Goal: Task Accomplishment & Management: Manage account settings

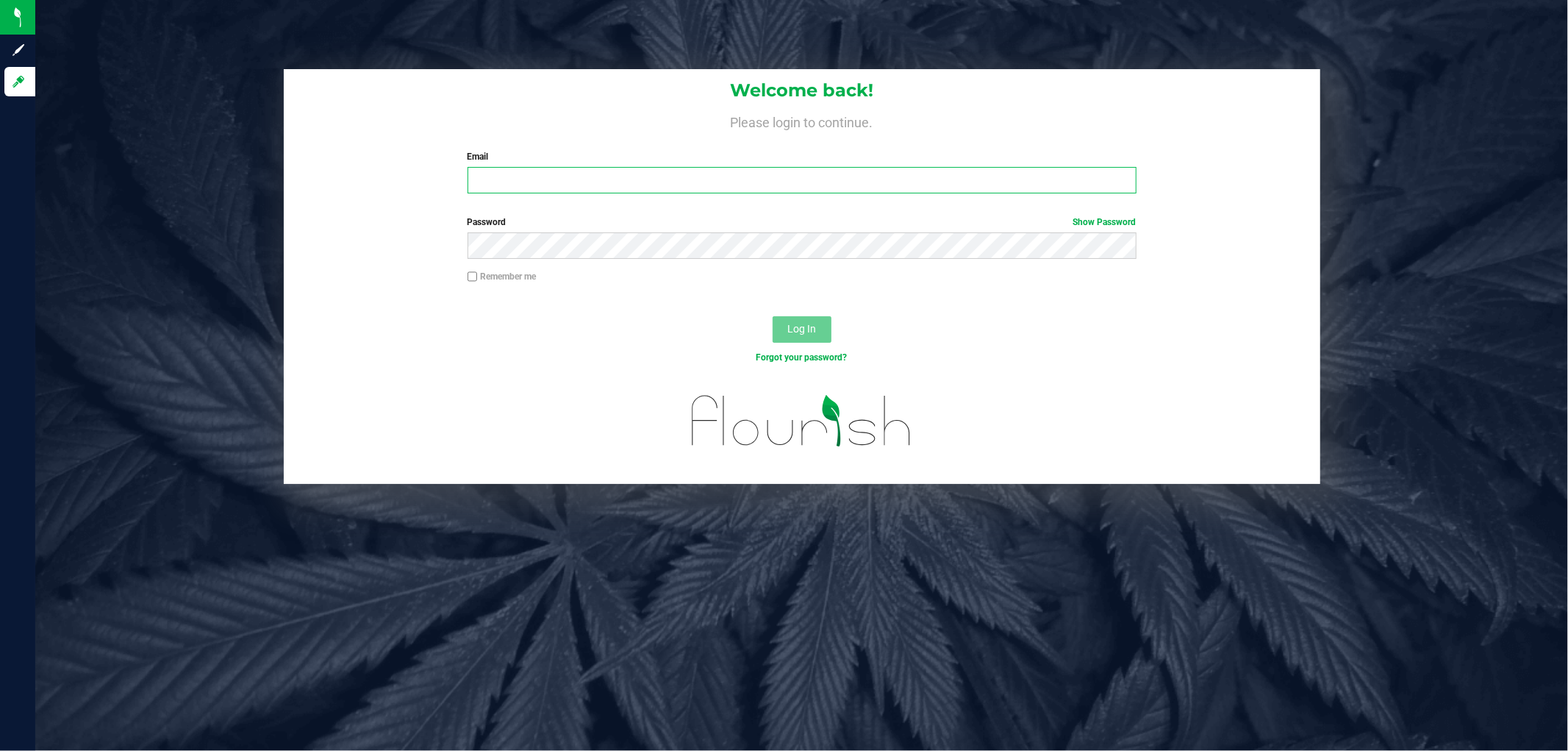
click at [518, 190] on input "Email" at bounding box center [801, 180] width 669 height 26
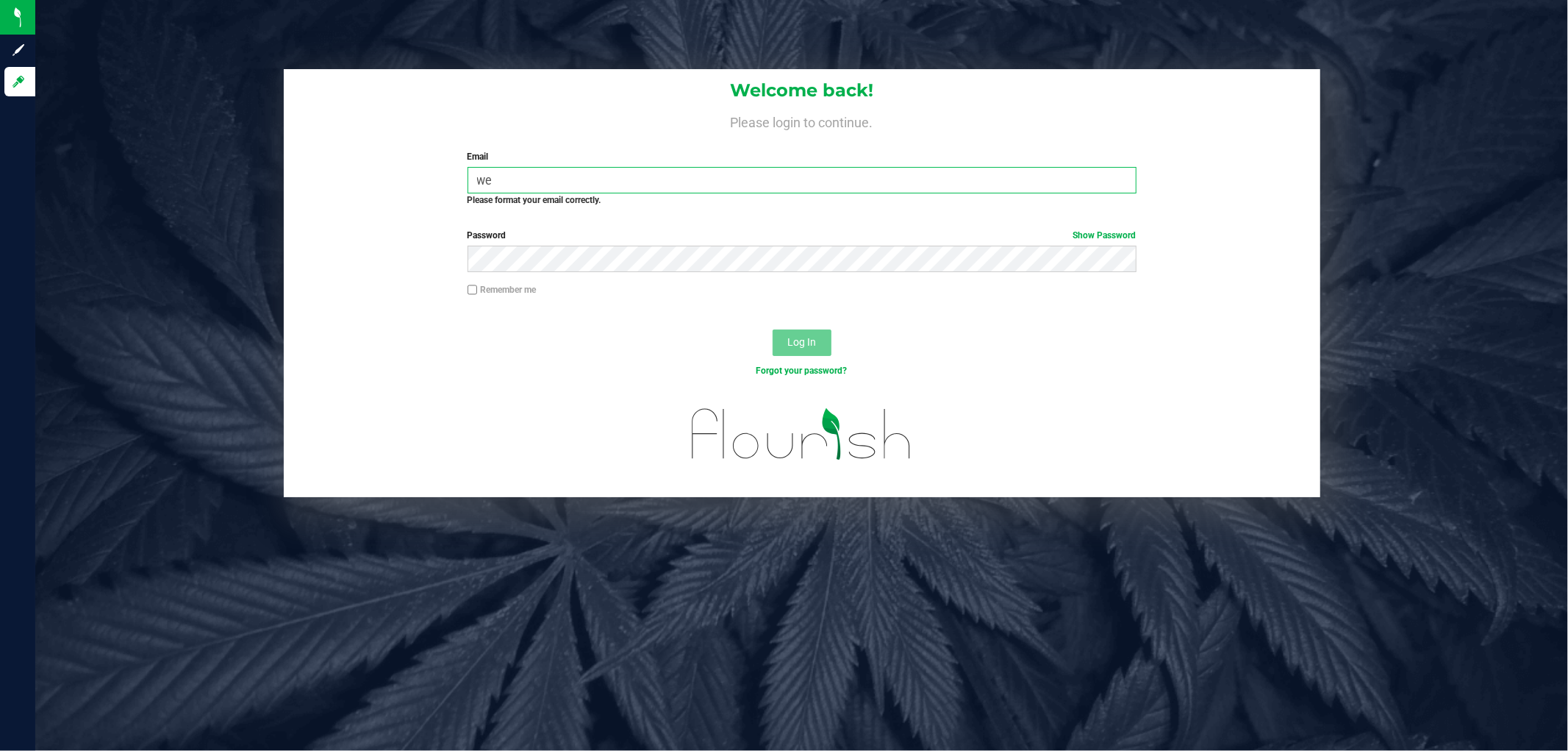
type input "w"
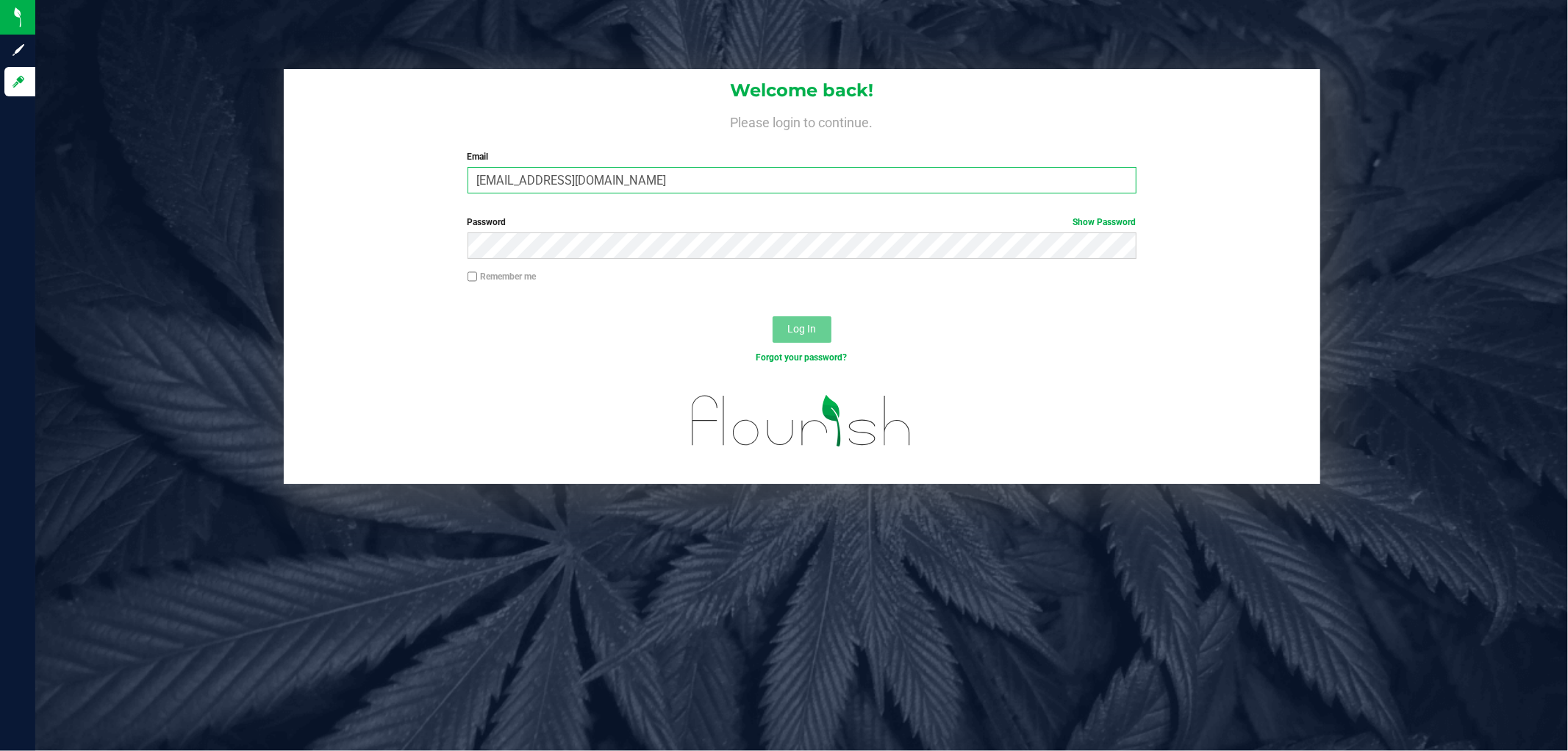
type input "[EMAIL_ADDRESS][DOMAIN_NAME]"
click at [772, 316] on button "Log In" at bounding box center [801, 329] width 59 height 26
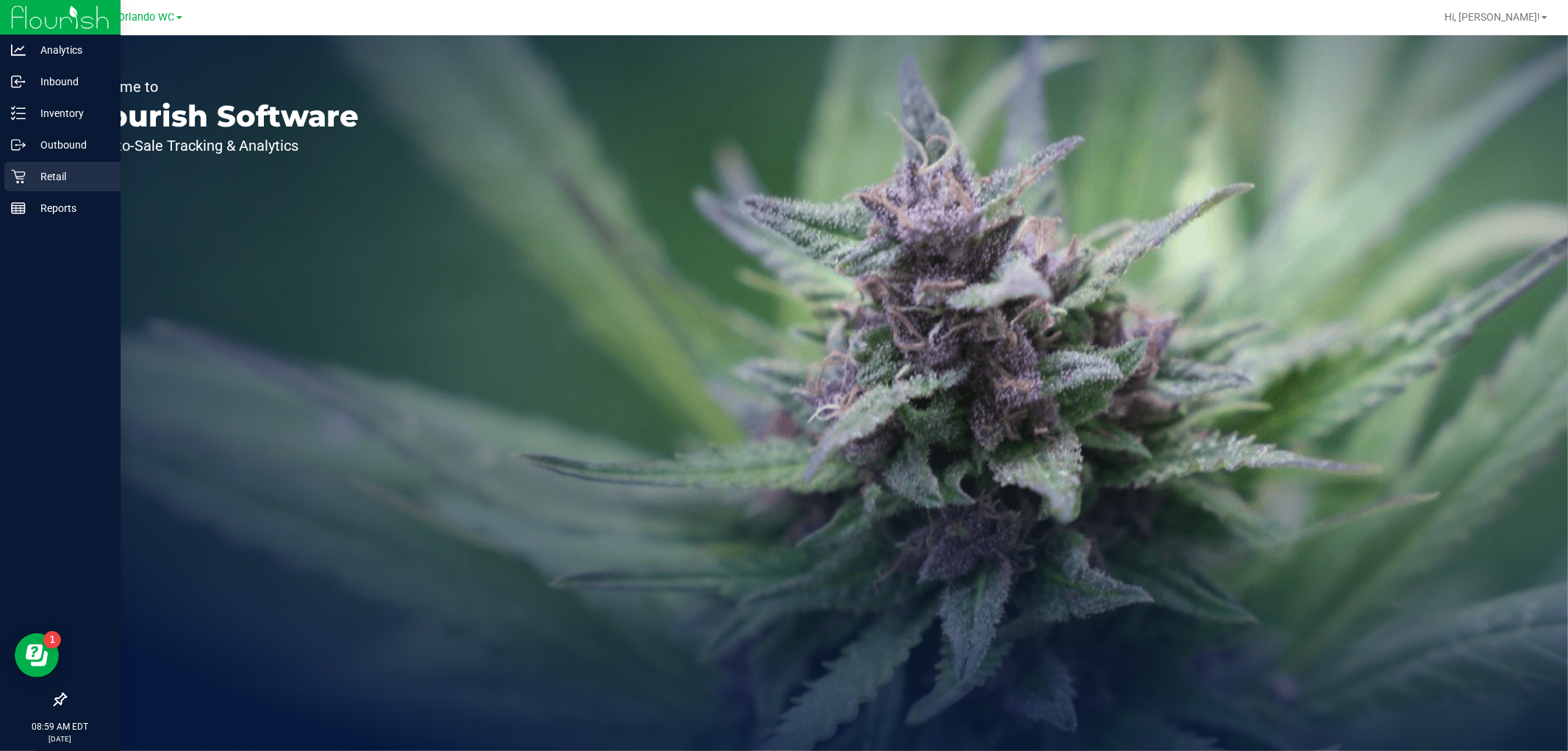
click at [10, 167] on div "Retail" at bounding box center [62, 176] width 116 height 29
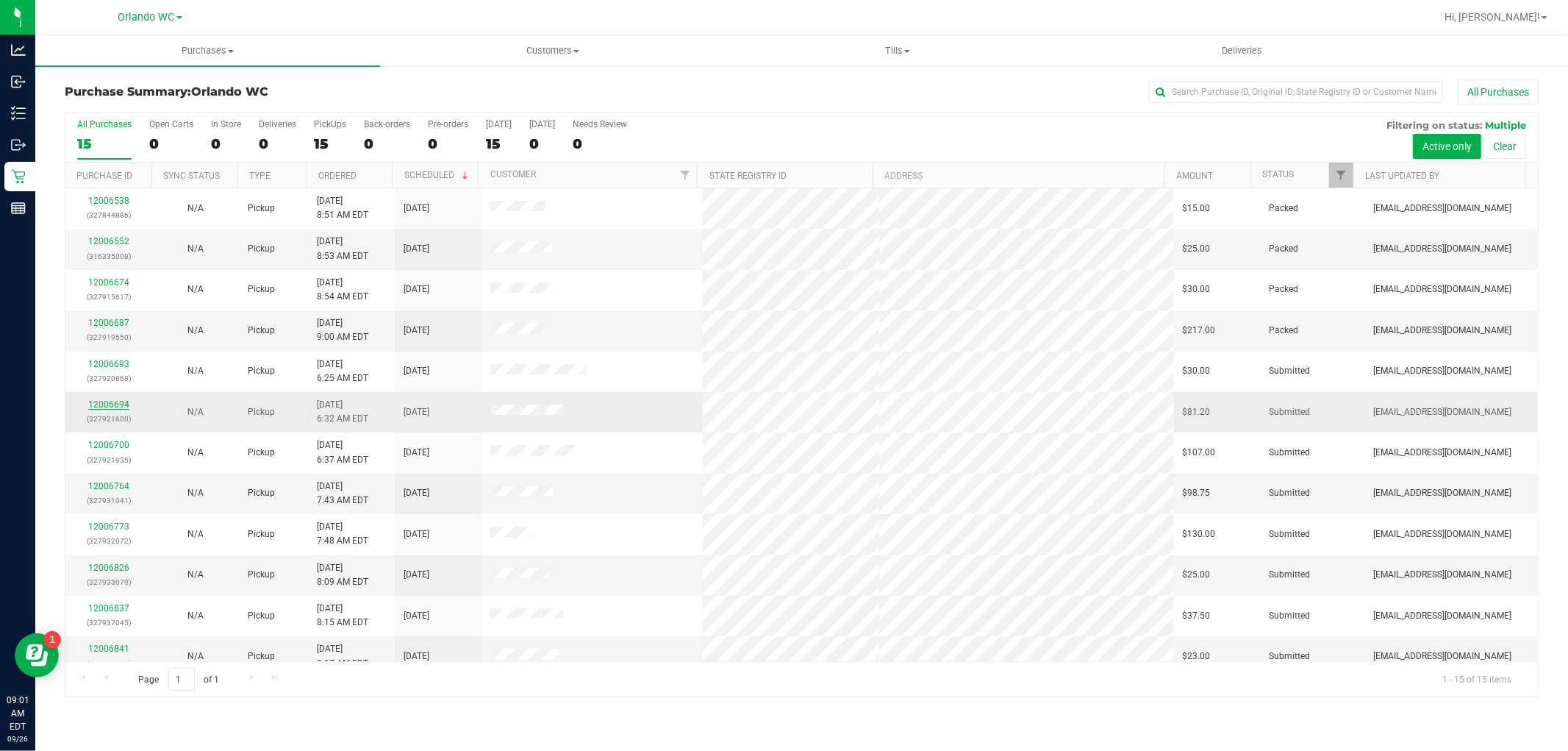
click at [114, 408] on link "12006694" at bounding box center [109, 404] width 41 height 10
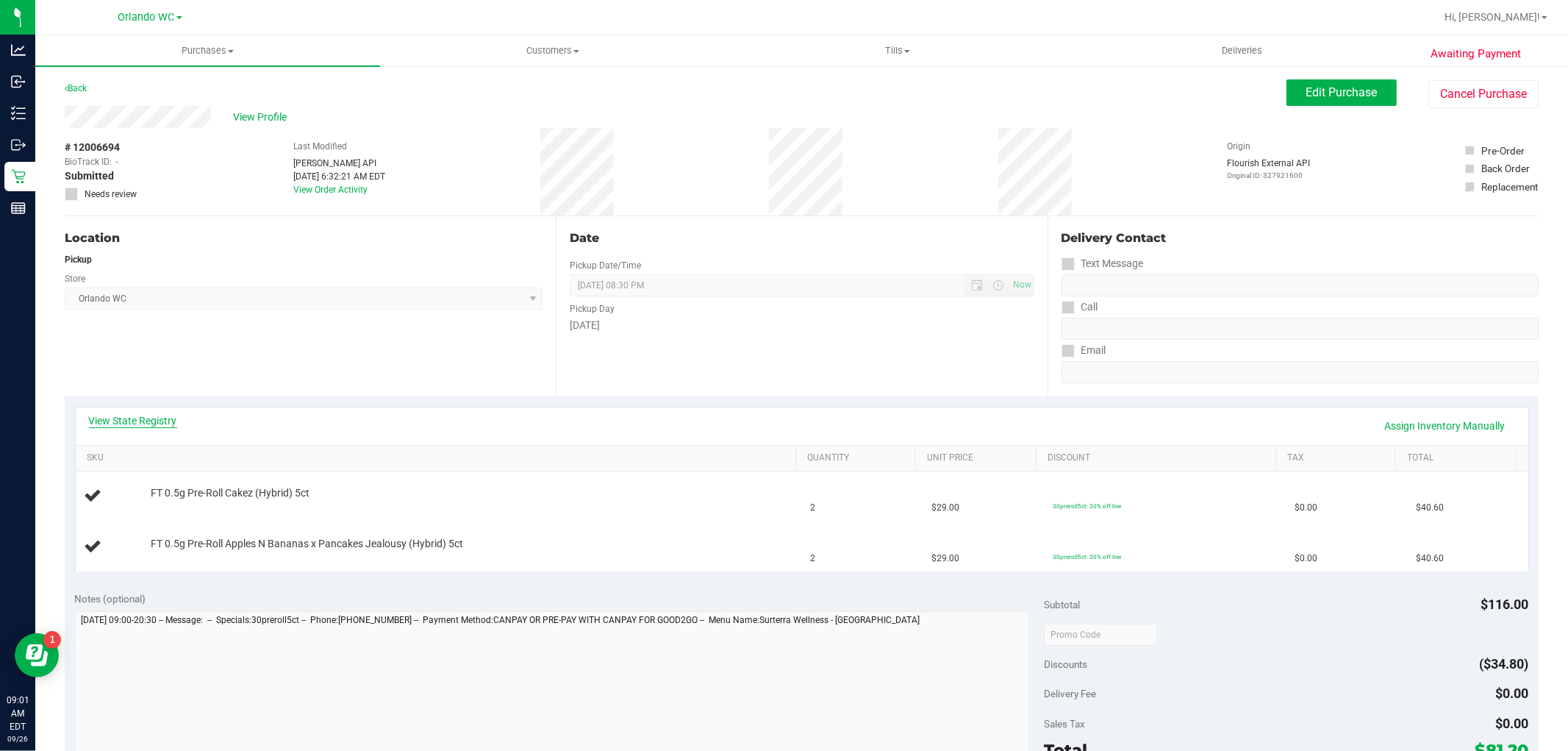
click at [130, 416] on link "View State Registry" at bounding box center [134, 421] width 88 height 15
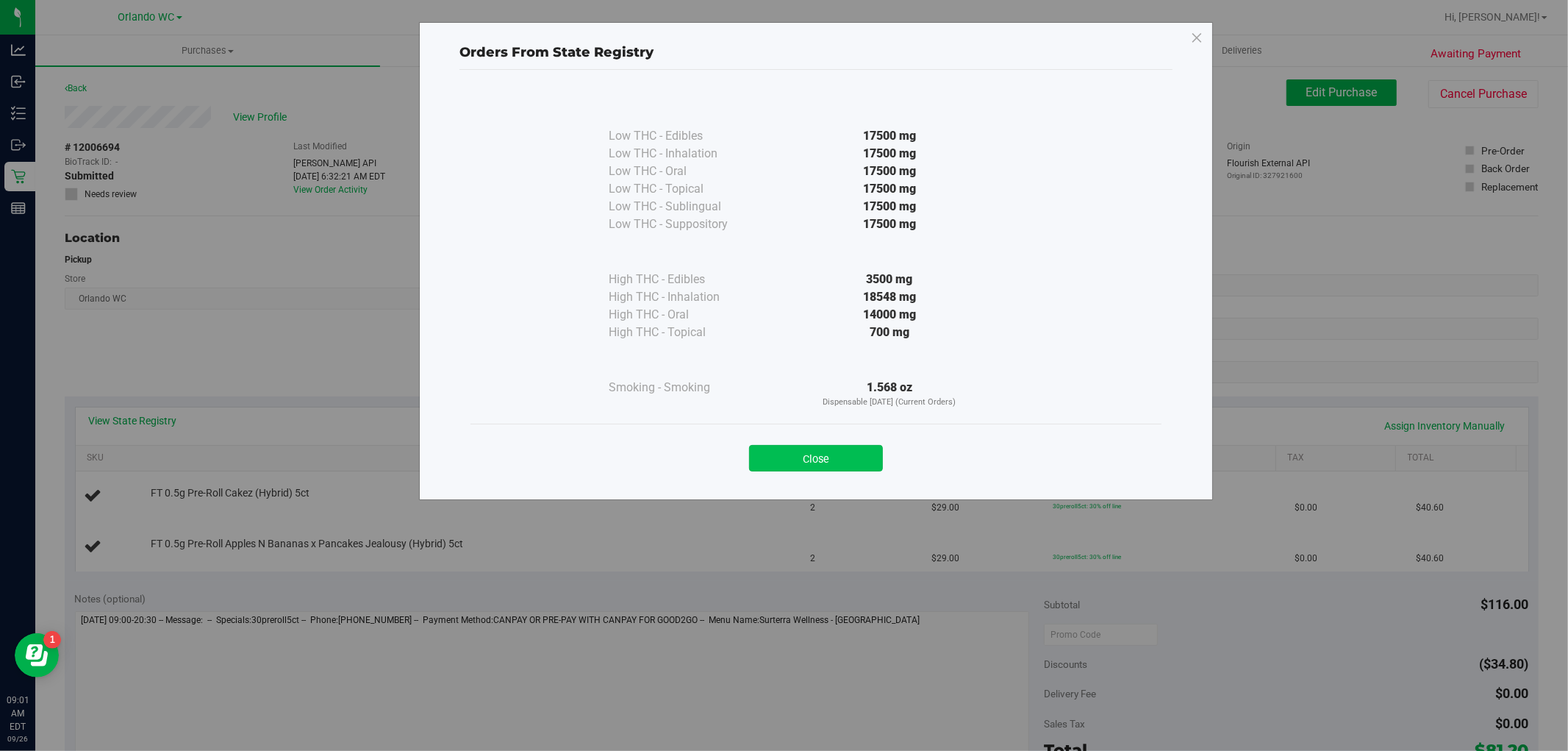
click at [852, 463] on button "Close" at bounding box center [816, 458] width 134 height 26
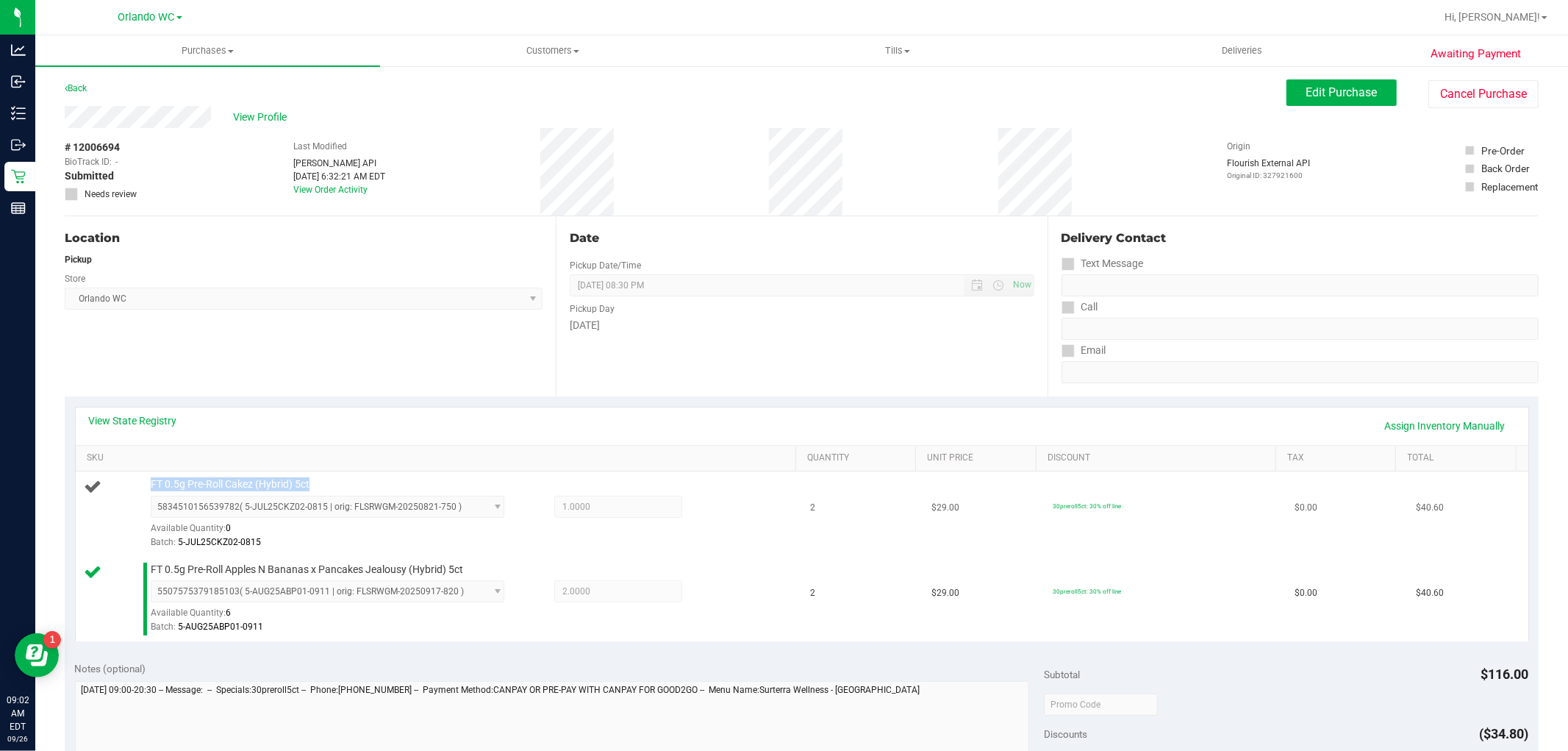
drag, startPoint x: 272, startPoint y: 476, endPoint x: 141, endPoint y: 479, distance: 131.0
click at [141, 479] on td "FT 0.5g Pre-Roll Cakez (Hybrid) 5ct 5834510156539782 ( 5-JUL25CKZ02-0815 | orig…" at bounding box center [438, 514] width 726 height 86
copy div "FT 0.5g Pre-Roll Cakez (Hybrid) 5ct"
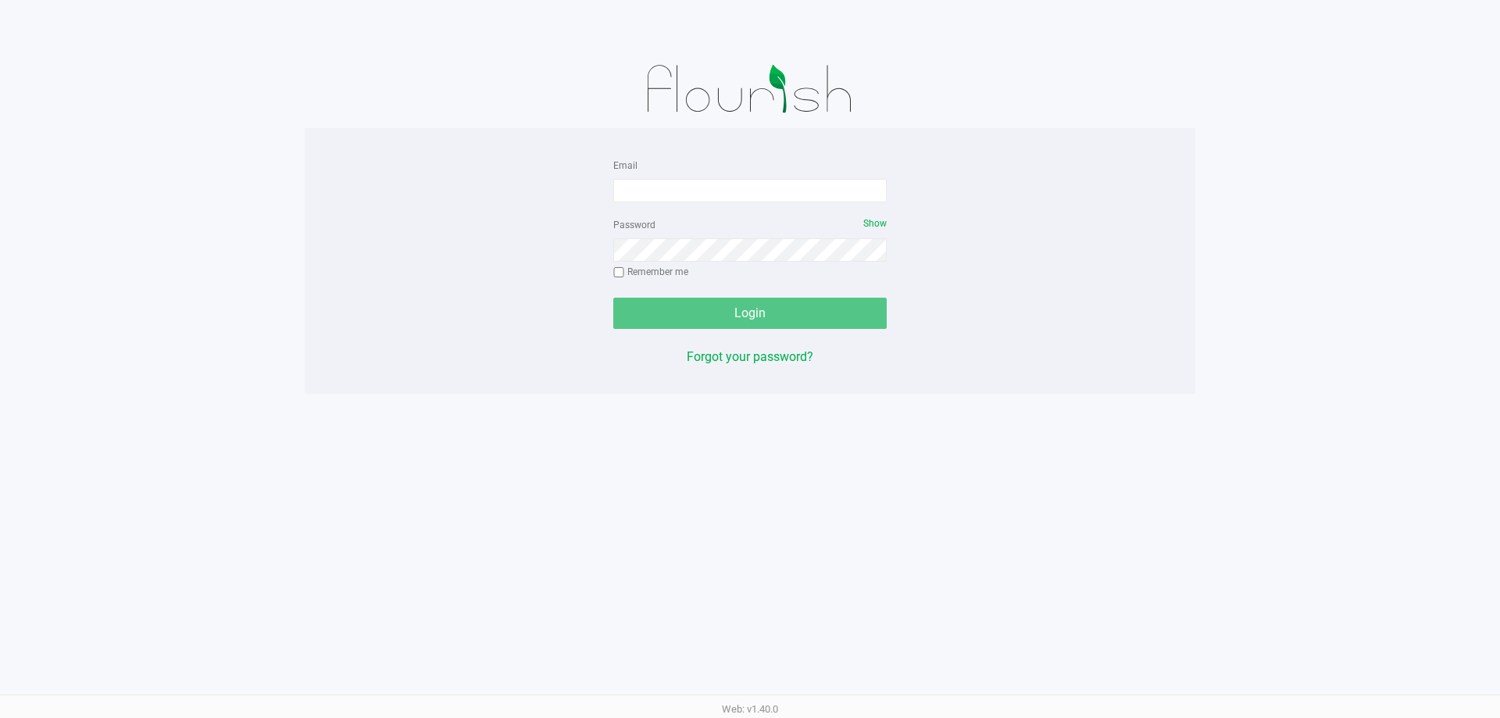
click at [809, 177] on div "Email" at bounding box center [749, 178] width 273 height 47
click at [806, 181] on input "Email" at bounding box center [749, 190] width 273 height 23
click at [877, 218] on span "Show" at bounding box center [874, 223] width 23 height 11
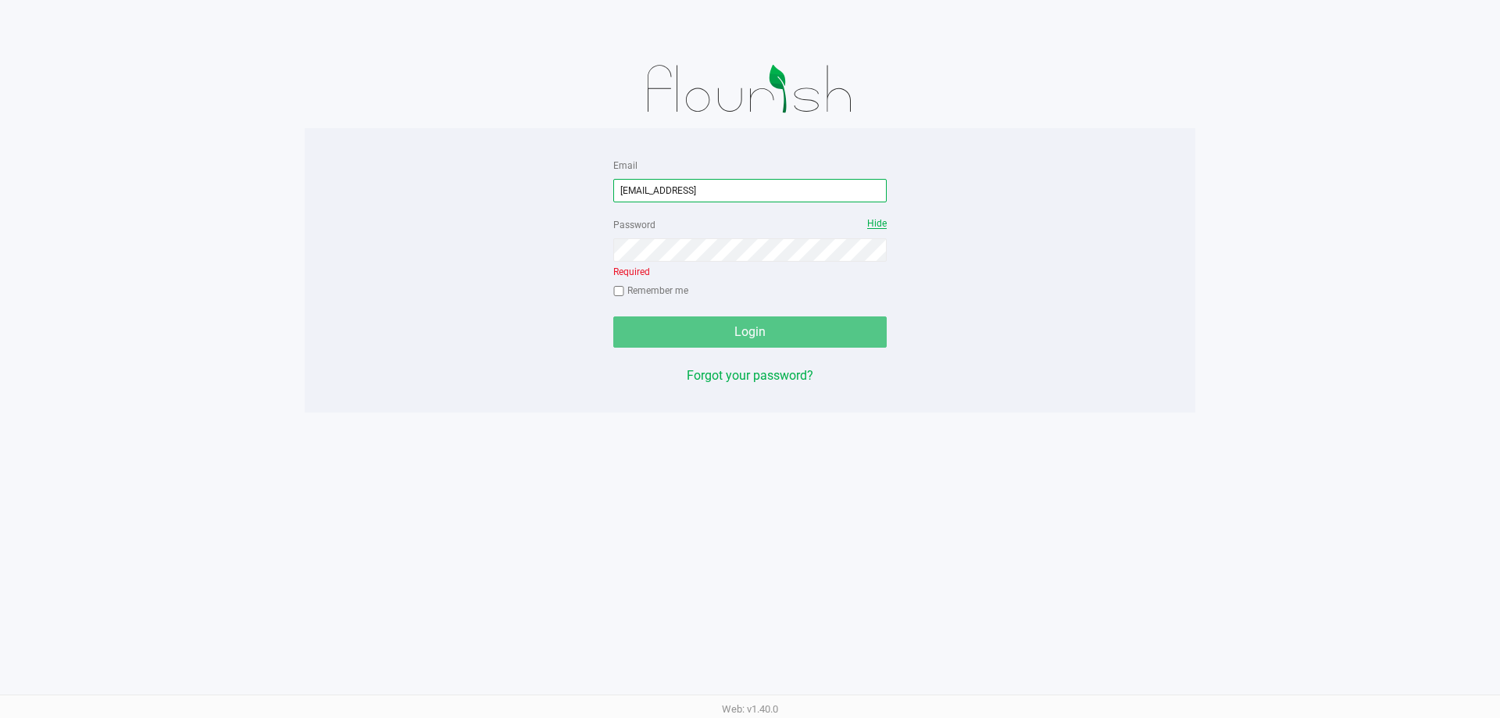
click at [842, 191] on input "[EMAIL_ADDRESS]" at bounding box center [749, 190] width 273 height 23
type input "[EMAIL_ADDRESS][DOMAIN_NAME]"
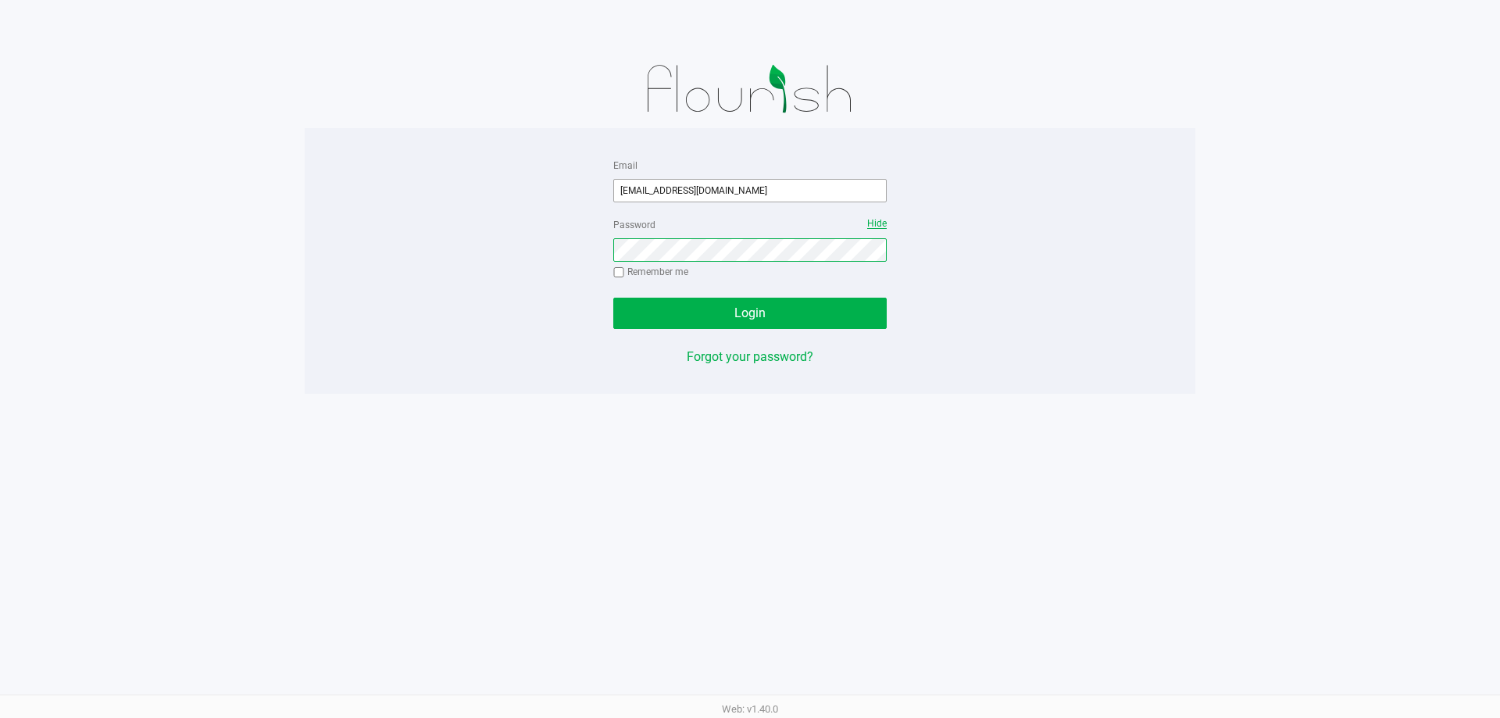
click at [613, 298] on button "Login" at bounding box center [749, 313] width 273 height 31
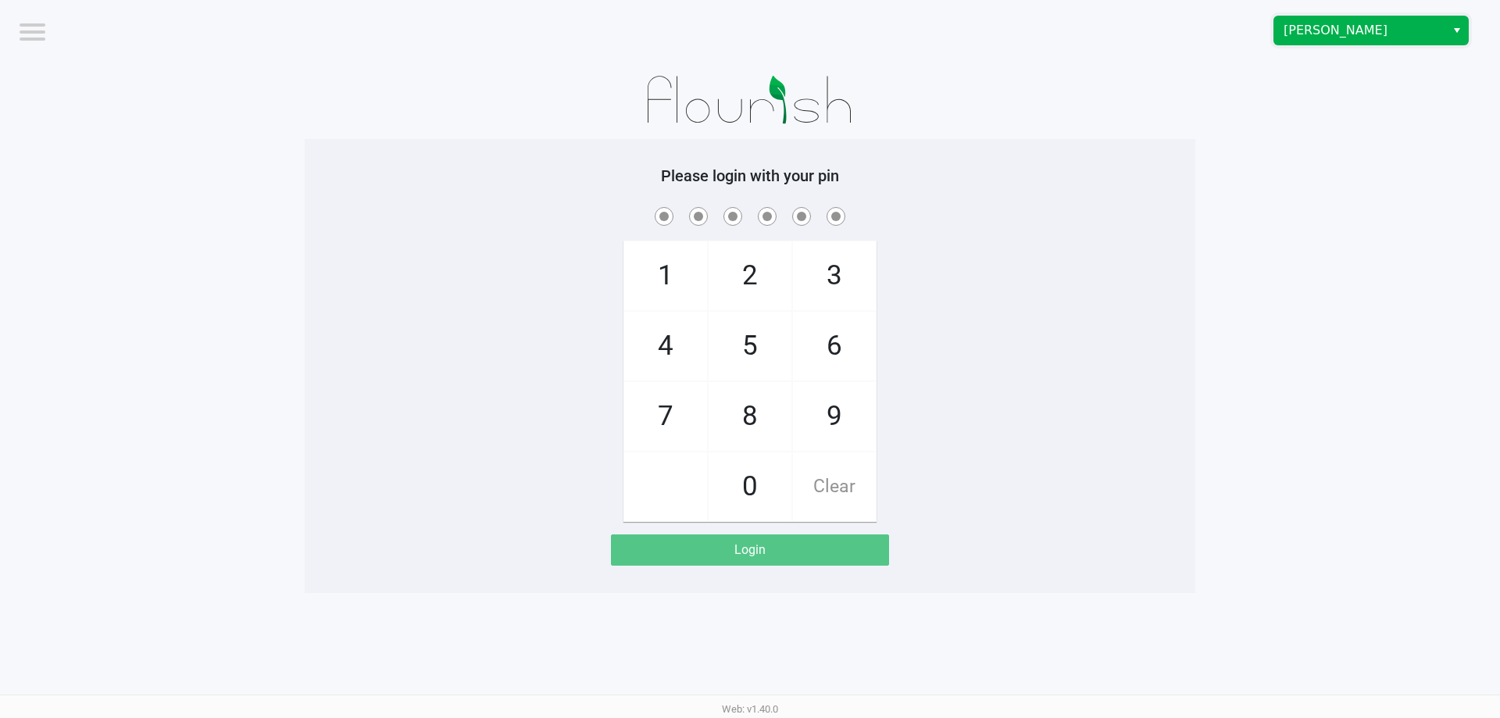
click at [1338, 39] on span "[PERSON_NAME]" at bounding box center [1360, 30] width 152 height 19
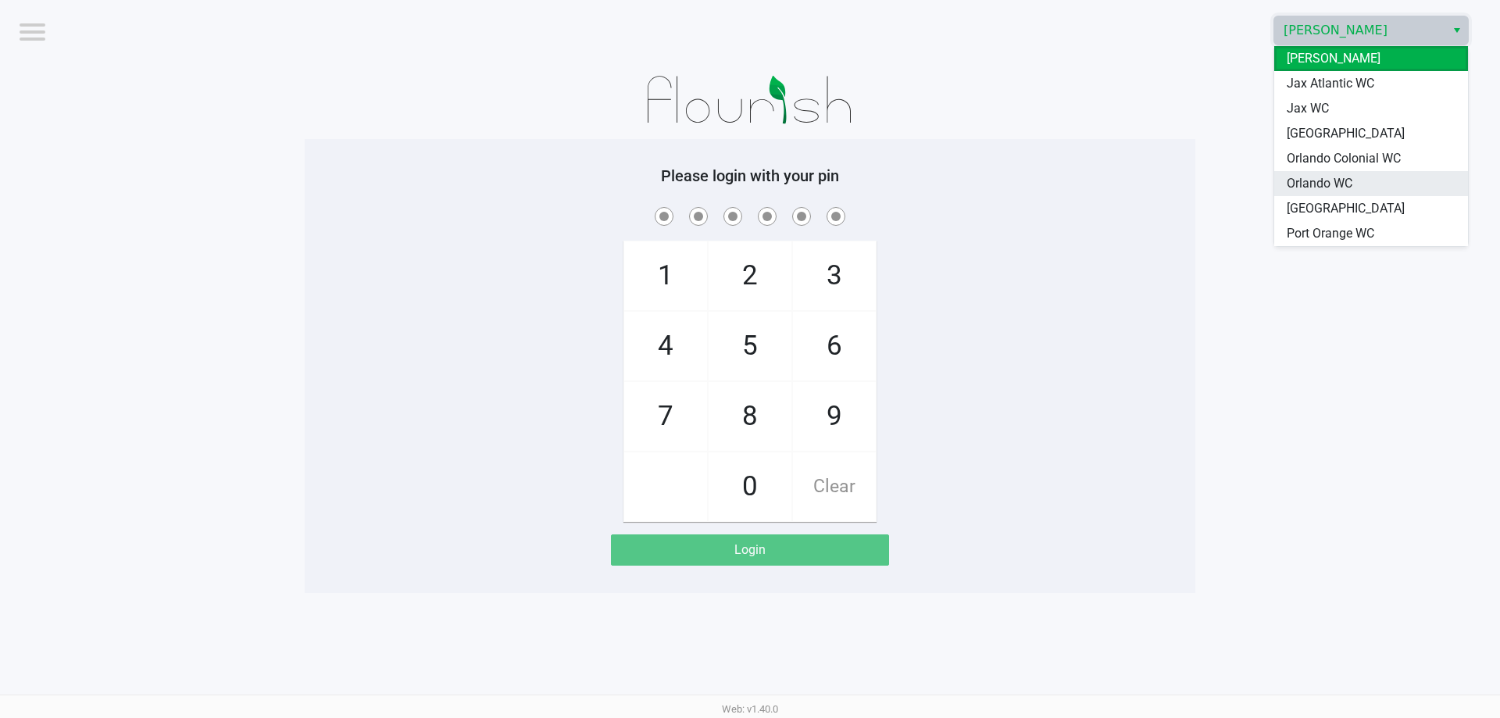
click at [1315, 195] on li "Orlando WC" at bounding box center [1371, 183] width 194 height 25
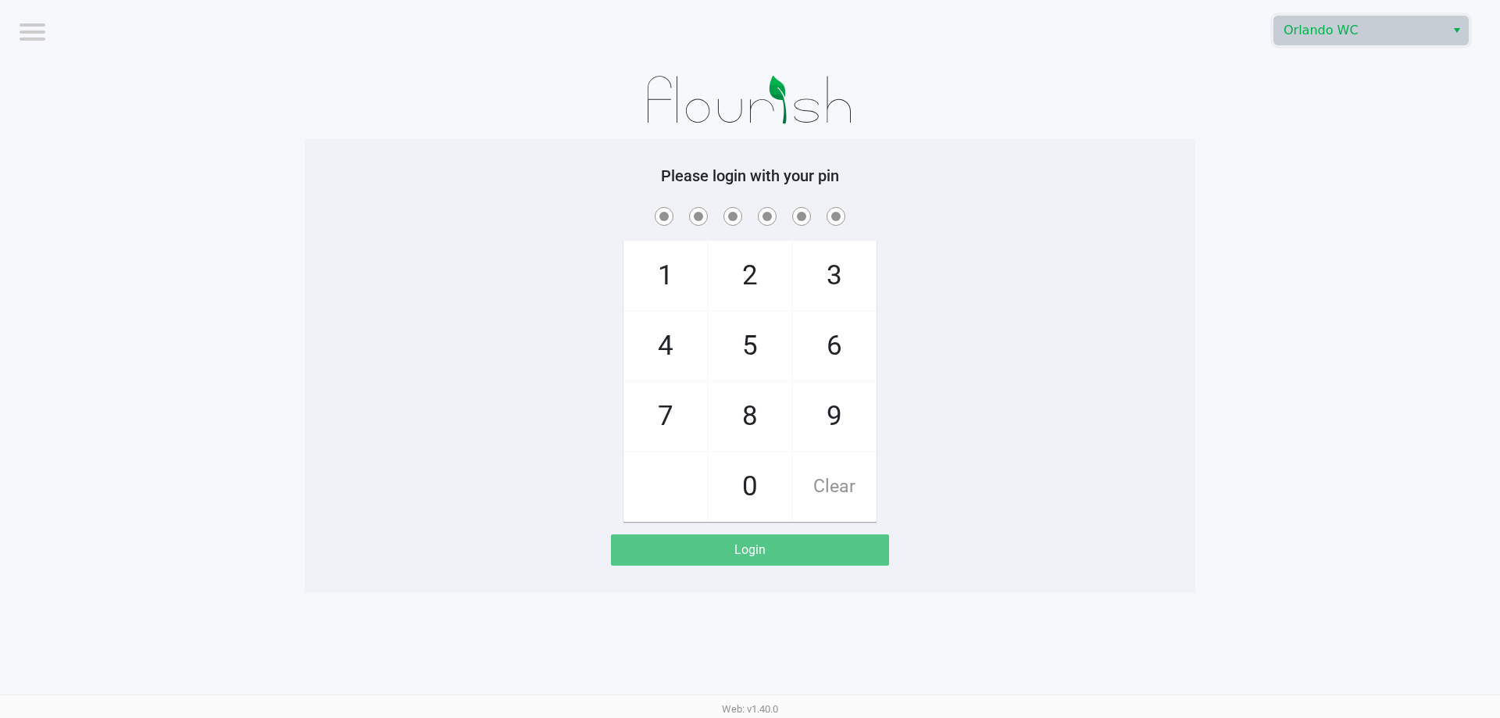
click at [1283, 184] on app-pos-login-wrapper "Logout Orlando WC Please login with your pin 1 4 7 2 5 8 0 3 6 9 Clear Login" at bounding box center [750, 296] width 1500 height 593
checkbox input "true"
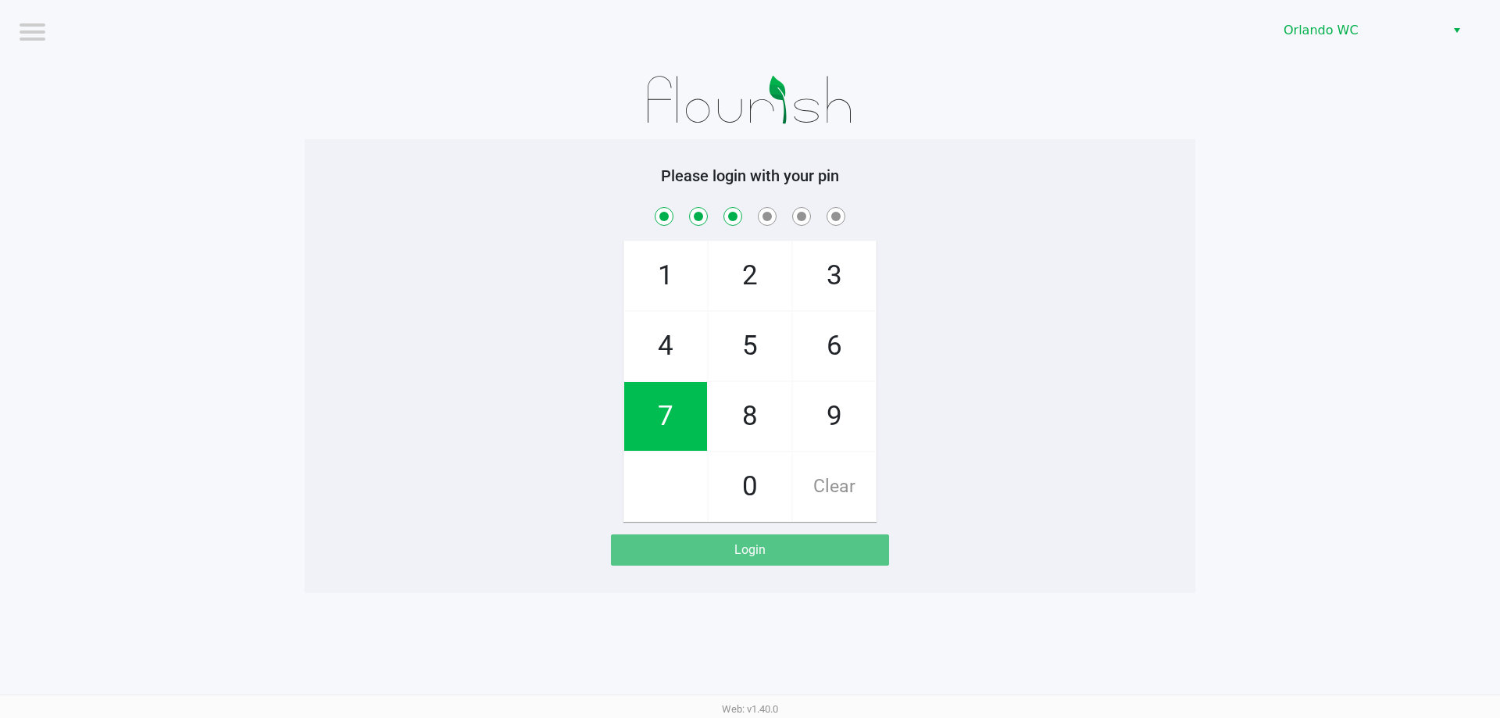
checkbox input "true"
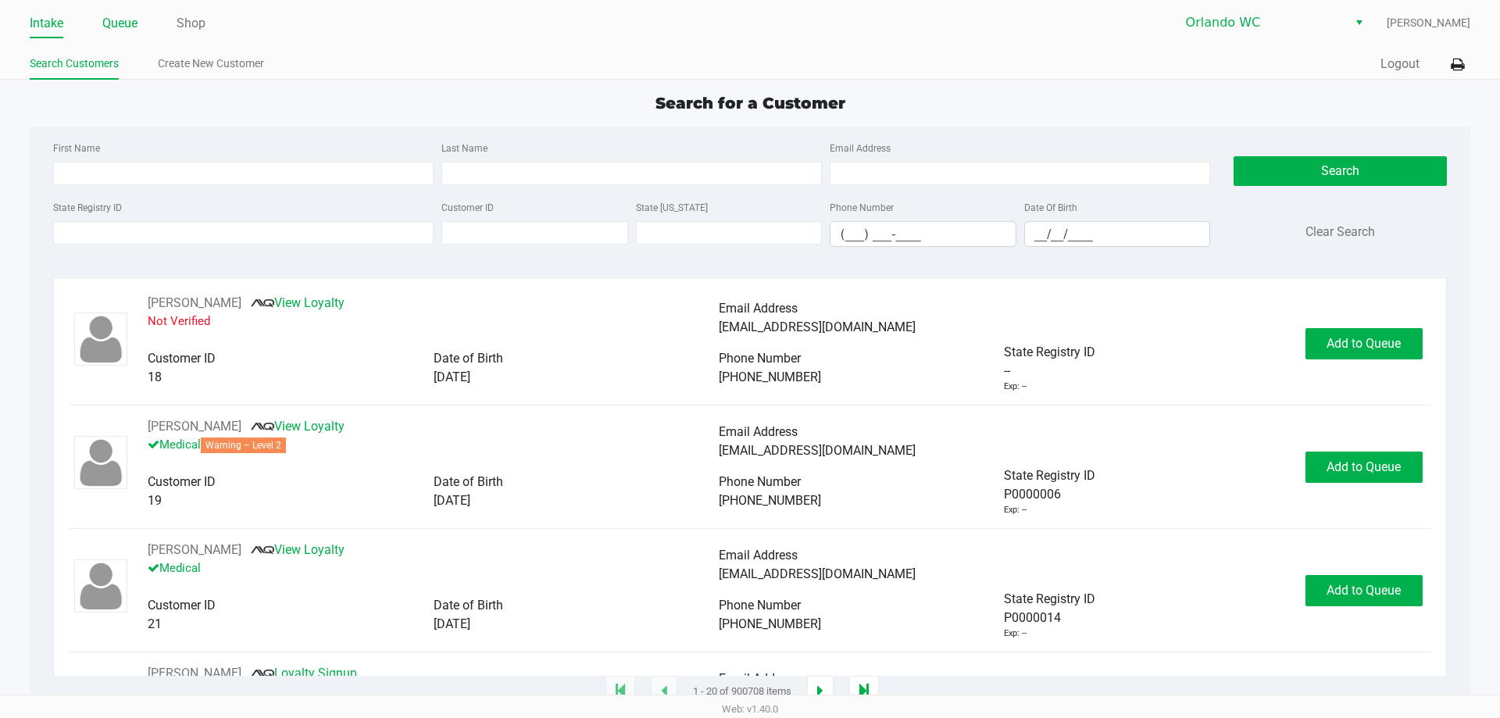
click at [134, 27] on link "Queue" at bounding box center [119, 24] width 35 height 22
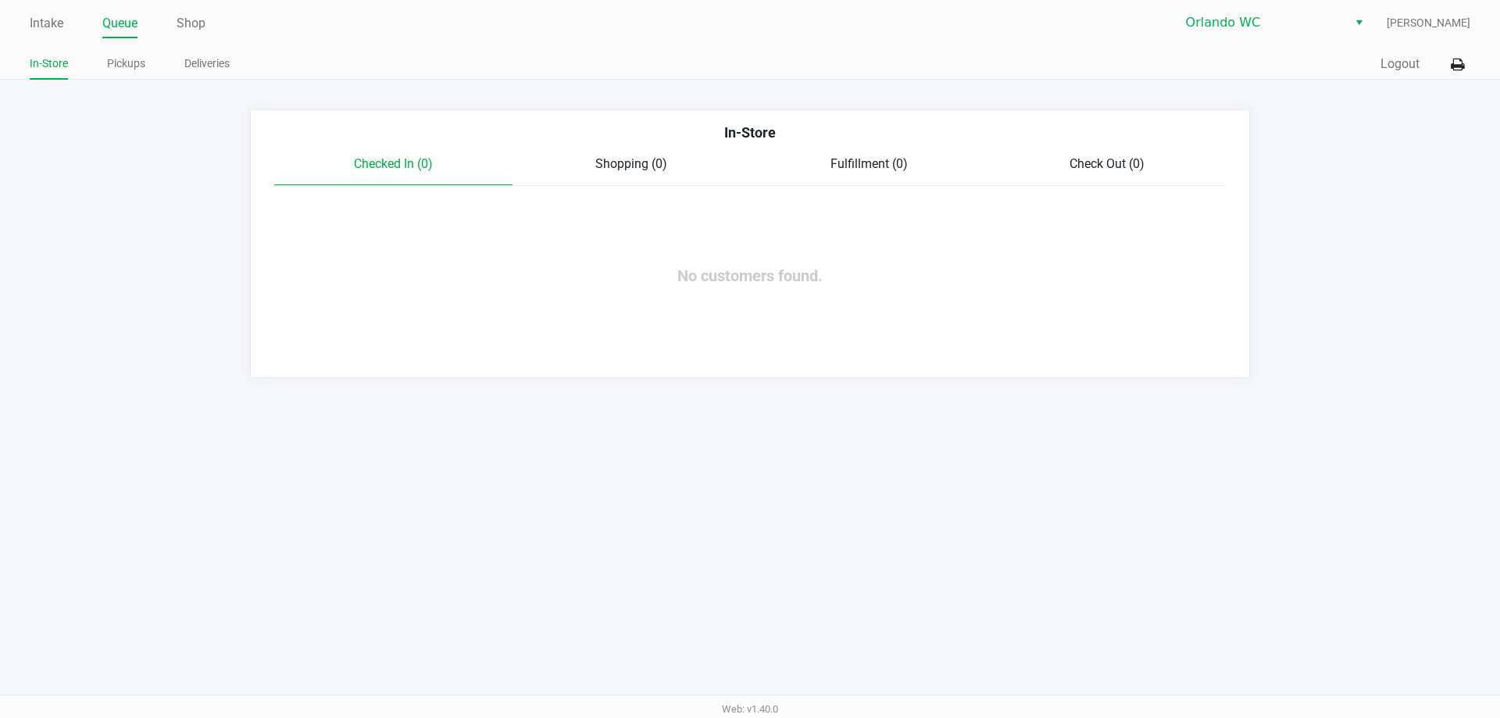
click at [150, 58] on ul "In-Store Pickups Deliveries" at bounding box center [390, 65] width 720 height 27
click at [142, 59] on link "Pickups" at bounding box center [126, 64] width 38 height 20
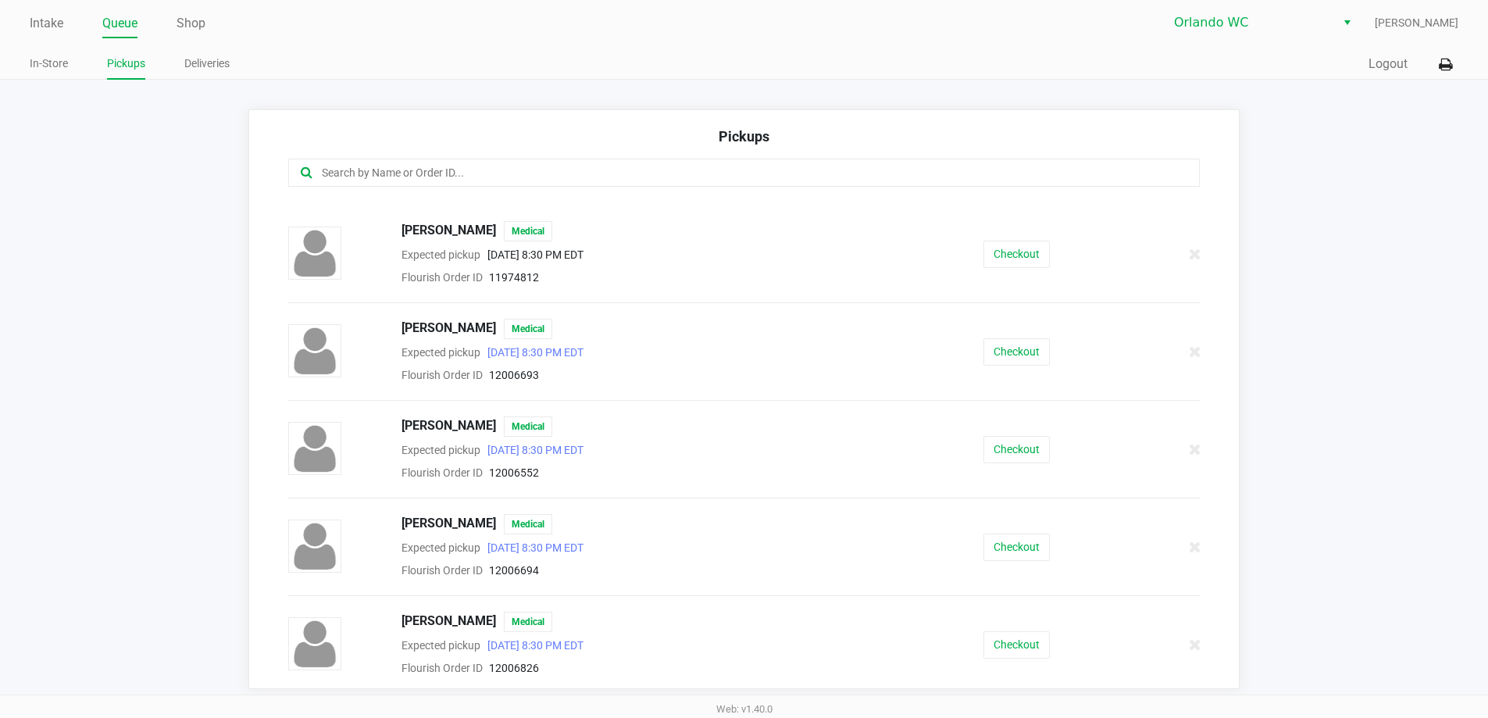
scroll to position [478, 0]
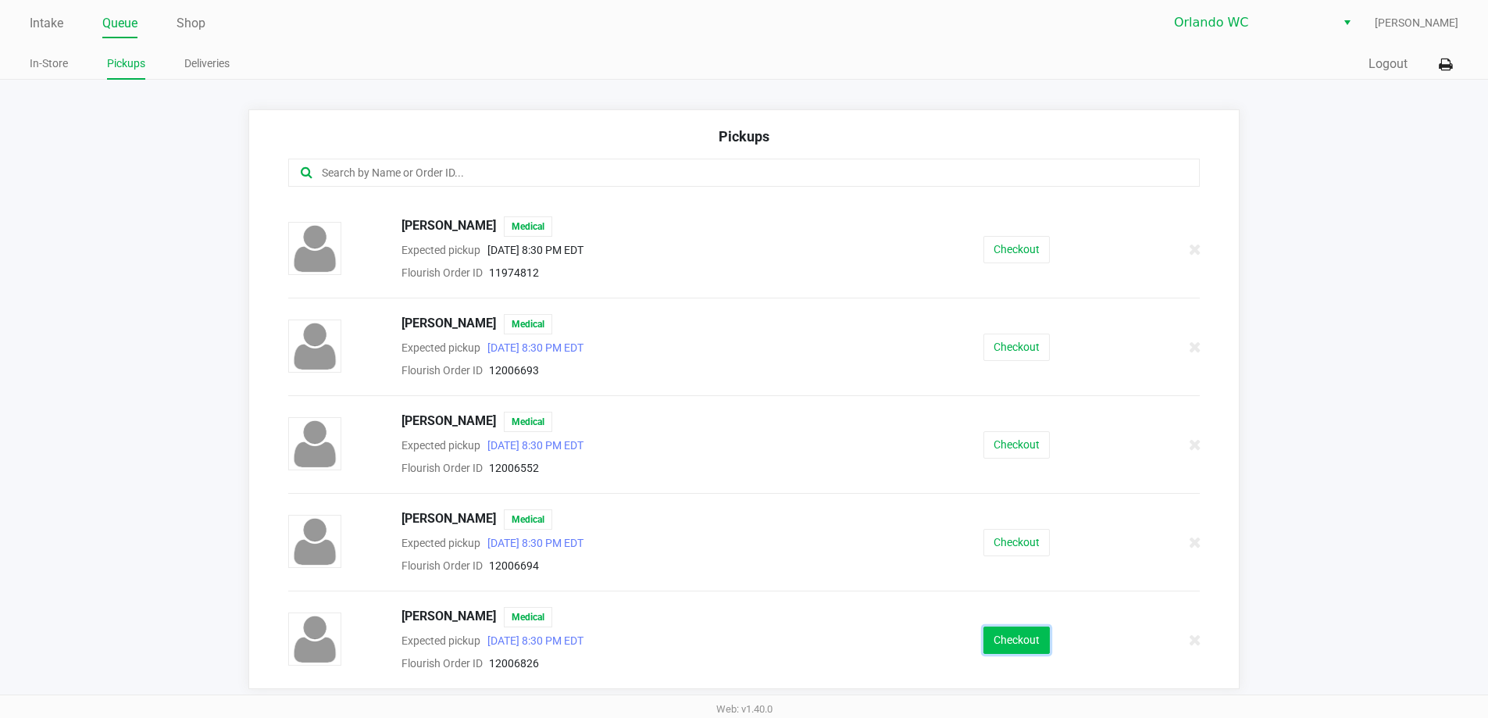
click at [1009, 632] on button "Checkout" at bounding box center [1017, 640] width 66 height 27
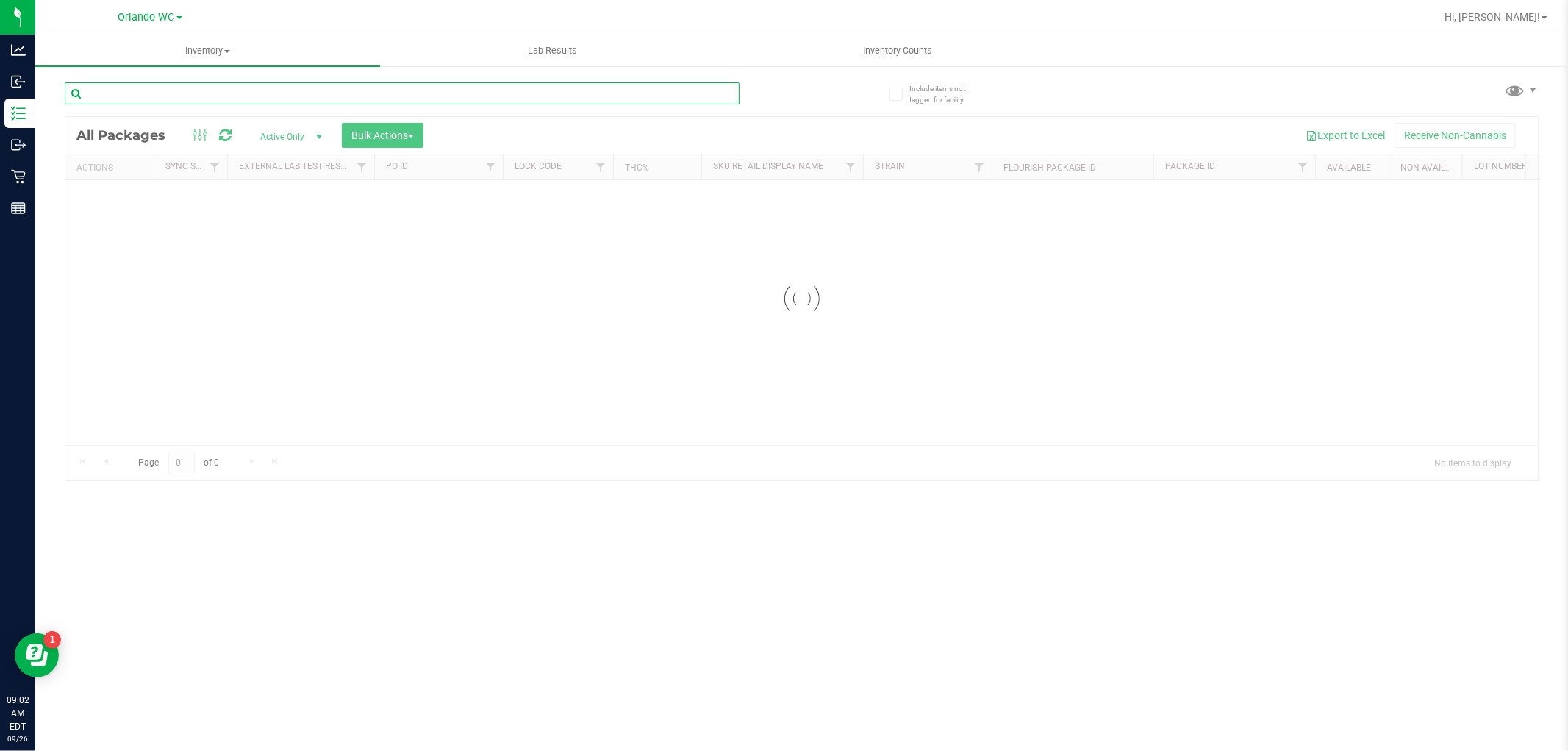
click at [300, 90] on input "text" at bounding box center [402, 93] width 674 height 22
paste input "FT 0.5g Pre-Roll Cakez (Hybrid) 5ct"
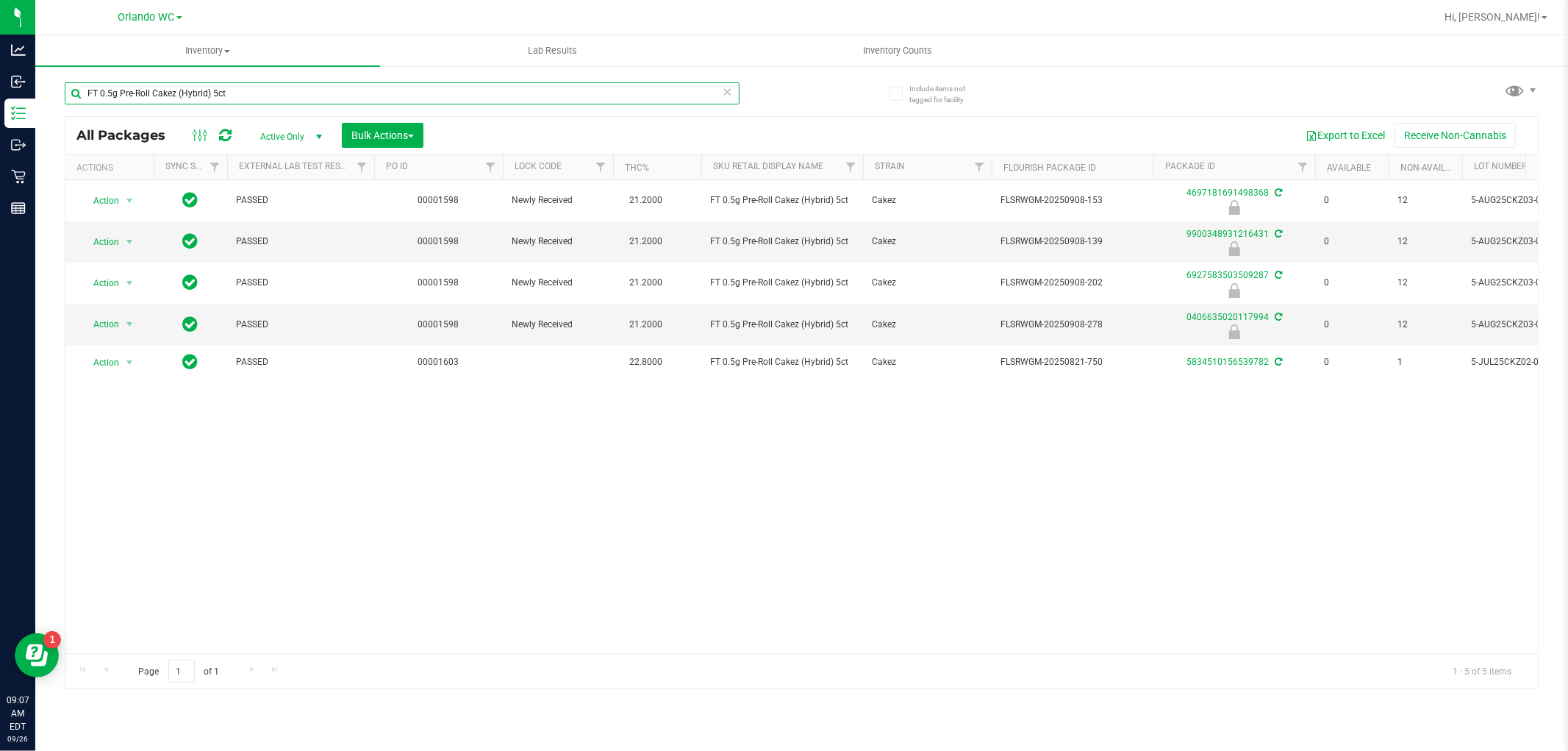
click at [217, 84] on input "FT 0.5g Pre-Roll Cakez (Hybrid) 5ct" at bounding box center [402, 93] width 674 height 22
paste input "FD 3.5g Flower Greenhouse Melon Collie (Hybrid-Sativa)"
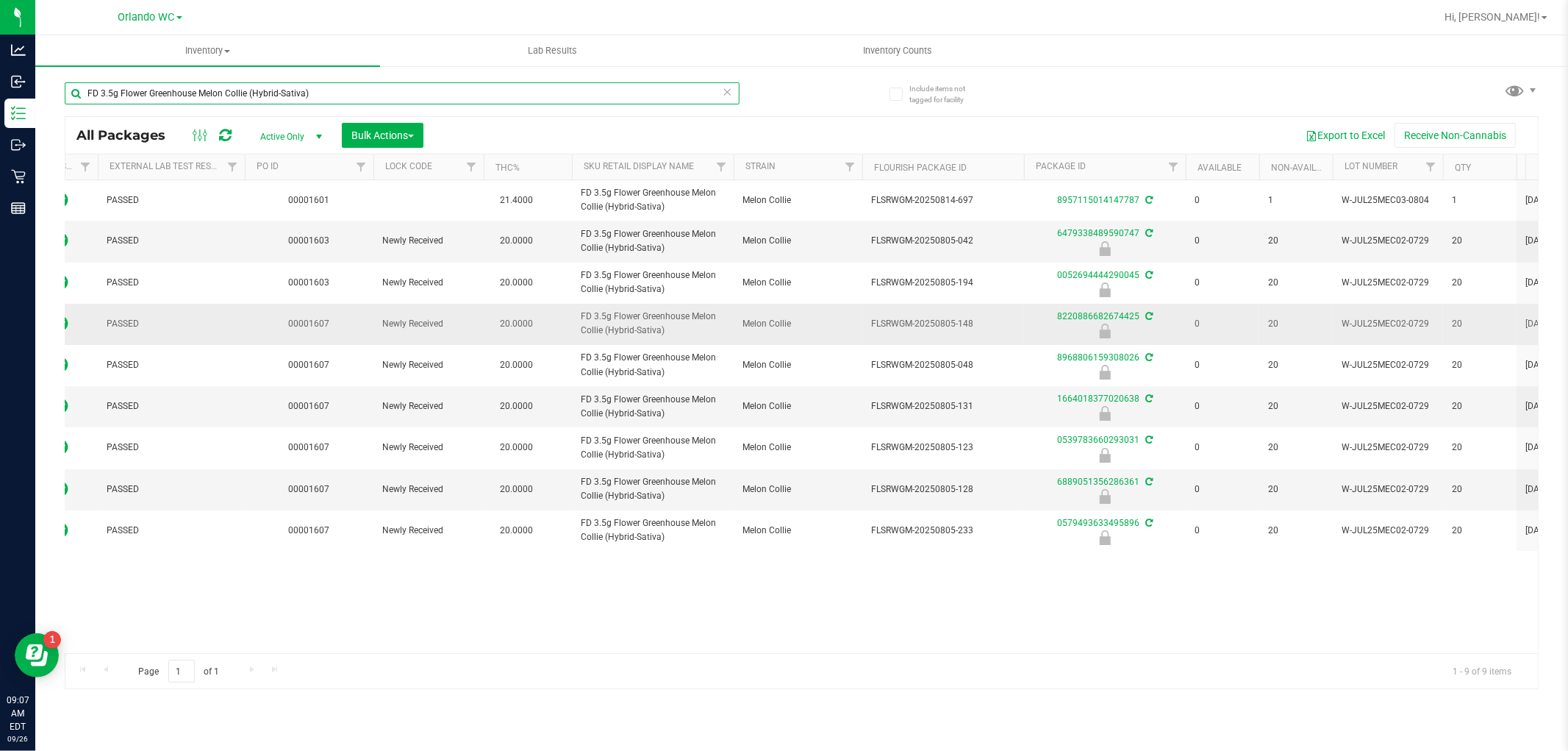
scroll to position [0, 693]
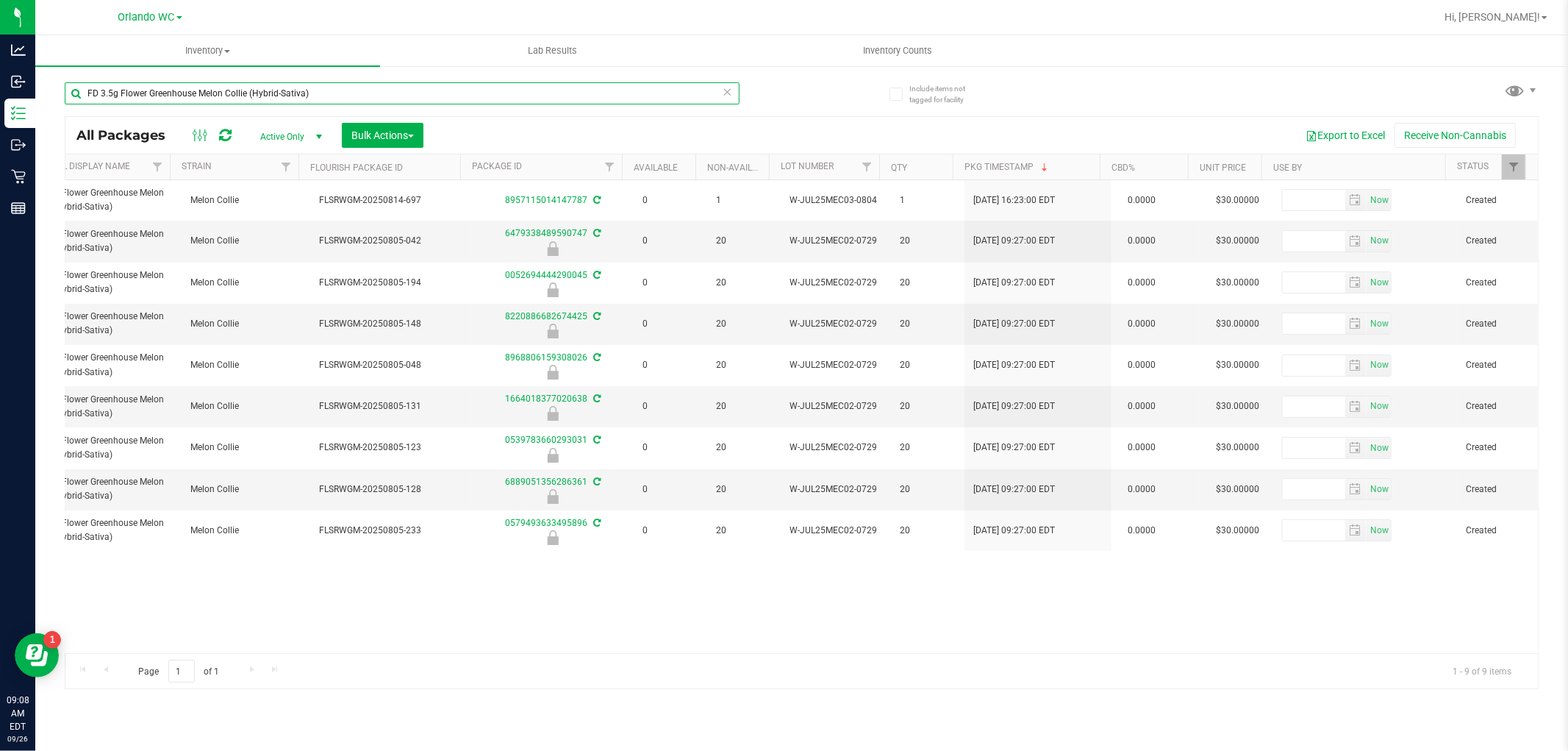
click at [320, 83] on input "FD 3.5g Flower Greenhouse Melon Collie (Hybrid-Sativa)" at bounding box center [402, 93] width 674 height 22
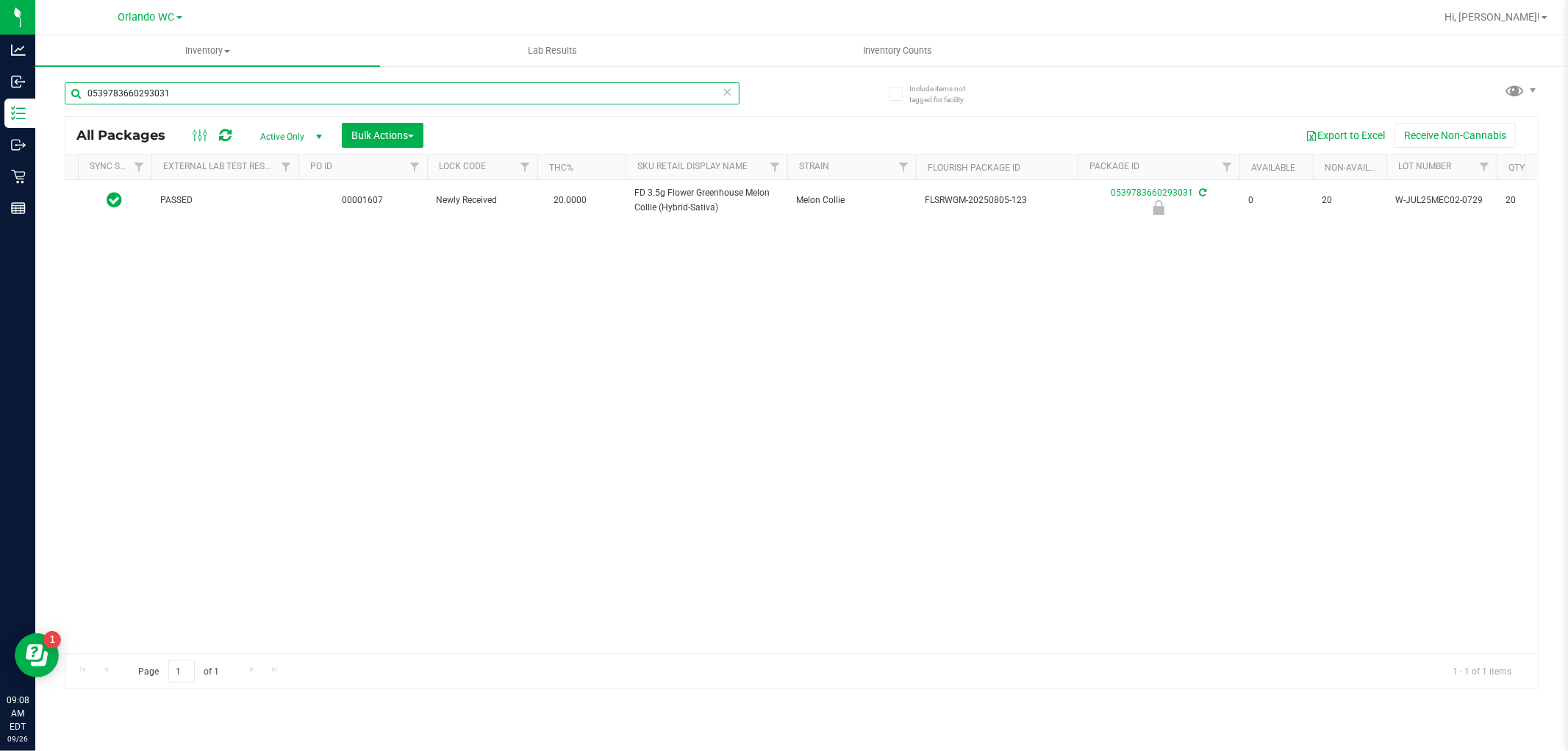
scroll to position [0, 16]
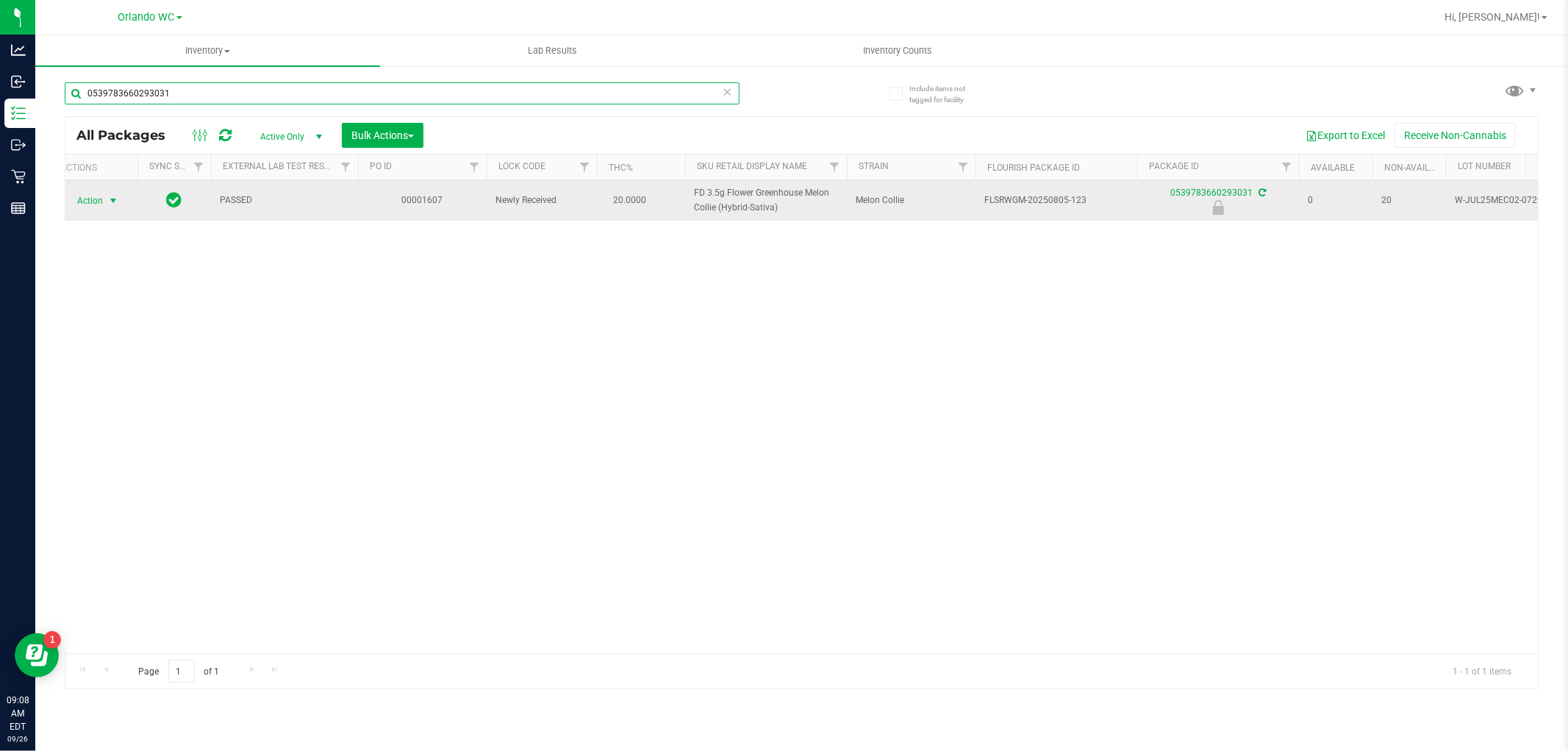
type input "0539783660293031"
click at [103, 197] on span "Action" at bounding box center [84, 200] width 40 height 21
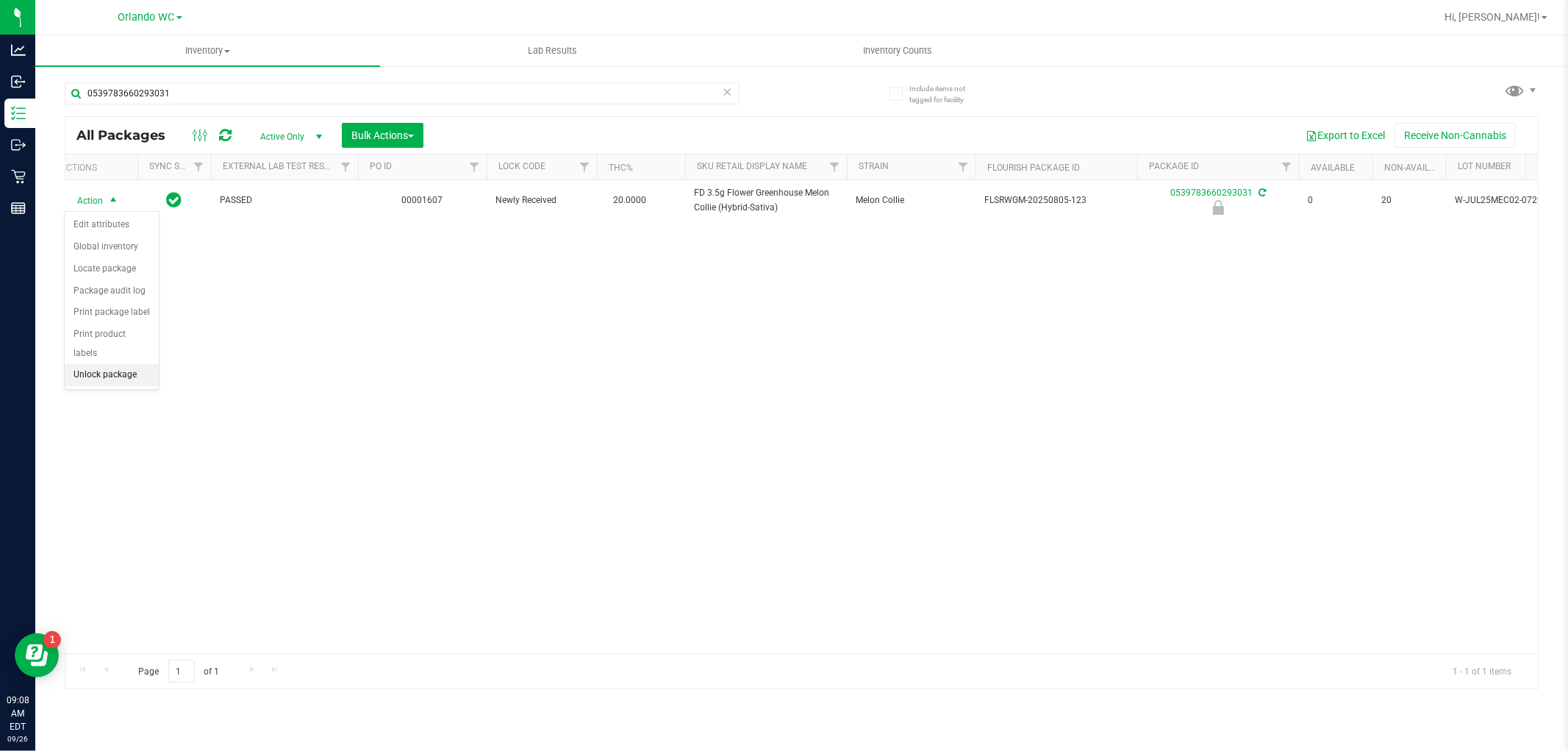
click at [120, 376] on li "Unlock package" at bounding box center [112, 375] width 94 height 22
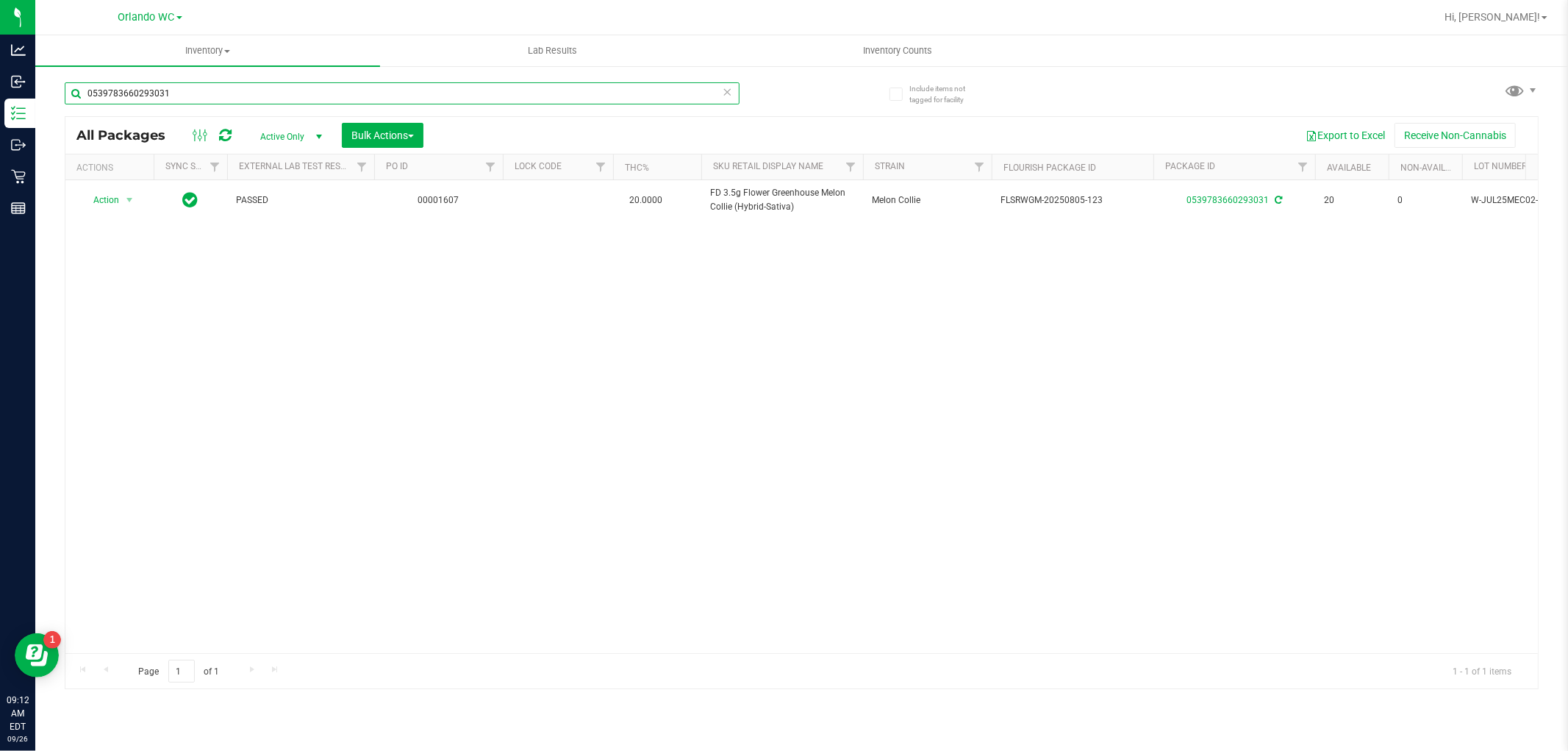
click at [122, 89] on input "0539783660293031" at bounding box center [402, 93] width 674 height 22
paste input "HT 100mg Dark Chocolate Bar (THC)"
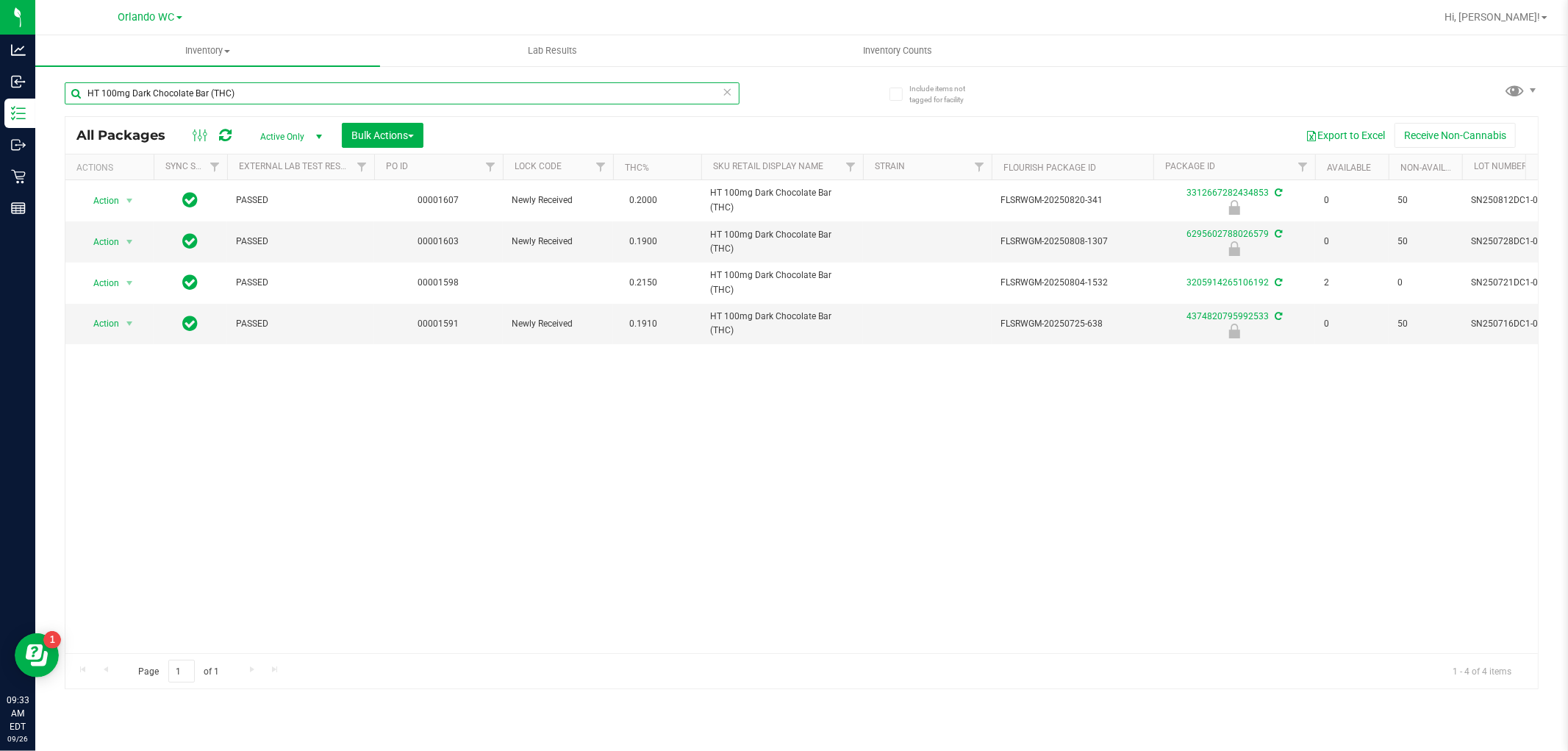
click at [137, 90] on input "HT 100mg Dark Chocolate Bar (THC)" at bounding box center [402, 93] width 674 height 22
paste input "3.5g Cannabis Flower Motor Breath x Mike Larry (Hybrid"
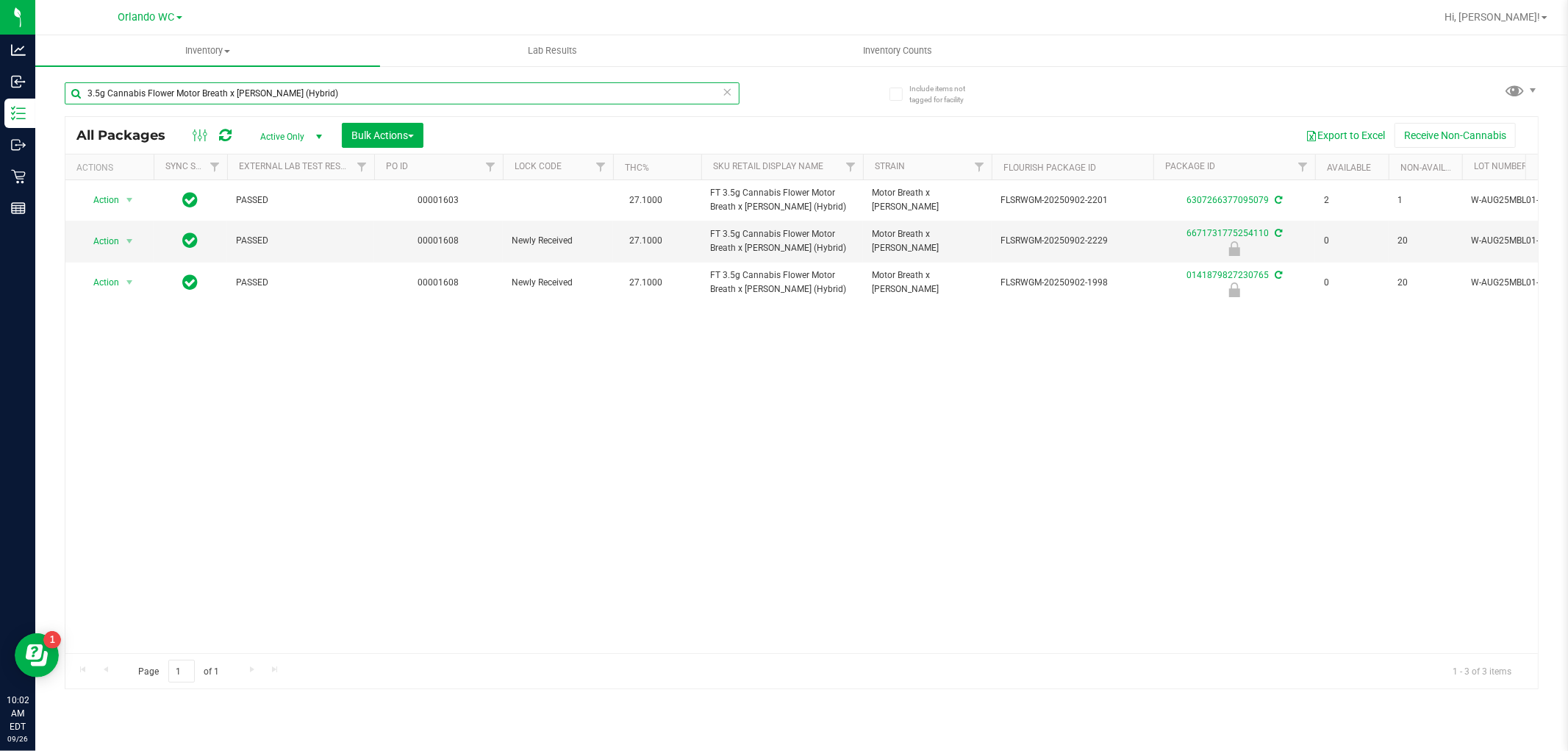
click at [253, 92] on input "3.5g Cannabis Flower Motor Breath x Mike Larry (Hybrid)" at bounding box center [402, 93] width 674 height 22
paste input "HT 10mg Blue Raspberry Chews Hybrid (1:1 CBD:THC) 20ct"
type input "HT 10mg Blue Raspberry Chews Hybrid (1:1 CBD:THC) 20ct"
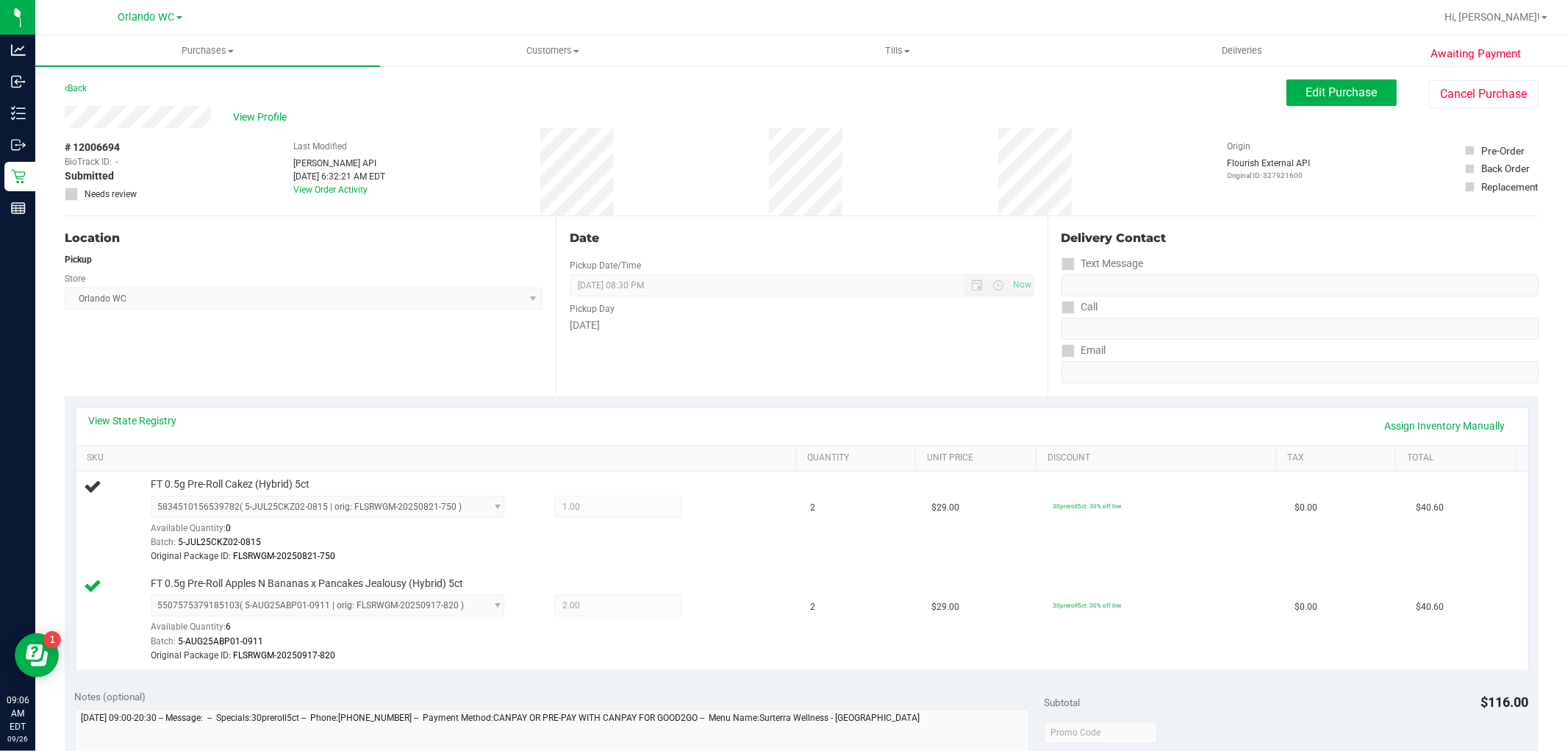
click at [452, 236] on div "Location" at bounding box center [304, 238] width 478 height 18
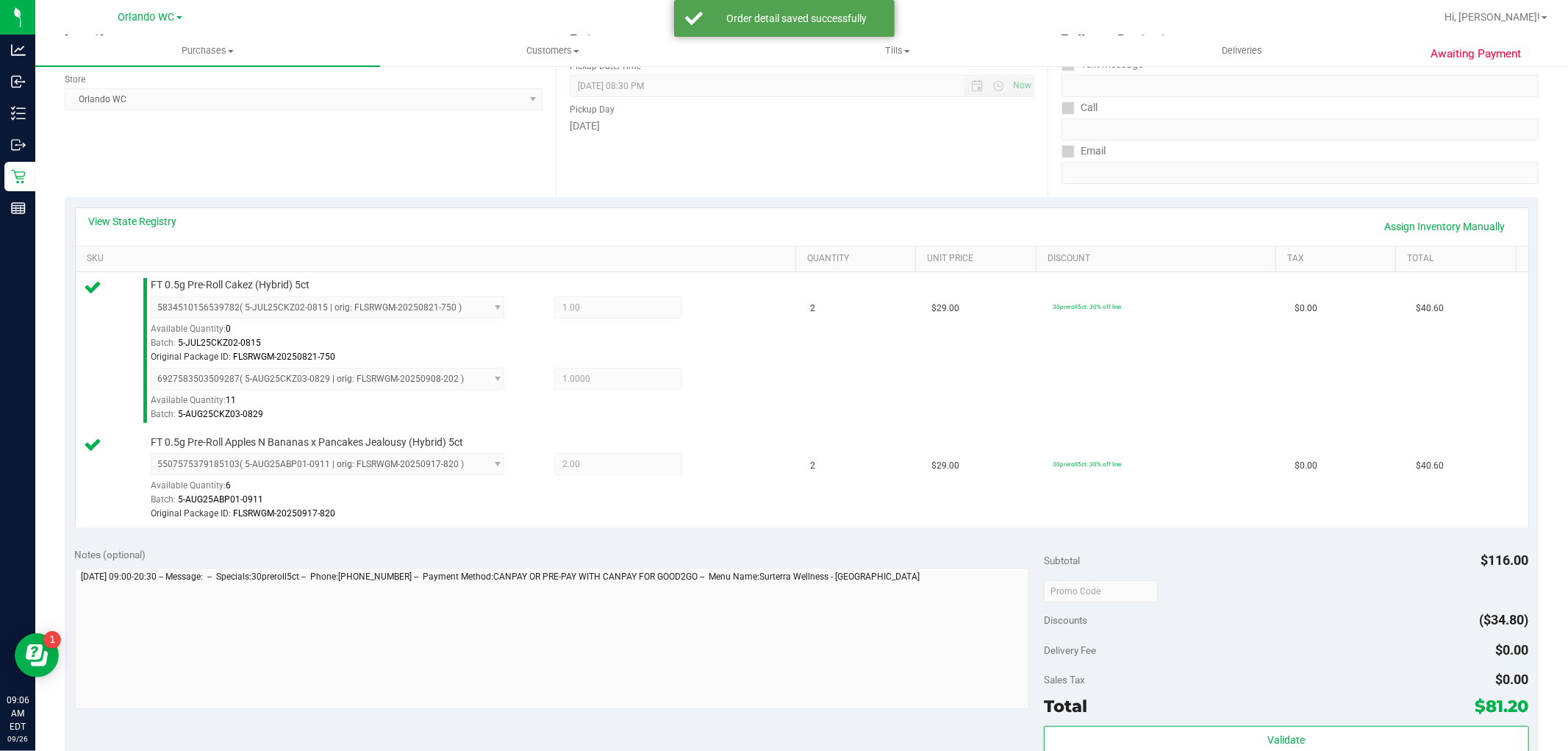
scroll to position [408, 0]
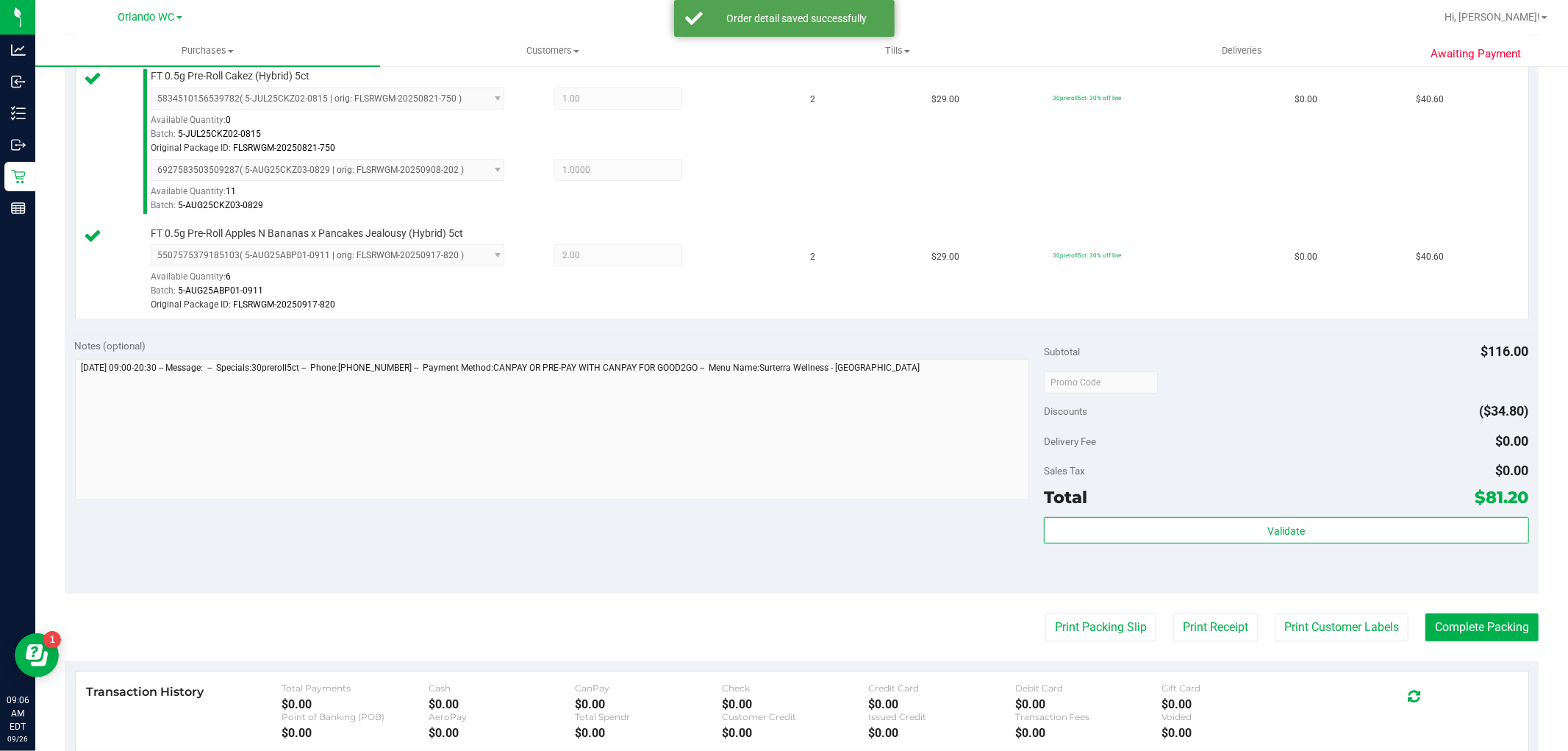
click at [1312, 547] on div "Validate" at bounding box center [1285, 550] width 484 height 66
click at [1312, 546] on div "Validate" at bounding box center [1285, 550] width 484 height 66
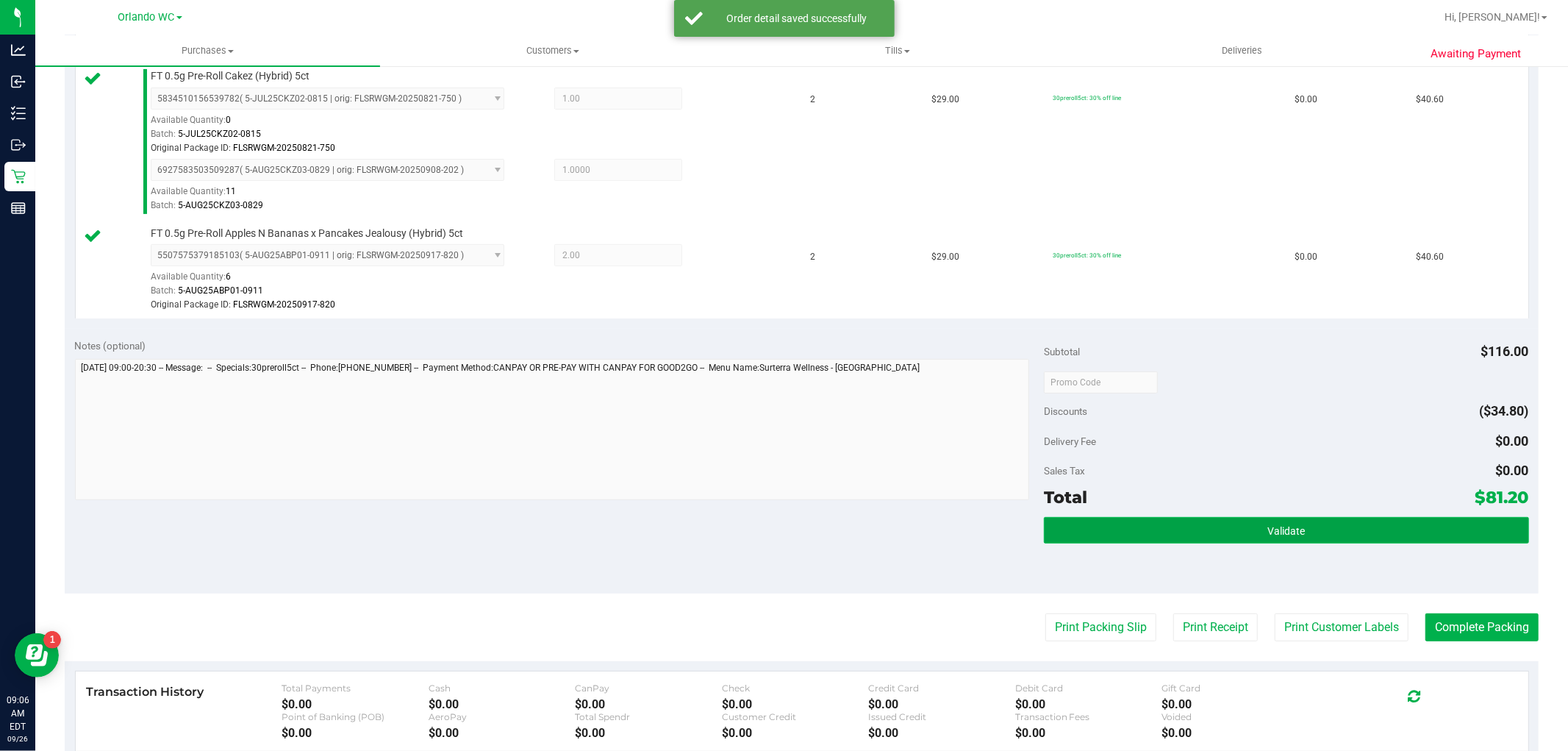
click at [1312, 538] on button "Validate" at bounding box center [1285, 530] width 484 height 26
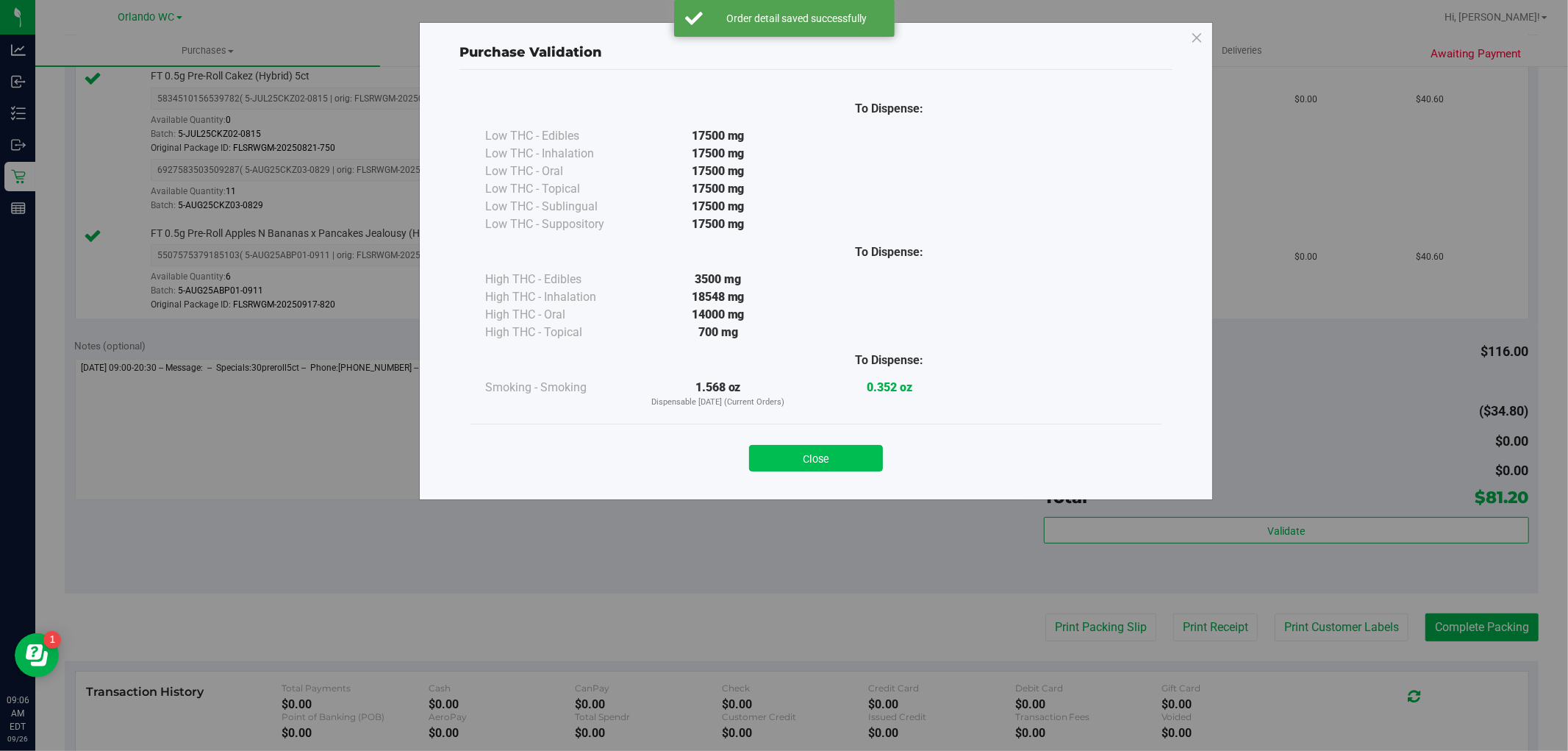
click at [798, 445] on button "Close" at bounding box center [816, 458] width 134 height 26
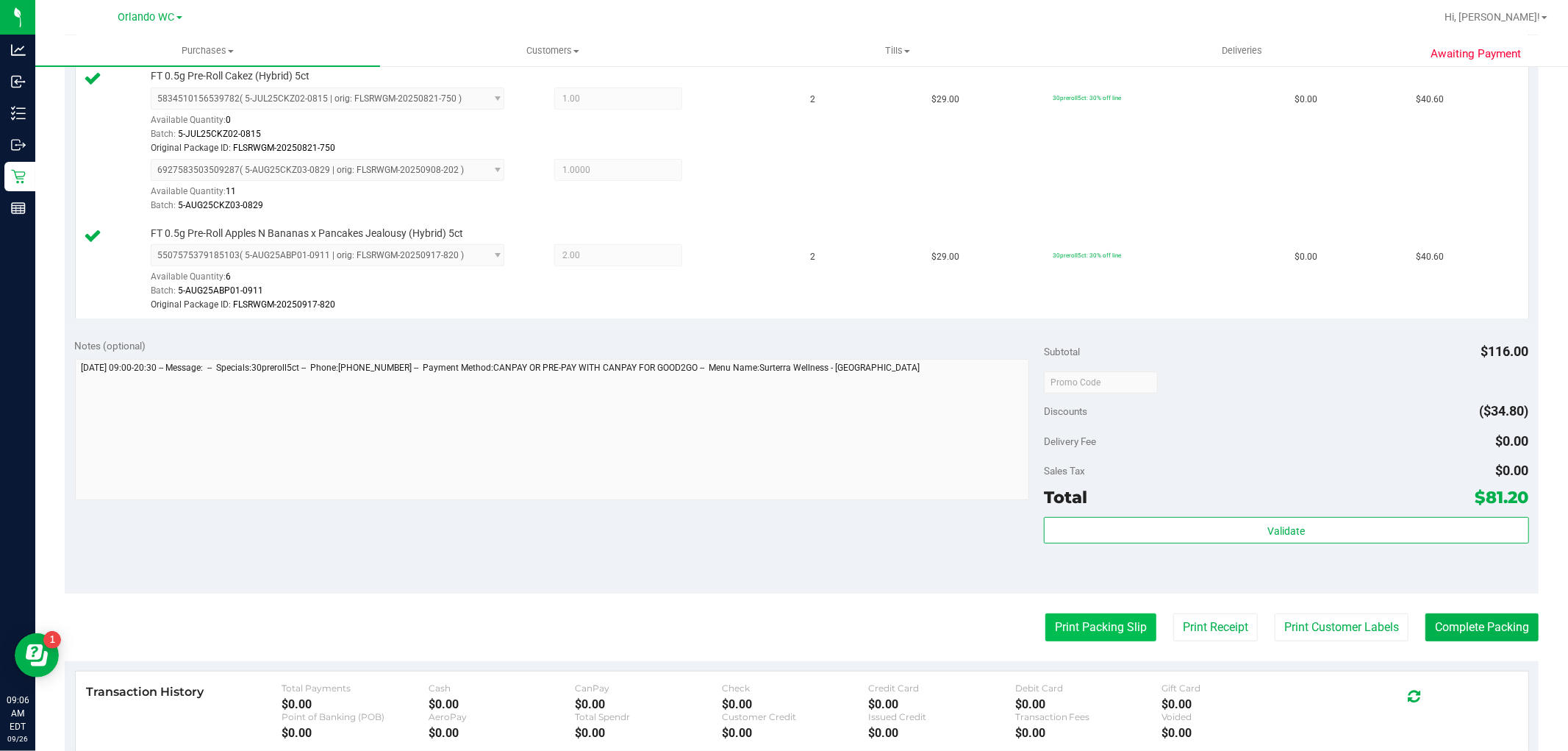
click at [1108, 628] on button "Print Packing Slip" at bounding box center [1101, 628] width 111 height 28
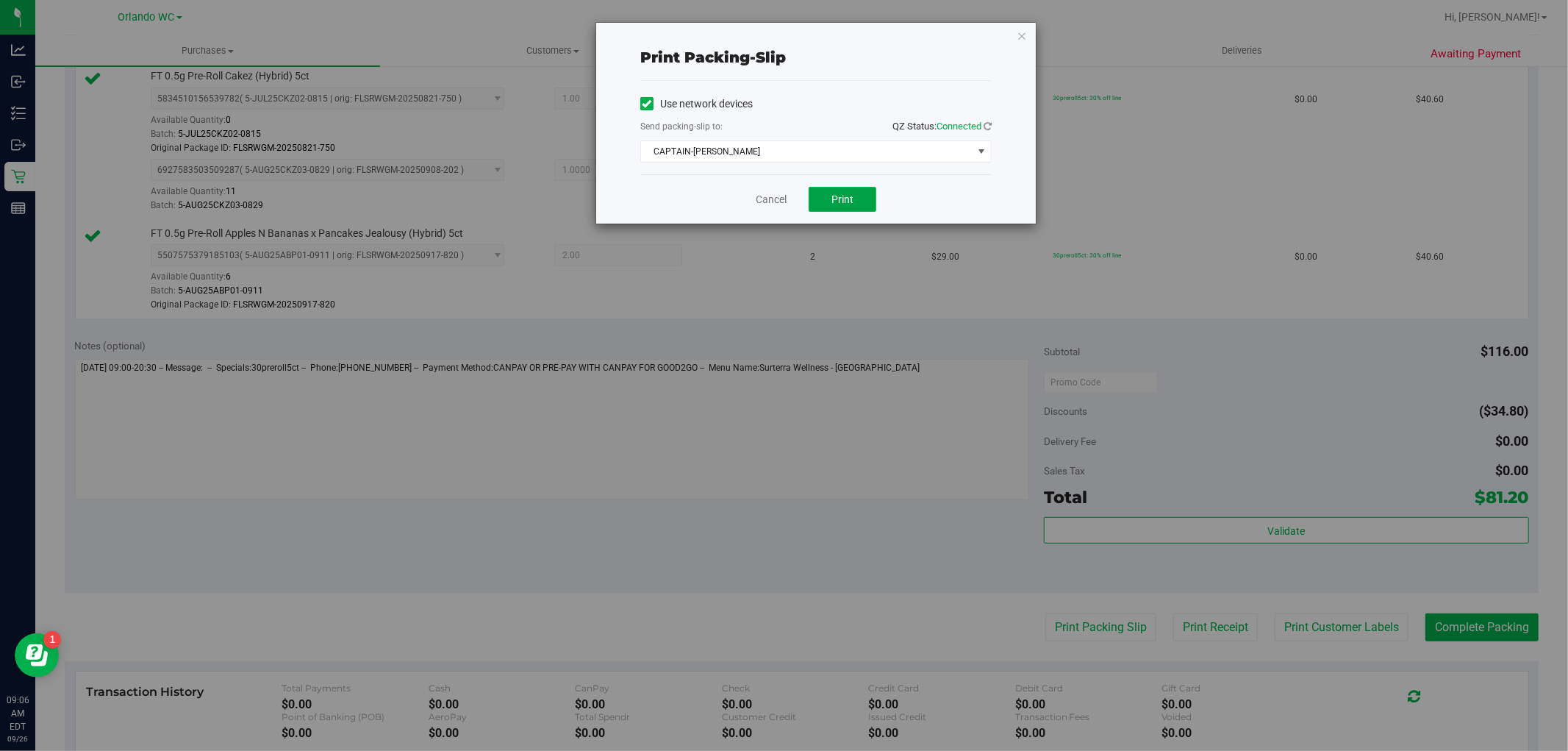
click at [846, 201] on span "Print" at bounding box center [842, 199] width 22 height 12
click at [825, 155] on span "CAPTAIN-[PERSON_NAME]" at bounding box center [806, 152] width 331 height 21
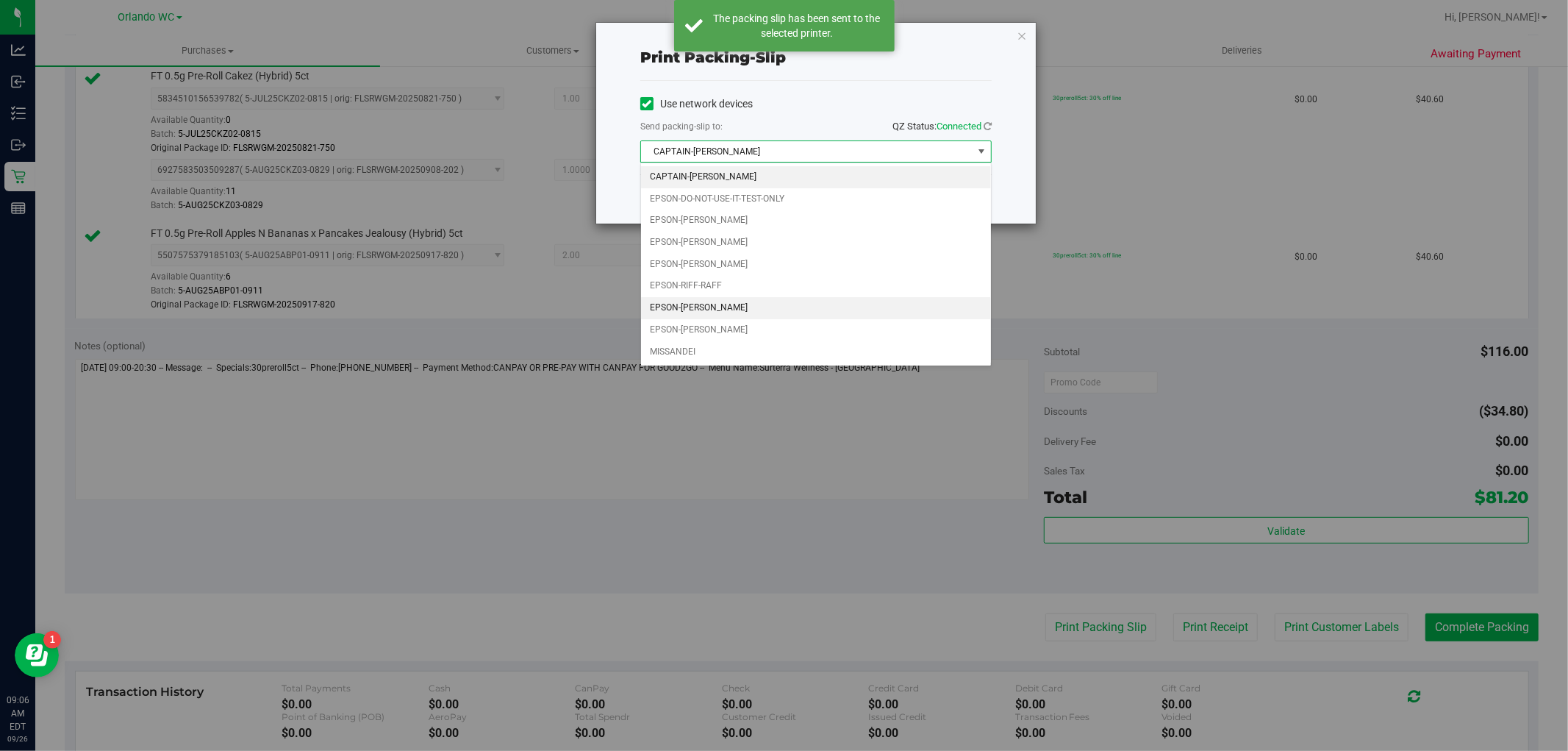
click at [735, 313] on li "EPSON-[PERSON_NAME]" at bounding box center [816, 308] width 350 height 22
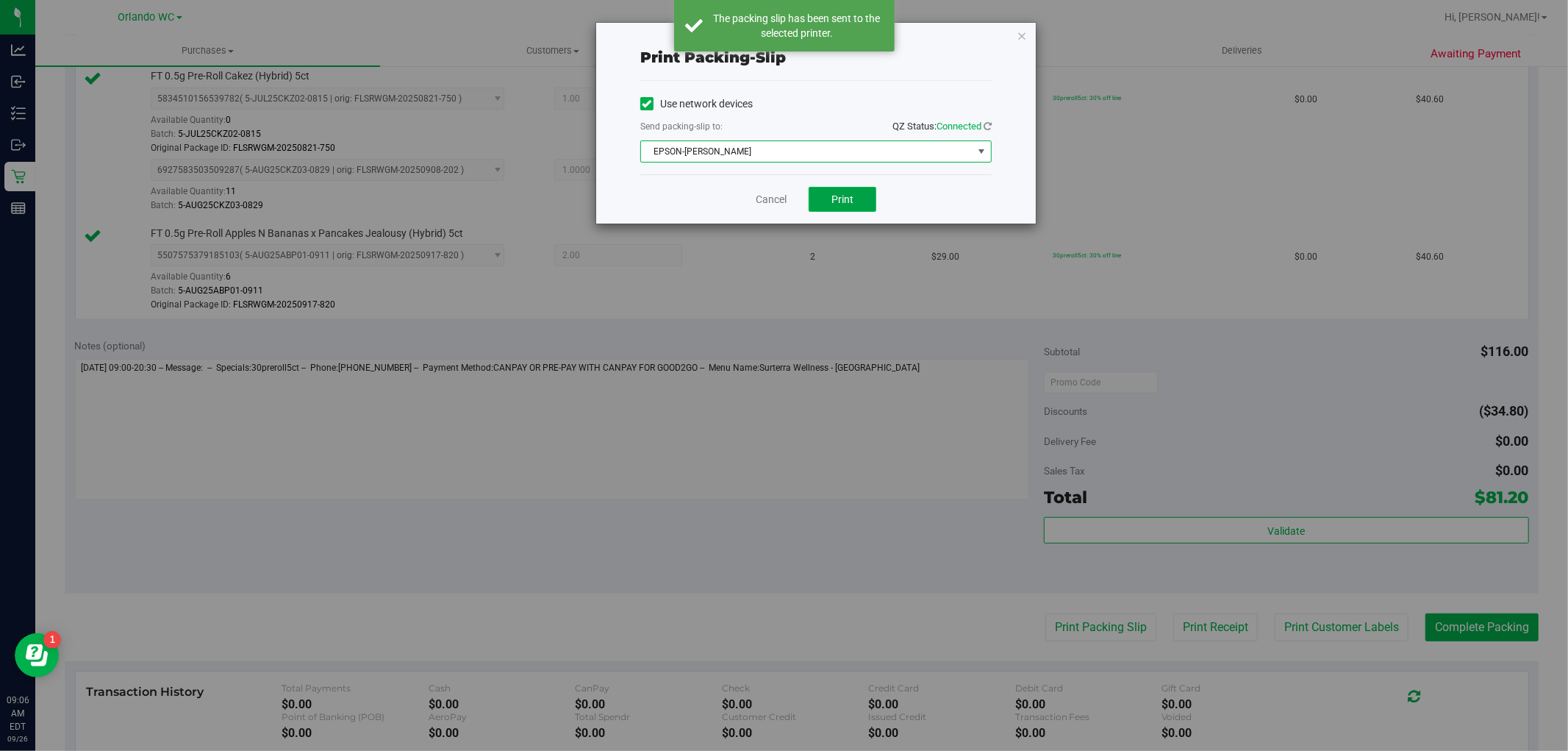
click at [862, 206] on button "Print" at bounding box center [842, 199] width 68 height 25
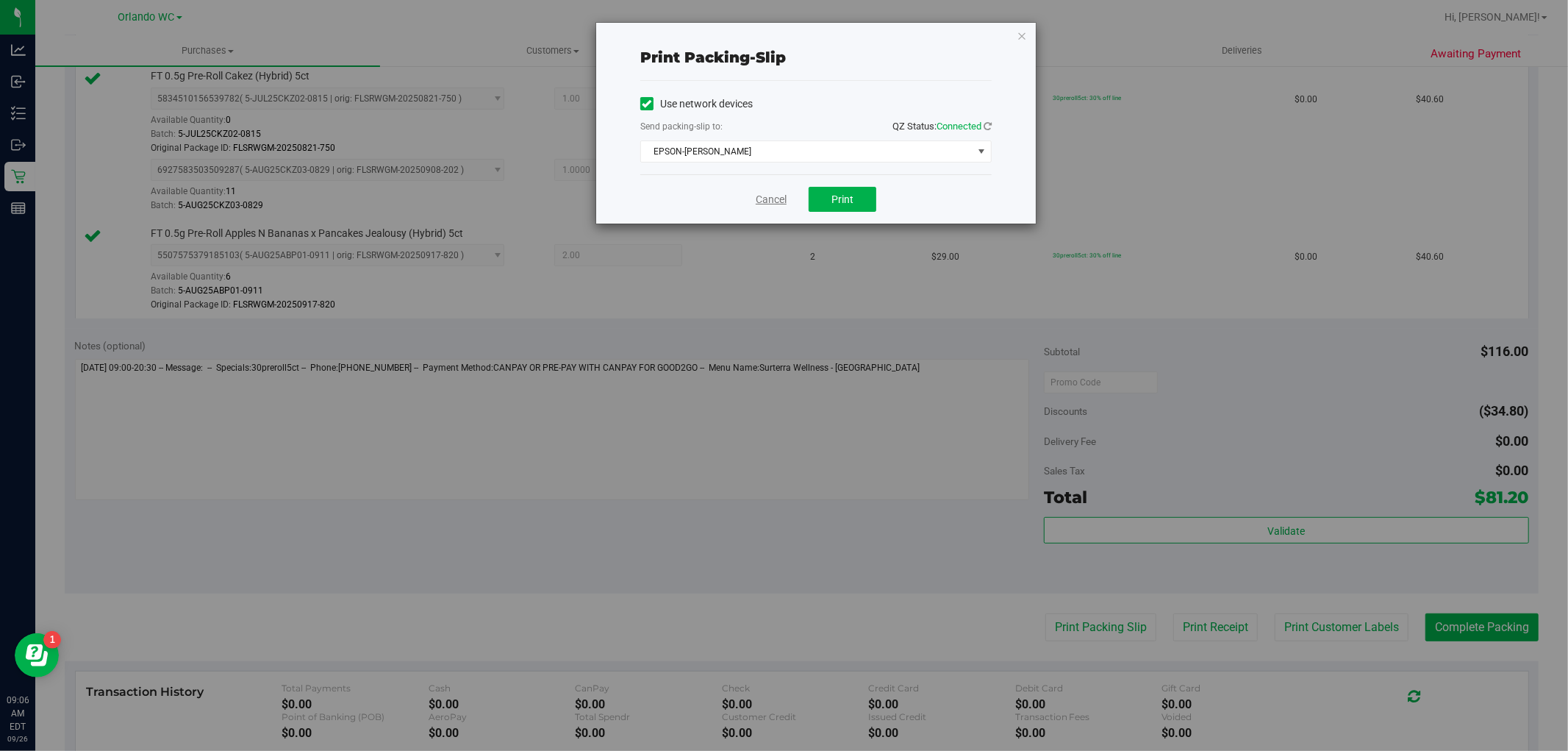
click at [755, 193] on link "Cancel" at bounding box center [770, 200] width 31 height 15
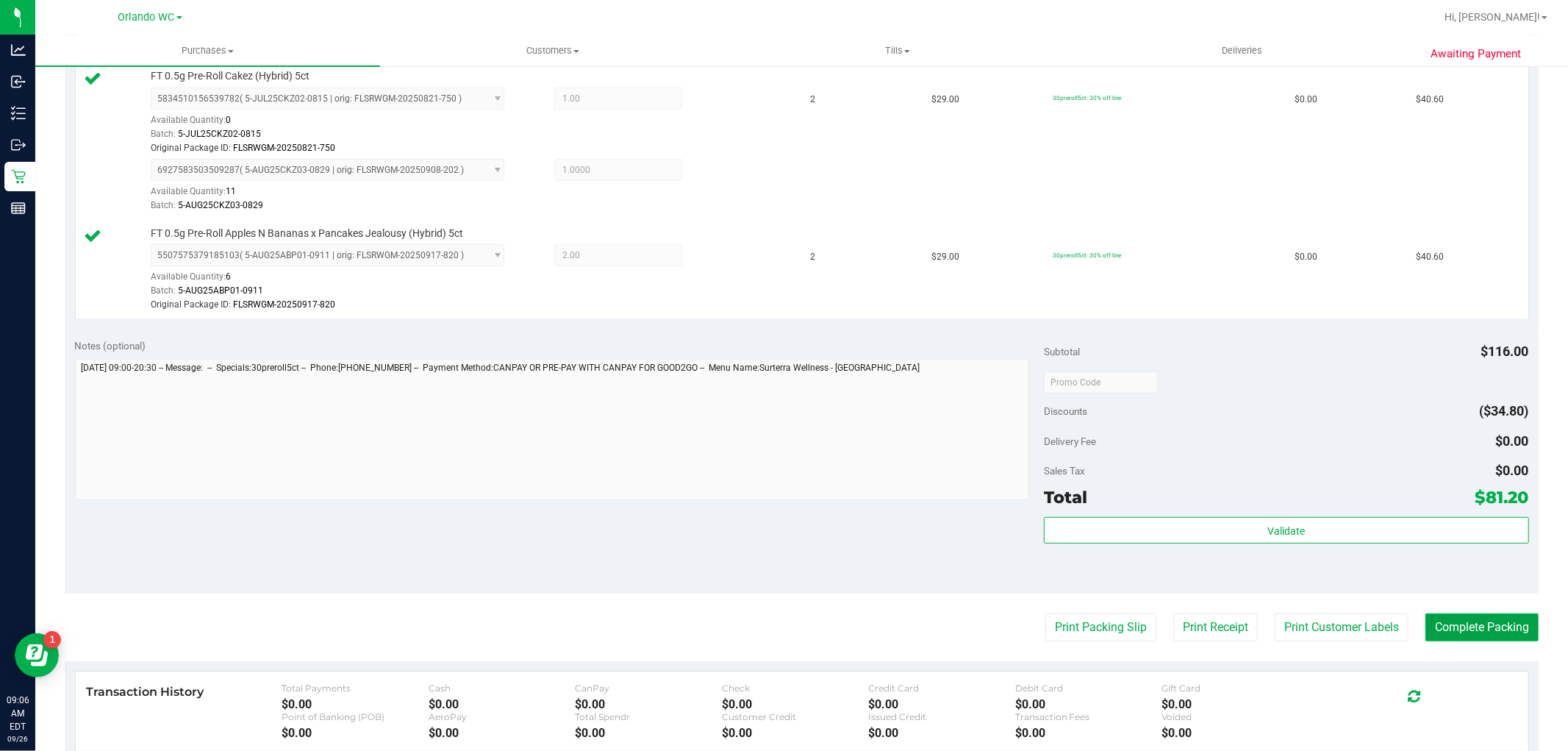
click at [1466, 615] on button "Complete Packing" at bounding box center [1481, 628] width 113 height 28
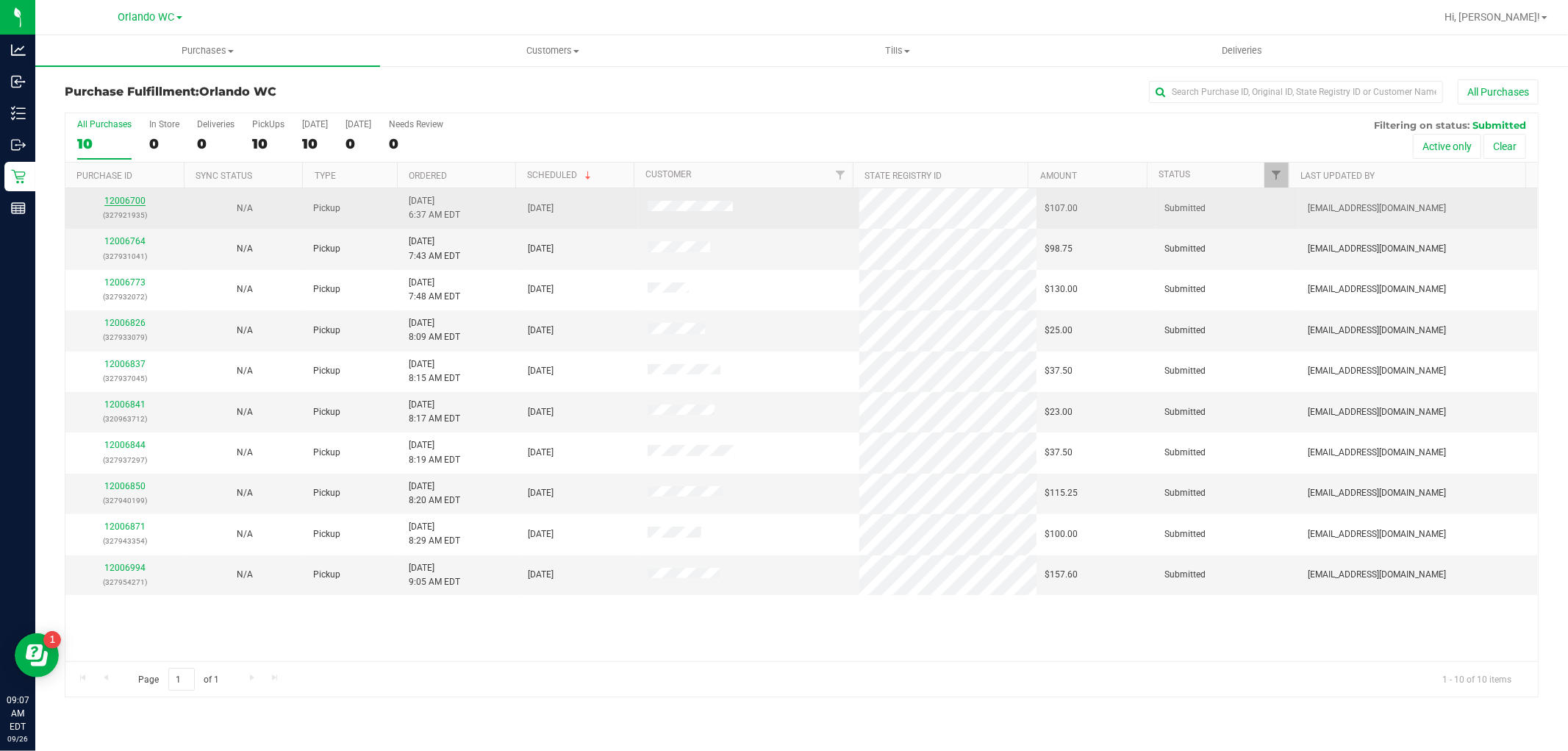
click at [119, 202] on link "12006700" at bounding box center [125, 200] width 41 height 10
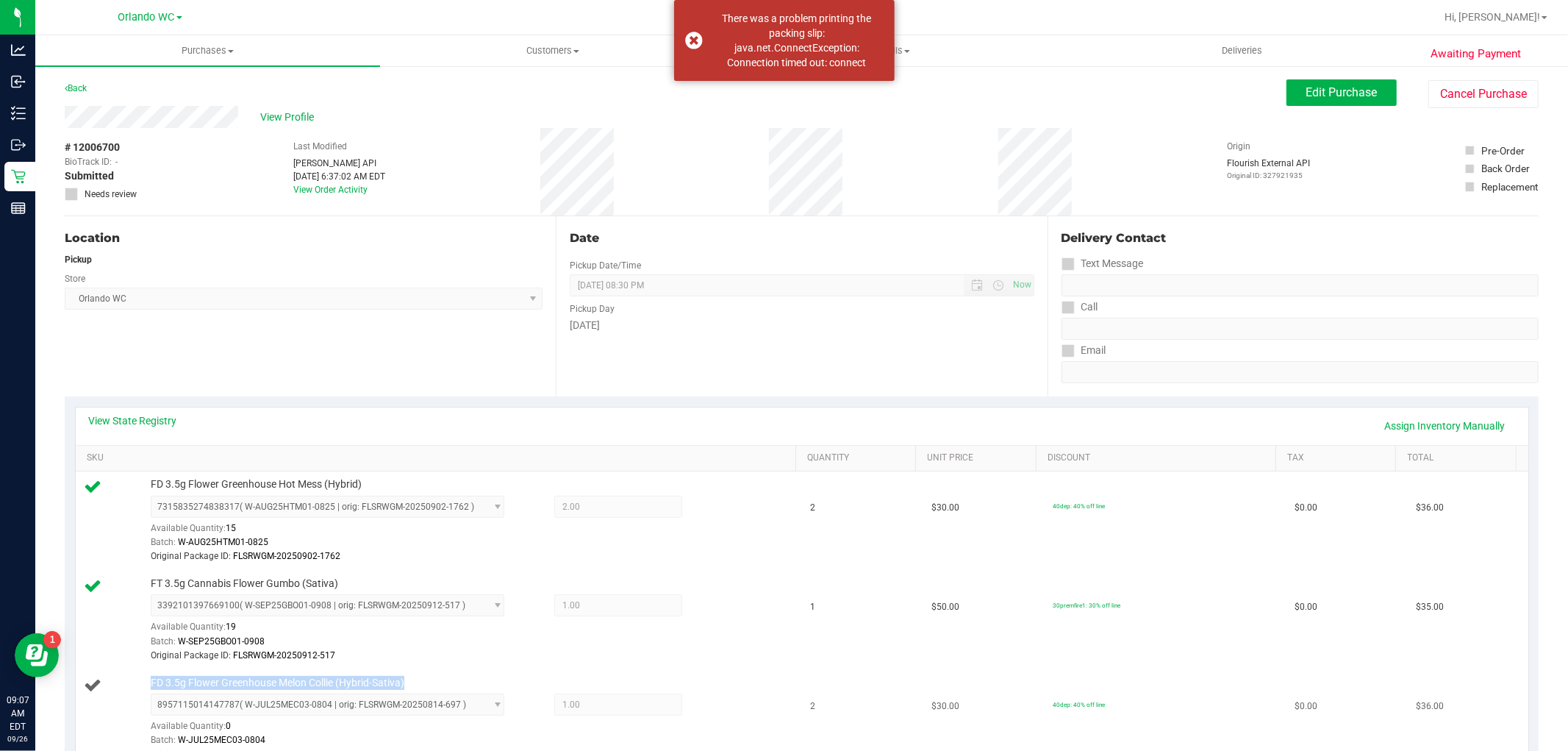
drag, startPoint x: 427, startPoint y: 688, endPoint x: 177, endPoint y: 674, distance: 250.4
click at [177, 674] on td "FD 3.5g Flower Greenhouse Melon Collie (Hybrid-Sativa) 8957115014147787 ( W-JUL…" at bounding box center [438, 719] width 726 height 99
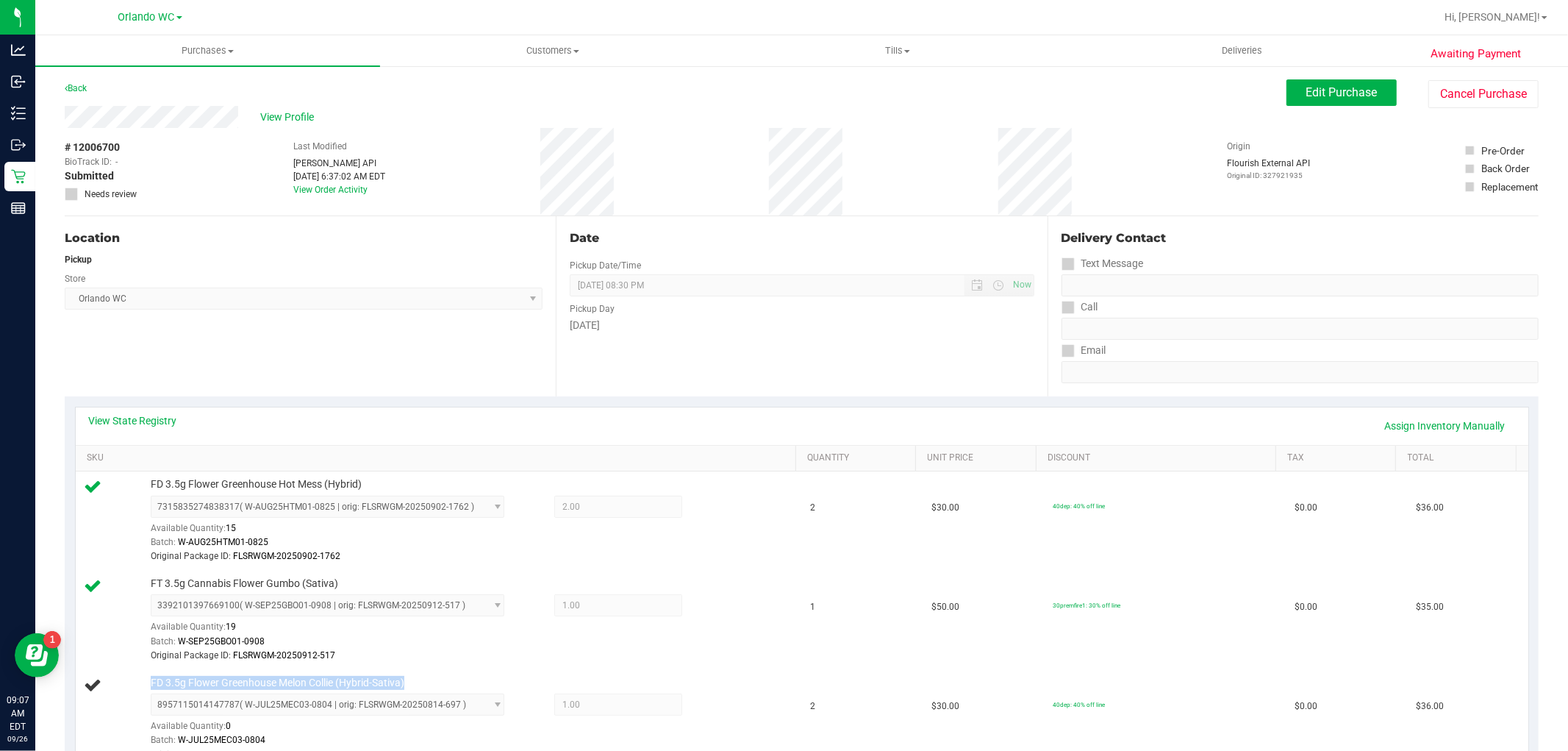
copy span "FD 3.5g Flower Greenhouse Melon Collie (Hybrid-Sativa)"
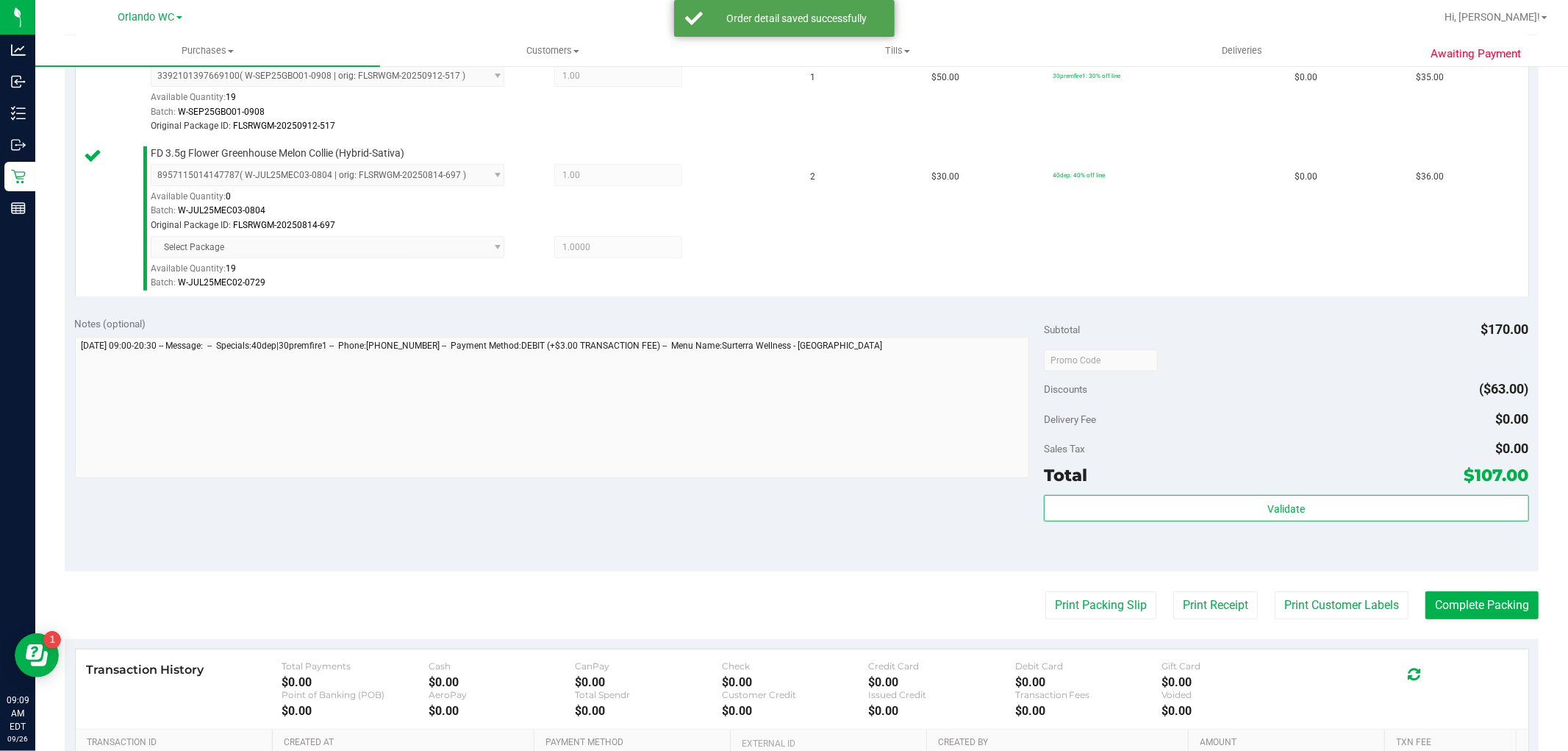
scroll to position [674, 0]
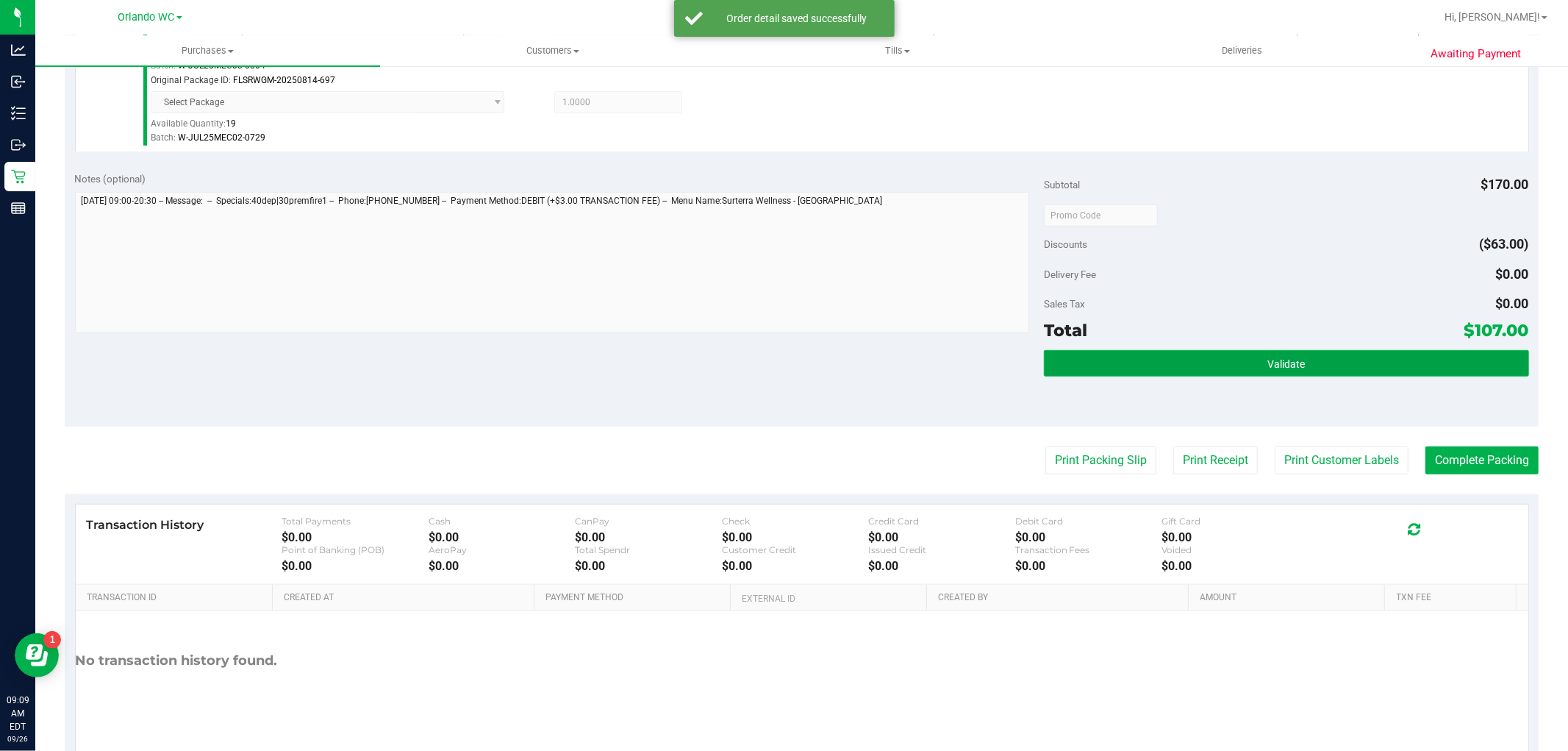
click at [1325, 374] on button "Validate" at bounding box center [1285, 363] width 484 height 26
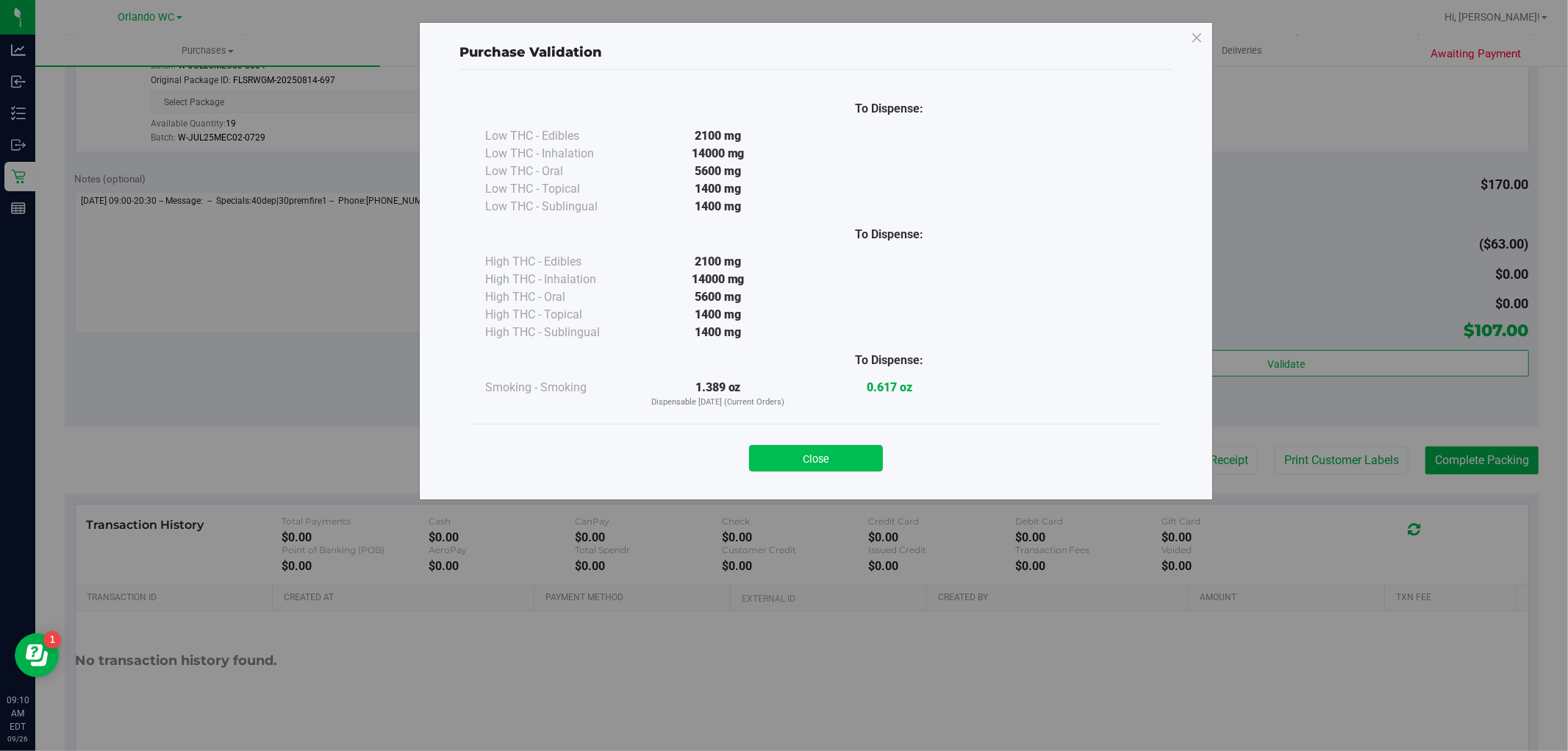
click at [829, 459] on button "Close" at bounding box center [816, 458] width 134 height 26
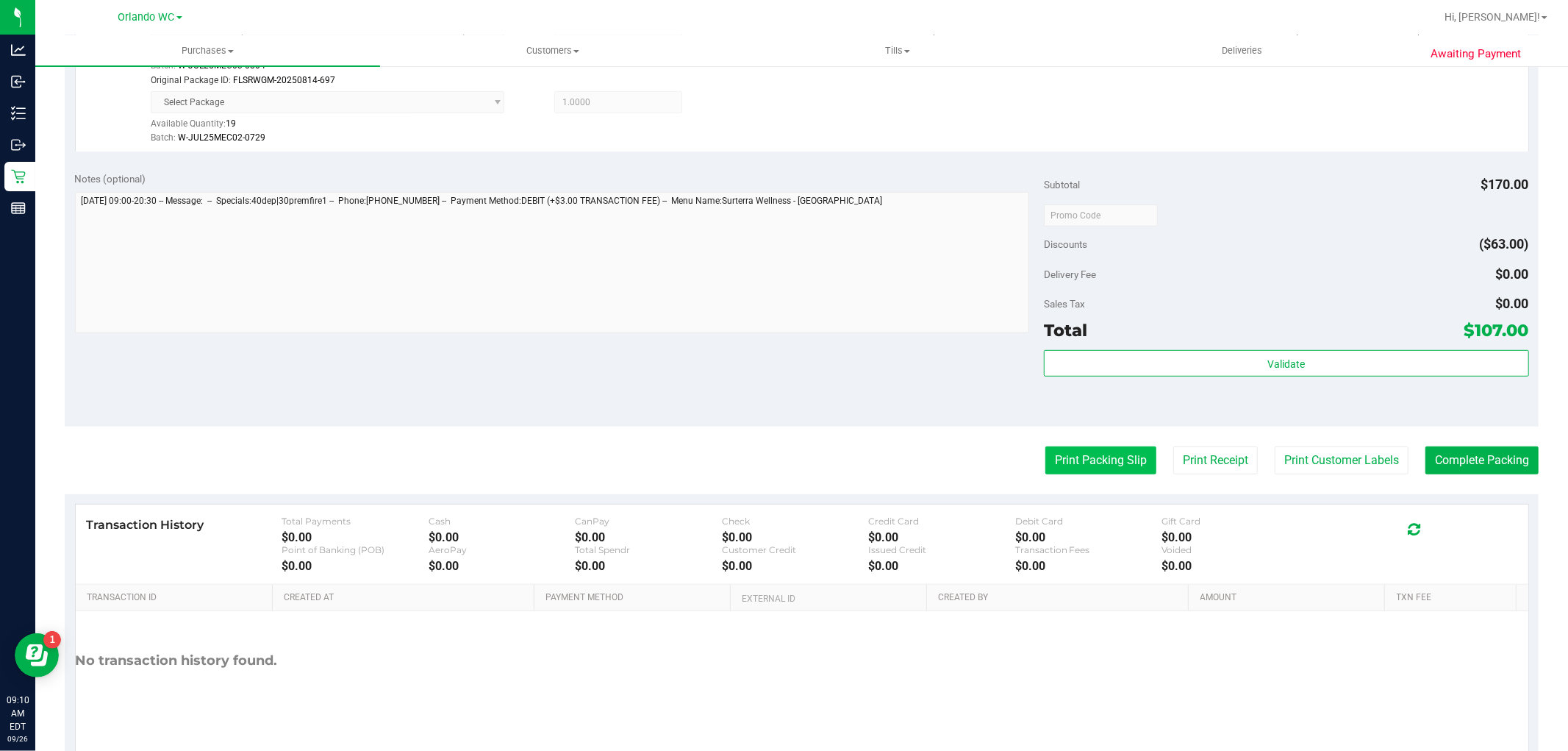
click at [1078, 453] on button "Print Packing Slip" at bounding box center [1101, 460] width 111 height 28
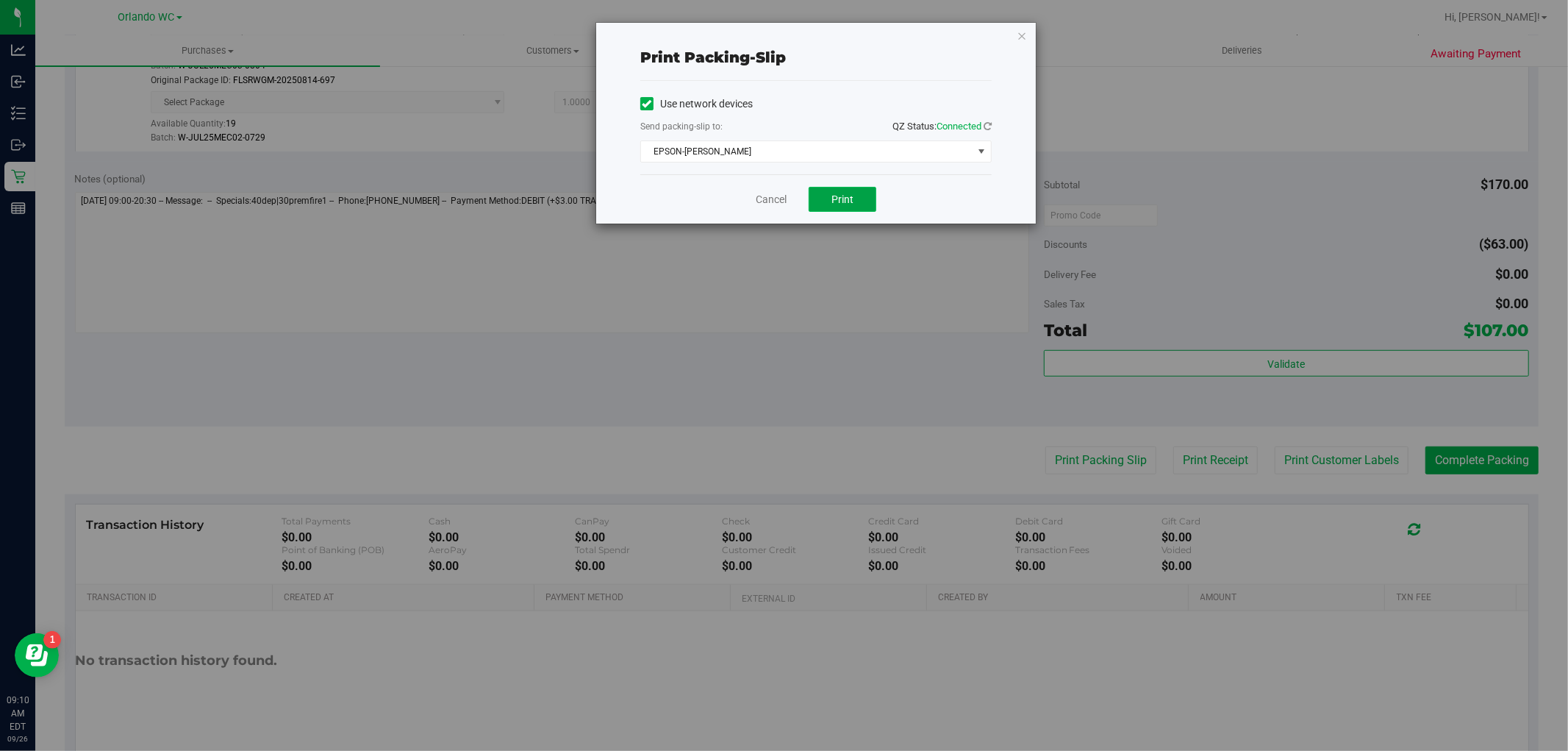
click at [842, 197] on span "Print" at bounding box center [842, 199] width 22 height 12
click at [768, 178] on div "Cancel Print" at bounding box center [816, 199] width 351 height 49
click at [766, 199] on link "Cancel" at bounding box center [770, 200] width 31 height 15
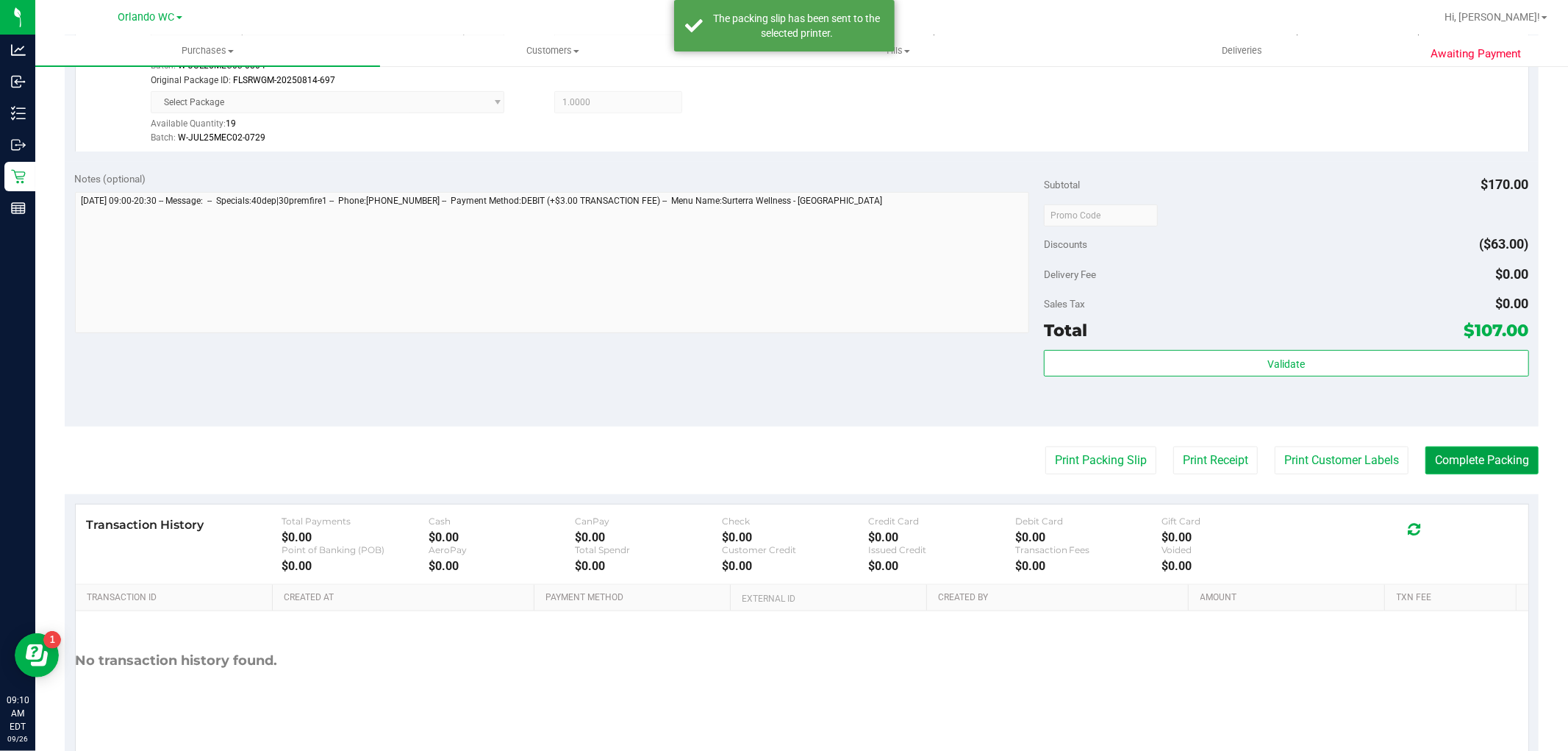
click at [1507, 455] on button "Complete Packing" at bounding box center [1481, 460] width 113 height 28
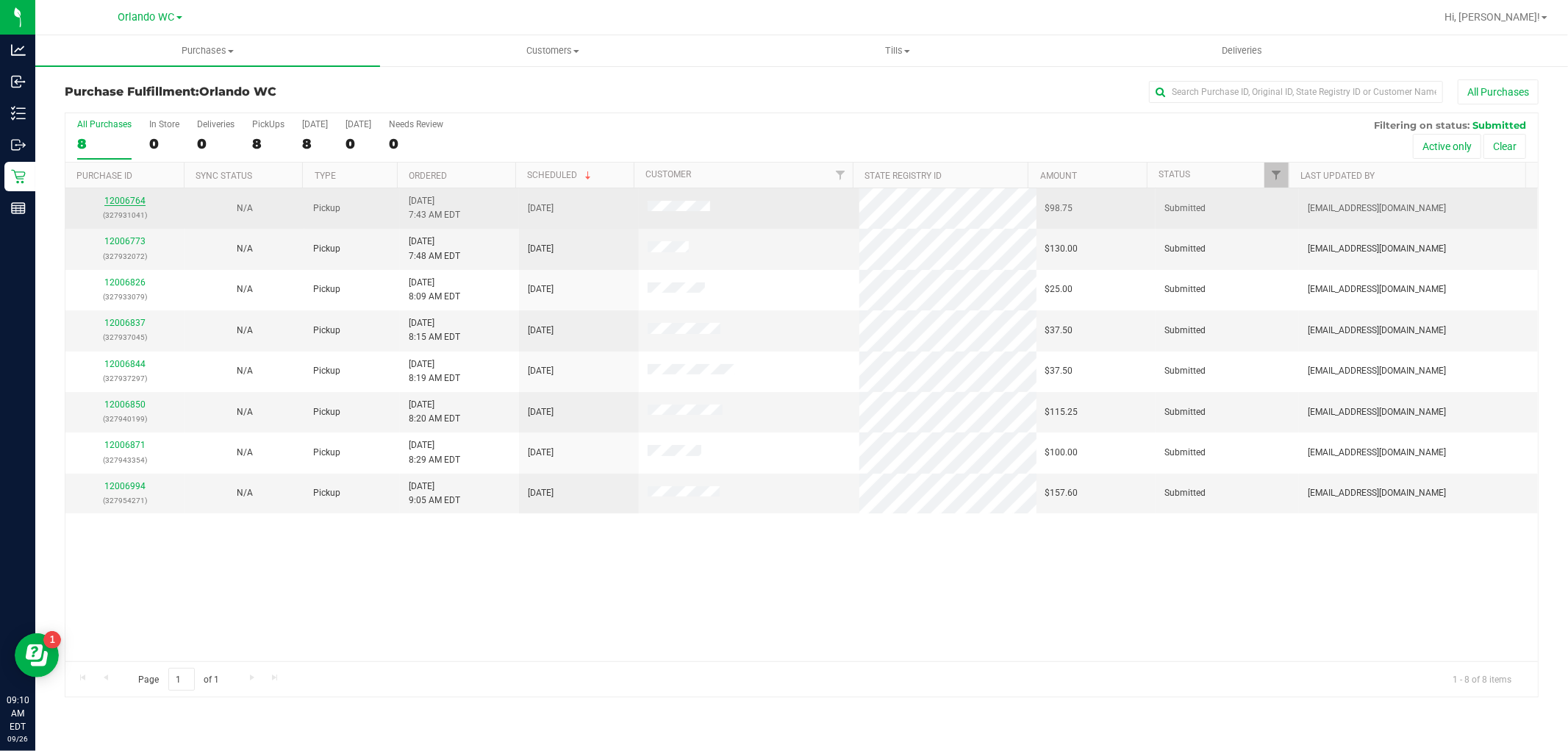
click at [133, 206] on link "12006764" at bounding box center [125, 200] width 41 height 10
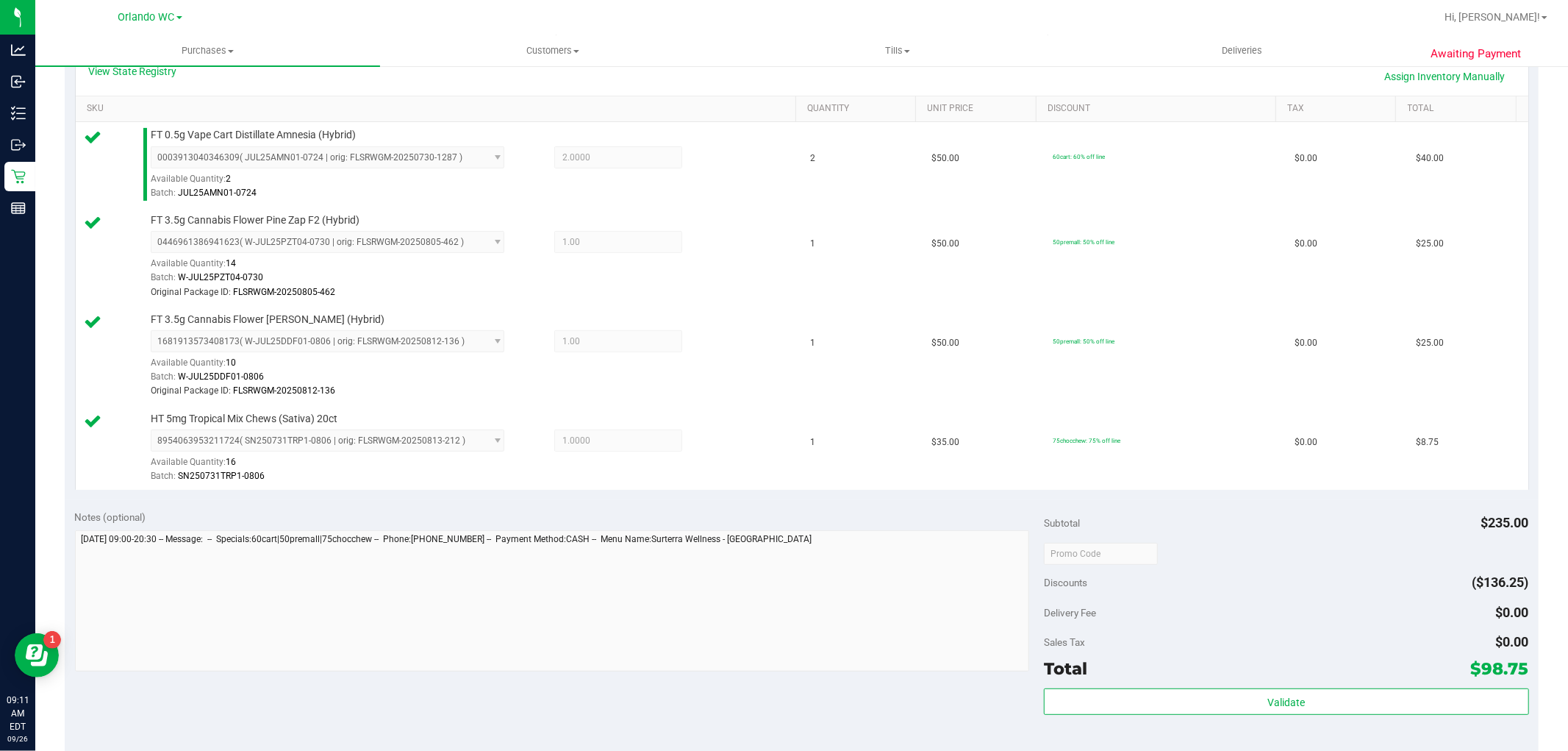
scroll to position [571, 0]
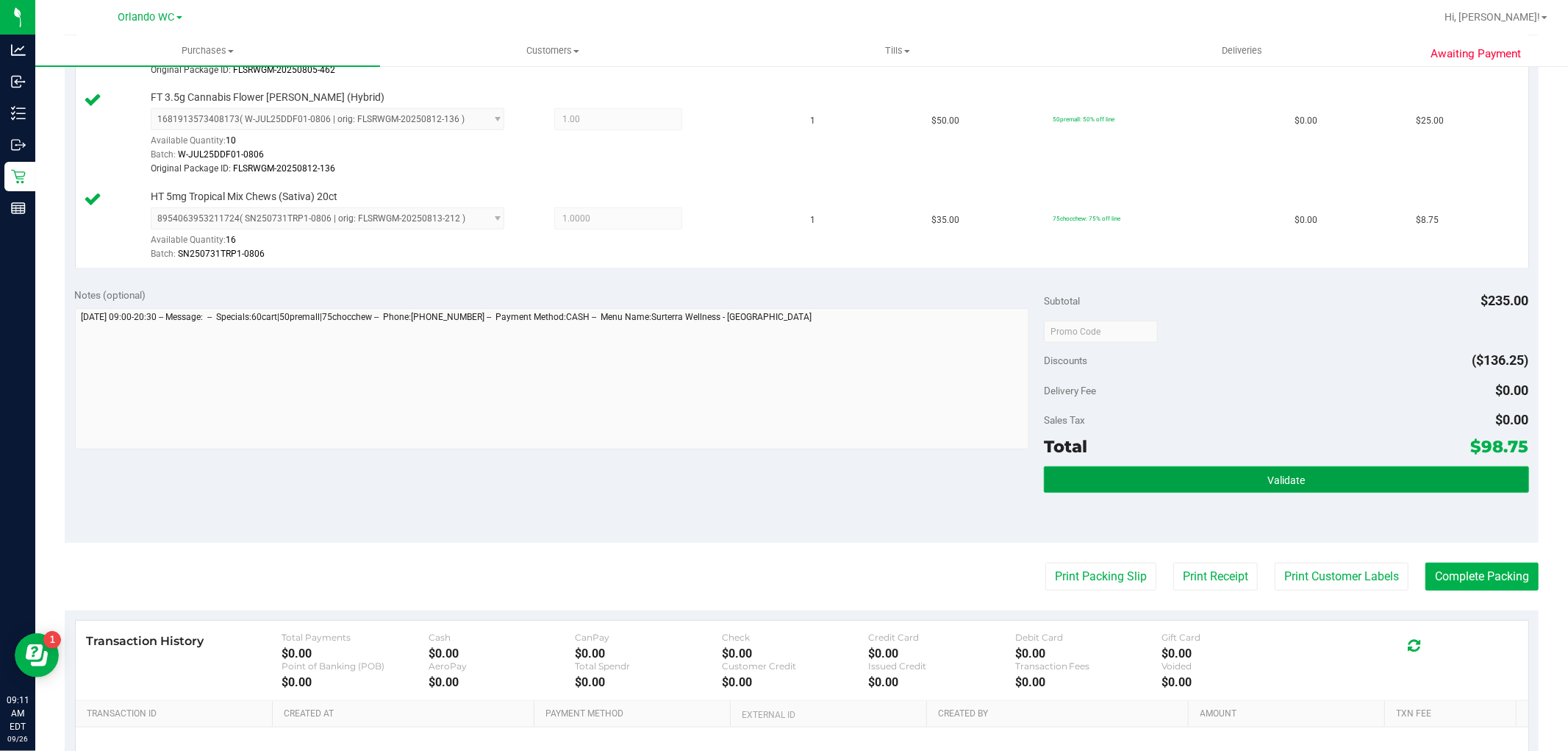
click at [1203, 476] on button "Validate" at bounding box center [1285, 479] width 484 height 26
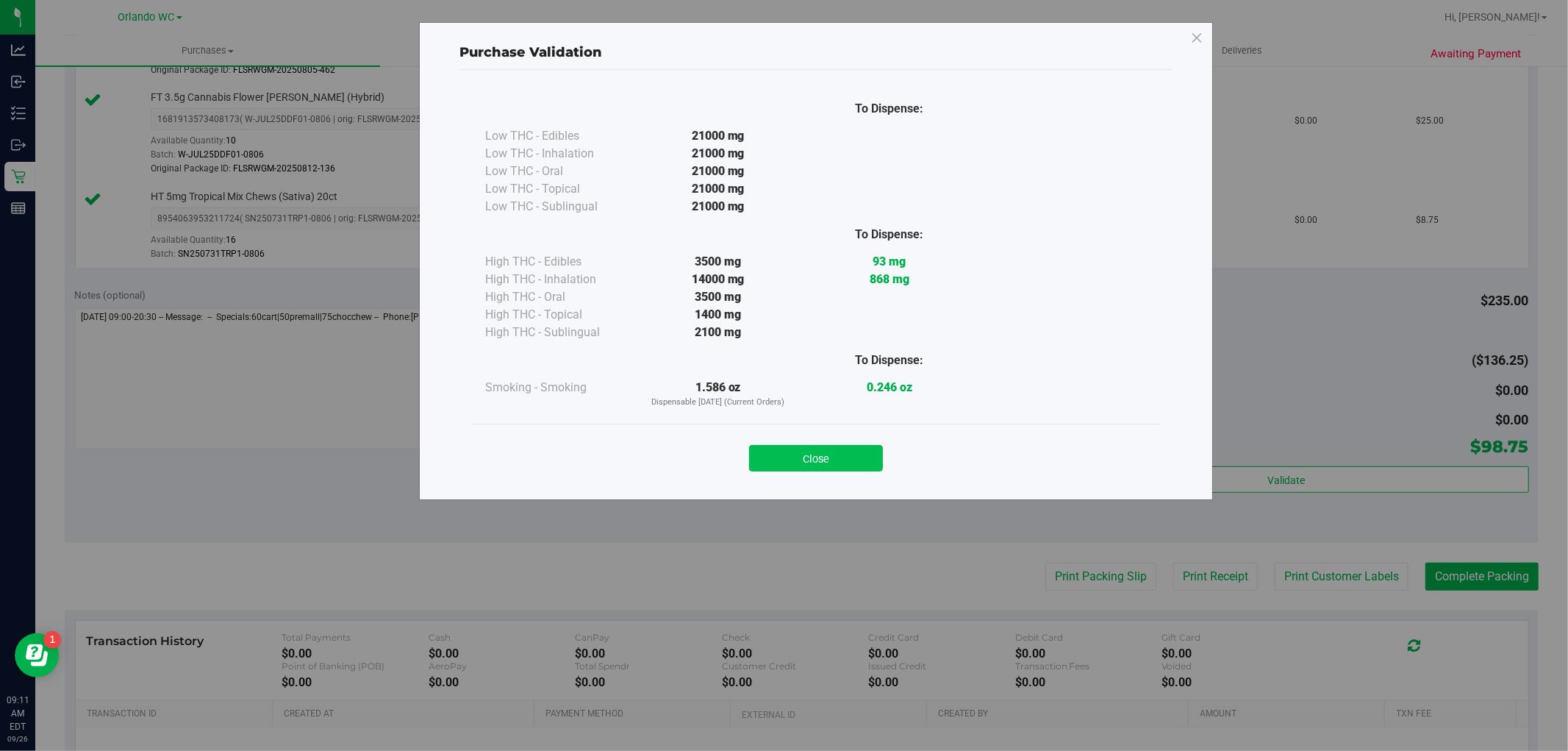
click at [846, 447] on button "Close" at bounding box center [816, 458] width 134 height 26
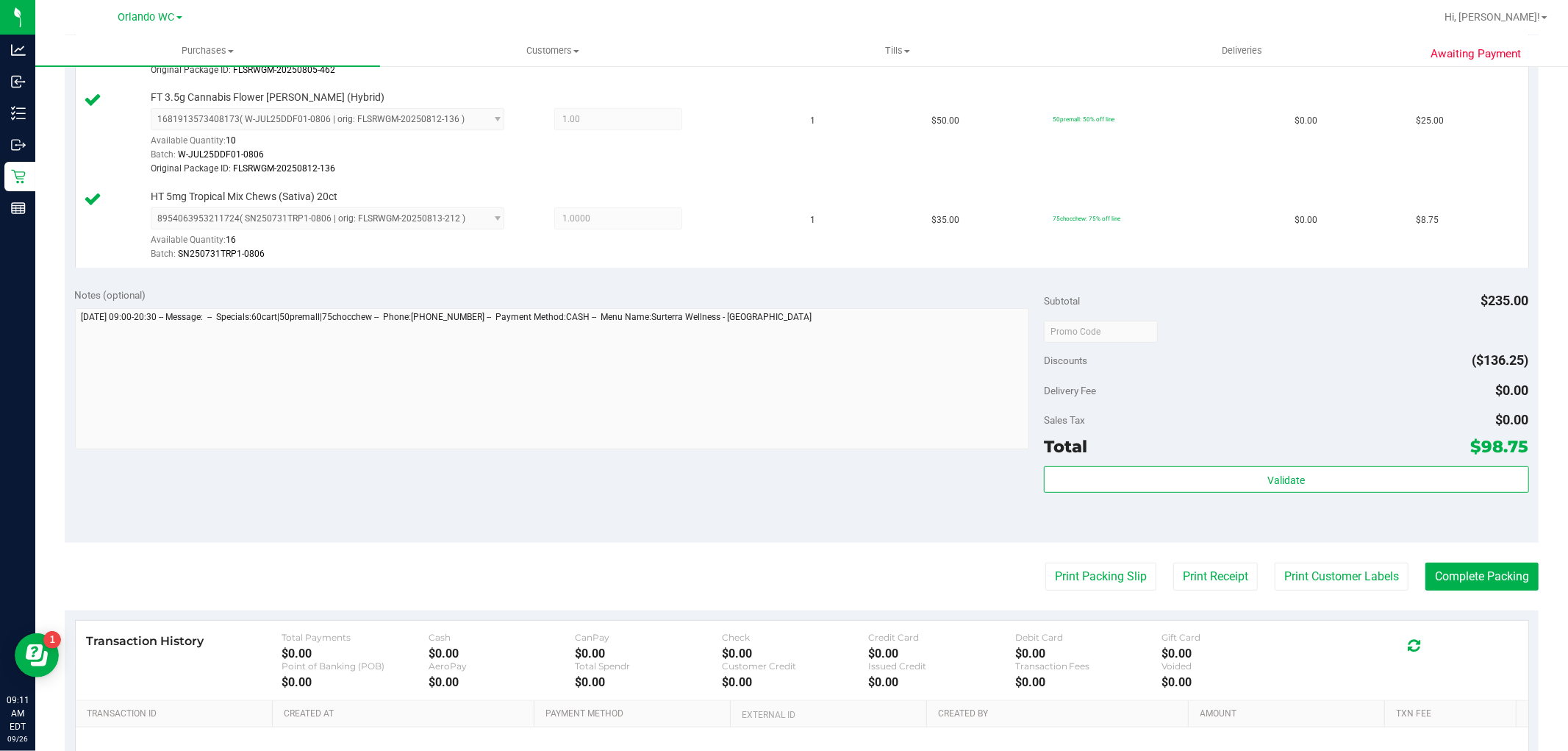
click at [1143, 601] on purchase-details "Back Edit Purchase Cancel Purchase View Profile # 12006764 BioTrack ID: - Submi…" at bounding box center [801, 196] width 1474 height 1377
click at [1136, 591] on purchase-details "Back Edit Purchase Cancel Purchase View Profile # 12006764 BioTrack ID: - Submi…" at bounding box center [801, 196] width 1474 height 1377
click at [1134, 586] on button "Print Packing Slip" at bounding box center [1101, 577] width 111 height 28
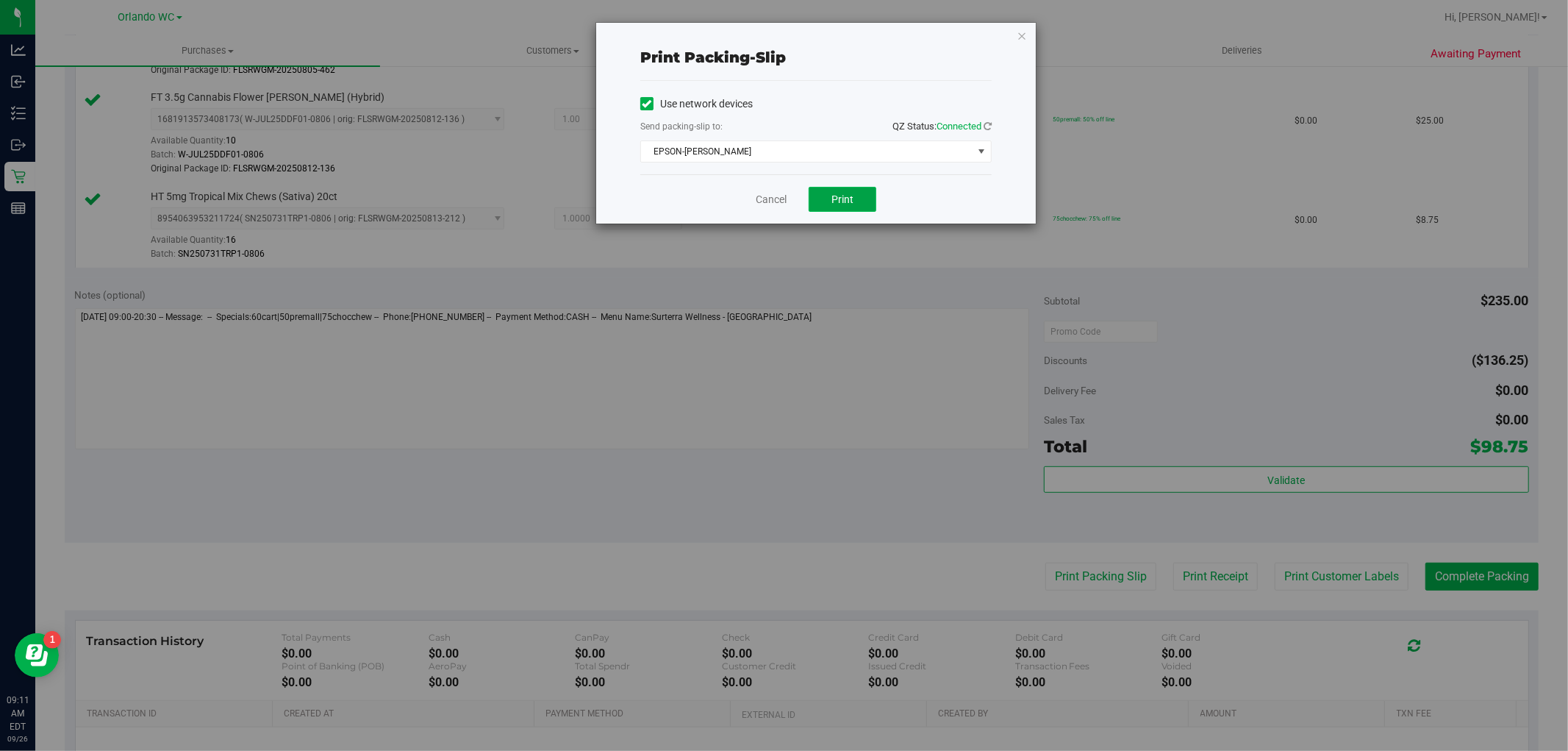
click at [872, 200] on button "Print" at bounding box center [842, 199] width 68 height 25
click at [755, 196] on link "Cancel" at bounding box center [770, 200] width 31 height 15
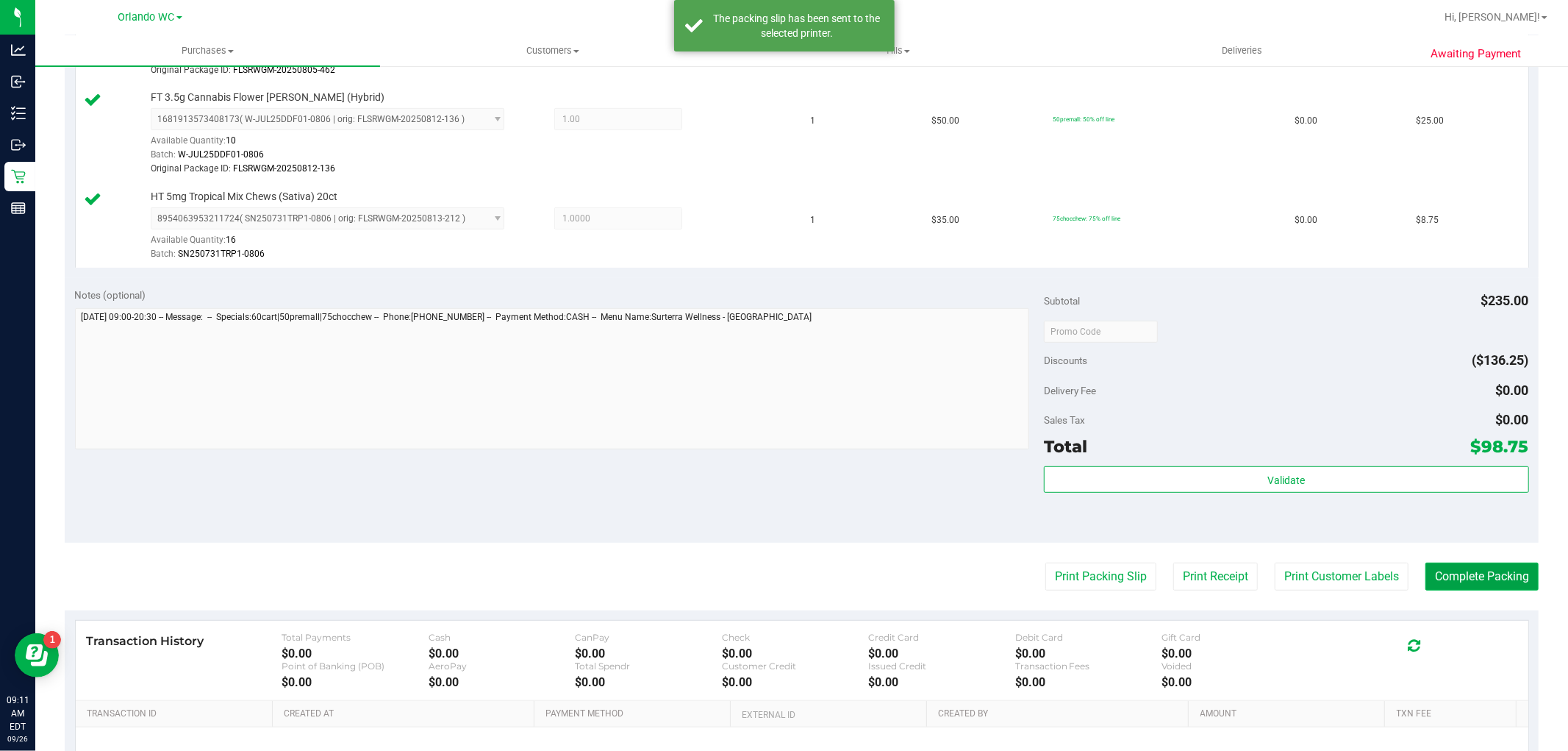
click at [1465, 577] on button "Complete Packing" at bounding box center [1481, 577] width 113 height 28
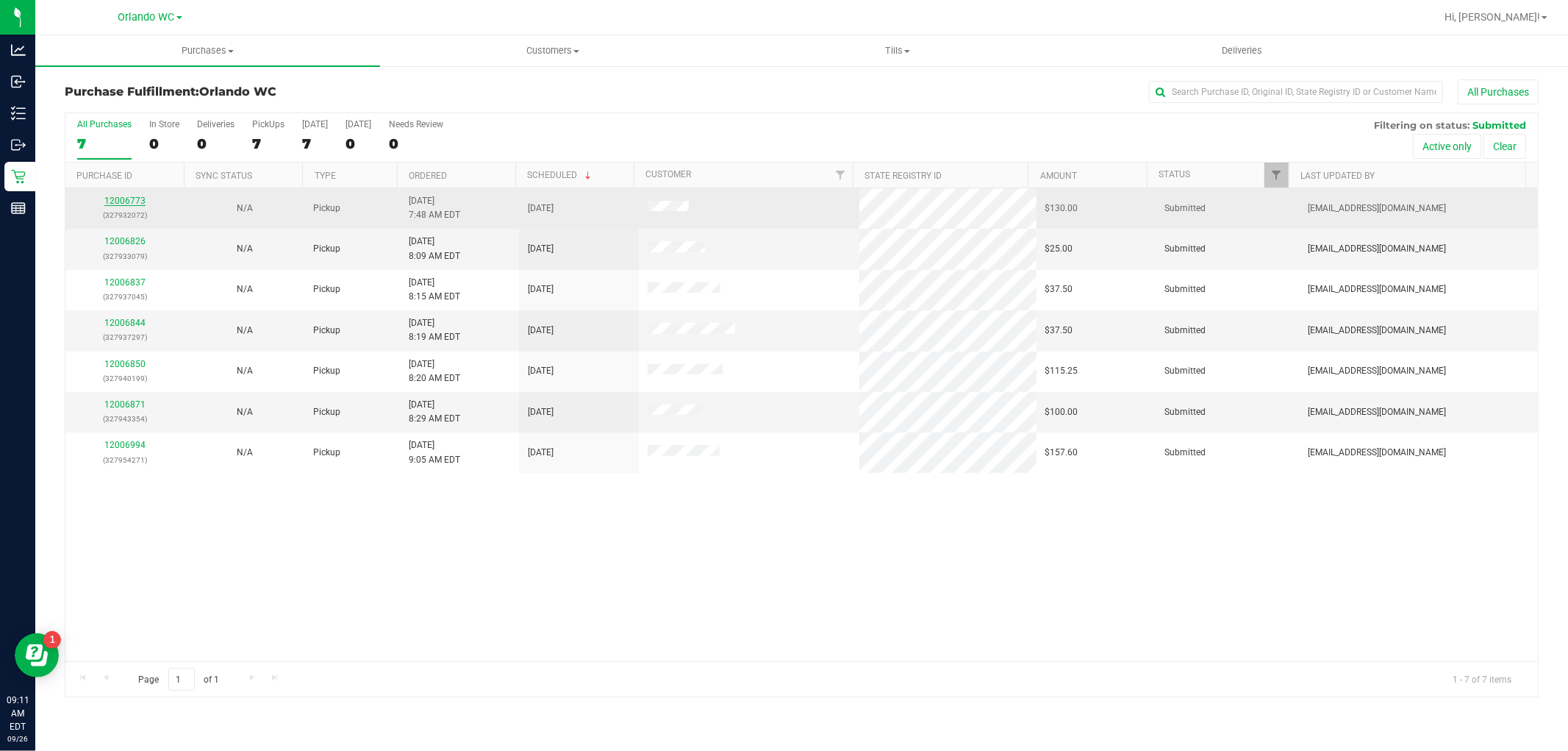
click at [130, 204] on link "12006773" at bounding box center [125, 200] width 41 height 10
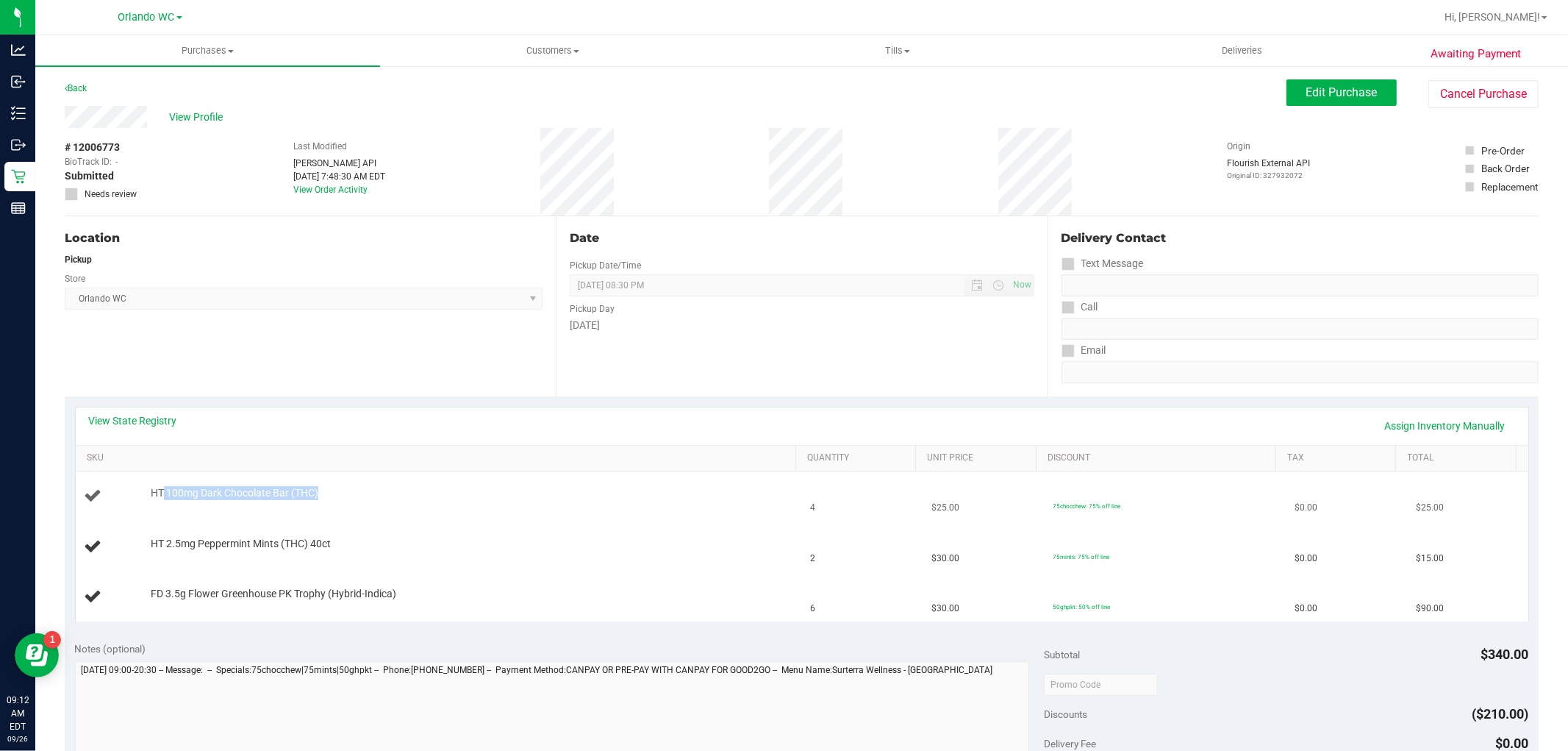
drag, startPoint x: 240, startPoint y: 486, endPoint x: 160, endPoint y: 489, distance: 80.1
click at [160, 489] on td "HT 100mg Dark Chocolate Bar (THC)" at bounding box center [438, 496] width 726 height 50
click at [306, 487] on span "HT 100mg Dark Chocolate Bar (THC)" at bounding box center [234, 492] width 167 height 14
drag, startPoint x: 338, startPoint y: 489, endPoint x: 108, endPoint y: 489, distance: 230.0
click at [108, 489] on div "HT 100mg Dark Chocolate Bar (THC)" at bounding box center [438, 495] width 708 height 20
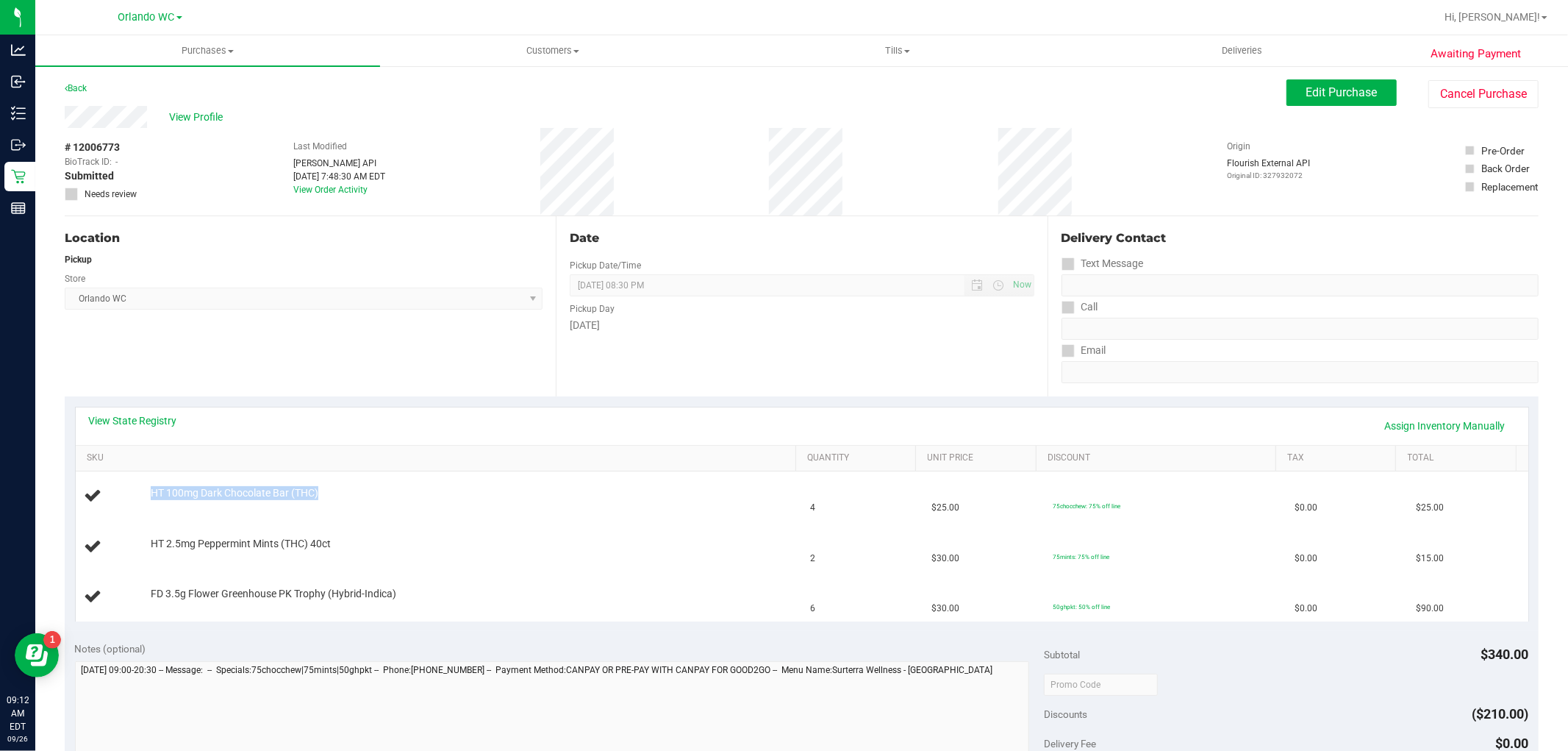
copy div "HT 100mg Dark Chocolate Bar (THC)"
click at [248, 322] on div "Location Pickup Store Orlando WC Select Store Bonita Springs WC Boynton Beach W…" at bounding box center [310, 306] width 491 height 180
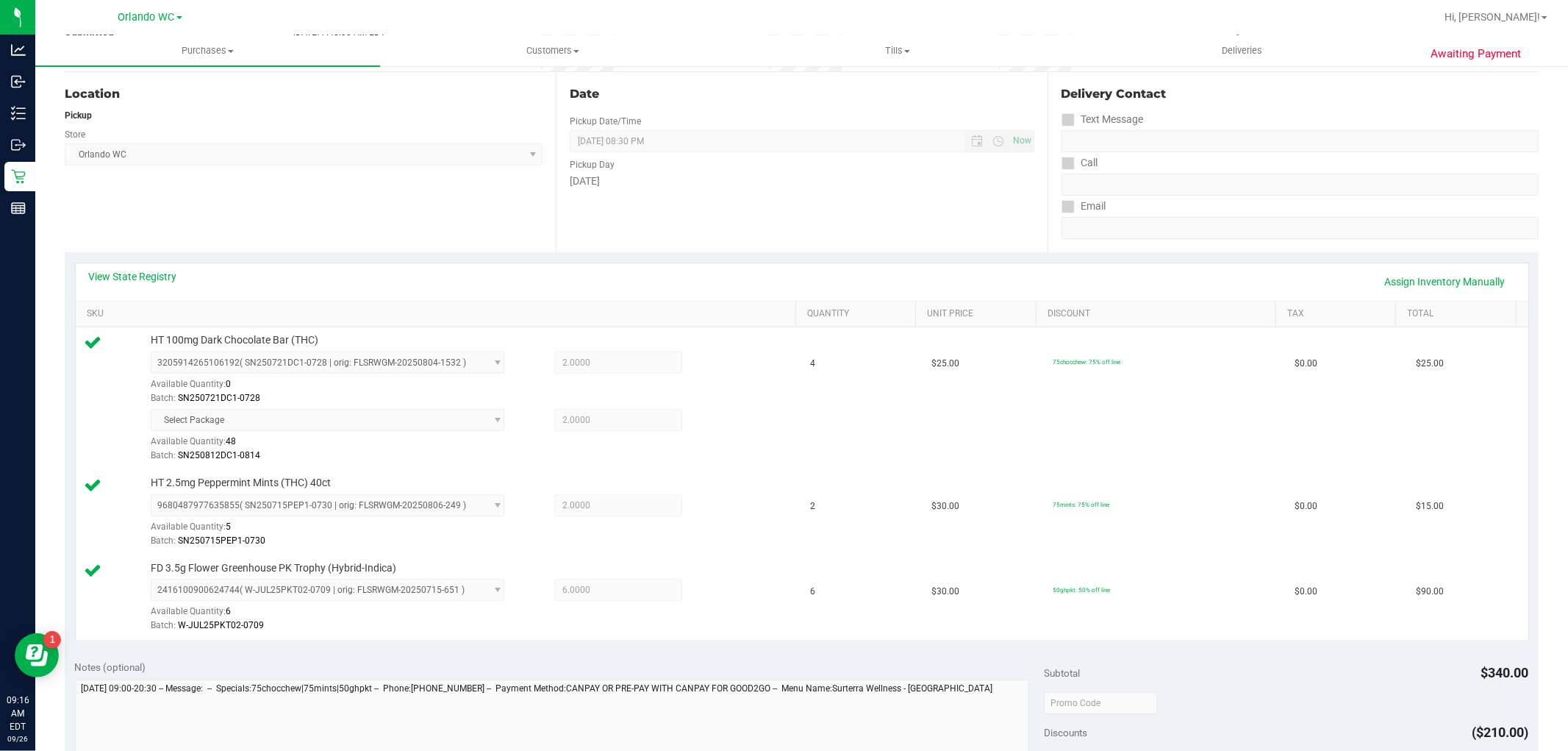
scroll to position [489, 0]
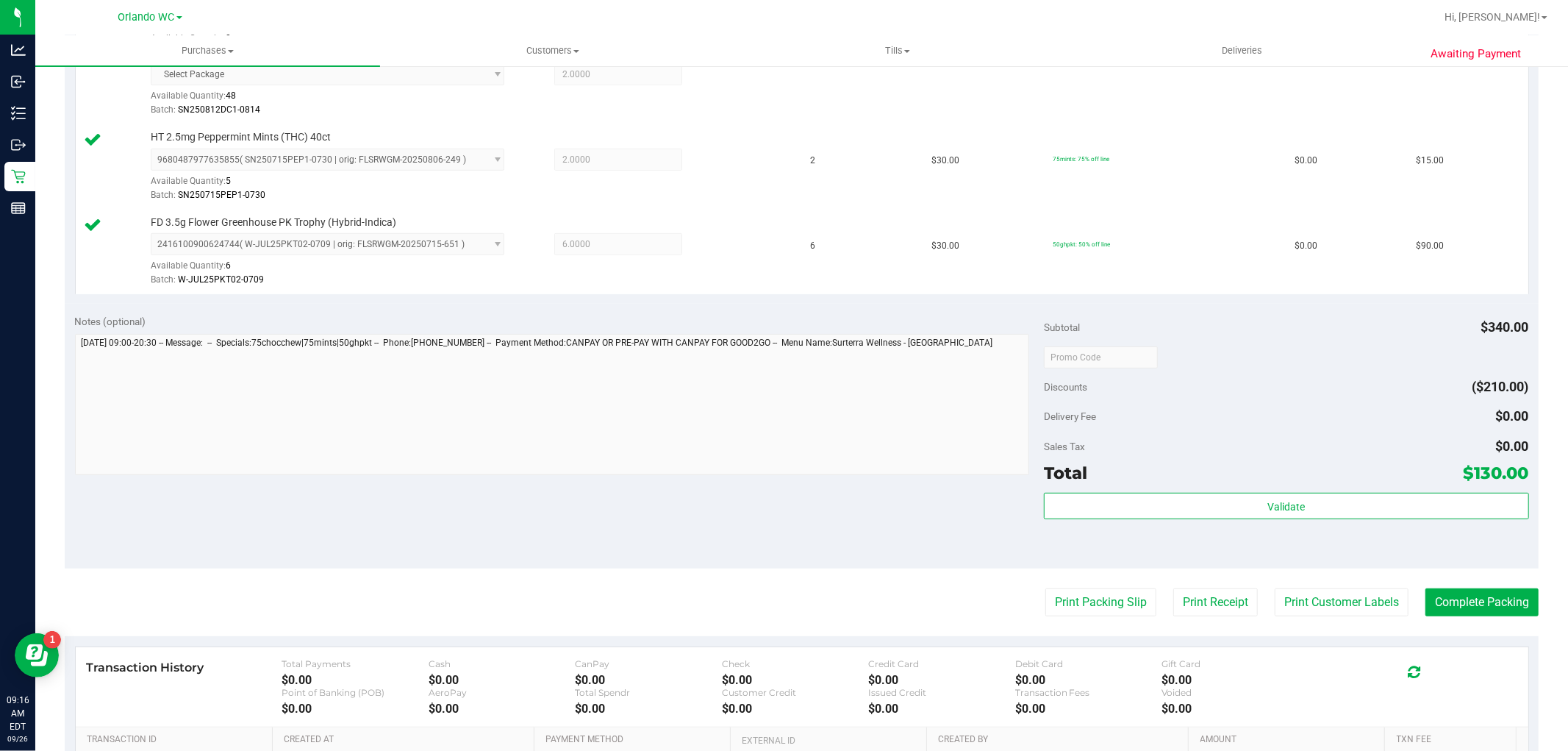
click at [1272, 489] on div "Subtotal $340.00 Discounts ($210.00) Delivery Fee $0.00 Sales Tax $0.00 Total $…" at bounding box center [1285, 437] width 484 height 245
click at [1272, 498] on button "Validate" at bounding box center [1285, 505] width 484 height 26
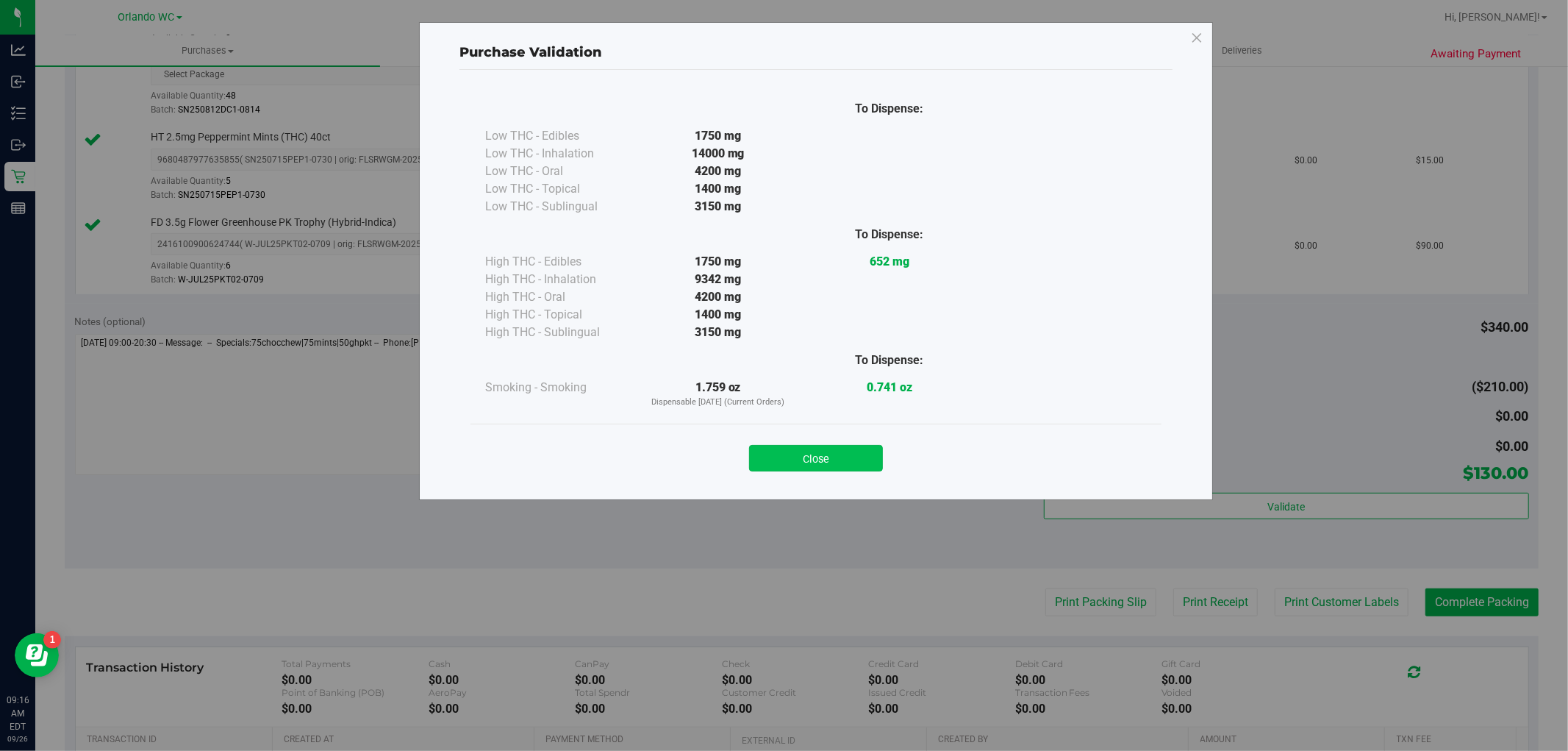
click at [852, 459] on button "Close" at bounding box center [816, 458] width 134 height 26
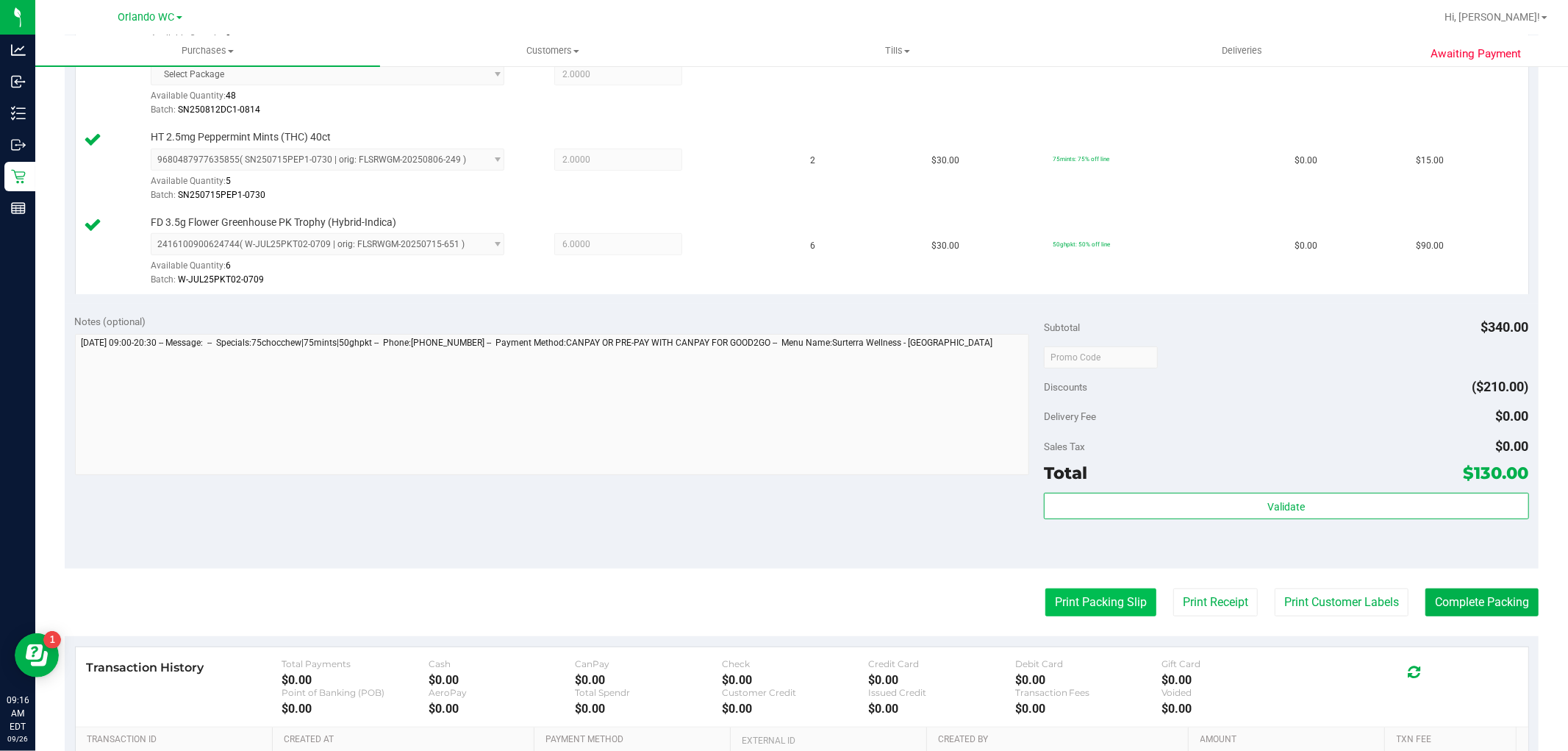
click at [1070, 590] on button "Print Packing Slip" at bounding box center [1101, 602] width 111 height 28
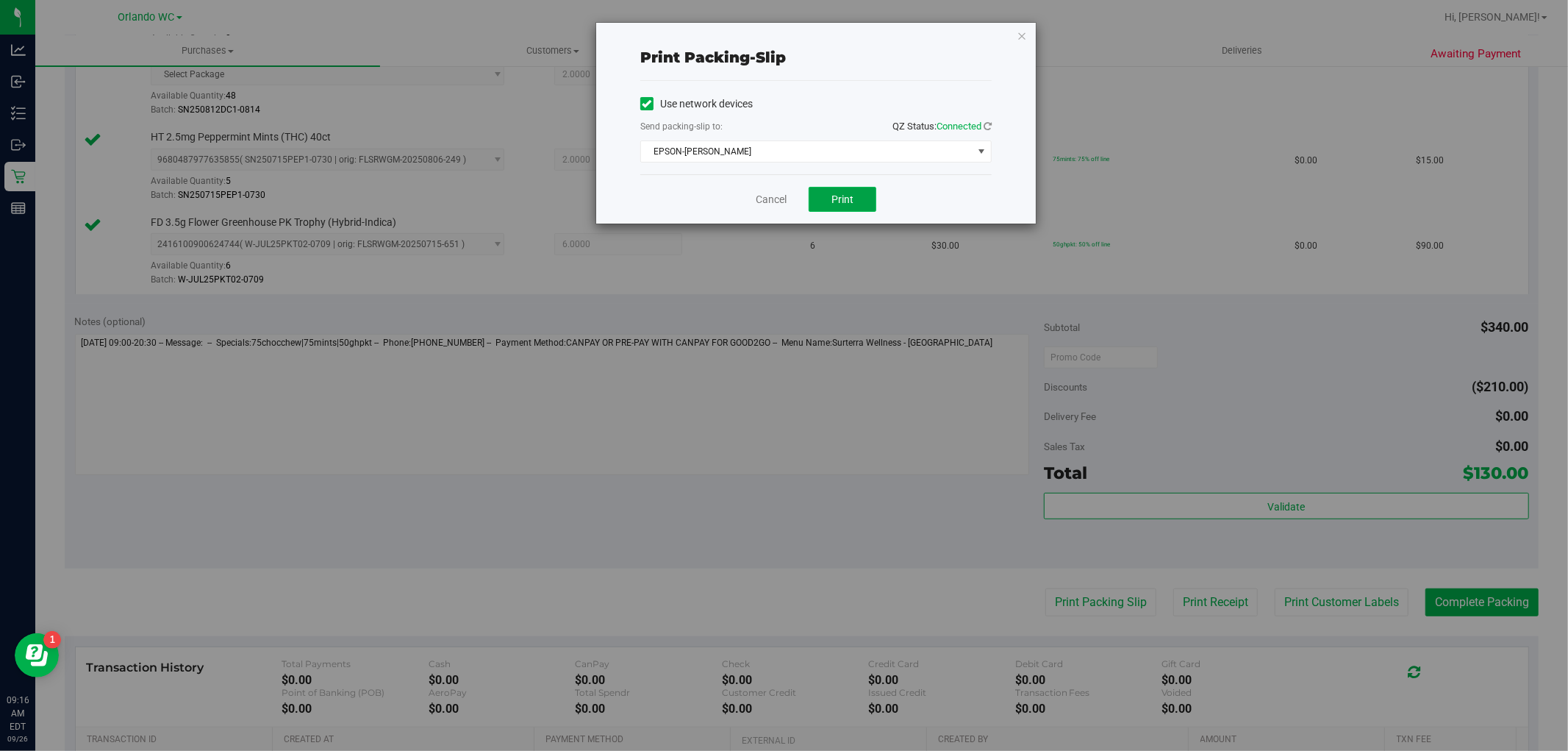
click at [832, 195] on span "Print" at bounding box center [842, 199] width 22 height 12
click at [765, 200] on link "Cancel" at bounding box center [770, 200] width 31 height 15
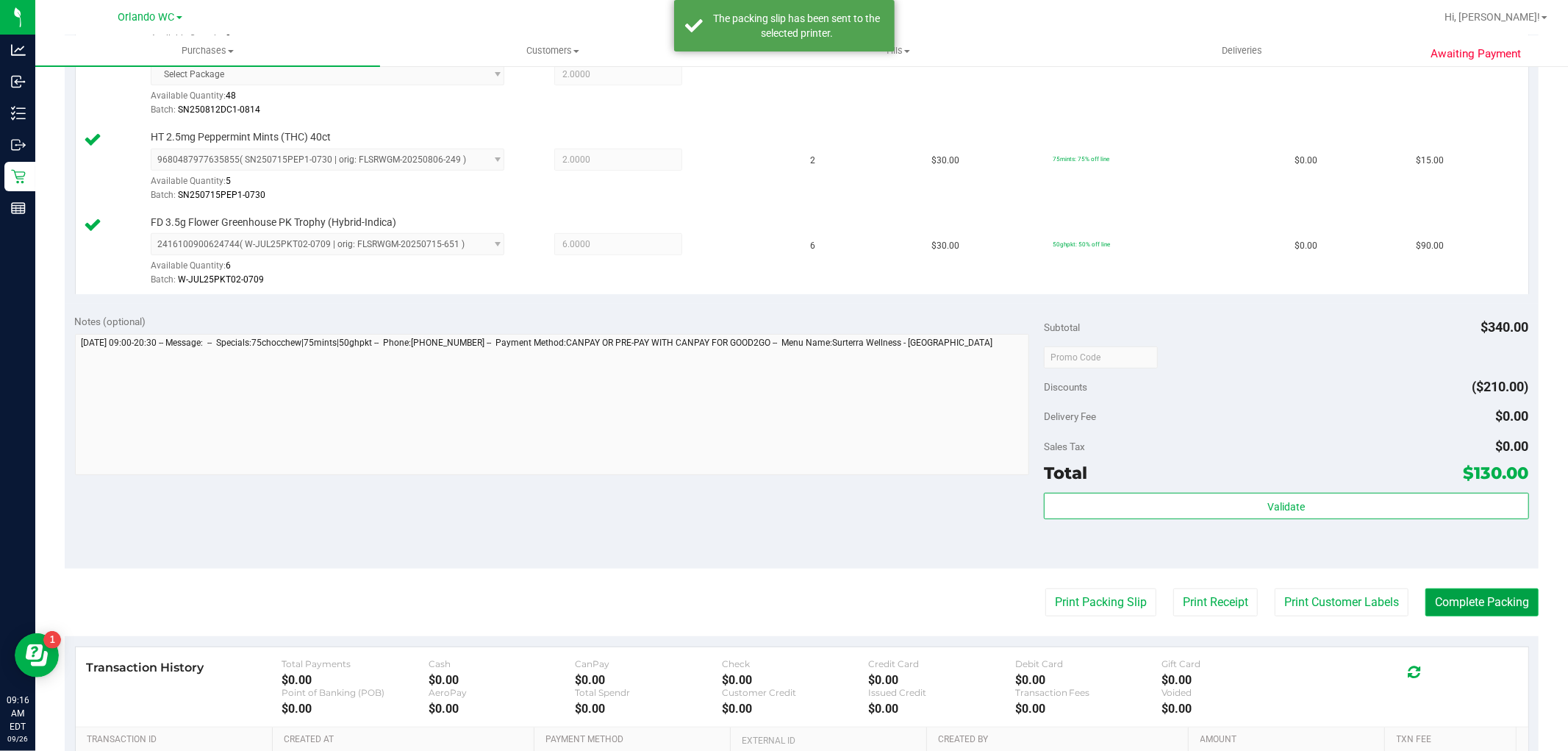
click at [1514, 598] on button "Complete Packing" at bounding box center [1481, 602] width 113 height 28
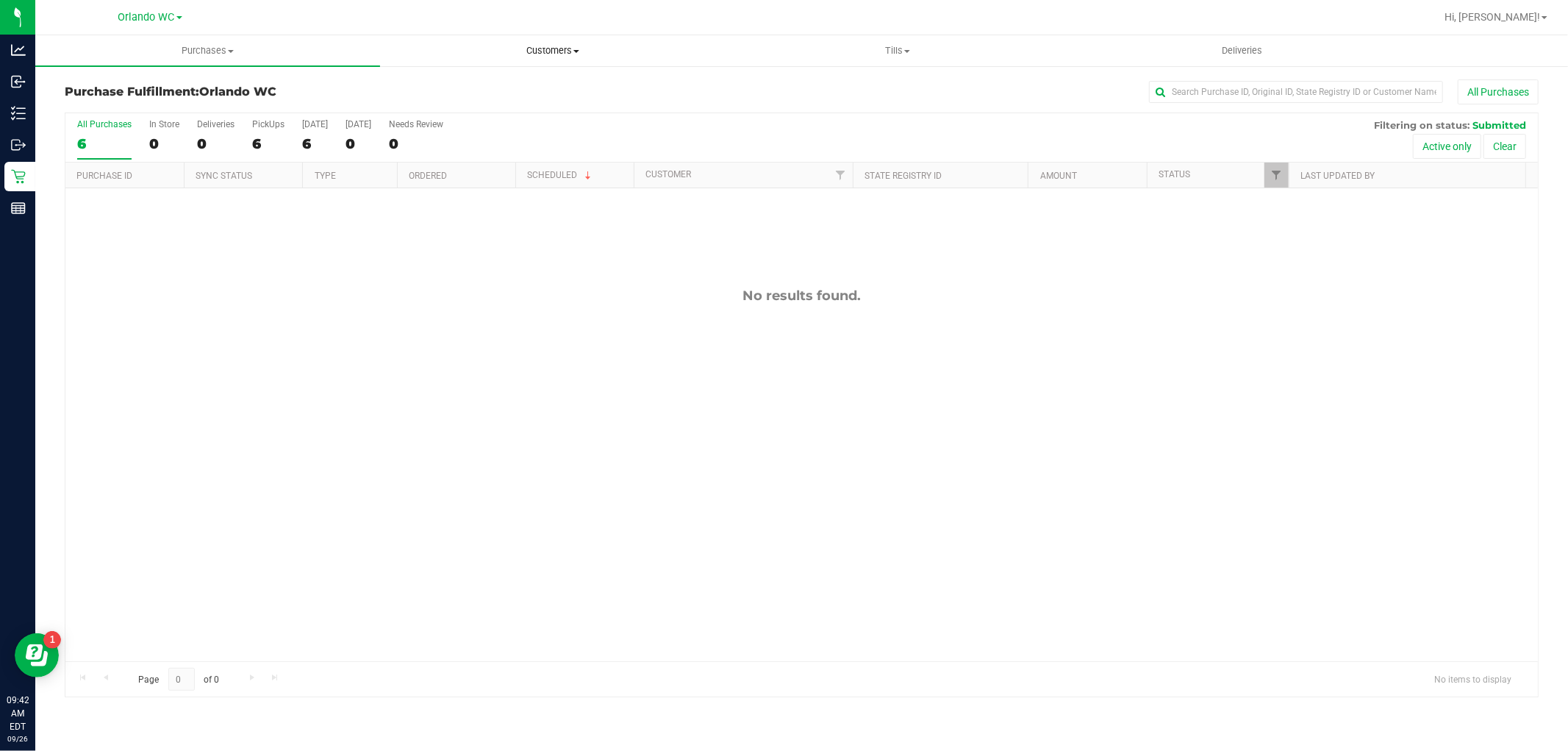
click at [531, 44] on span "Customers" at bounding box center [552, 51] width 343 height 13
click at [507, 81] on li "All customers" at bounding box center [552, 88] width 344 height 18
click at [476, 89] on span "All customers" at bounding box center [433, 88] width 106 height 12
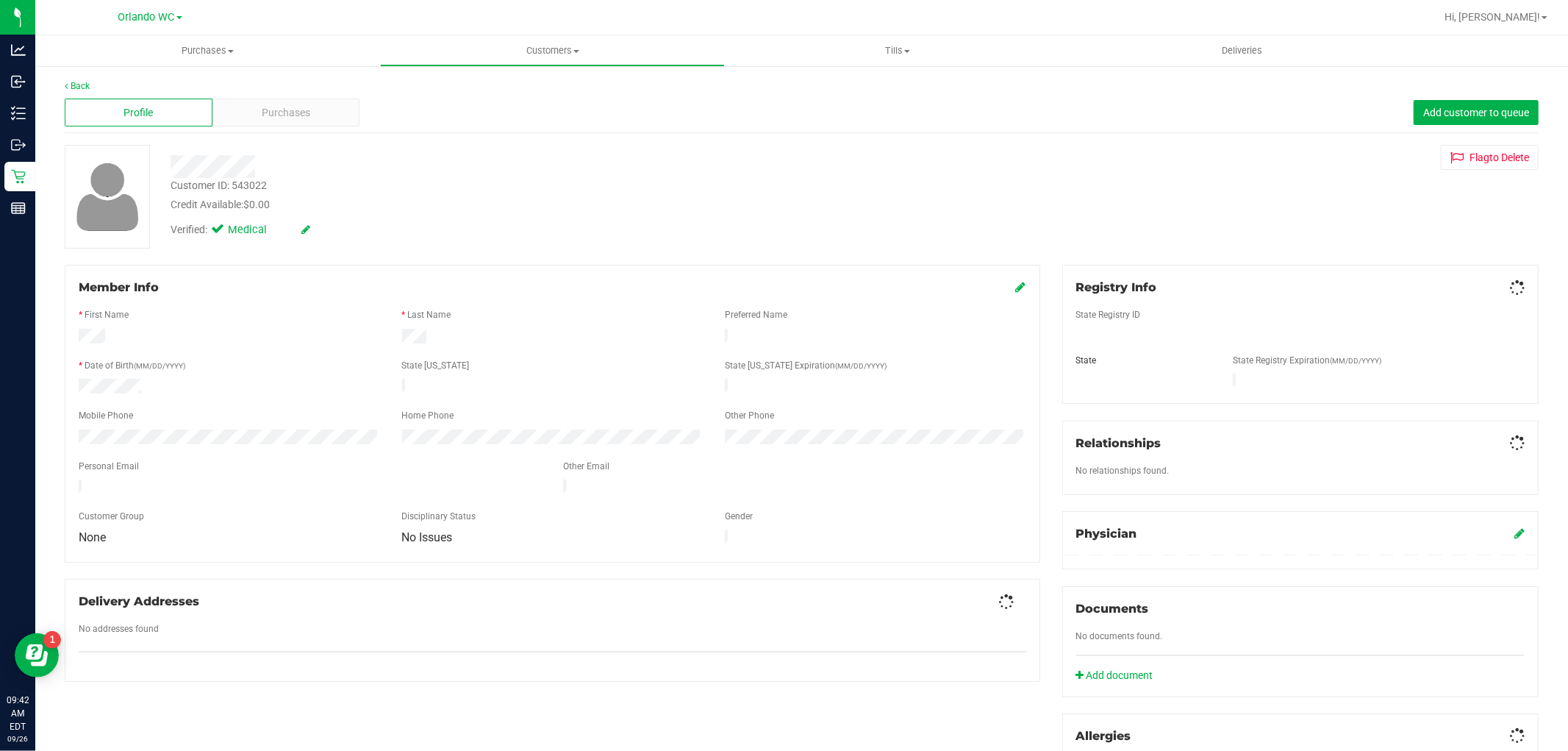
click at [256, 110] on div "Purchases" at bounding box center [286, 113] width 148 height 28
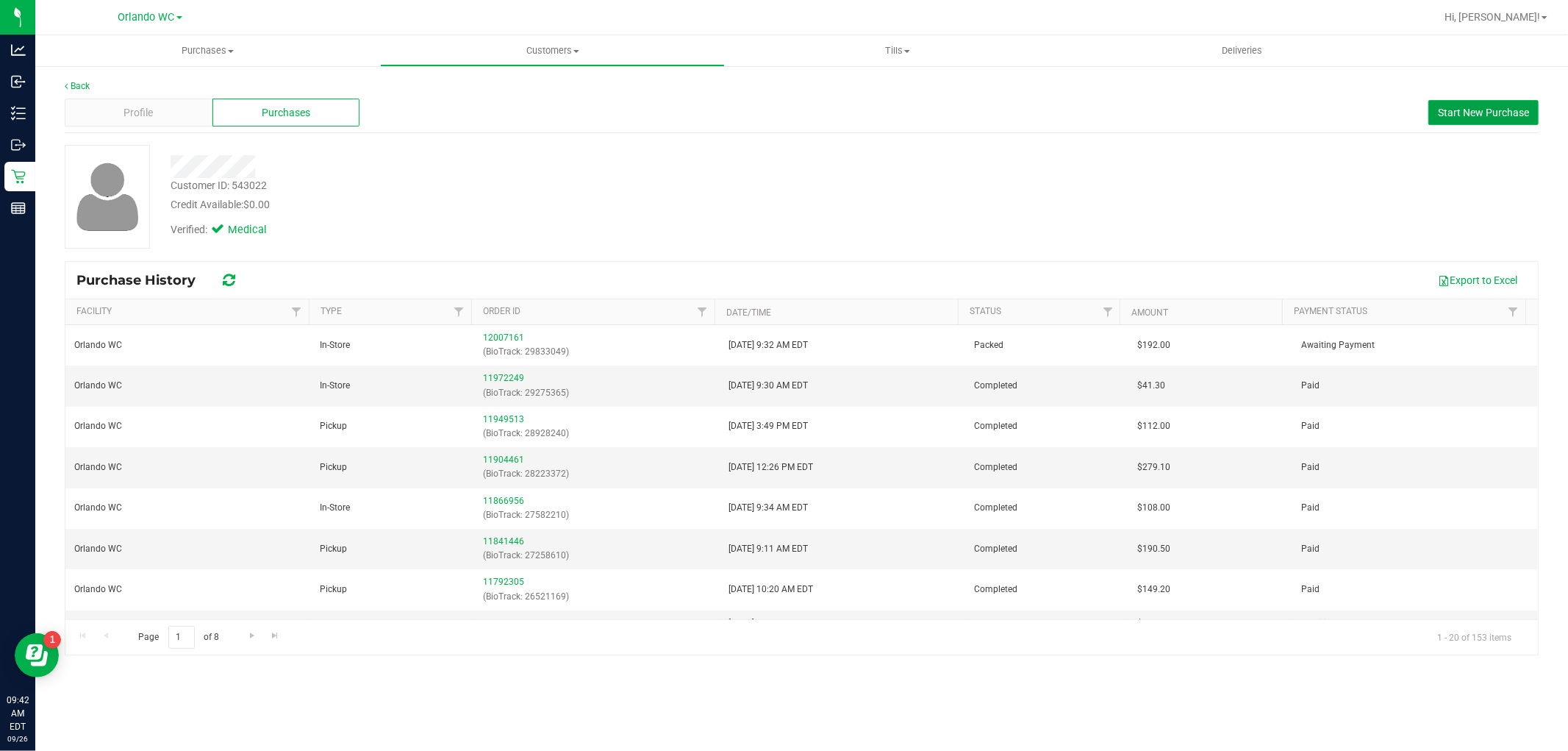
click at [1436, 114] on button "Start New Purchase" at bounding box center [1482, 112] width 110 height 25
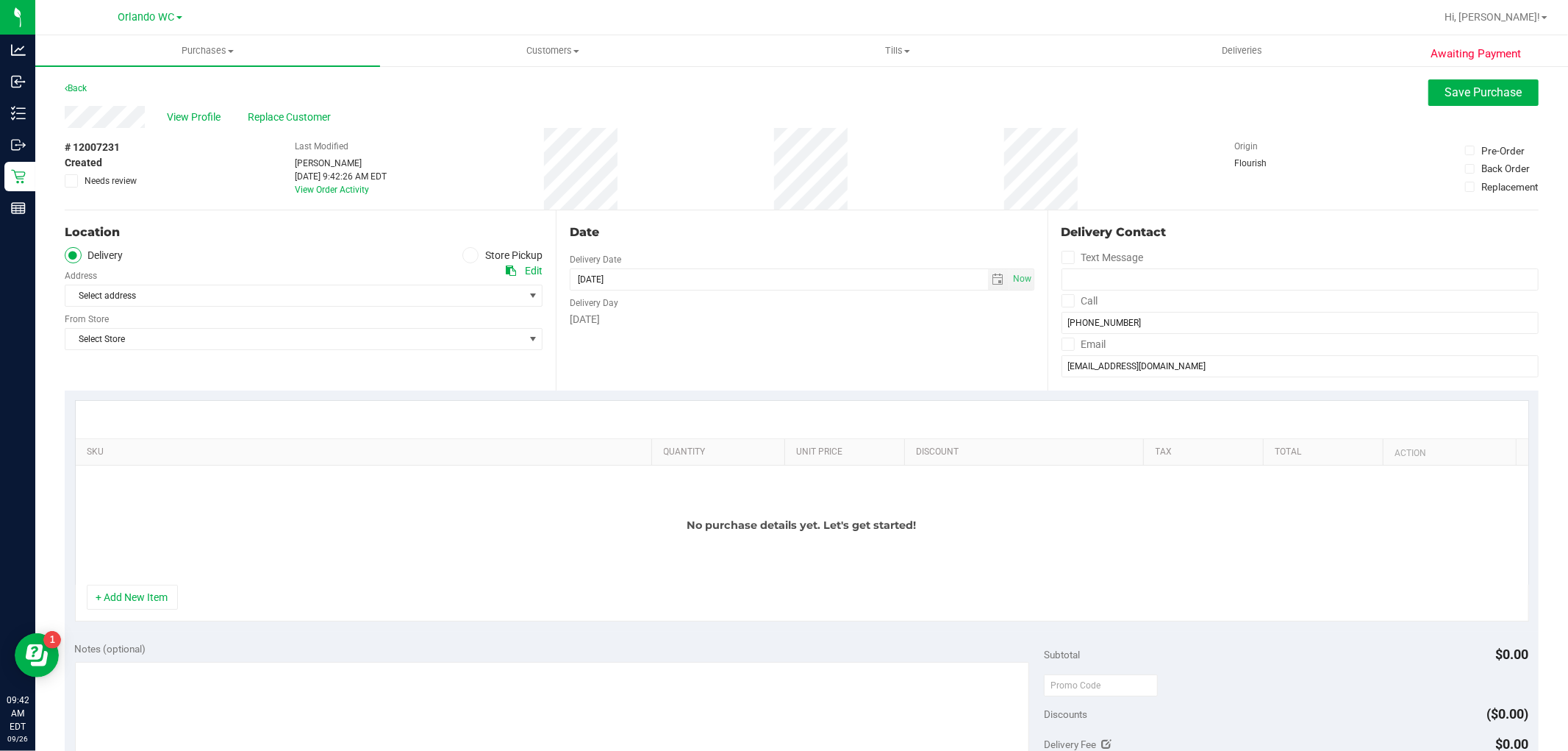
click at [466, 238] on div "Location" at bounding box center [304, 232] width 478 height 18
click at [466, 255] on icon at bounding box center [469, 255] width 8 height 0
click at [0, 0] on input "Store Pickup" at bounding box center [0, 0] width 0 height 0
click at [445, 302] on span "Select Store" at bounding box center [294, 296] width 458 height 21
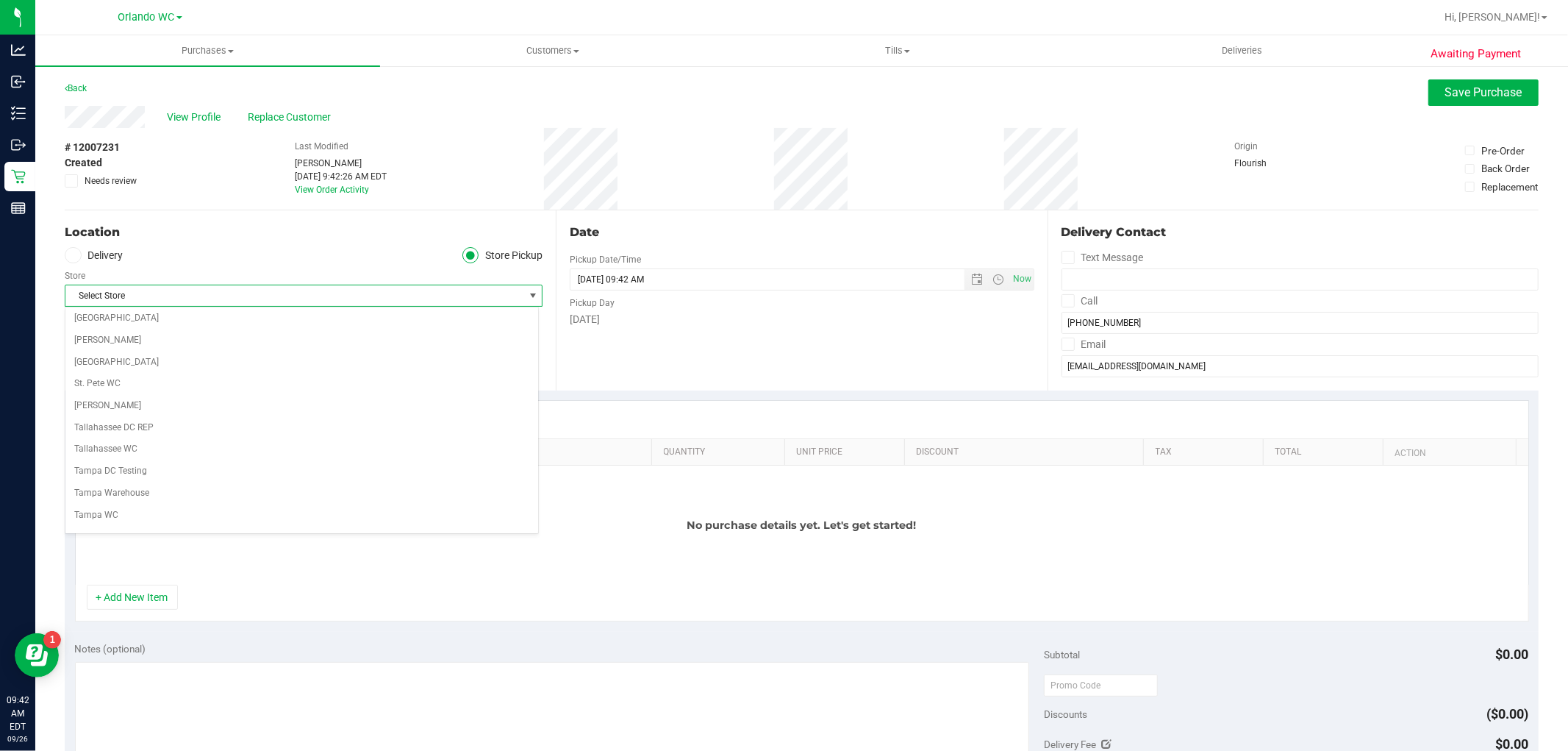
scroll to position [653, 0]
click at [129, 408] on li "Orlando WC" at bounding box center [302, 410] width 472 height 22
click at [189, 372] on div "Location Delivery Store Pickup Store Orlando WC Select Store Bonita Springs WC …" at bounding box center [310, 299] width 491 height 180
click at [245, 288] on span "Orlando WC" at bounding box center [294, 296] width 458 height 21
click at [280, 257] on ul "Delivery Store Pickup" at bounding box center [304, 256] width 478 height 17
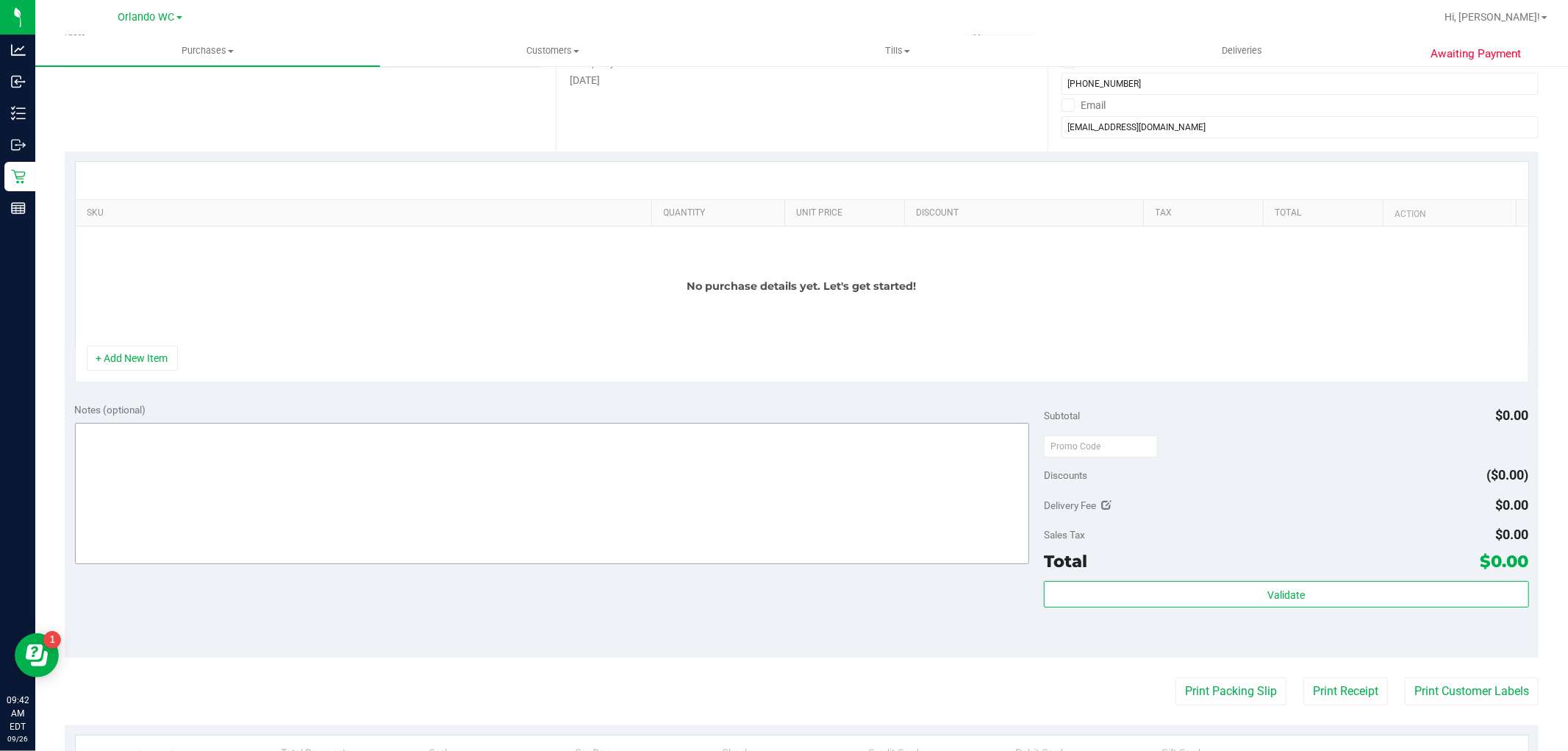
scroll to position [245, 0]
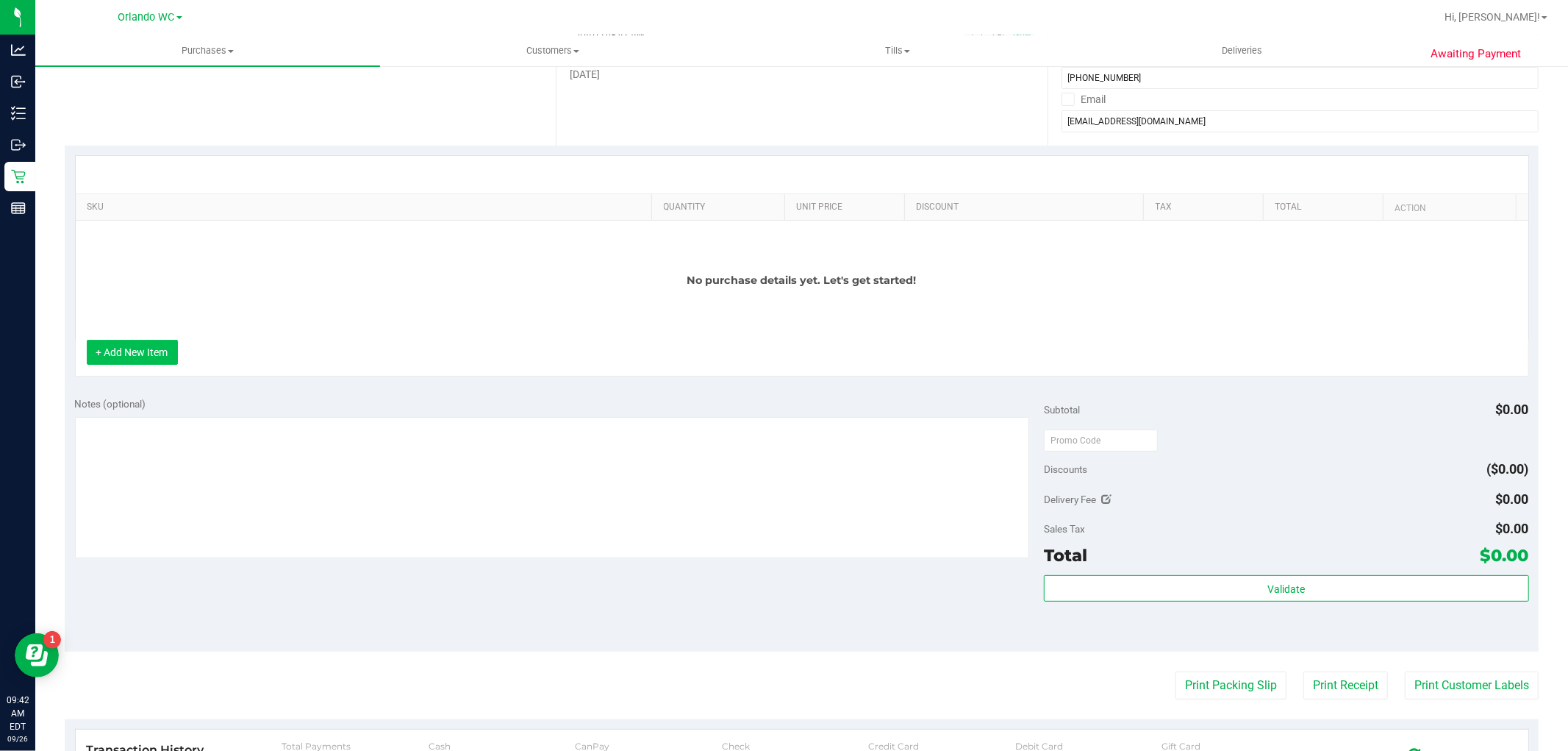
click at [136, 359] on button "+ Add New Item" at bounding box center [132, 352] width 91 height 25
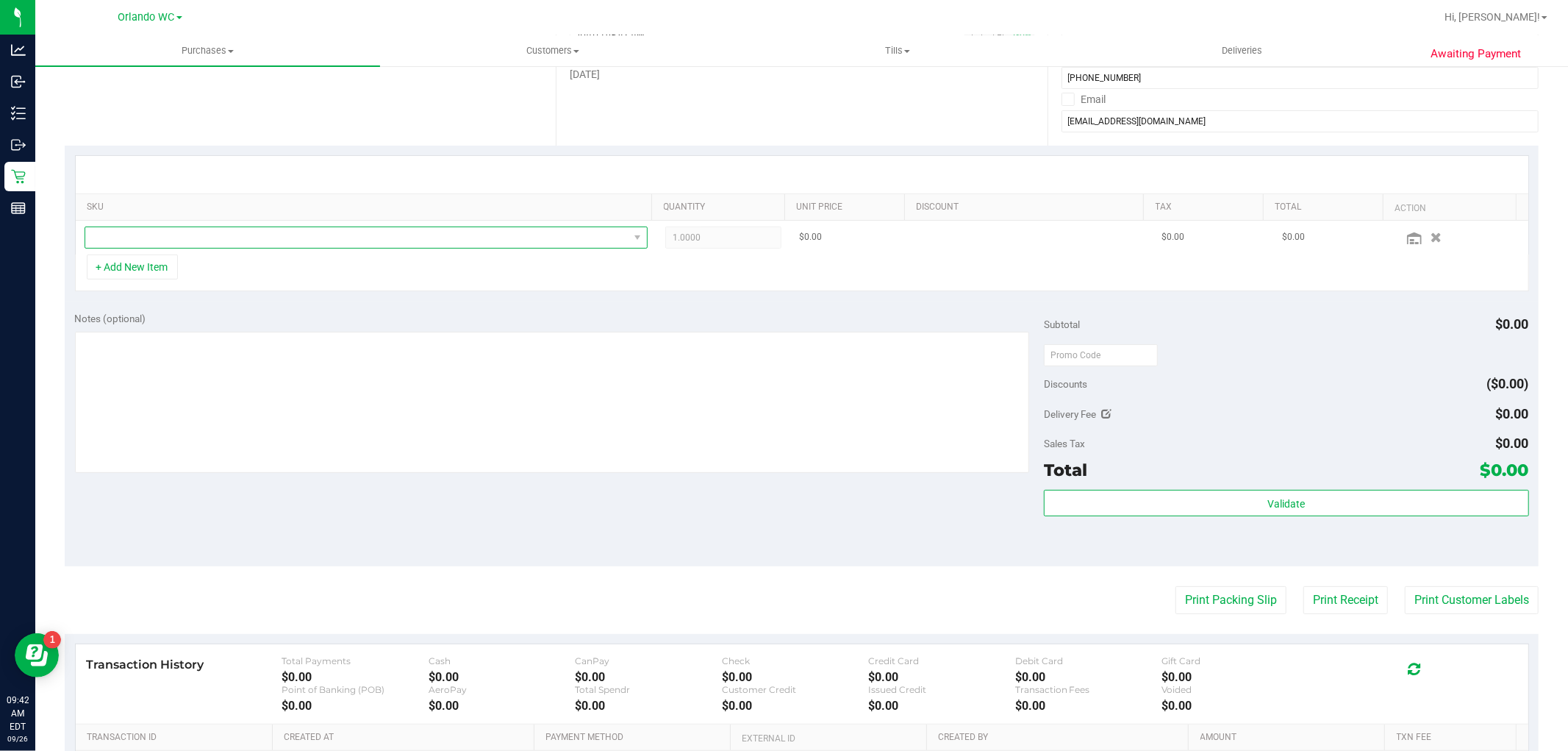
click at [194, 231] on span "NO DATA FOUND" at bounding box center [356, 237] width 543 height 21
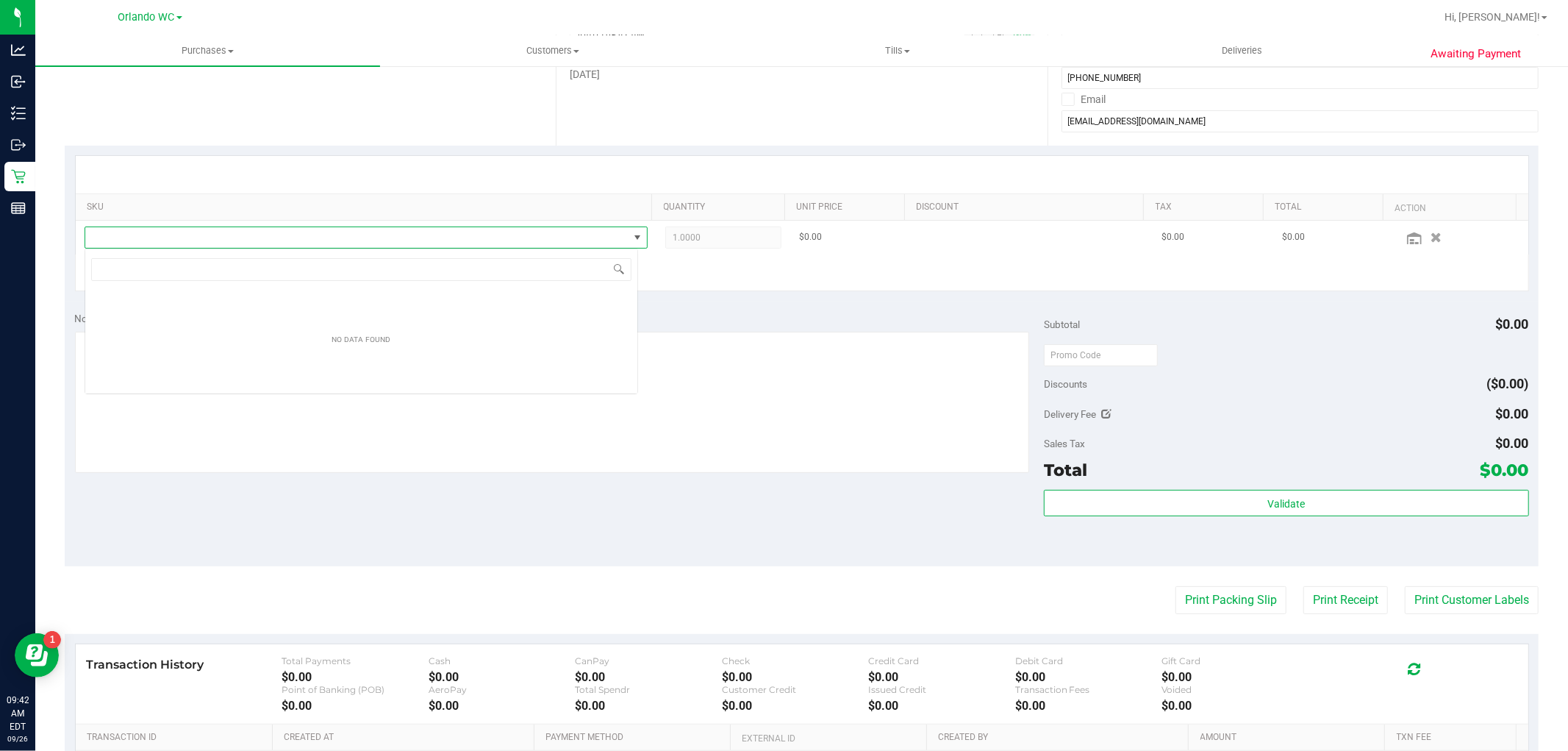
scroll to position [22, 553]
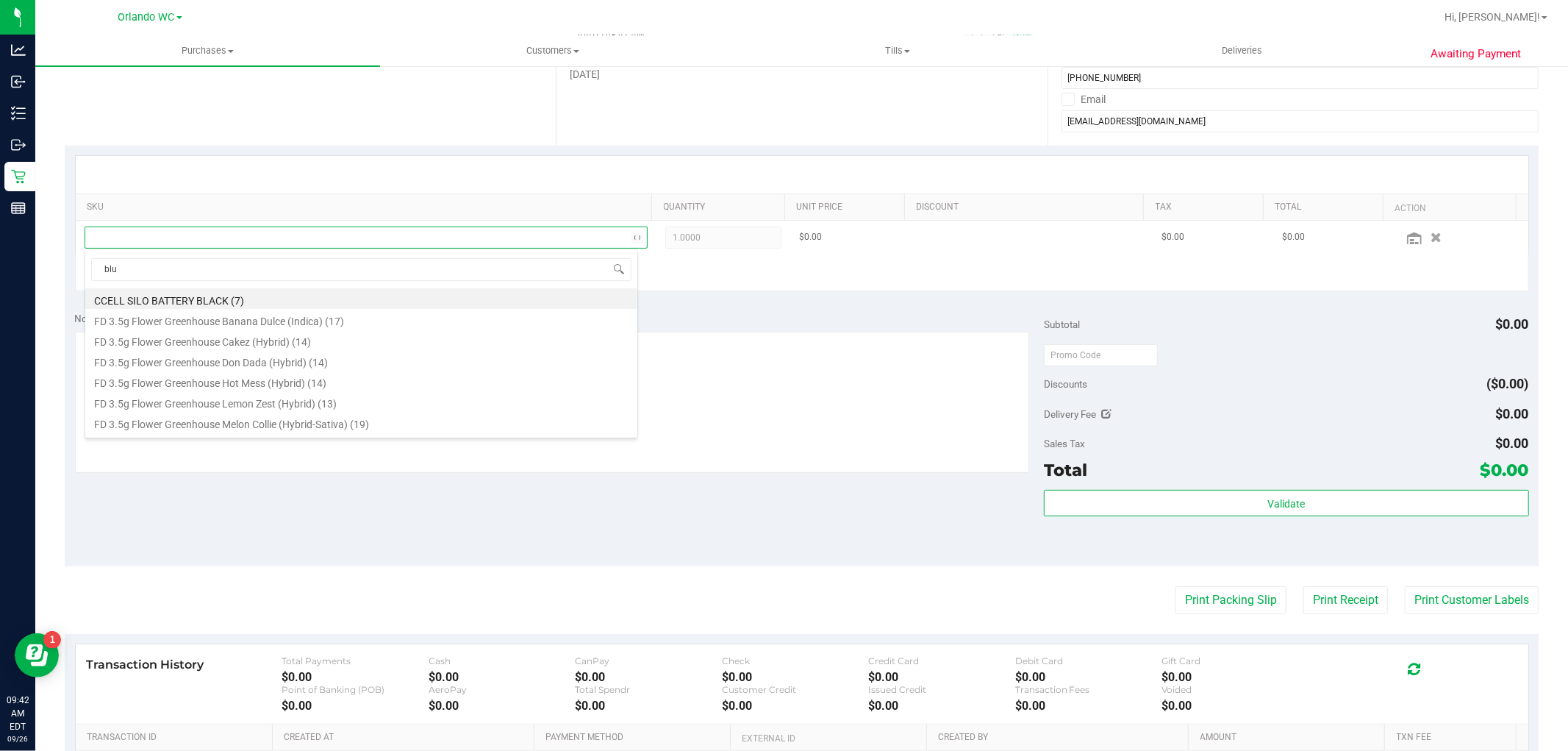
type input "blue"
click at [233, 383] on li "GRV 4in Blue Standard Spoon Bowl (13)" at bounding box center [361, 381] width 552 height 21
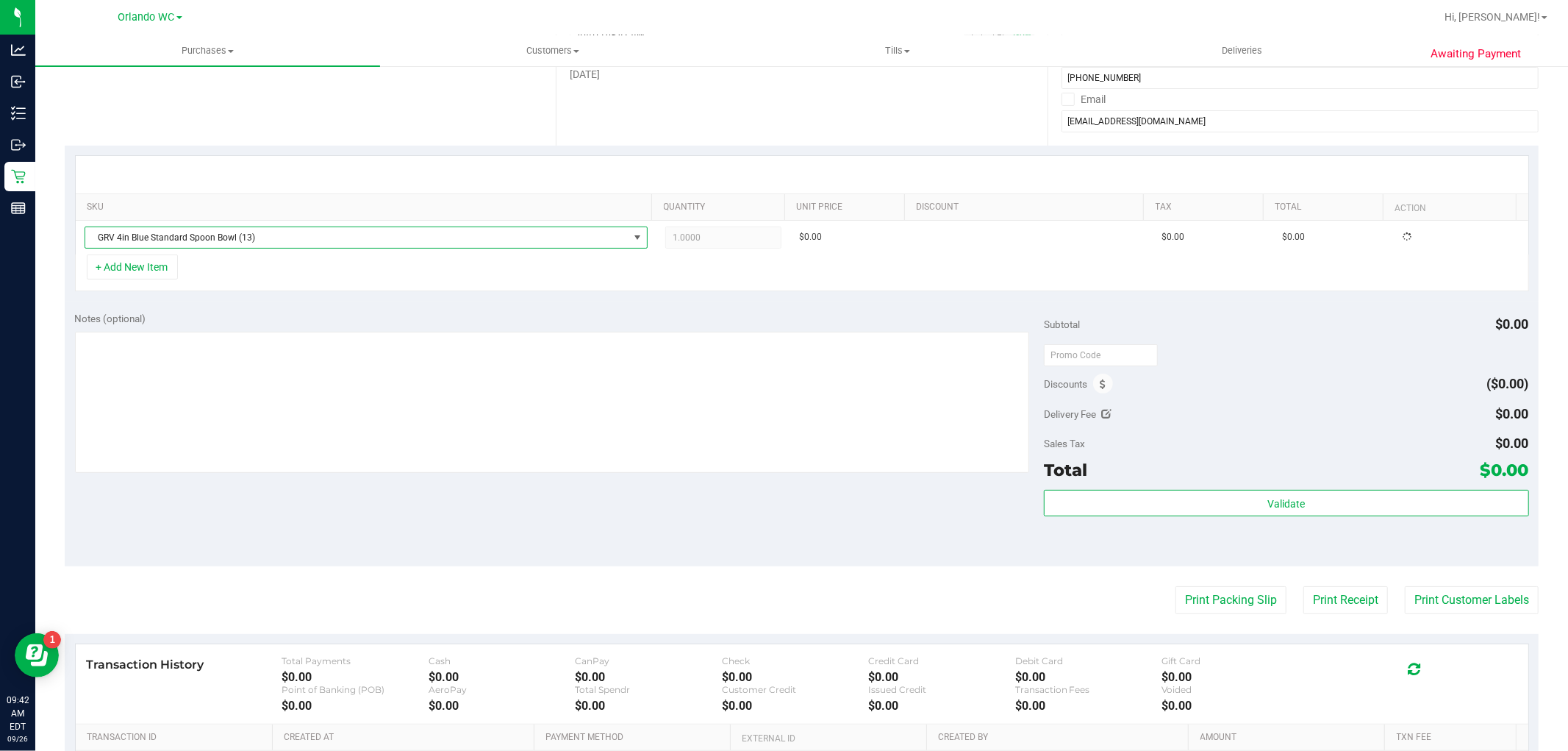
click at [345, 314] on div "Notes (optional)" at bounding box center [560, 318] width 970 height 15
click at [136, 271] on button "+ Add New Item" at bounding box center [132, 266] width 91 height 25
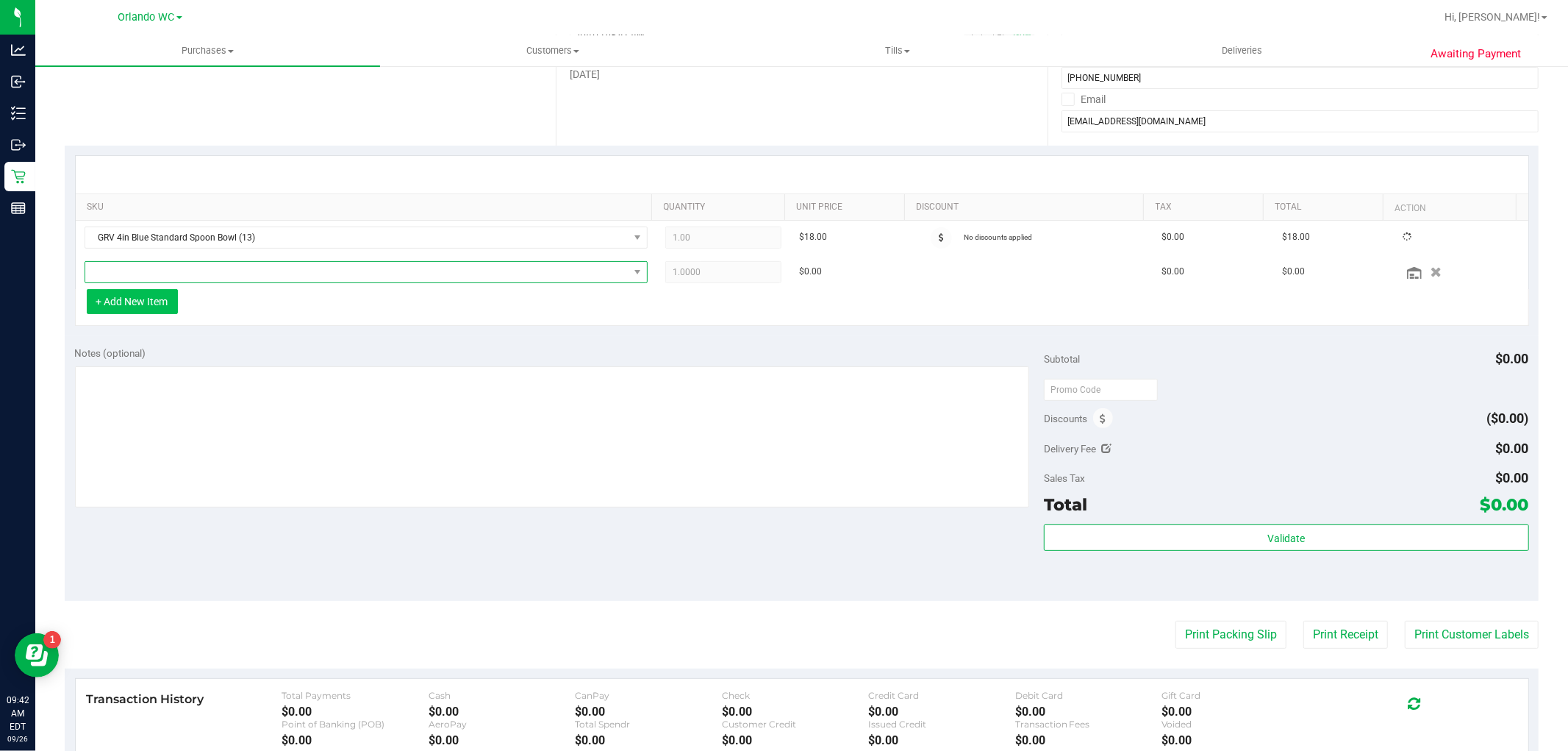
click at [184, 269] on span "NO DATA FOUND" at bounding box center [356, 272] width 543 height 21
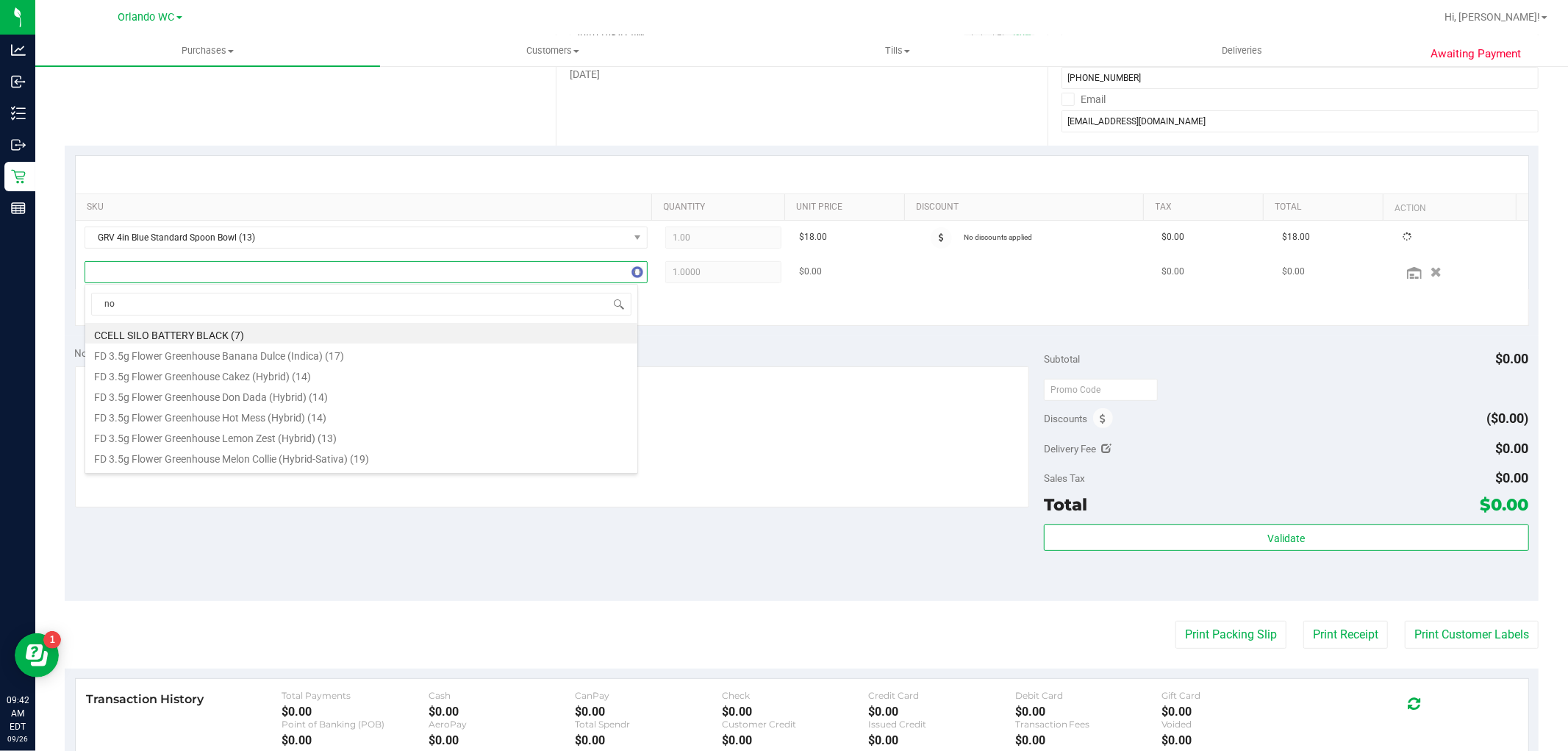
type input "nol"
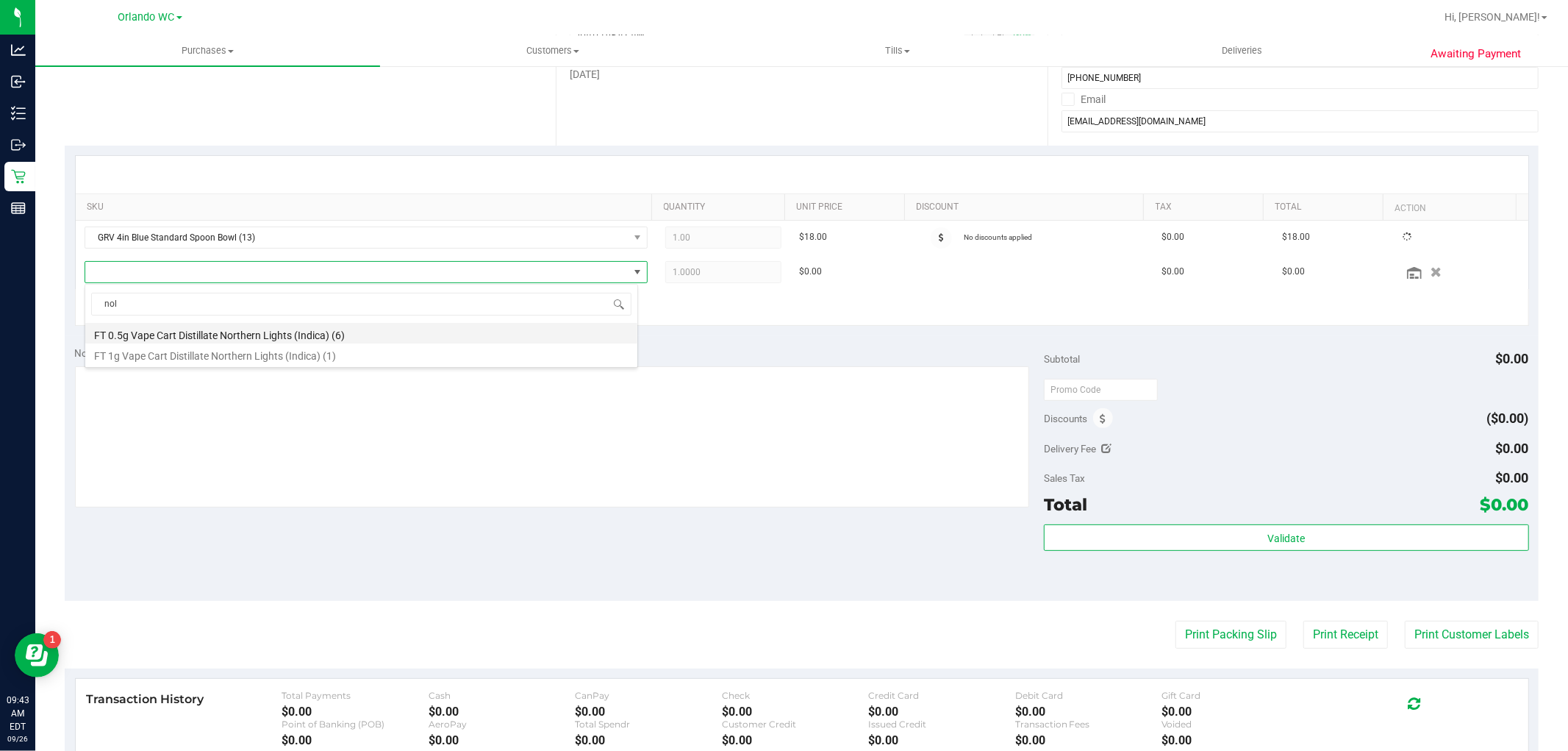
click at [262, 328] on li "FT 0.5g Vape Cart Distillate Northern Lights (Indica) (6)" at bounding box center [361, 333] width 552 height 21
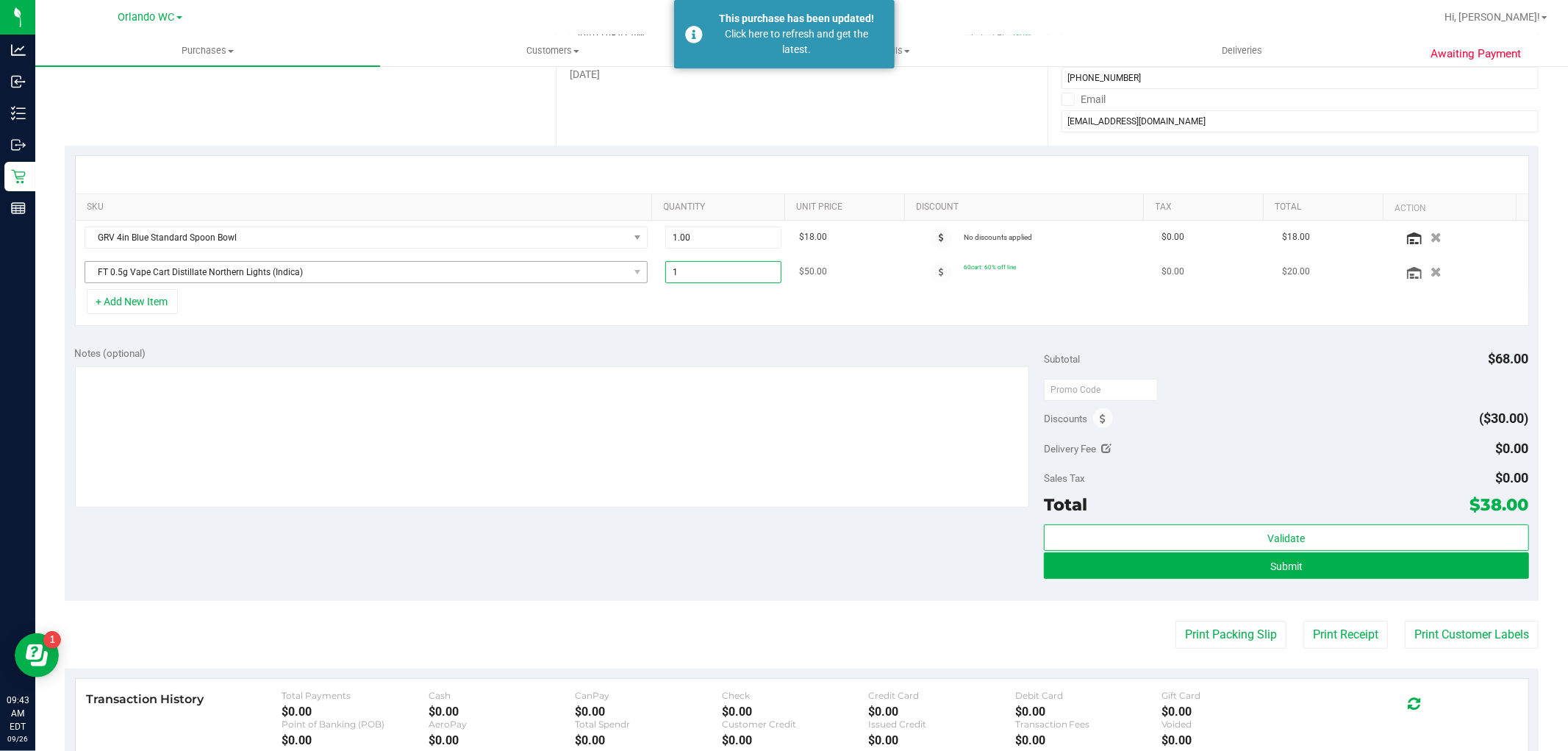
drag, startPoint x: 752, startPoint y: 276, endPoint x: 610, endPoint y: 262, distance: 142.7
click at [610, 262] on tr "FT 0.5g Vape Cart Distillate Northern Lights (Indica) 1.00 1 $50.00 60cart: 60%…" at bounding box center [801, 272] width 1452 height 34
type input "2"
type input "2.00"
click at [619, 342] on div "Notes (optional) Subtotal $68.00 Discounts ($30.00) Delivery Fee $0.00 Sales Ta…" at bounding box center [801, 468] width 1474 height 264
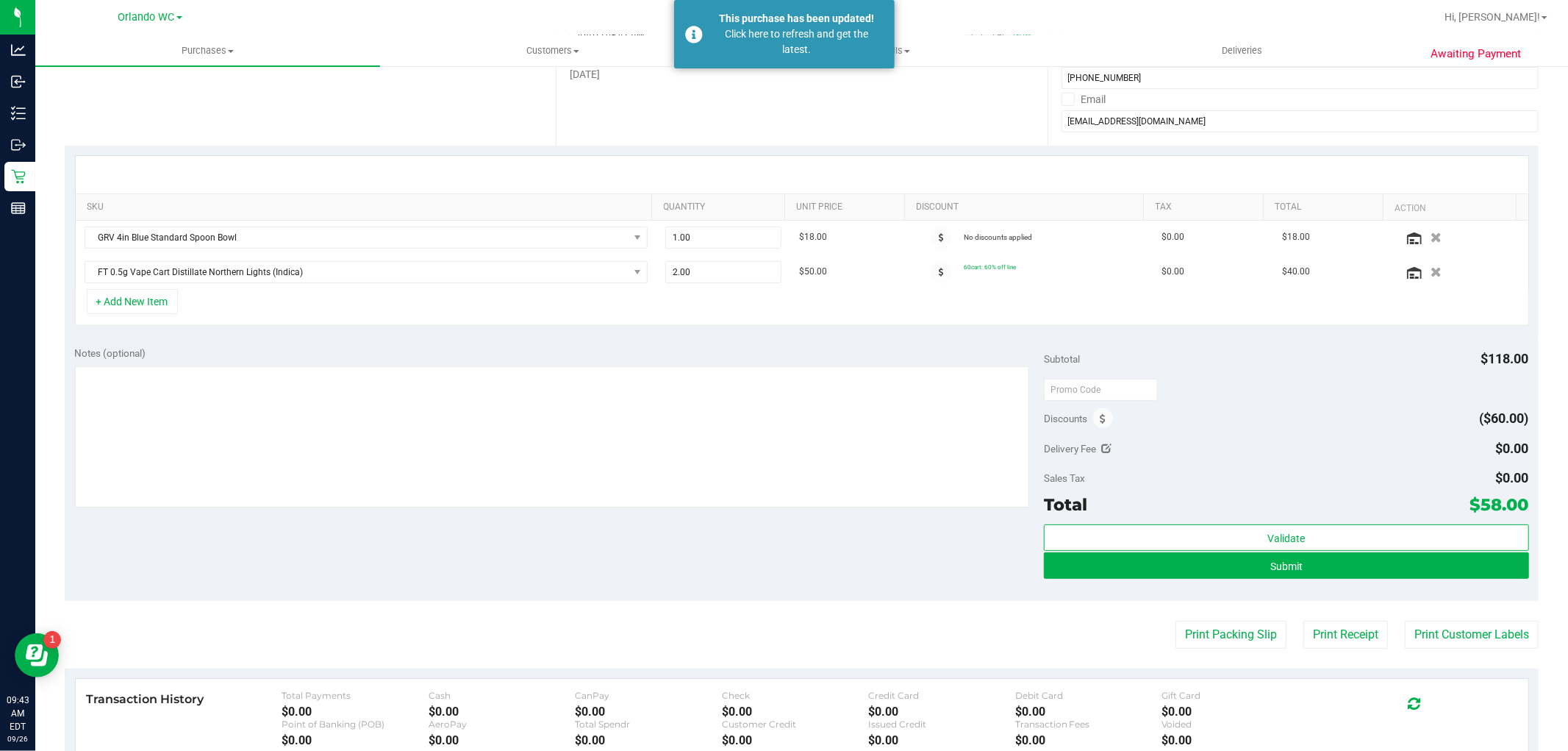
click at [931, 239] on span at bounding box center [941, 237] width 22 height 22
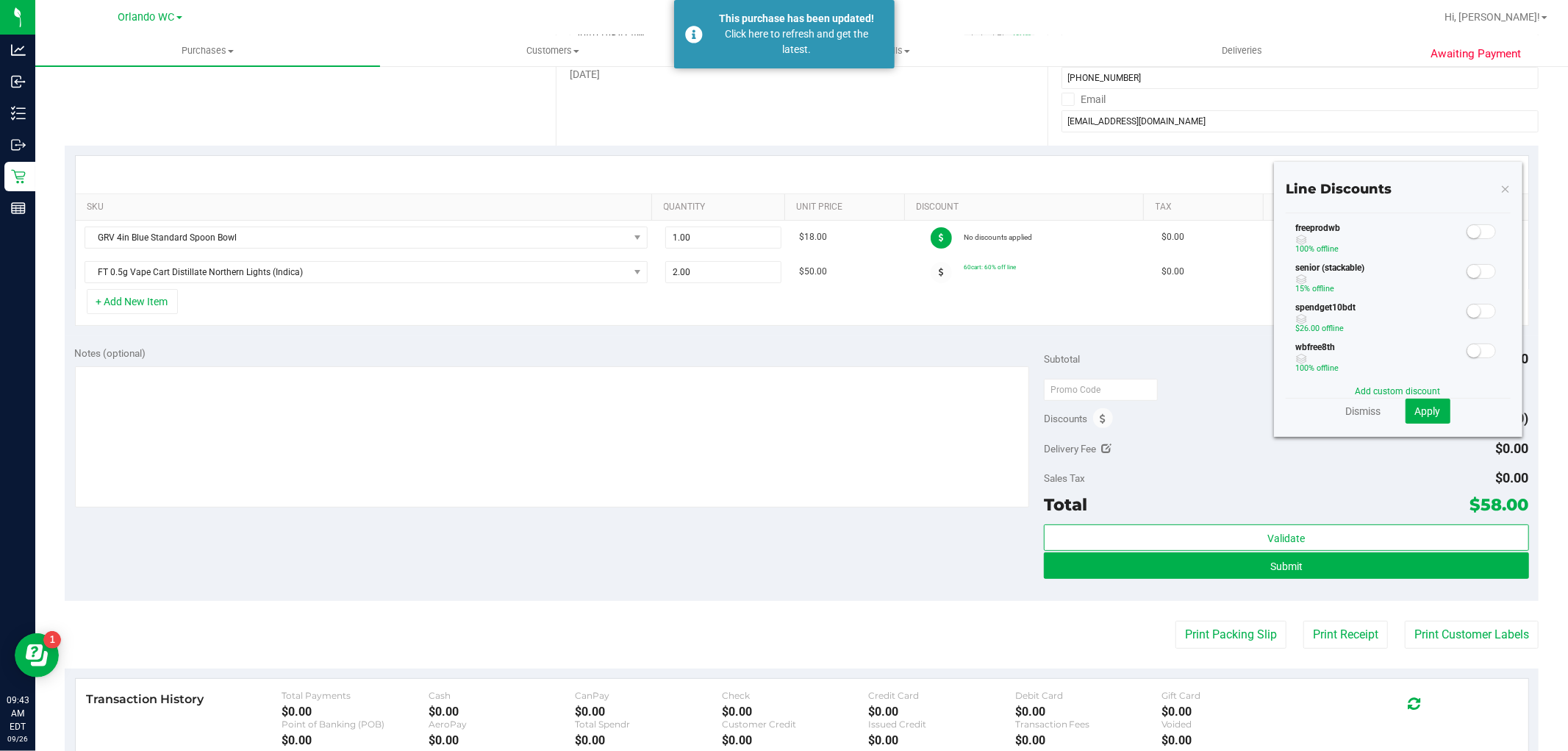
scroll to position [31, 0]
click at [1468, 307] on span at bounding box center [1481, 312] width 29 height 15
click at [1417, 406] on span "Apply" at bounding box center [1427, 411] width 25 height 12
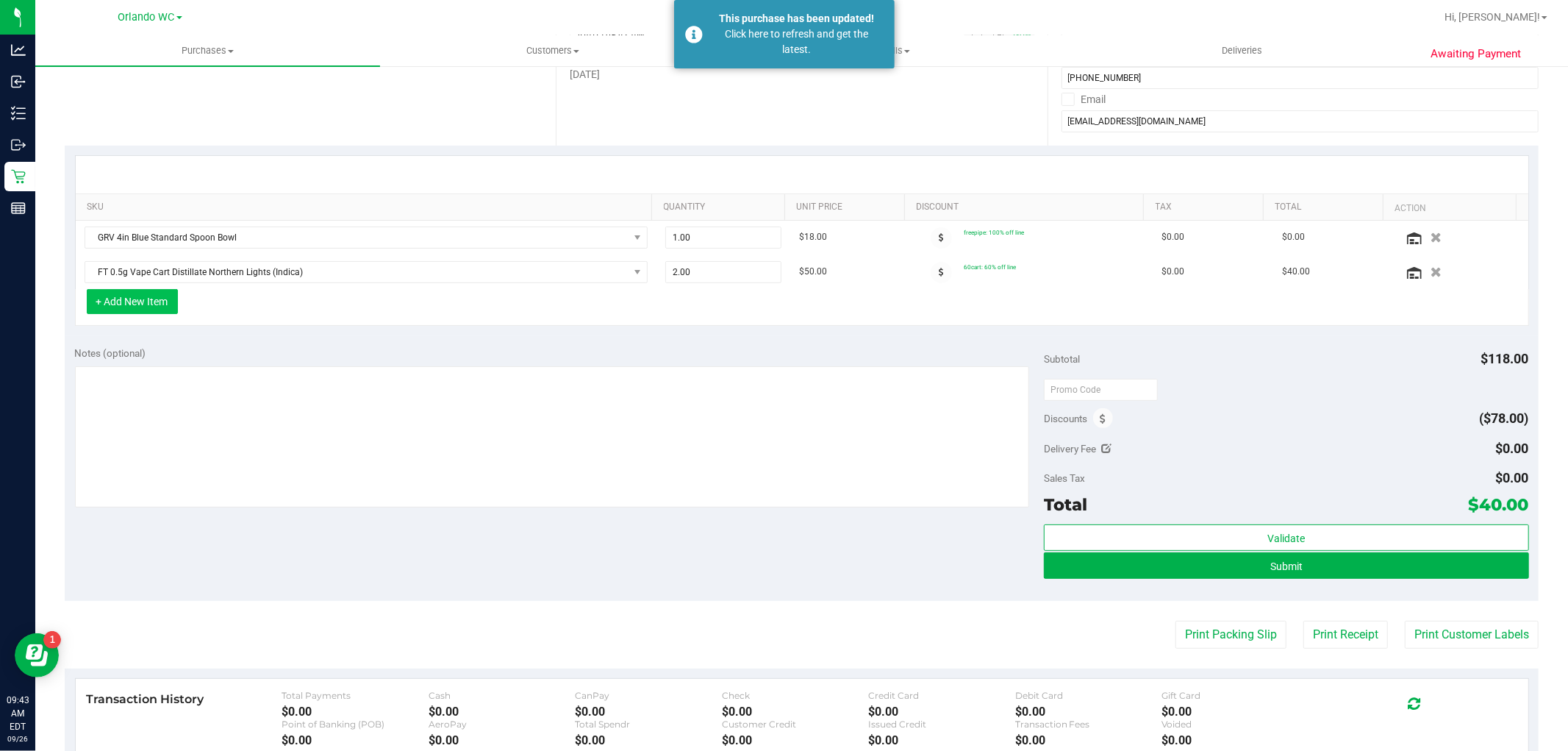
click at [111, 311] on button "+ Add New Item" at bounding box center [132, 301] width 91 height 25
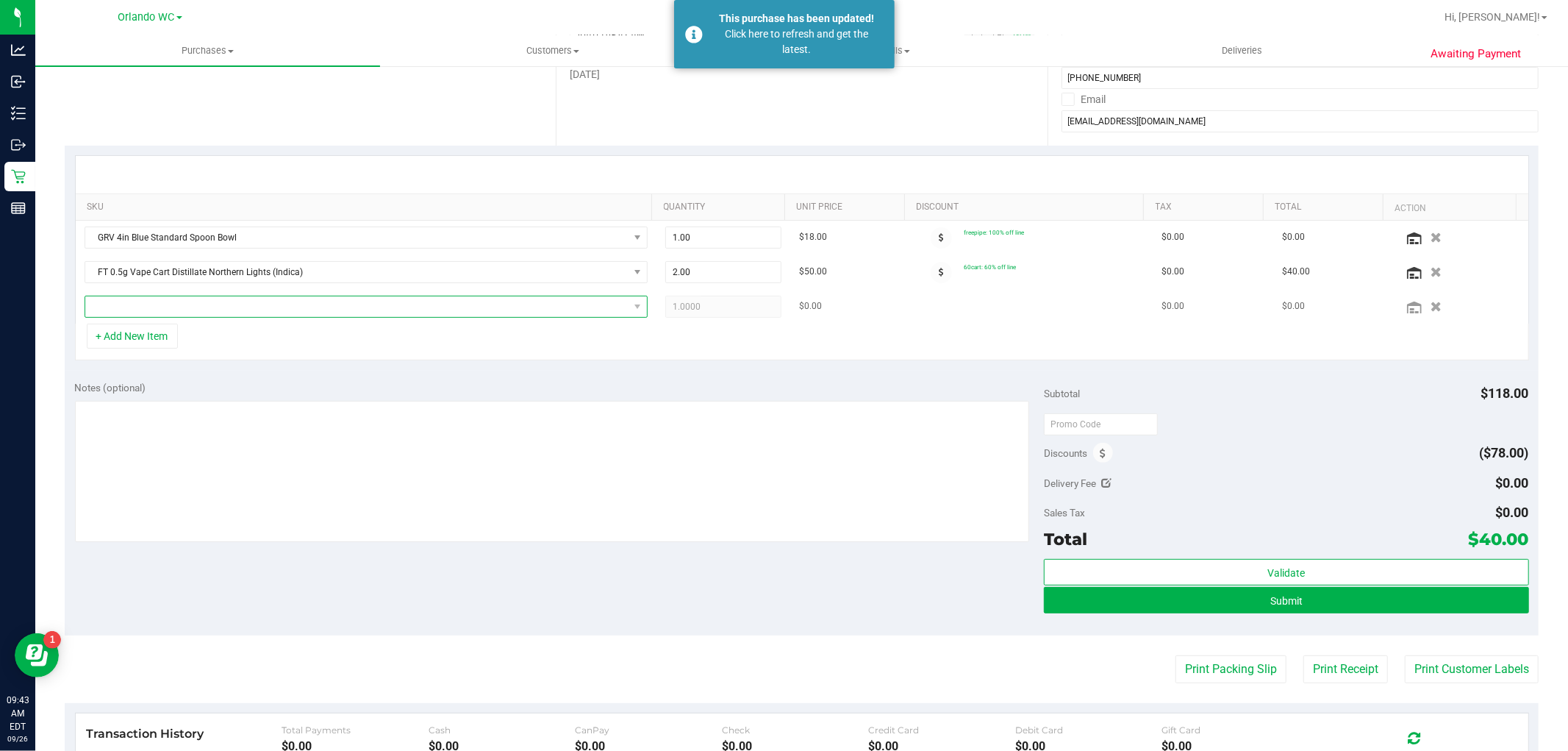
click at [225, 303] on span "NO DATA FOUND" at bounding box center [356, 307] width 543 height 21
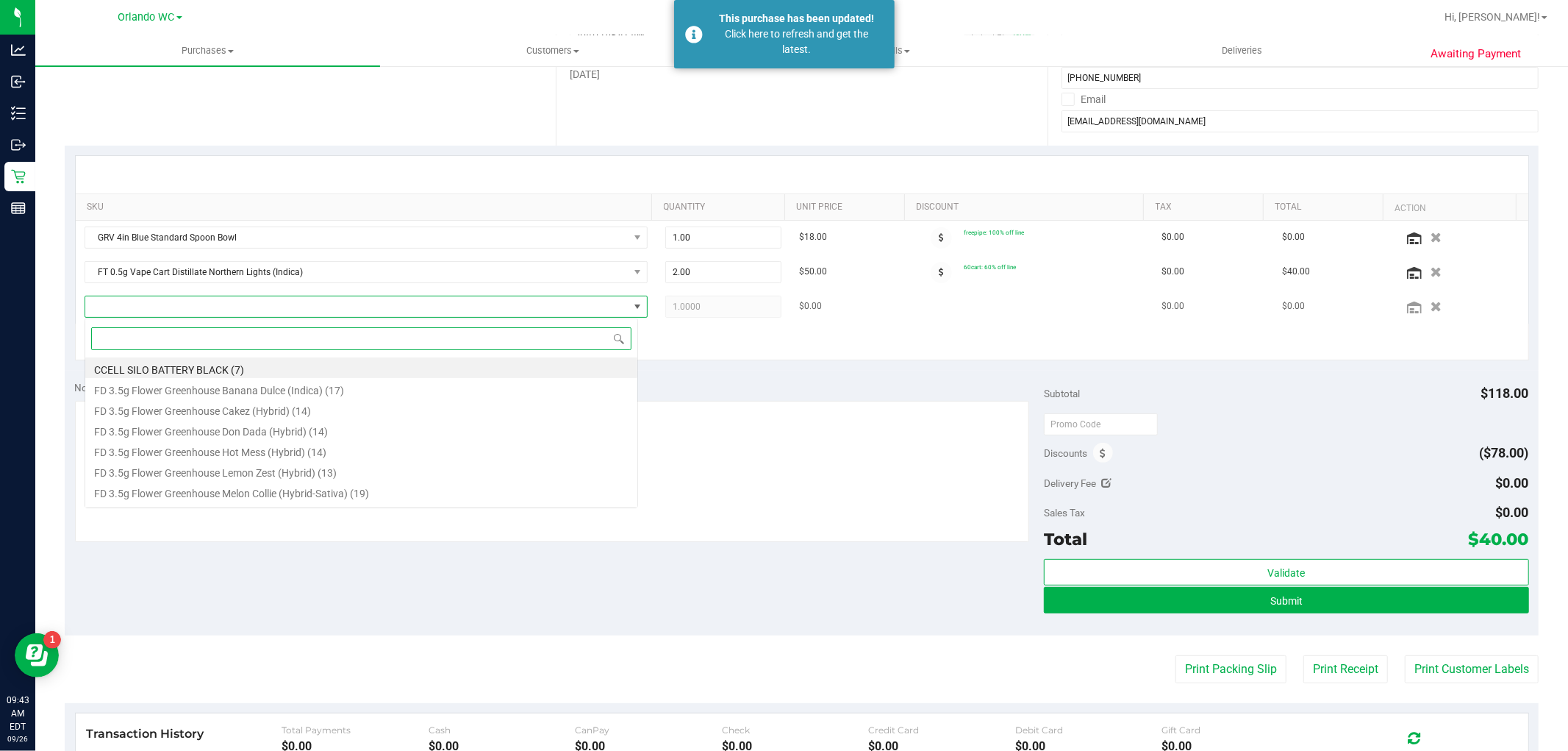
scroll to position [22, 553]
type input "mbl"
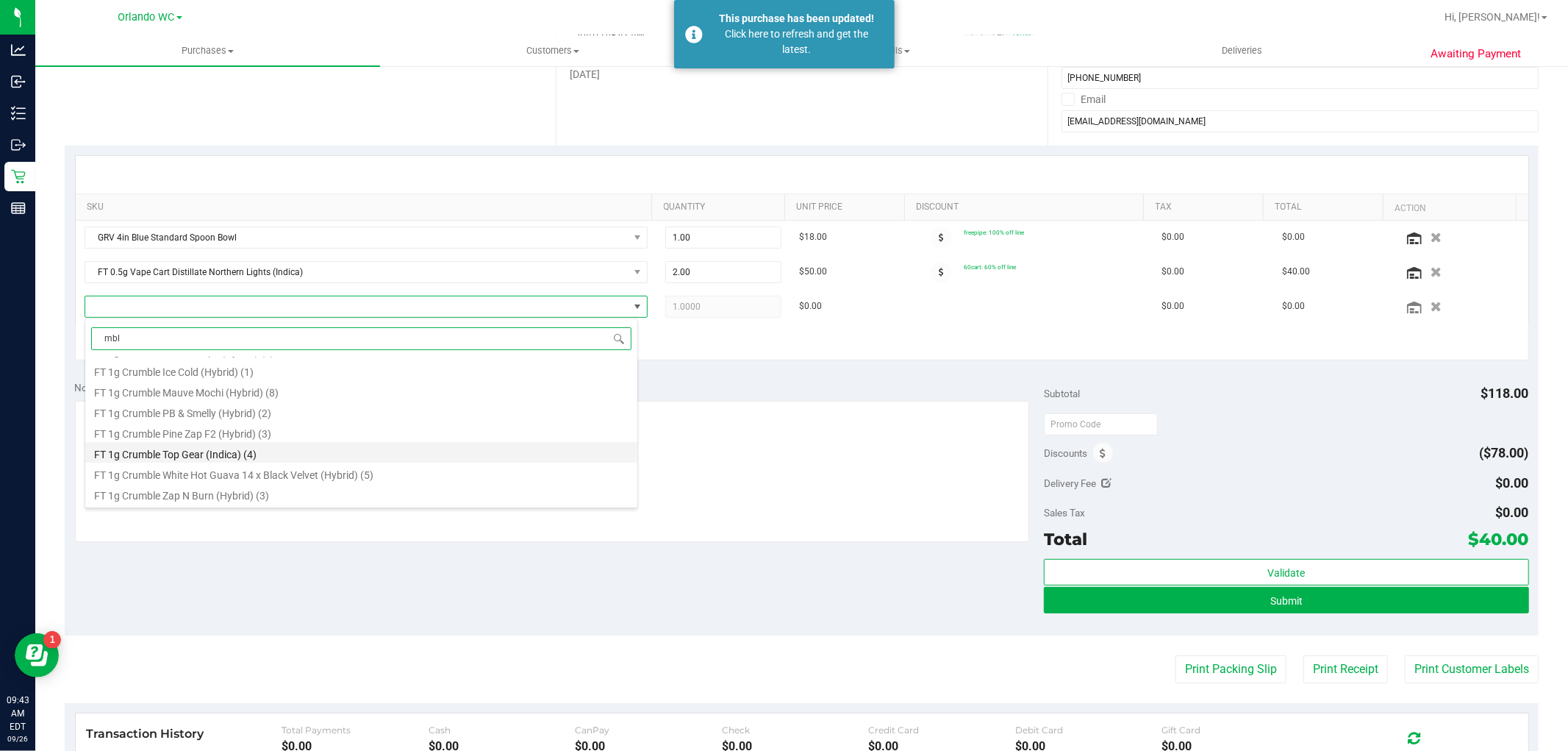
scroll to position [59, 0]
click at [308, 496] on li "FT 3.5g Cannabis Flower Motor Breath x Mike Larry (Hybrid) (22)" at bounding box center [361, 494] width 552 height 21
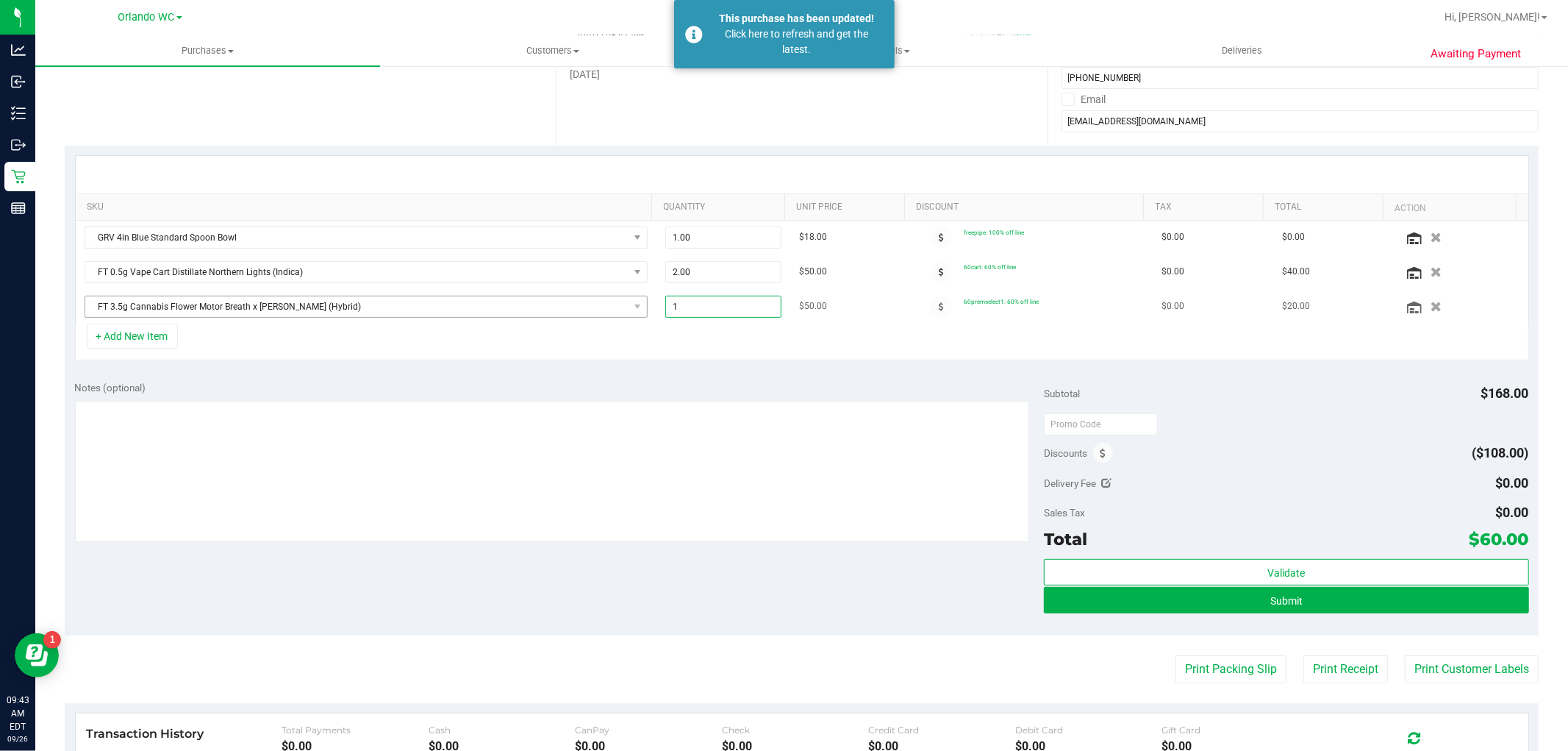
drag, startPoint x: 707, startPoint y: 307, endPoint x: 604, endPoint y: 300, distance: 103.2
click at [604, 300] on tr "FT 3.5g Cannabis Flower Motor Breath x Mike Larry (Hybrid) 1.00 1 $50.00 60prem…" at bounding box center [801, 307] width 1452 height 34
type input "5.00"
click at [603, 326] on div "+ Add New Item" at bounding box center [801, 342] width 1453 height 37
click at [138, 341] on button "+ Add New Item" at bounding box center [132, 336] width 91 height 25
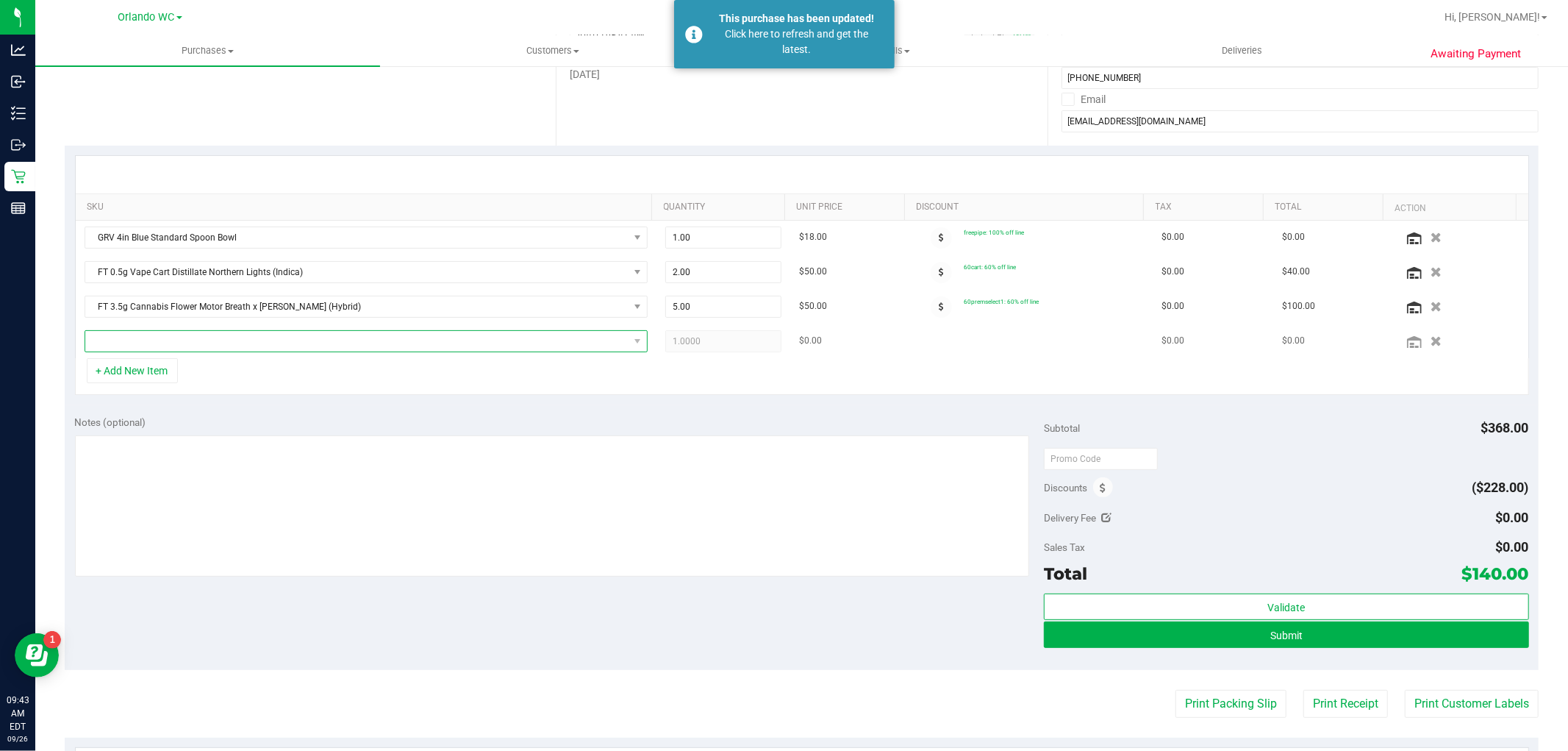
click at [239, 337] on span "NO DATA FOUND" at bounding box center [356, 342] width 543 height 21
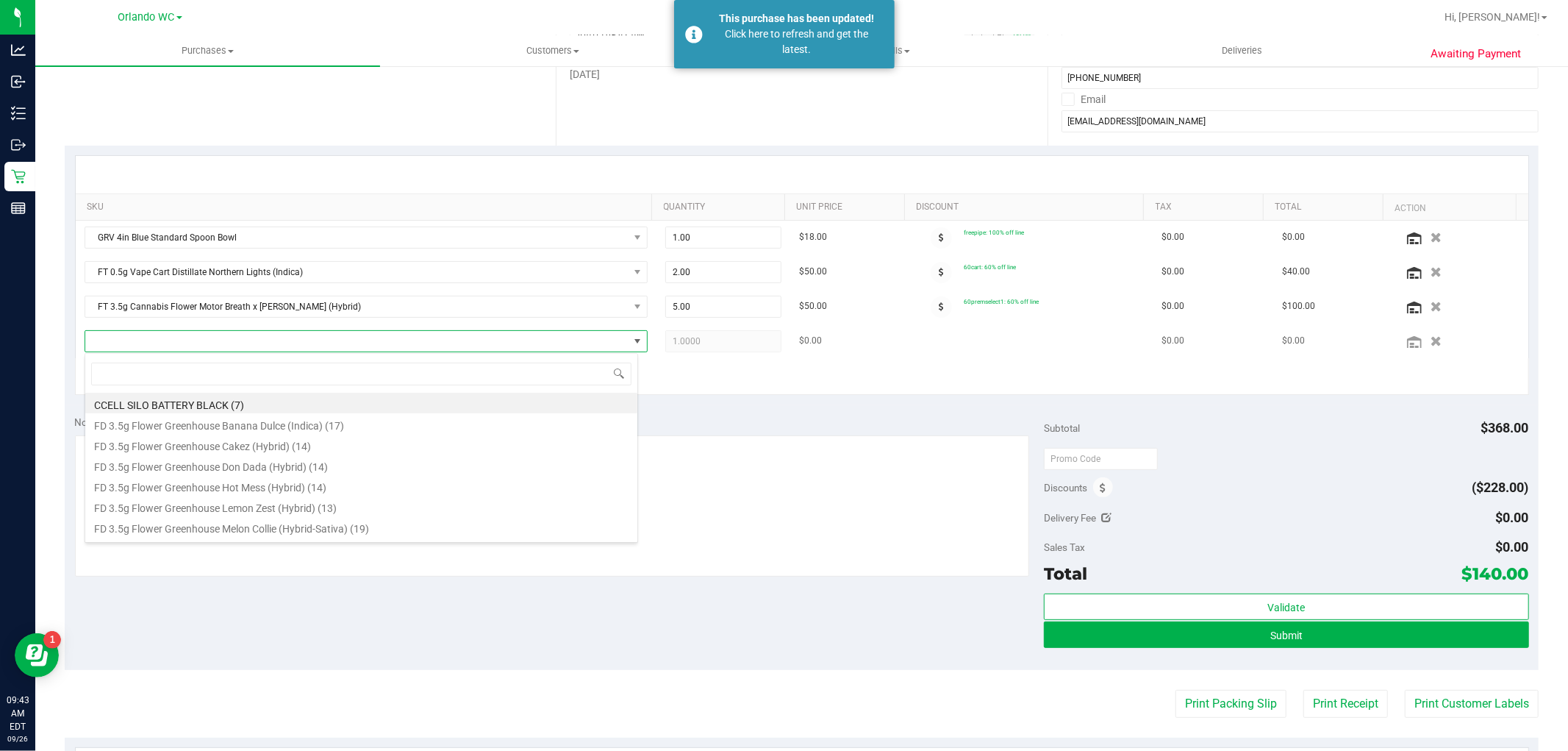
scroll to position [22, 553]
type input "kief"
click at [267, 463] on li "FT 1g Kief GMO x Riverbank Grape (Hybrid) (8)" at bounding box center [361, 465] width 552 height 21
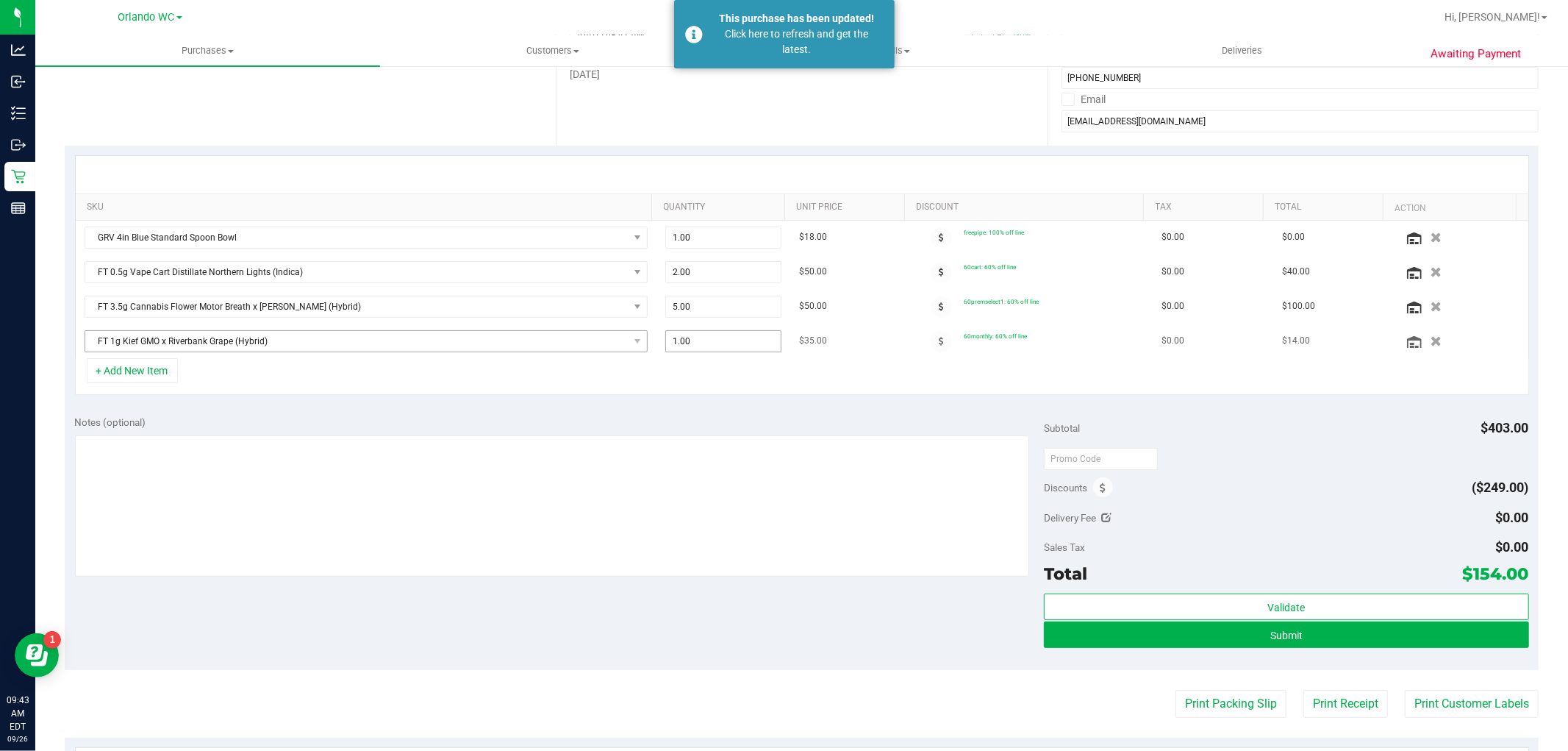
drag, startPoint x: 657, startPoint y: 338, endPoint x: 564, endPoint y: 337, distance: 93.0
click at [564, 337] on tr "FT 1g Kief GMO x Riverbank Grape (Hybrid) 1.00 1 $35.00 60monthly: 60% off line…" at bounding box center [801, 342] width 1452 height 34
type input "2"
type input "2.00"
click at [562, 337] on span "FT 1g Kief GMO x Riverbank Grape (Hybrid)" at bounding box center [356, 342] width 543 height 21
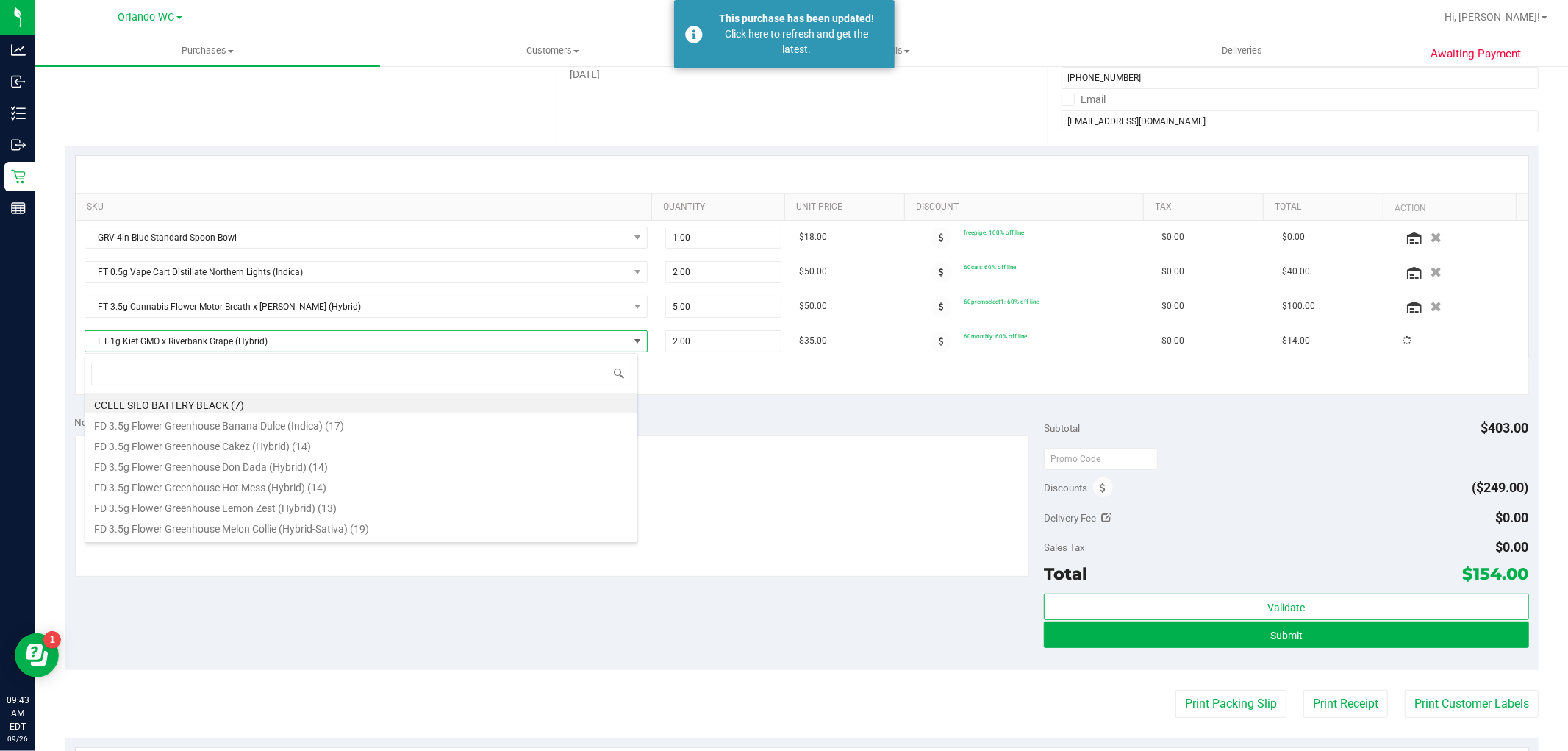
click at [700, 408] on div "Notes (optional) Subtotal $403.00 Discounts ($249.00) Delivery Fee $0.00 Sales …" at bounding box center [801, 537] width 1474 height 264
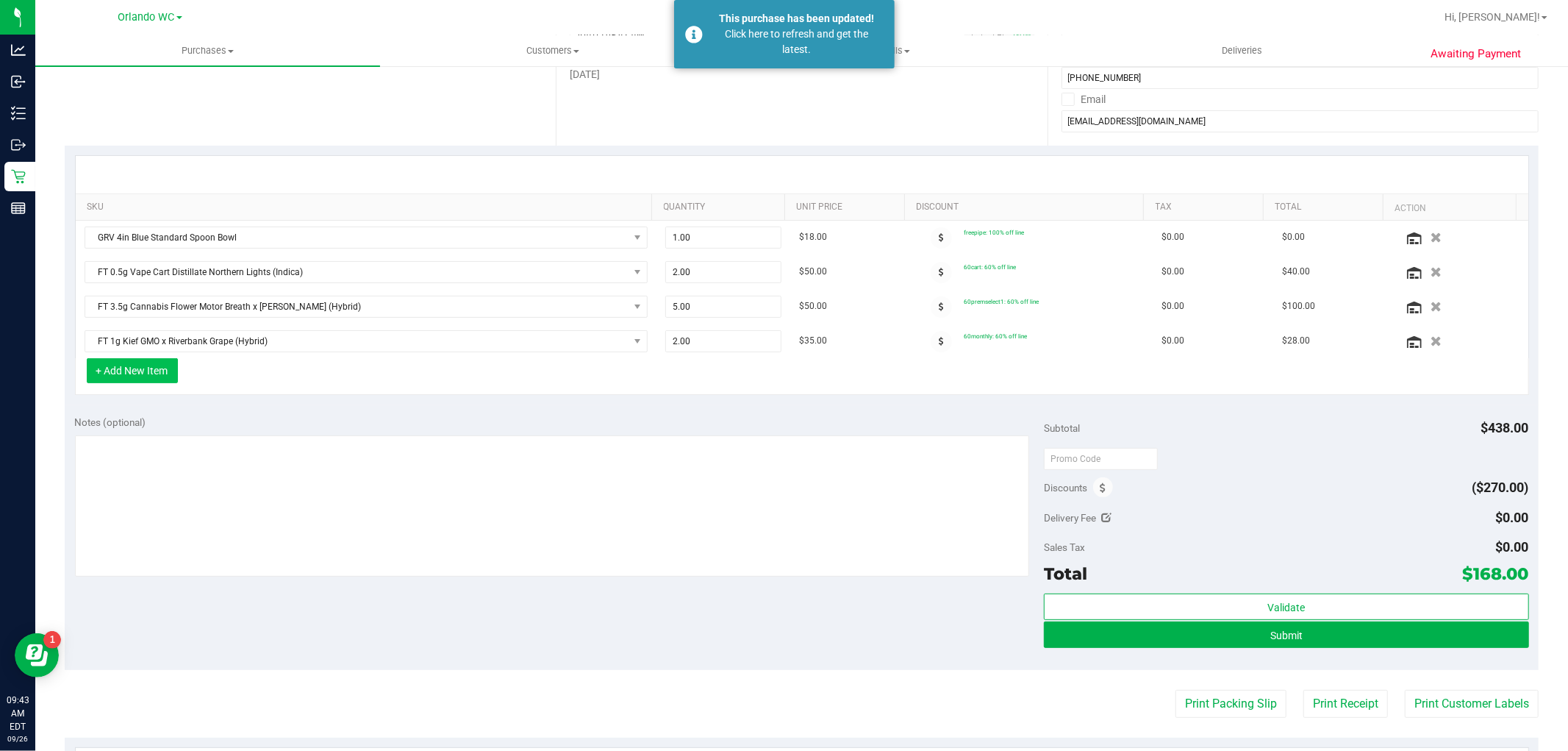
click at [128, 365] on button "+ Add New Item" at bounding box center [132, 370] width 91 height 25
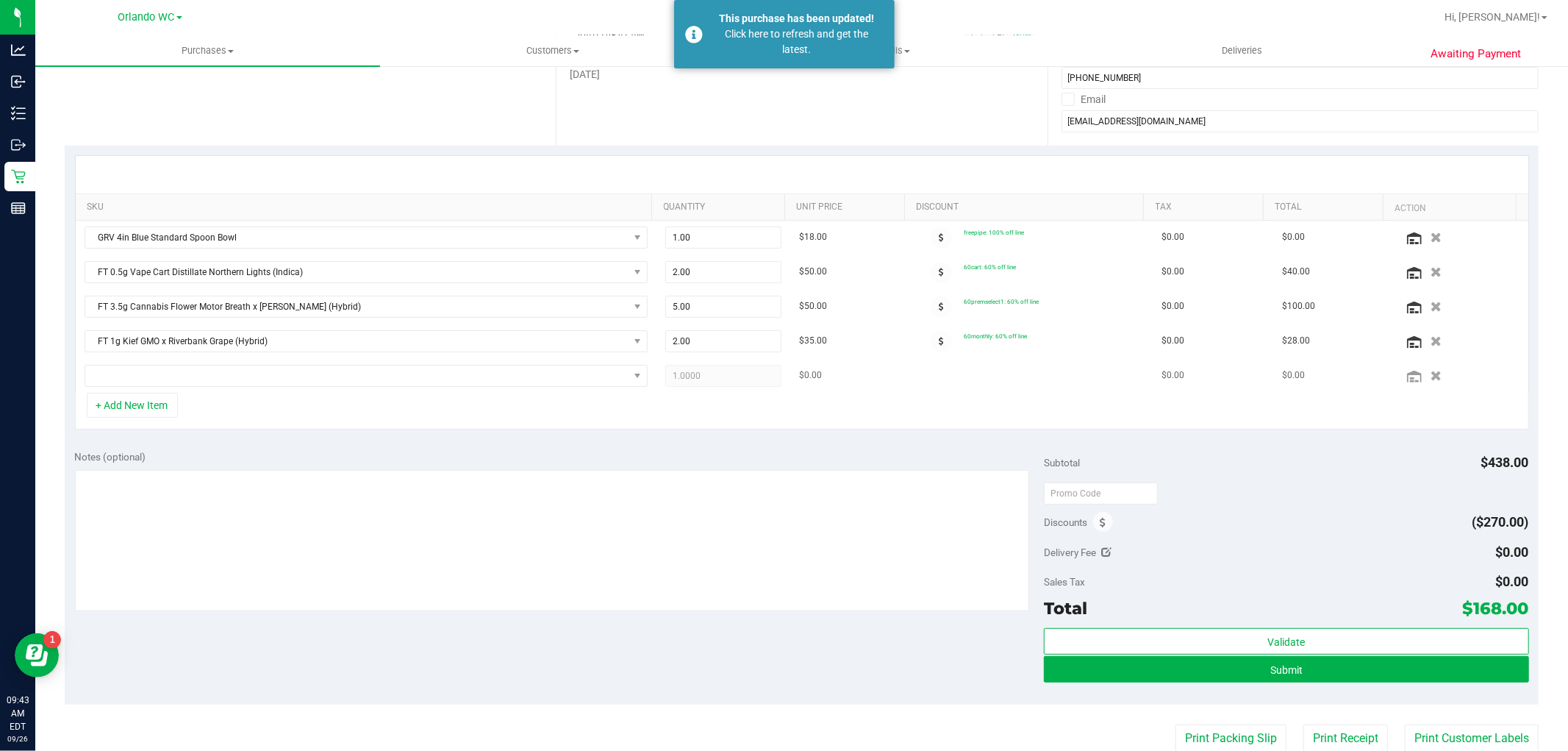
click at [212, 360] on td at bounding box center [365, 376] width 580 height 34
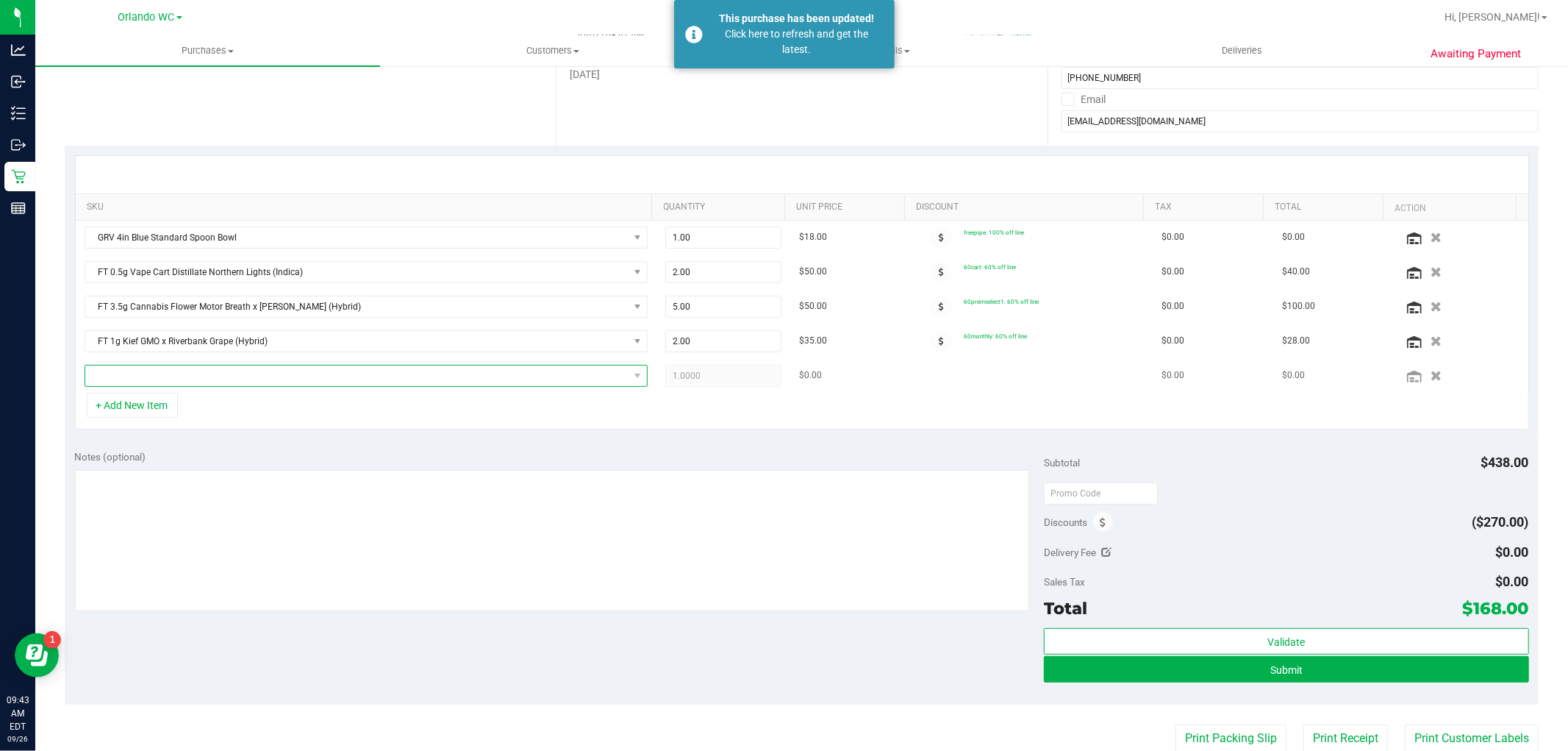
click at [203, 372] on span "NO DATA FOUND" at bounding box center [356, 376] width 543 height 21
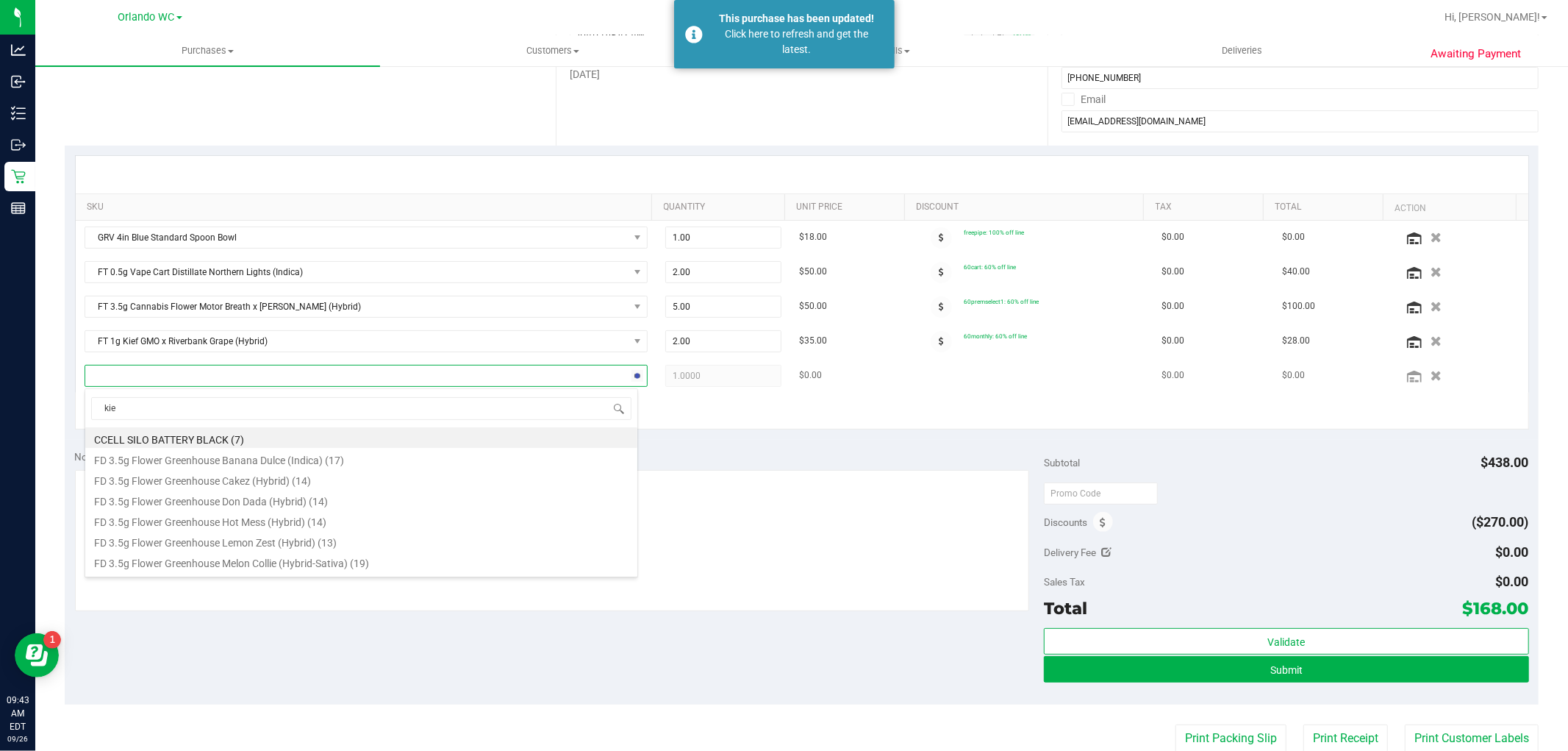
type input "kief"
click at [204, 438] on li "FT 1g Kief 007UP (Hybrid) (8)" at bounding box center [361, 438] width 552 height 21
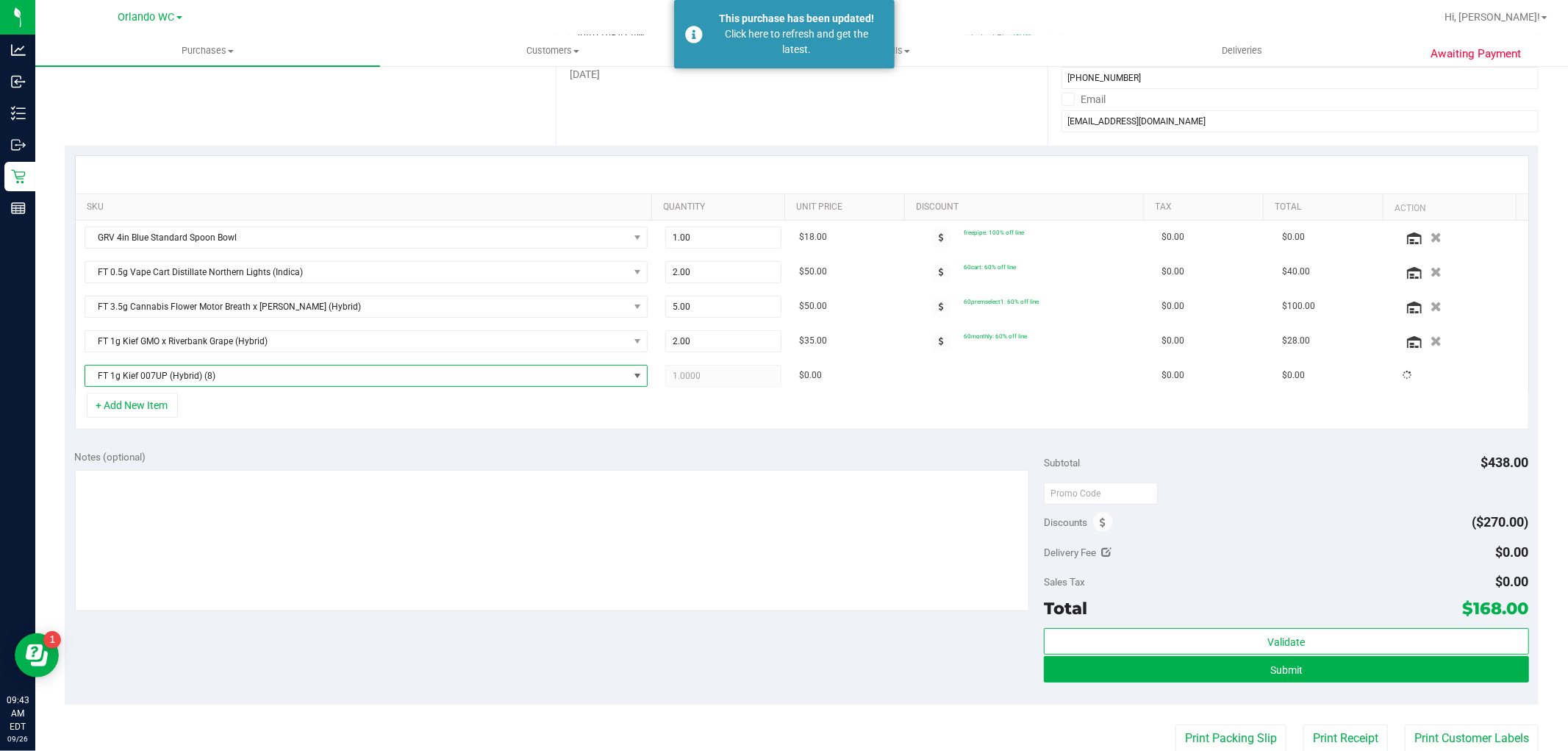
click at [216, 432] on div "SKU Quantity Unit Price Discount Tax Total Action GRV 4in Blue Standard Spoon B…" at bounding box center [801, 293] width 1474 height 295
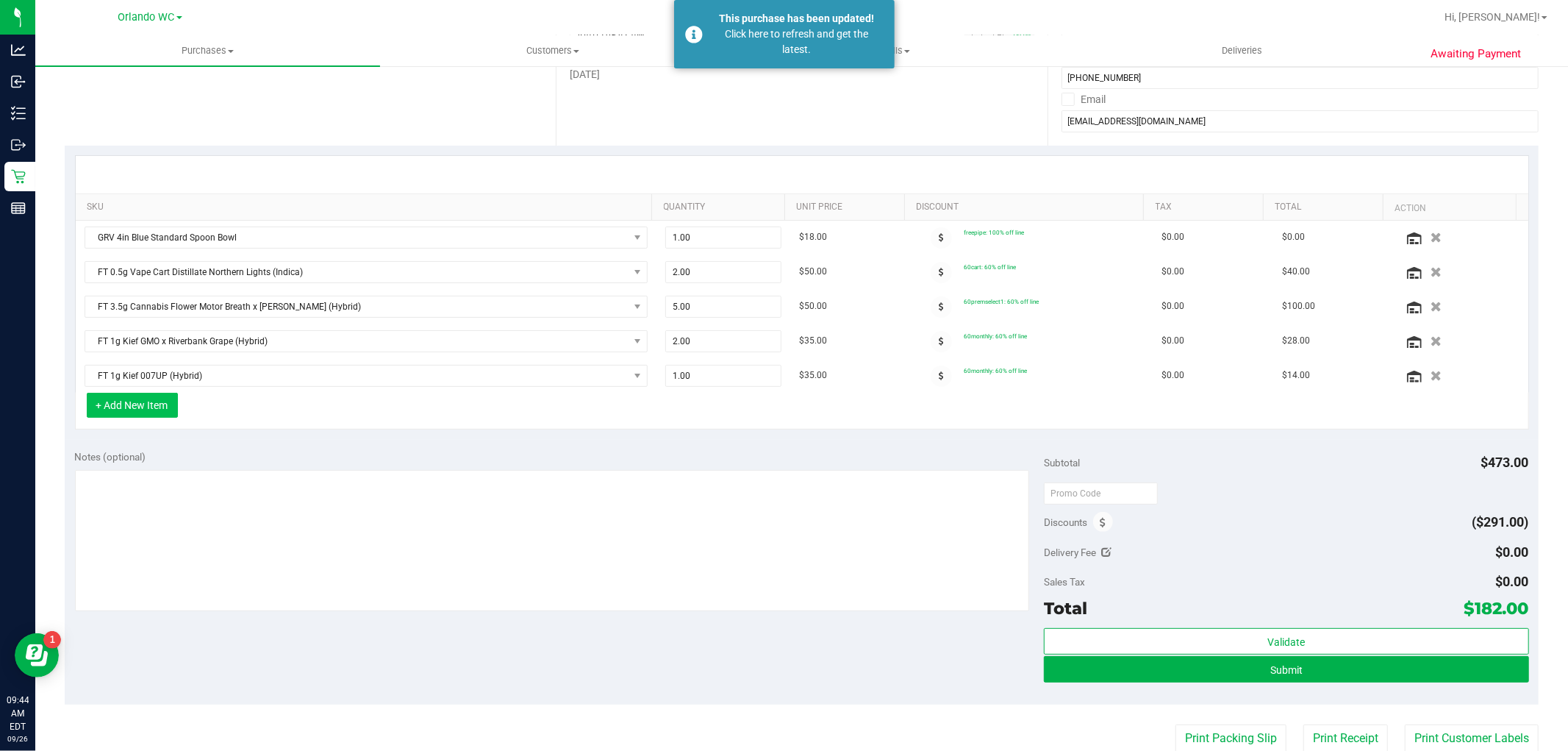
click at [136, 406] on button "+ Add New Item" at bounding box center [132, 405] width 91 height 25
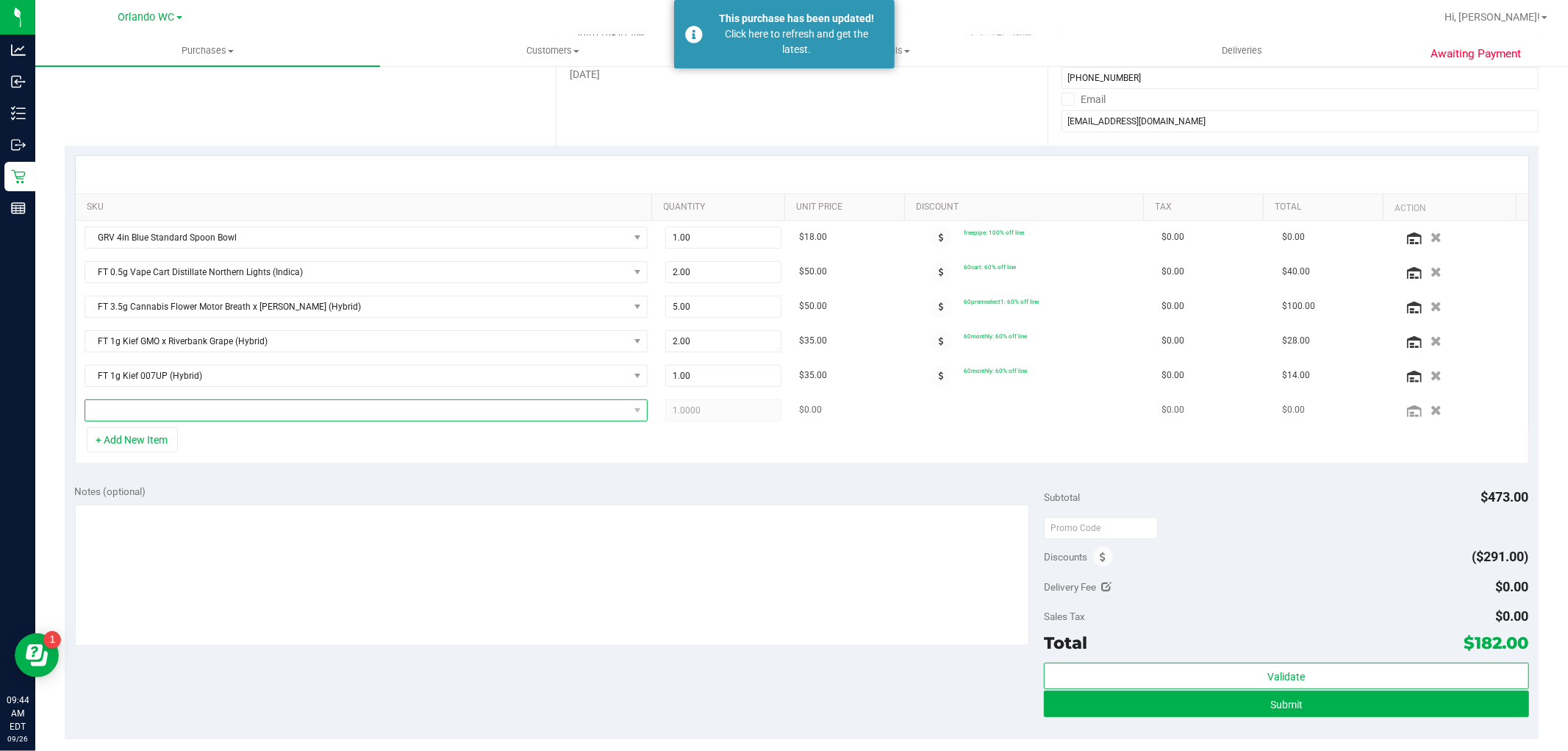
click at [233, 412] on span "NO DATA FOUND" at bounding box center [356, 410] width 543 height 21
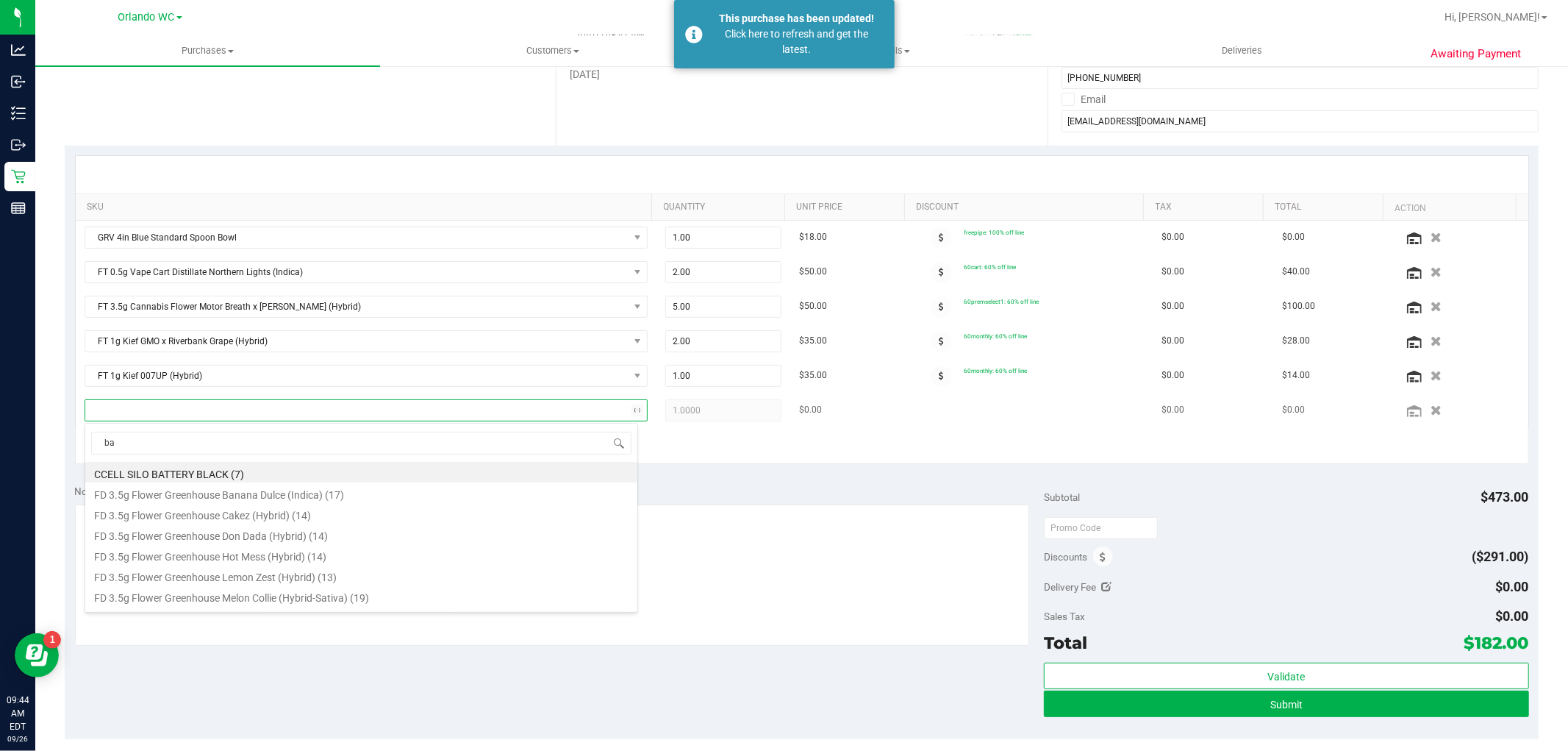
type input "bat"
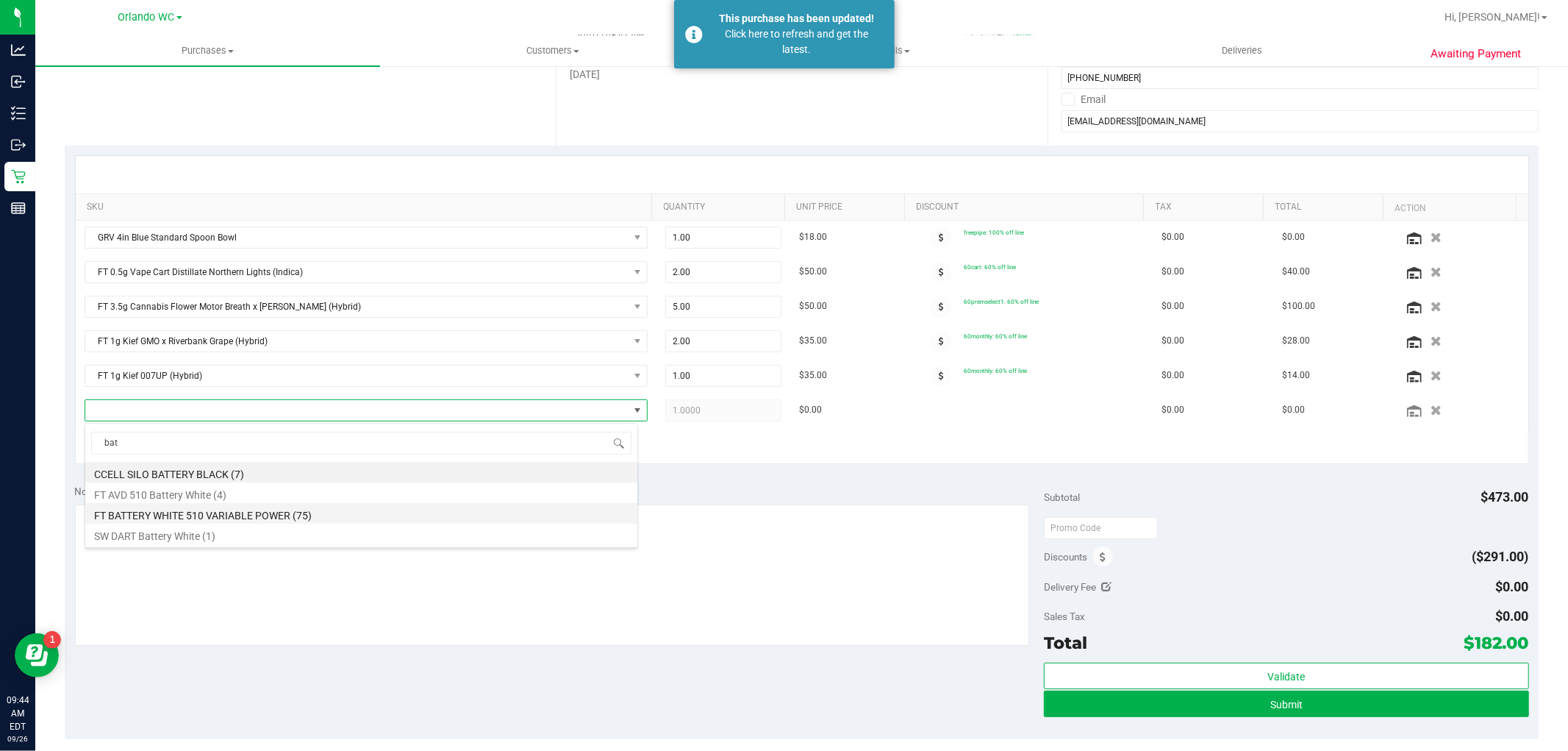
click at [230, 509] on li "FT BATTERY WHITE 510 VARIABLE POWER (75)" at bounding box center [361, 513] width 552 height 21
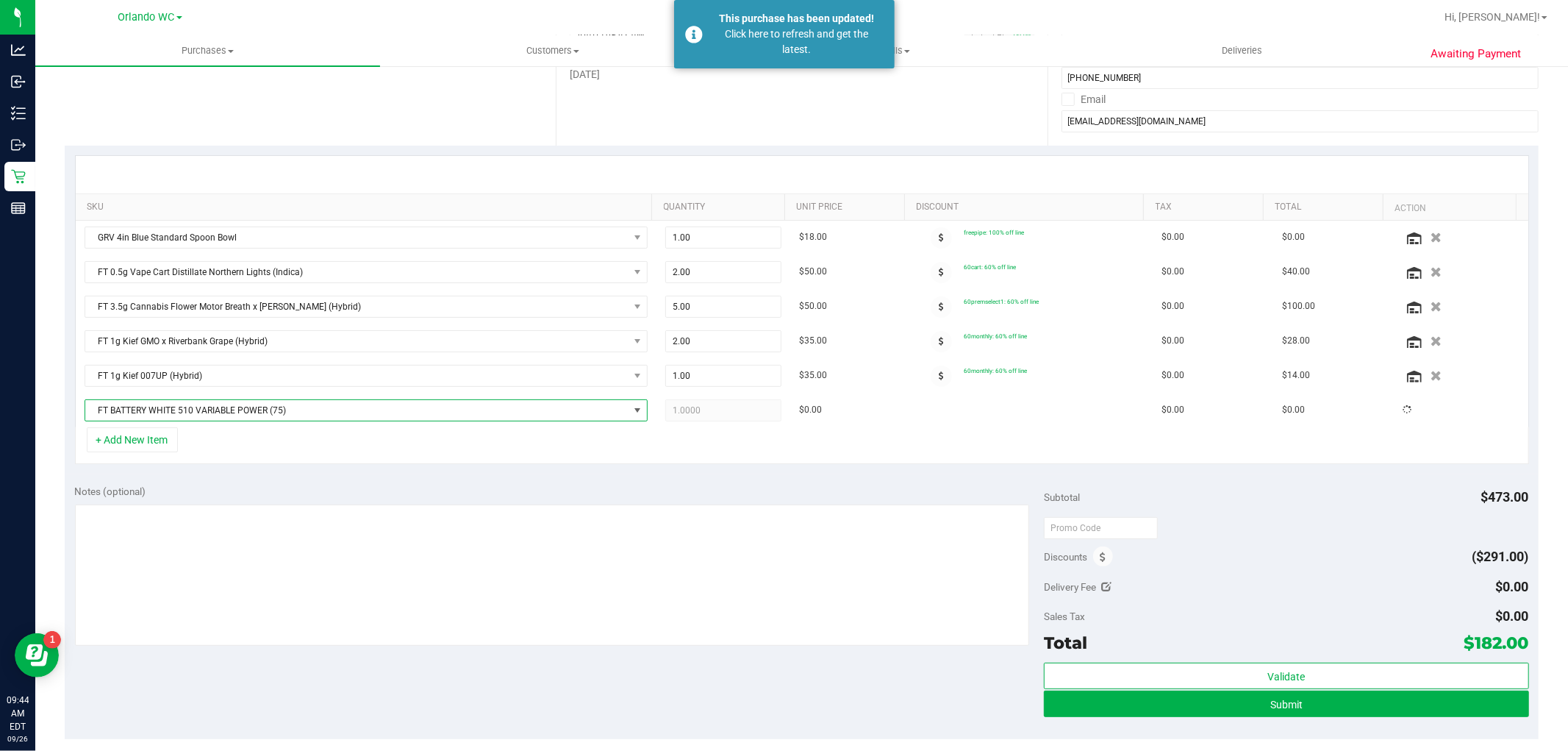
click at [351, 471] on div "SKU Quantity Unit Price Discount Tax Total Action GRV 4in Blue Standard Spoon B…" at bounding box center [801, 310] width 1474 height 328
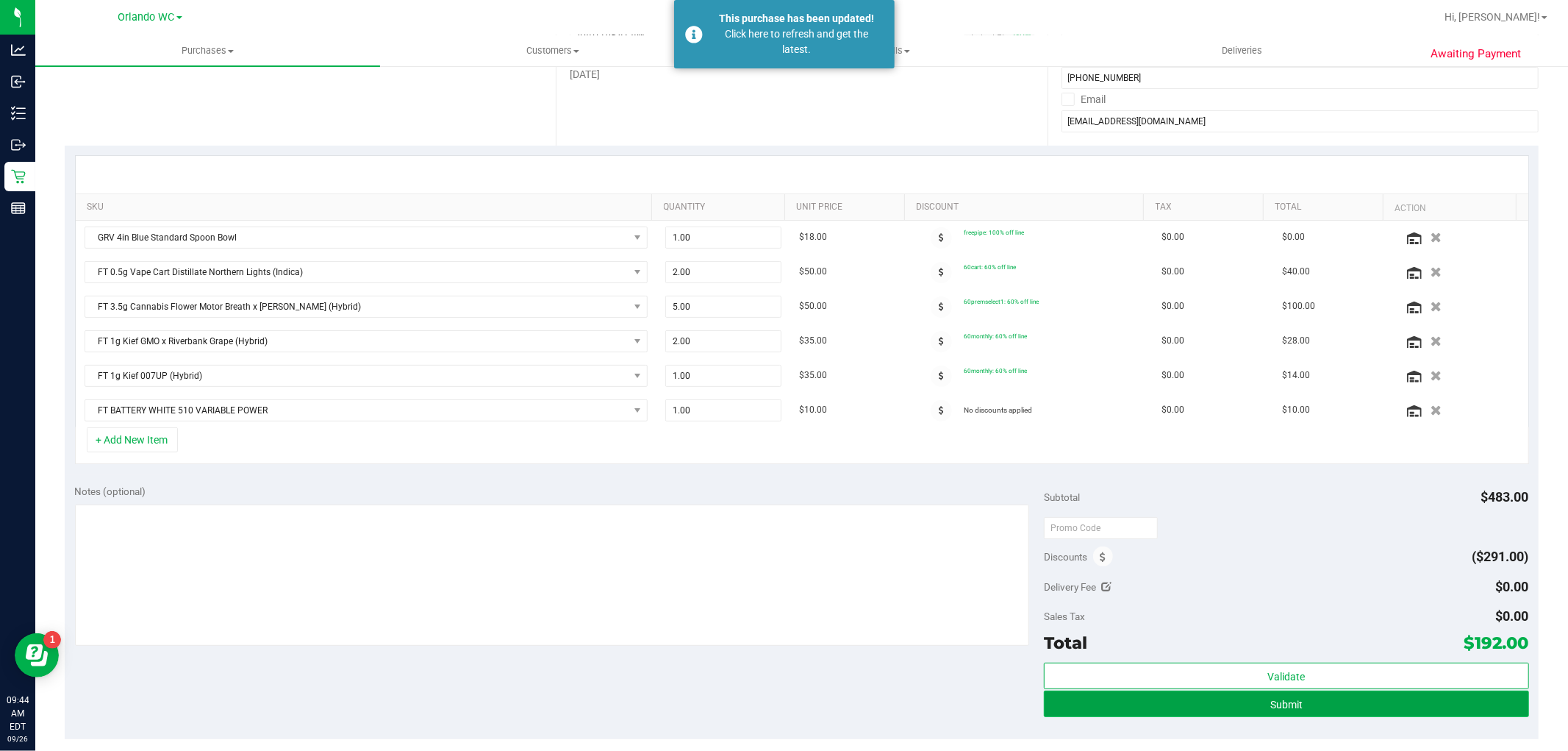
click at [1293, 709] on button "Submit" at bounding box center [1285, 704] width 484 height 26
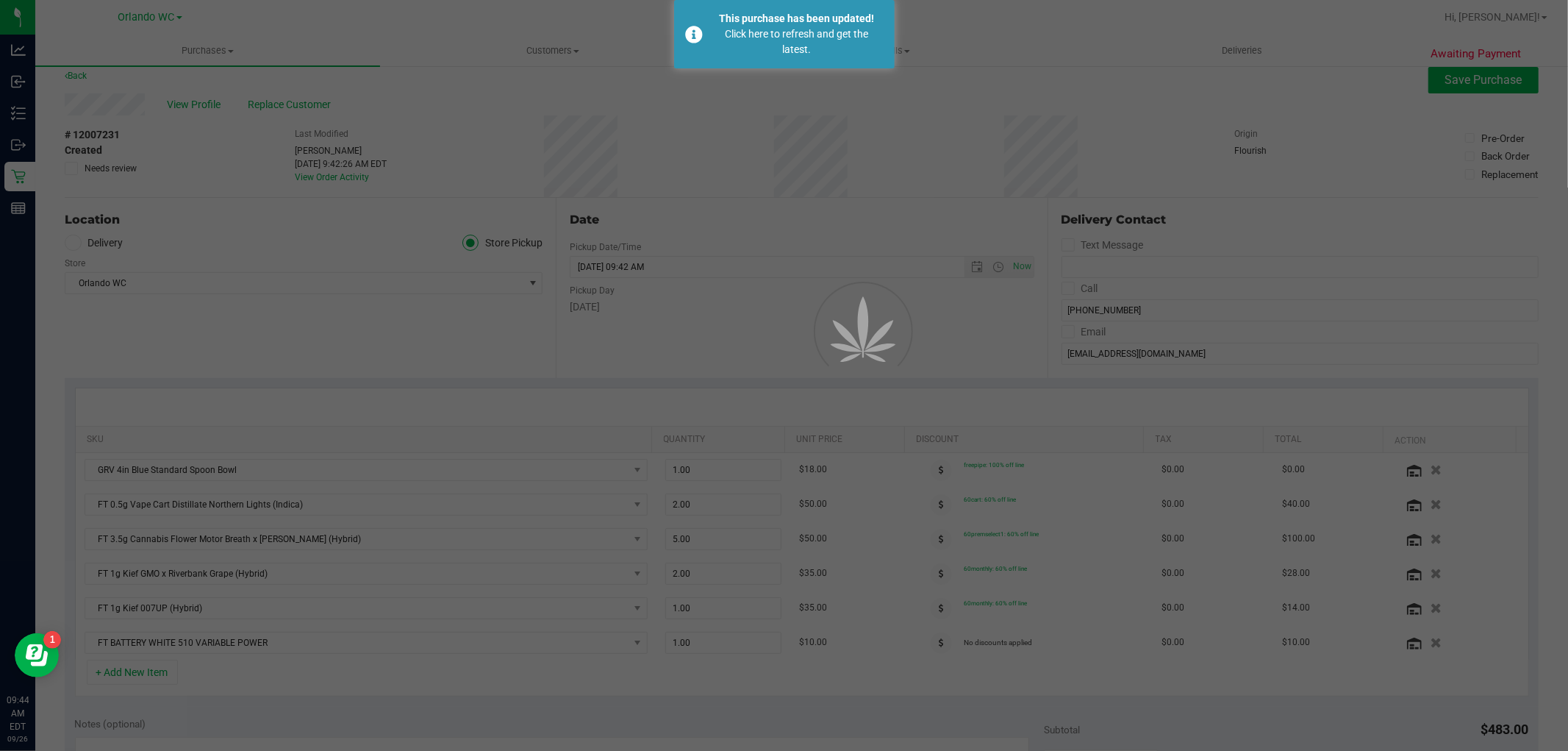
scroll to position [0, 0]
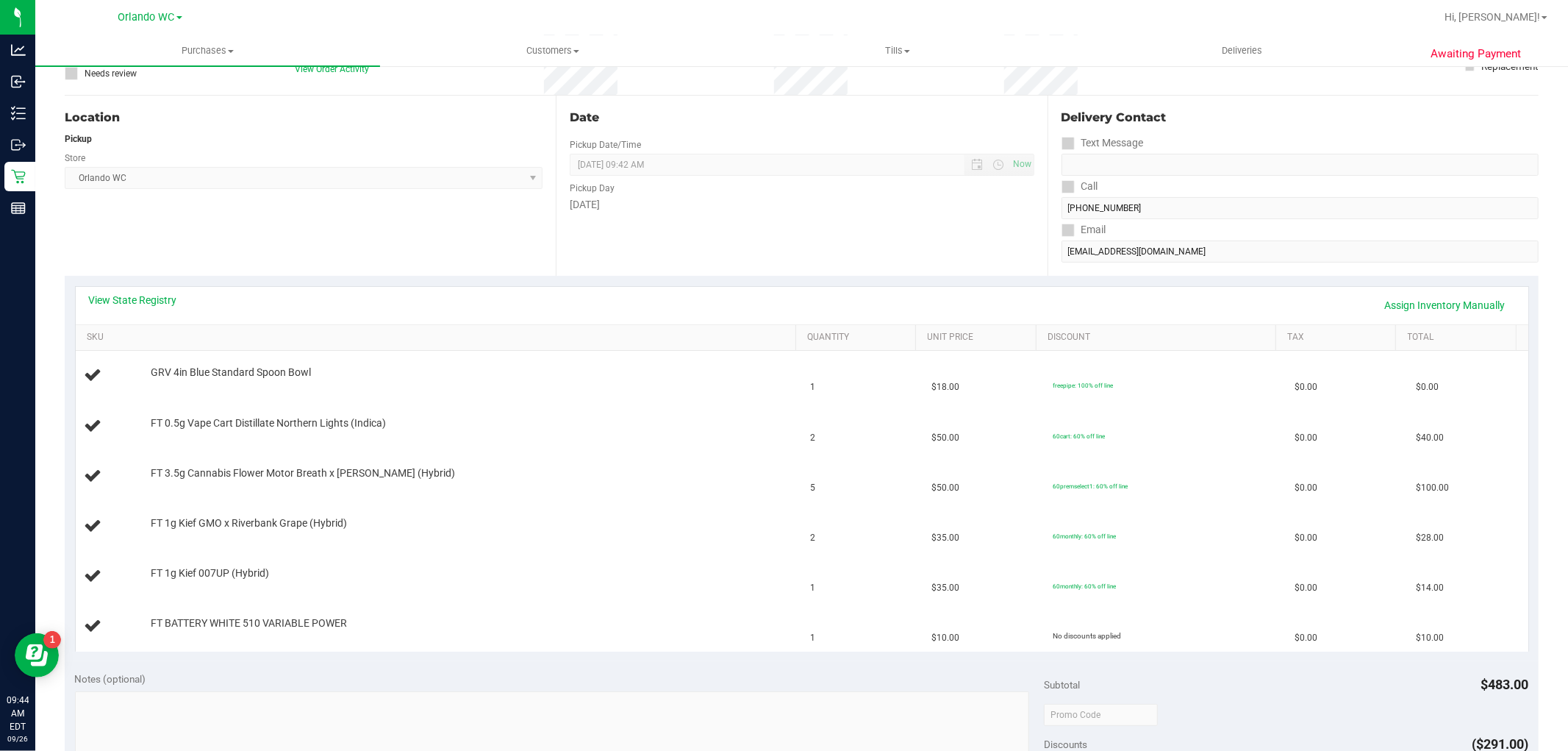
scroll to position [163, 0]
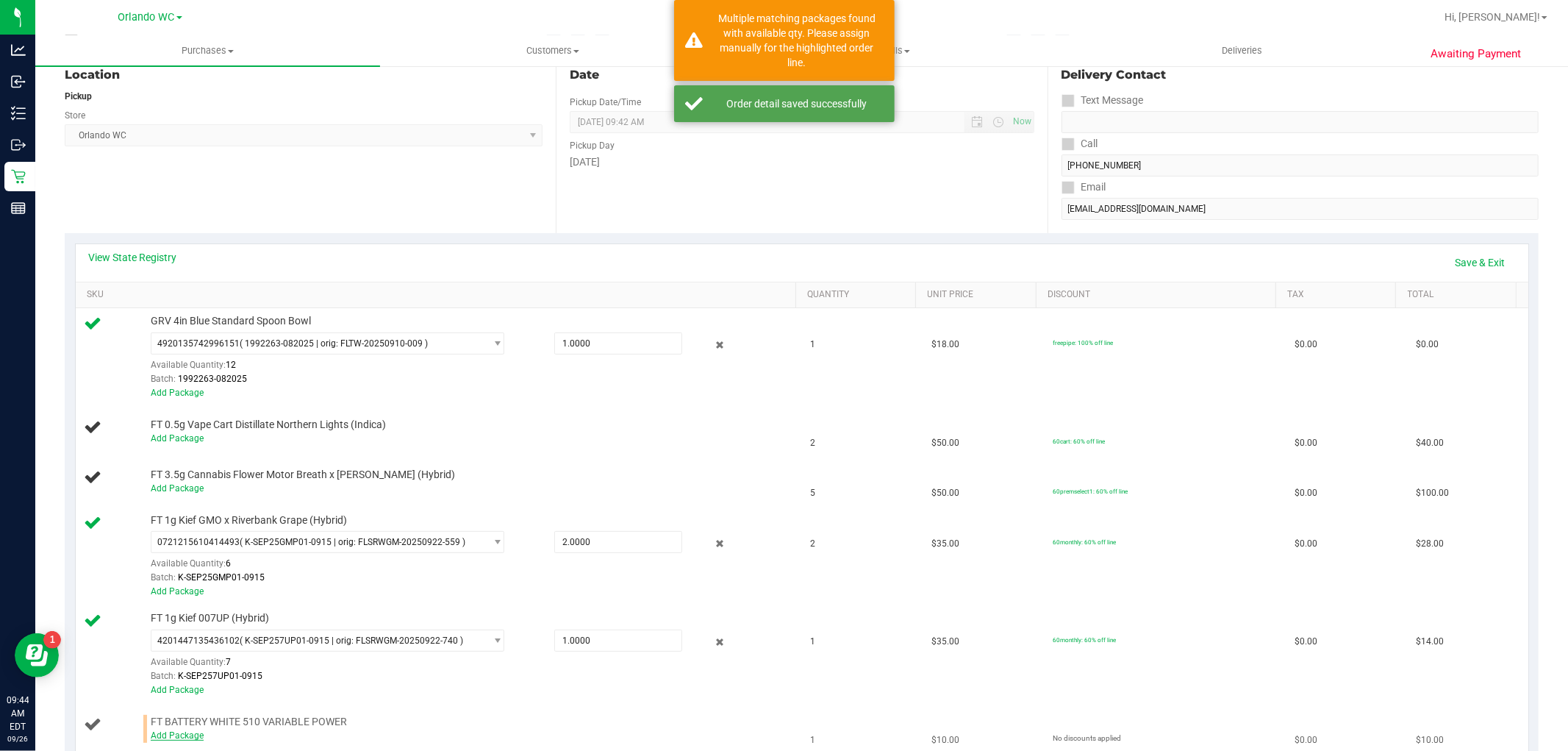
click at [180, 741] on link "Add Package" at bounding box center [177, 735] width 53 height 10
click at [314, 726] on div "View State Registry Save & Exit SKU Quantity Unit Price Discount Tax Total GRV …" at bounding box center [801, 498] width 1474 height 530
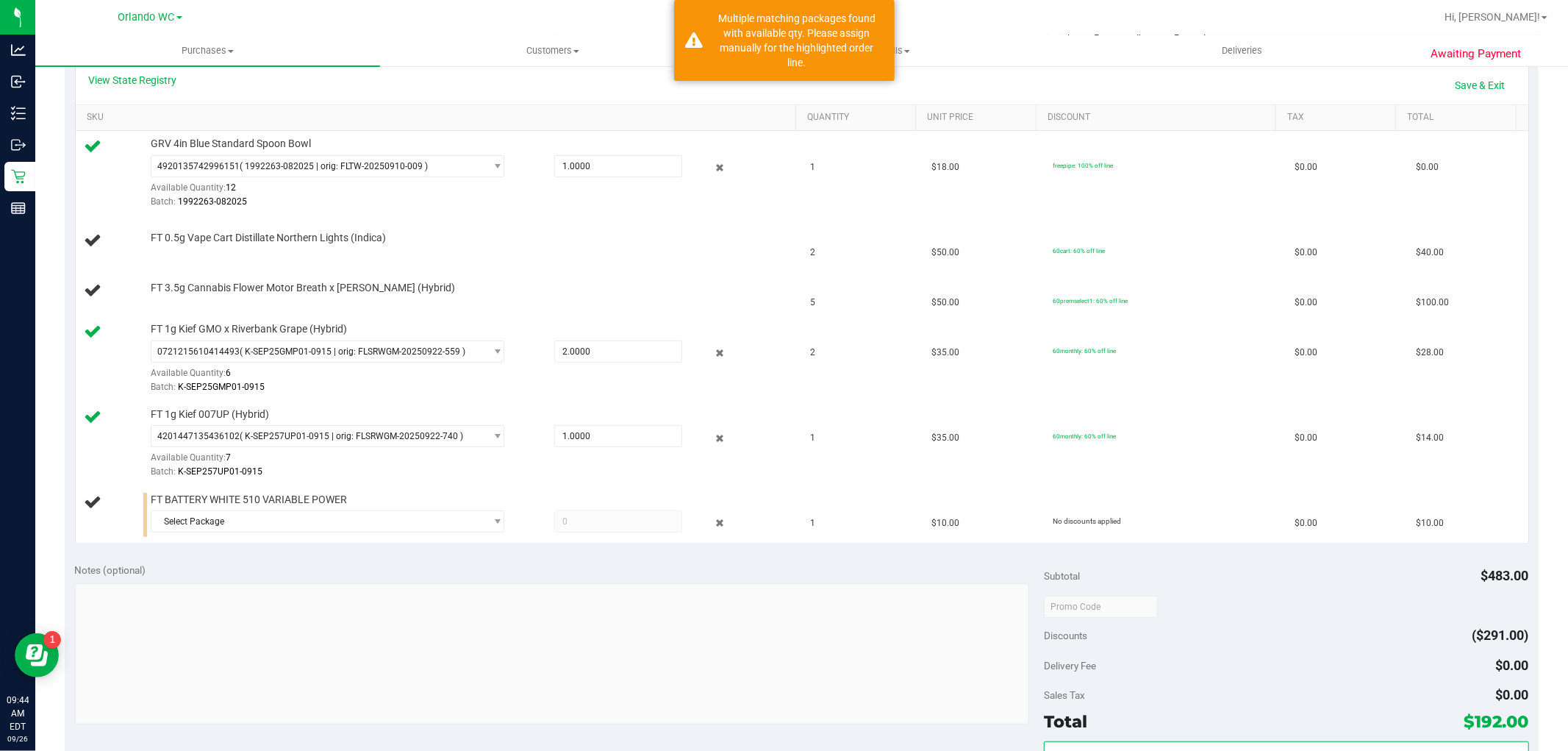
scroll to position [571, 0]
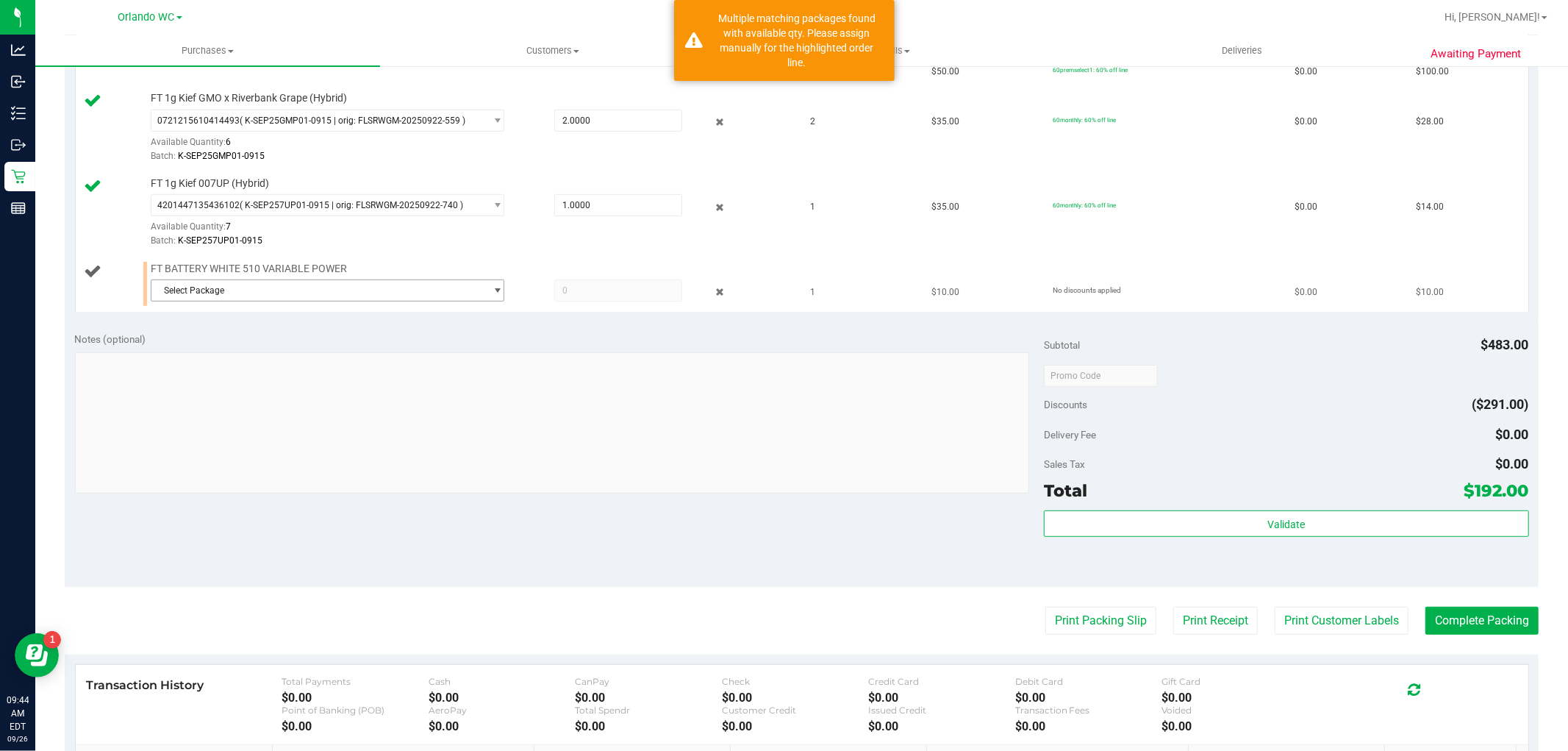
click at [267, 278] on div "FT BATTERY WHITE 510 VARIABLE POWER Select Package 0621046481063401 37729326063…" at bounding box center [466, 284] width 645 height 45
click at [261, 285] on span "Select Package" at bounding box center [318, 291] width 334 height 21
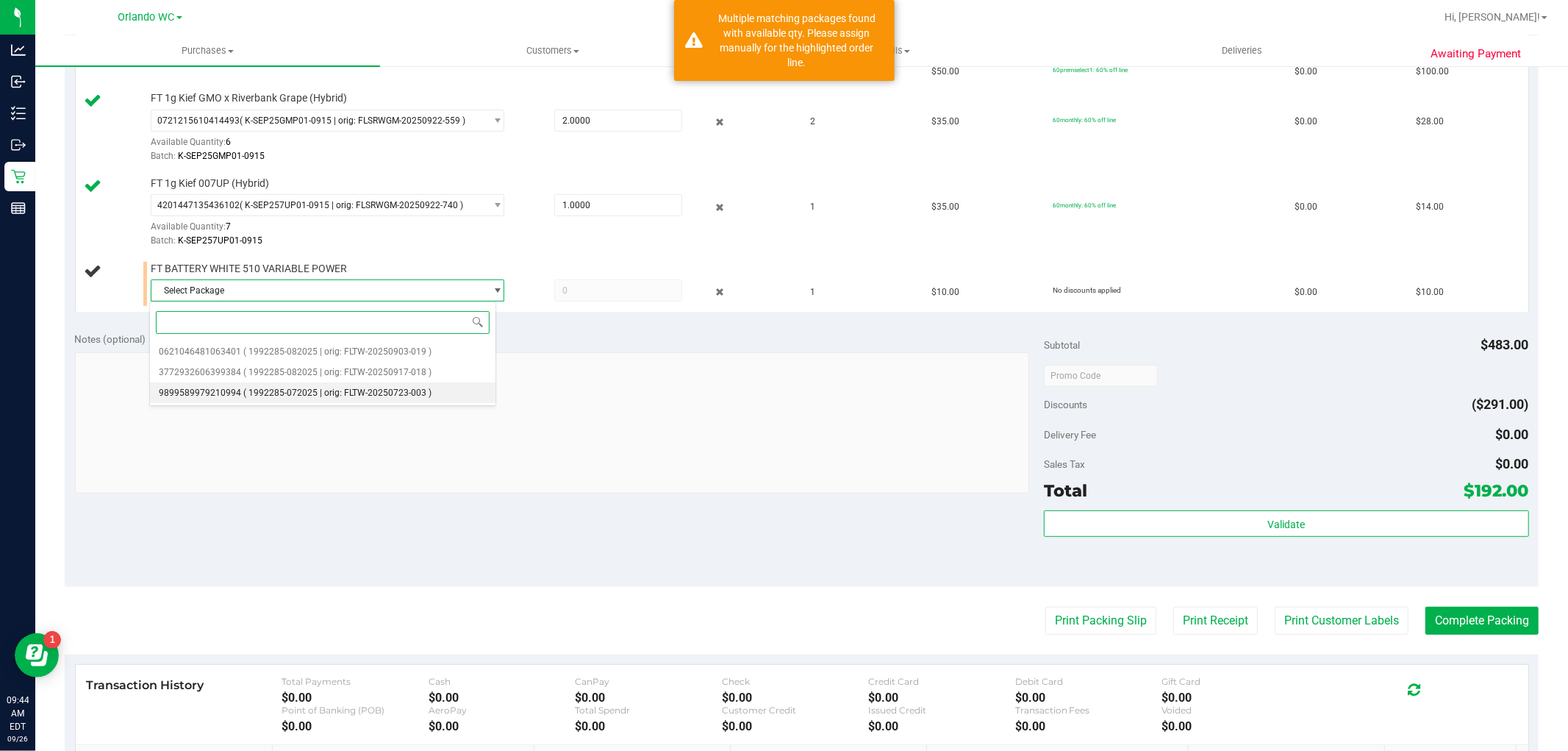
click at [313, 389] on span "( 1992285-072025 | orig: FLTW-20250723-003 )" at bounding box center [338, 392] width 188 height 10
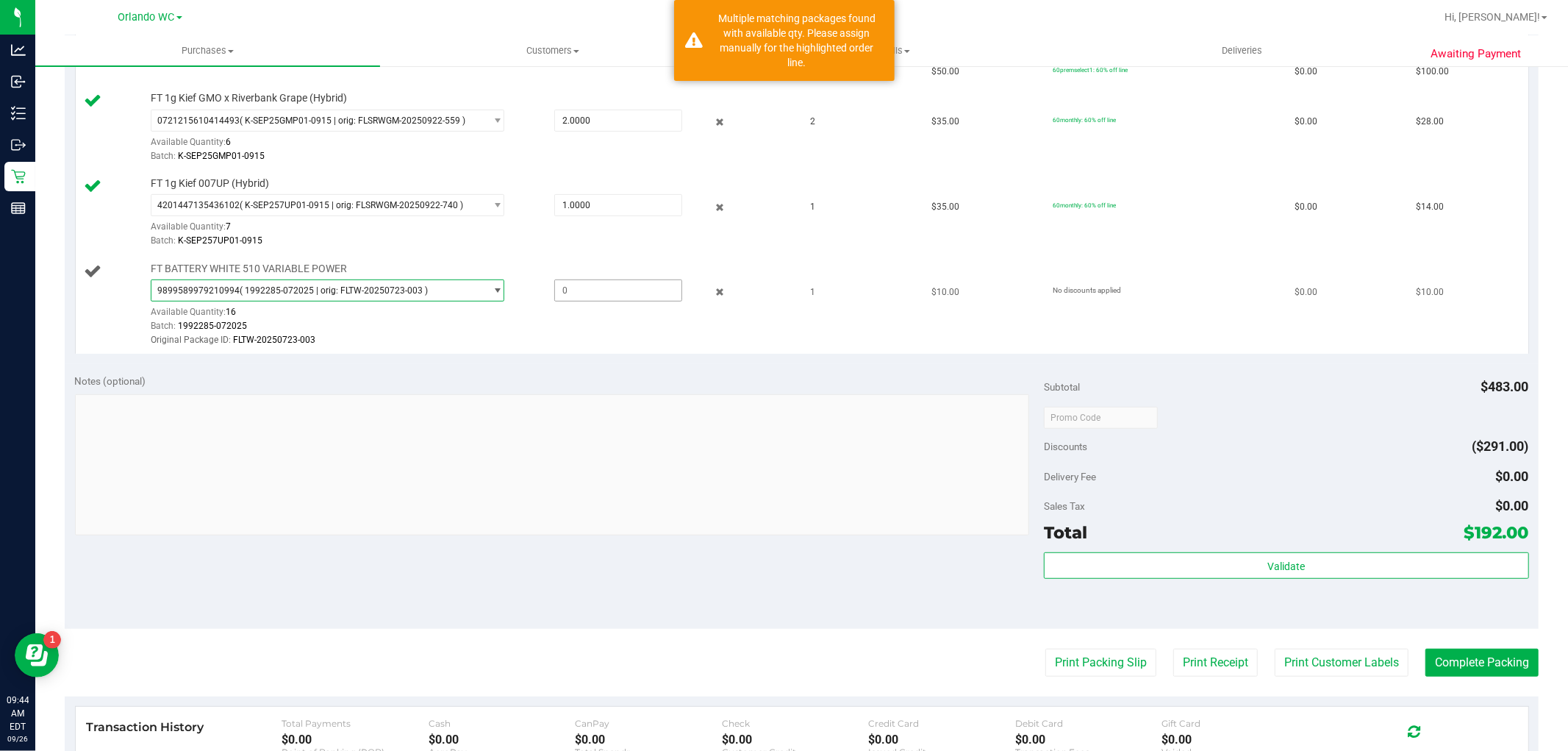
click at [575, 288] on span at bounding box center [618, 290] width 128 height 22
type input "1"
type input "1.0000"
click at [580, 331] on div "Batch: 1992285-072025" at bounding box center [469, 326] width 638 height 14
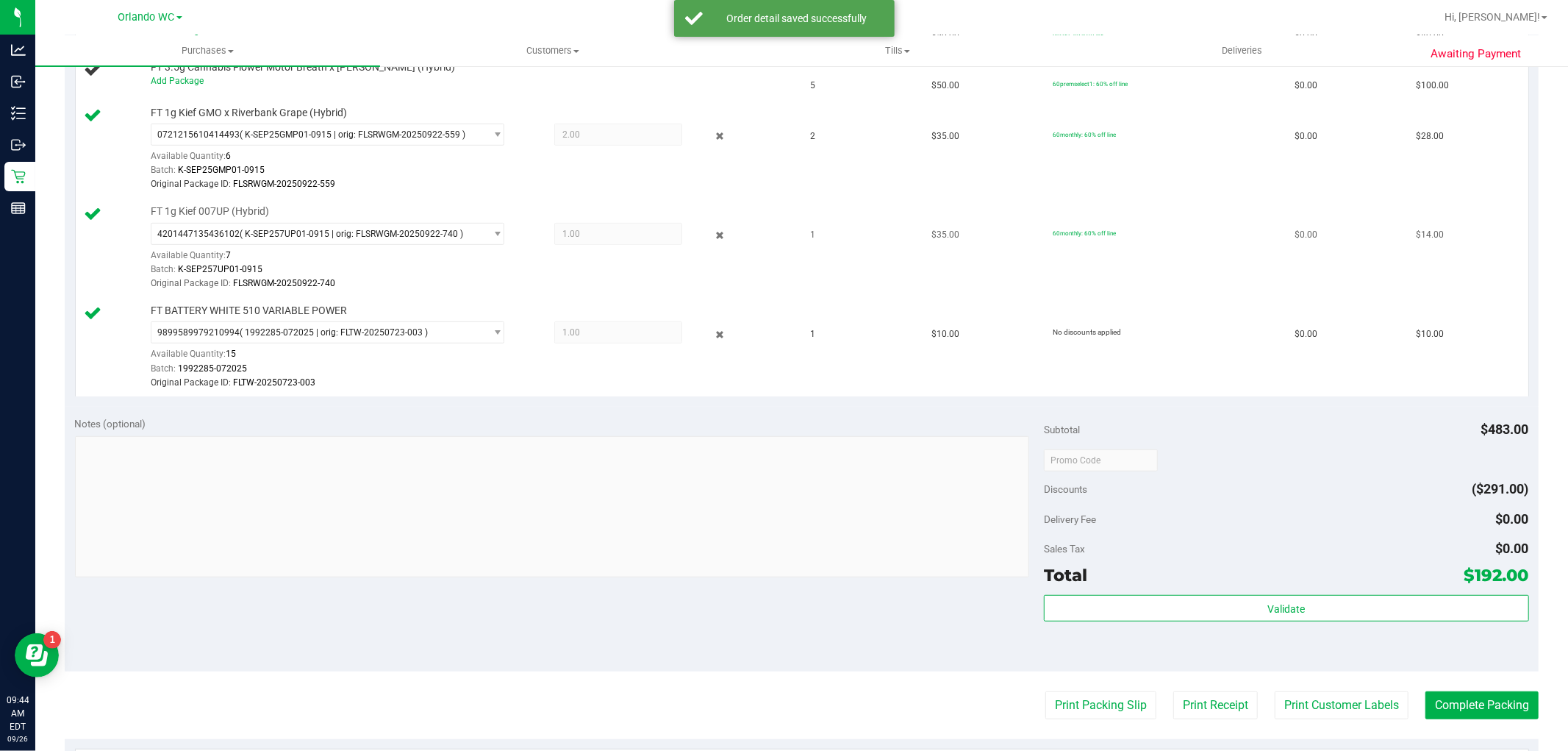
scroll to position [163, 0]
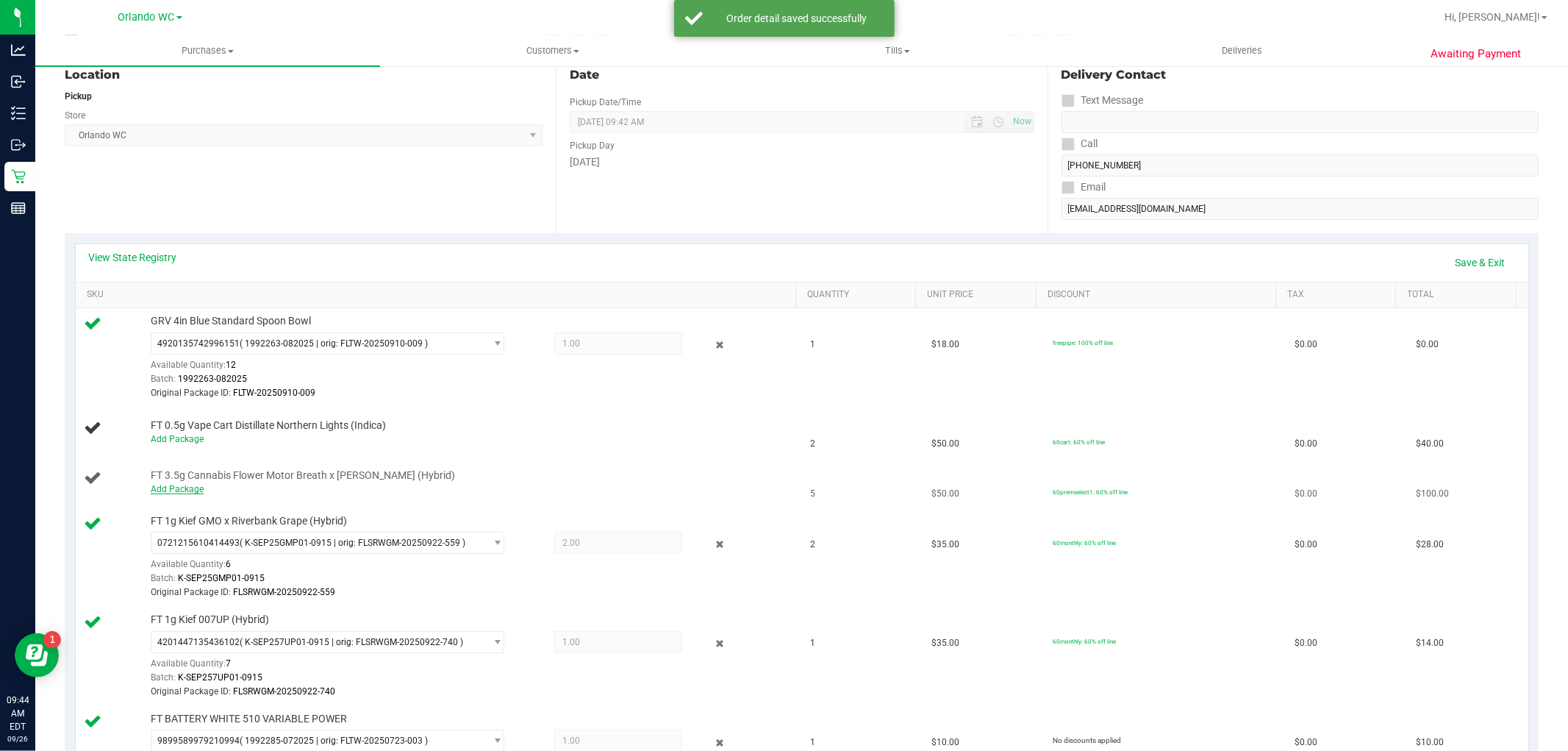
click at [186, 489] on link "Add Package" at bounding box center [177, 488] width 53 height 10
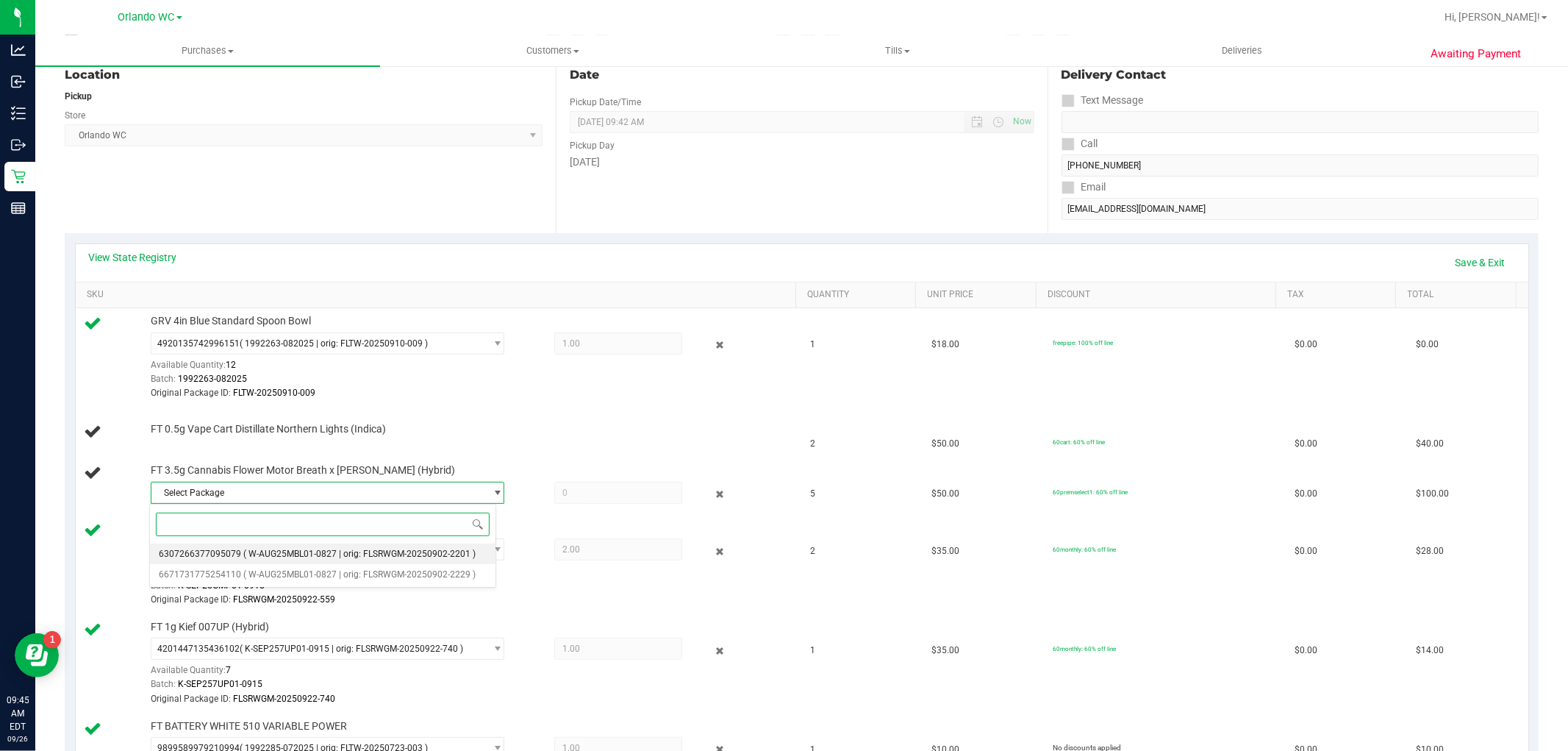
click at [291, 553] on span "( W-AUG25MBL01-0827 | orig: FLSRWGM-20250902-2201 )" at bounding box center [359, 553] width 232 height 10
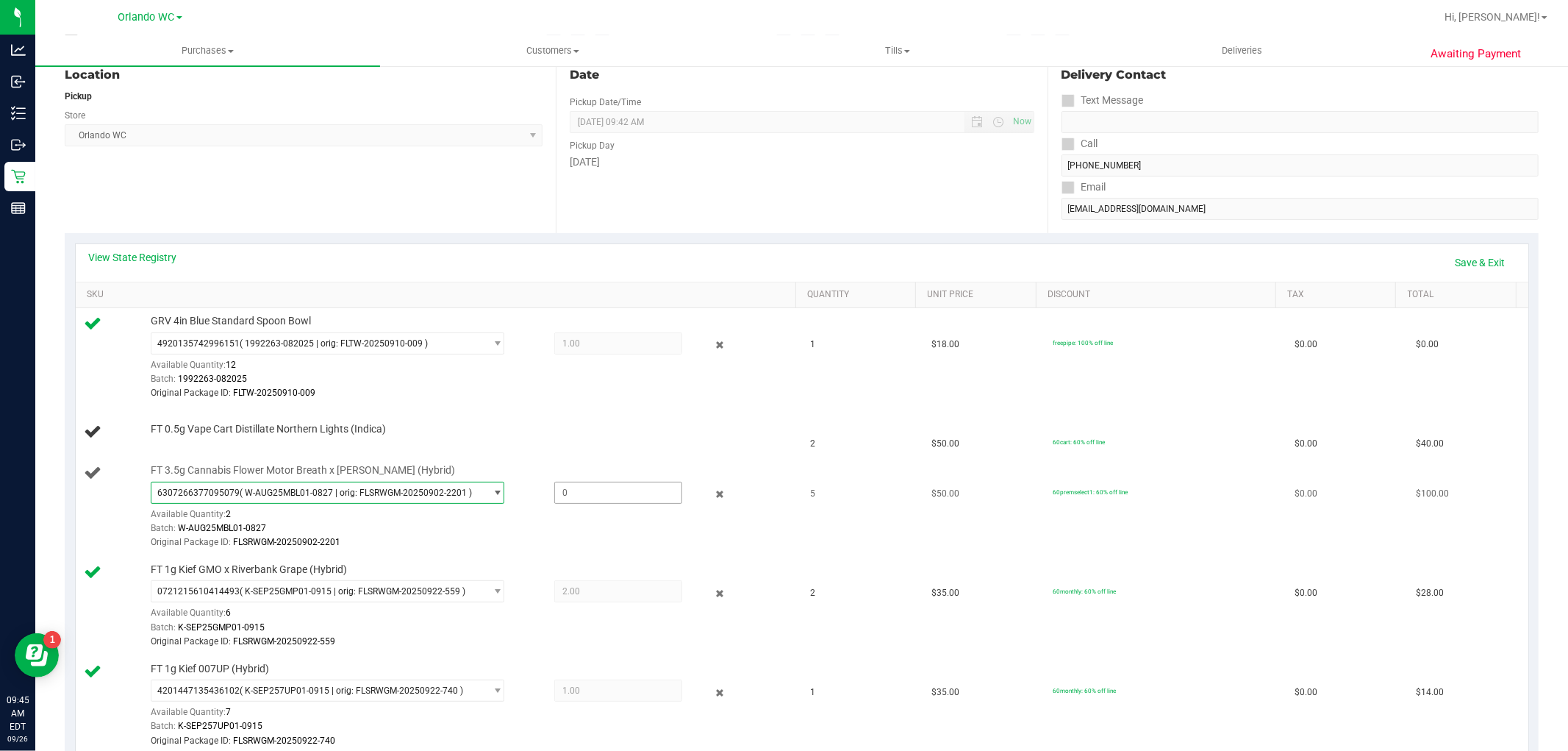
click at [589, 489] on span at bounding box center [618, 492] width 128 height 22
type input "2"
type input "2.0000"
click at [590, 509] on div "6307266377095079 ( W-AUG25MBL01-0827 | orig: FLSRWGM-20250902-2201 ) 6307266377…" at bounding box center [469, 516] width 638 height 69
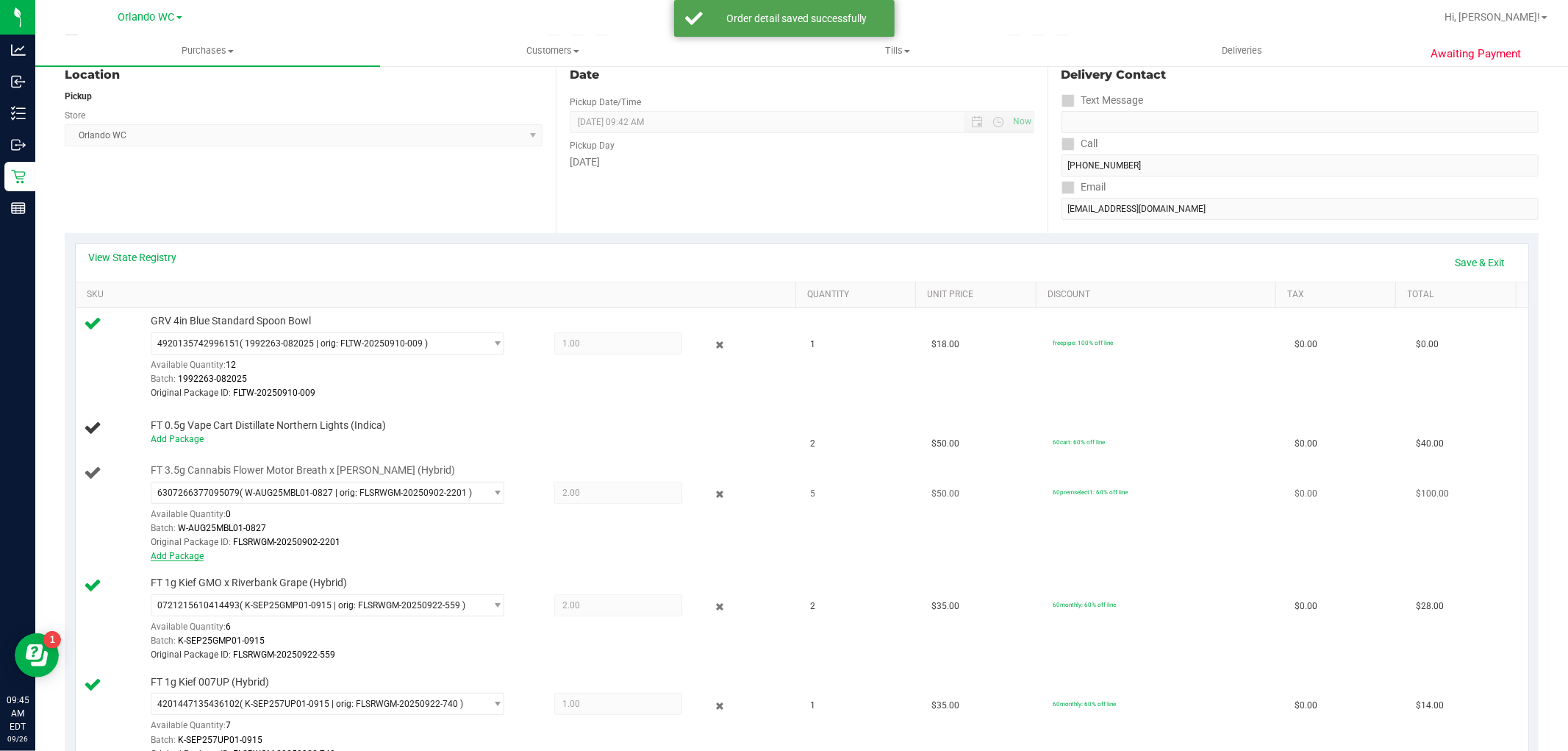
click at [190, 559] on link "Add Package" at bounding box center [177, 555] width 53 height 10
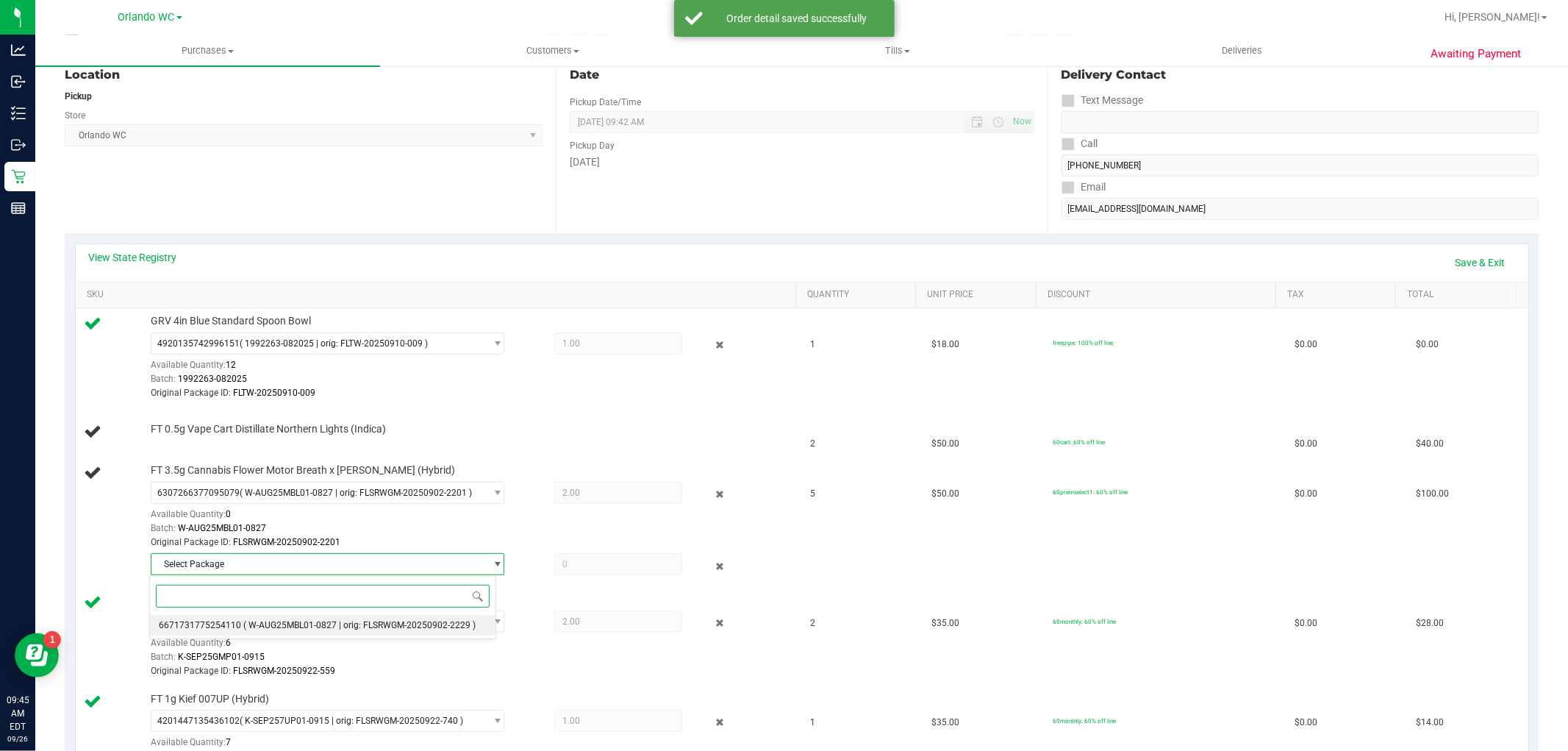
click at [254, 628] on span "( W-AUG25MBL01-0827 | orig: FLSRWGM-20250902-2229 )" at bounding box center [359, 625] width 232 height 10
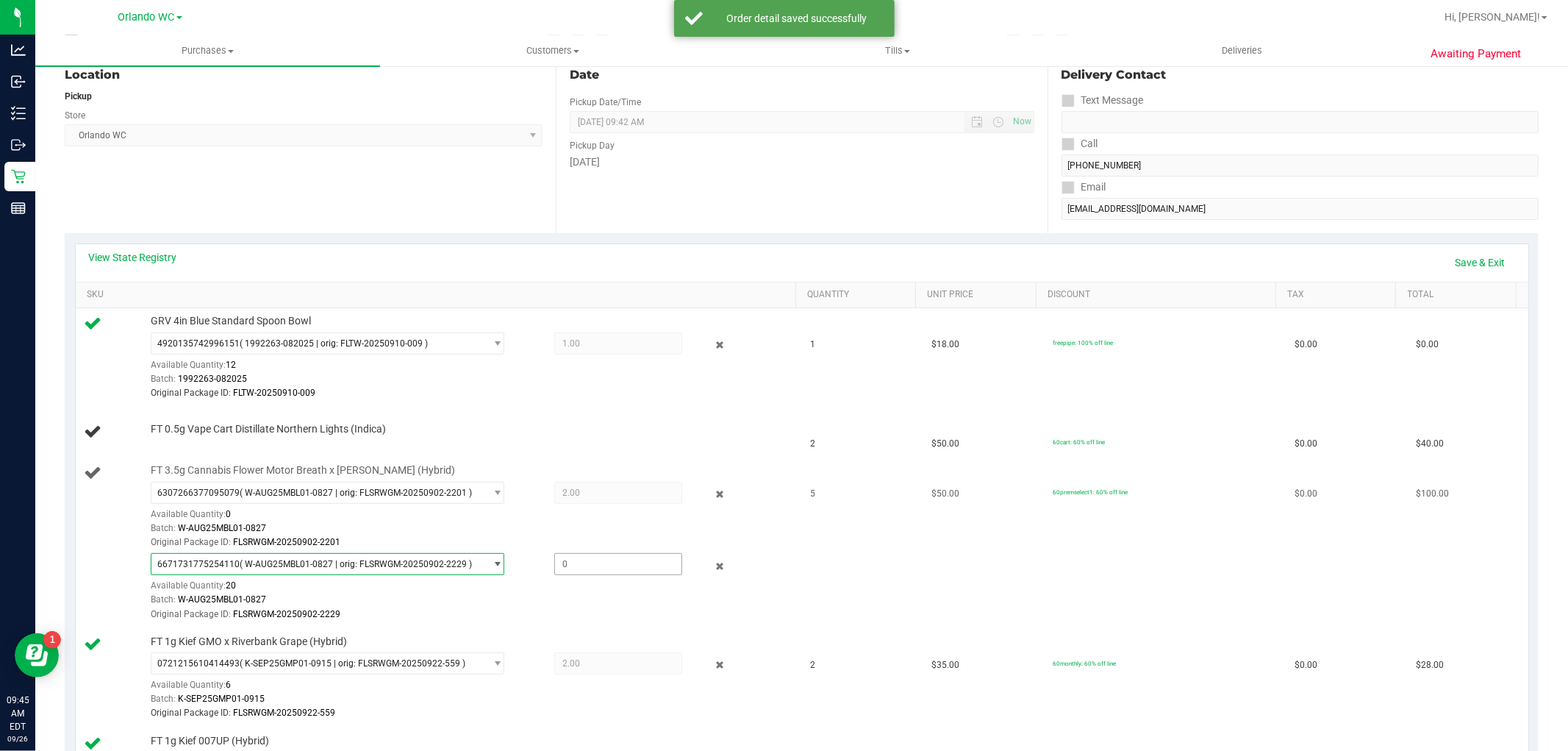
click at [627, 567] on span at bounding box center [618, 564] width 128 height 22
type input "3"
type input "3.0000"
click at [615, 594] on div "Batch: W-AUG25MBL01-0827" at bounding box center [469, 599] width 638 height 14
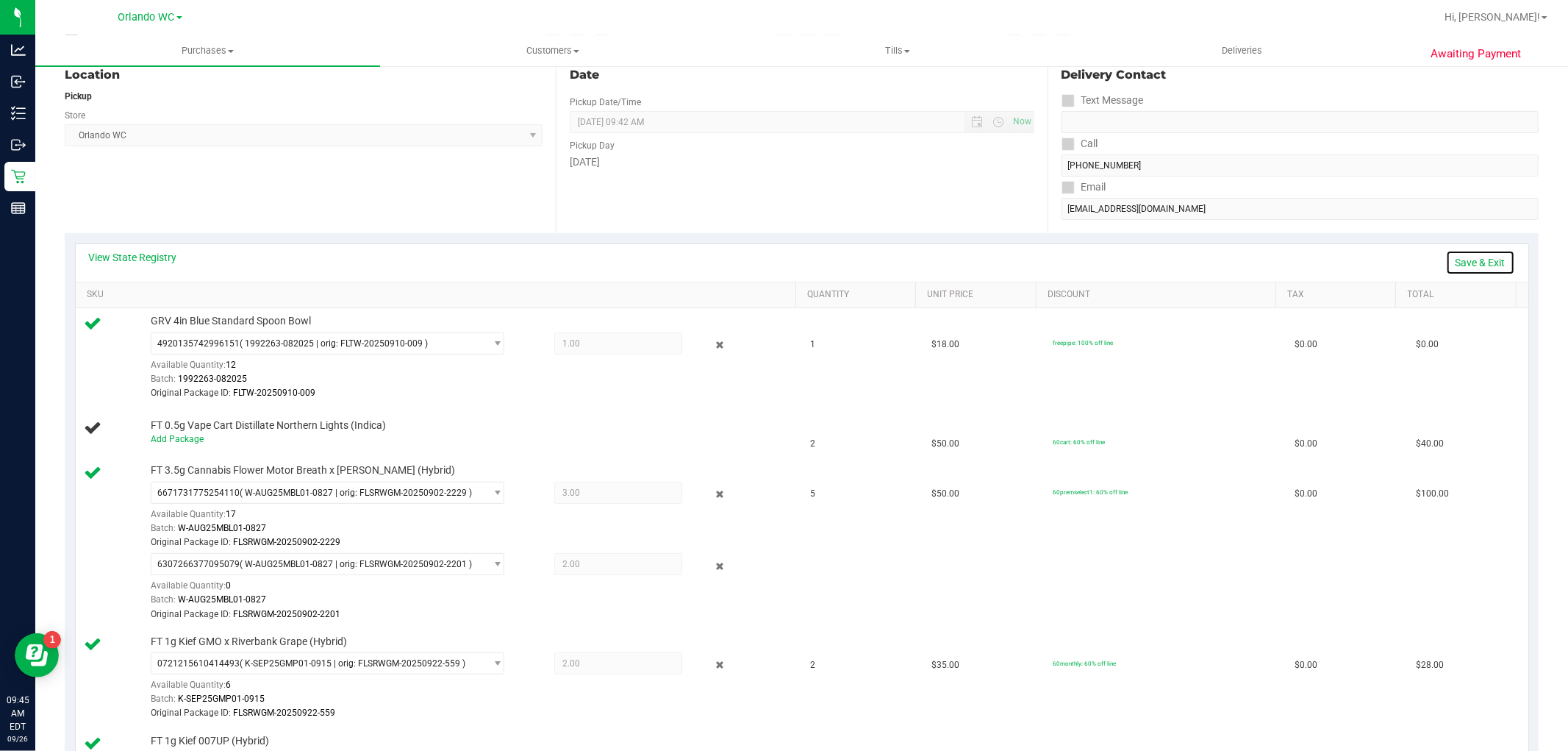
click at [1466, 261] on link "Save & Exit" at bounding box center [1480, 263] width 69 height 25
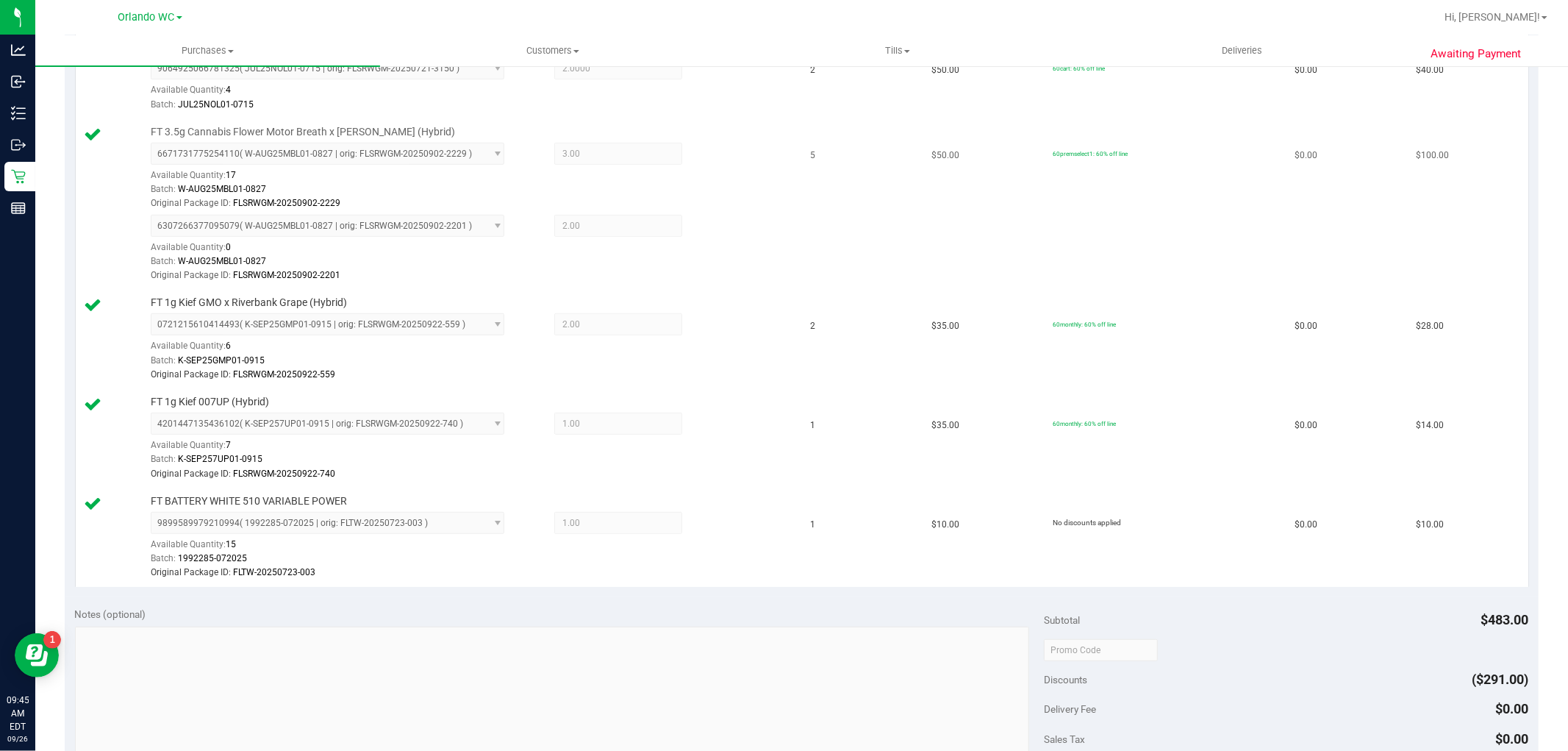
scroll to position [817, 0]
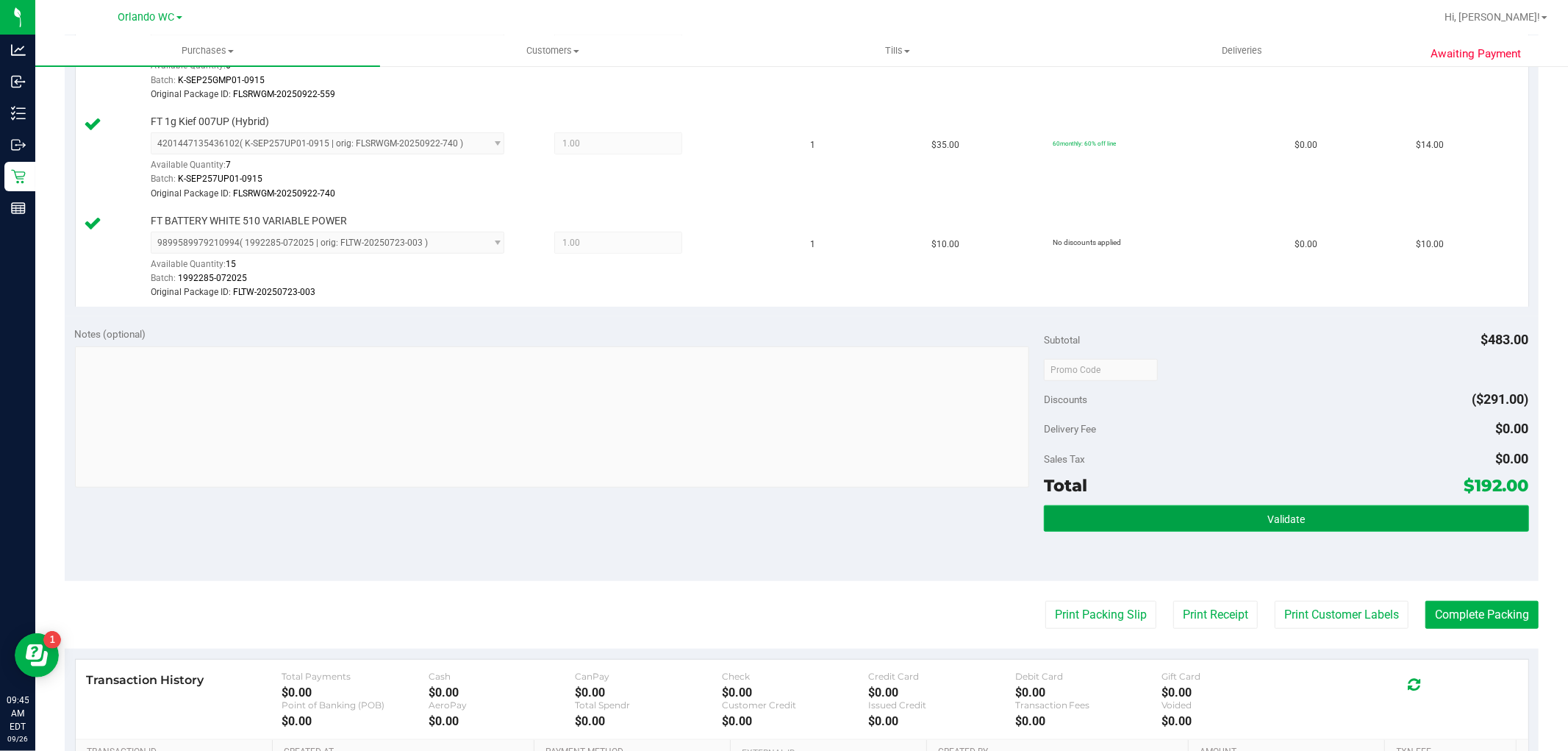
click at [1459, 517] on button "Validate" at bounding box center [1285, 519] width 484 height 26
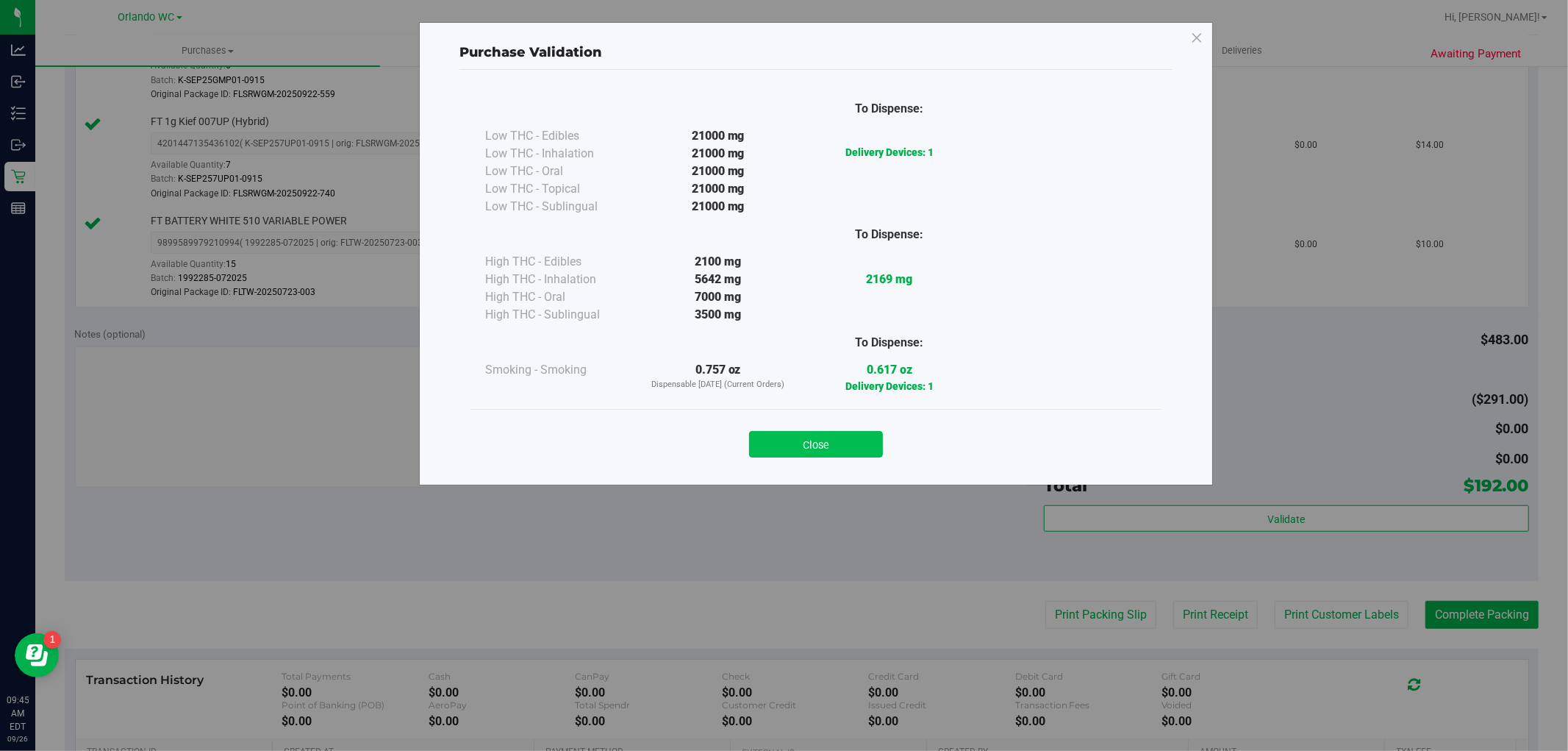
click at [829, 441] on button "Close" at bounding box center [816, 444] width 134 height 26
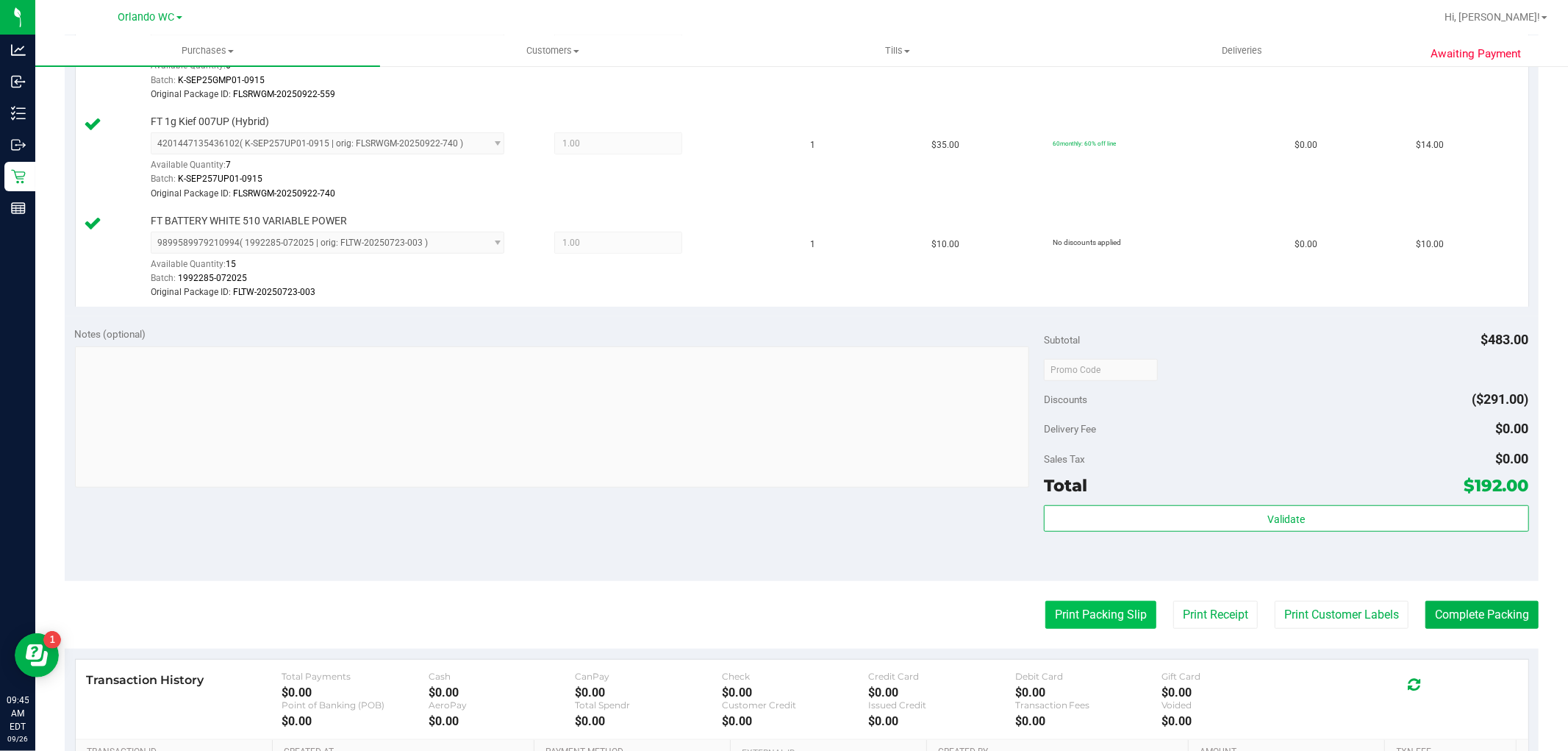
click at [1092, 614] on button "Print Packing Slip" at bounding box center [1101, 615] width 111 height 28
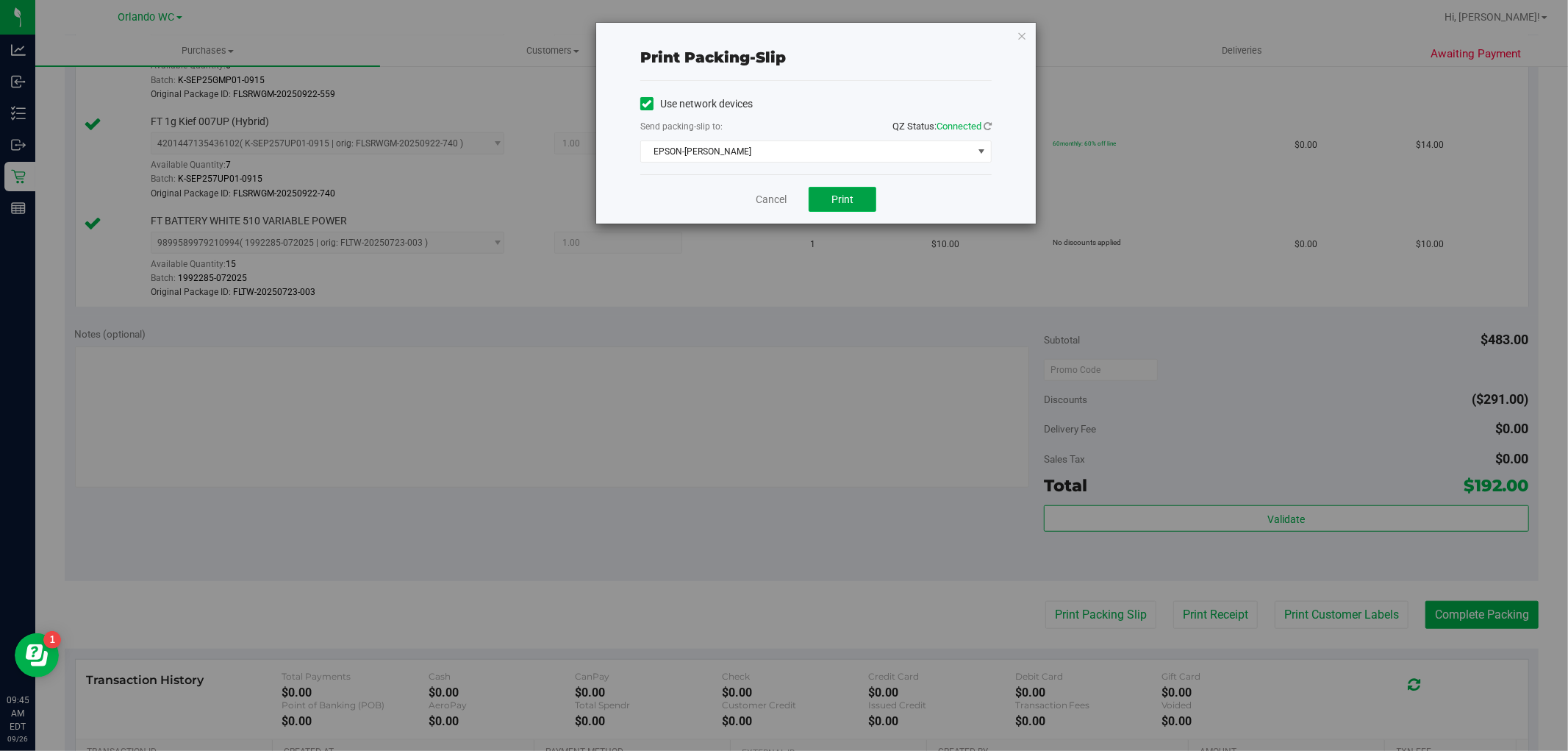
click at [834, 200] on span "Print" at bounding box center [842, 199] width 22 height 12
click at [761, 200] on link "Cancel" at bounding box center [770, 200] width 31 height 15
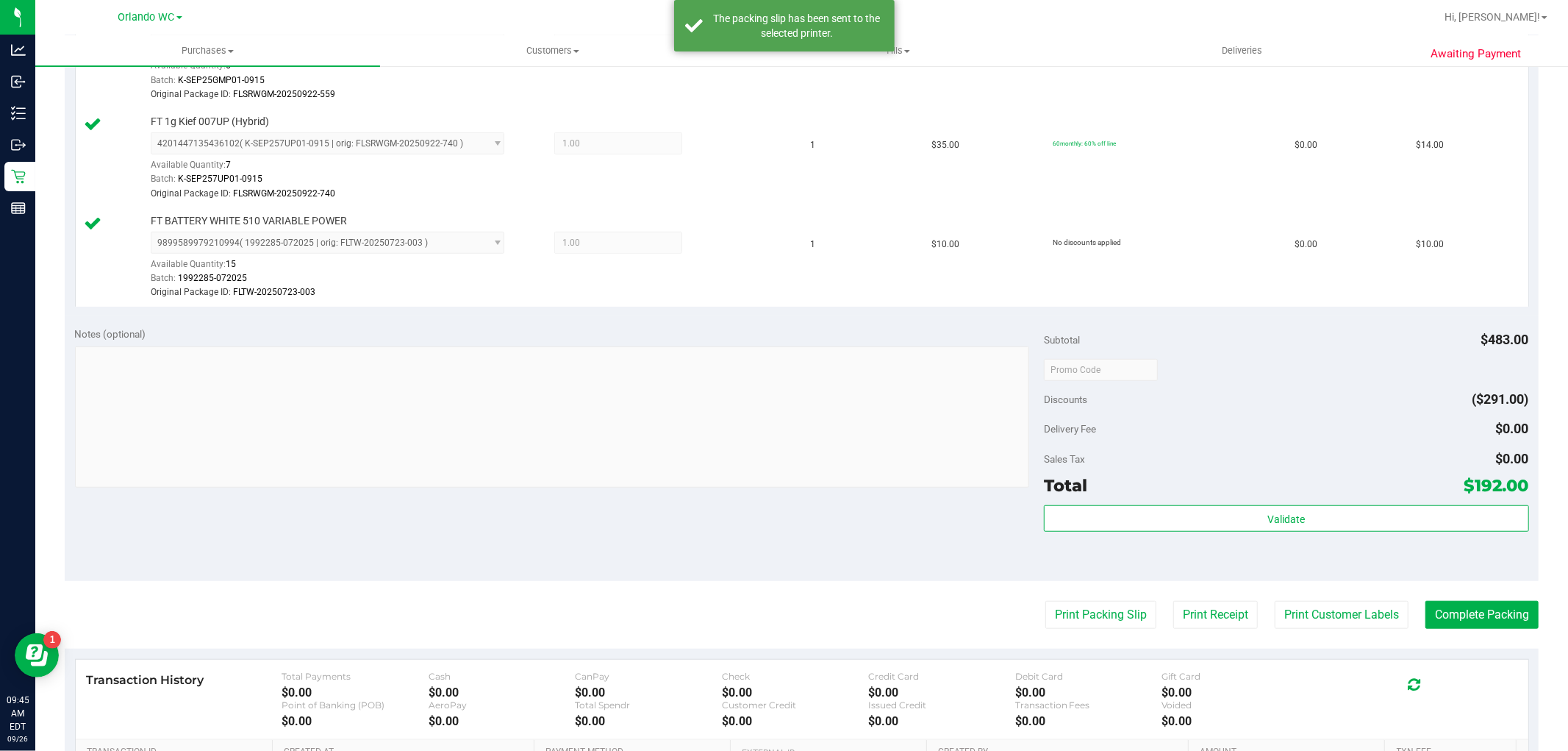
click at [1465, 644] on purchase-details "Back Edit Purchase Cancel Purchase View Profile # 12007231 BioTrack ID: - Submi…" at bounding box center [801, 92] width 1474 height 1661
click at [1507, 616] on button "Complete Packing" at bounding box center [1481, 615] width 113 height 28
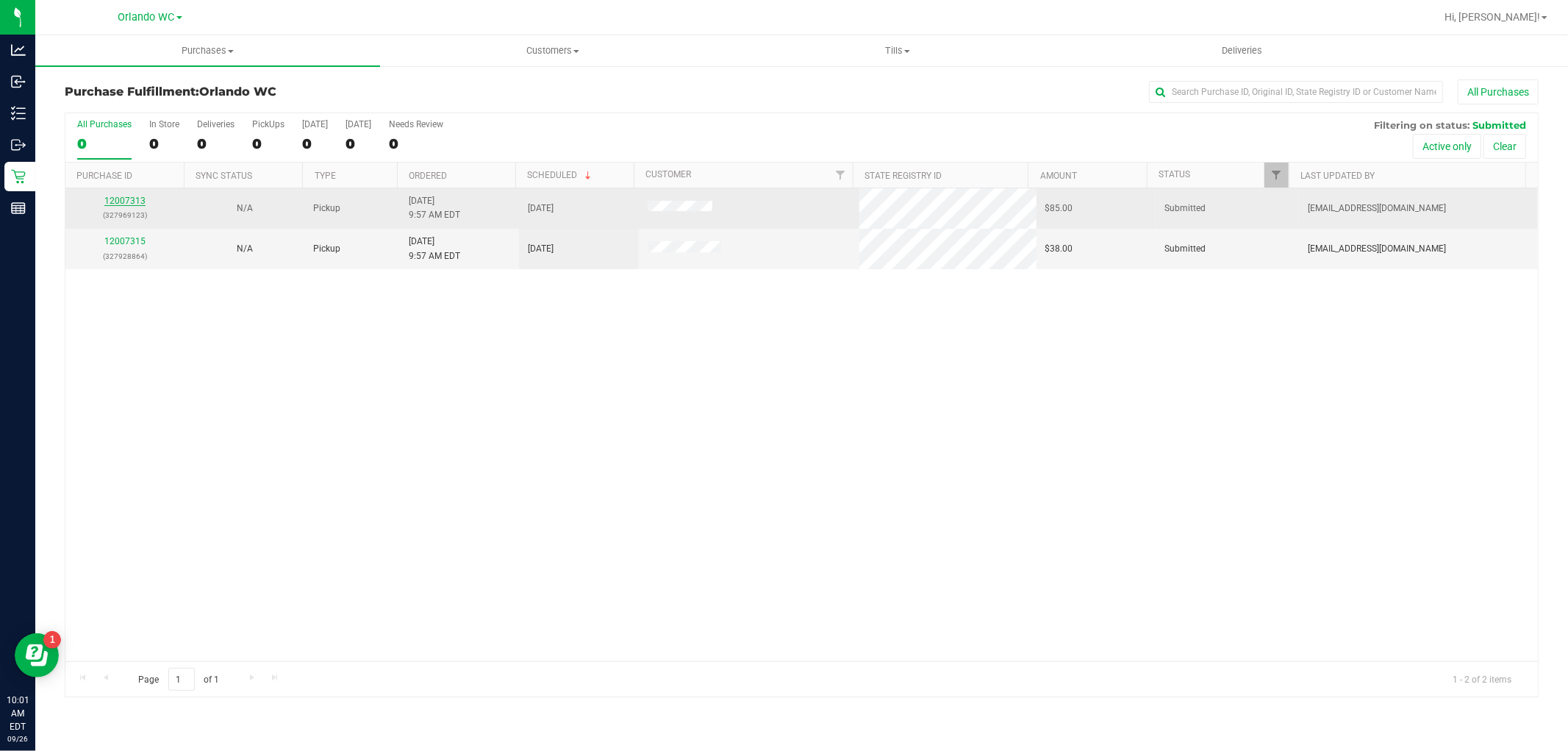
click at [119, 201] on link "12007313" at bounding box center [125, 200] width 41 height 10
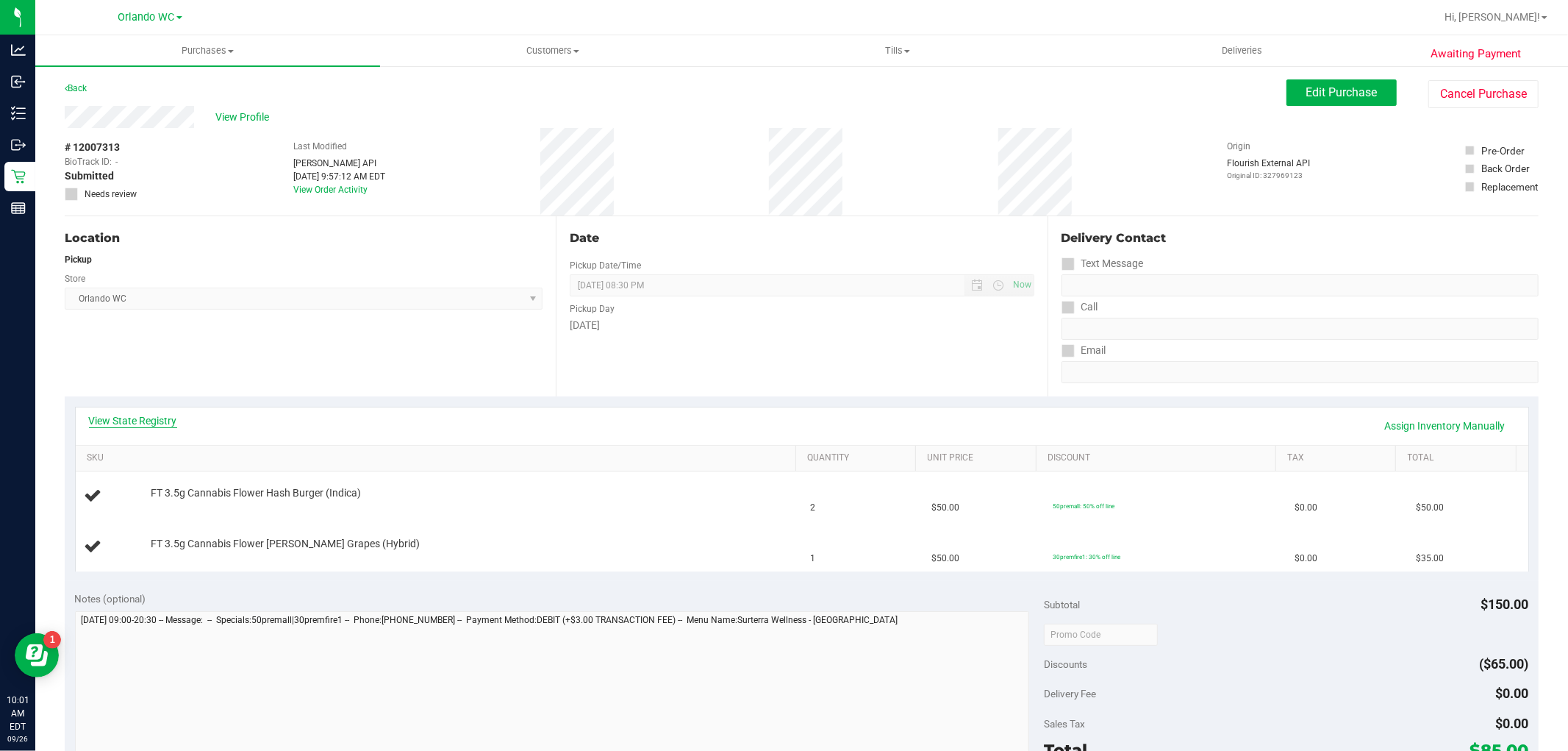
click at [126, 413] on link "View State Registry" at bounding box center [134, 421] width 88 height 15
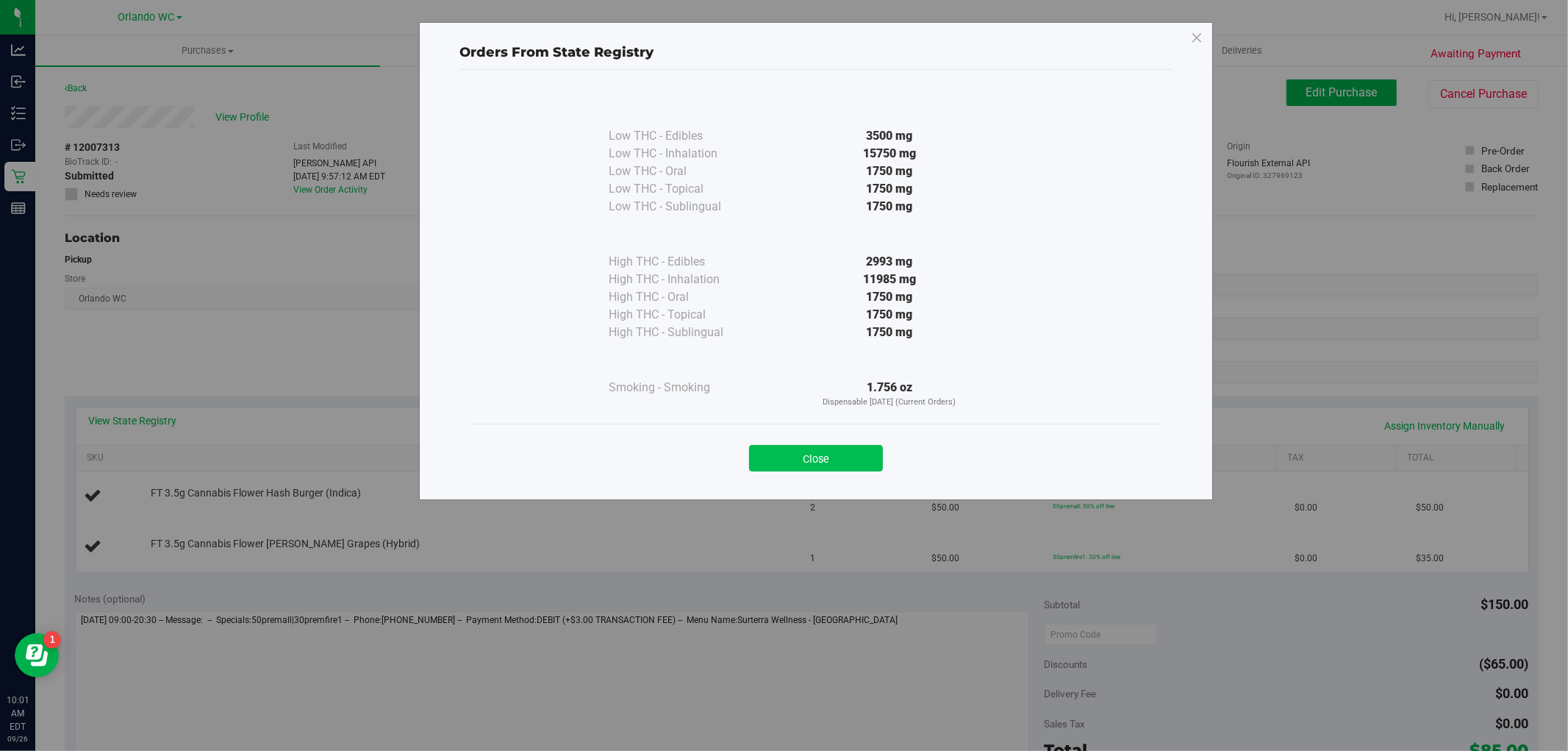
click at [826, 451] on button "Close" at bounding box center [816, 458] width 134 height 26
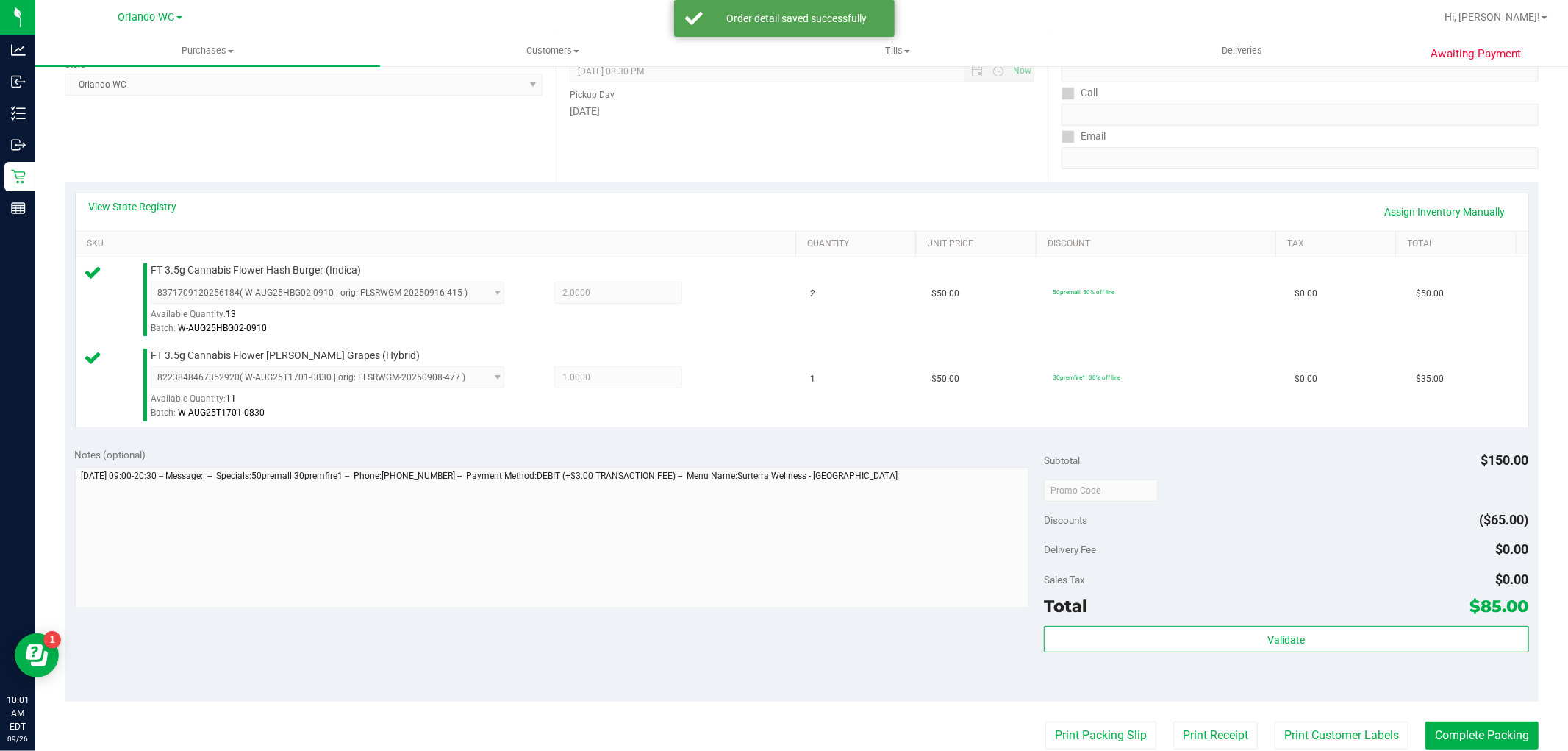
scroll to position [408, 0]
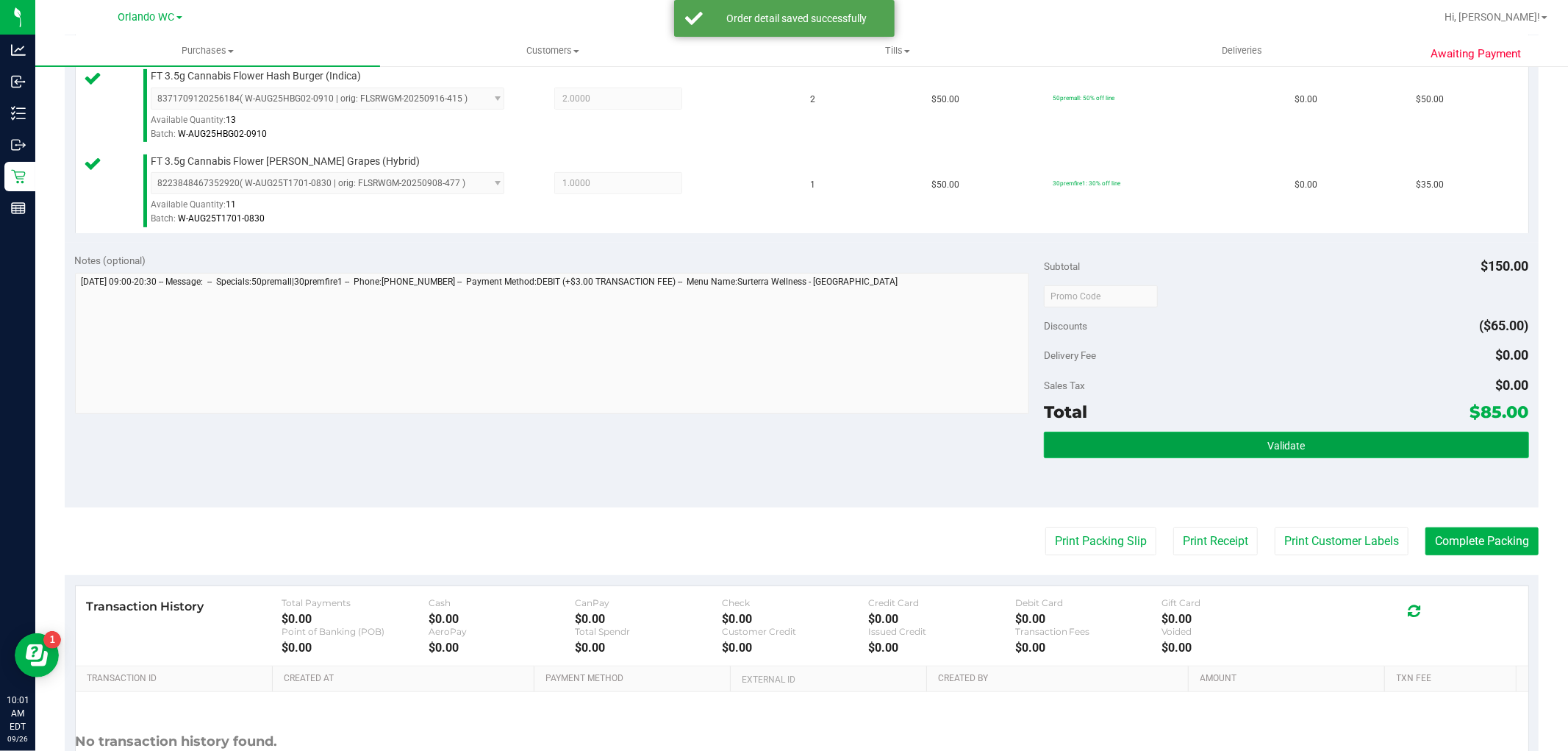
click at [1322, 436] on button "Validate" at bounding box center [1285, 445] width 484 height 26
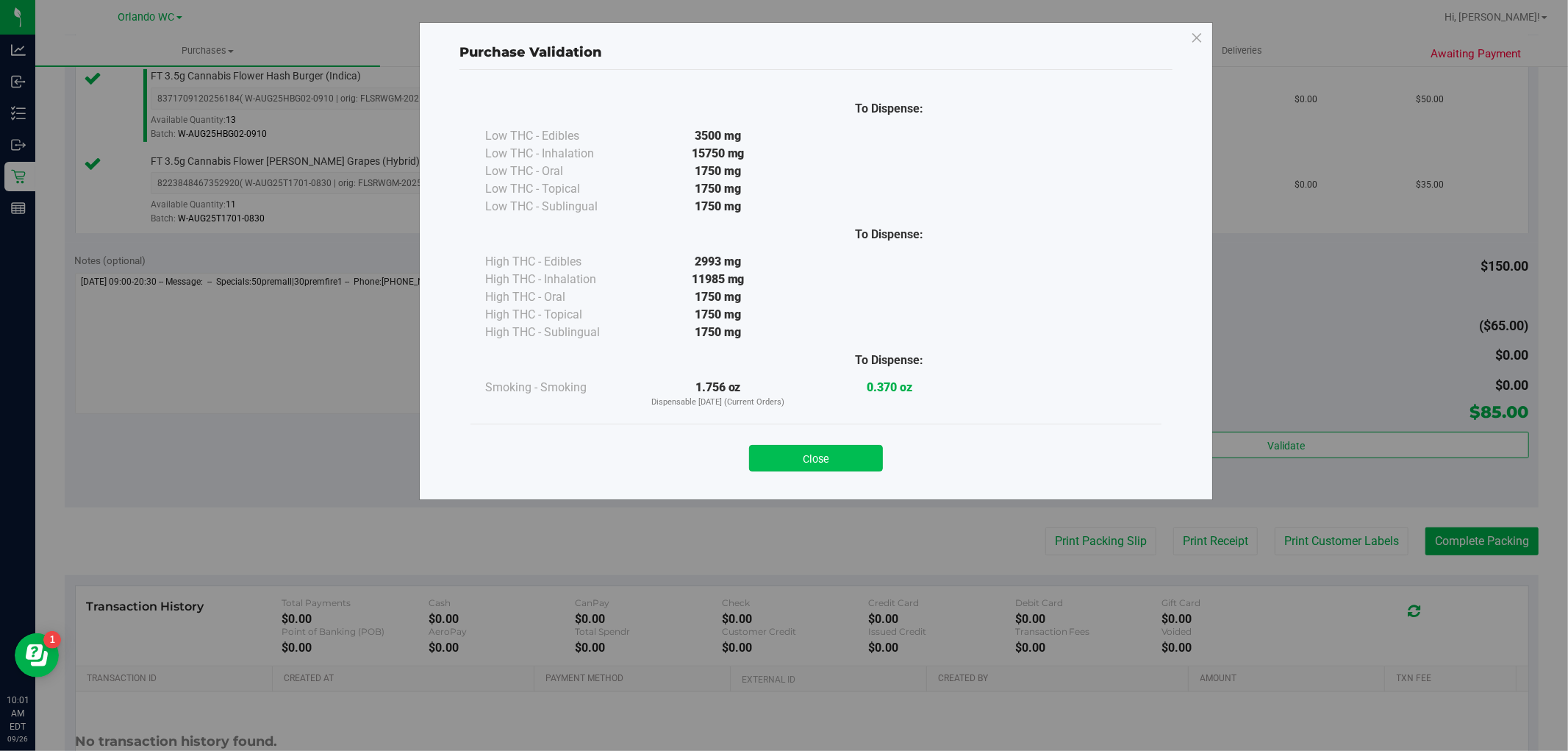
click at [865, 447] on button "Close" at bounding box center [816, 458] width 134 height 26
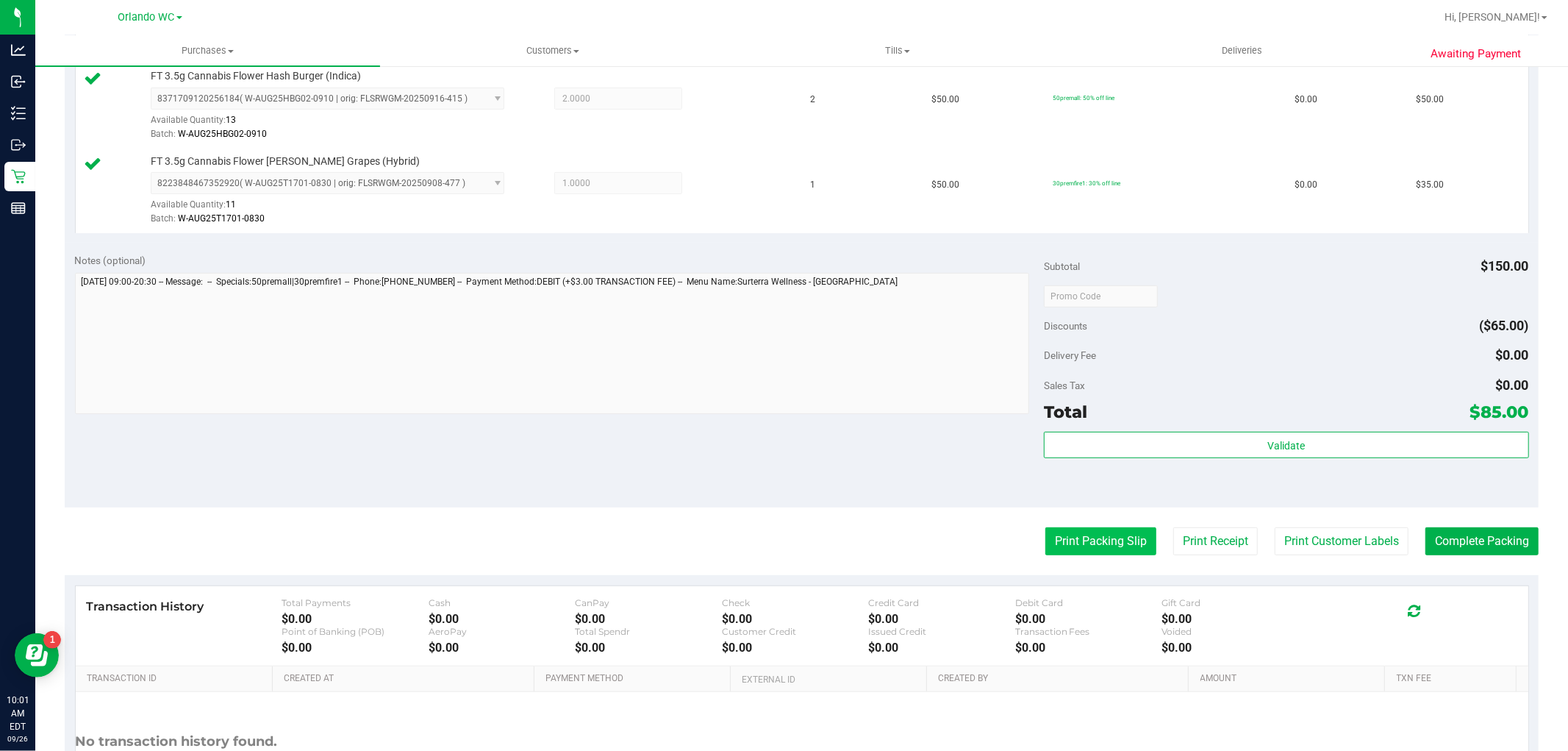
click at [1081, 528] on button "Print Packing Slip" at bounding box center [1101, 541] width 111 height 28
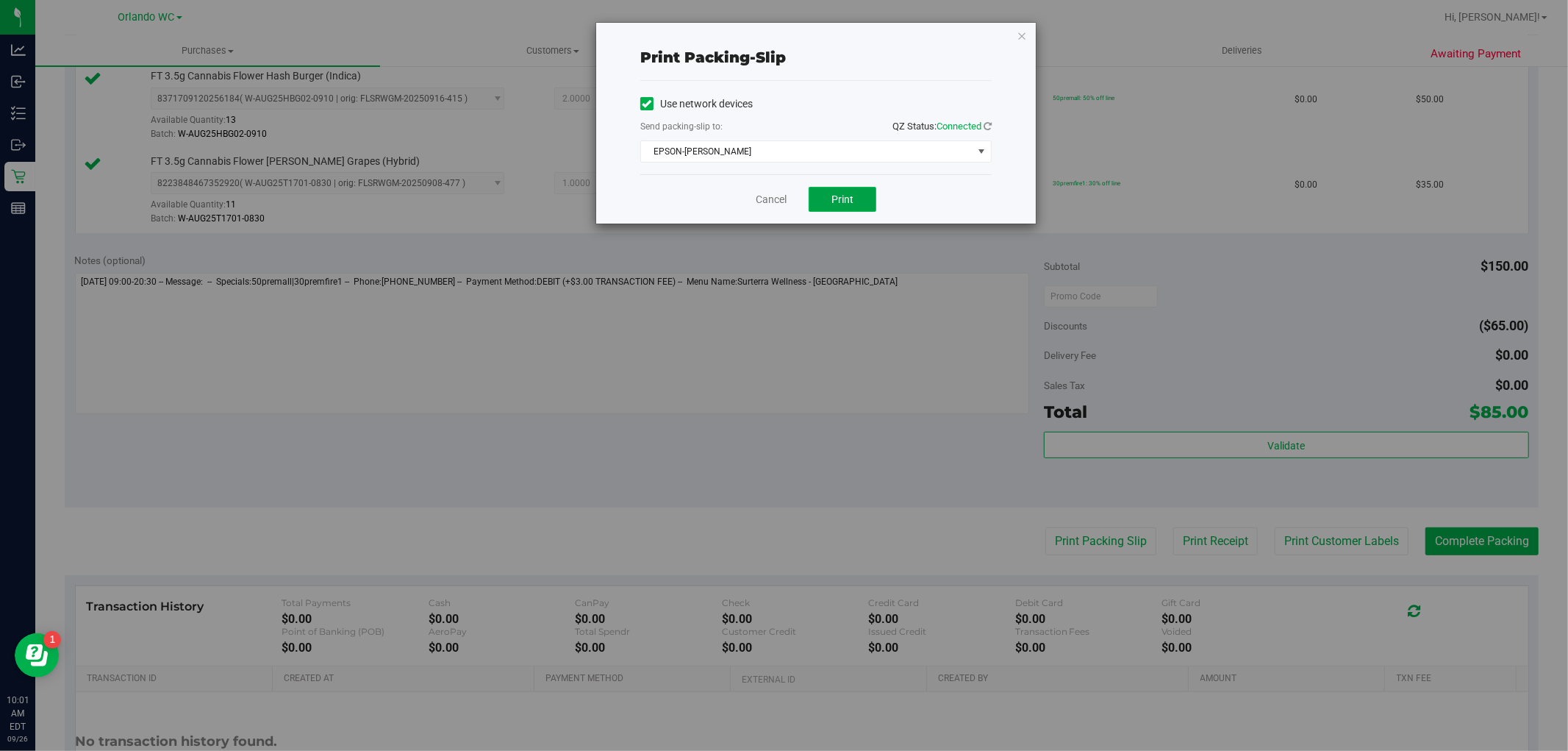
click at [844, 195] on span "Print" at bounding box center [842, 199] width 22 height 12
click at [775, 204] on link "Cancel" at bounding box center [770, 200] width 31 height 15
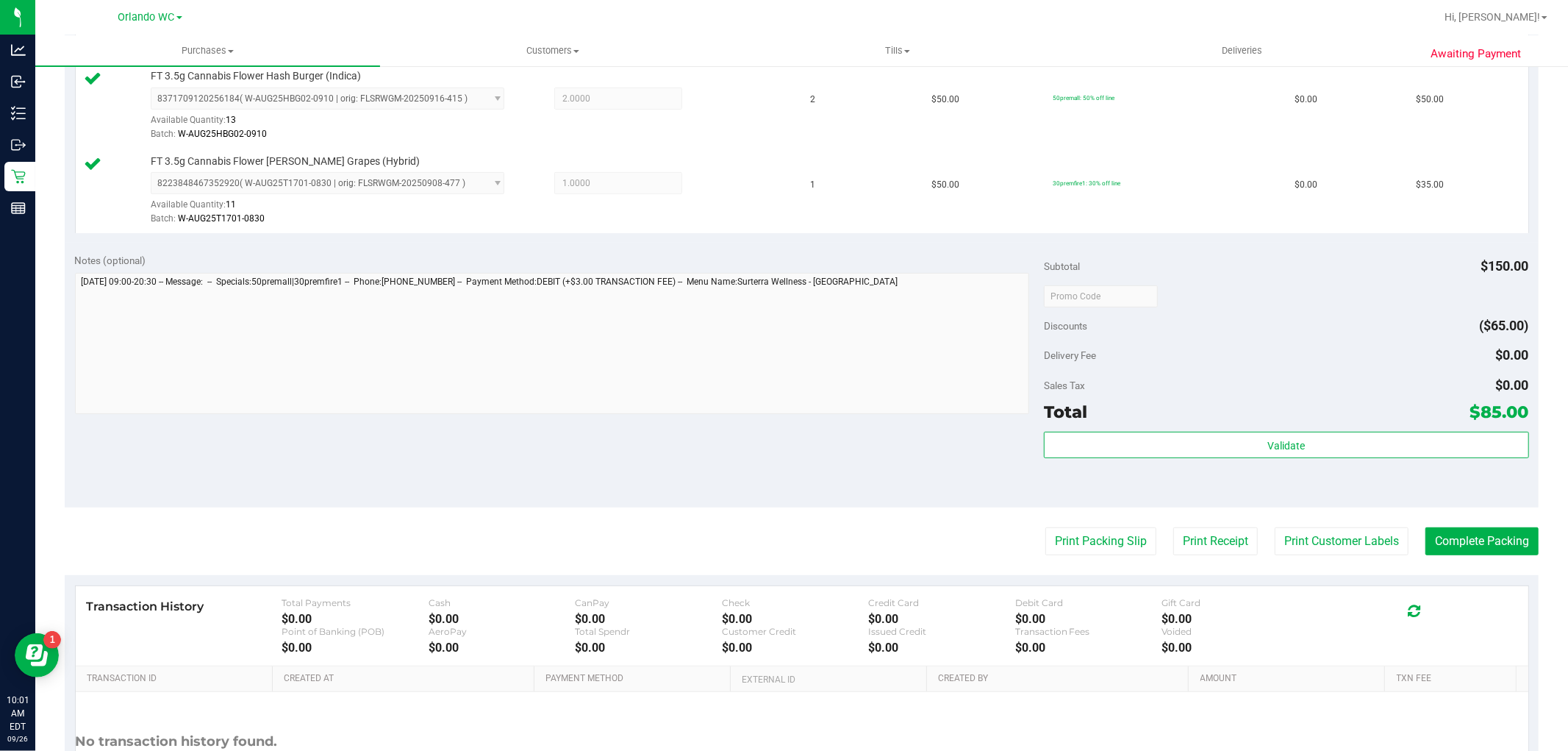
click at [1504, 586] on div "Transaction History Total Payments $0.00 Cash $0.00 CanPay $0.00 Check $0.00 Cr…" at bounding box center [801, 626] width 1452 height 80
click at [1507, 530] on button "Complete Packing" at bounding box center [1481, 541] width 113 height 28
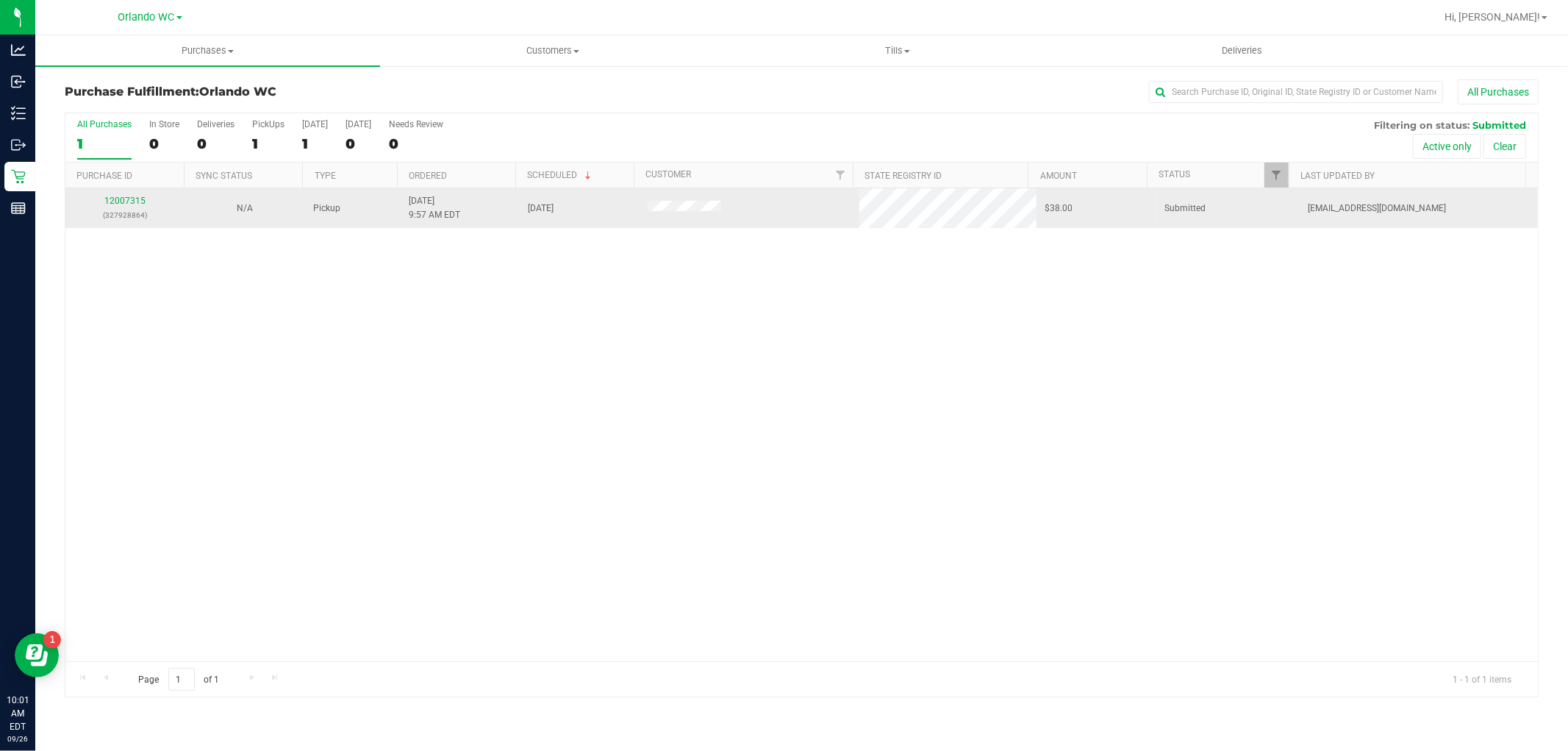
click at [154, 221] on p "(327928864)" at bounding box center [125, 215] width 102 height 14
click at [127, 202] on link "12007315" at bounding box center [125, 200] width 41 height 10
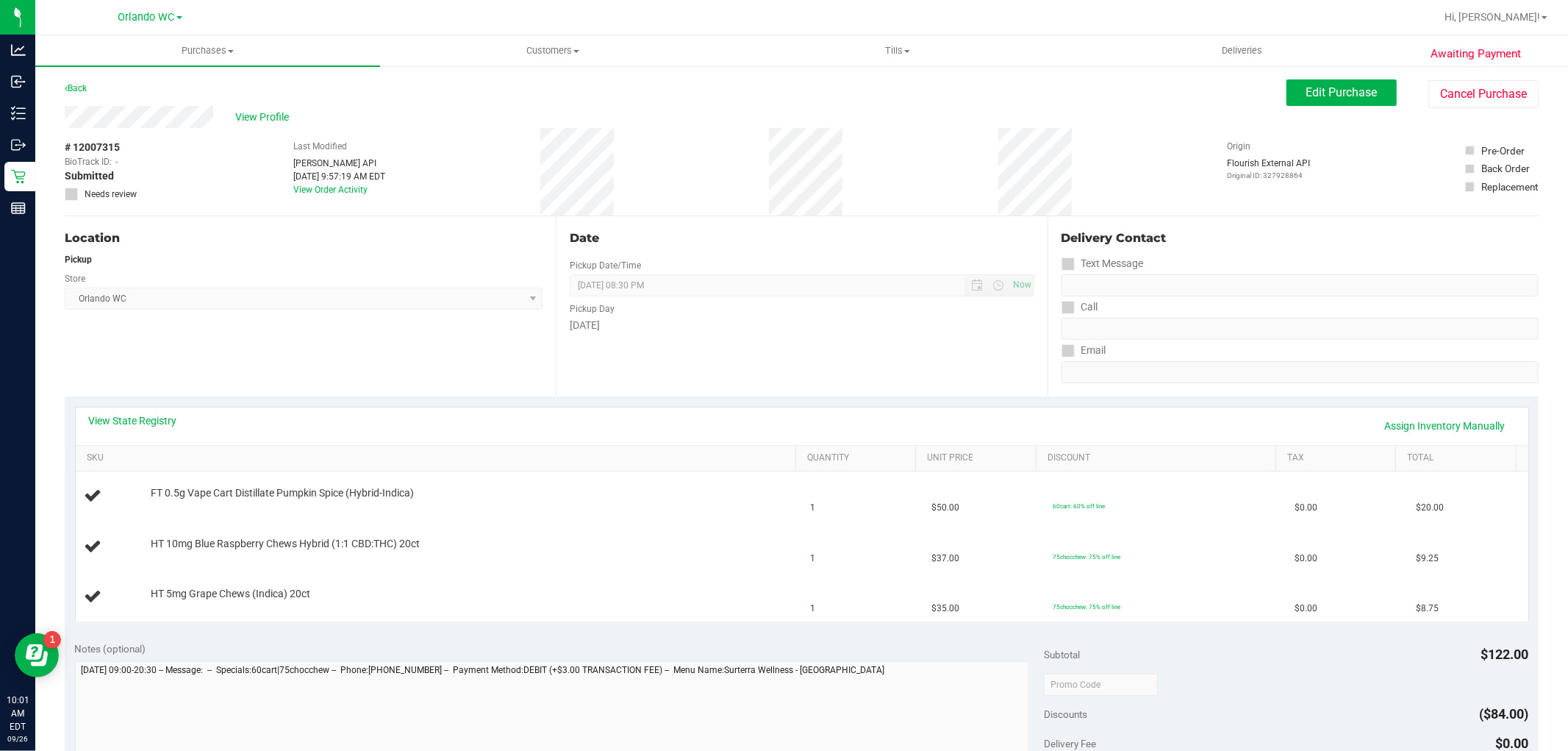
click at [145, 429] on div "View State Registry Assign Inventory Manually" at bounding box center [802, 425] width 1426 height 25
click at [145, 415] on link "View State Registry" at bounding box center [134, 421] width 88 height 15
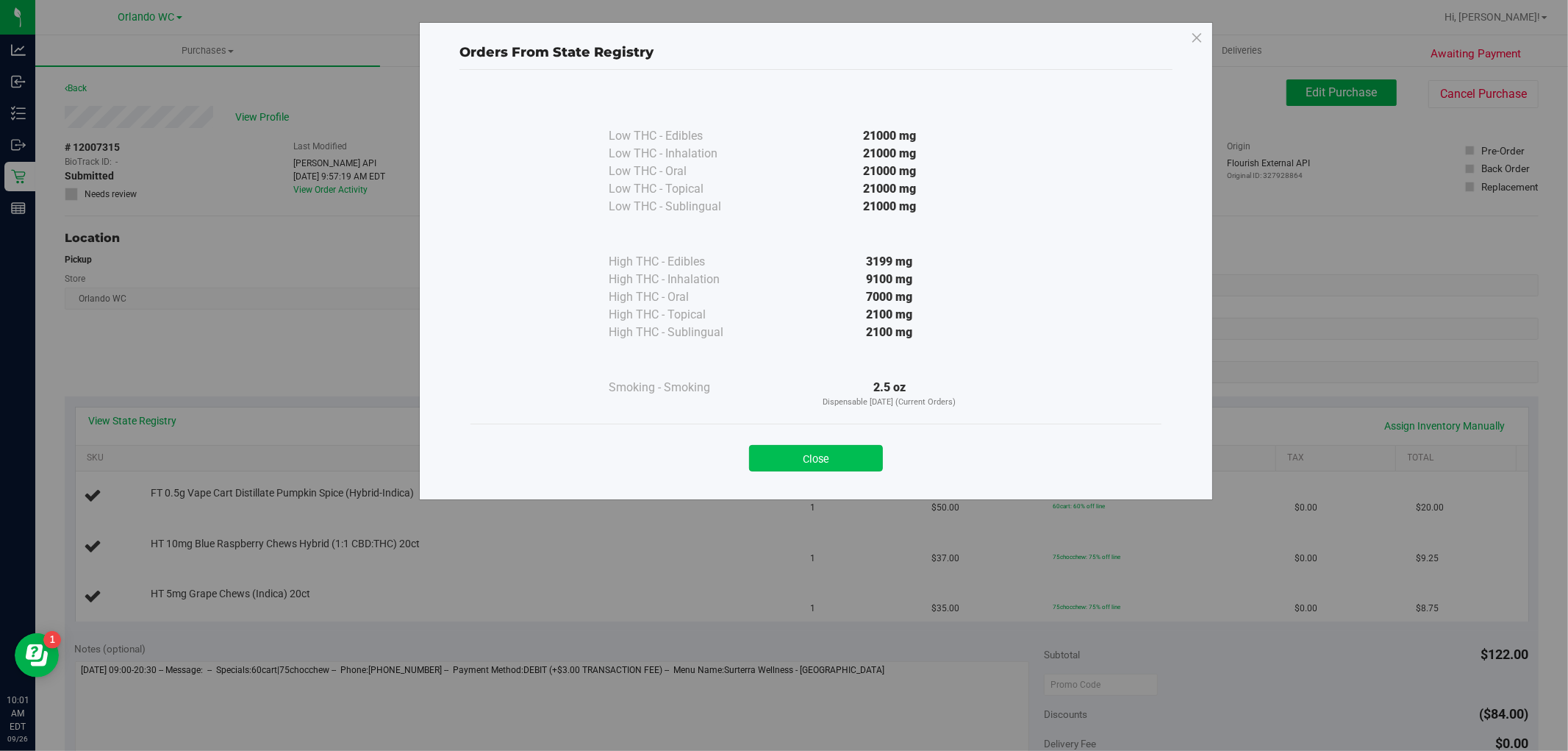
click at [781, 460] on button "Close" at bounding box center [816, 458] width 134 height 26
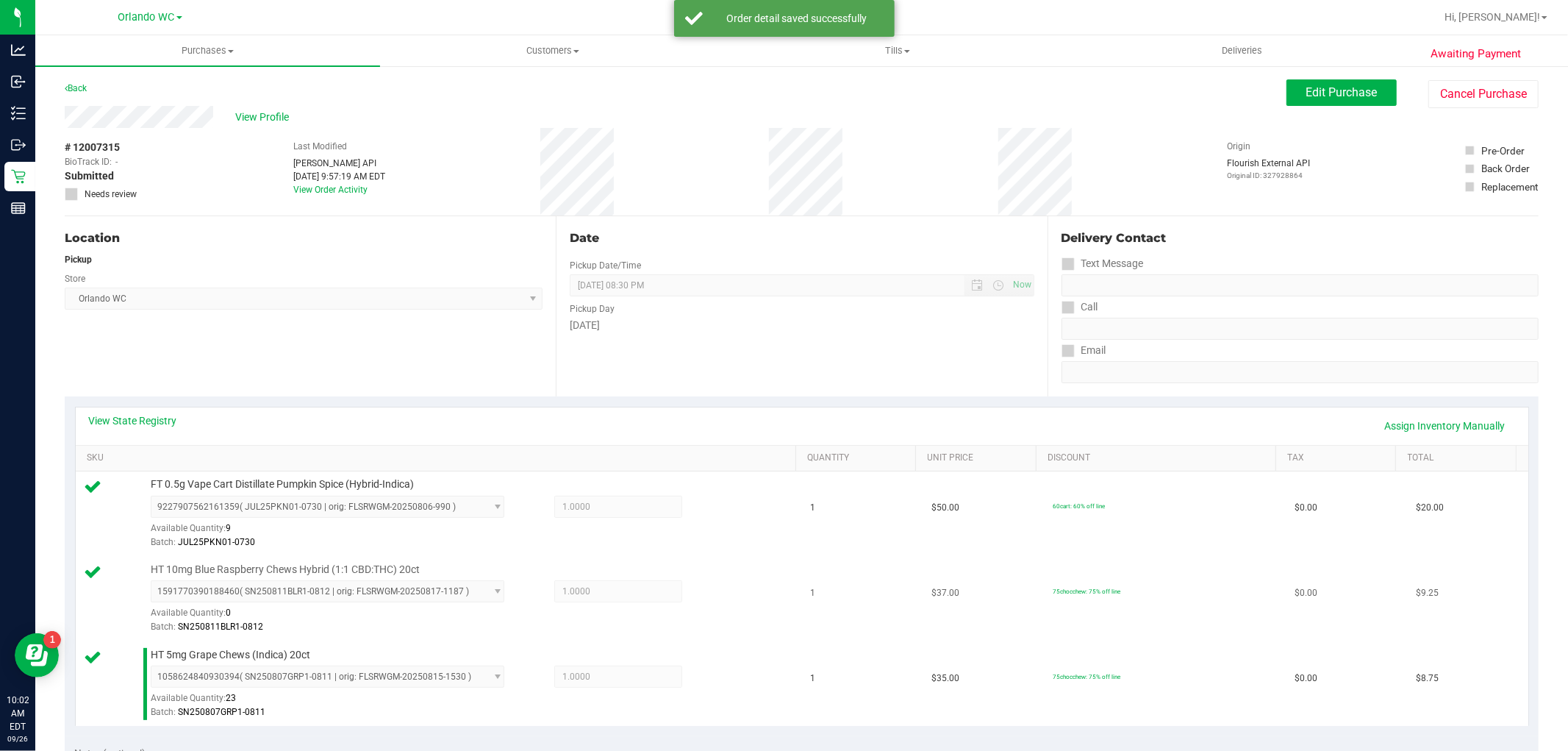
scroll to position [82, 0]
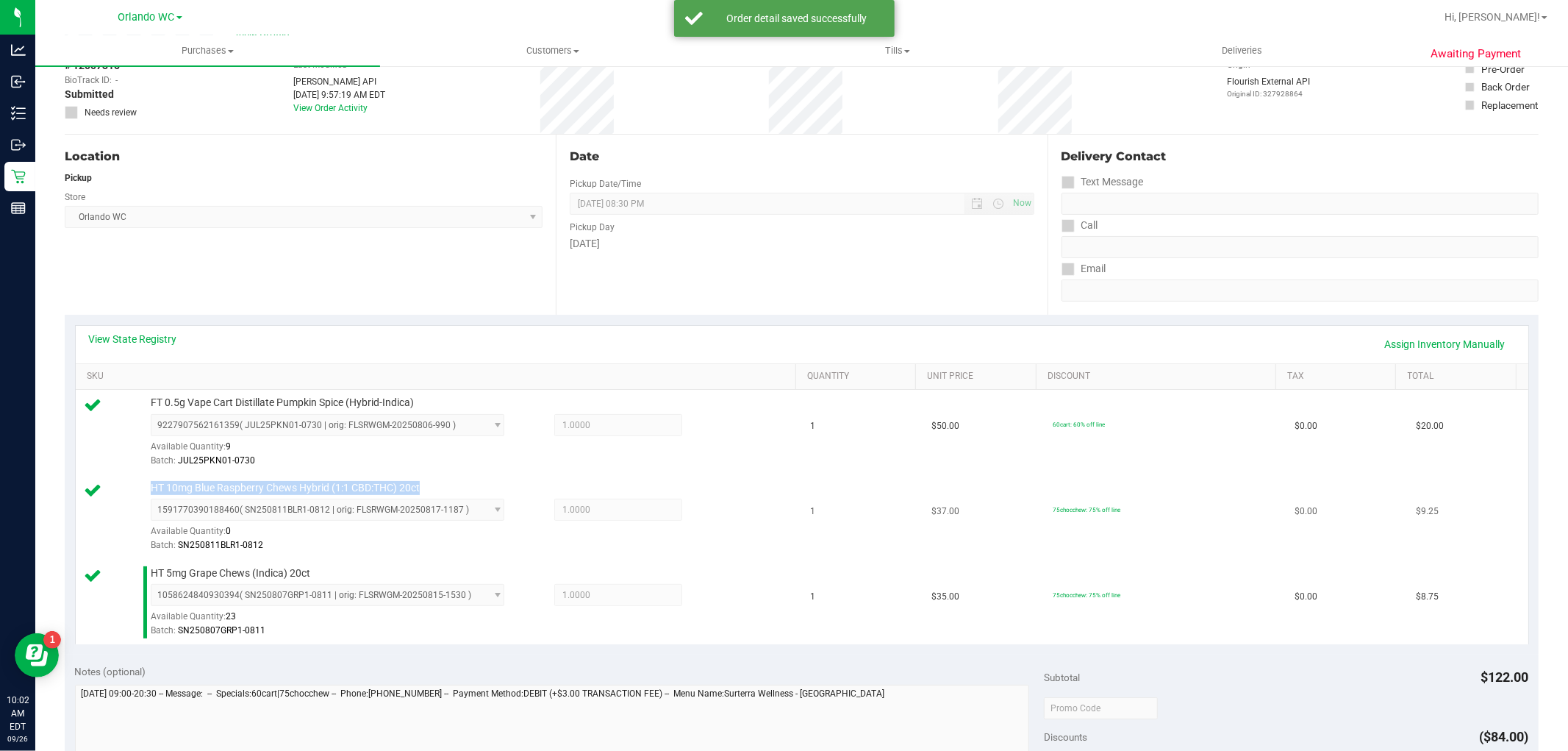
drag, startPoint x: 429, startPoint y: 487, endPoint x: 135, endPoint y: 486, distance: 294.0
click at [135, 486] on div "HT 10mg Blue Raspberry Chews Hybrid (1:1 CBD:THC) 20ct 1591770390188460 ( SN250…" at bounding box center [438, 517] width 708 height 72
copy div "HT 10mg Blue Raspberry Chews Hybrid (1:1 CBD:THC) 20ct"
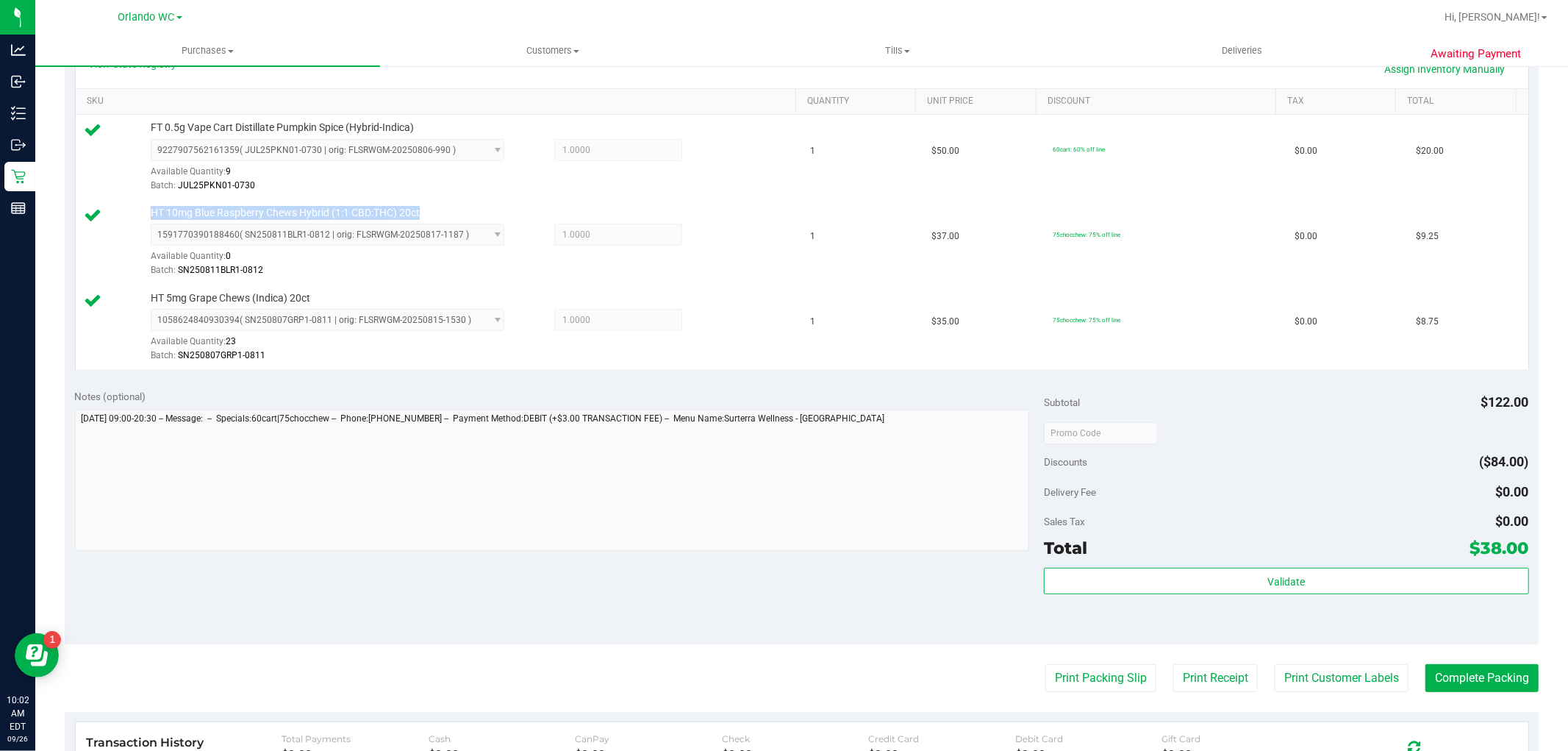
scroll to position [408, 0]
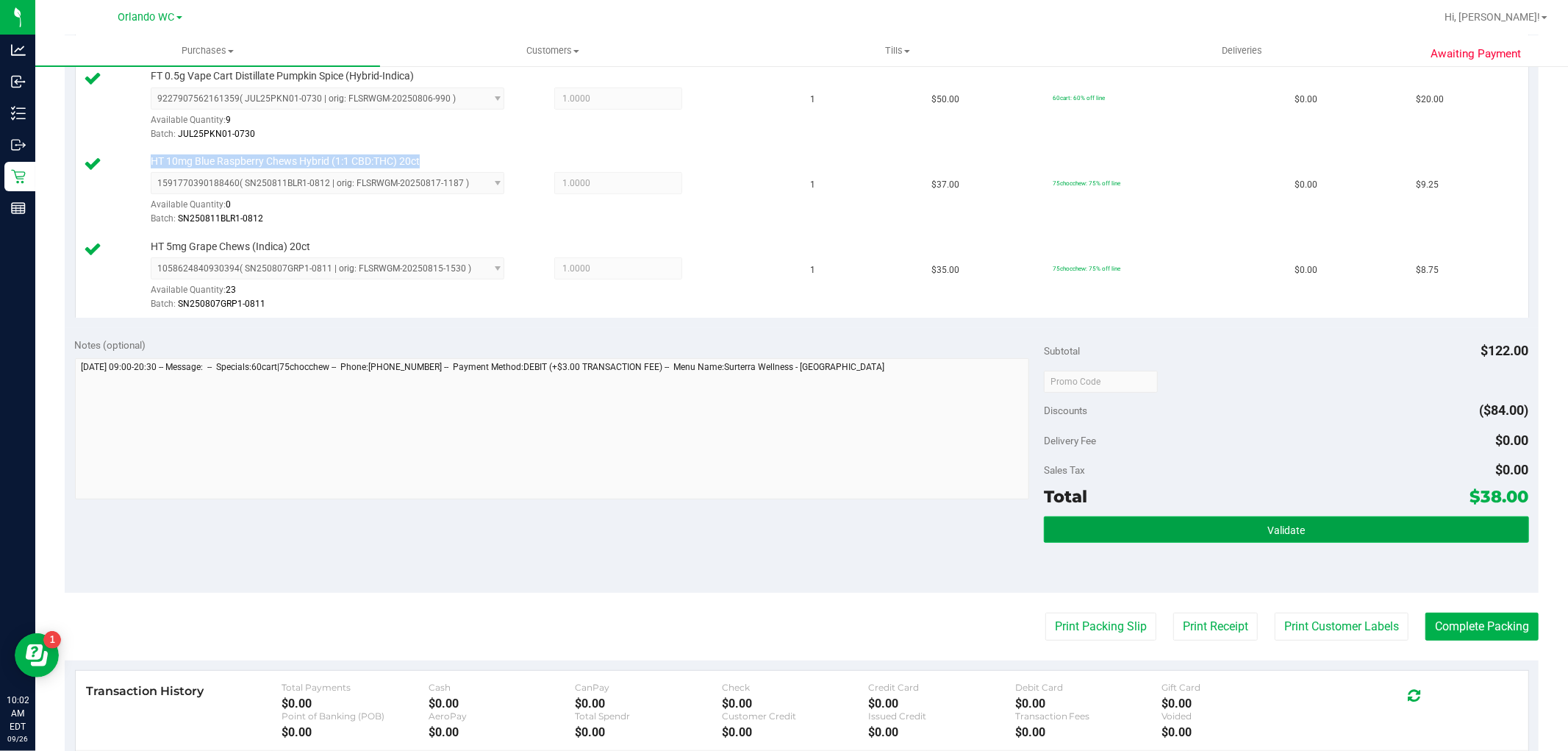
click at [1290, 528] on span "Validate" at bounding box center [1286, 530] width 38 height 12
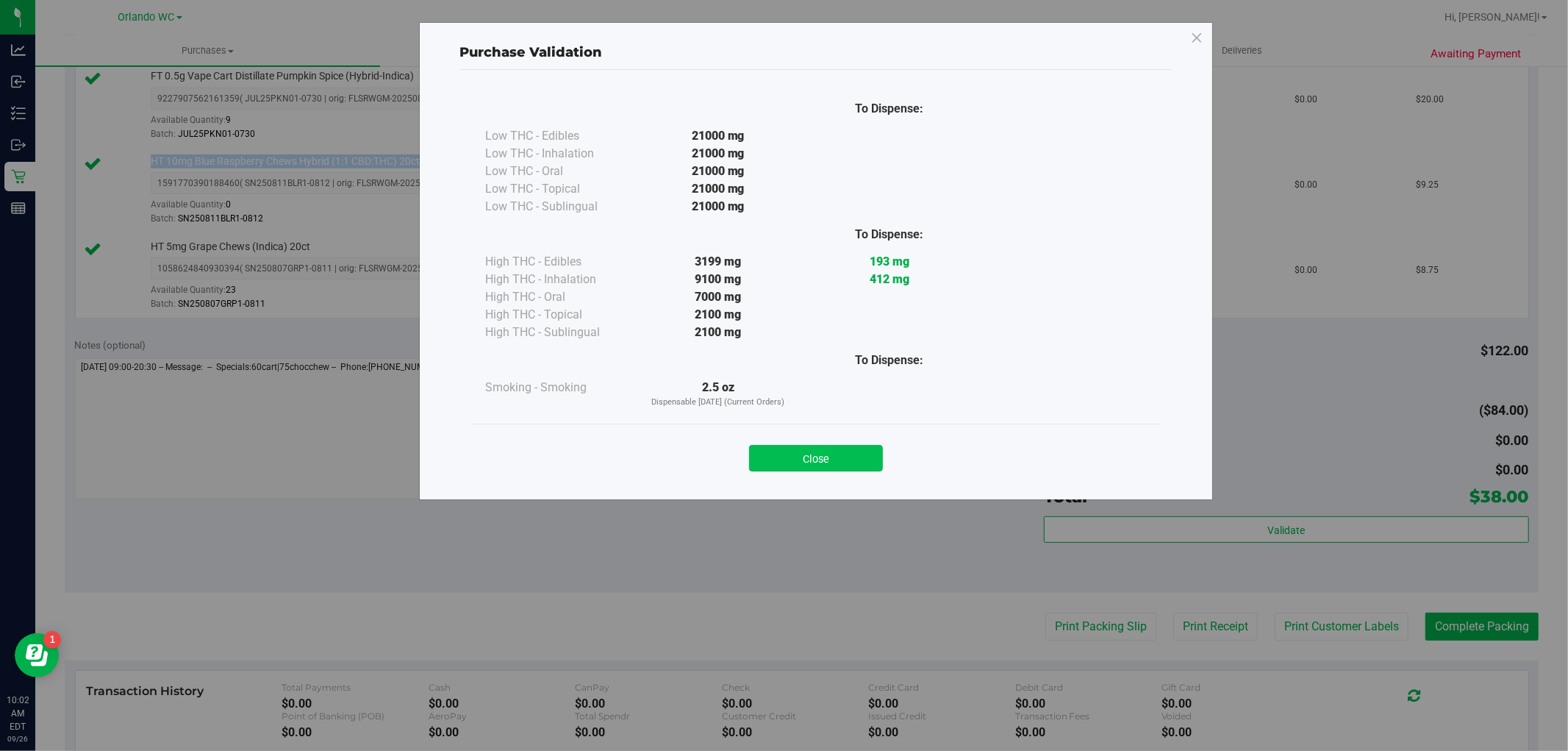
click at [859, 466] on button "Close" at bounding box center [816, 458] width 134 height 26
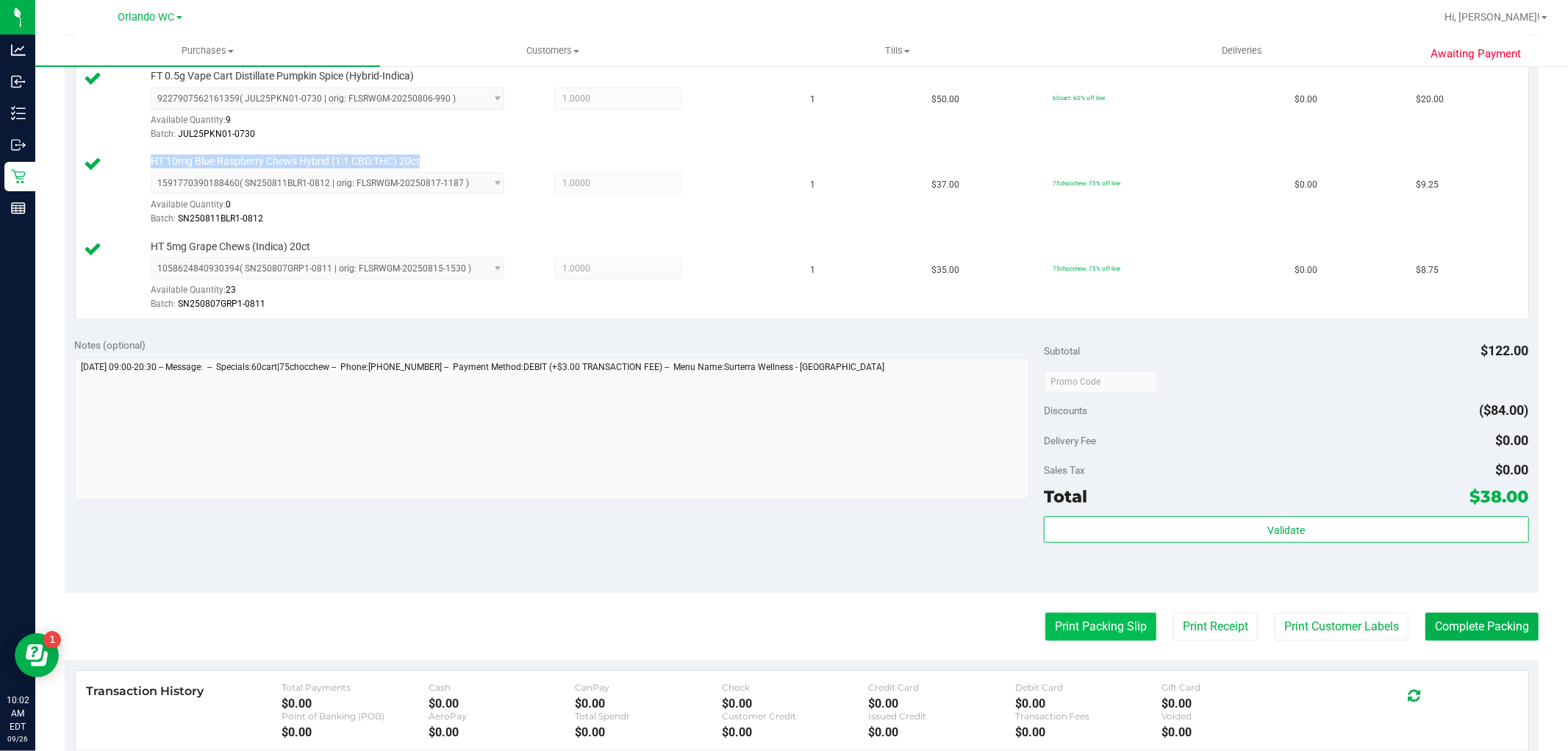
click at [1087, 634] on button "Print Packing Slip" at bounding box center [1101, 627] width 111 height 28
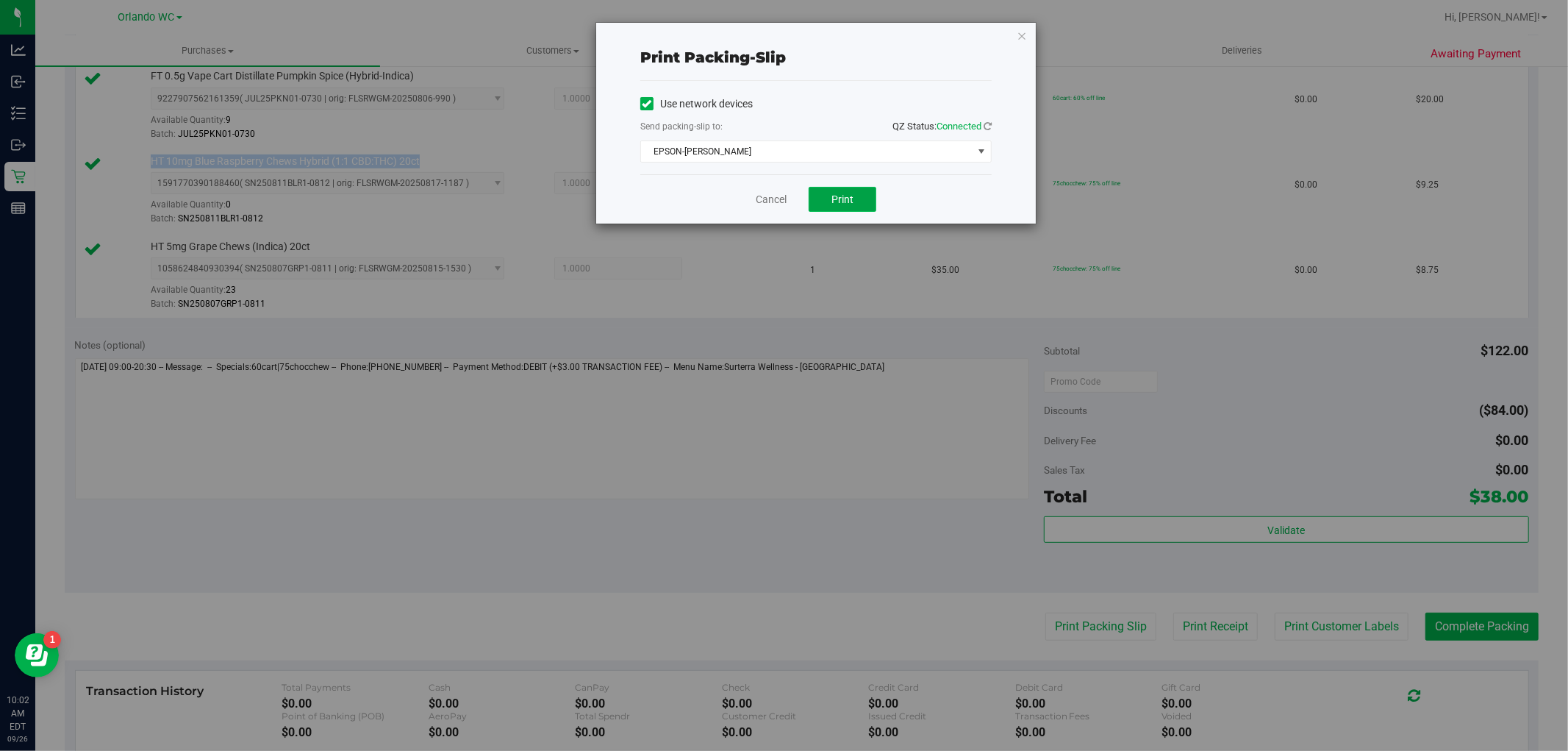
click at [855, 202] on button "Print" at bounding box center [842, 199] width 68 height 25
click at [755, 177] on div "Cancel Print" at bounding box center [816, 199] width 351 height 49
click at [768, 201] on link "Cancel" at bounding box center [770, 200] width 31 height 15
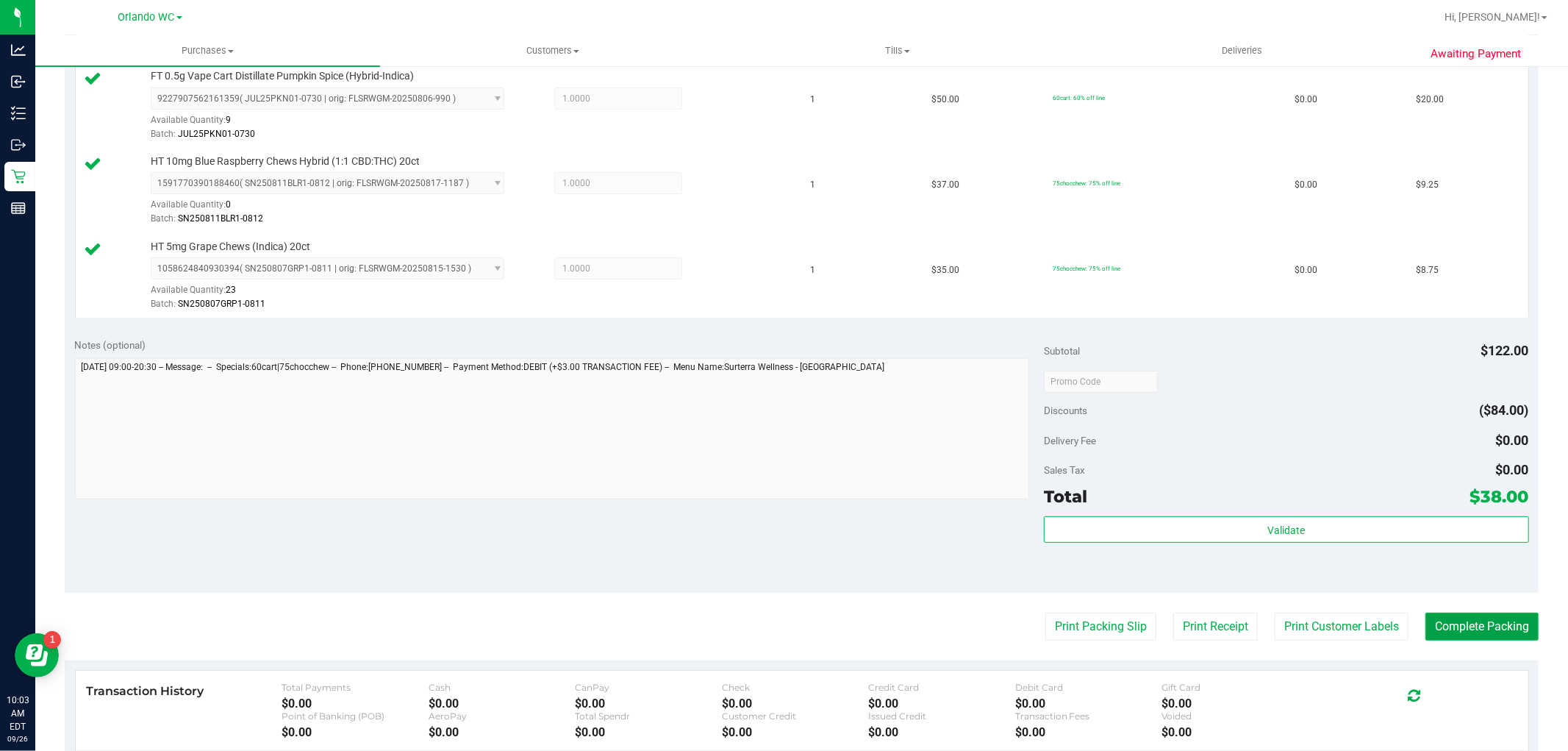
click at [1477, 633] on button "Complete Packing" at bounding box center [1481, 627] width 113 height 28
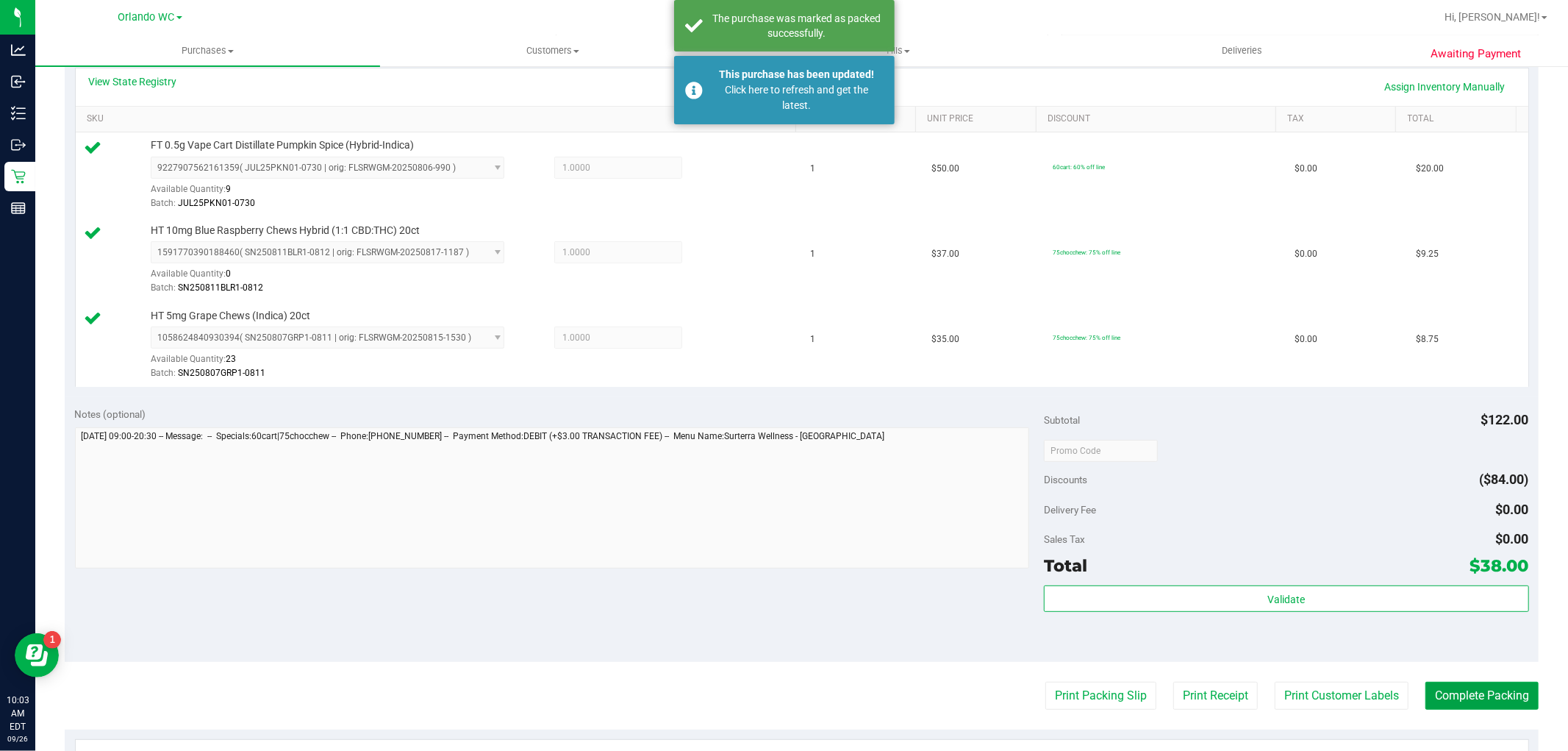
scroll to position [0, 0]
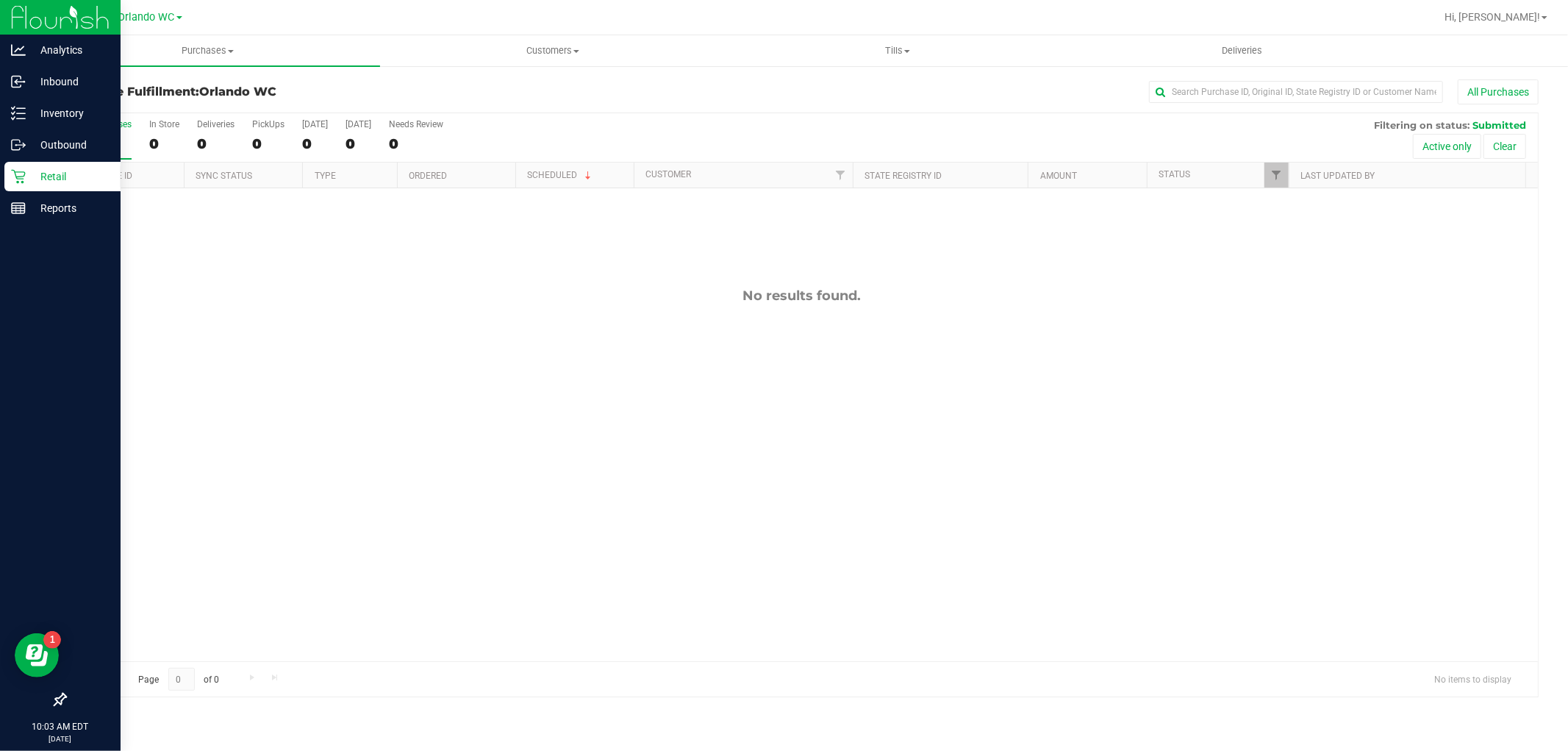
click at [5, 170] on div "Retail" at bounding box center [62, 176] width 116 height 29
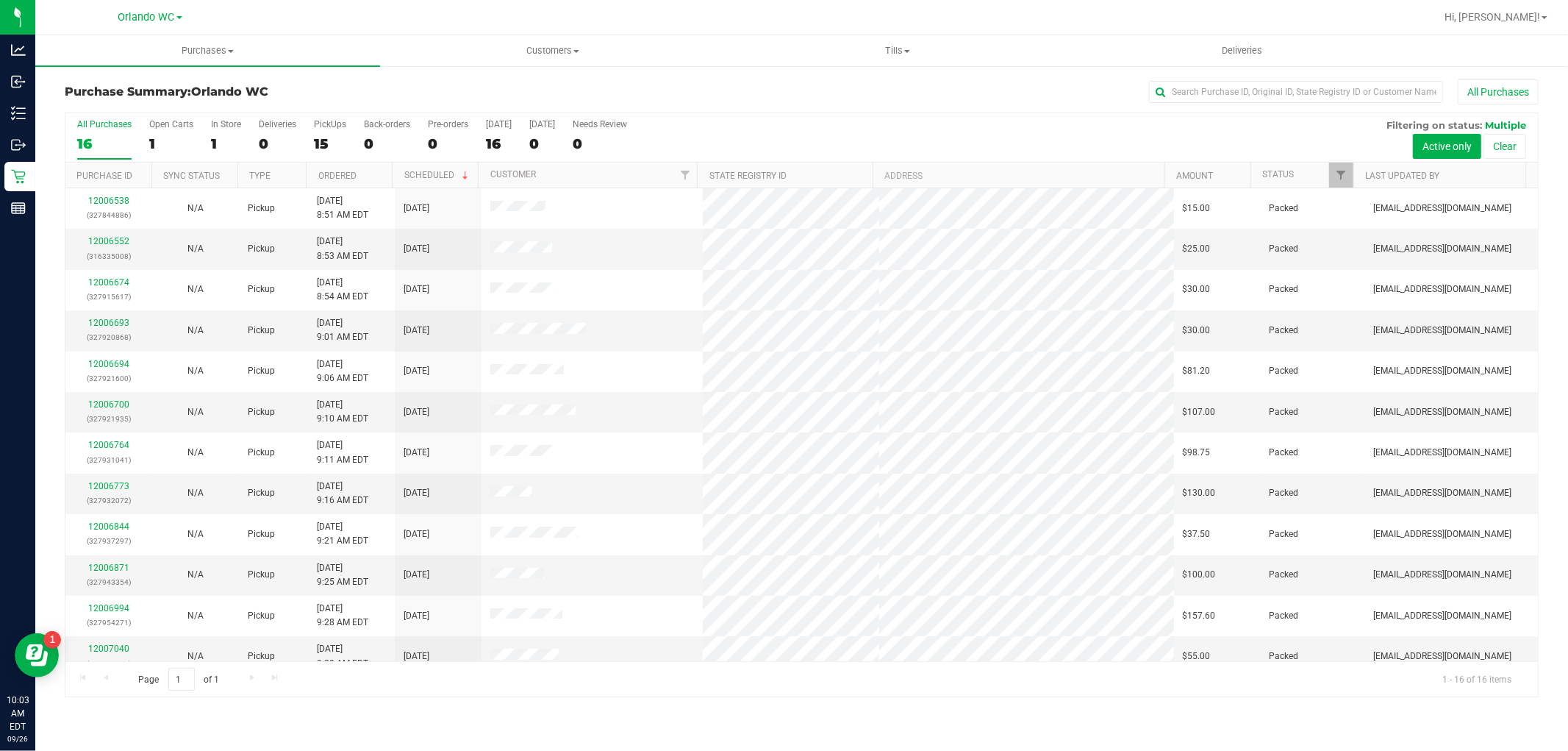
click at [107, 146] on div "16" at bounding box center [104, 144] width 55 height 17
click at [0, 0] on input "All Purchases 16" at bounding box center [0, 0] width 0 height 0
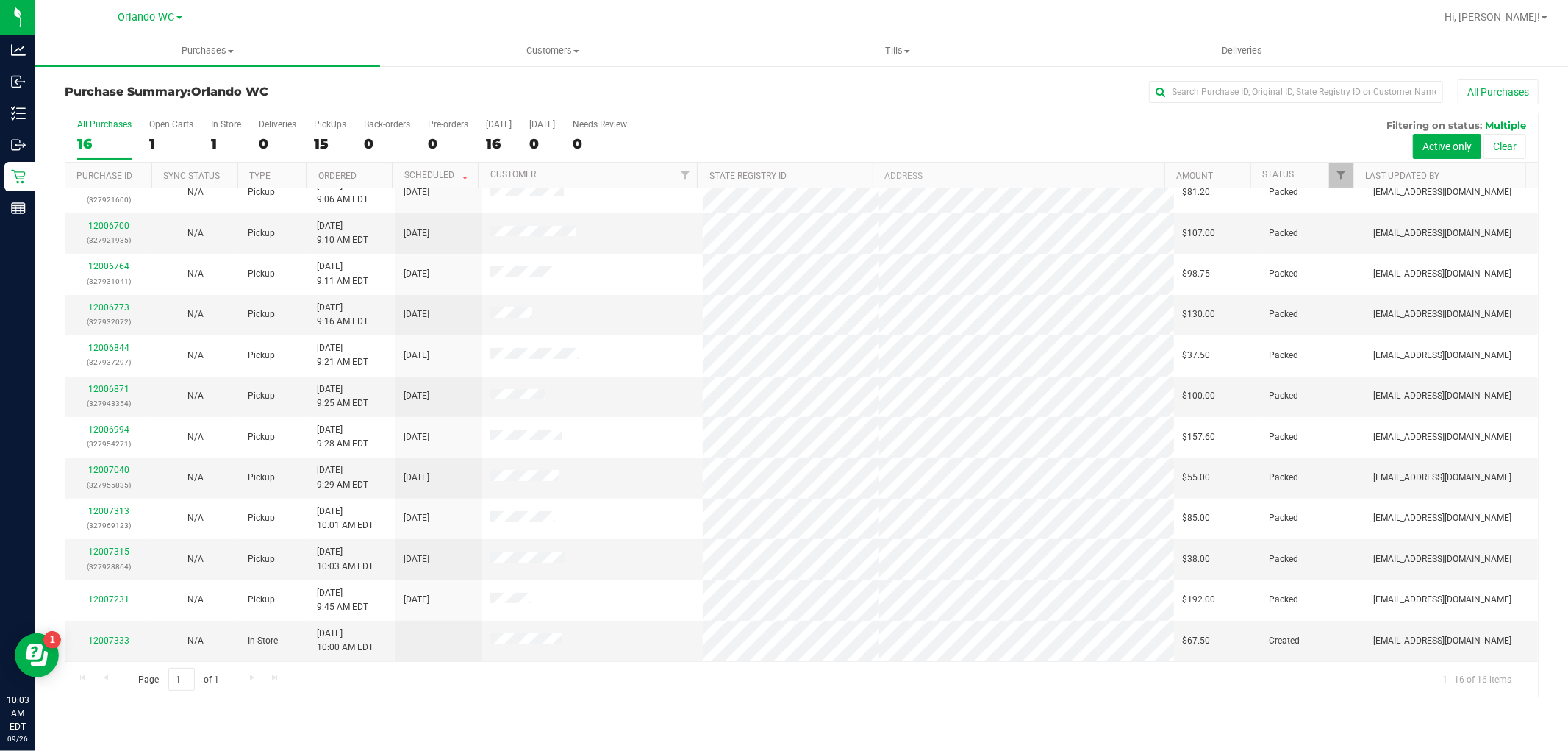
click at [119, 131] on label "All Purchases 16" at bounding box center [104, 139] width 55 height 40
click at [0, 0] on input "All Purchases 16" at bounding box center [0, 0] width 0 height 0
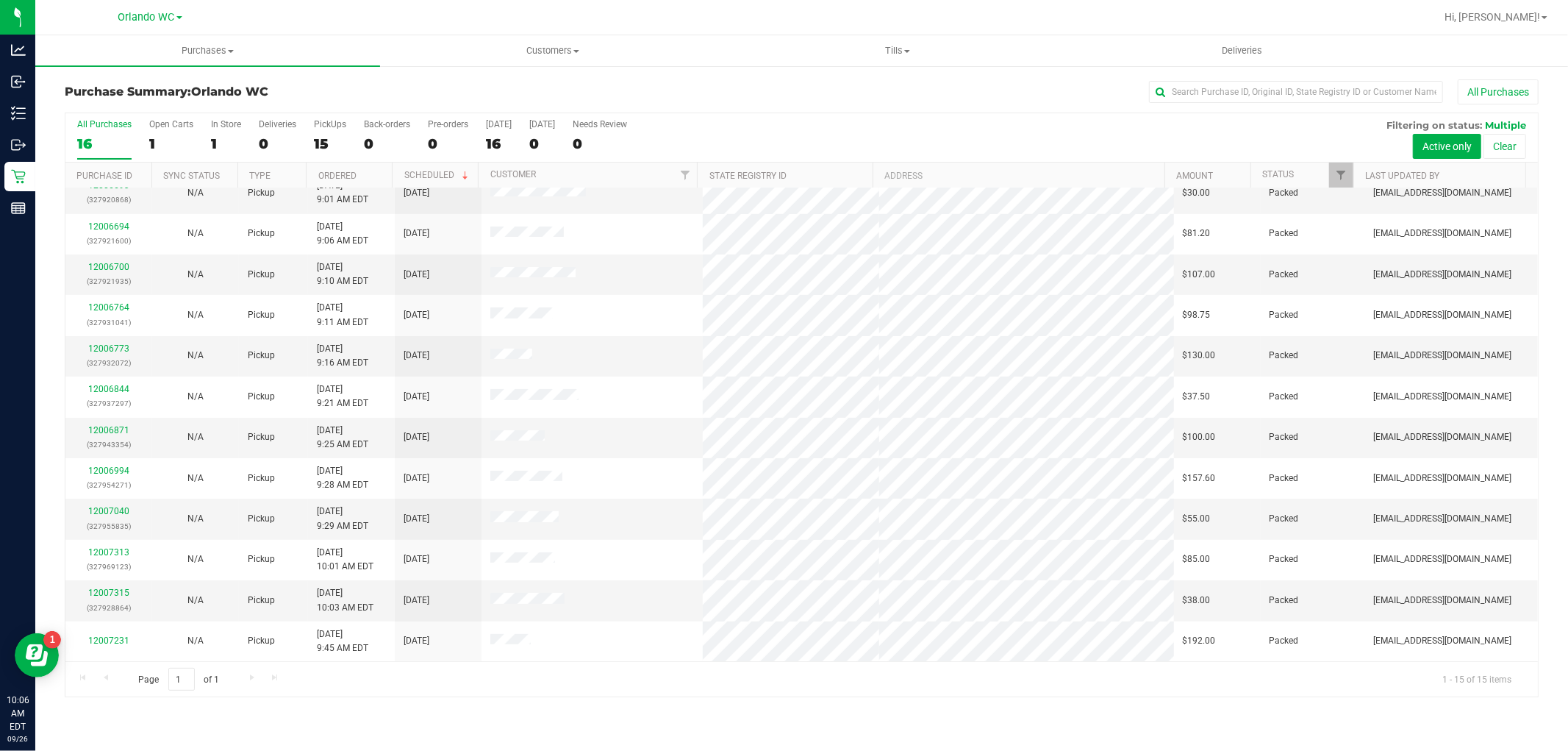
scroll to position [0, 0]
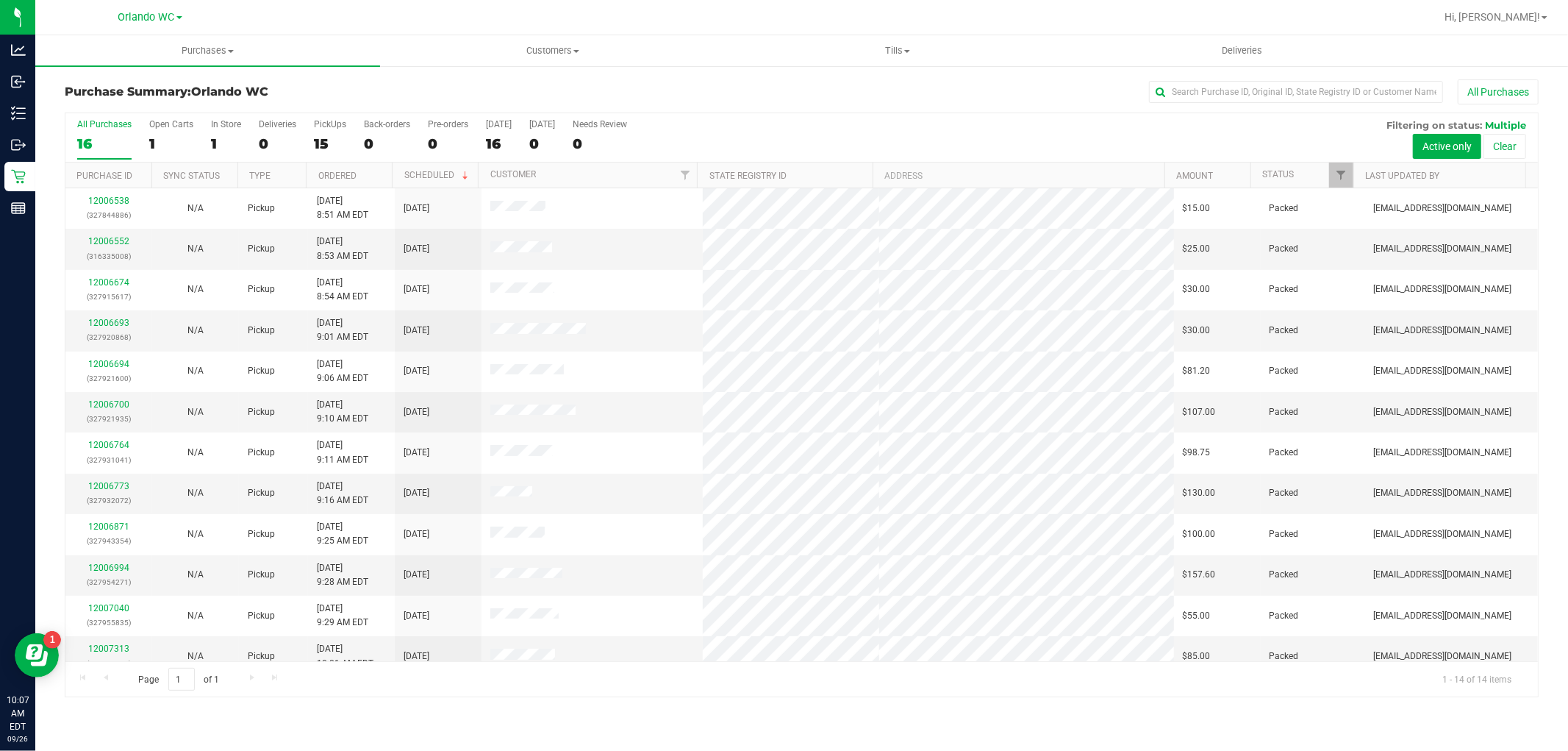
click at [92, 137] on div "16" at bounding box center [104, 144] width 55 height 17
click at [0, 0] on input "All Purchases 16" at bounding box center [0, 0] width 0 height 0
click at [103, 236] on div "12007434 (327976606)" at bounding box center [108, 248] width 69 height 28
click at [113, 237] on link "12007434" at bounding box center [109, 241] width 41 height 10
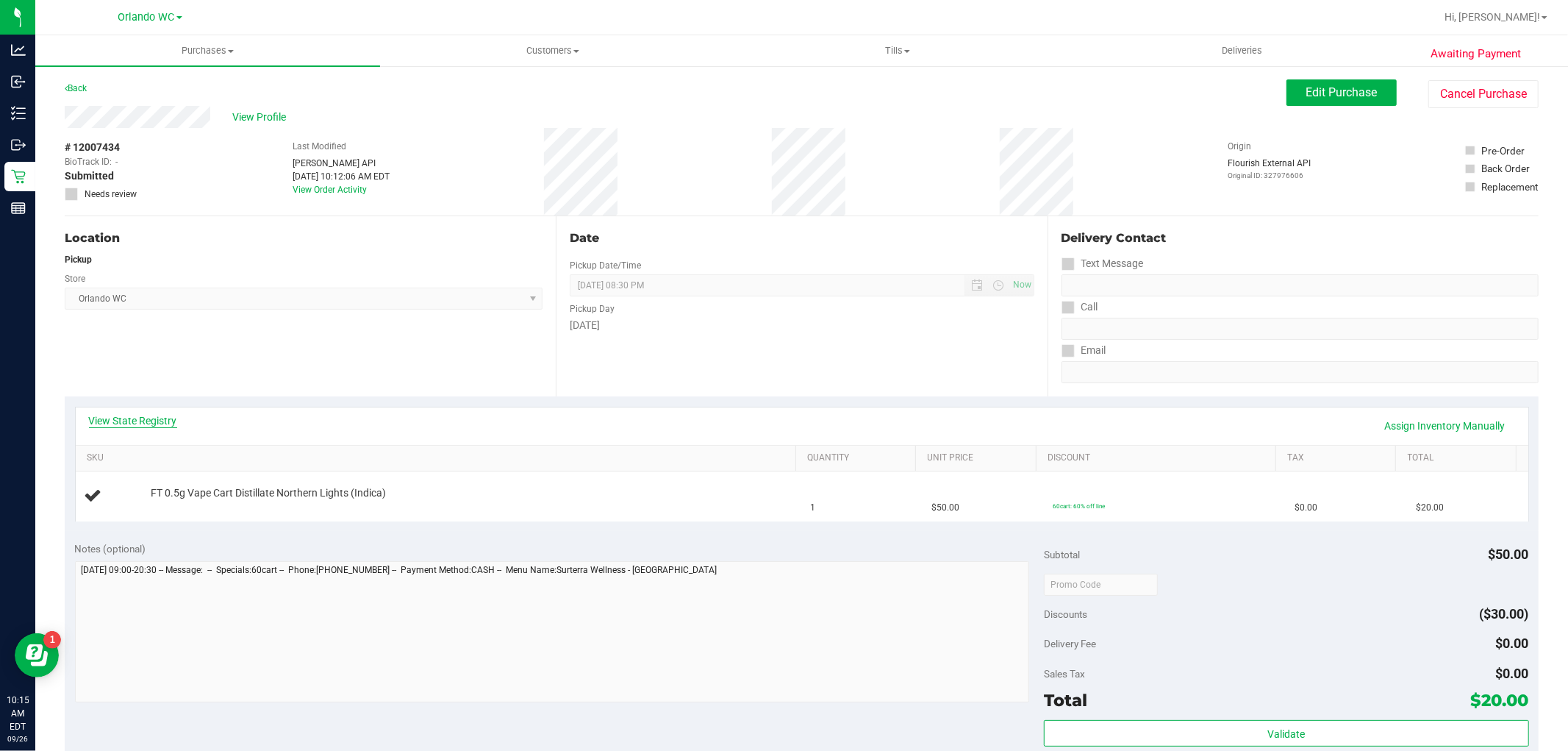
click at [122, 419] on link "View State Registry" at bounding box center [134, 421] width 88 height 15
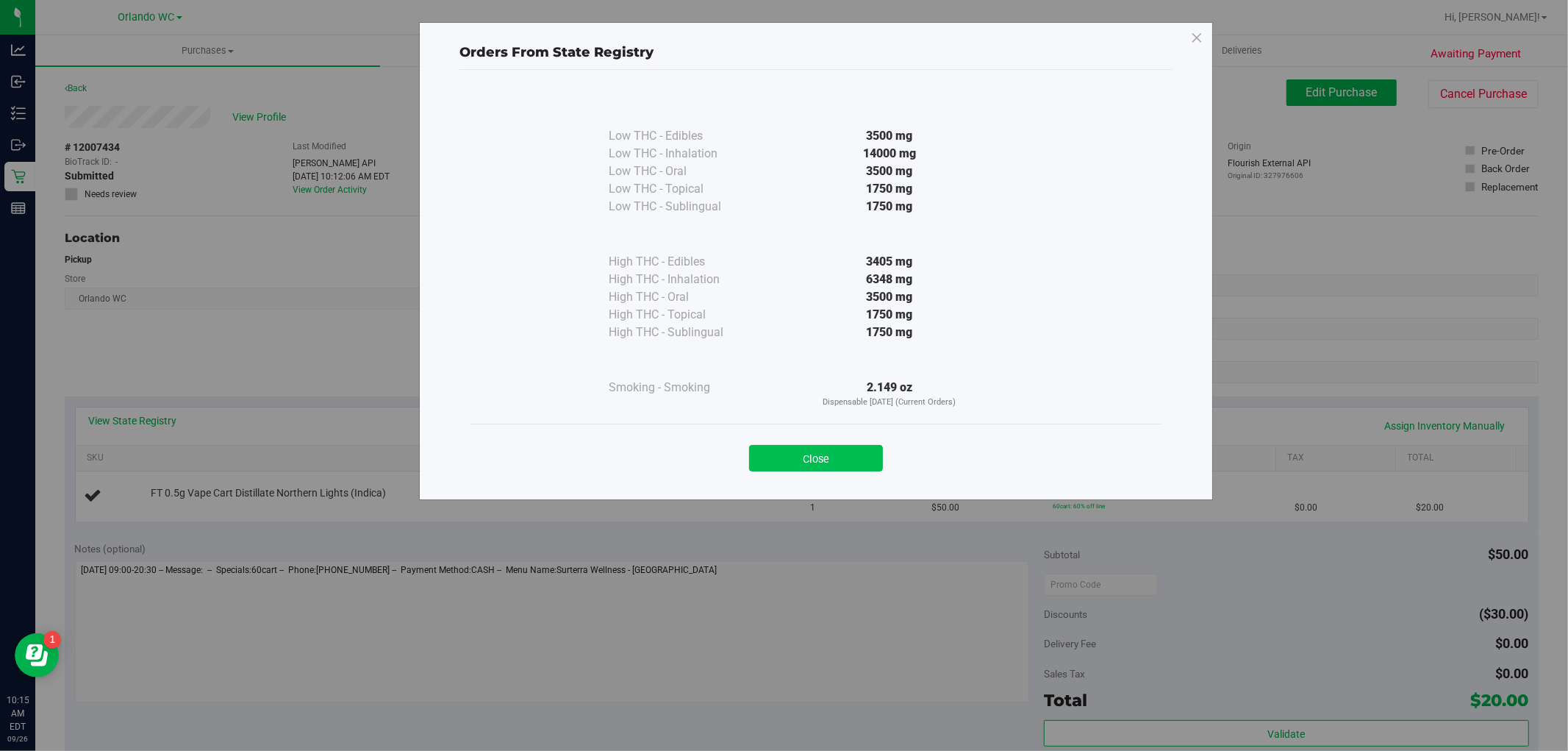
click at [844, 447] on button "Close" at bounding box center [816, 458] width 134 height 26
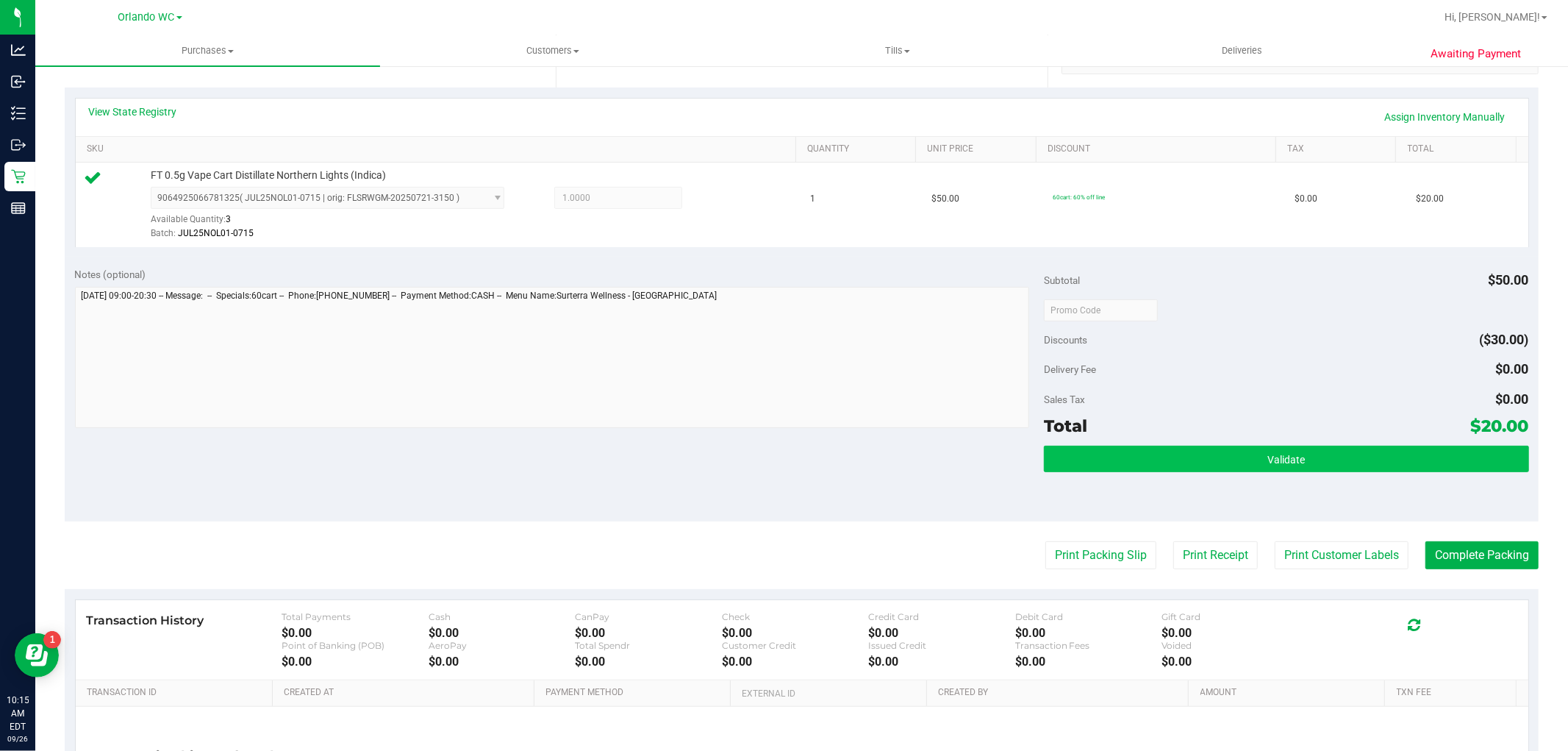
scroll to position [327, 0]
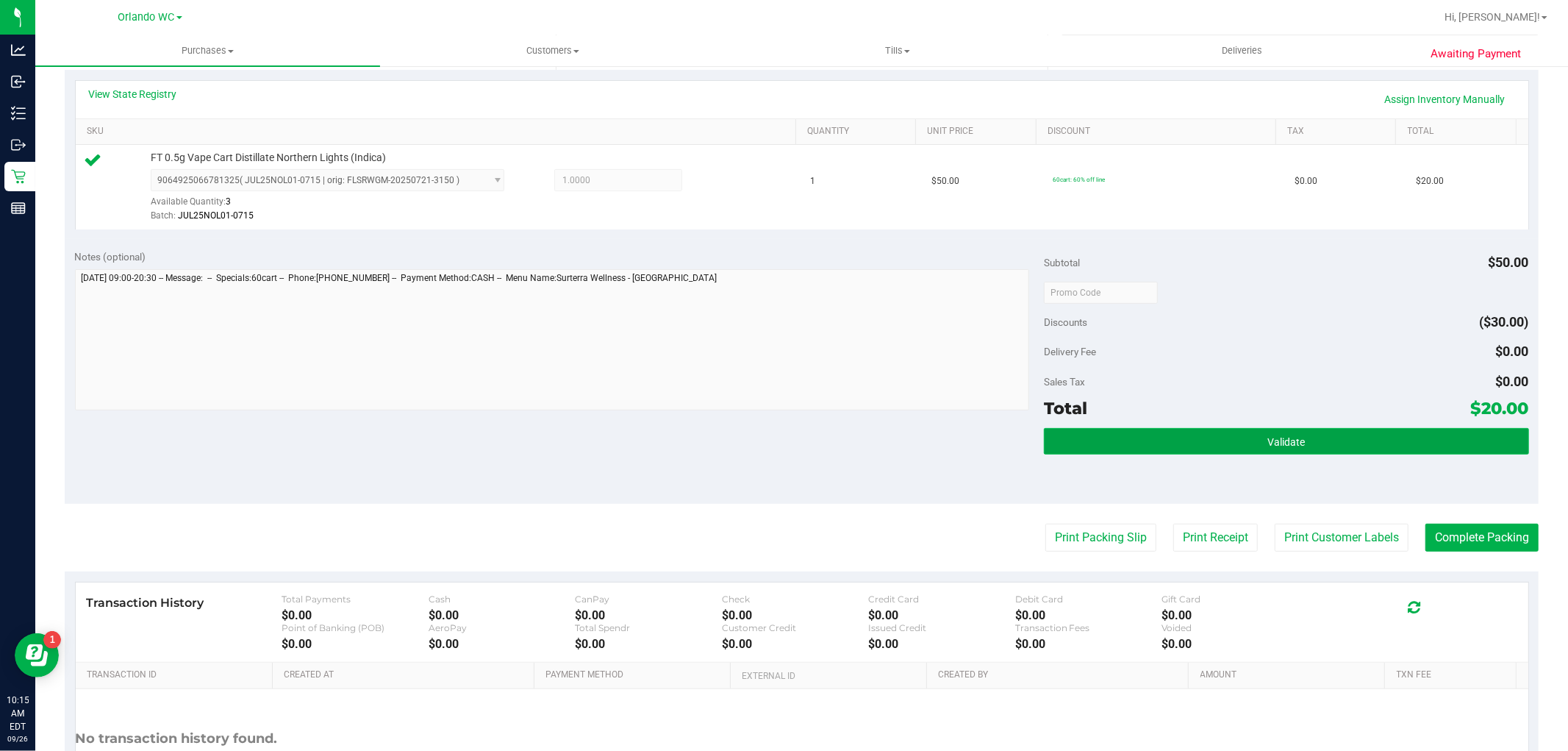
click at [1135, 449] on button "Validate" at bounding box center [1285, 441] width 484 height 26
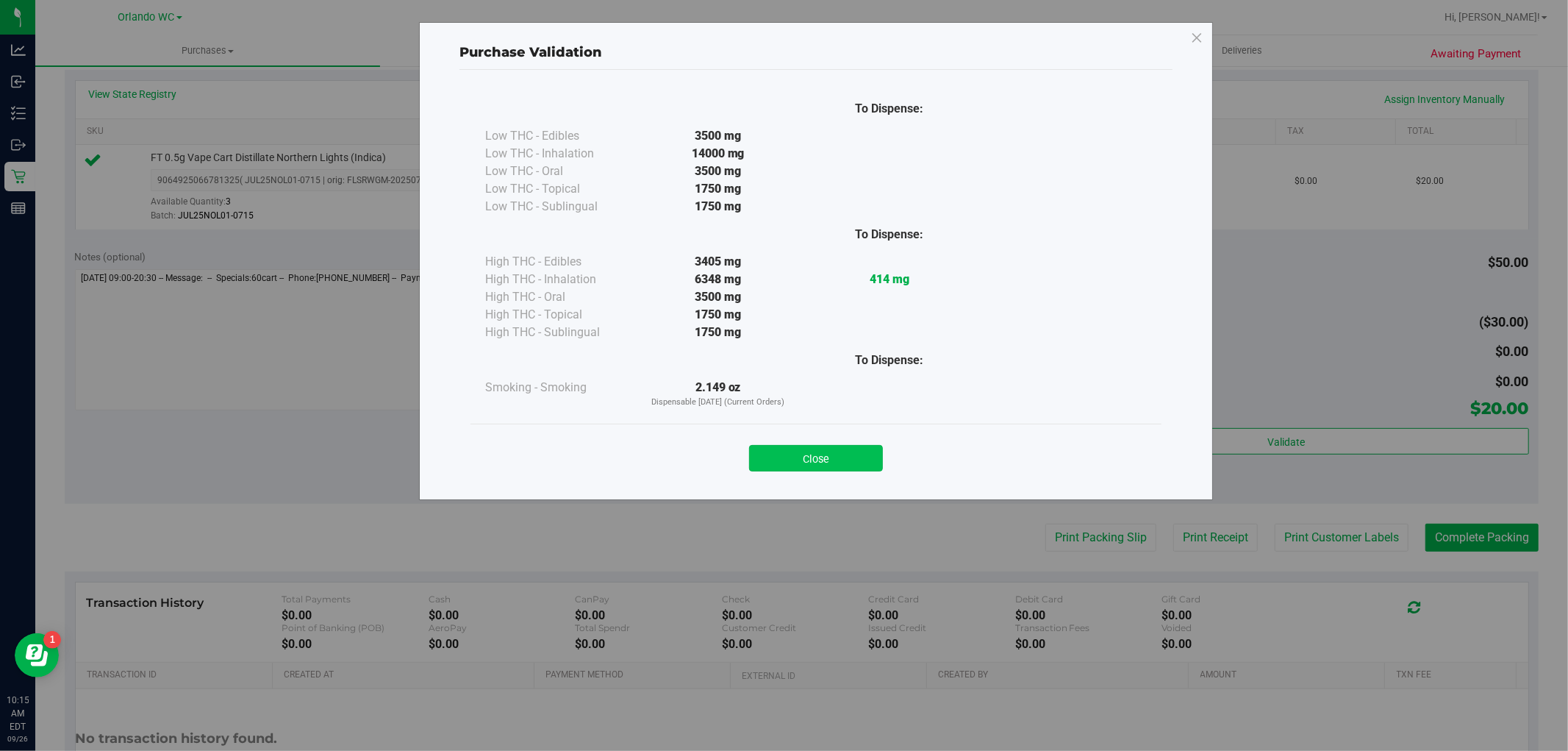
click at [806, 453] on button "Close" at bounding box center [816, 458] width 134 height 26
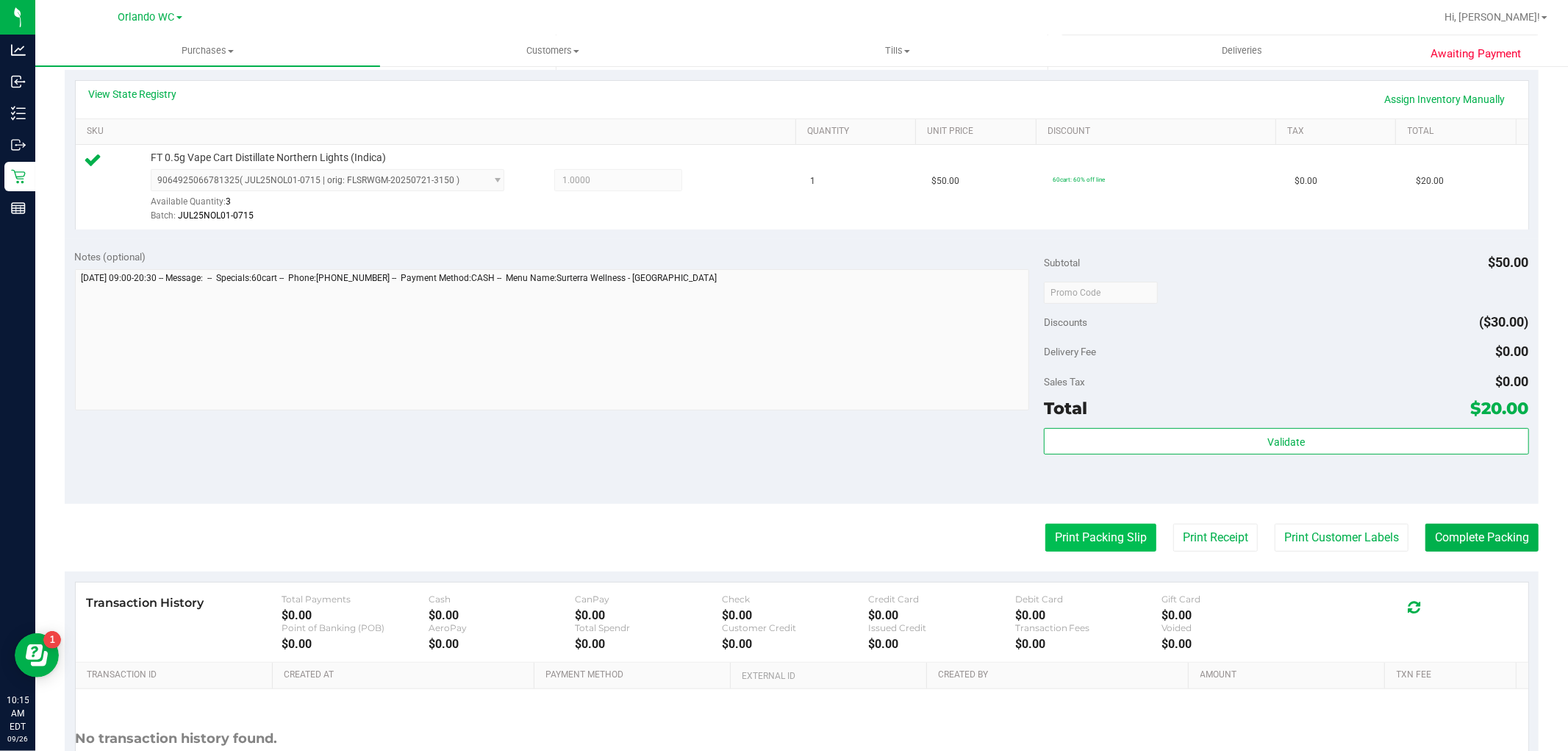
click at [1070, 539] on button "Print Packing Slip" at bounding box center [1101, 537] width 111 height 28
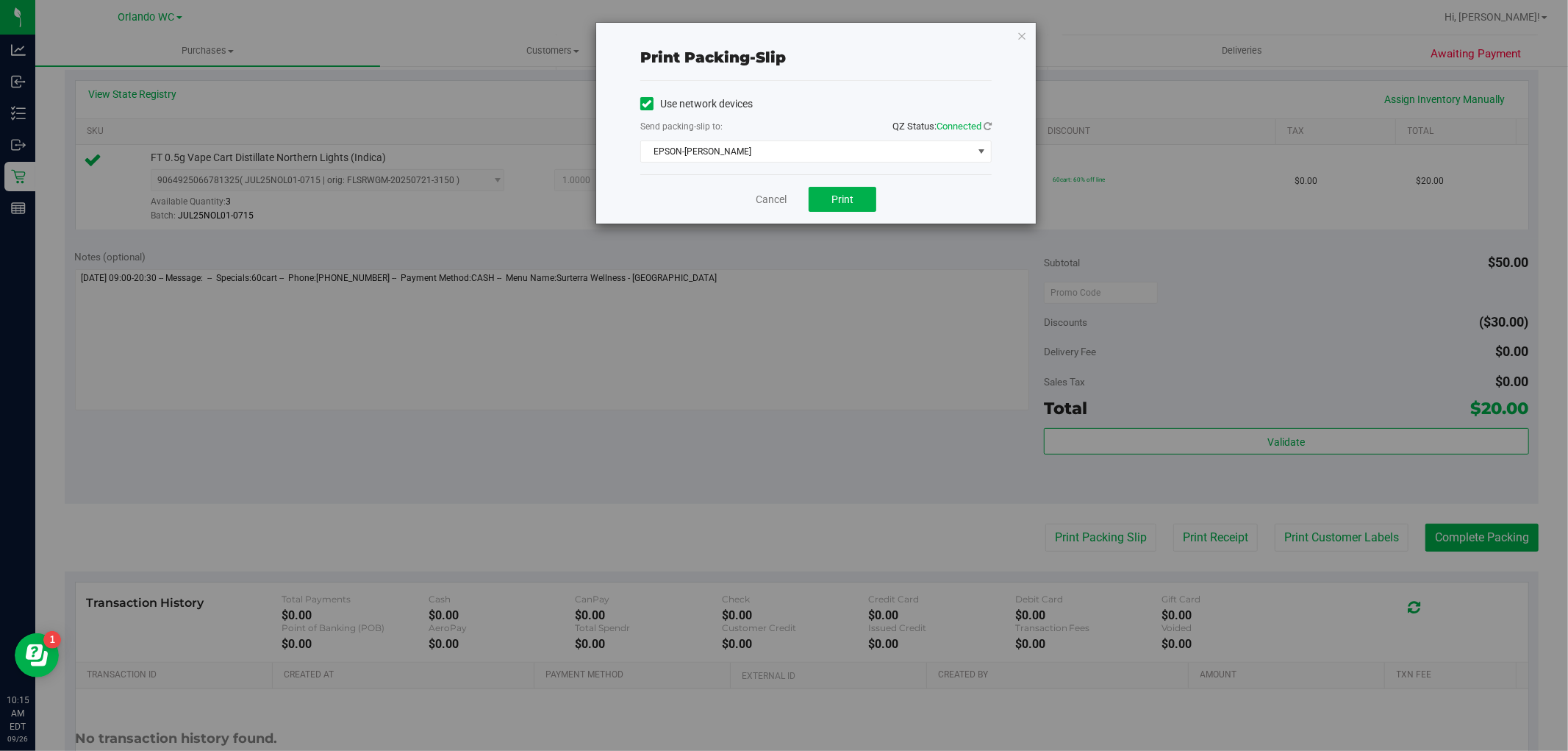
click at [832, 214] on div "Cancel Print" at bounding box center [816, 199] width 351 height 49
click at [828, 200] on button "Print" at bounding box center [842, 199] width 68 height 25
click at [762, 202] on link "Cancel" at bounding box center [770, 200] width 31 height 15
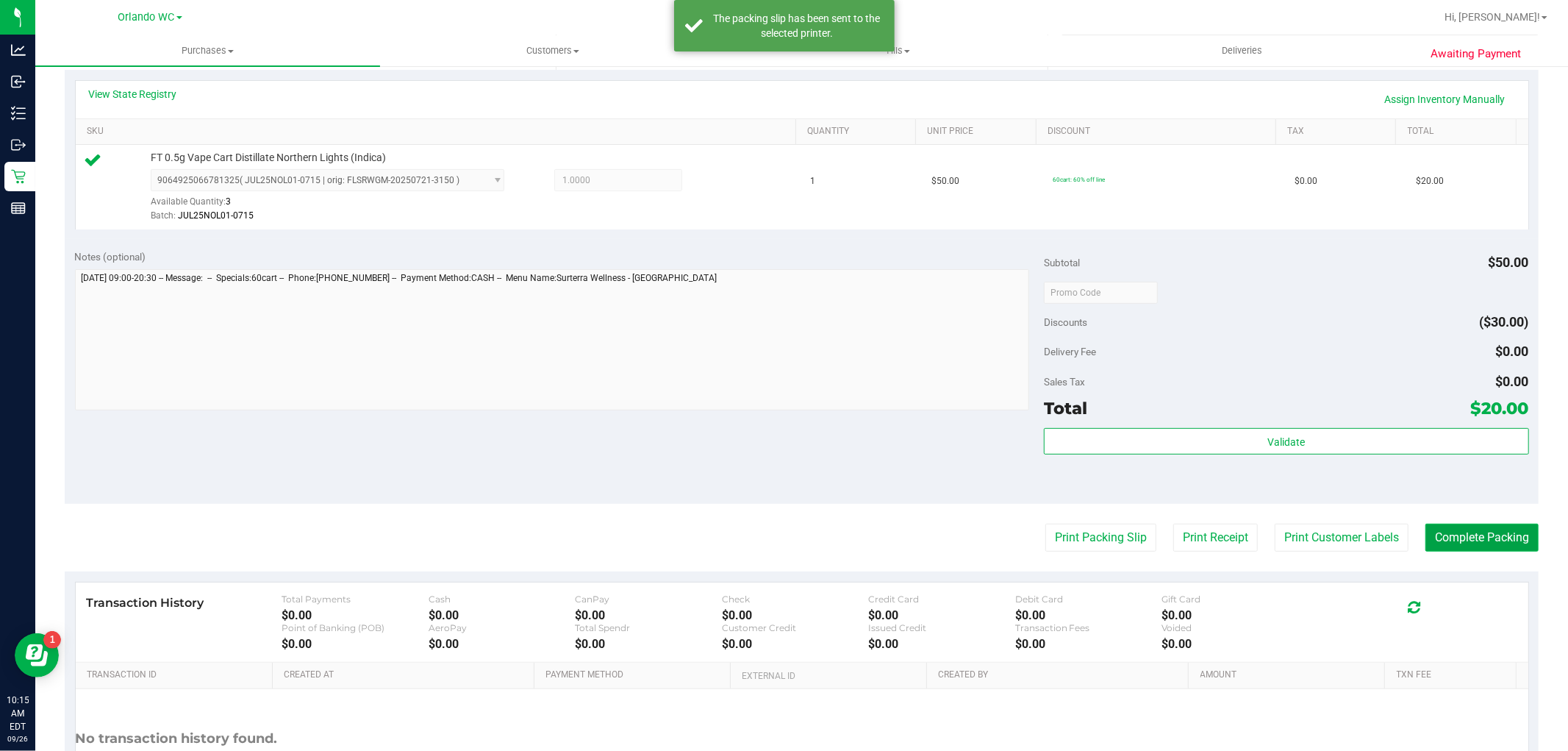
click at [1450, 525] on button "Complete Packing" at bounding box center [1481, 537] width 113 height 28
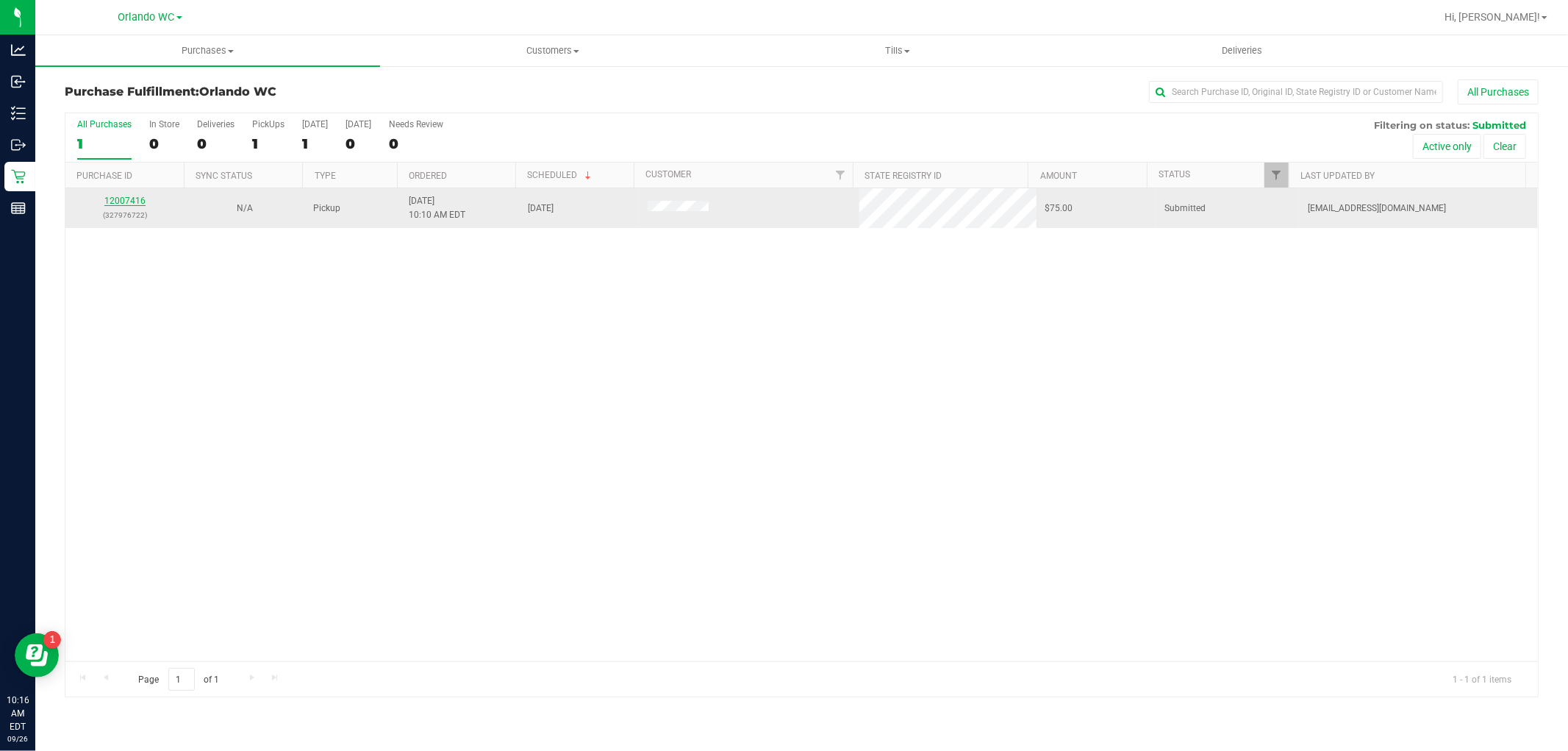
click at [140, 201] on link "12007416" at bounding box center [125, 200] width 41 height 10
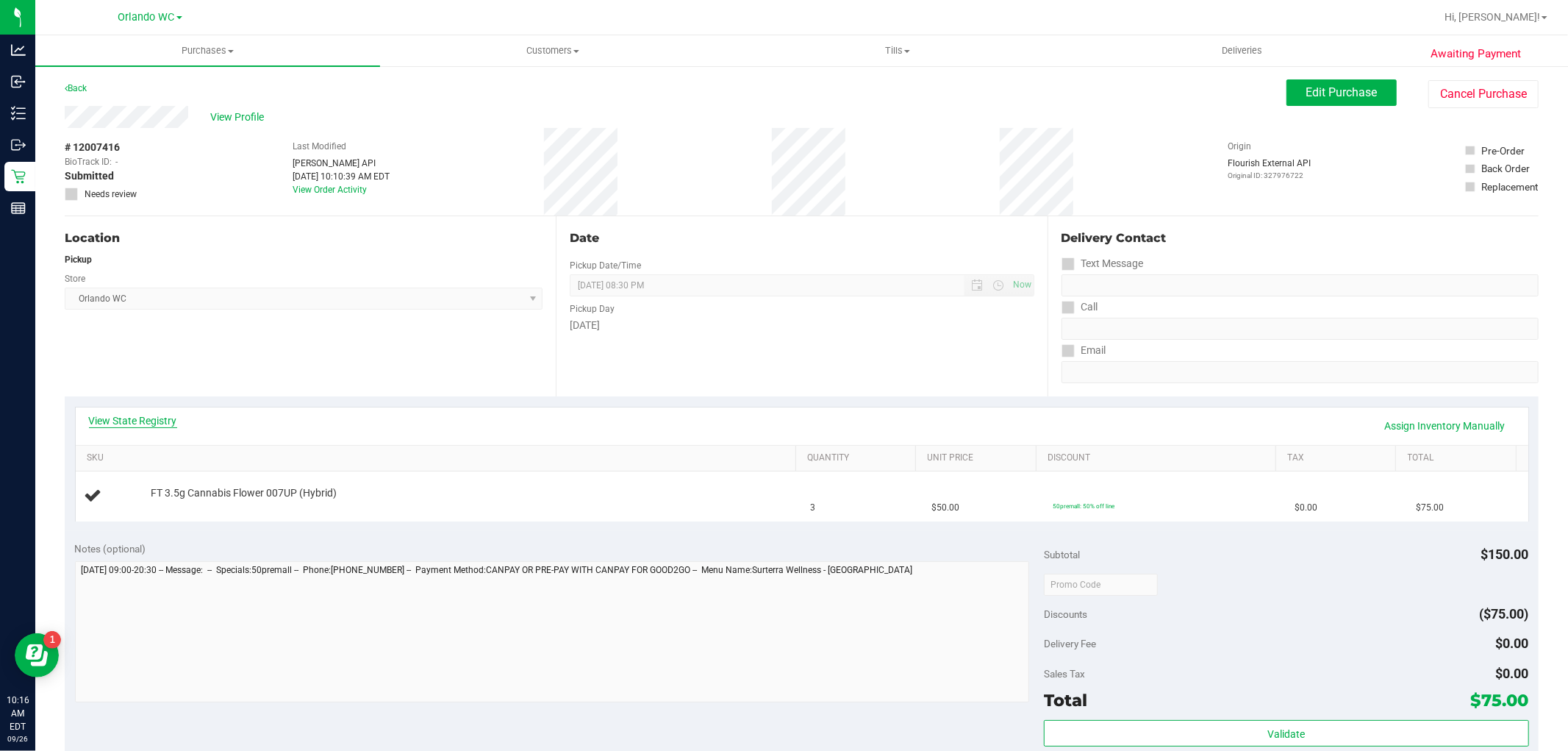
click at [128, 423] on link "View State Registry" at bounding box center [134, 421] width 88 height 15
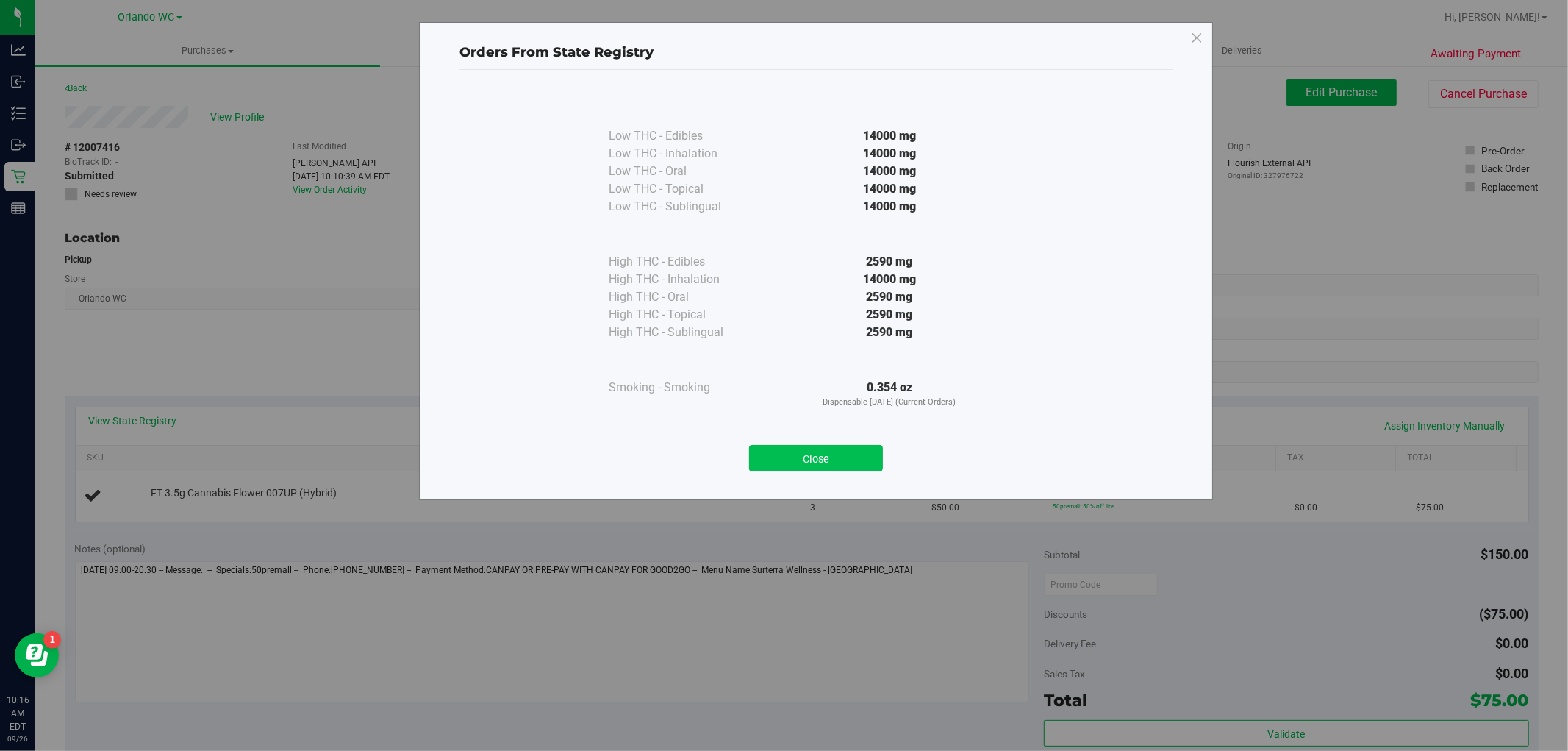
click at [835, 449] on button "Close" at bounding box center [816, 458] width 134 height 26
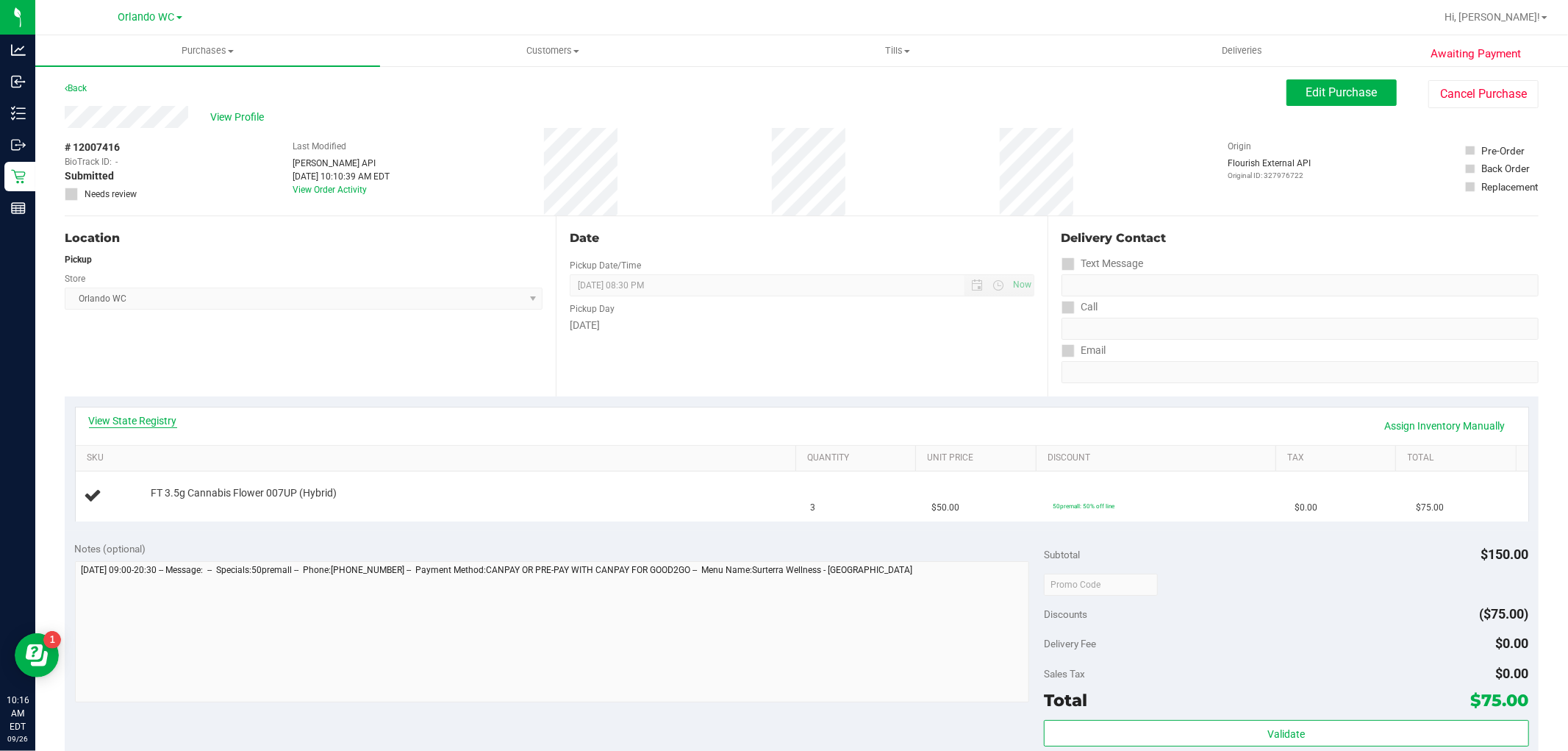
click at [158, 419] on link "View State Registry" at bounding box center [134, 421] width 88 height 15
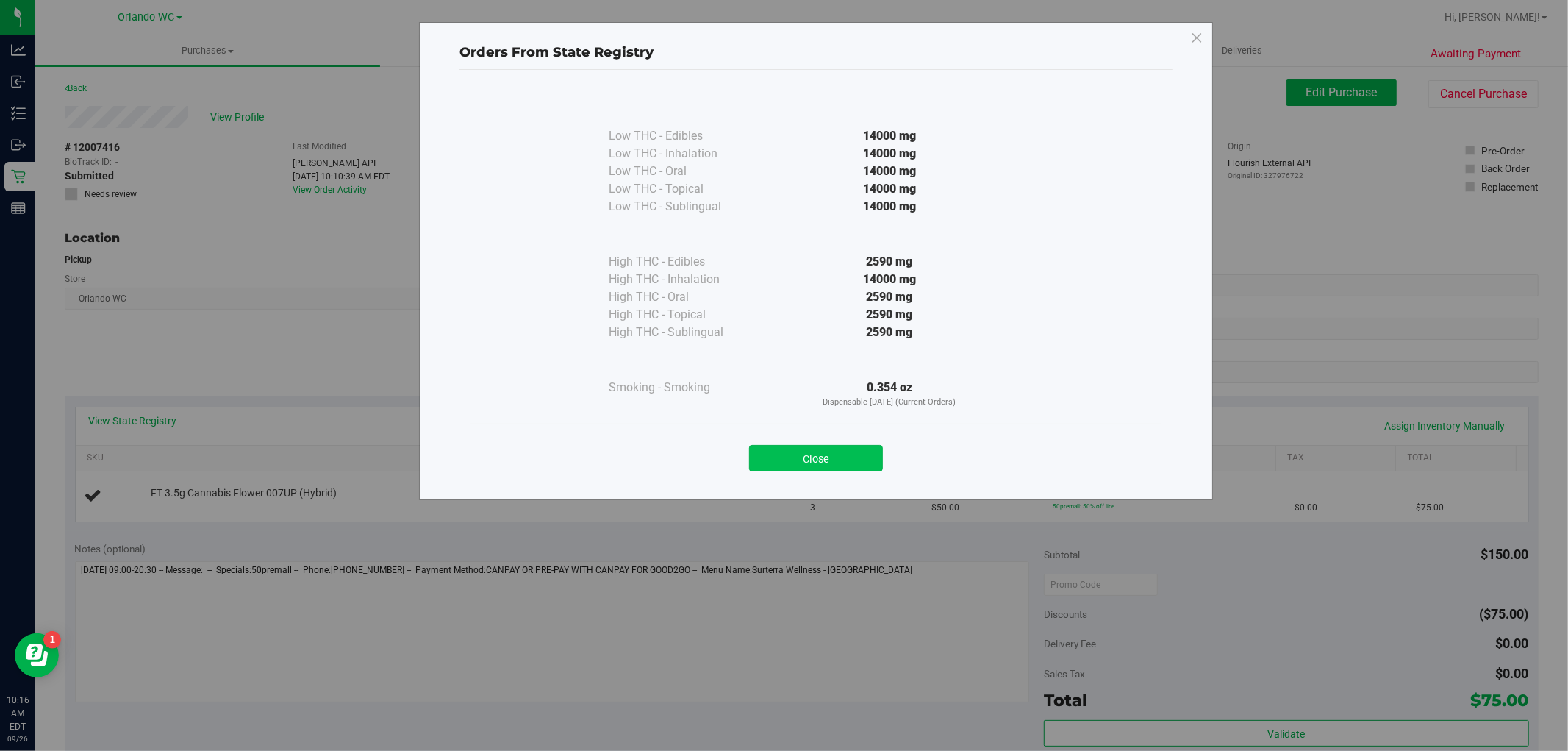
click at [869, 449] on button "Close" at bounding box center [816, 458] width 134 height 26
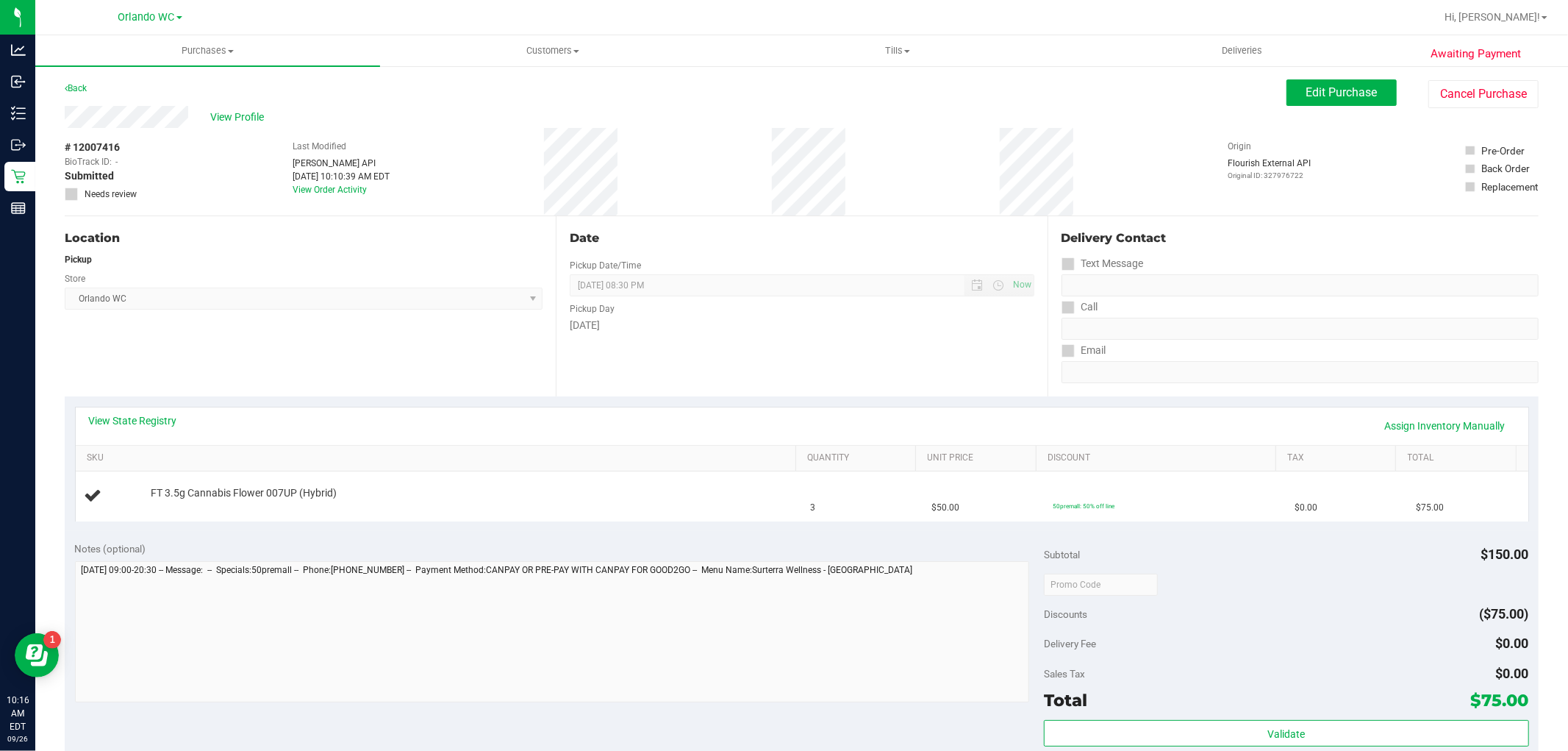
click at [103, 139] on span "# 12007416" at bounding box center [92, 147] width 55 height 15
click at [94, 160] on span "BioTrack ID:" at bounding box center [88, 162] width 47 height 13
click at [110, 150] on span "# 12007416" at bounding box center [92, 147] width 55 height 15
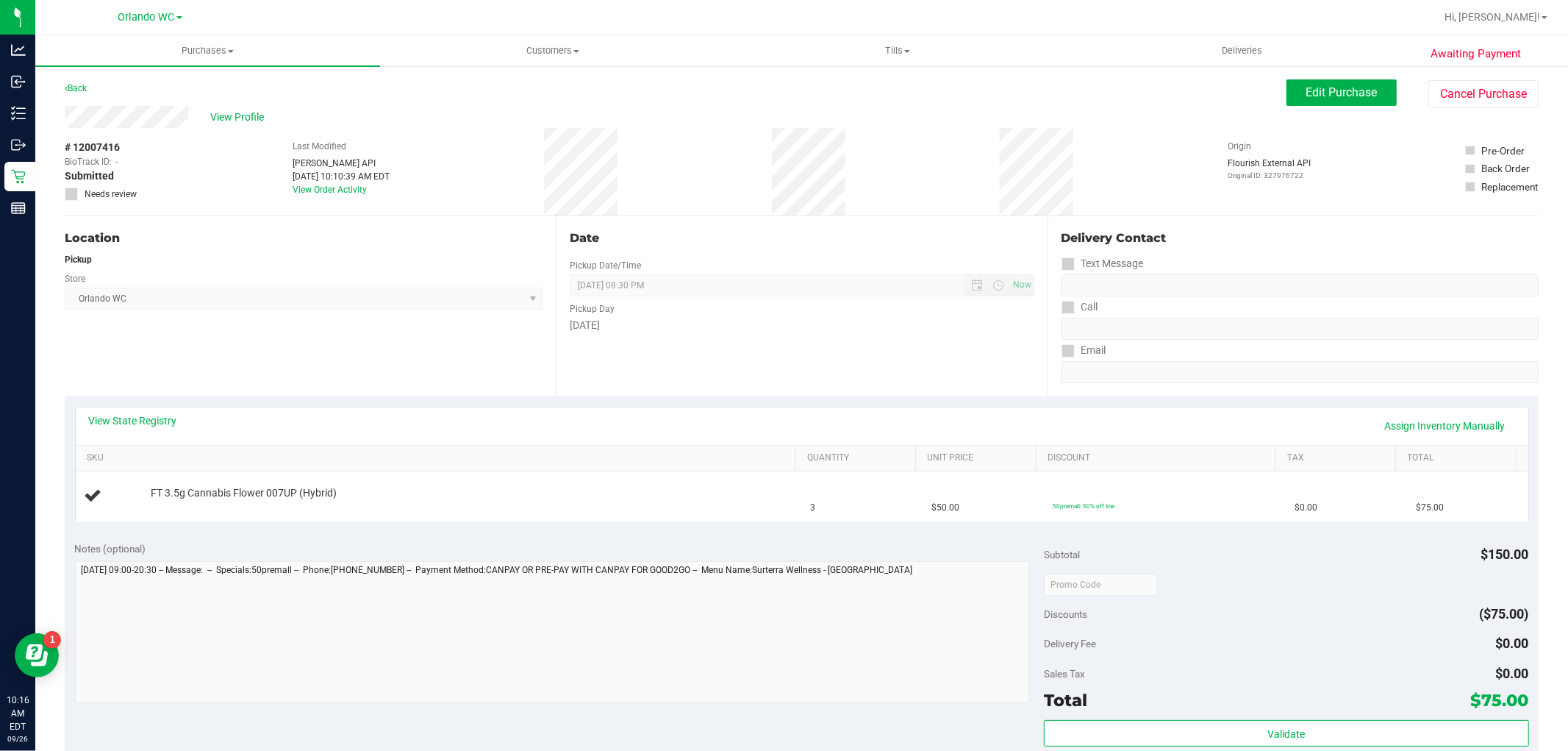
click at [110, 150] on span "# 12007416" at bounding box center [92, 147] width 55 height 15
copy span "12007416"
click at [244, 112] on span "View Profile" at bounding box center [239, 117] width 59 height 15
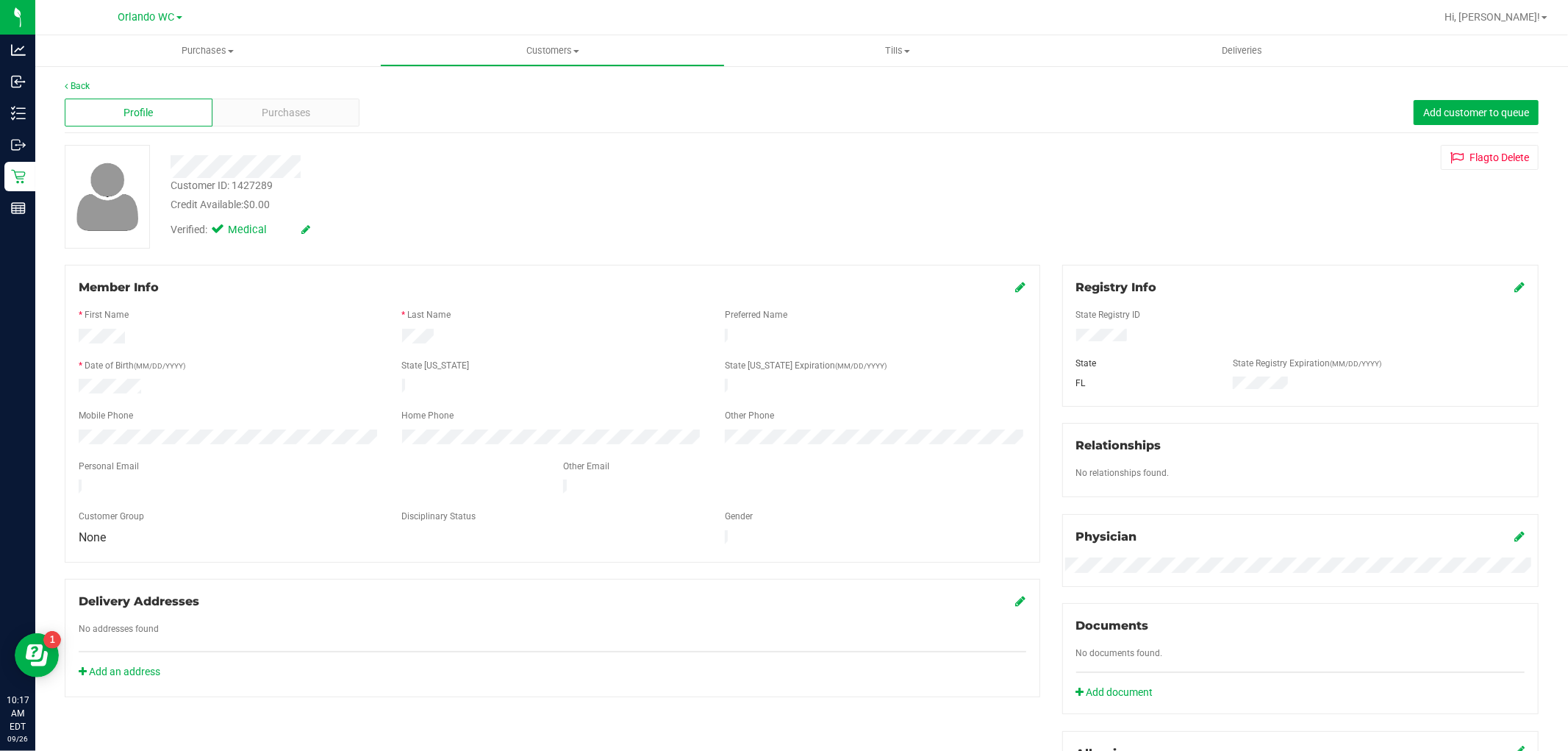
click at [255, 184] on div "Customer ID: 1427289" at bounding box center [221, 185] width 103 height 15
copy div "1427289"
click at [274, 110] on span "Purchases" at bounding box center [286, 113] width 49 height 15
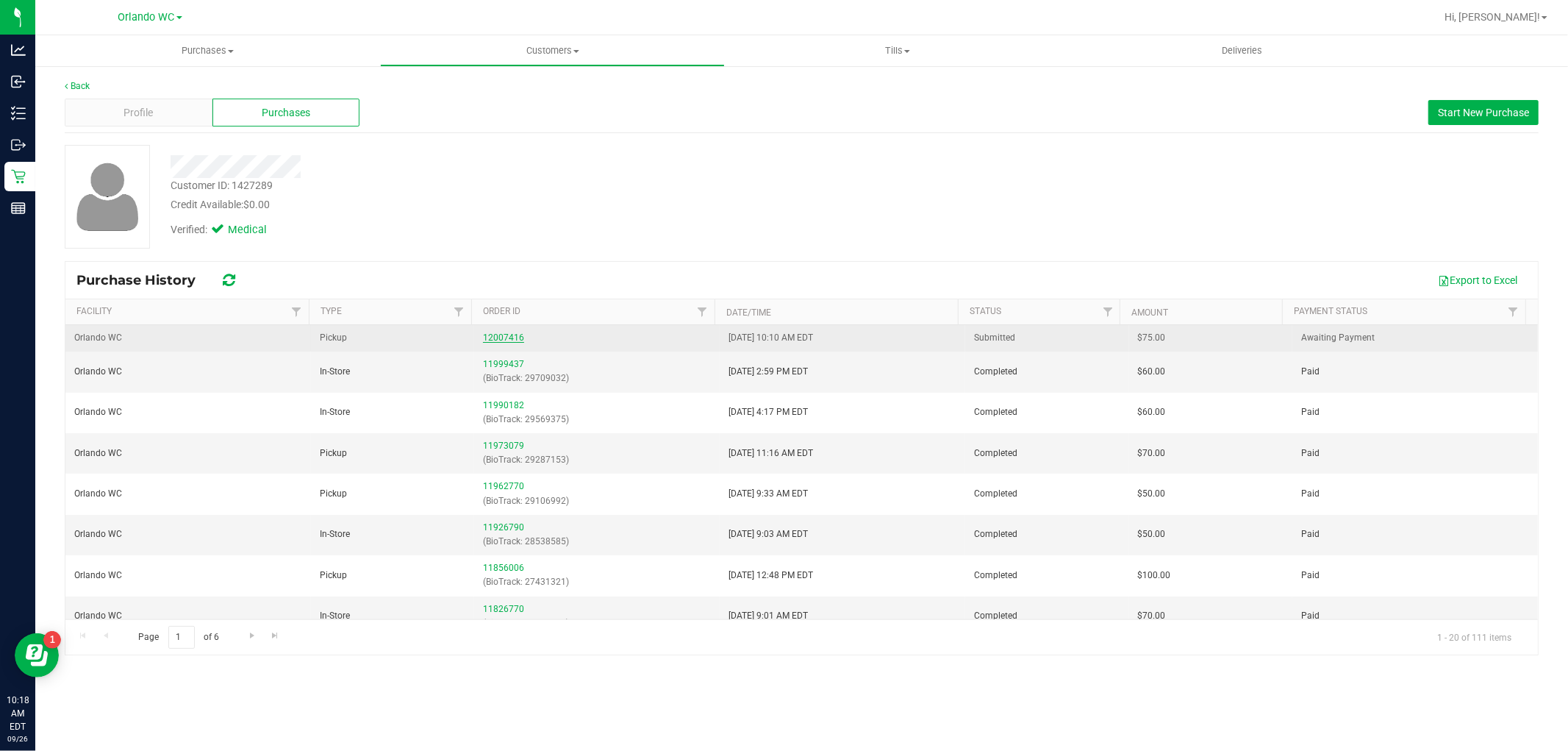
click at [505, 339] on link "12007416" at bounding box center [503, 337] width 41 height 10
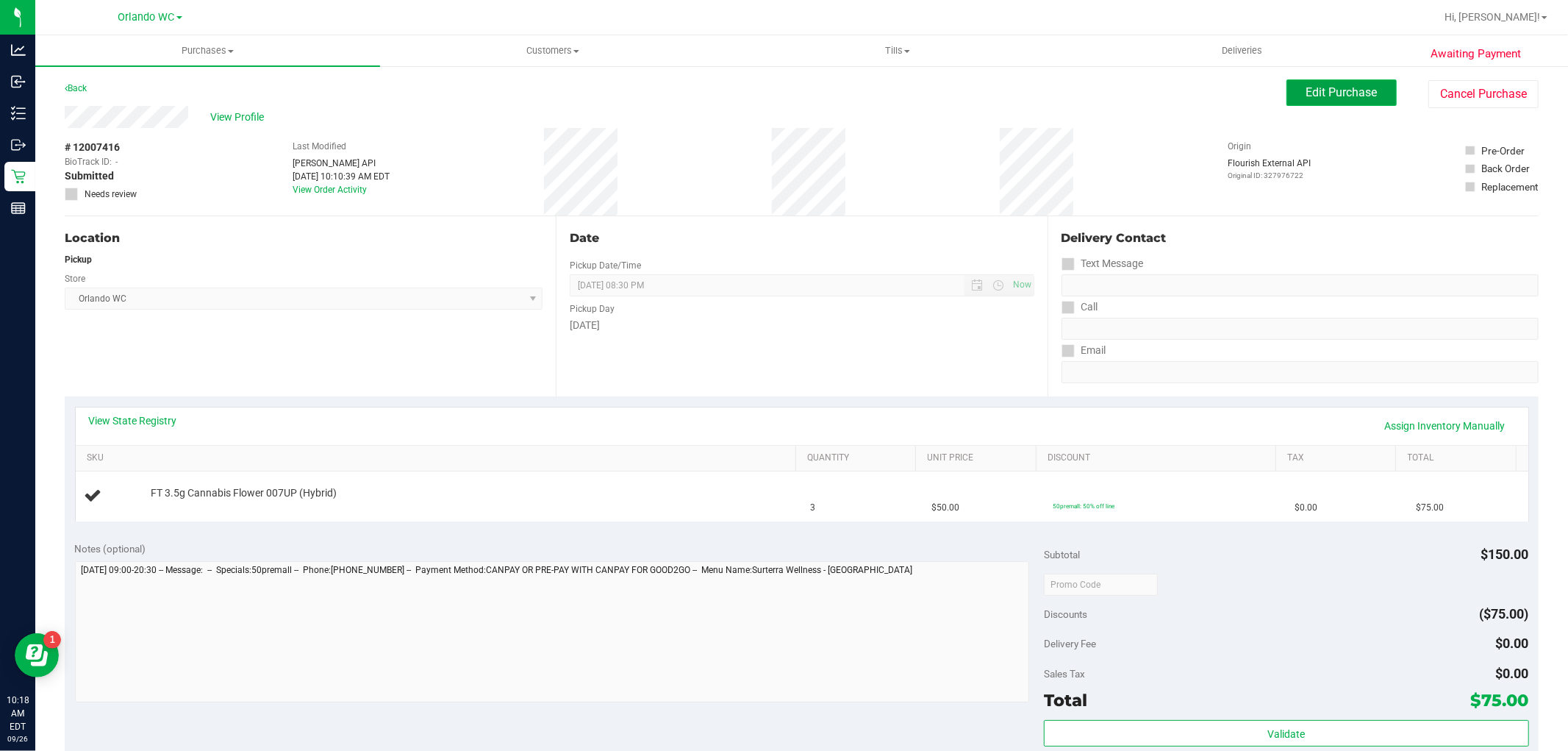
click at [1329, 96] on span "Edit Purchase" at bounding box center [1341, 92] width 71 height 14
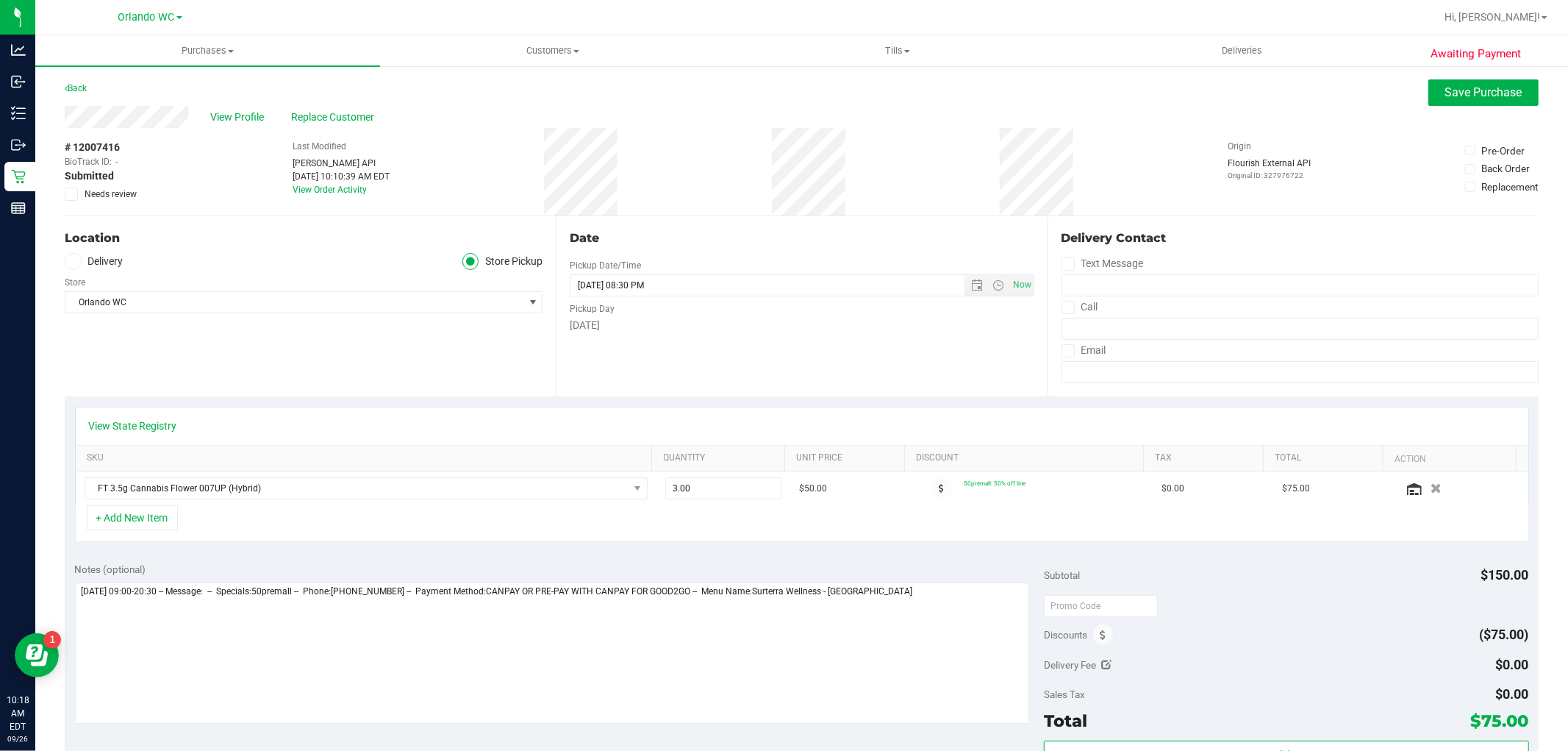
click at [112, 191] on span "Needs review" at bounding box center [110, 194] width 52 height 13
click at [0, 0] on input "Needs review" at bounding box center [0, 0] width 0 height 0
drag, startPoint x: 738, startPoint y: 483, endPoint x: 343, endPoint y: 432, distance: 398.3
click at [353, 432] on div "View State Registry SKU Quantity Unit Price Discount Tax Total Action FT 3.5g C…" at bounding box center [801, 455] width 1453 height 99
type input "2"
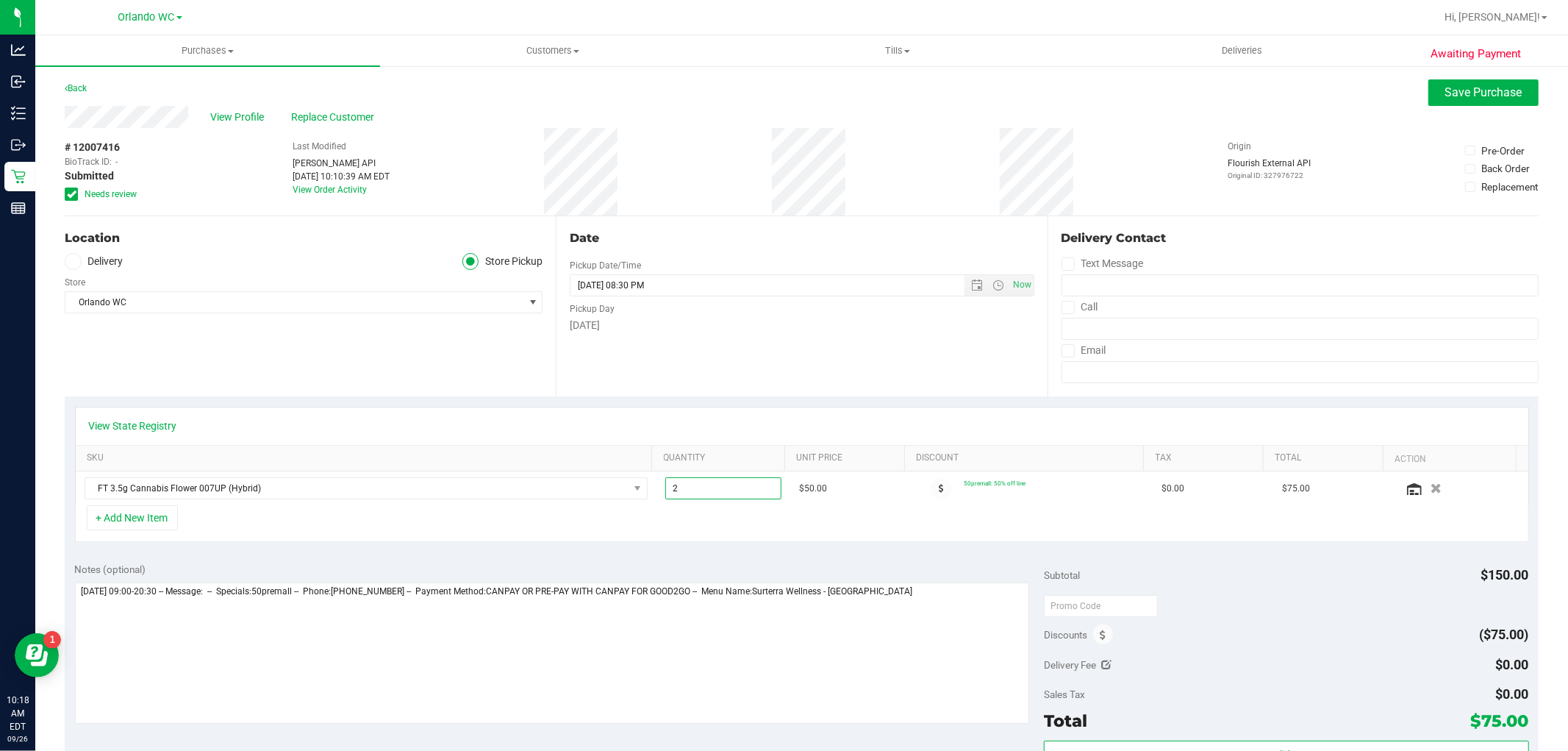
type input "2.00"
click at [736, 398] on div "View State Registry SKU Quantity Unit Price Discount Tax Total Action FT 3.5g C…" at bounding box center [801, 474] width 1474 height 156
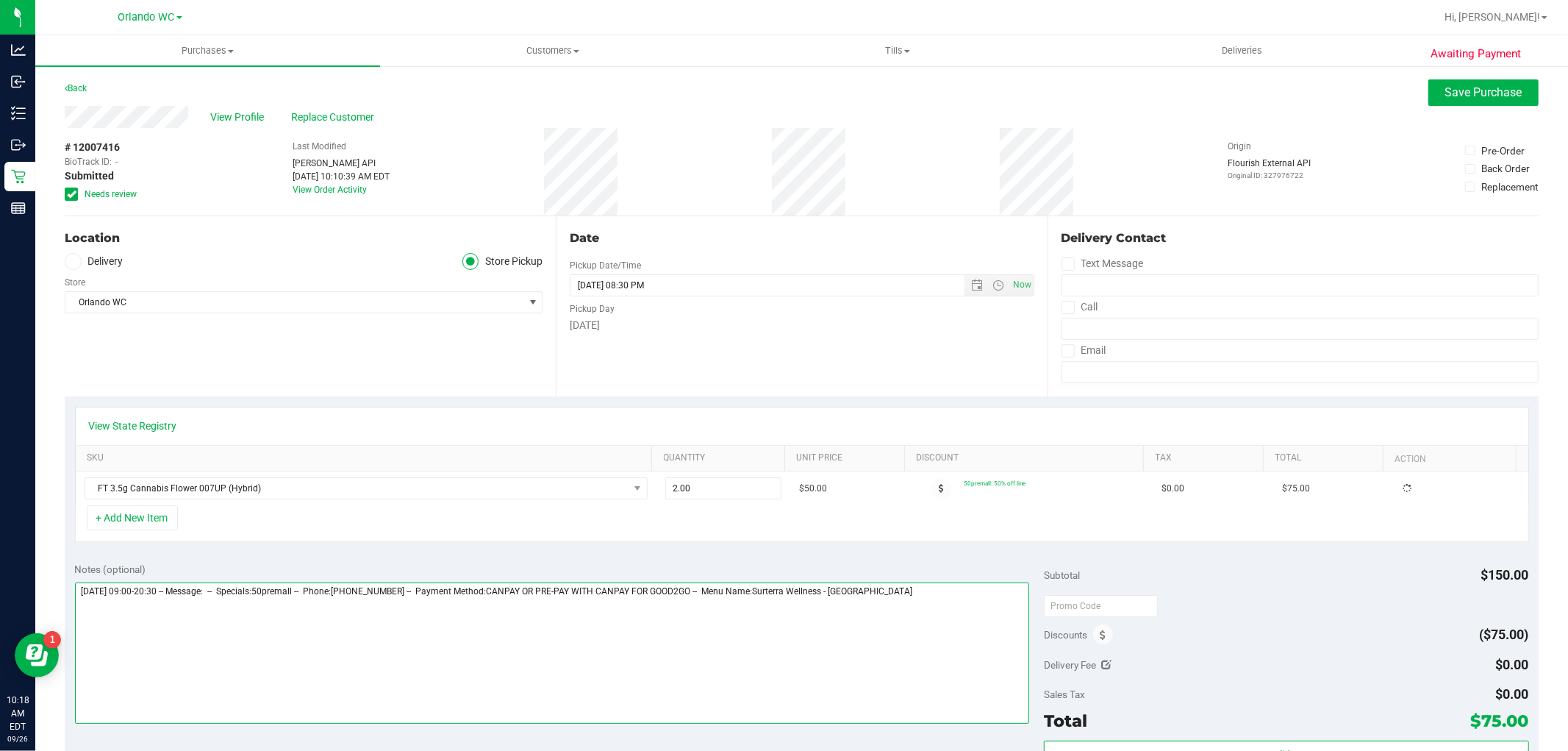
click at [922, 611] on textarea at bounding box center [552, 653] width 955 height 141
type textarea "Friday 09/26/2025 09:00-20:30 -- Message: -- Specials:50premall -- Phone:407600…"
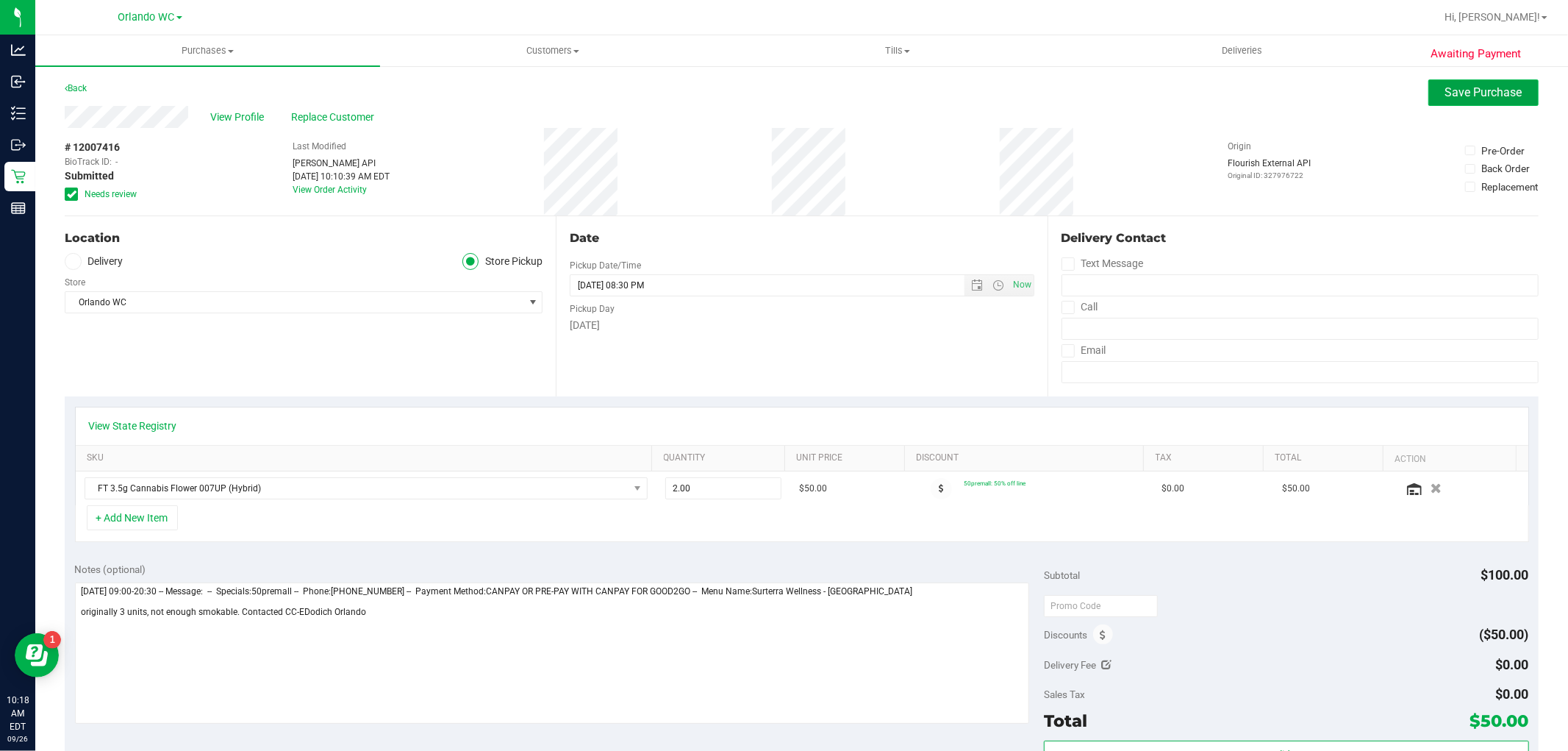
click at [1450, 96] on span "Save Purchase" at bounding box center [1483, 92] width 77 height 14
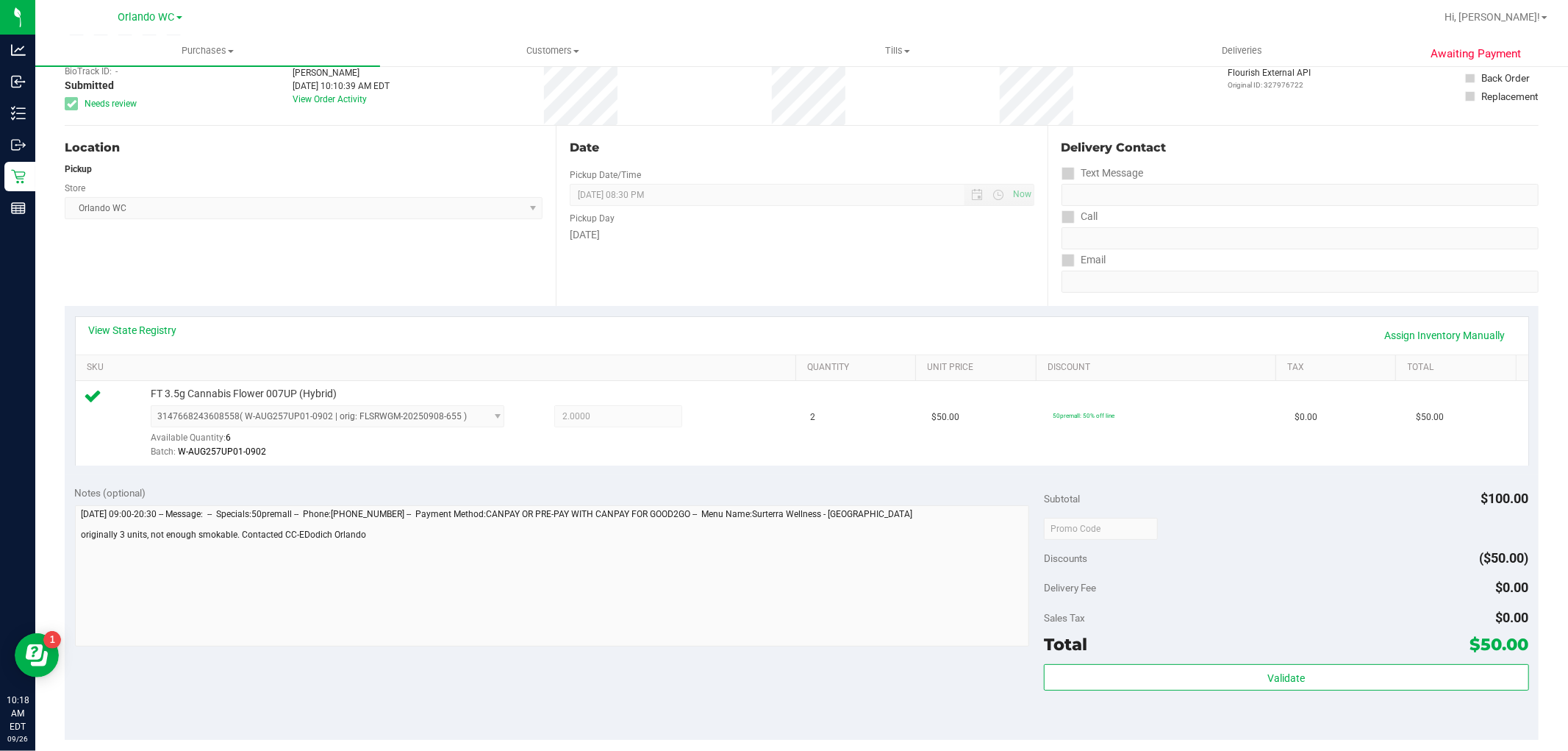
scroll to position [245, 0]
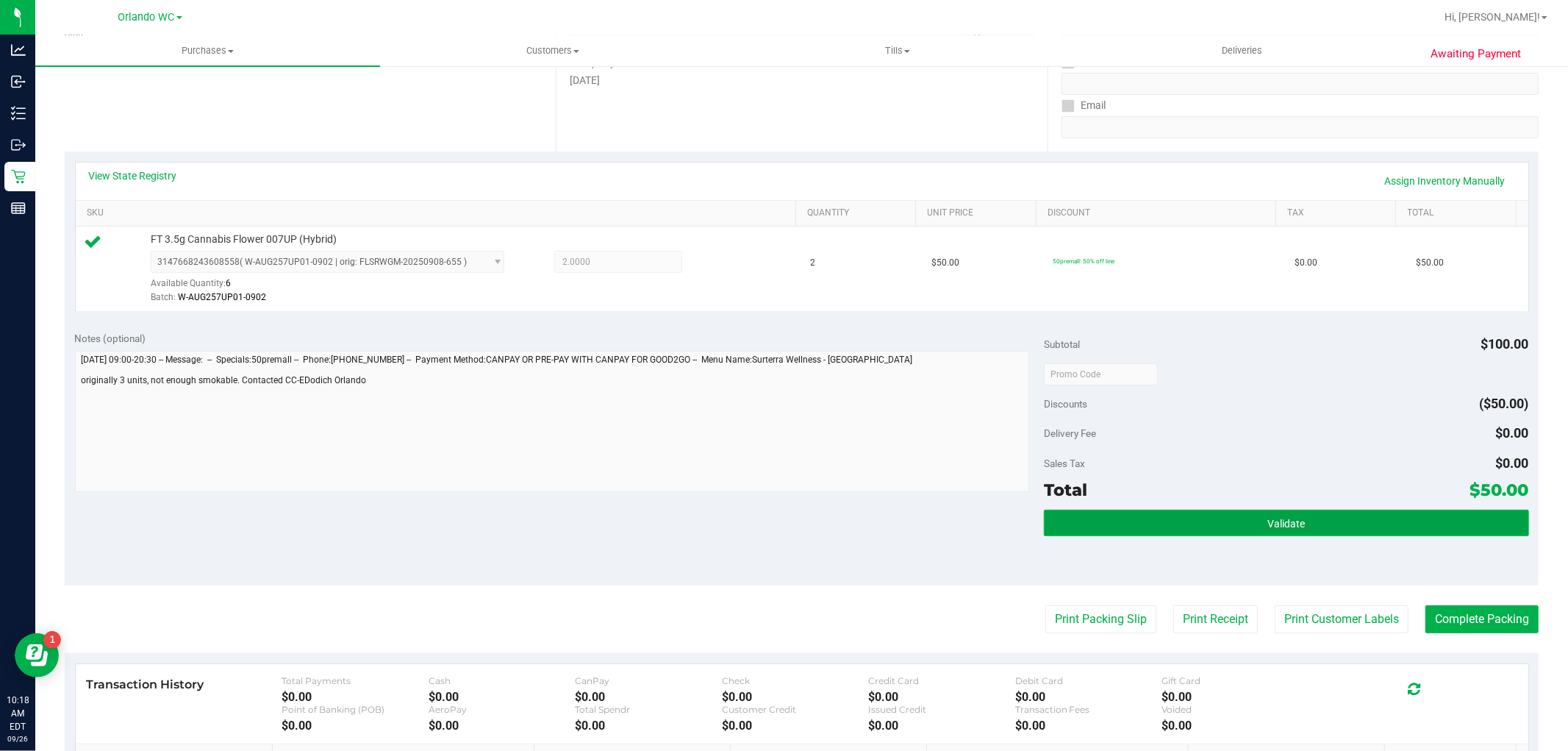
click at [1358, 527] on button "Validate" at bounding box center [1285, 522] width 484 height 26
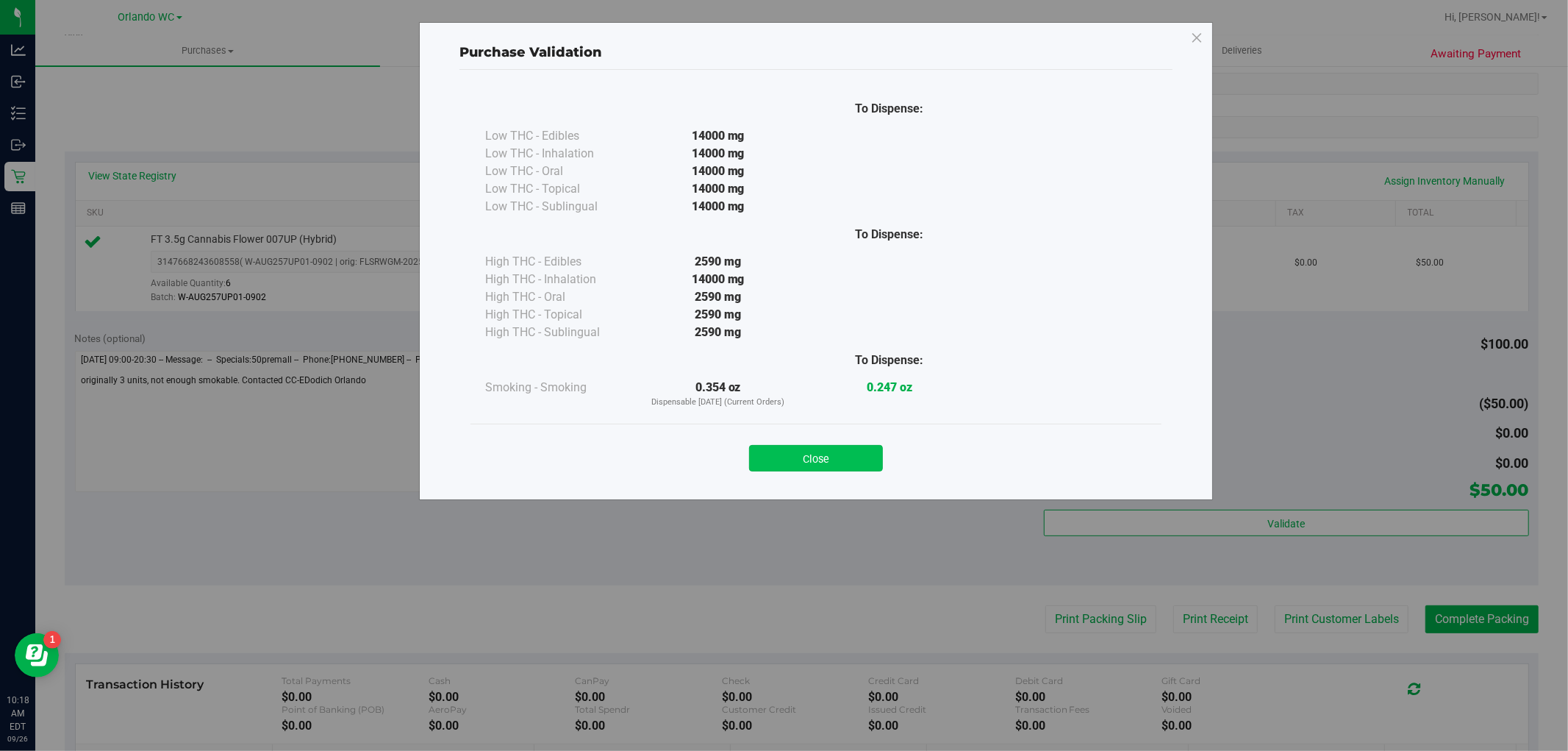
click at [872, 459] on button "Close" at bounding box center [816, 458] width 134 height 26
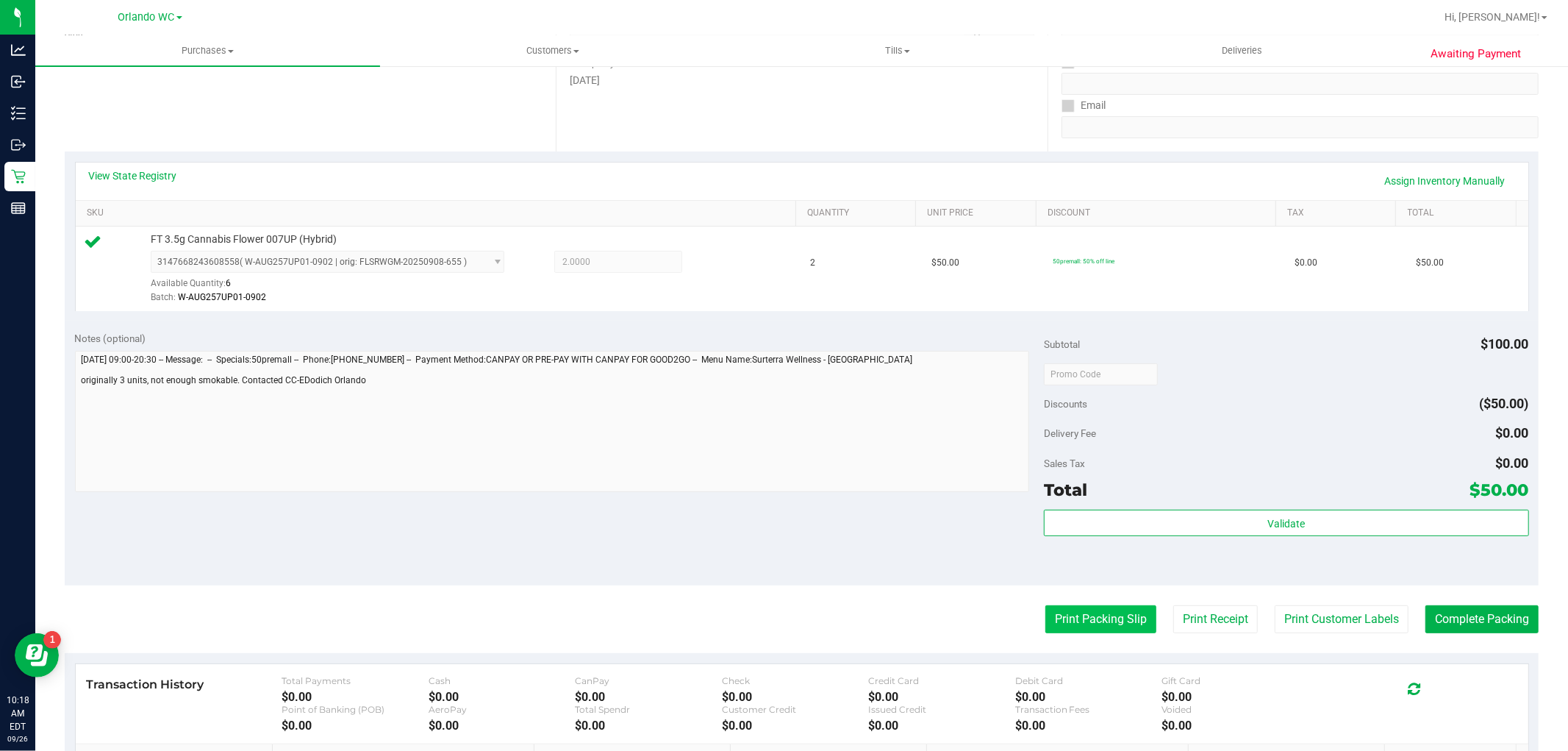
click at [1110, 618] on button "Print Packing Slip" at bounding box center [1101, 619] width 111 height 28
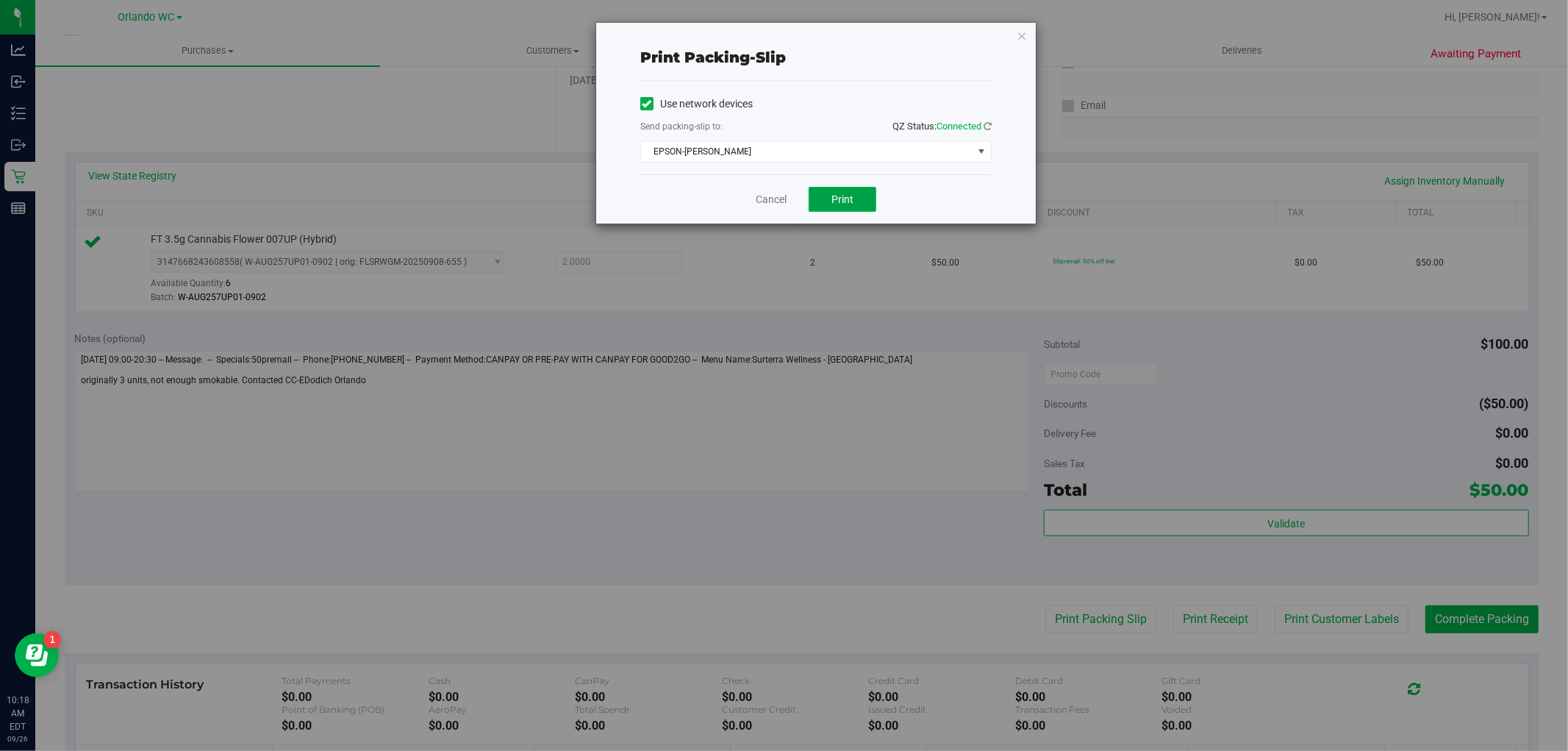
click at [843, 197] on span "Print" at bounding box center [842, 199] width 22 height 12
click at [761, 203] on link "Cancel" at bounding box center [770, 200] width 31 height 15
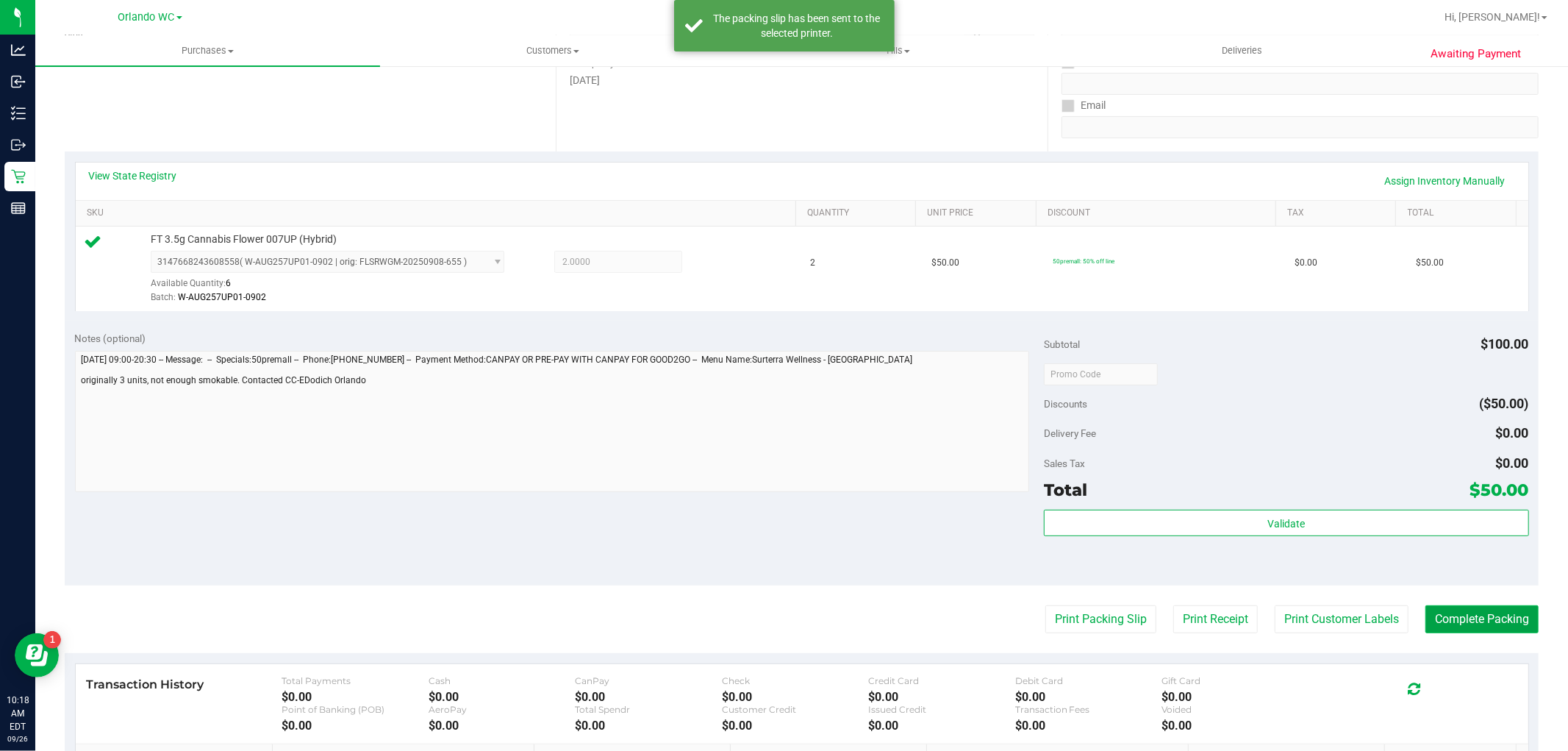
click at [1475, 620] on button "Complete Packing" at bounding box center [1481, 619] width 113 height 28
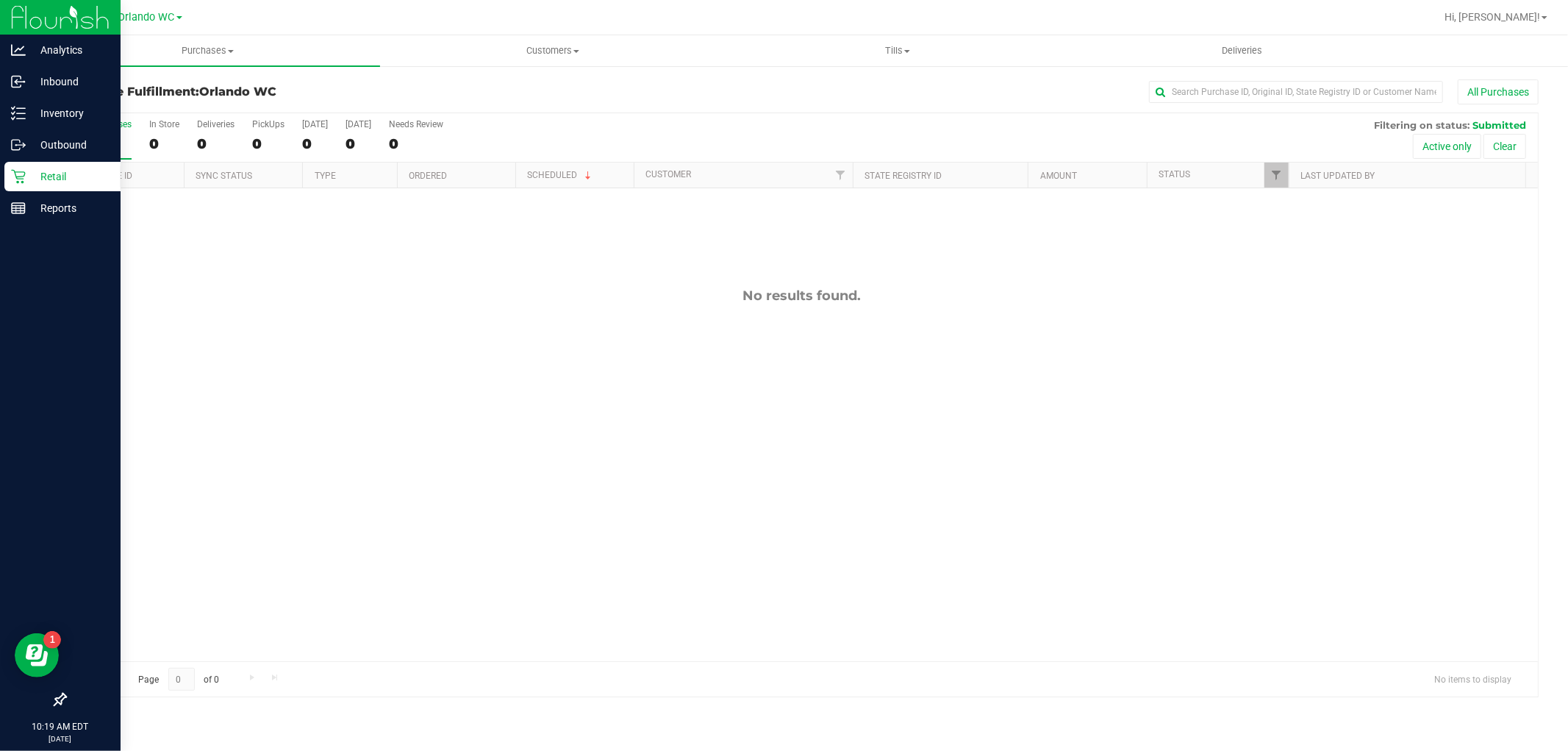
click at [46, 165] on div "Retail" at bounding box center [62, 176] width 116 height 29
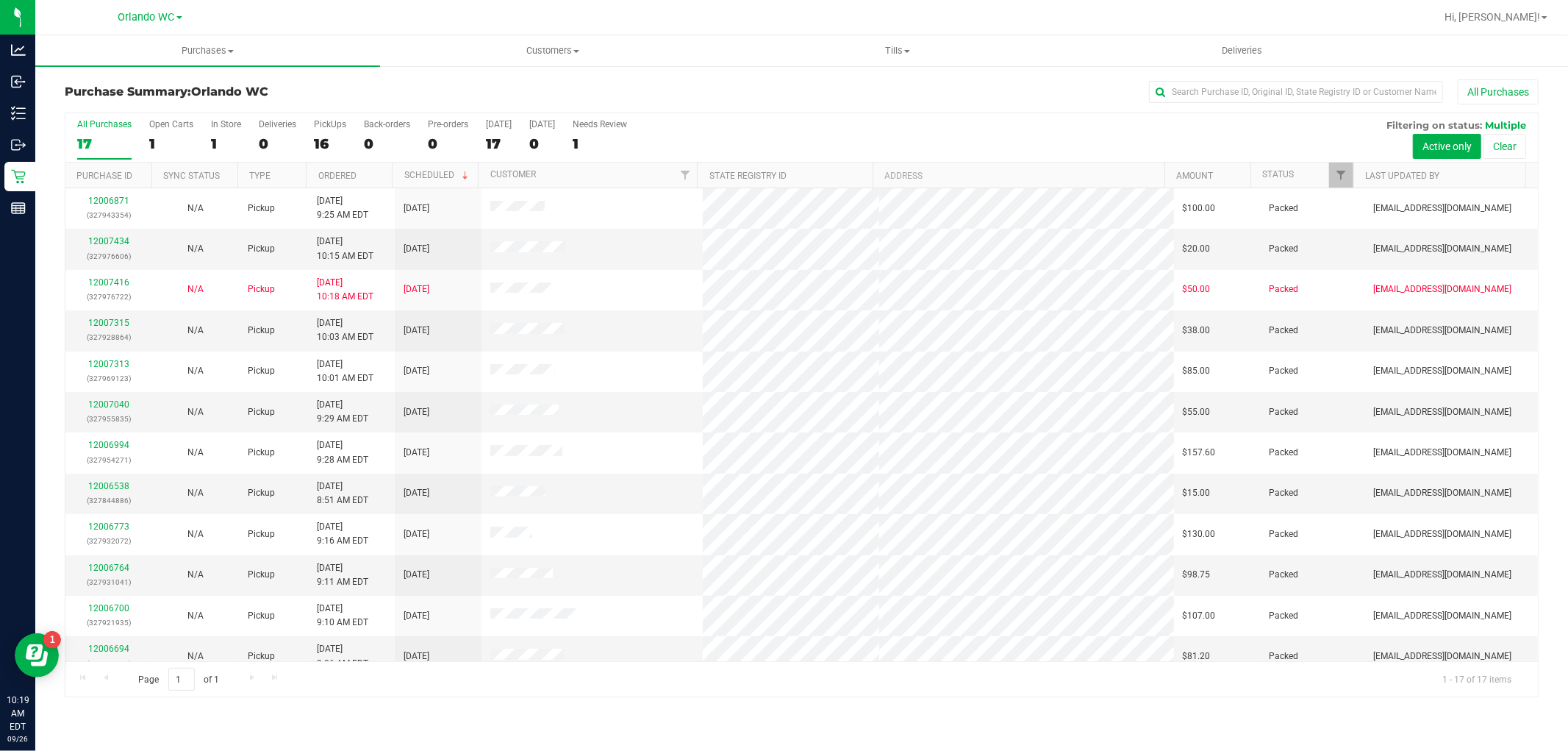
click at [93, 134] on label "All Purchases 17" at bounding box center [104, 139] width 55 height 40
click at [0, 0] on input "All Purchases 17" at bounding box center [0, 0] width 0 height 0
click at [108, 239] on link "12007482" at bounding box center [109, 241] width 41 height 10
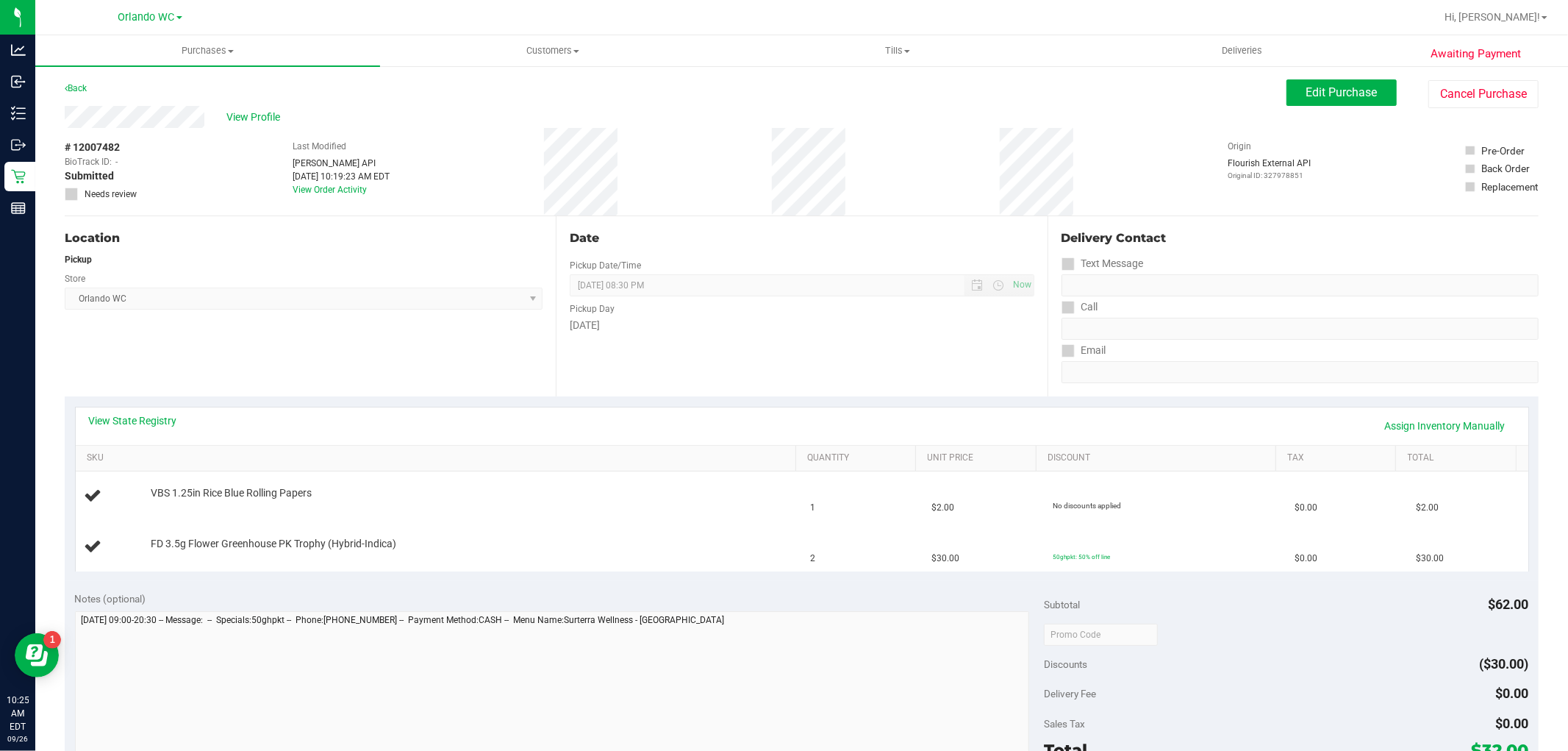
click at [314, 336] on div "Location Pickup Store Orlando WC Select Store Bonita Springs WC Boynton Beach W…" at bounding box center [310, 306] width 491 height 180
click at [142, 422] on link "View State Registry" at bounding box center [134, 421] width 88 height 15
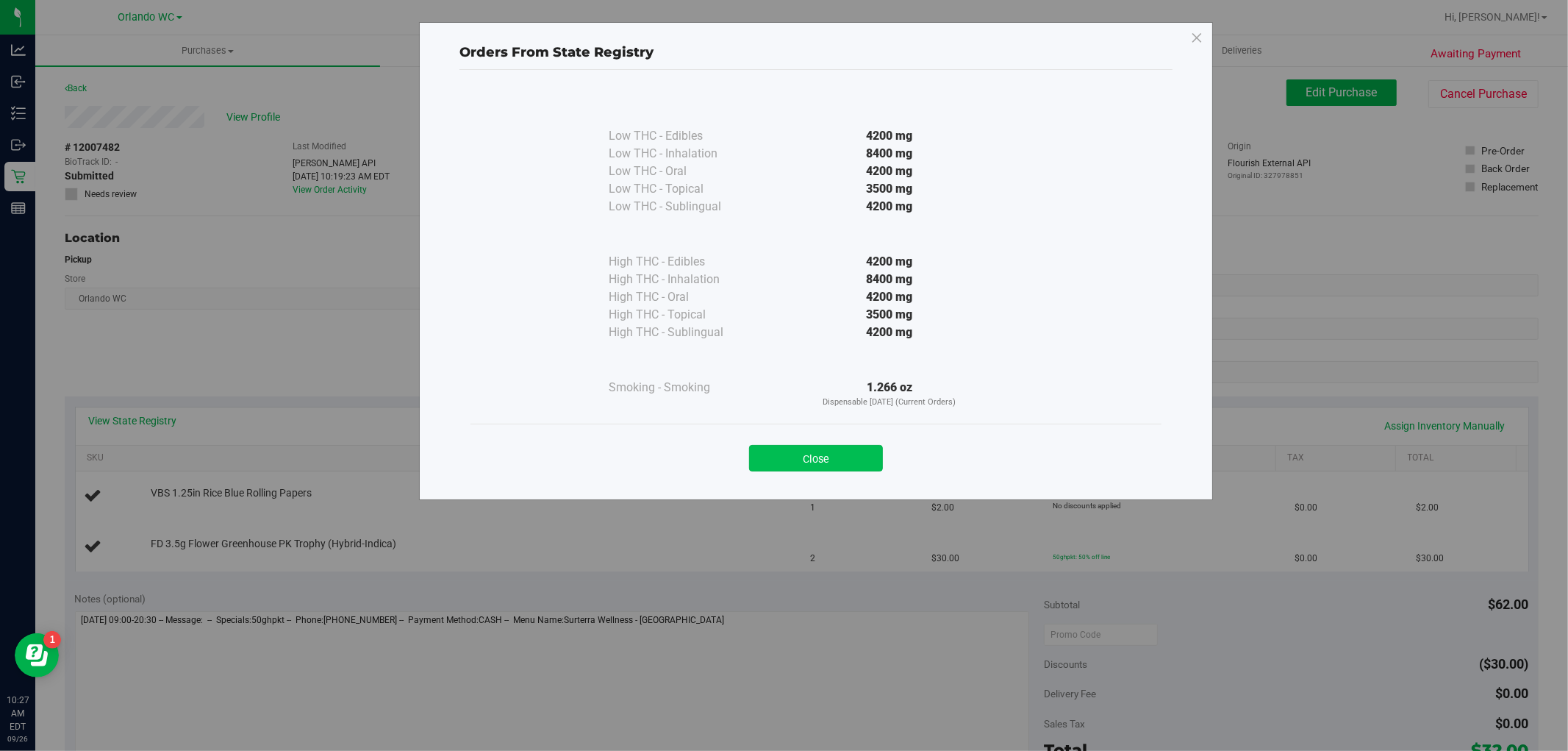
click at [769, 453] on button "Close" at bounding box center [816, 458] width 134 height 26
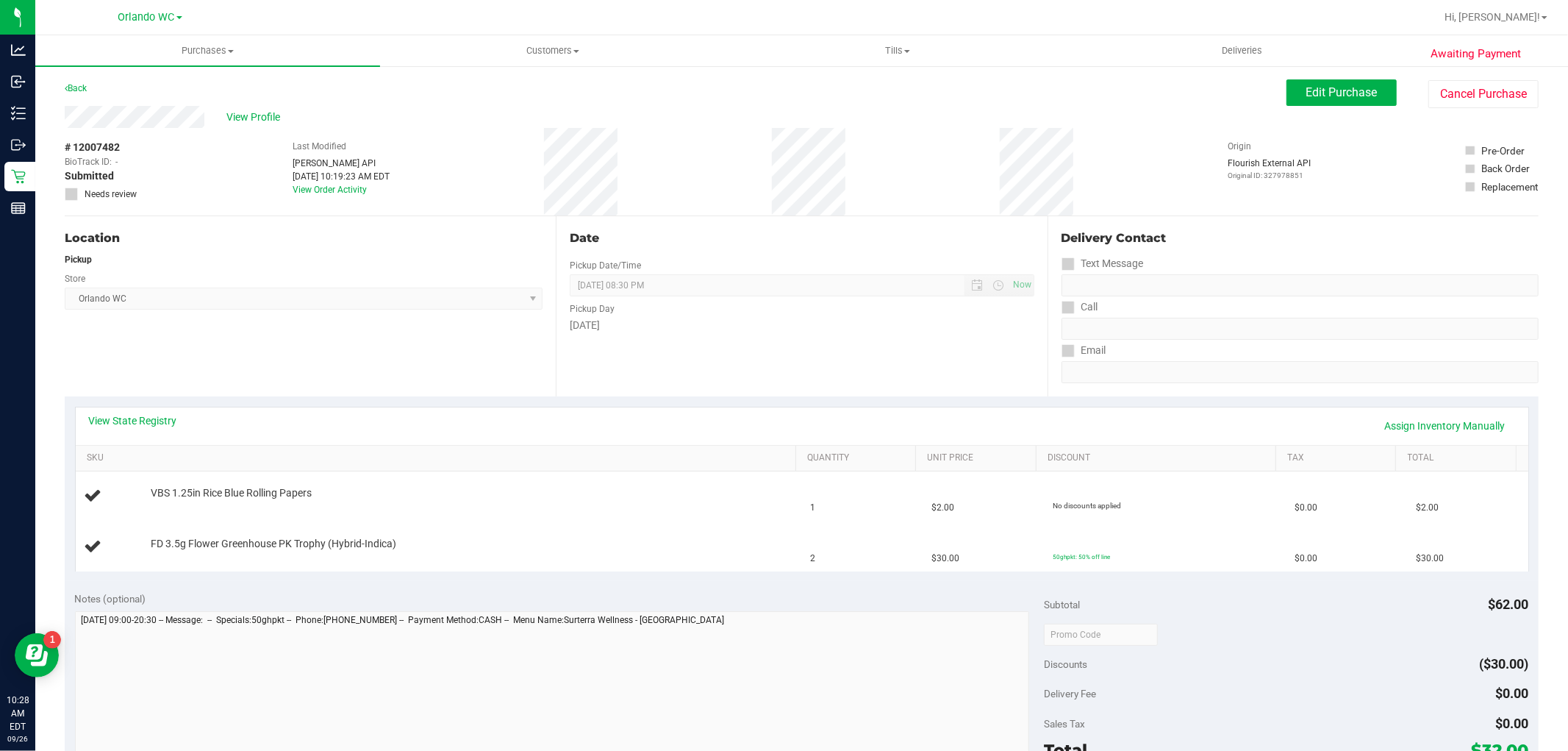
click at [689, 380] on div "Date Pickup Date/Time [DATE] Now [DATE] 08:30 PM Now Pickup Day [DATE]" at bounding box center [801, 306] width 491 height 180
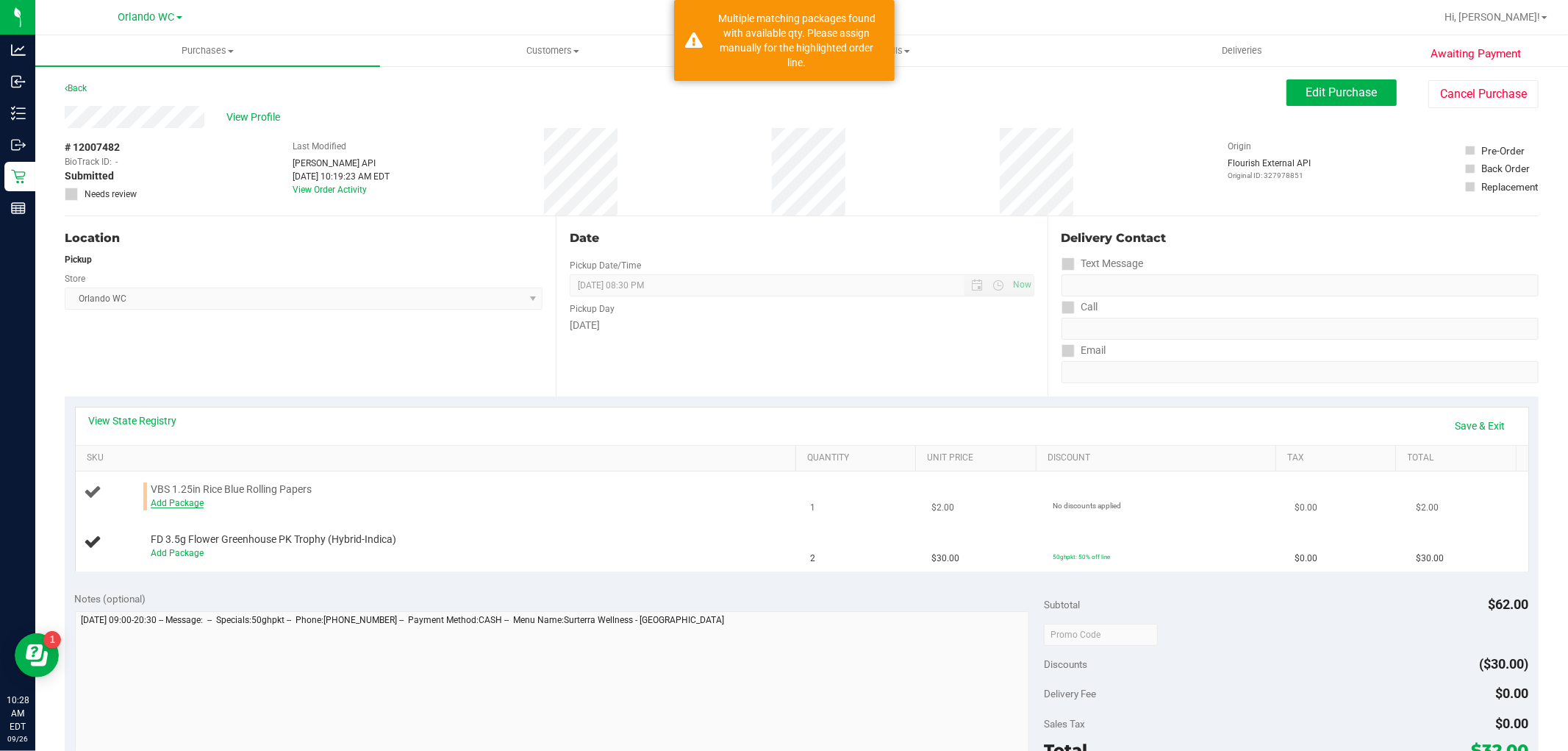
click at [164, 507] on link "Add Package" at bounding box center [177, 503] width 53 height 10
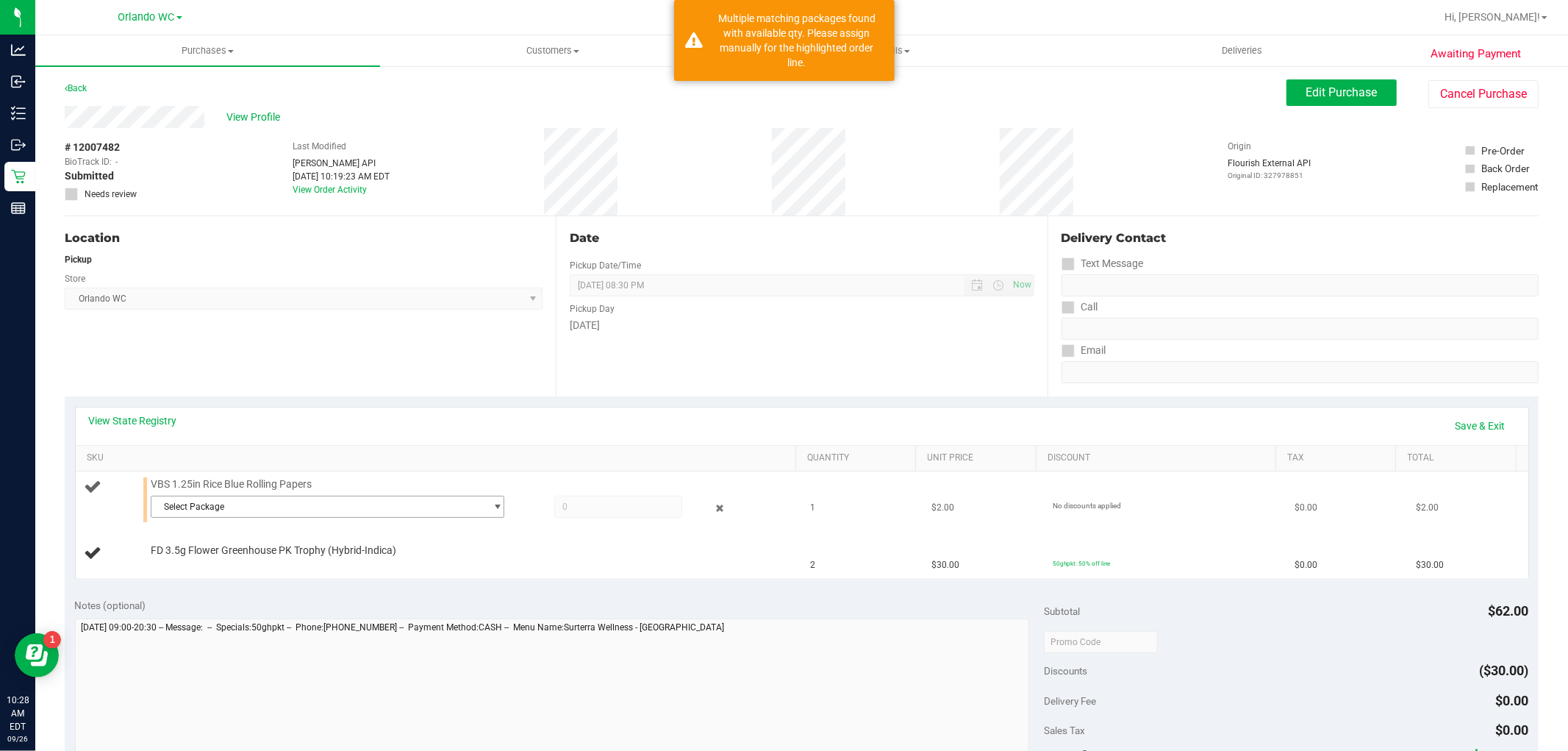
click at [196, 504] on span "Select Package" at bounding box center [318, 506] width 334 height 21
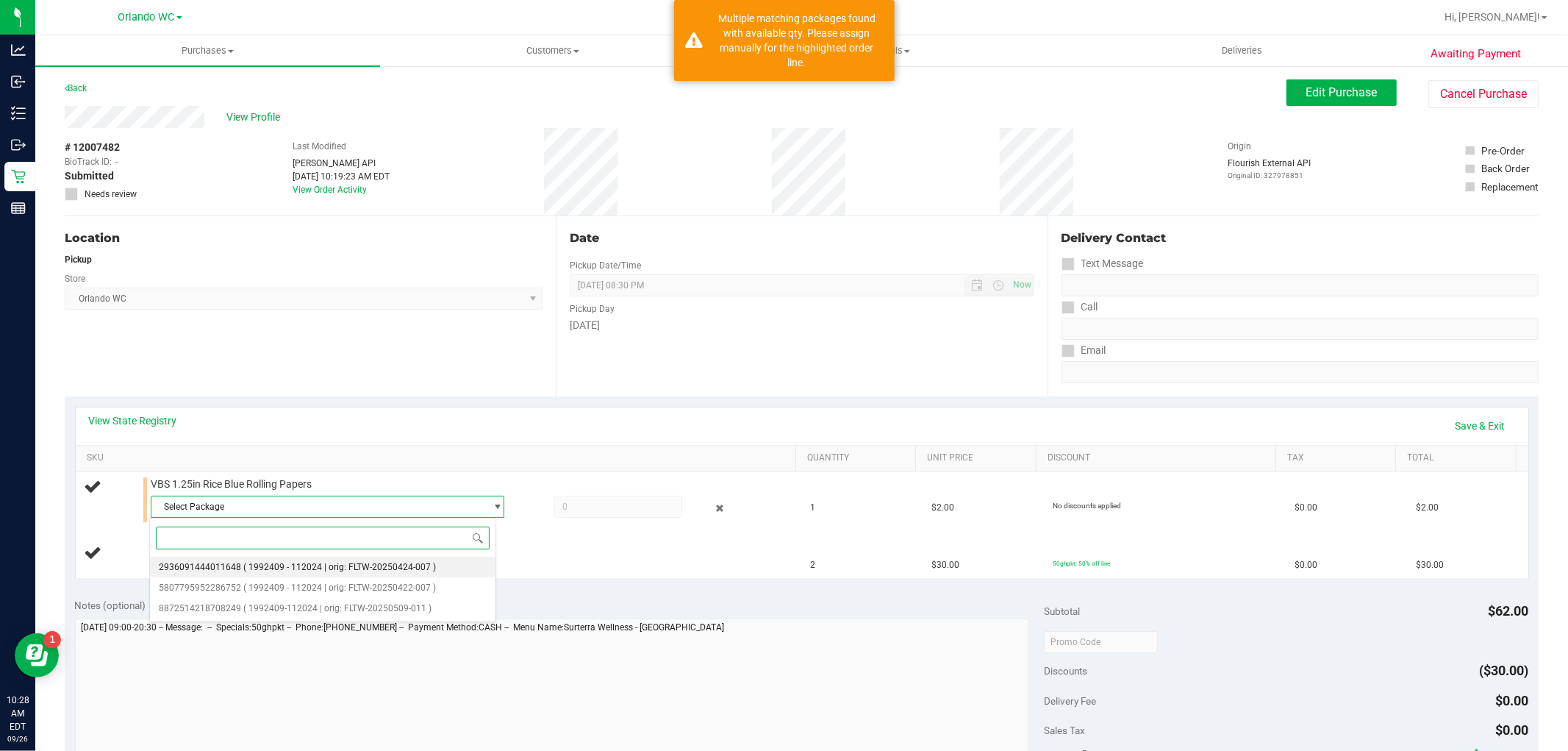
click at [303, 577] on li "2936091444011648 ( 1992409 - 112024 | orig: FLTW-20250424-007 )" at bounding box center [323, 567] width 346 height 21
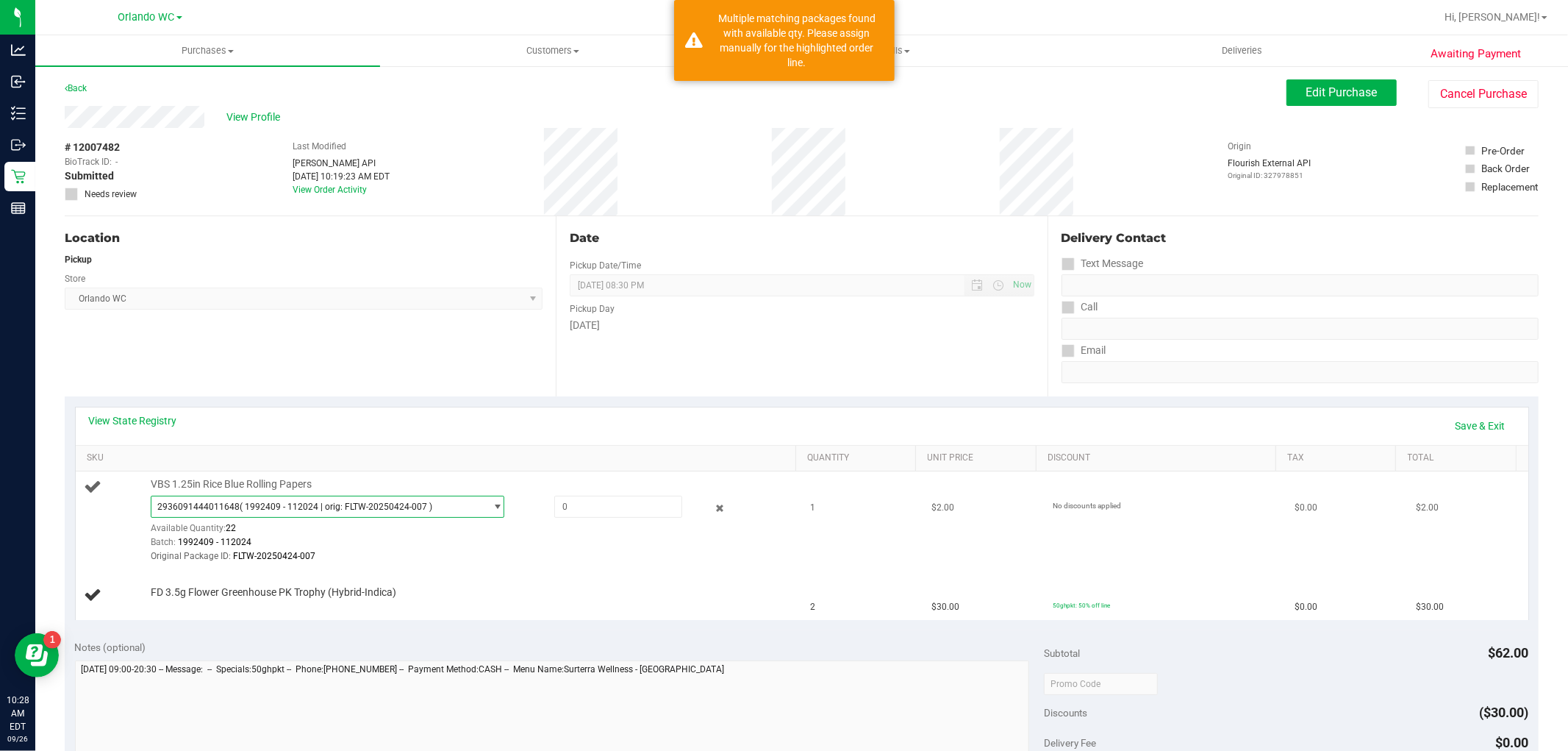
click at [327, 492] on div "VBS 1.25in Rice Blue Rolling Papers 2936091444011648 ( 1992409 - 112024 | orig:…" at bounding box center [466, 520] width 645 height 87
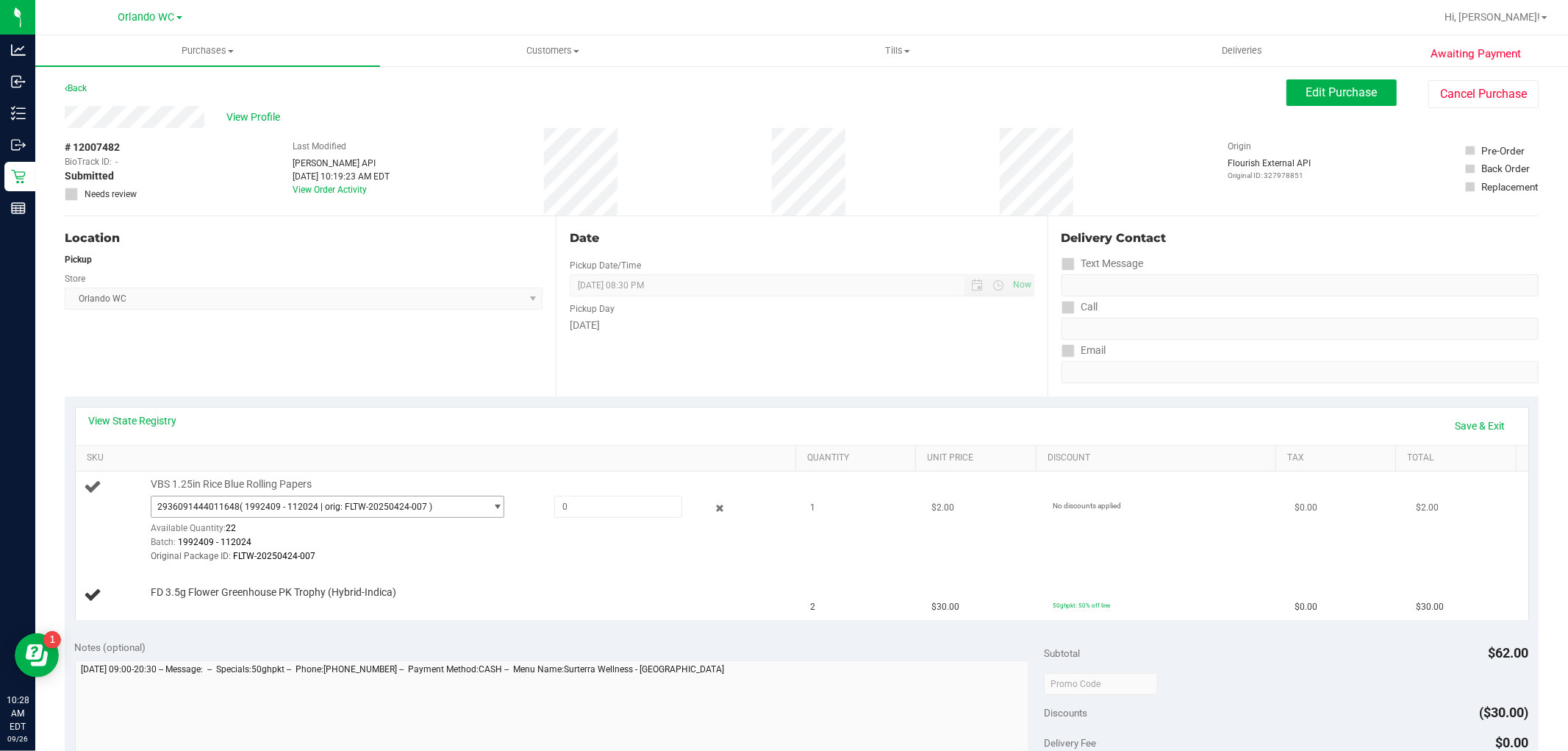
click at [270, 513] on span "2936091444011648 ( 1992409 - 112024 | orig: FLTW-20250424-007 )" at bounding box center [318, 506] width 334 height 21
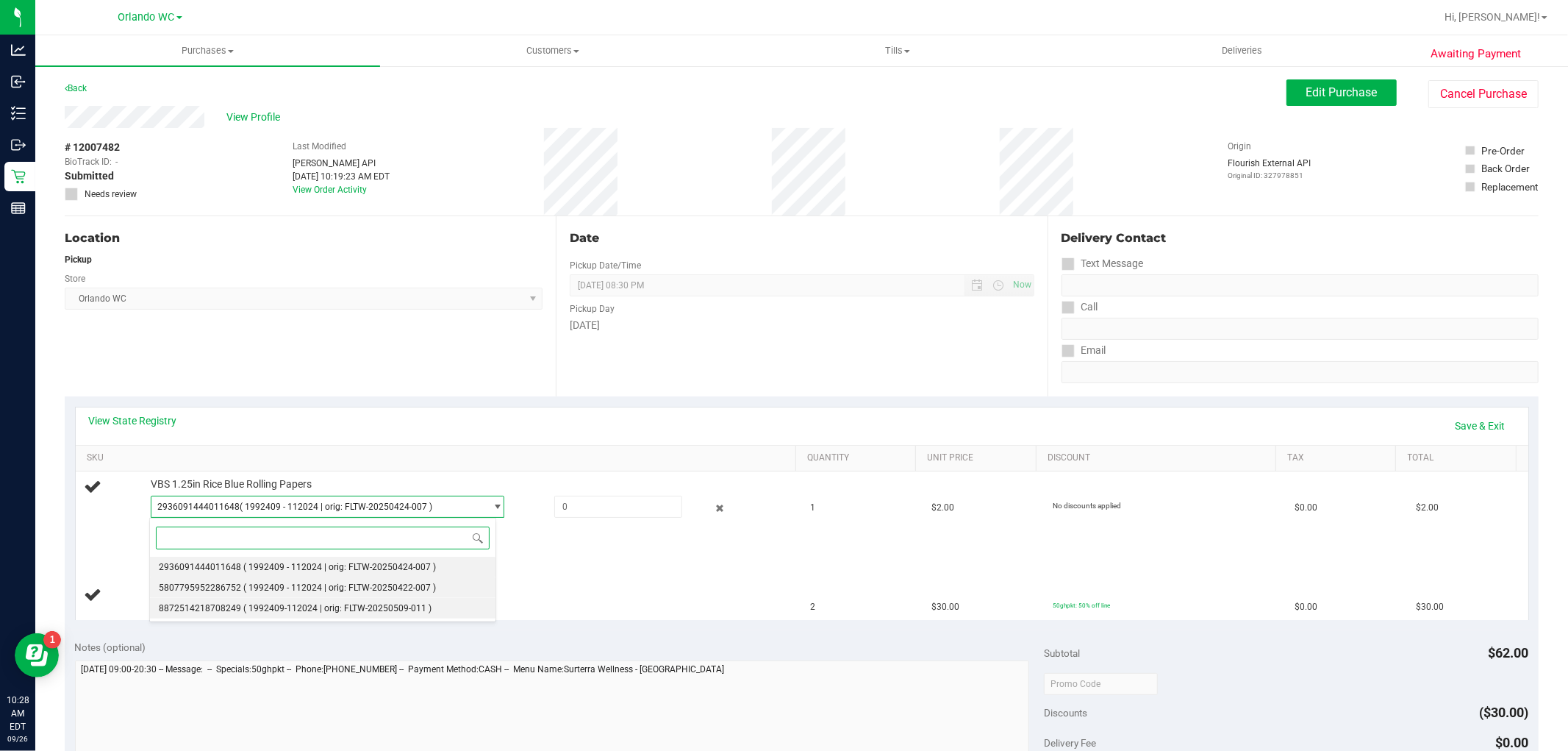
click at [244, 608] on span "( 1992409-112024 | orig: FLTW-20250509-011 )" at bounding box center [338, 608] width 188 height 10
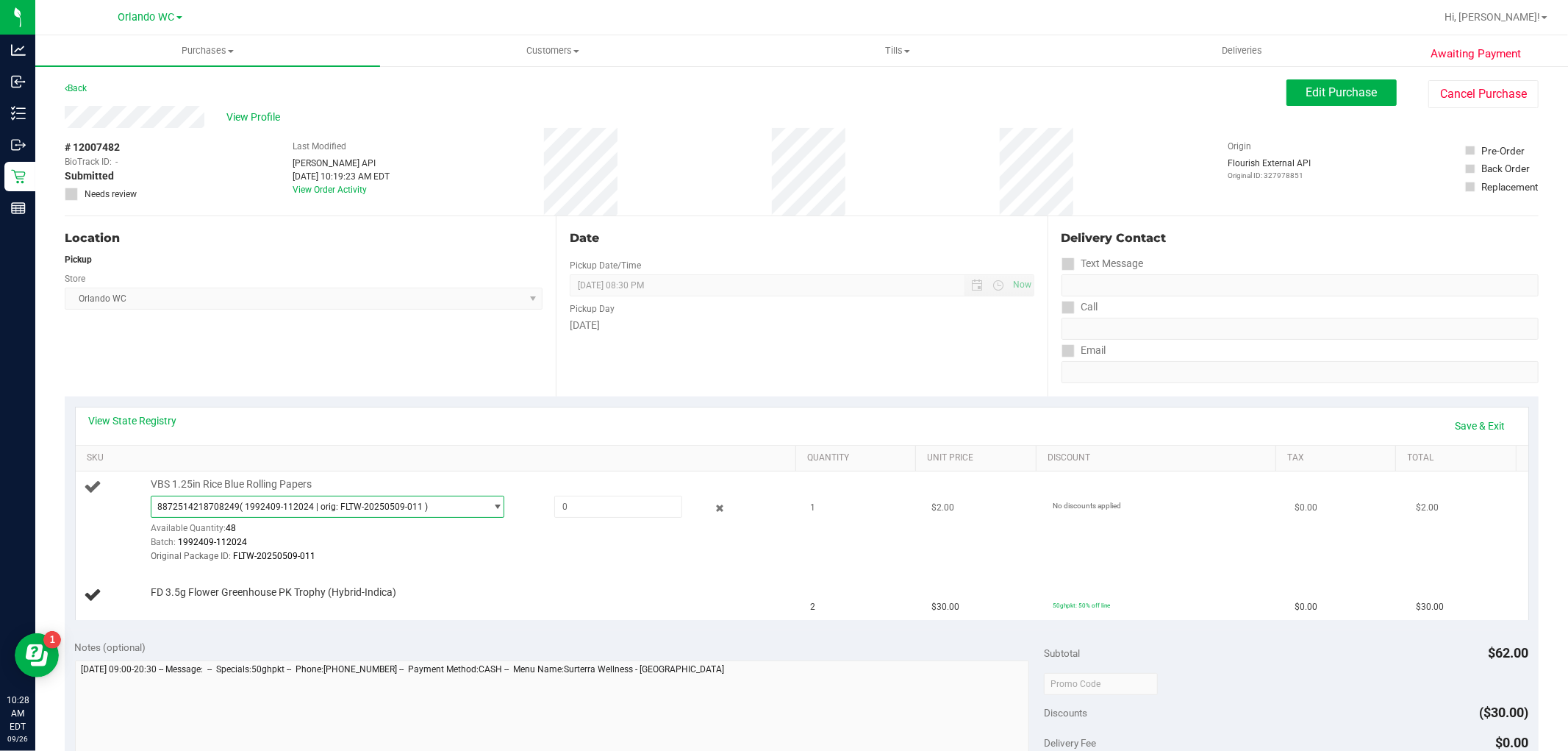
click at [290, 513] on span "8872514218708249 ( 1992409-112024 | orig: FLTW-20250509-011 )" at bounding box center [318, 506] width 334 height 21
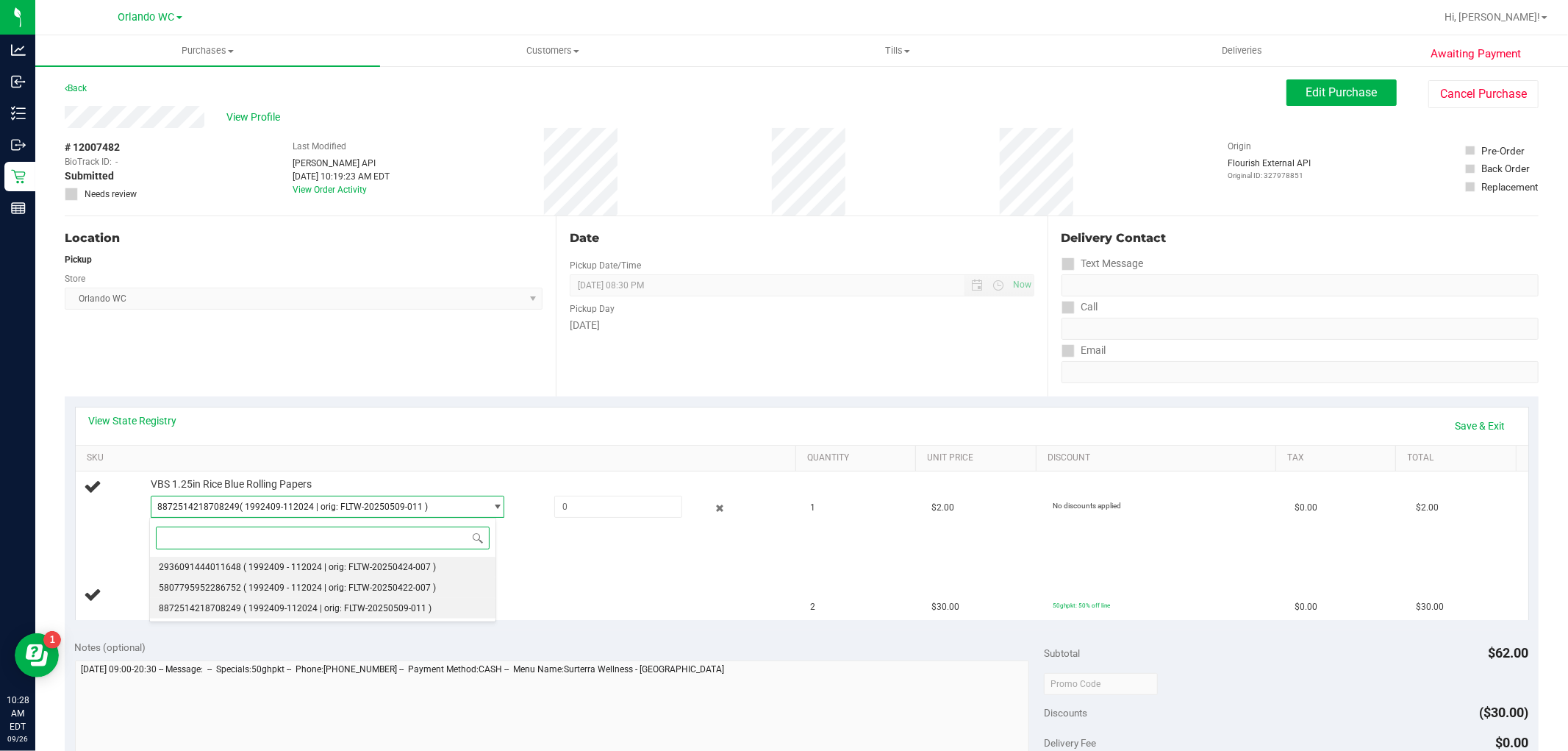
click at [247, 585] on span "( 1992409 - 112024 | orig: FLTW-20250422-007 )" at bounding box center [340, 587] width 193 height 10
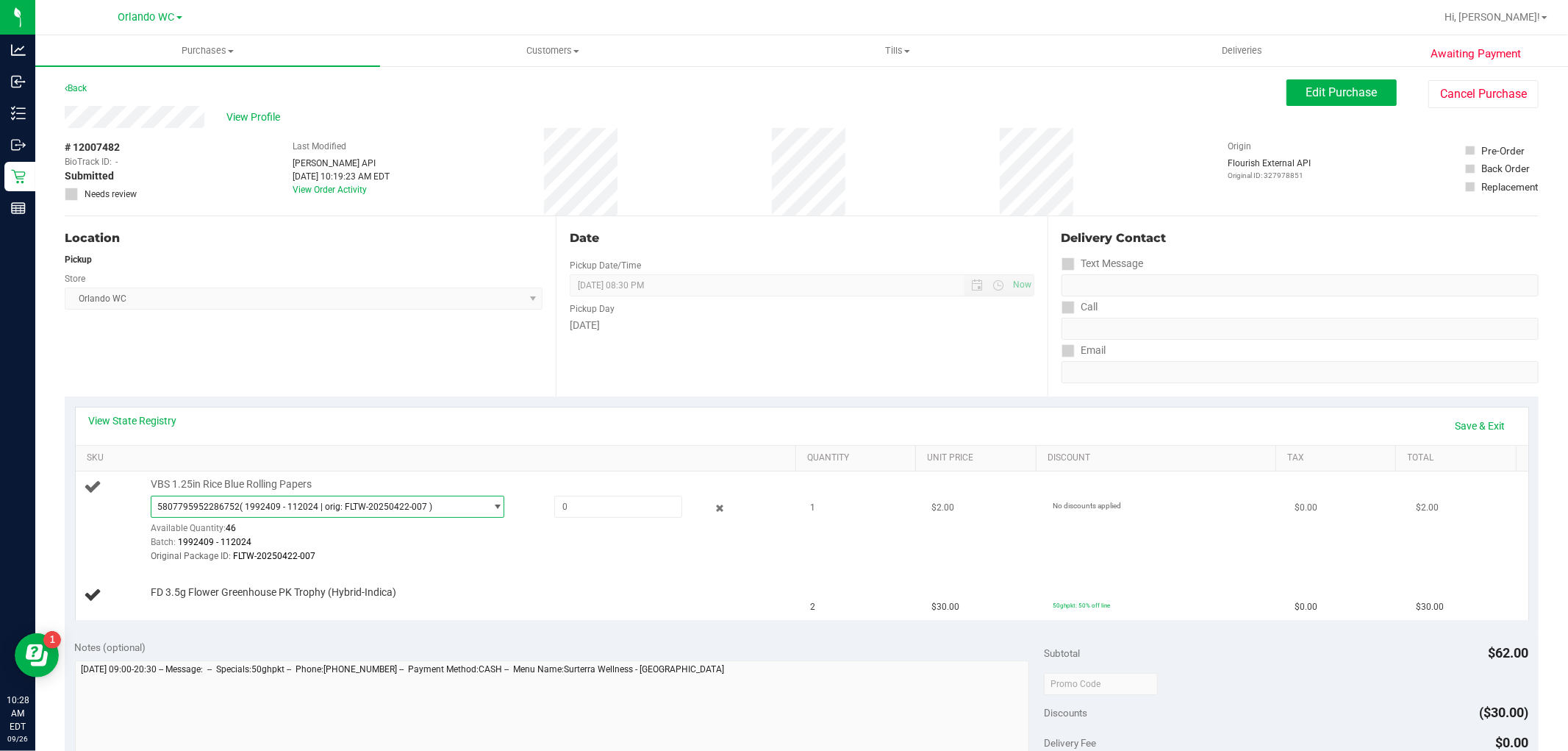
click at [276, 511] on span "( 1992409 - 112024 | orig: FLTW-20250422-007 )" at bounding box center [336, 506] width 193 height 10
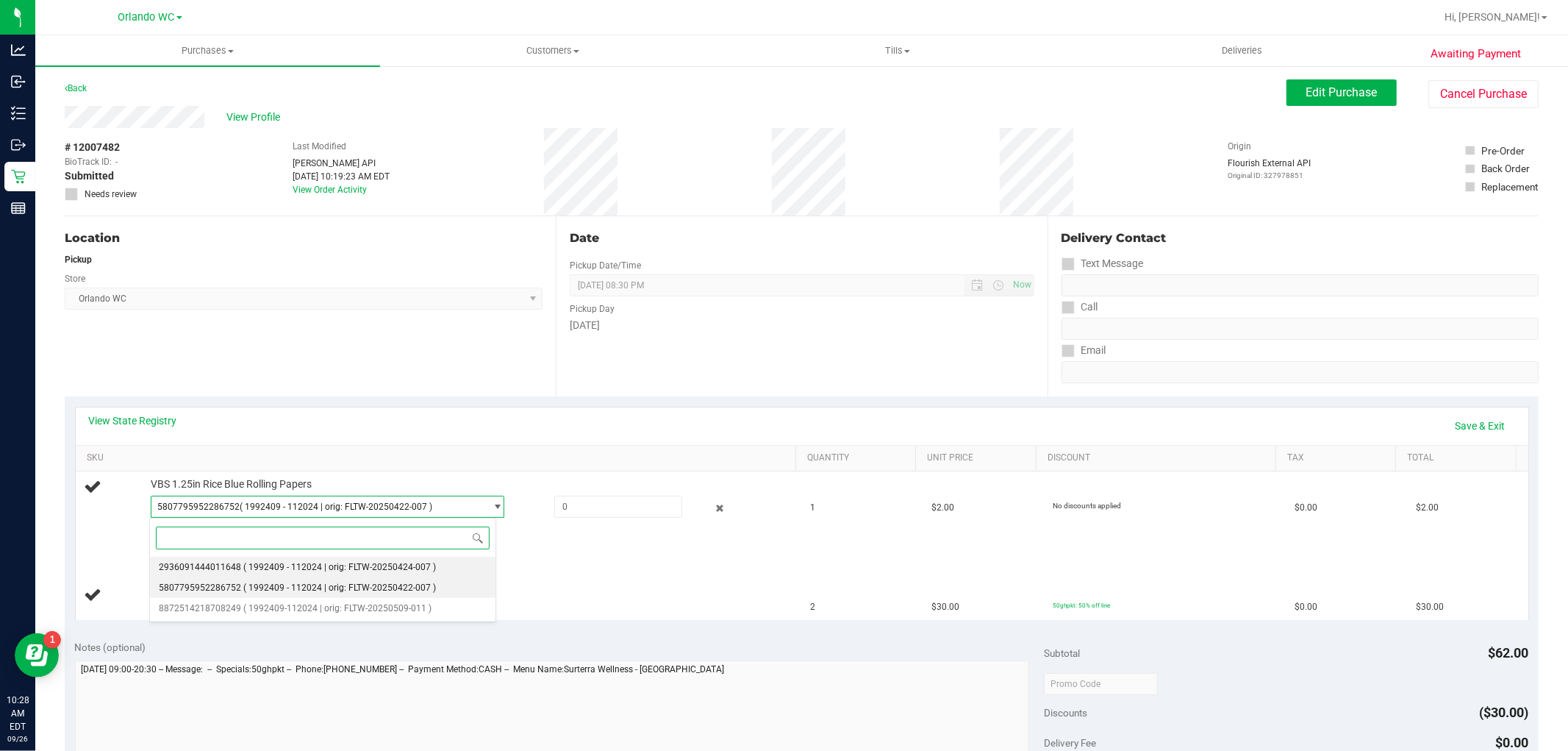
click at [261, 564] on span "( 1992409 - 112024 | orig: FLTW-20250424-007 )" at bounding box center [340, 567] width 193 height 10
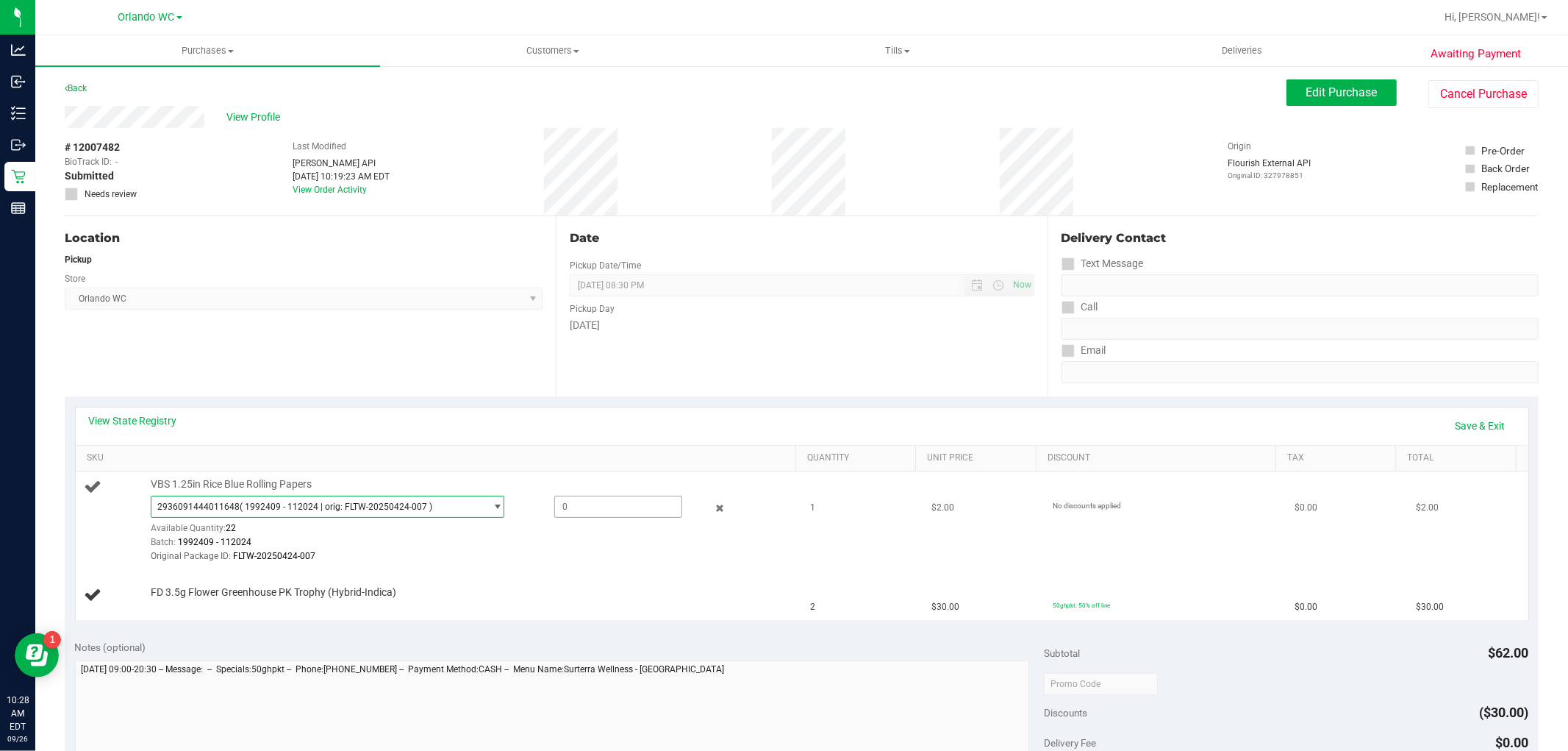
click at [554, 509] on span at bounding box center [618, 506] width 128 height 22
type input "1"
type input "1.0000"
click at [553, 530] on div "2936091444011648 ( 1992409 - 112024 | orig: FLTW-20250424-007 ) 293609144401164…" at bounding box center [469, 530] width 638 height 69
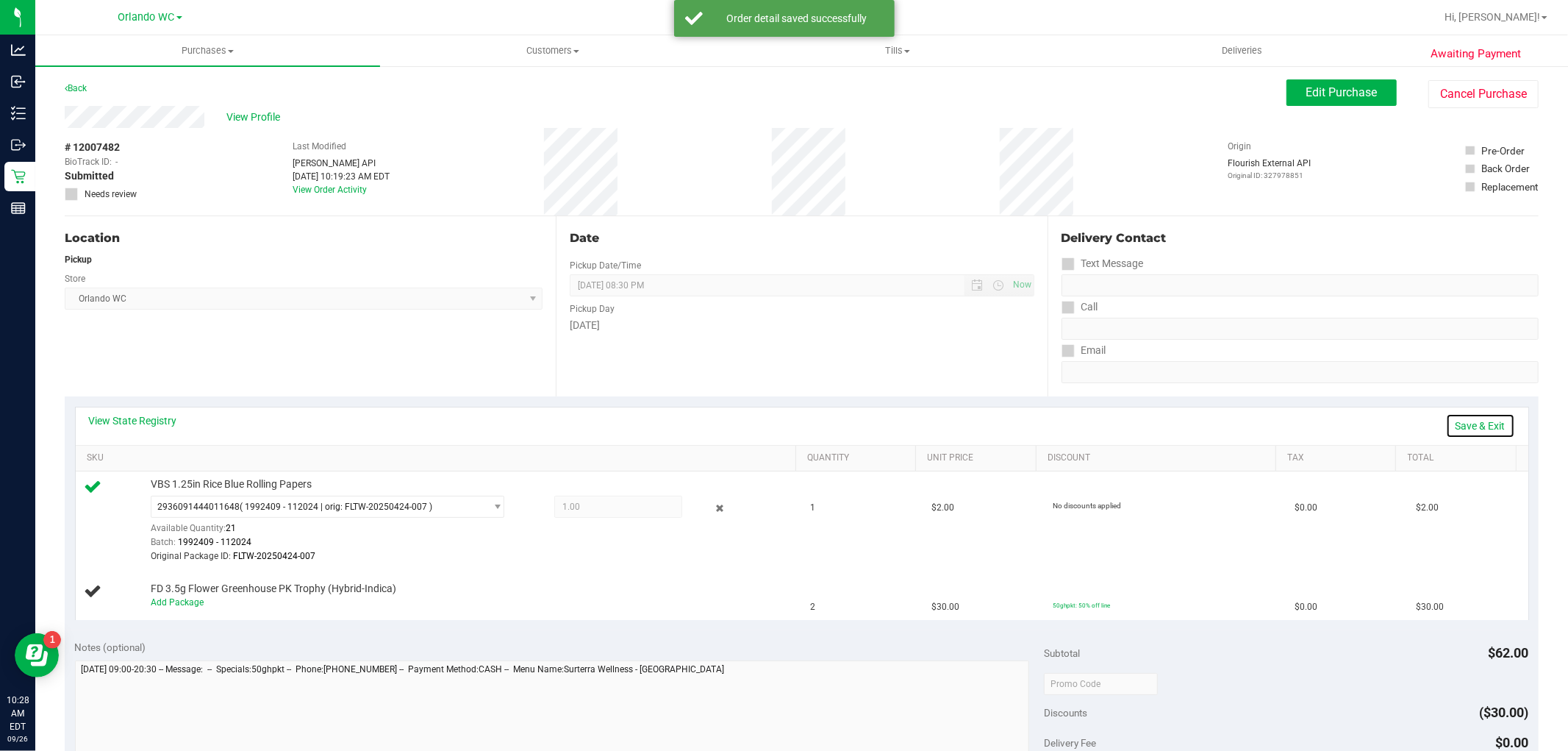
click at [1490, 424] on link "Save & Exit" at bounding box center [1480, 425] width 69 height 25
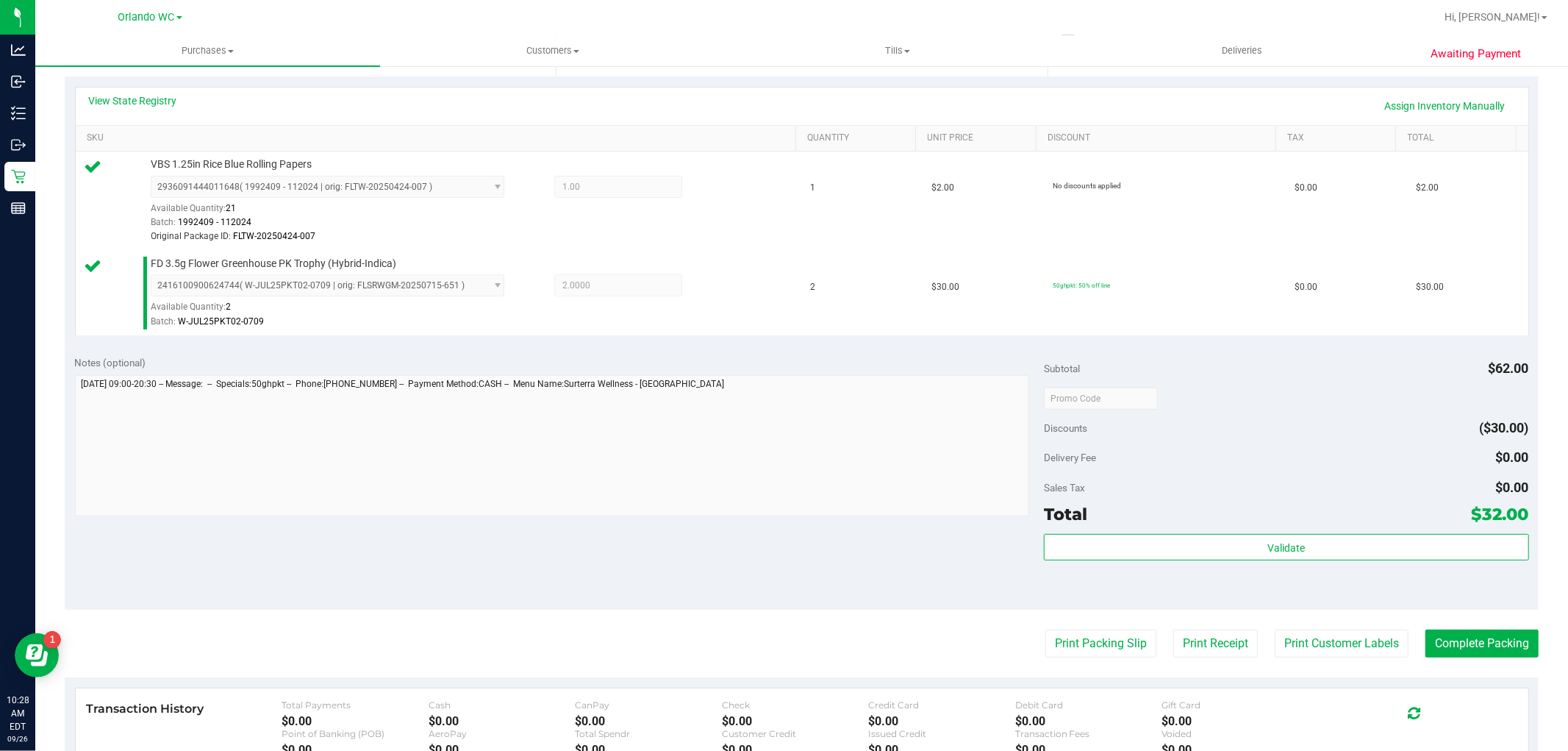
scroll to position [327, 0]
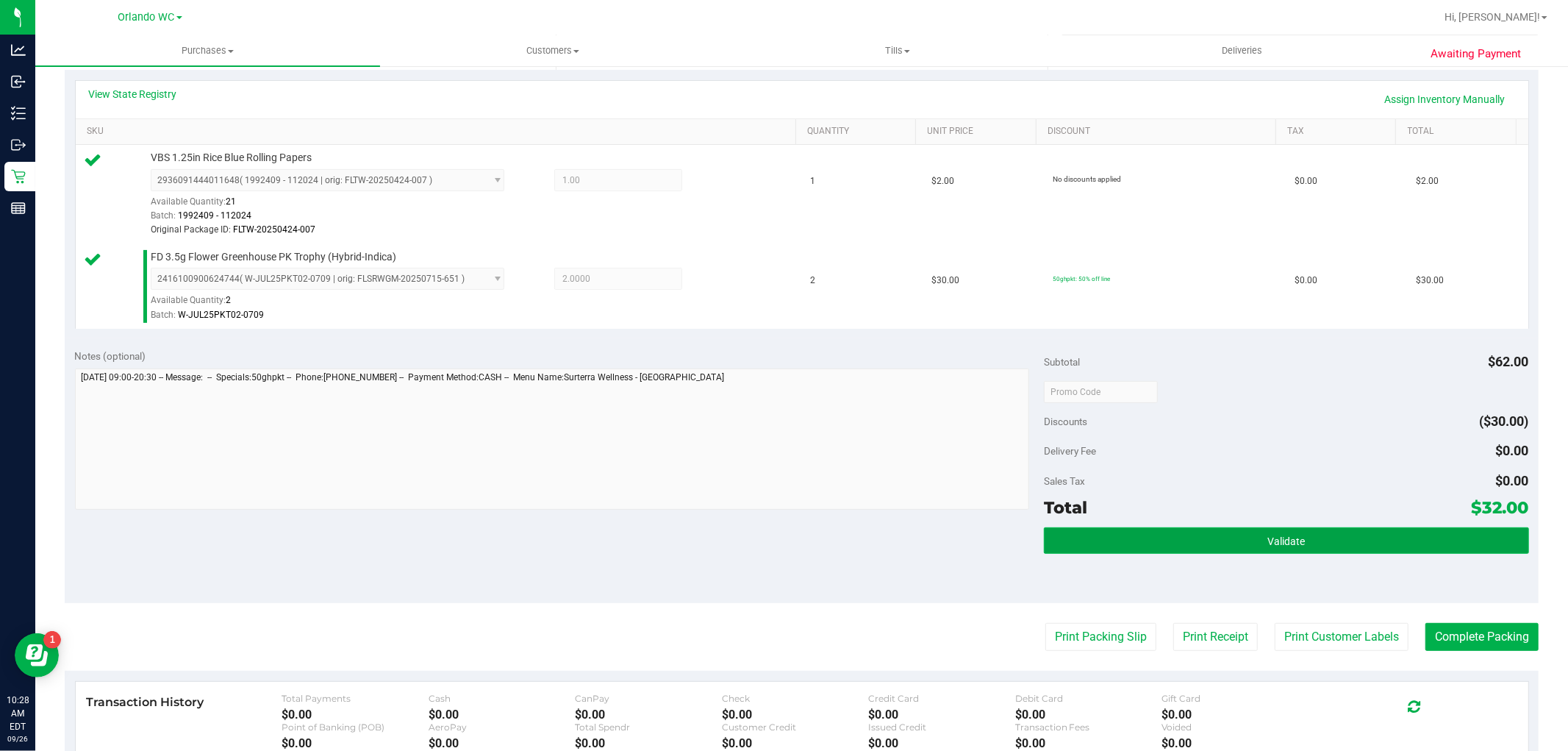
click at [1413, 530] on button "Validate" at bounding box center [1285, 540] width 484 height 26
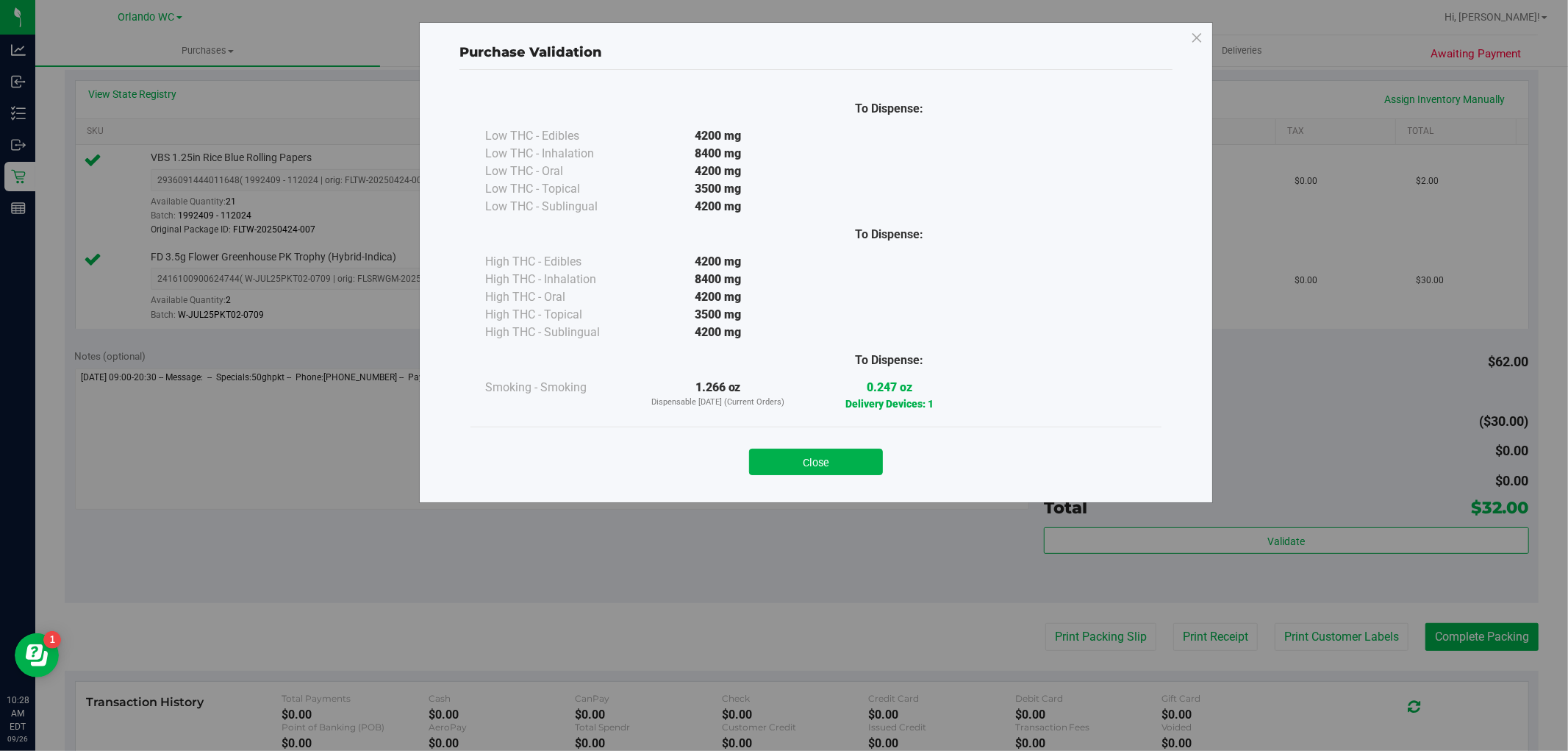
click at [835, 469] on button "Close" at bounding box center [816, 462] width 134 height 26
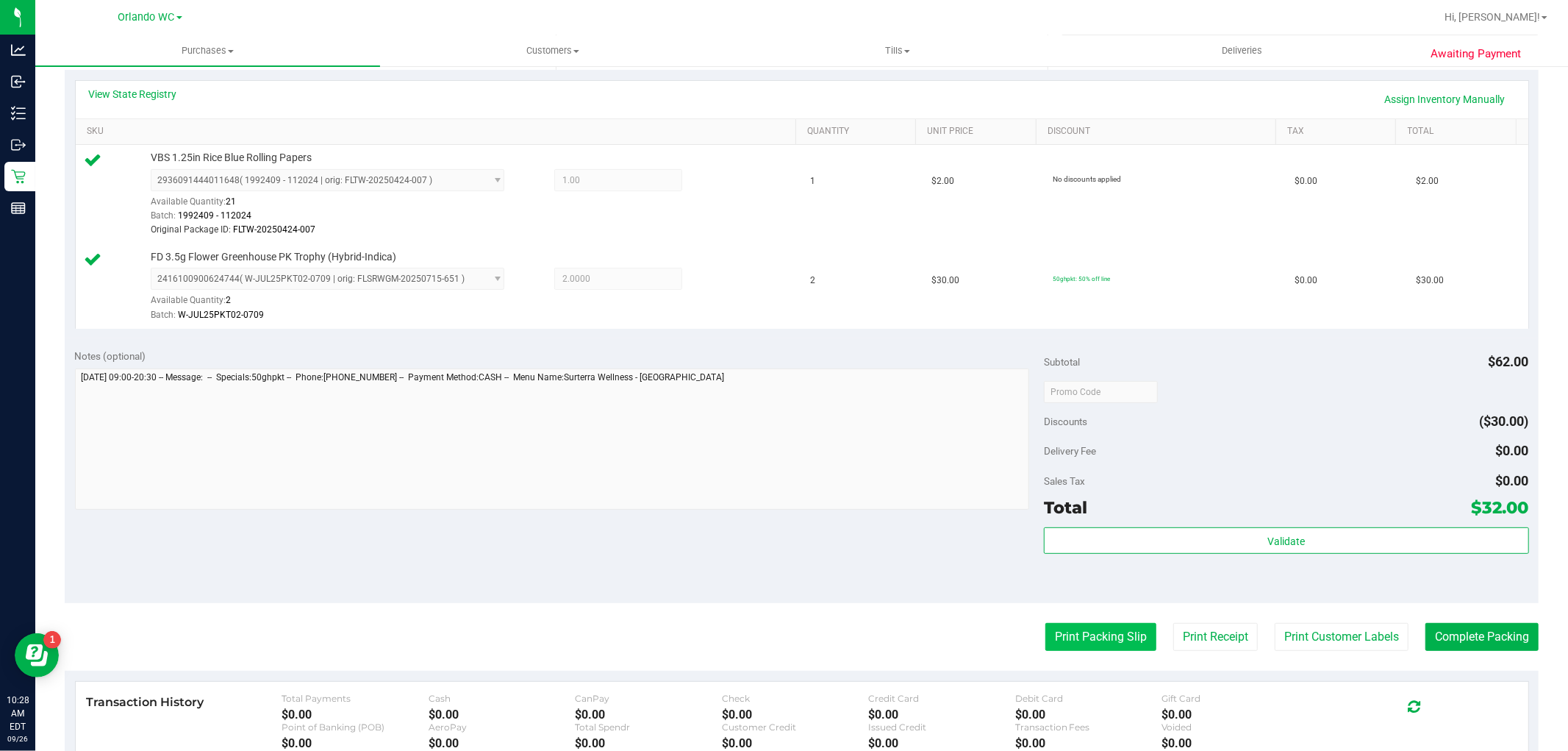
click at [1067, 637] on button "Print Packing Slip" at bounding box center [1101, 637] width 111 height 28
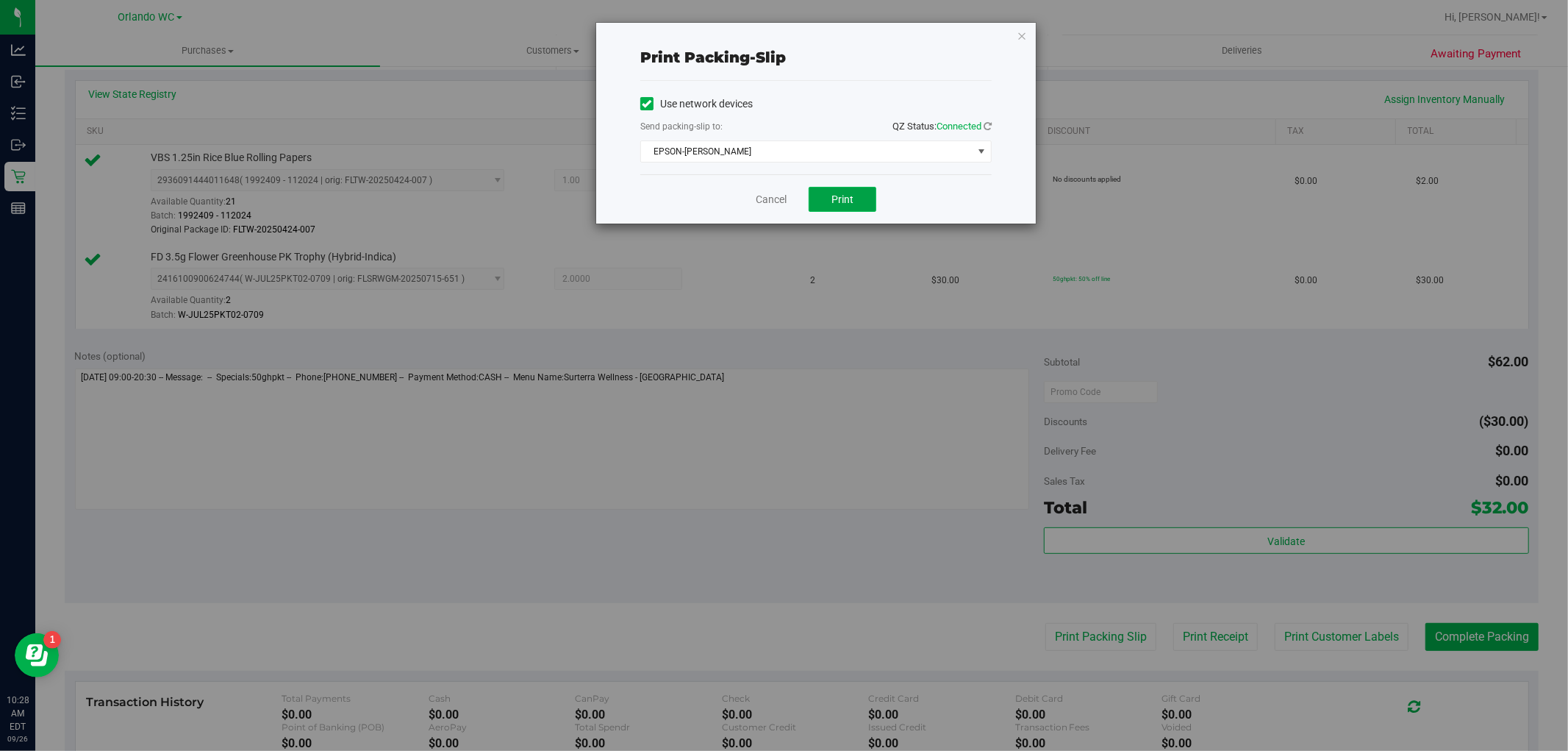
click at [842, 199] on span "Print" at bounding box center [842, 199] width 22 height 12
click at [768, 195] on link "Cancel" at bounding box center [770, 200] width 31 height 15
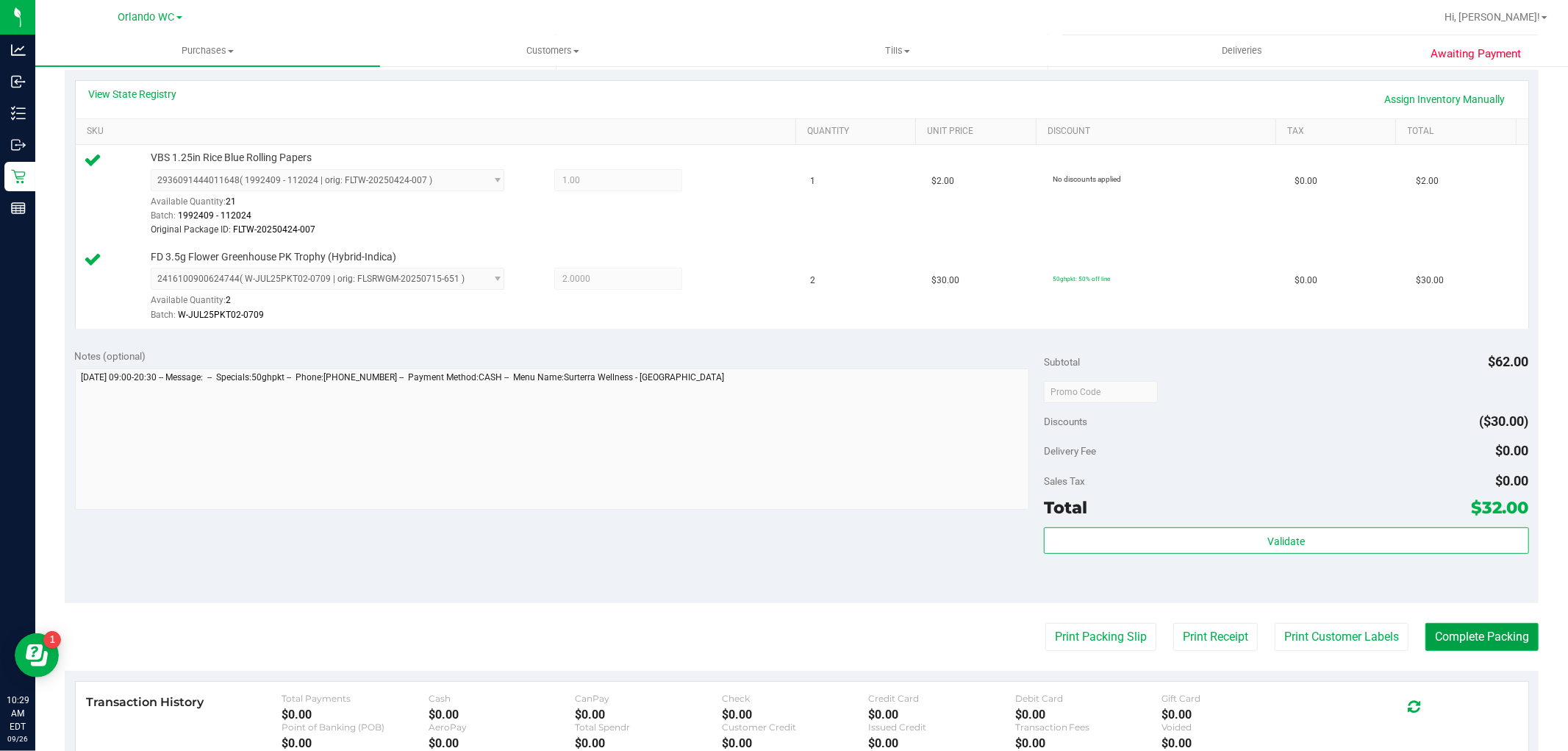
click at [1518, 646] on button "Complete Packing" at bounding box center [1481, 637] width 113 height 28
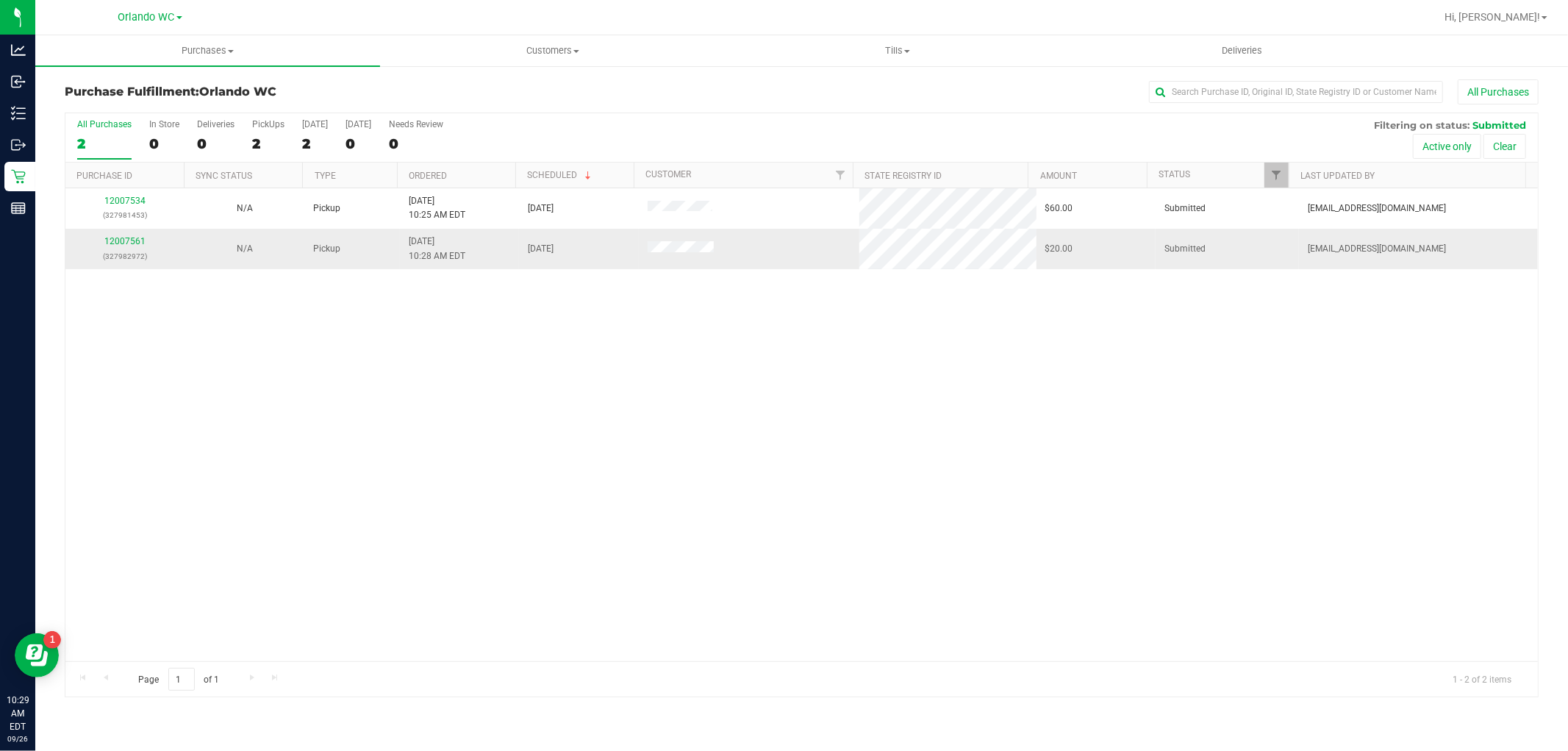
click at [127, 248] on div "12007561 (327982972)" at bounding box center [125, 248] width 102 height 28
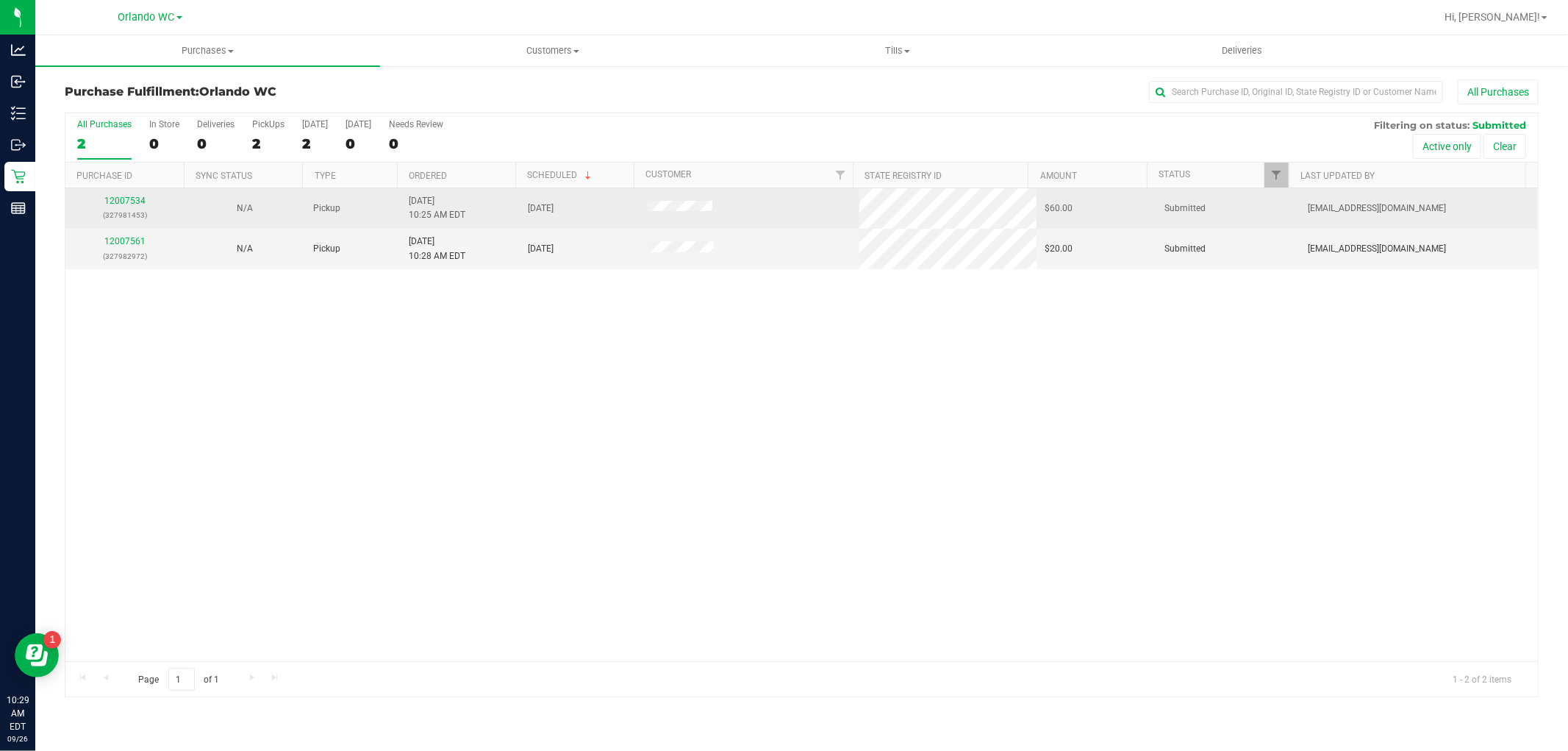
click at [123, 228] on td "12007534 (327981453)" at bounding box center [125, 208] width 119 height 40
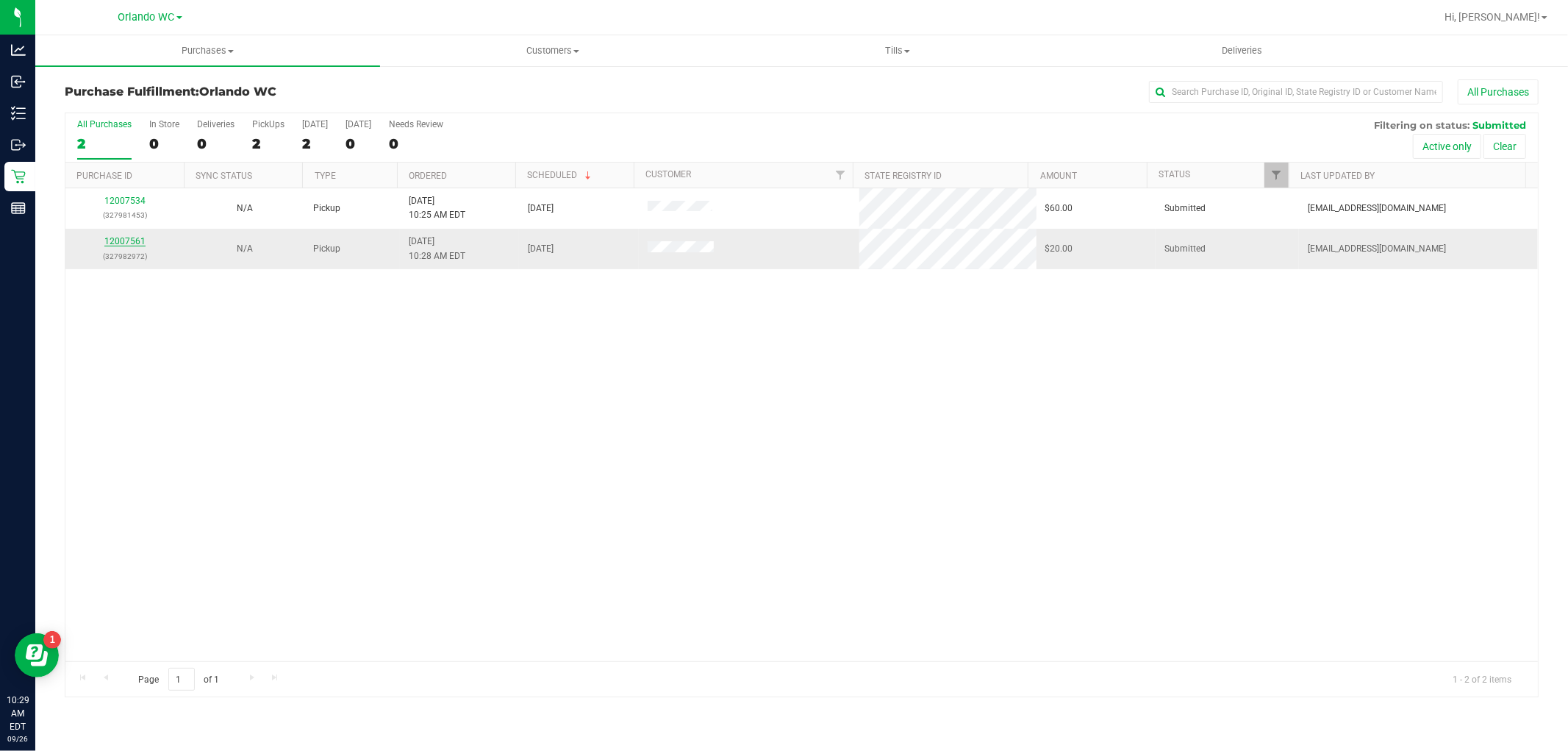
click at [120, 244] on link "12007561" at bounding box center [125, 241] width 41 height 10
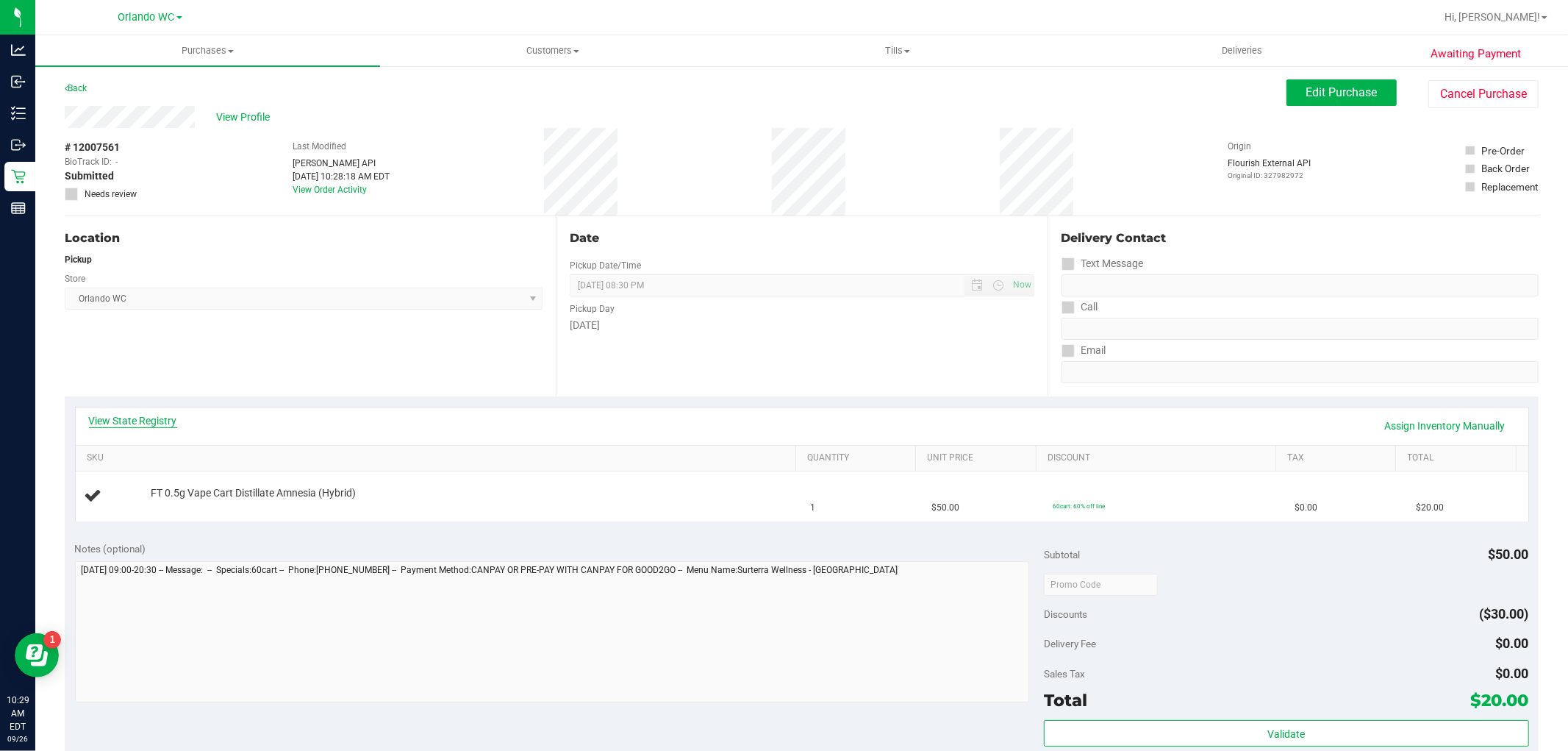
click at [159, 420] on link "View State Registry" at bounding box center [134, 421] width 88 height 15
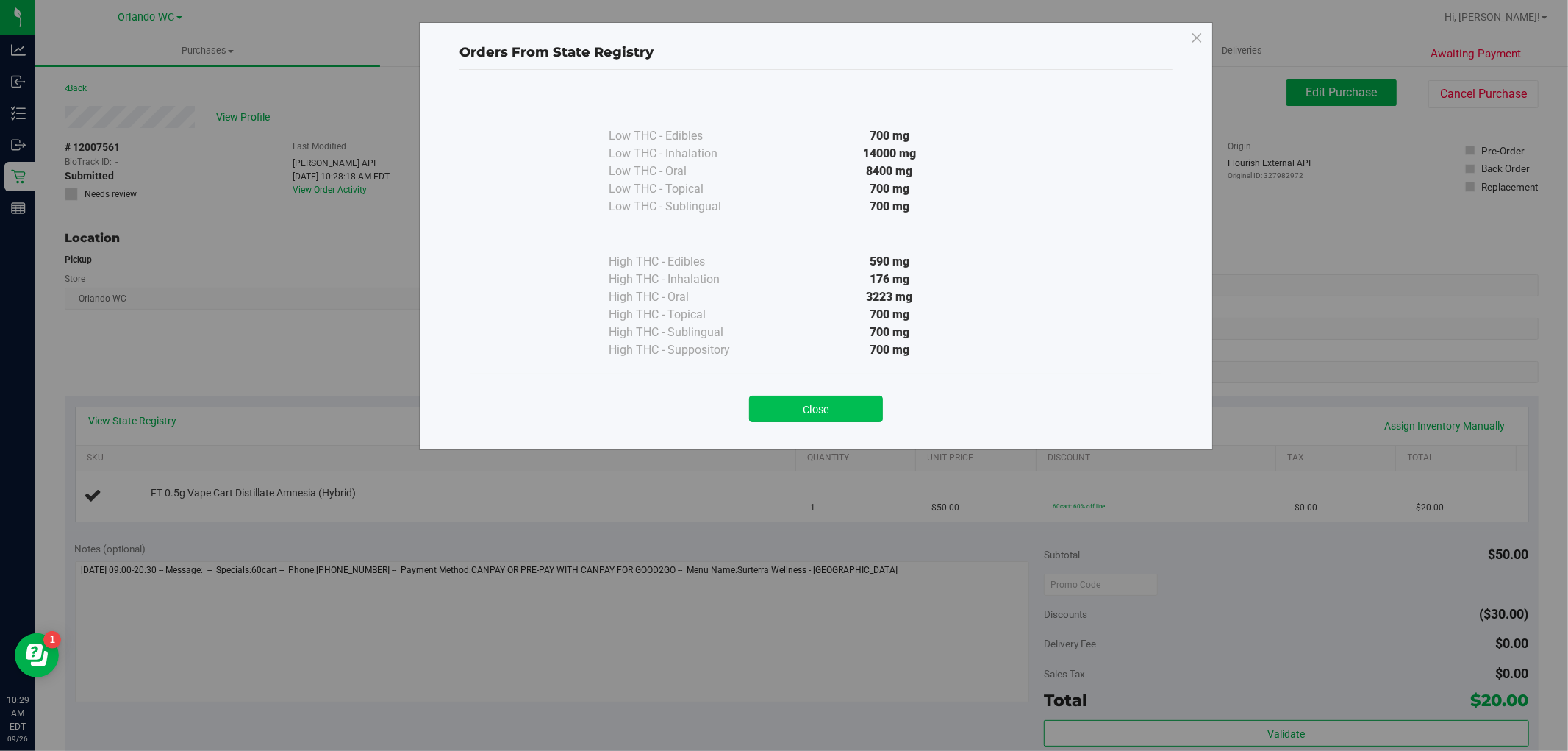
click at [869, 408] on button "Close" at bounding box center [816, 408] width 134 height 26
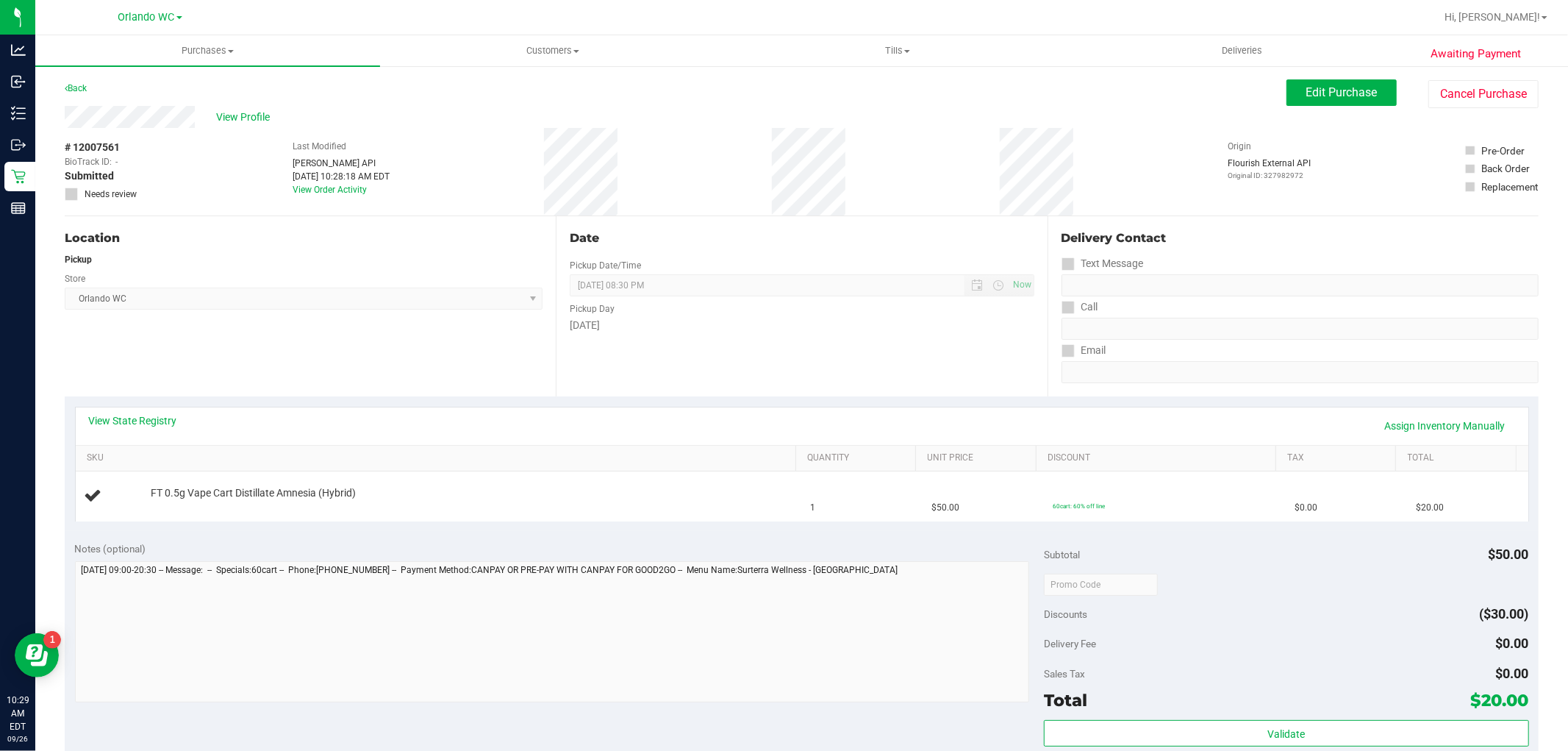
click at [160, 432] on div "View State Registry Assign Inventory Manually" at bounding box center [802, 425] width 1426 height 25
click at [160, 426] on link "View State Registry" at bounding box center [134, 421] width 88 height 15
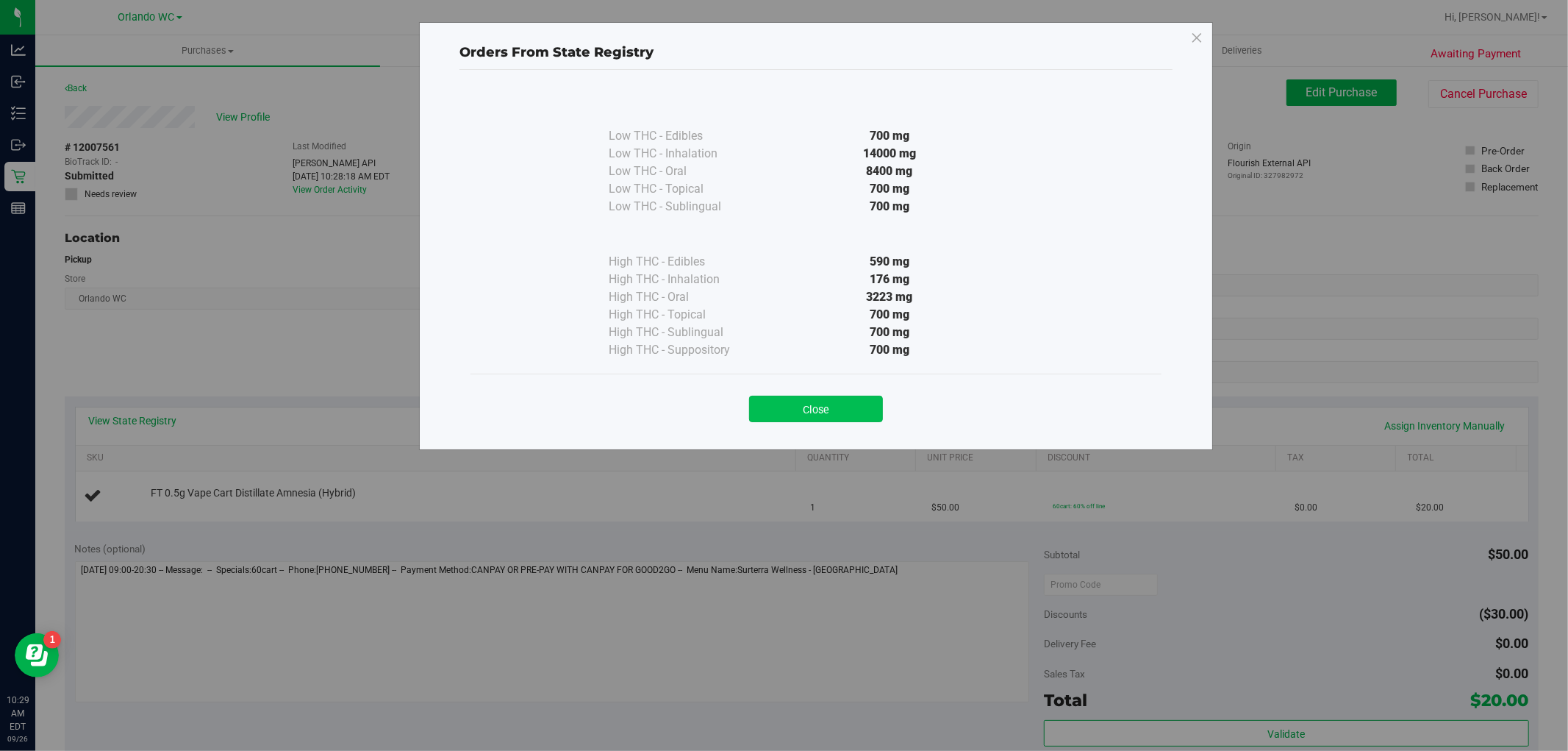
click at [804, 398] on button "Close" at bounding box center [816, 408] width 134 height 26
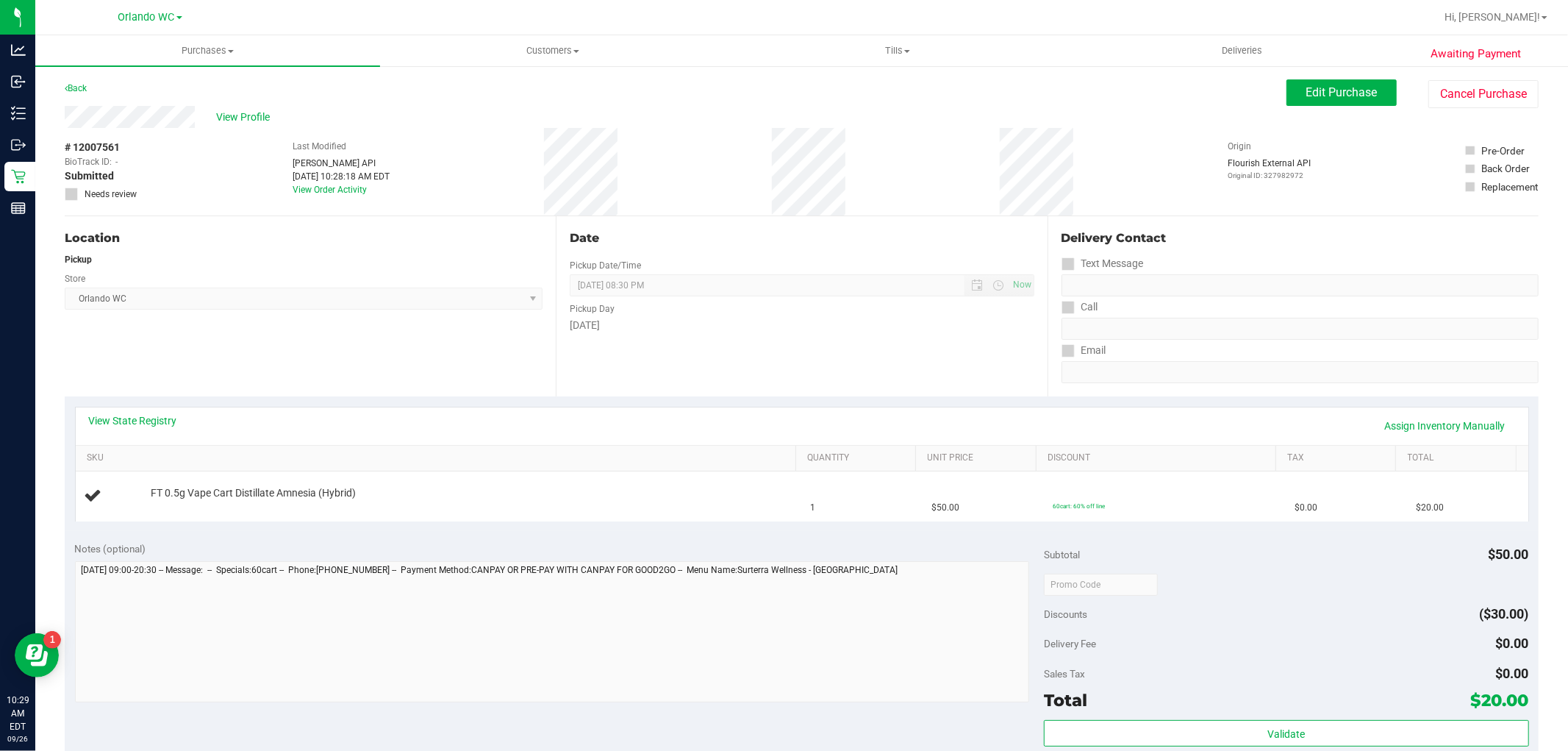
click at [92, 150] on span "# 12007561" at bounding box center [92, 147] width 55 height 15
copy span "12007561"
click at [247, 109] on span "View Profile" at bounding box center [245, 117] width 59 height 15
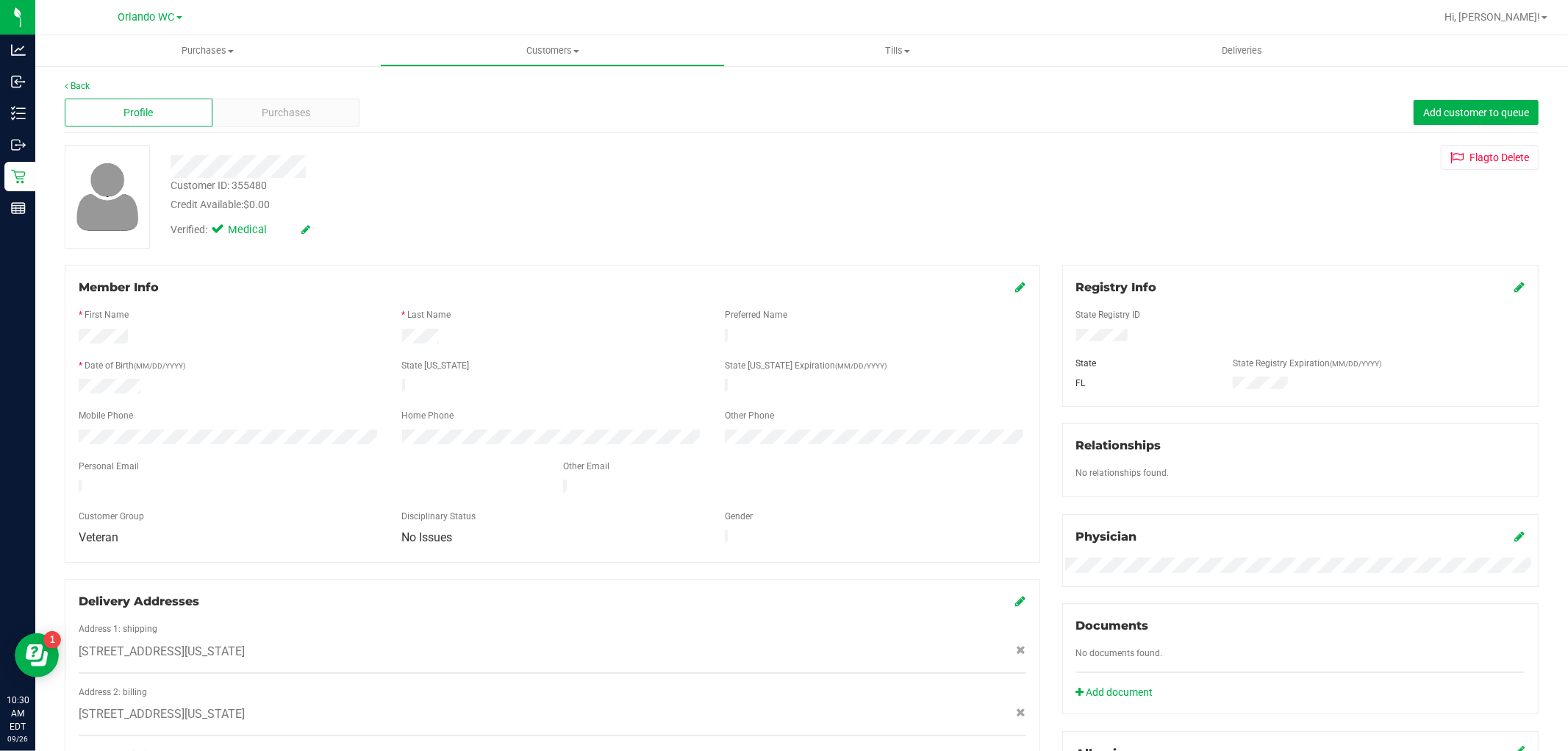
click at [250, 184] on div "Customer ID: 355480" at bounding box center [218, 185] width 96 height 15
copy div "355480"
click at [293, 113] on span "Purchases" at bounding box center [286, 113] width 49 height 15
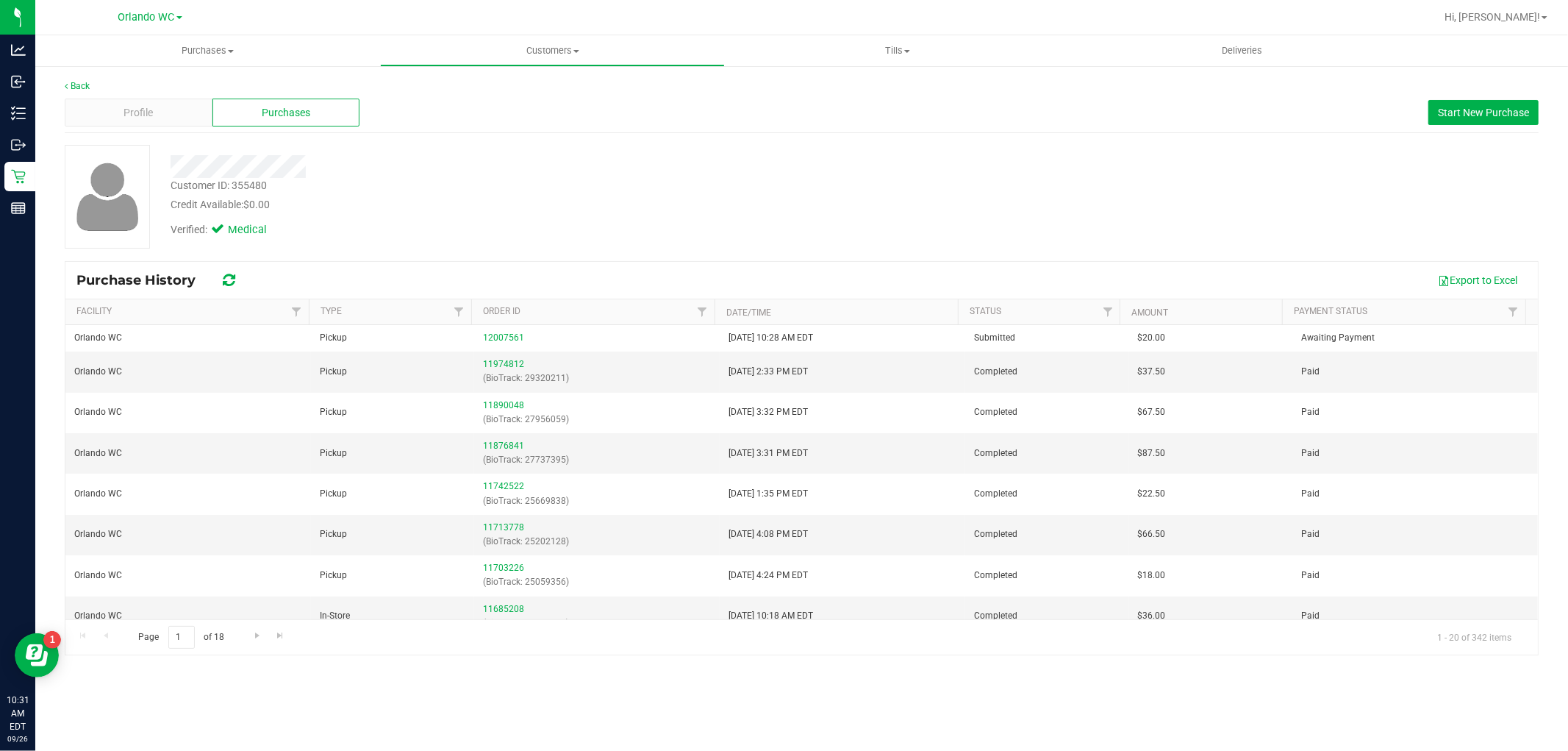
click at [159, 93] on div "Profile Purchases Start New Purchase" at bounding box center [801, 112] width 1474 height 40
click at [148, 101] on div "Profile" at bounding box center [138, 113] width 148 height 28
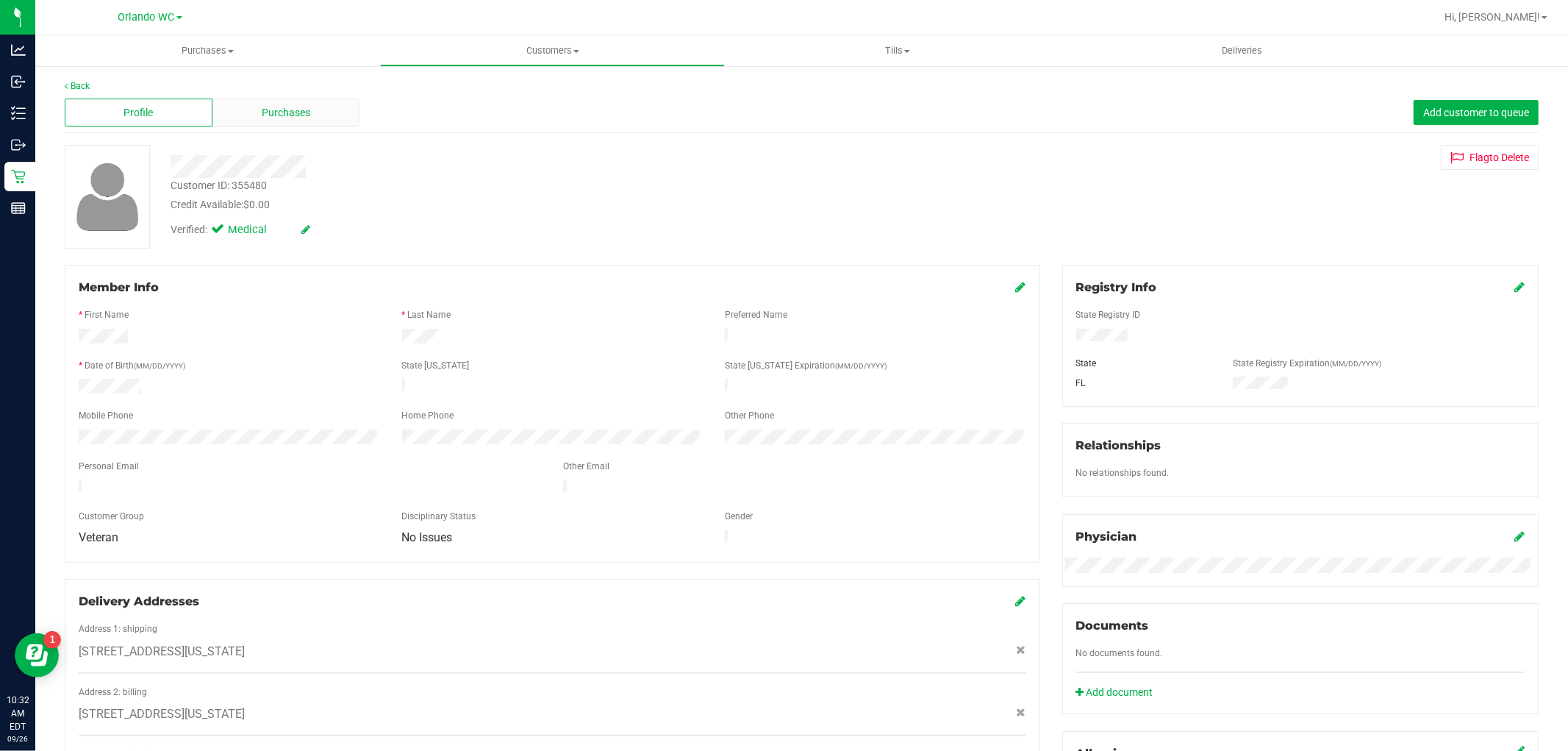
click at [261, 106] on span "Purchases" at bounding box center [286, 113] width 49 height 15
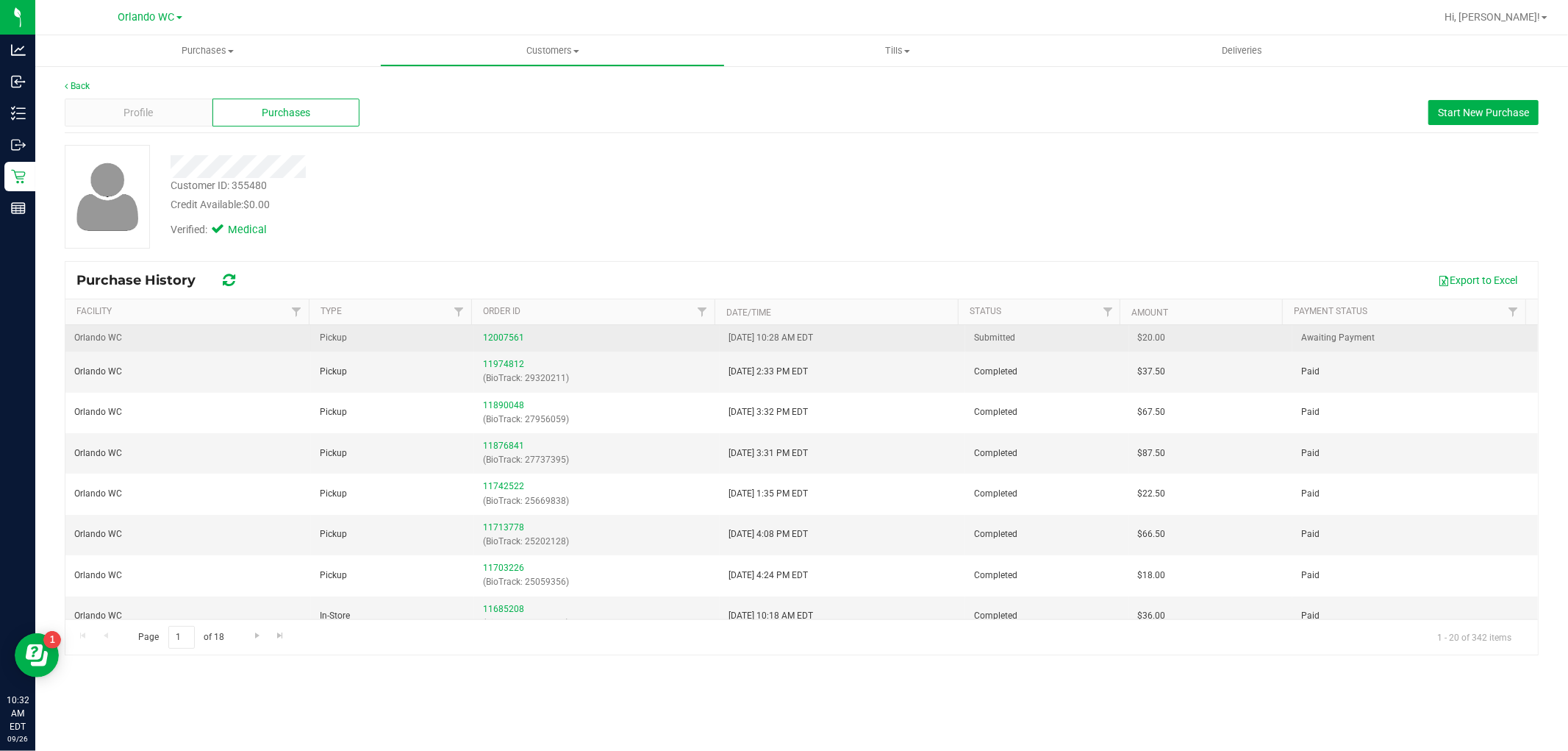
click at [483, 331] on div "12007561" at bounding box center [596, 338] width 228 height 14
click at [485, 332] on link "12007561" at bounding box center [503, 337] width 41 height 10
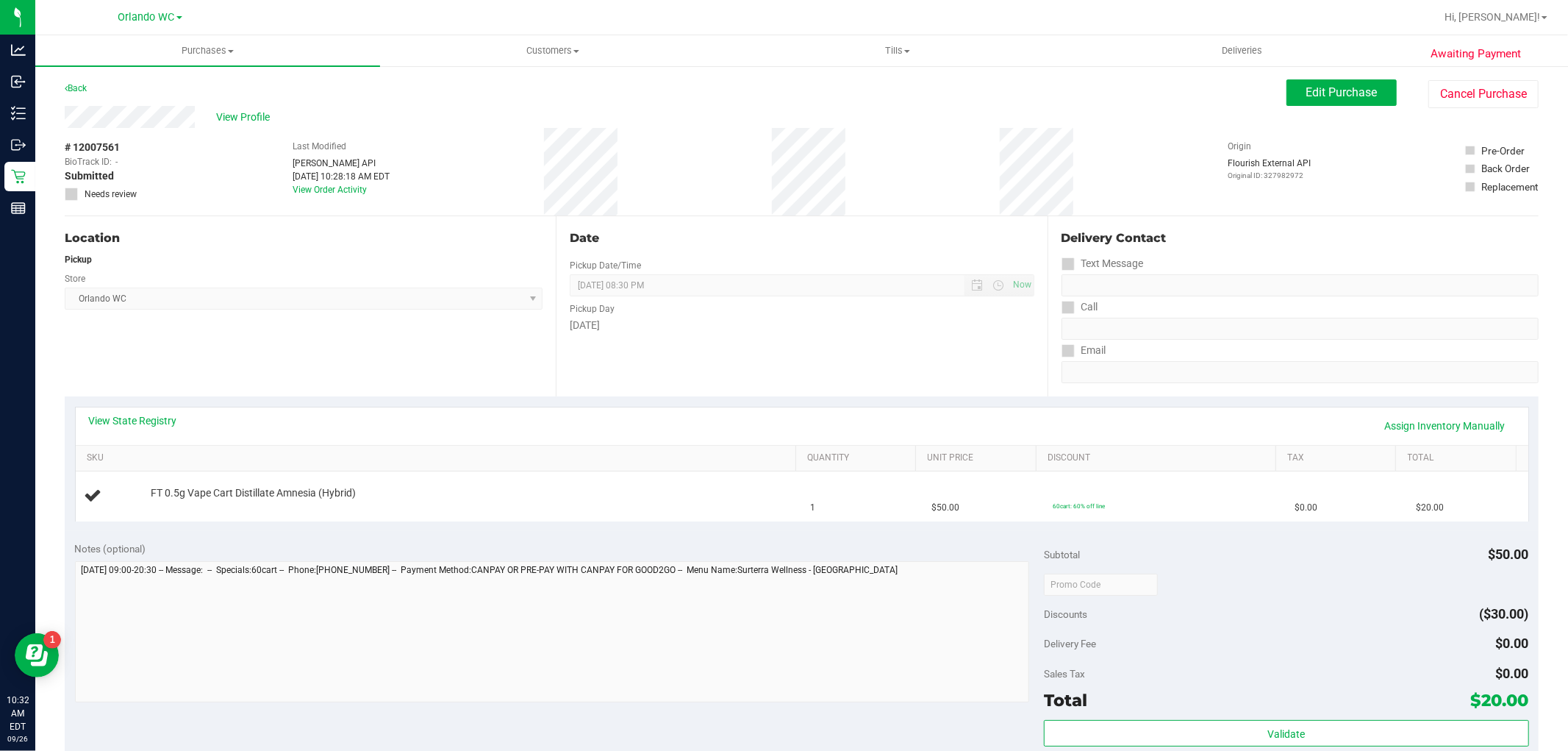
click at [97, 428] on div "View State Registry Assign Inventory Manually" at bounding box center [802, 425] width 1426 height 25
click at [100, 422] on link "View State Registry" at bounding box center [134, 421] width 88 height 15
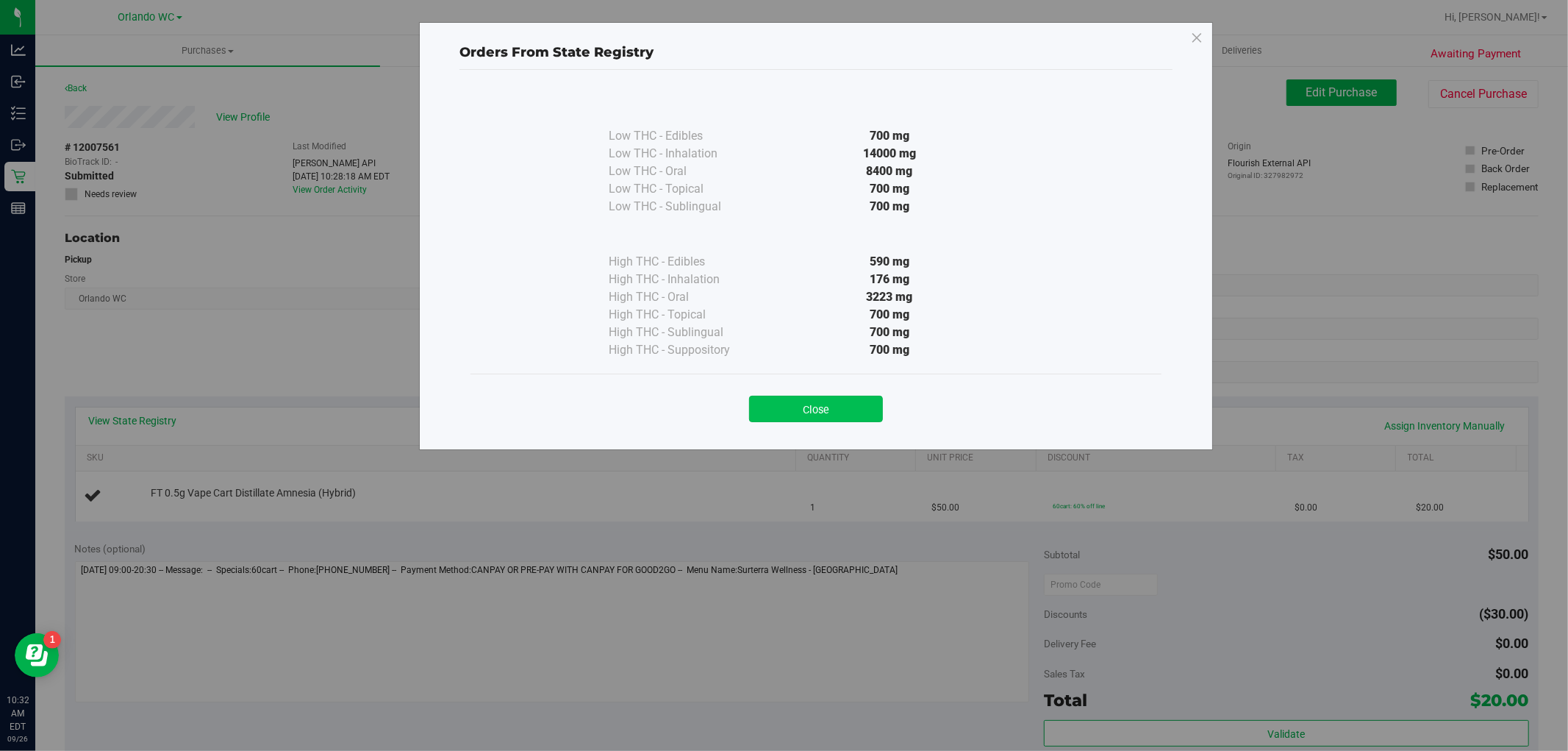
click at [768, 402] on button "Close" at bounding box center [816, 408] width 134 height 26
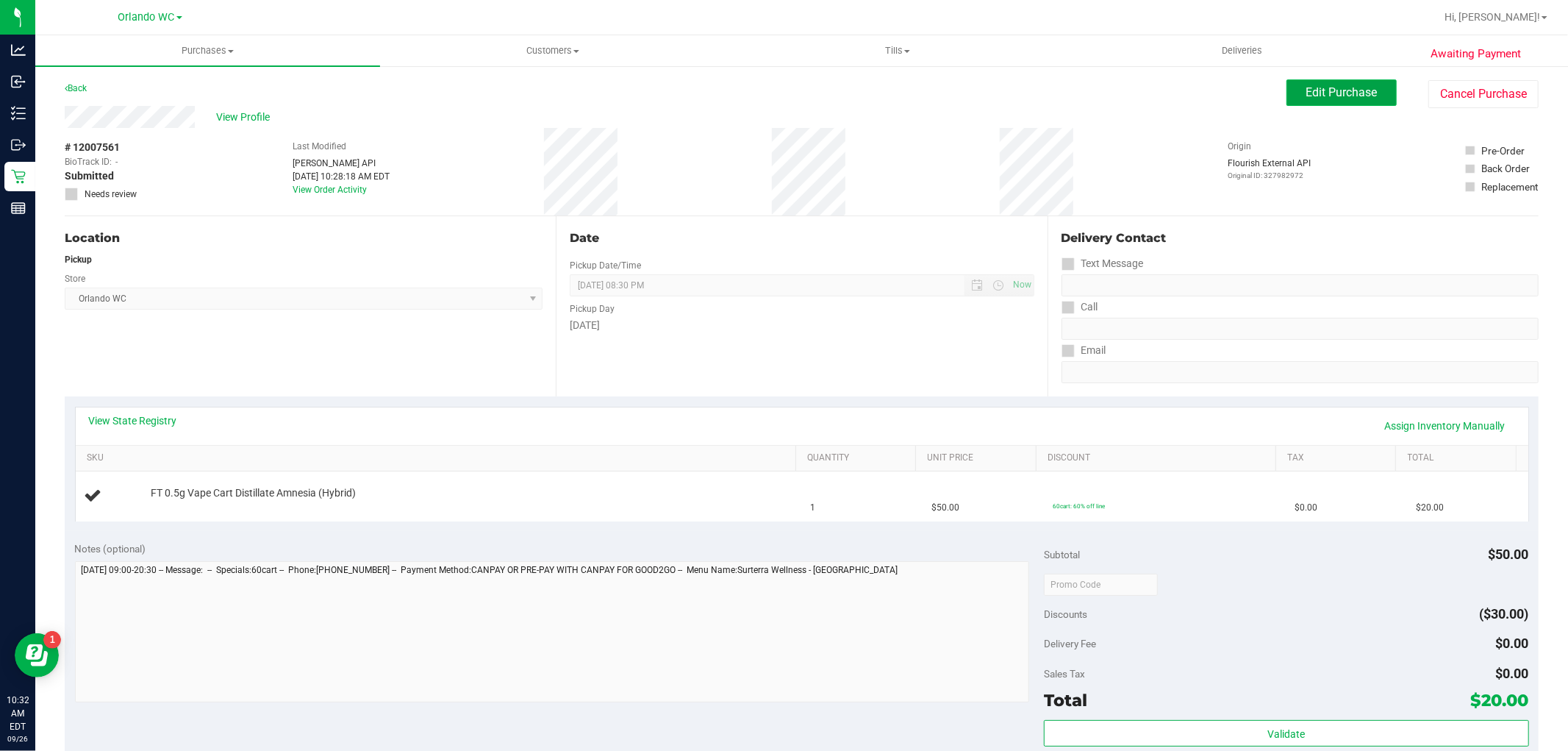
click at [1333, 91] on span "Edit Purchase" at bounding box center [1341, 92] width 71 height 14
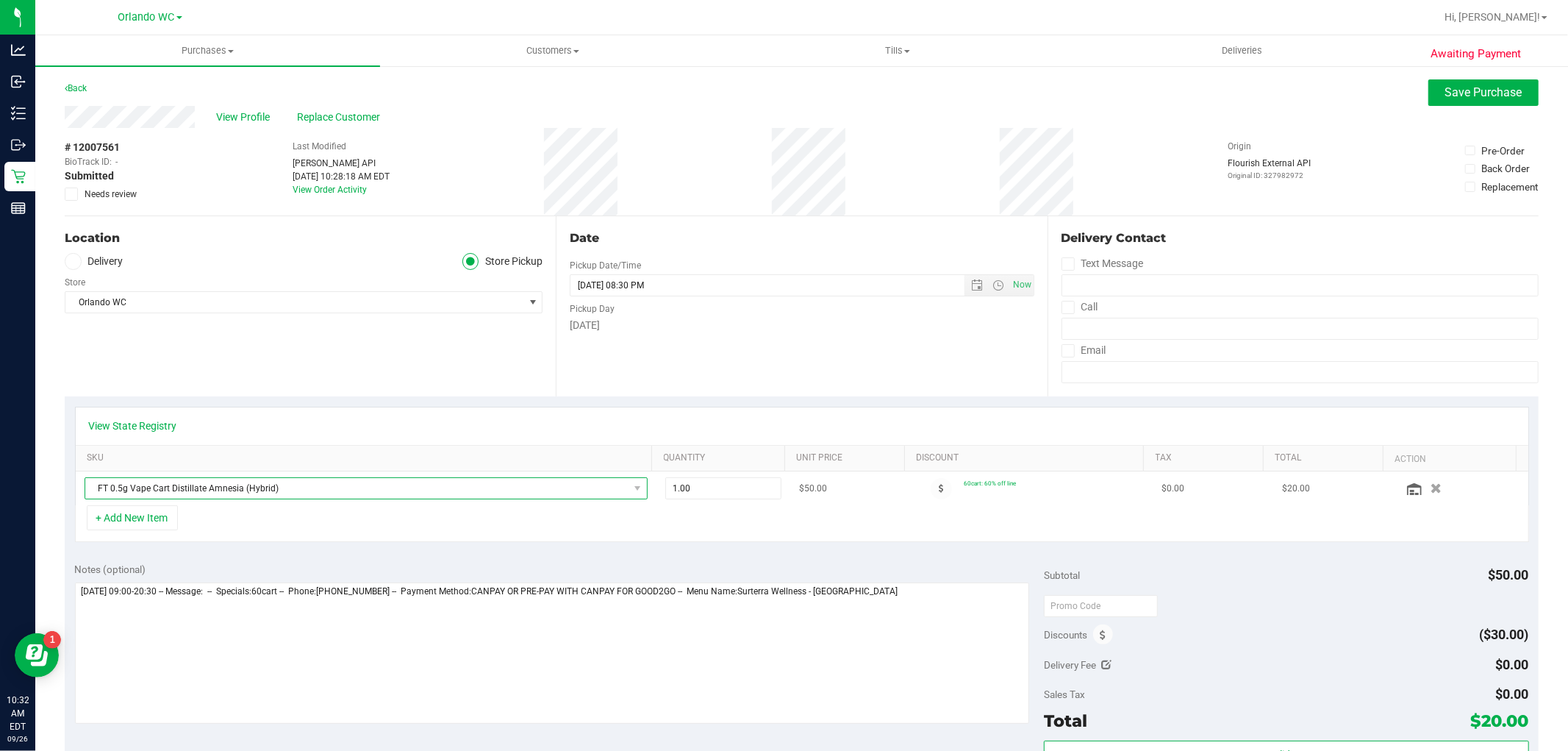
click at [206, 486] on span "FT 0.5g Vape Cart Distillate Amnesia (Hybrid)" at bounding box center [356, 488] width 543 height 21
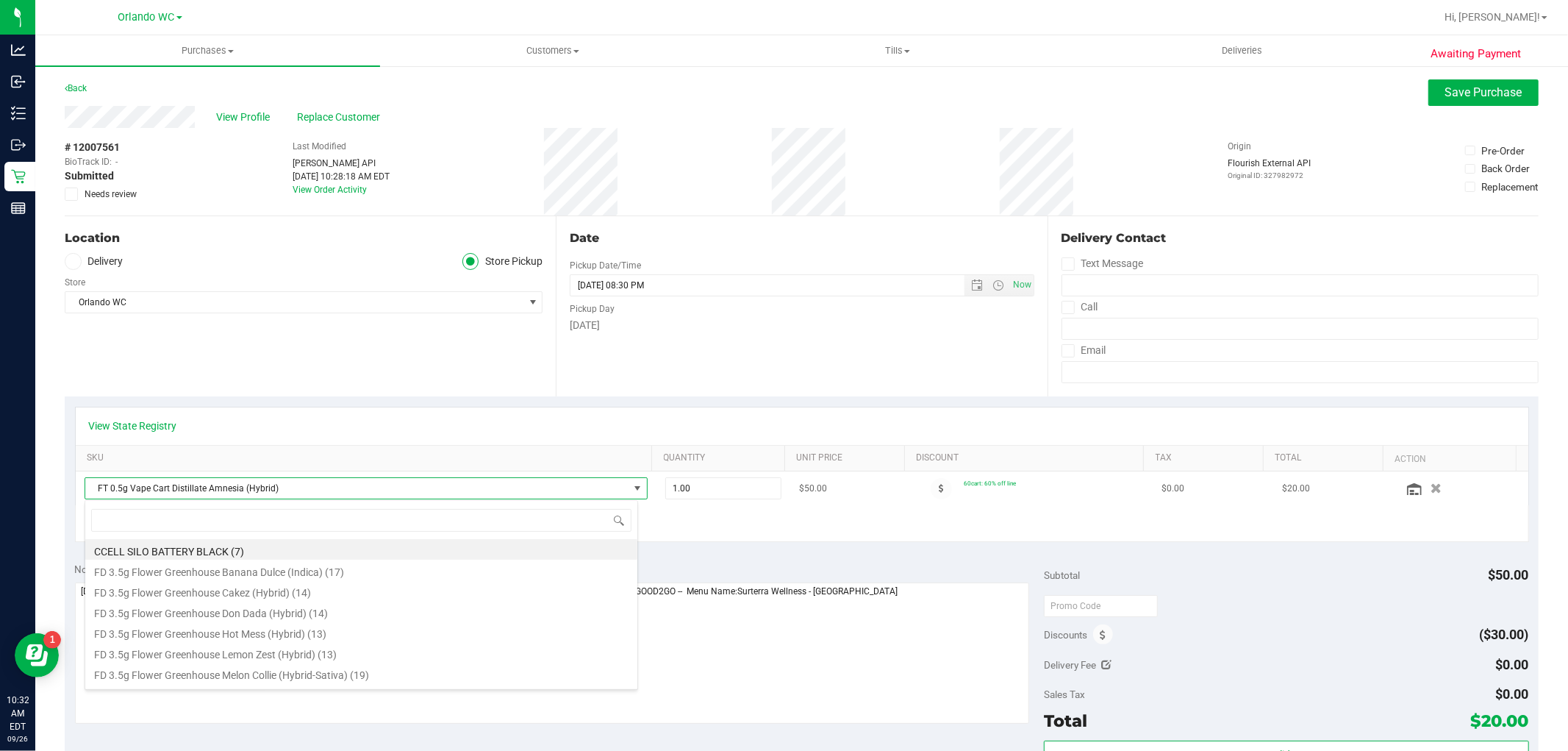
scroll to position [22, 548]
type input "blue"
click at [273, 570] on li "FT 1g Distillate Extract Blueberry Cookies (Hybrid-Indica) (4)" at bounding box center [361, 570] width 552 height 21
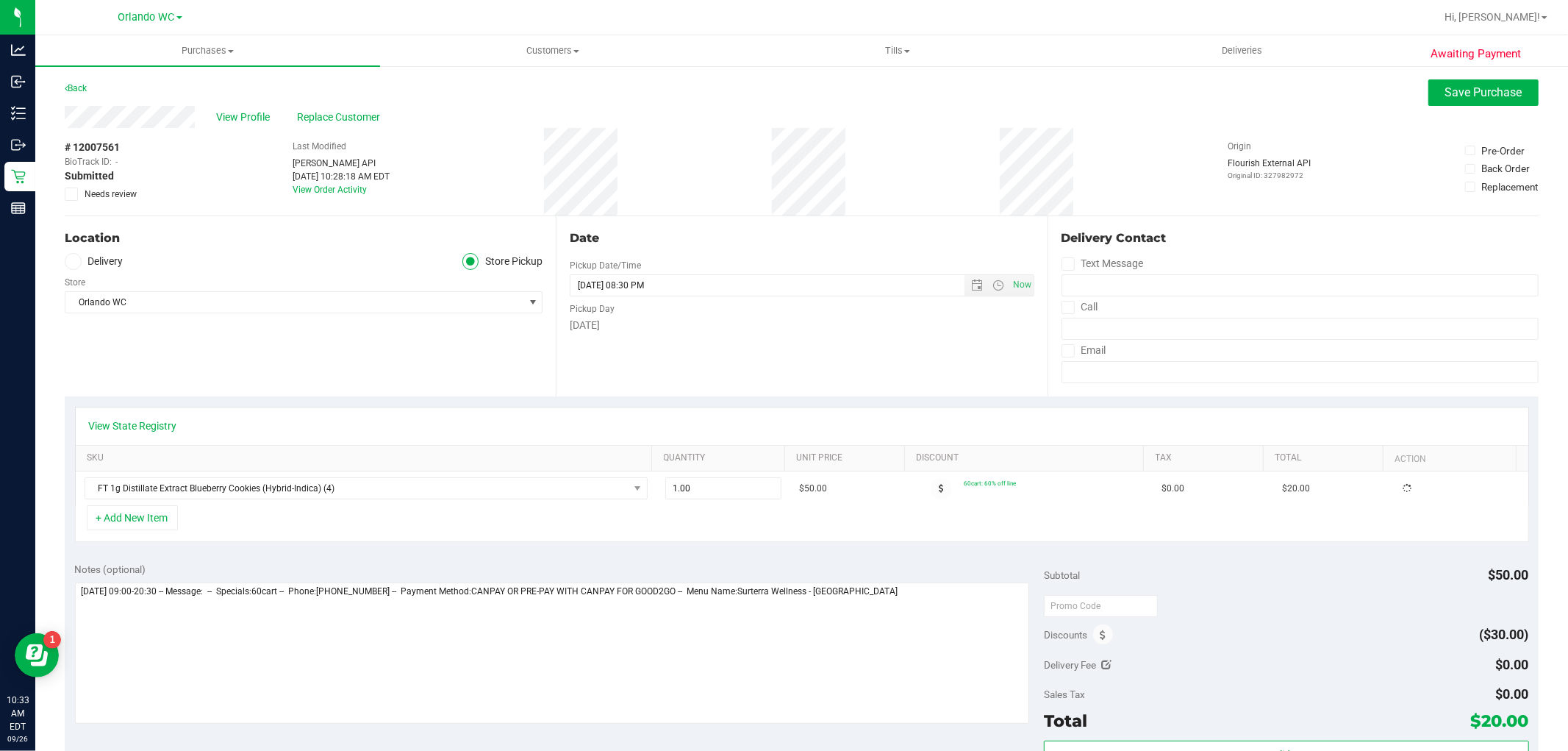
click at [384, 551] on div "View State Registry SKU Quantity Unit Price Discount Tax Total Action FT 1g Dis…" at bounding box center [801, 474] width 1474 height 156
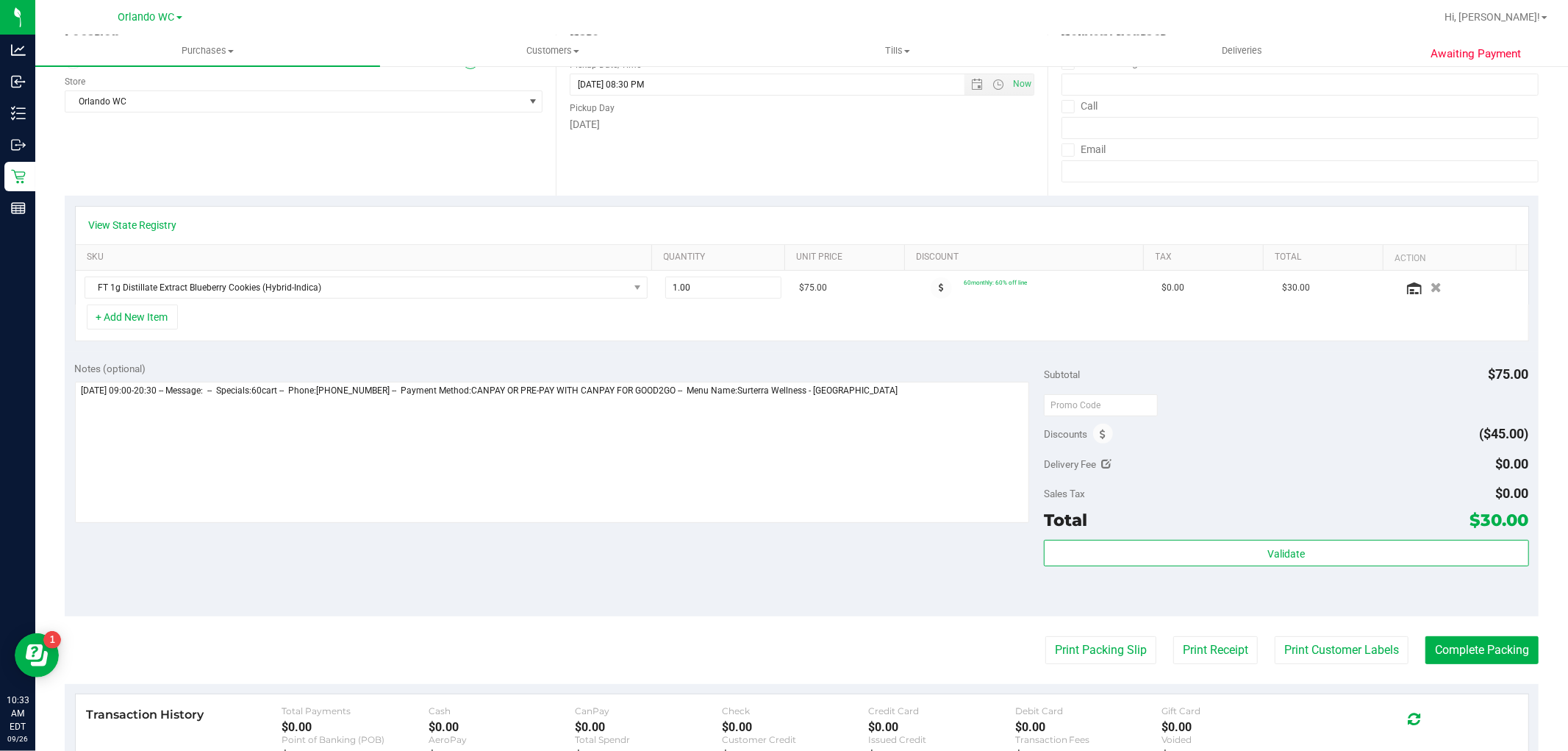
scroll to position [0, 0]
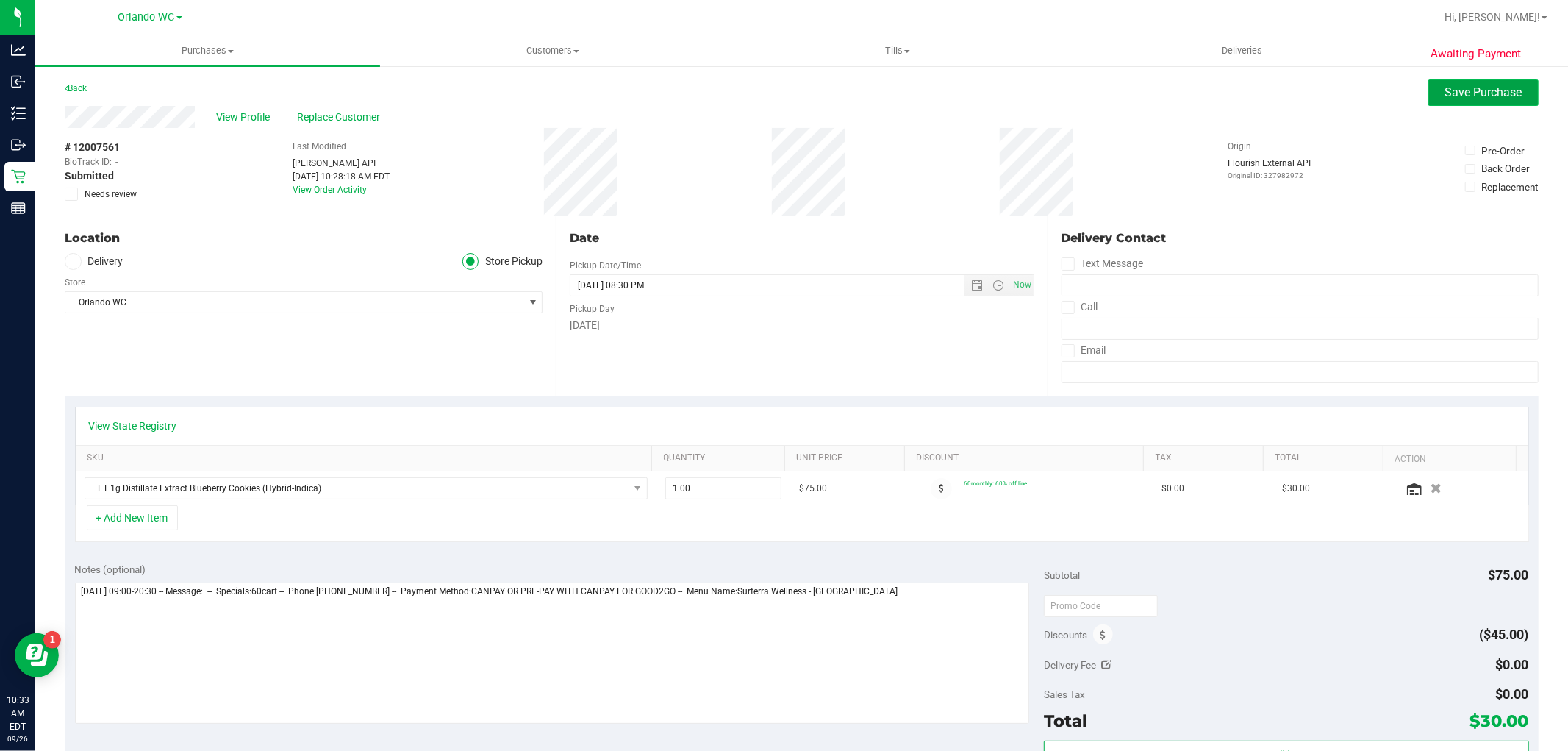
click at [1428, 87] on button "Save Purchase" at bounding box center [1482, 92] width 110 height 26
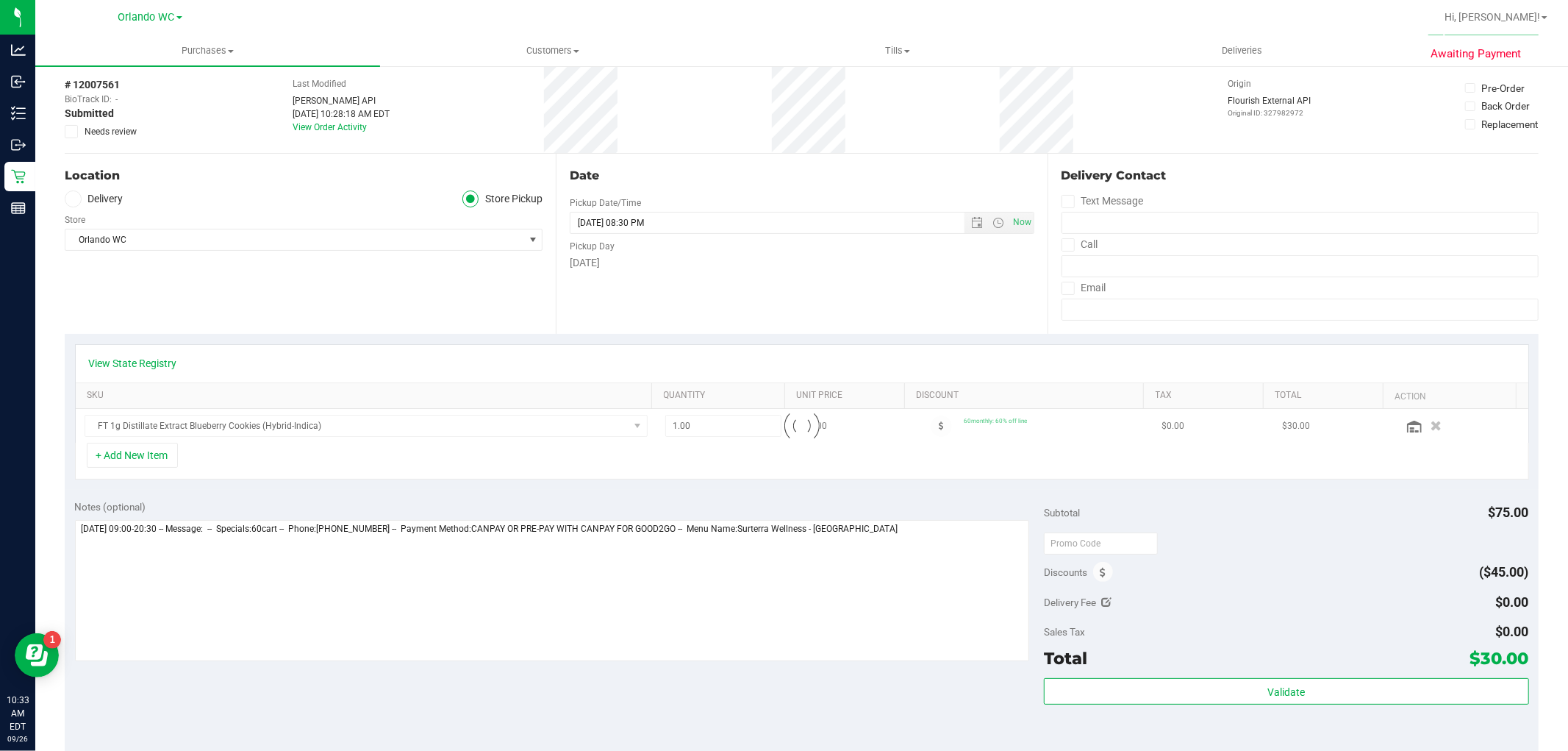
scroll to position [82, 0]
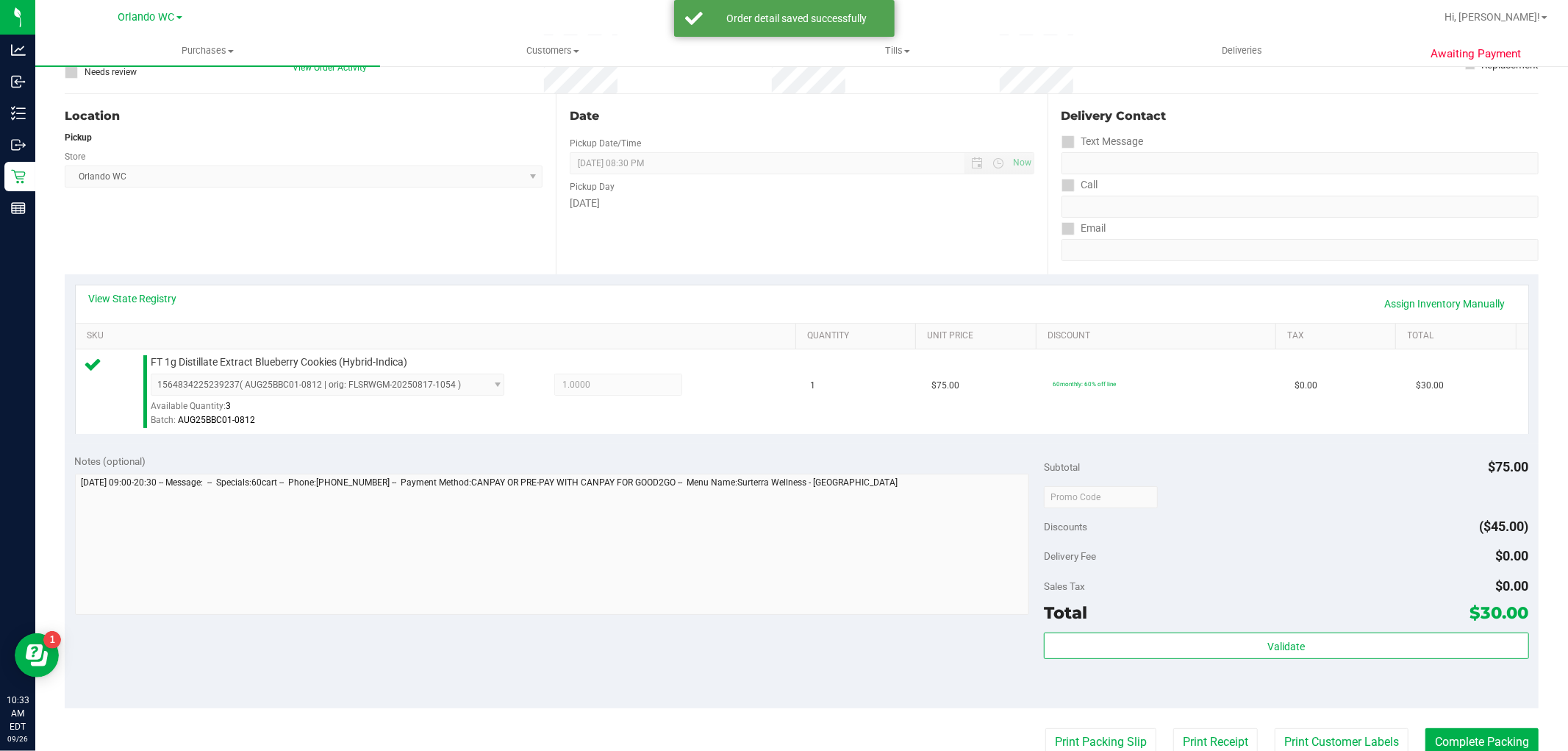
scroll to position [327, 0]
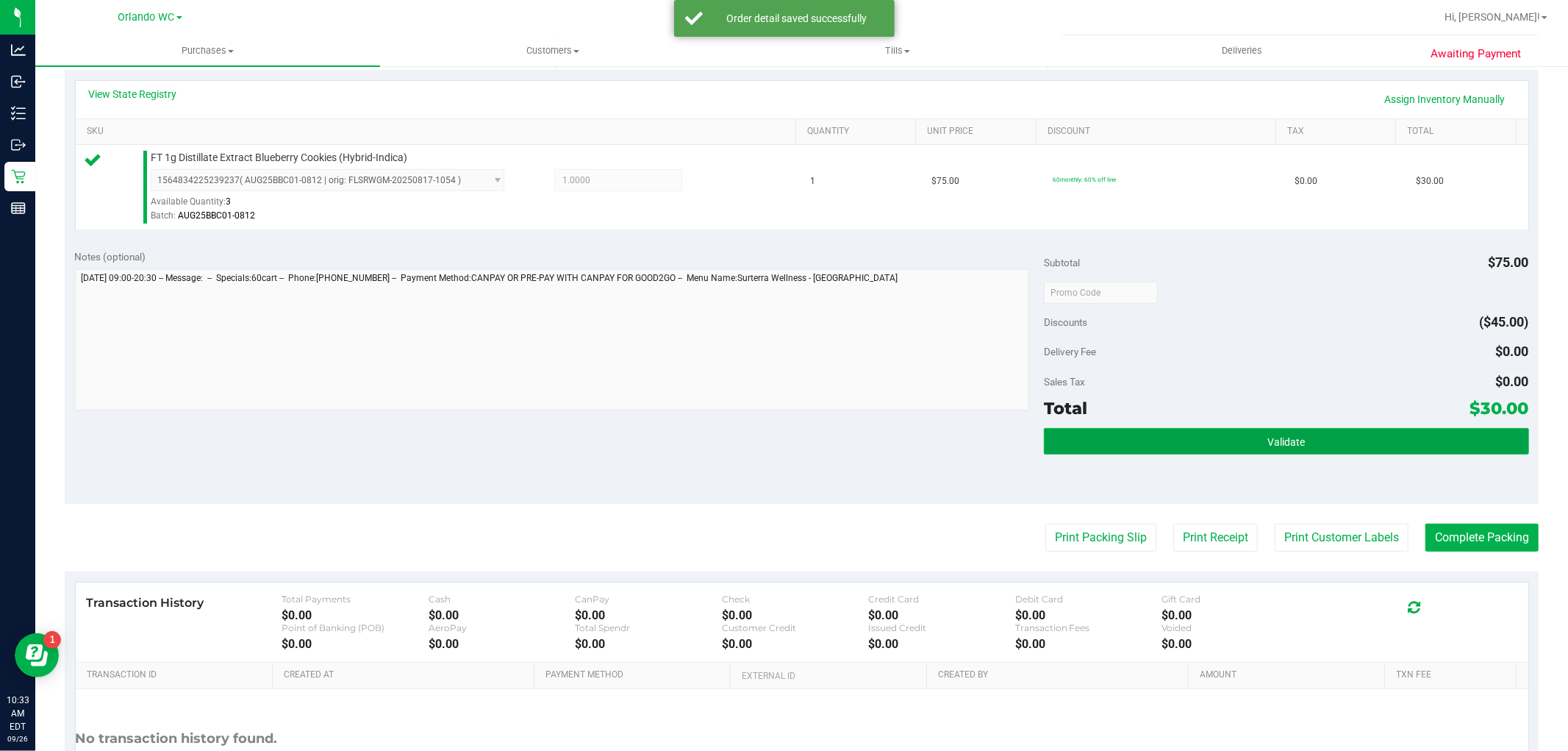
click at [1365, 432] on button "Validate" at bounding box center [1285, 441] width 484 height 26
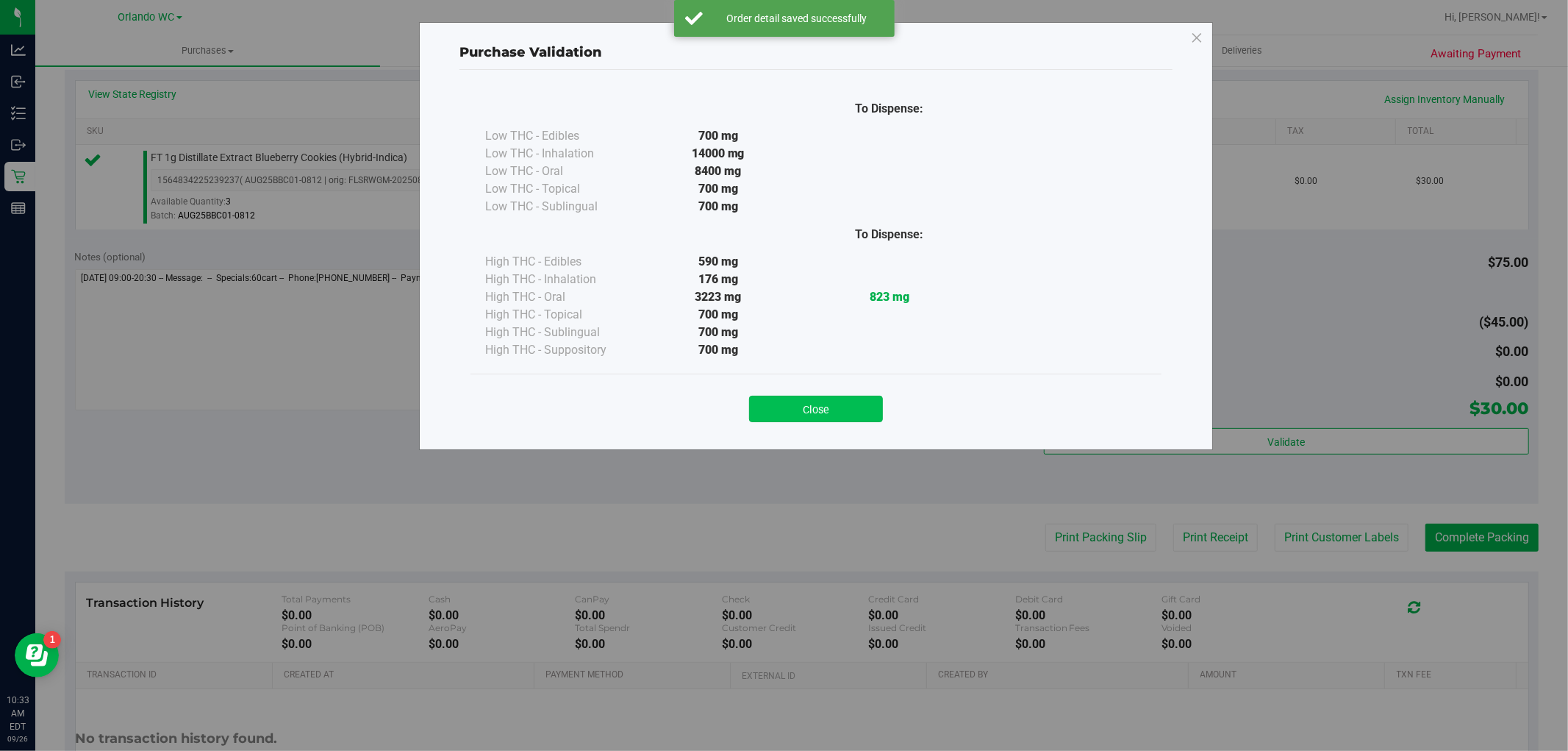
click at [851, 406] on button "Close" at bounding box center [816, 408] width 134 height 26
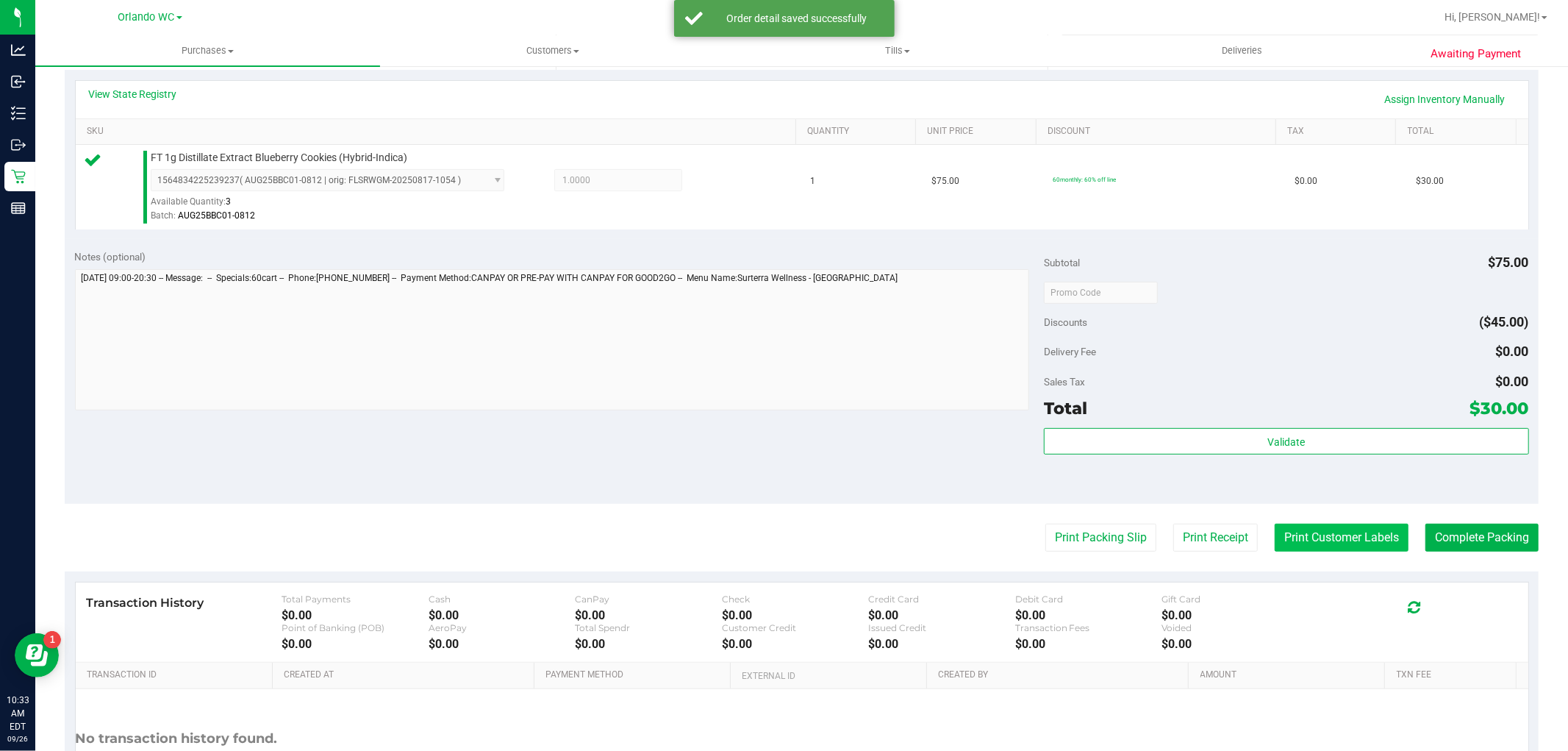
click at [1369, 550] on button "Print Customer Labels" at bounding box center [1341, 537] width 134 height 28
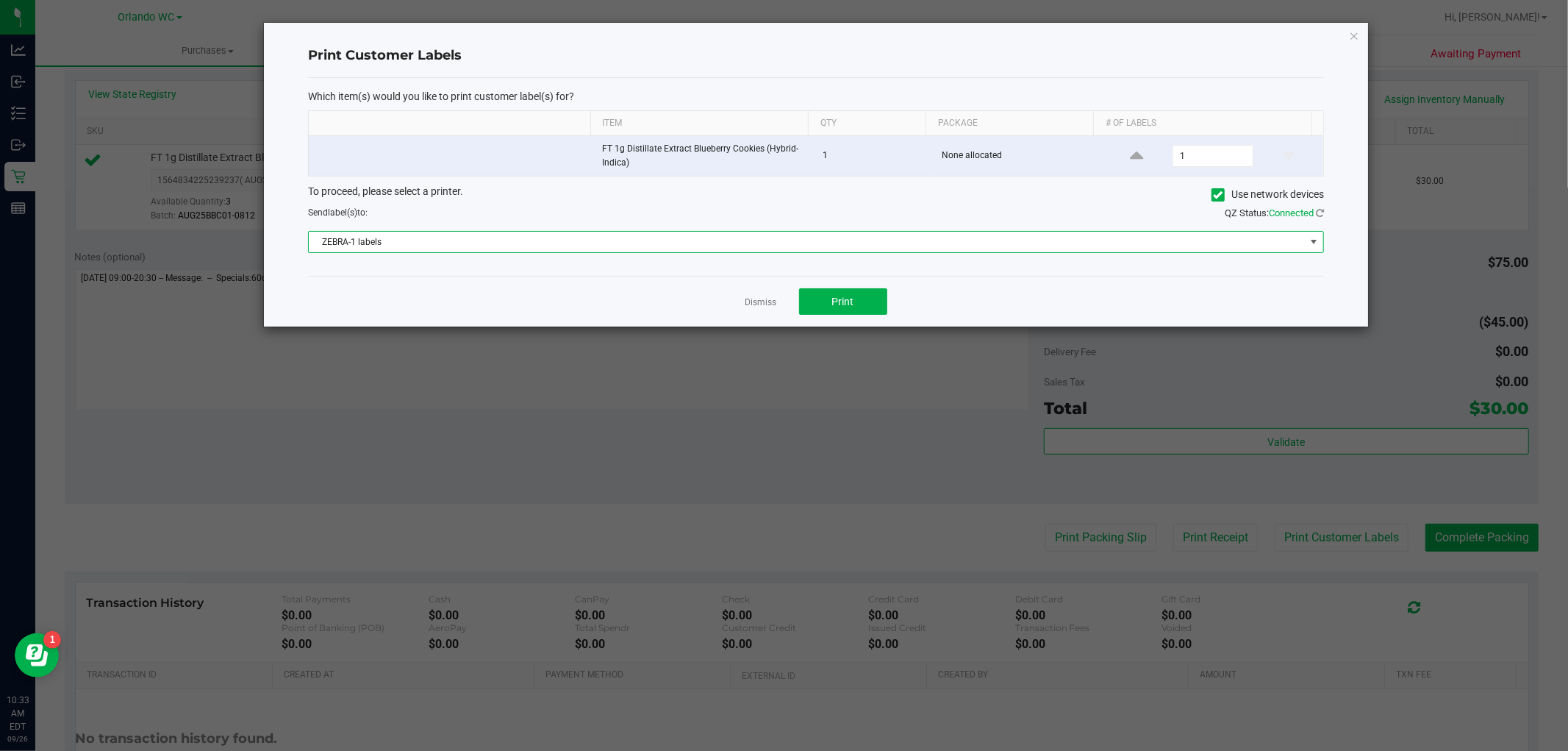
click at [829, 244] on span "ZEBRA-1 labels" at bounding box center [806, 242] width 996 height 21
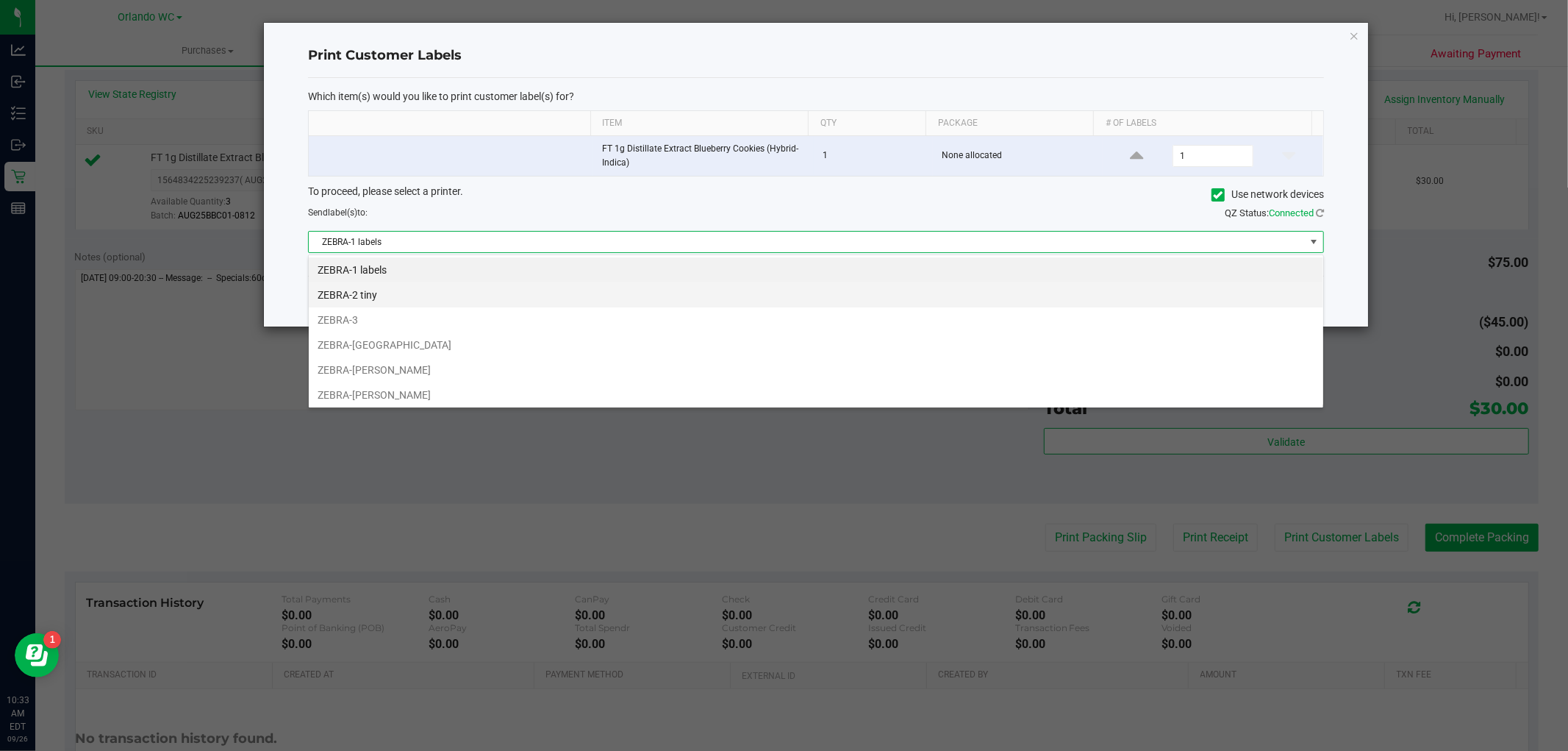
scroll to position [22, 1016]
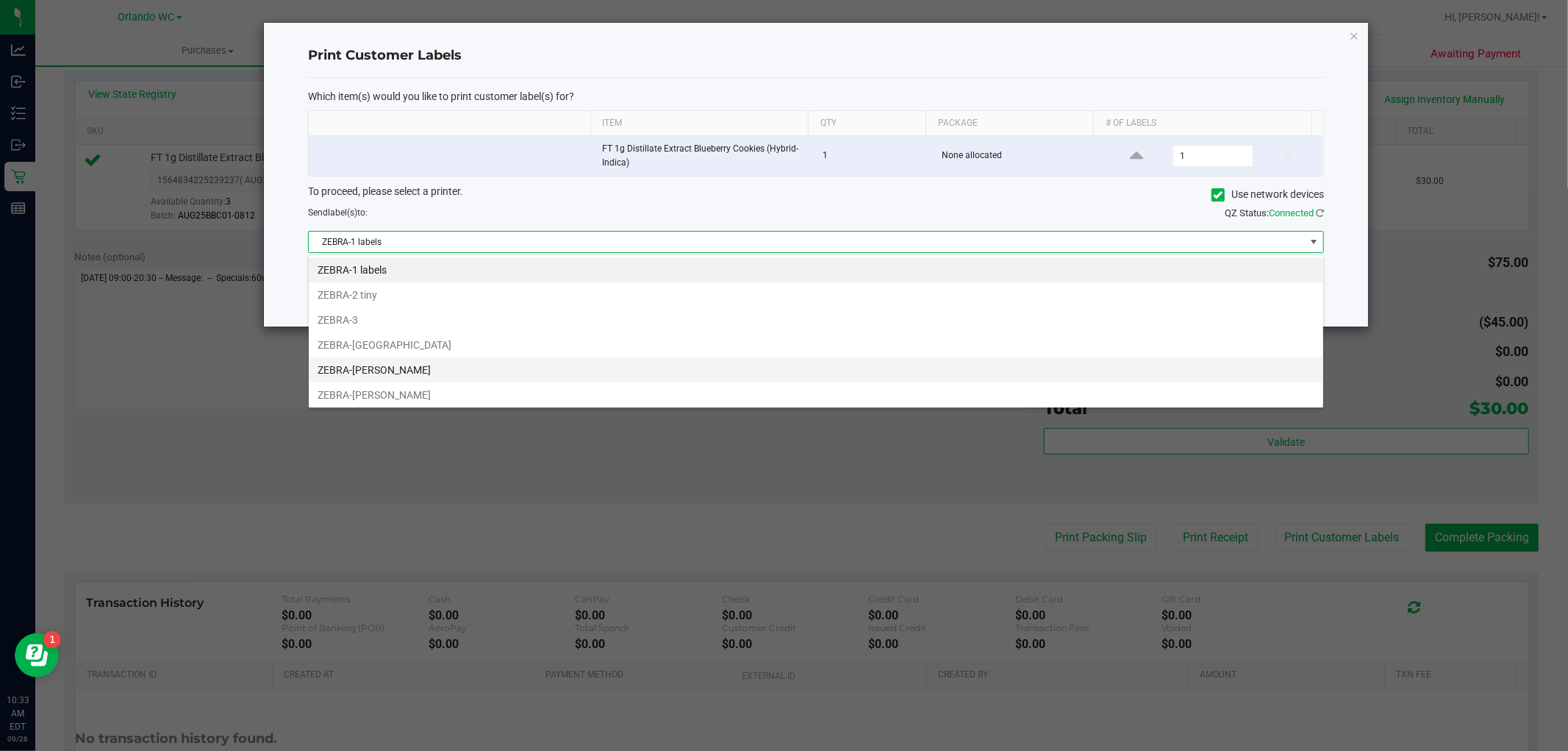
click at [486, 378] on li "ZEBRA-RODNEY-ATKINS" at bounding box center [816, 370] width 1014 height 25
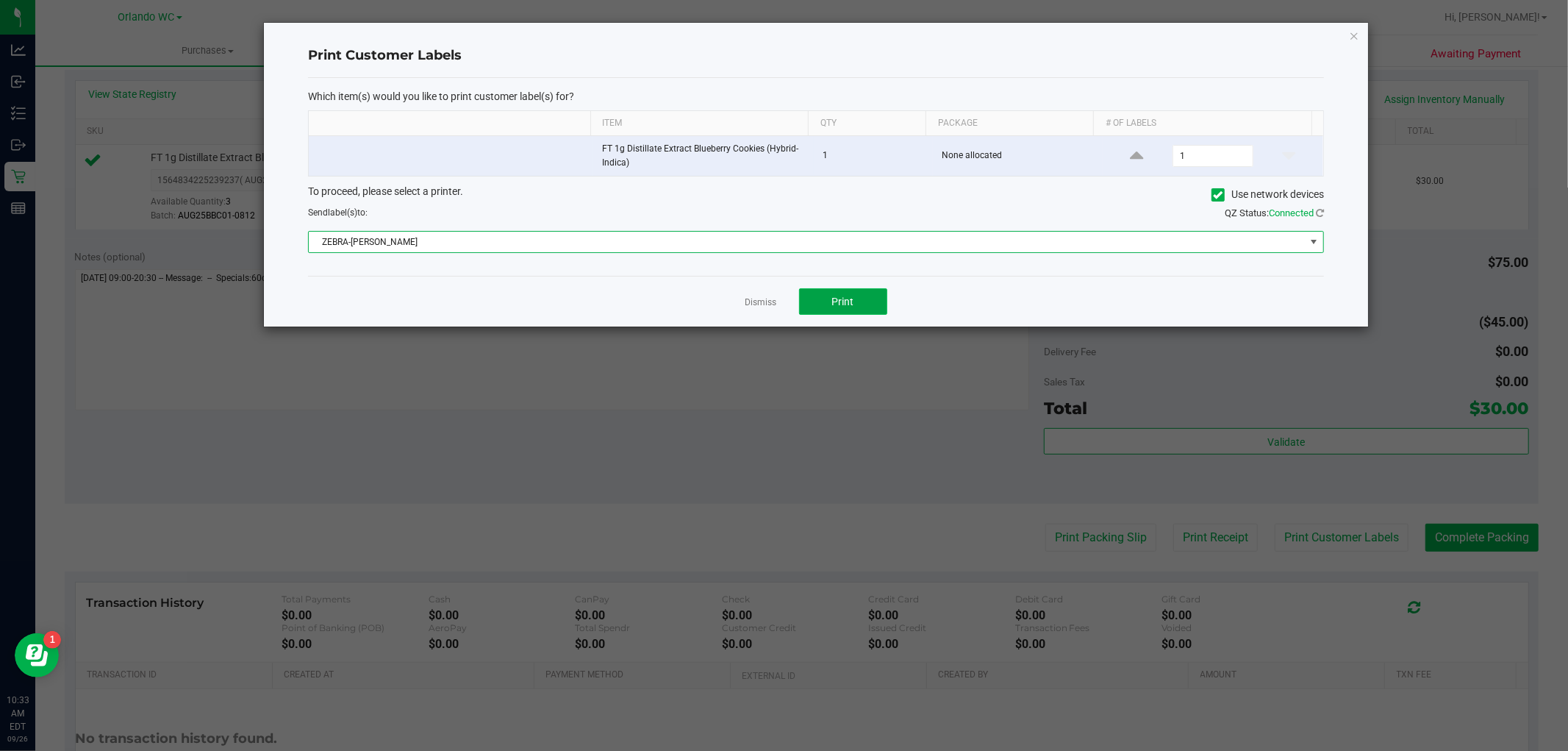
click at [850, 291] on button "Print" at bounding box center [843, 301] width 88 height 26
click at [861, 296] on button "Print" at bounding box center [843, 301] width 88 height 26
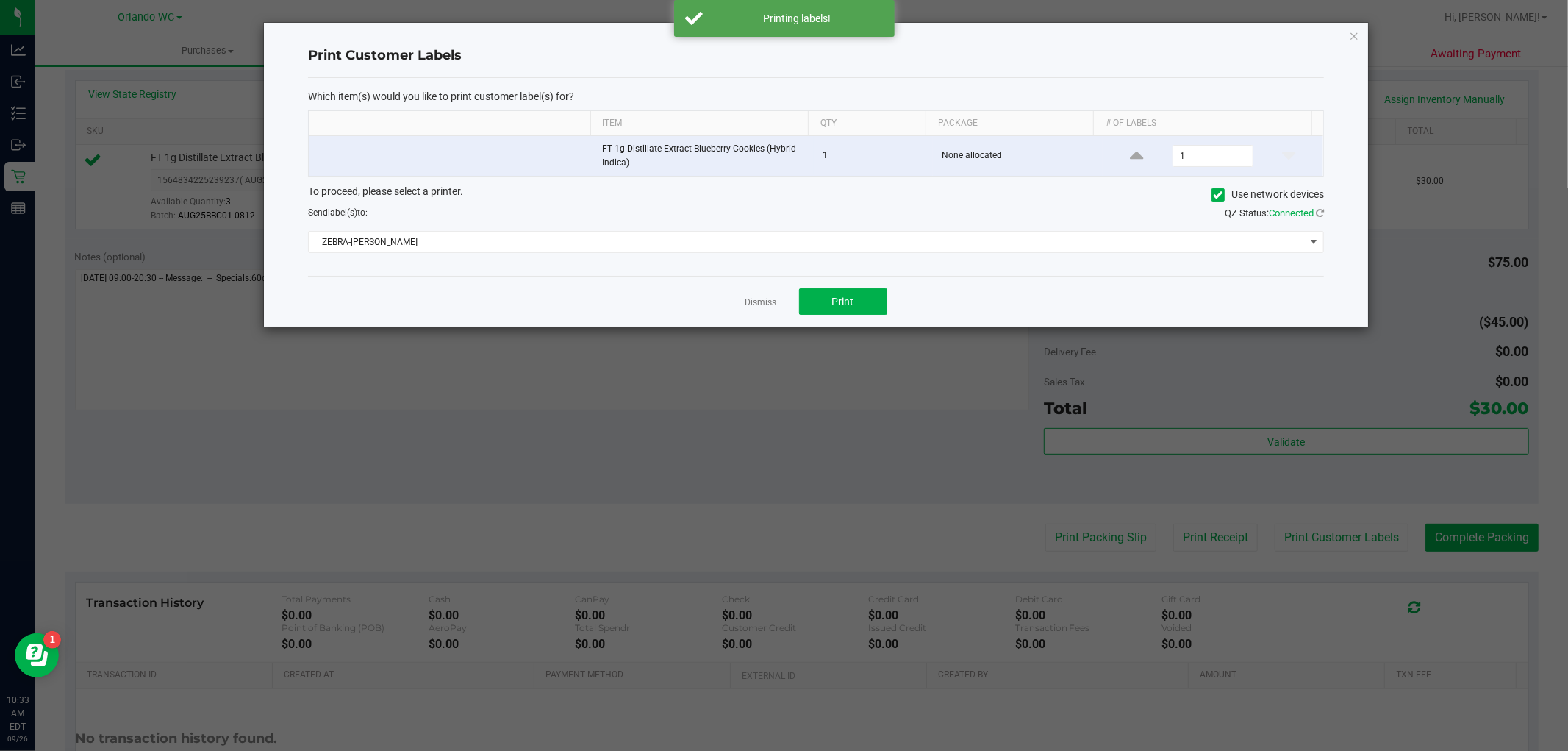
click at [757, 295] on div "Dismiss Print" at bounding box center [816, 301] width 1016 height 51
click at [767, 301] on link "Dismiss" at bounding box center [761, 302] width 32 height 12
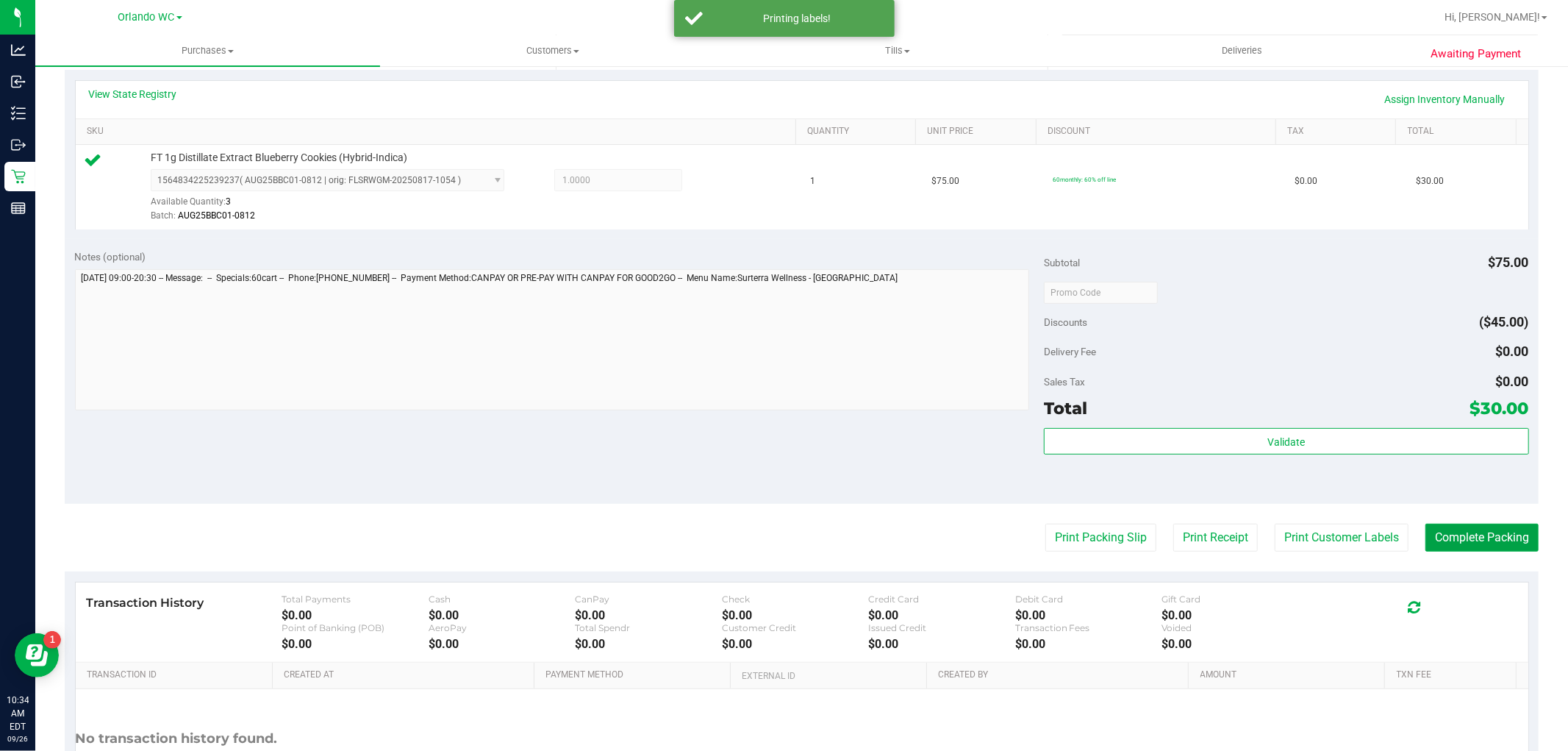
click at [1453, 546] on button "Complete Packing" at bounding box center [1481, 537] width 113 height 28
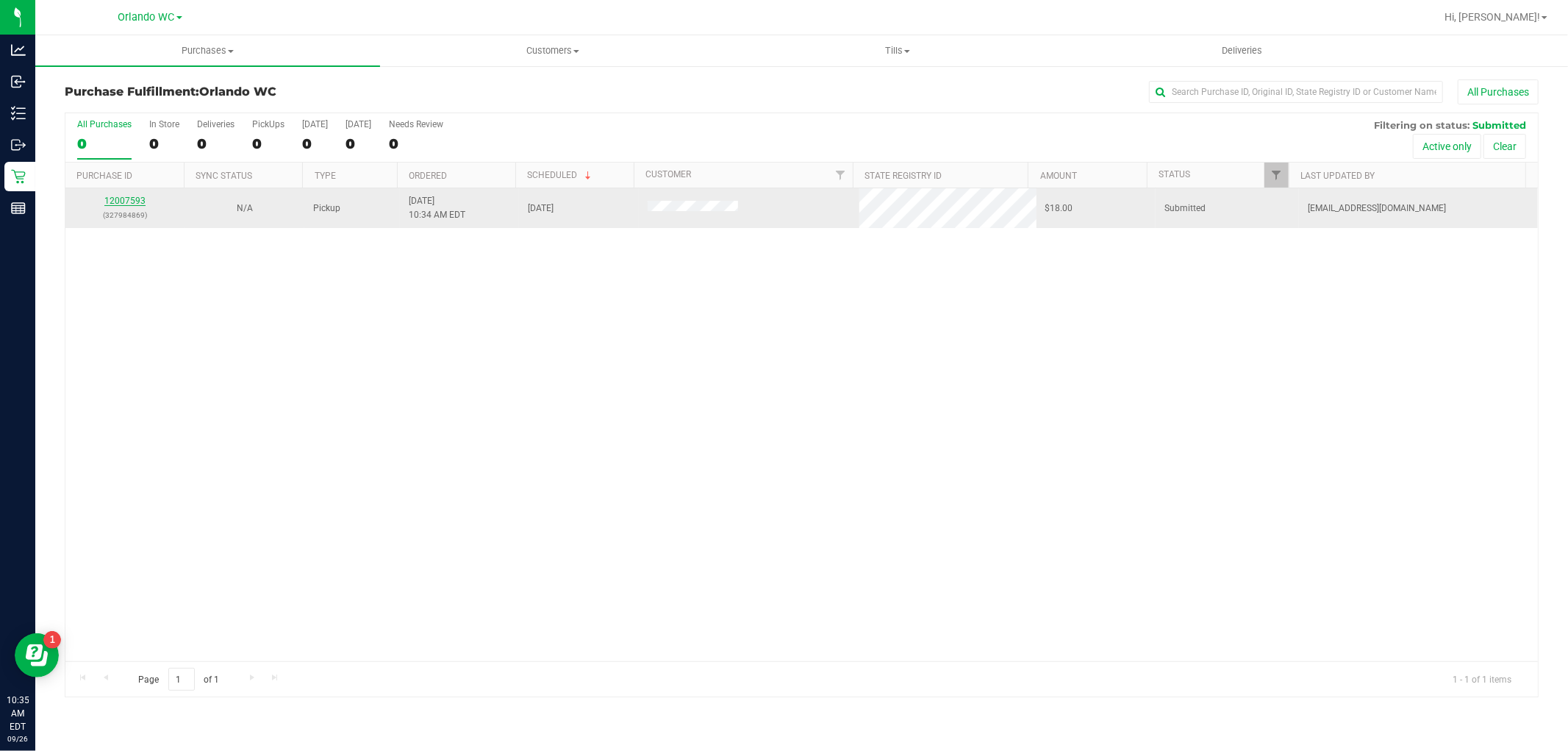
click at [122, 197] on link "12007593" at bounding box center [125, 200] width 41 height 10
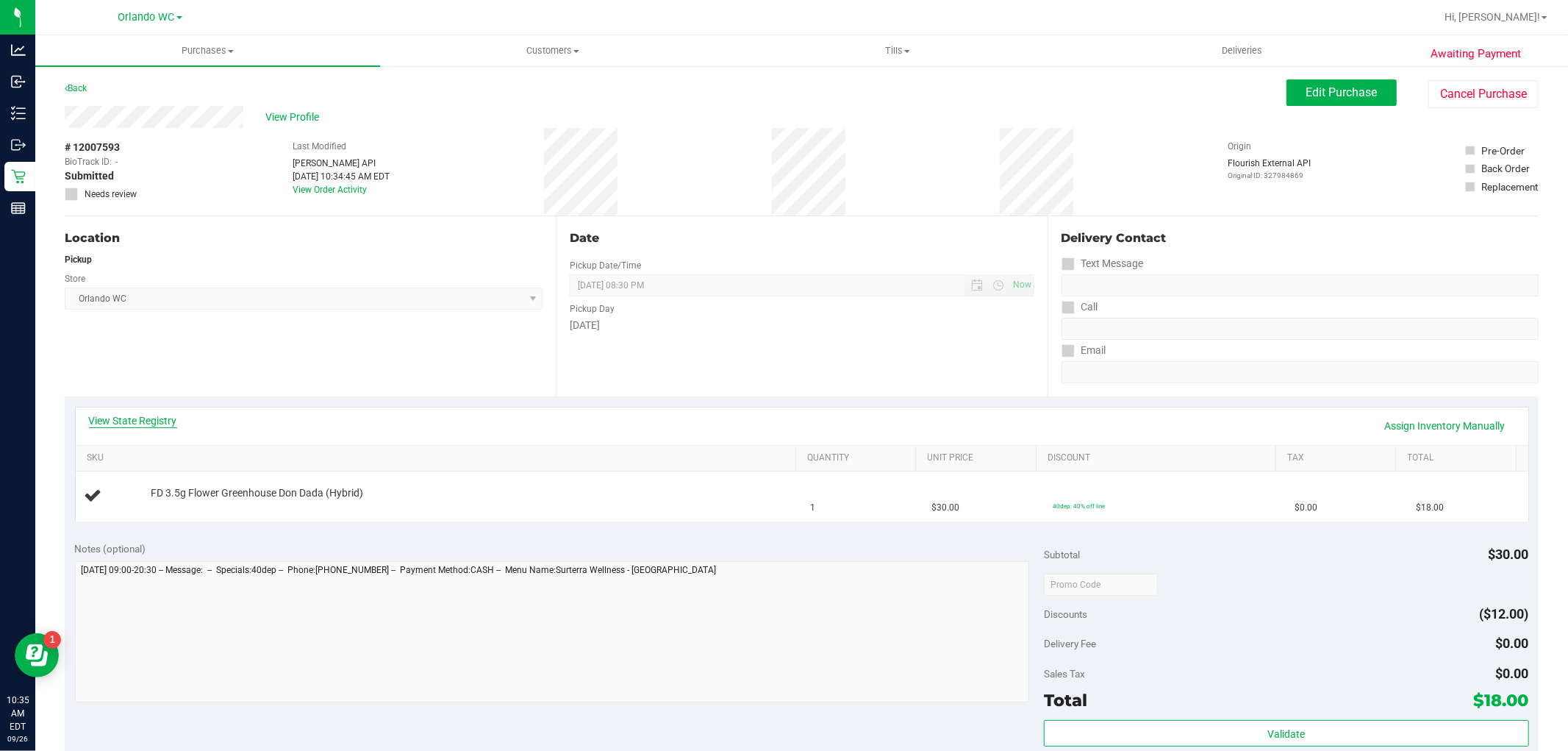
click at [98, 425] on link "View State Registry" at bounding box center [134, 421] width 88 height 15
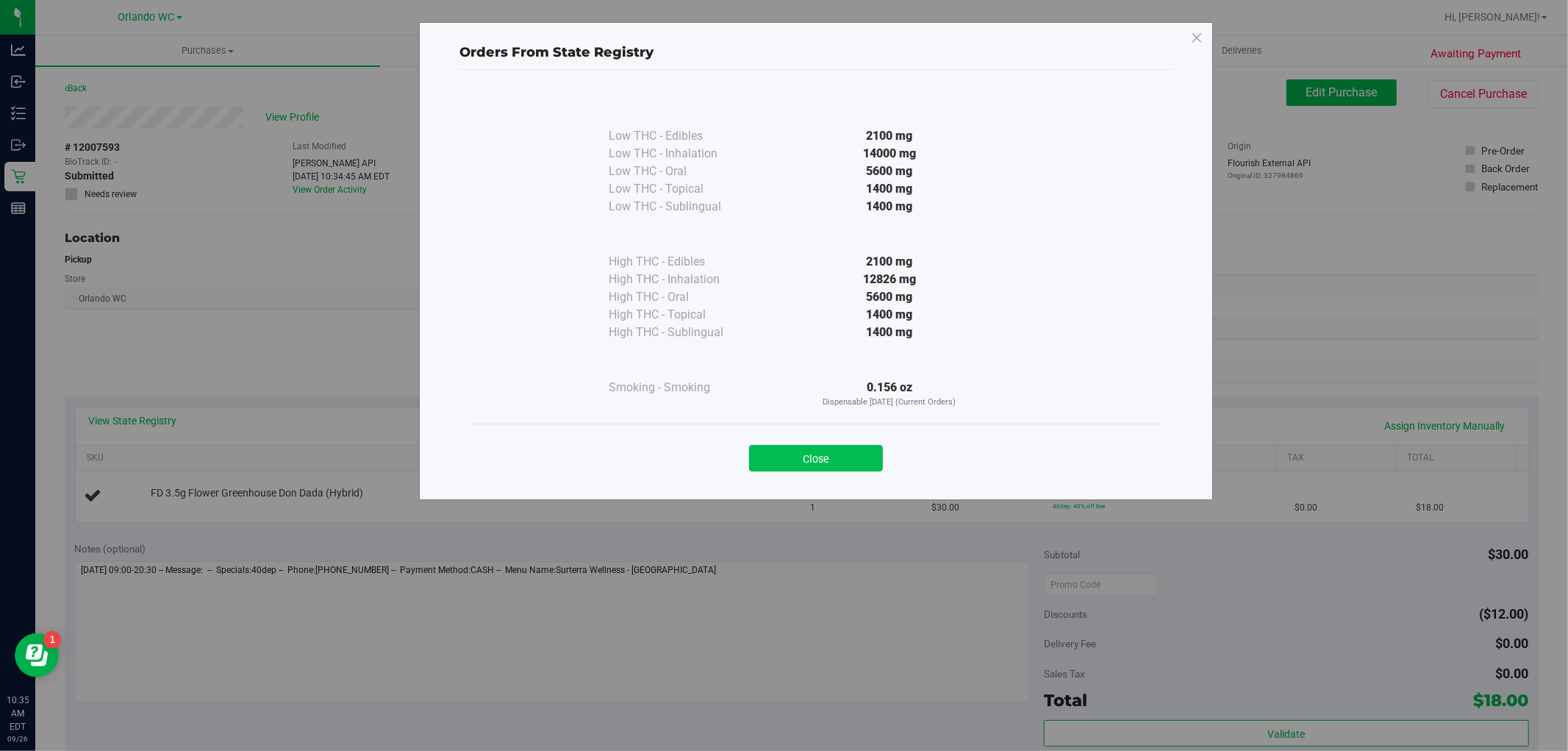
click at [856, 457] on button "Close" at bounding box center [816, 458] width 134 height 26
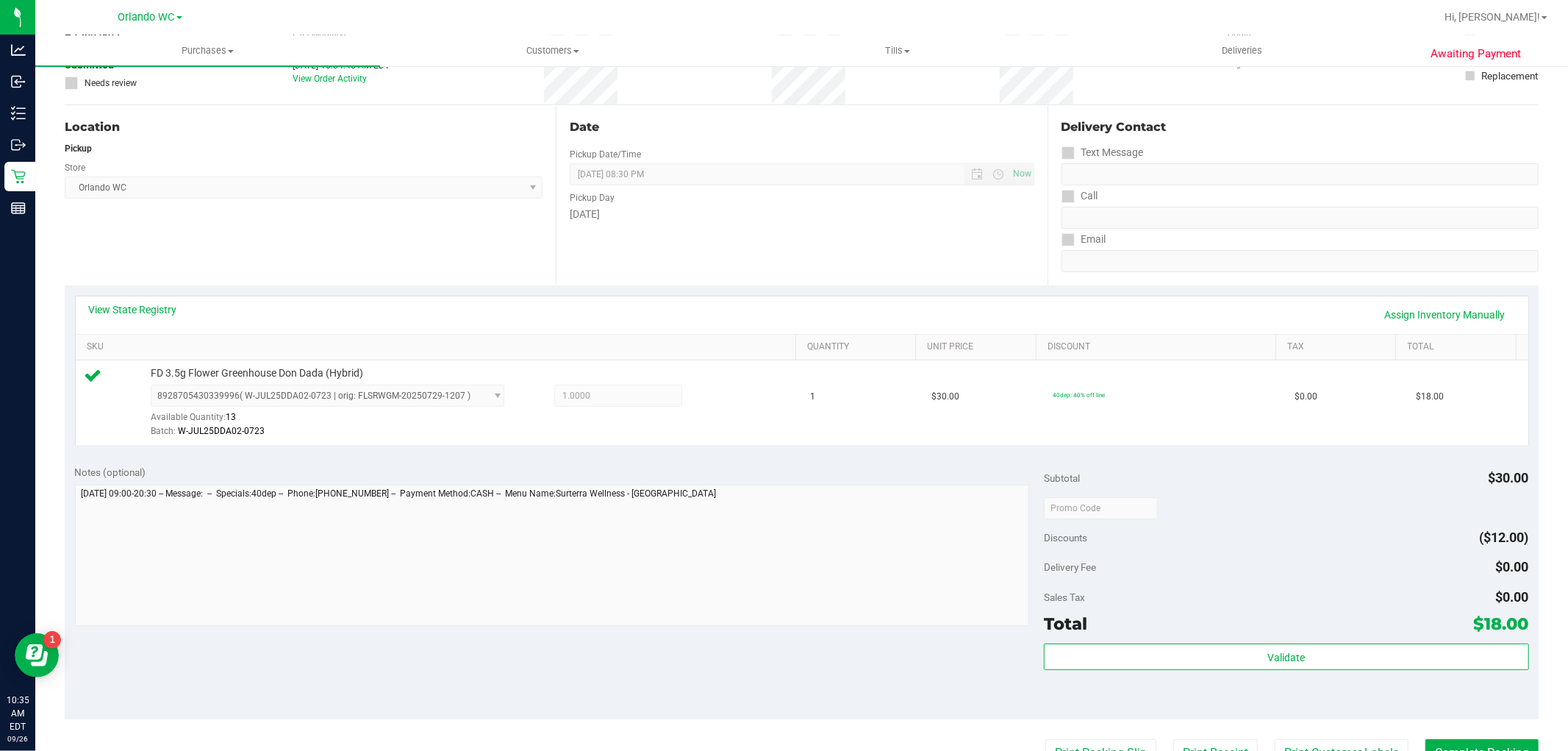
scroll to position [245, 0]
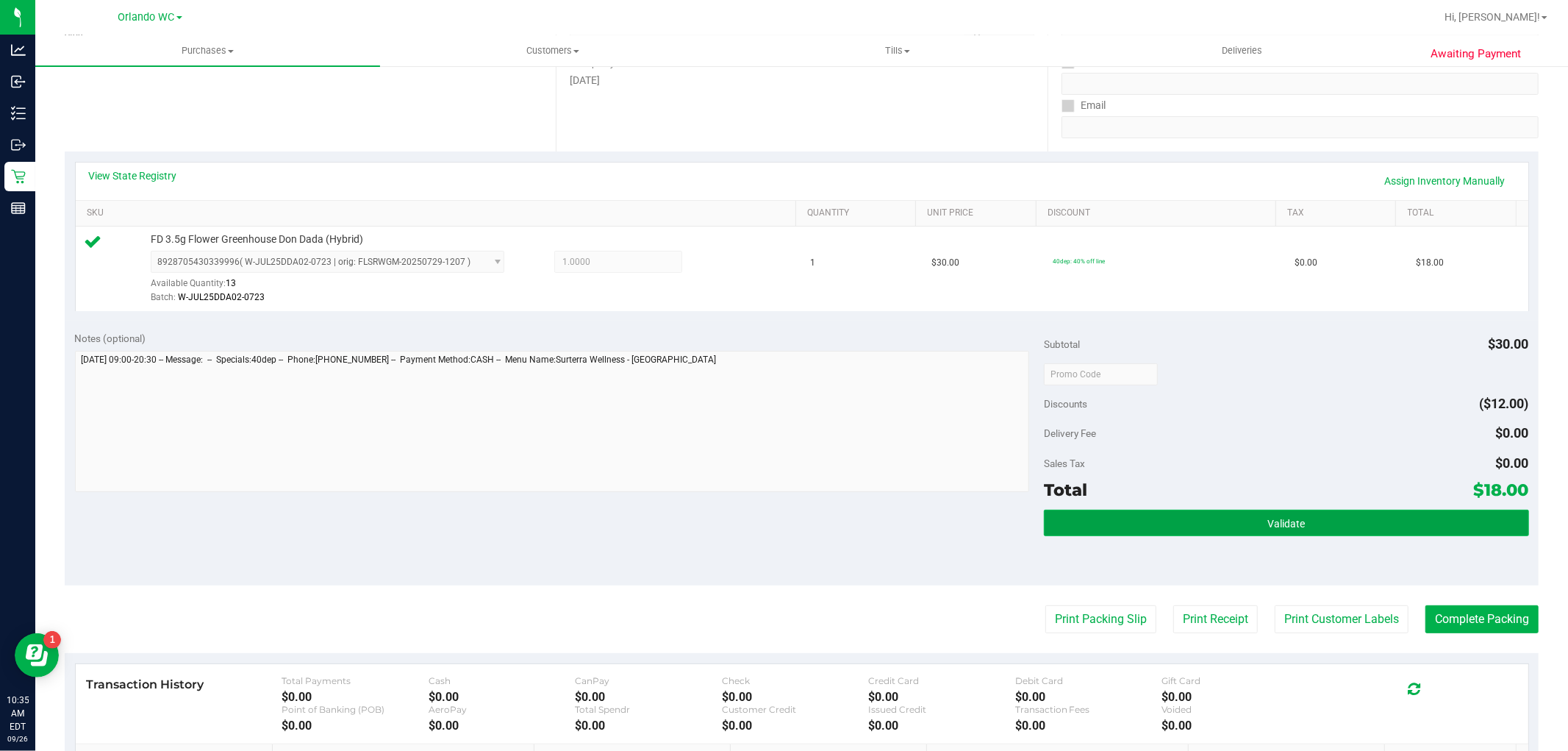
click at [1347, 519] on button "Validate" at bounding box center [1285, 522] width 484 height 26
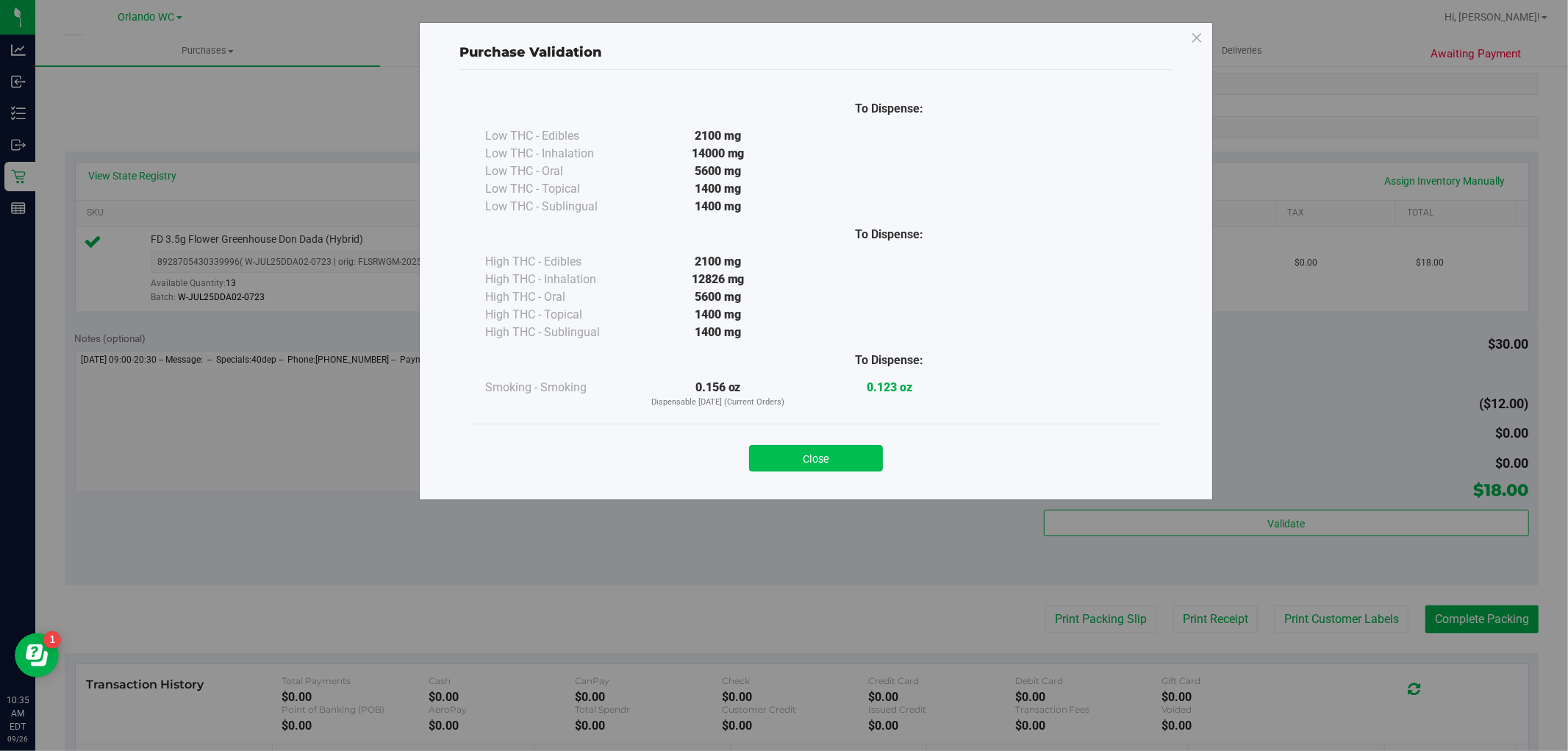
click at [833, 459] on button "Close" at bounding box center [816, 458] width 134 height 26
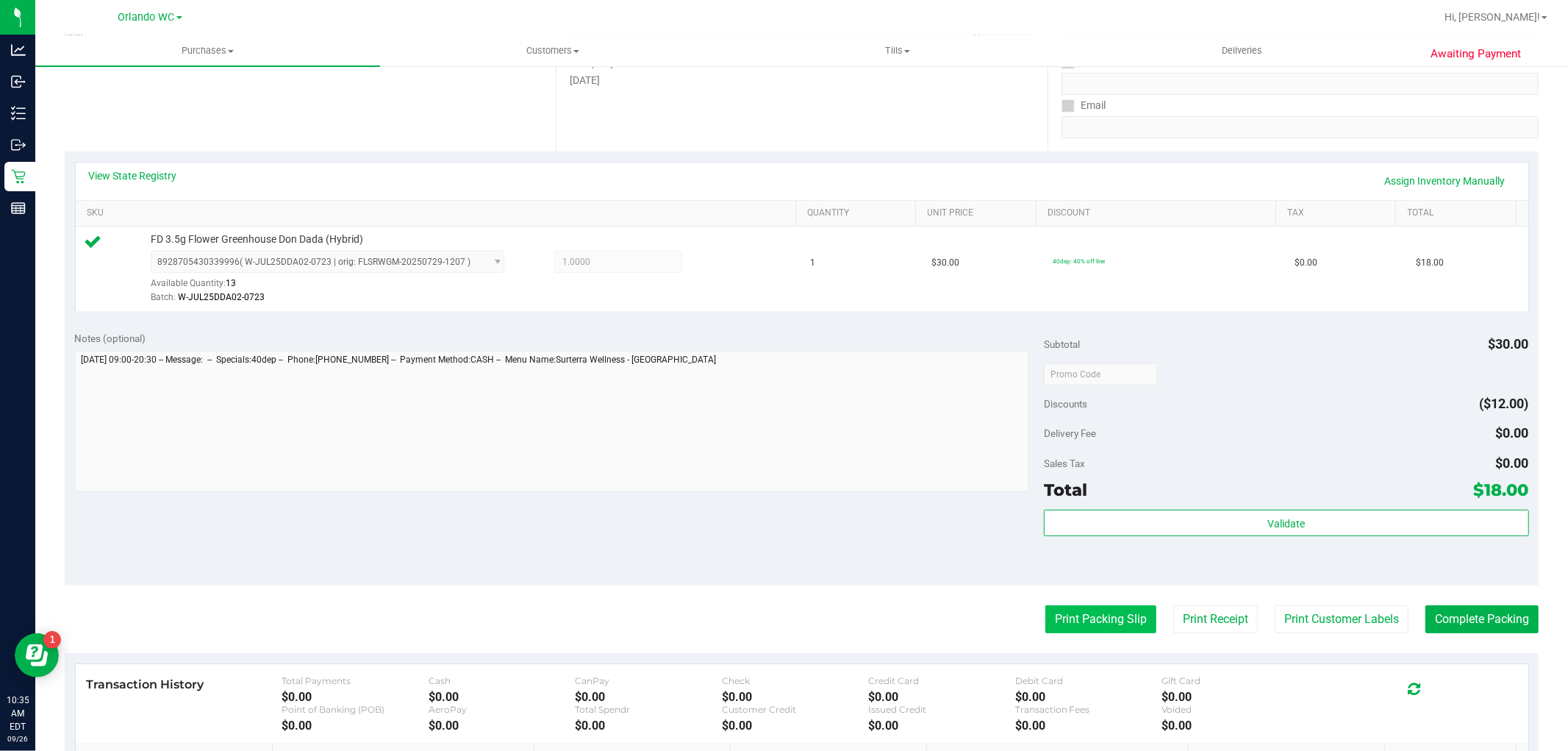
click at [1135, 627] on button "Print Packing Slip" at bounding box center [1101, 619] width 111 height 28
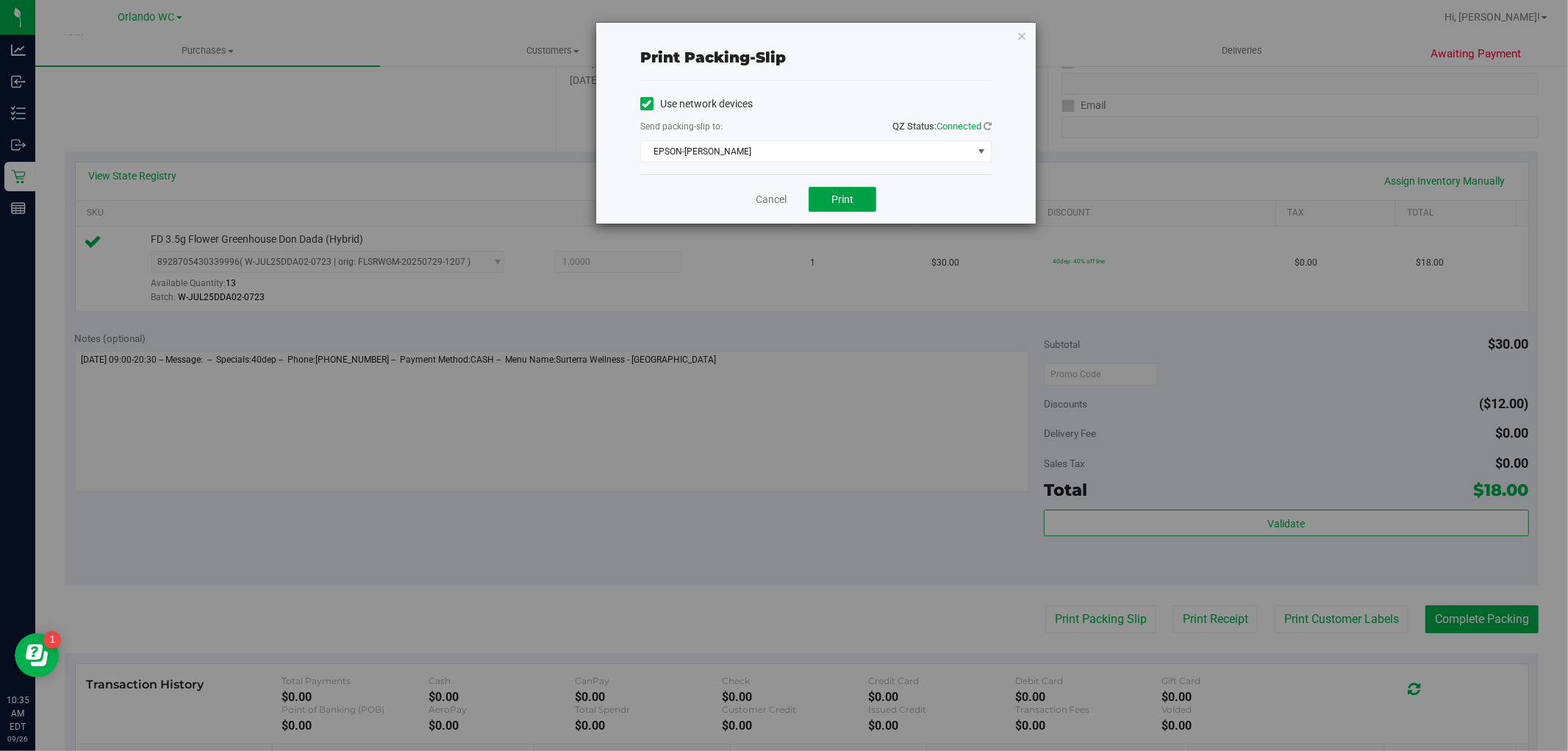
click at [867, 211] on button "Print" at bounding box center [842, 199] width 68 height 25
click at [760, 195] on link "Cancel" at bounding box center [770, 200] width 31 height 15
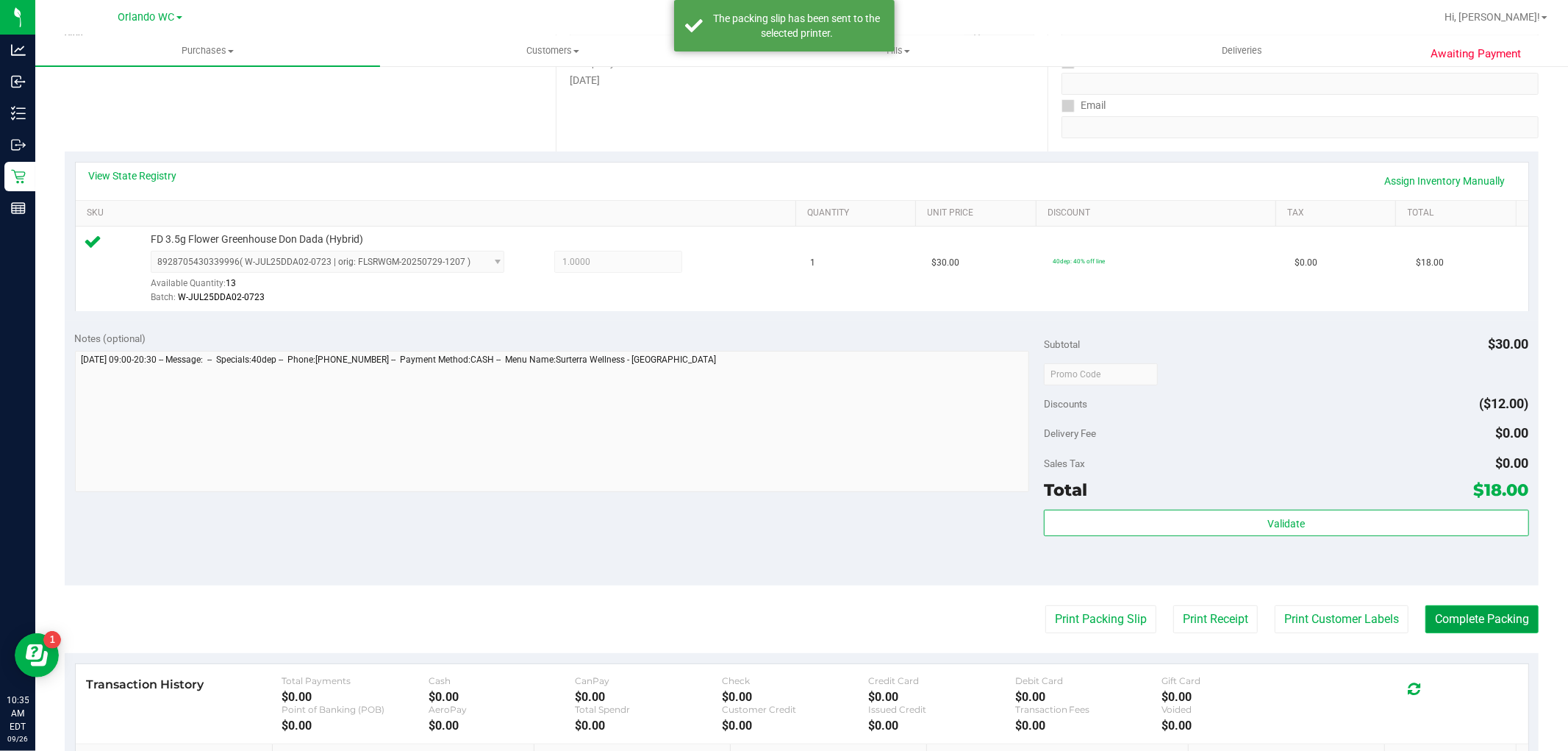
click at [1470, 614] on button "Complete Packing" at bounding box center [1481, 619] width 113 height 28
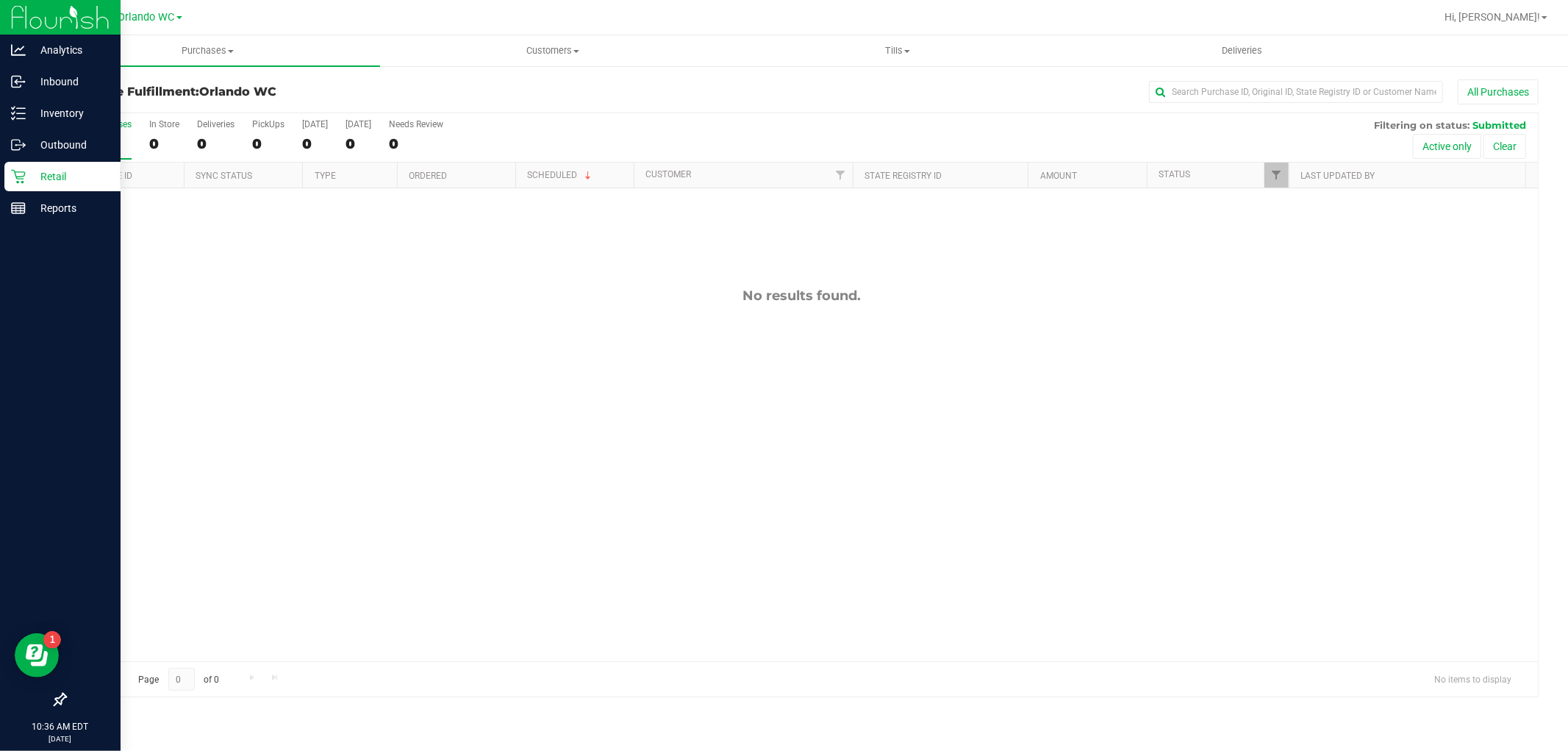
click at [3, 177] on link "Retail" at bounding box center [60, 178] width 120 height 32
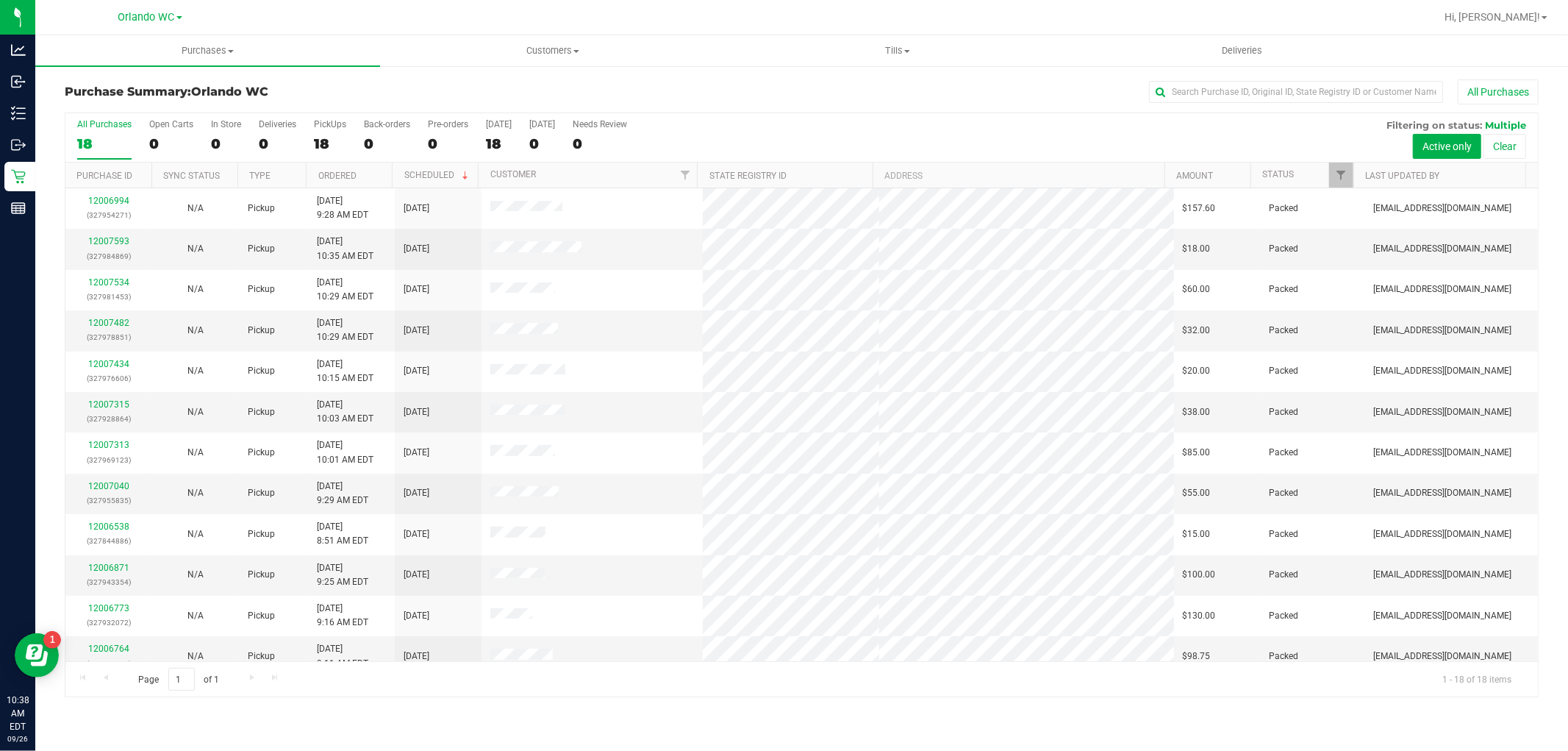
click at [85, 136] on div "18" at bounding box center [104, 144] width 55 height 17
click at [0, 0] on input "All Purchases 18" at bounding box center [0, 0] width 0 height 0
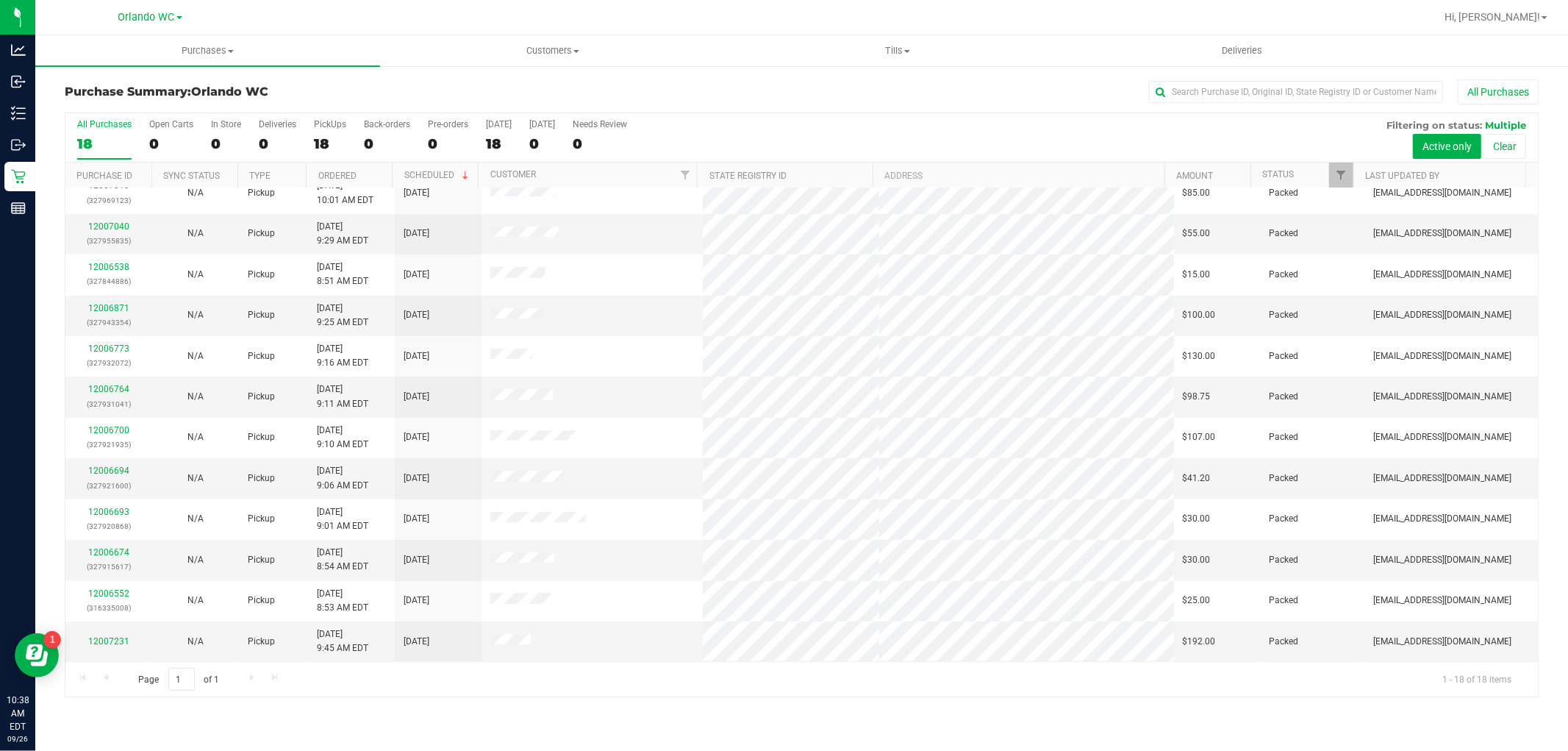
click at [105, 150] on div "18" at bounding box center [104, 144] width 55 height 17
click at [0, 0] on input "All Purchases 18" at bounding box center [0, 0] width 0 height 0
click at [246, 678] on div "Page 1 of 1 1 - 18 of 18 items" at bounding box center [801, 679] width 1472 height 36
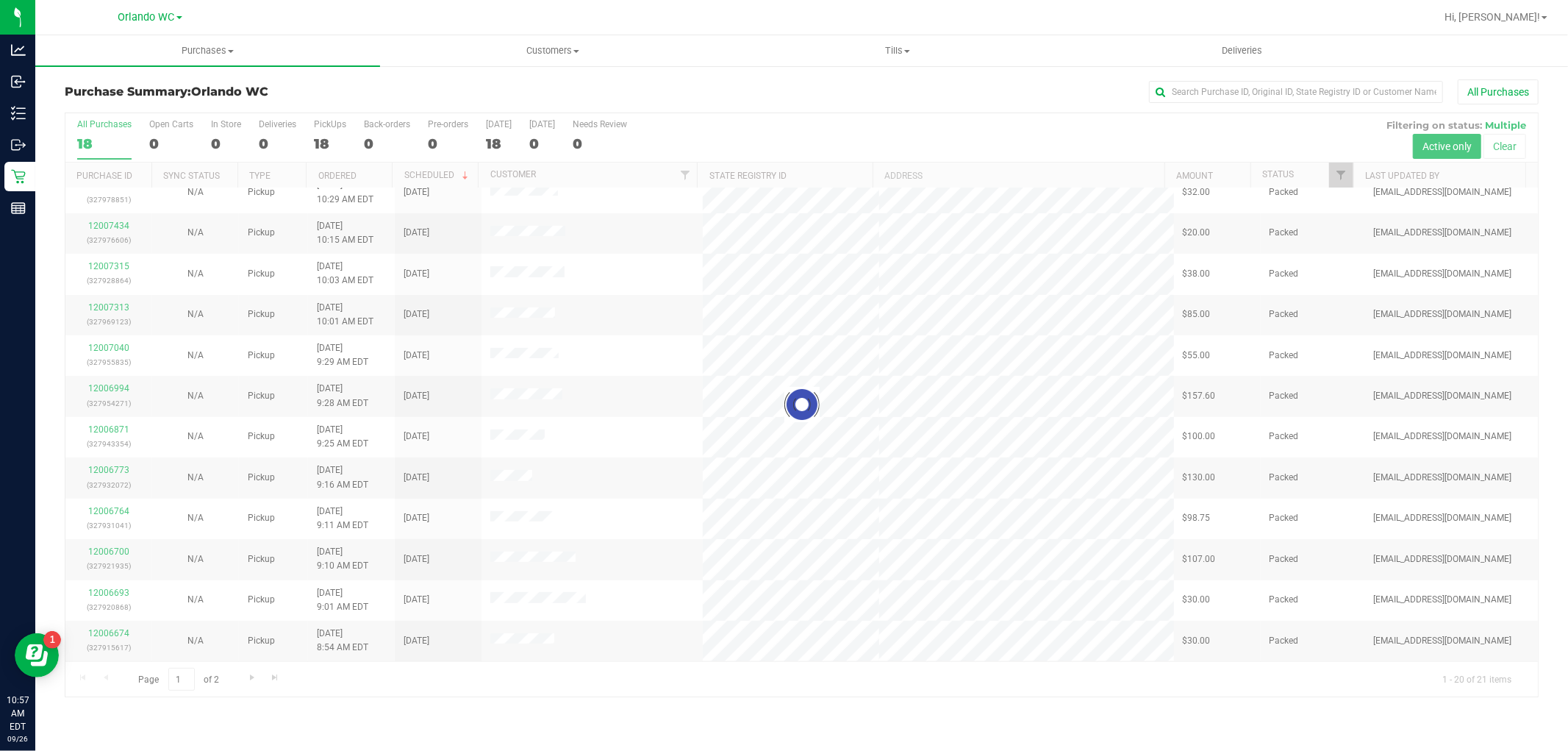
scroll to position [0, 0]
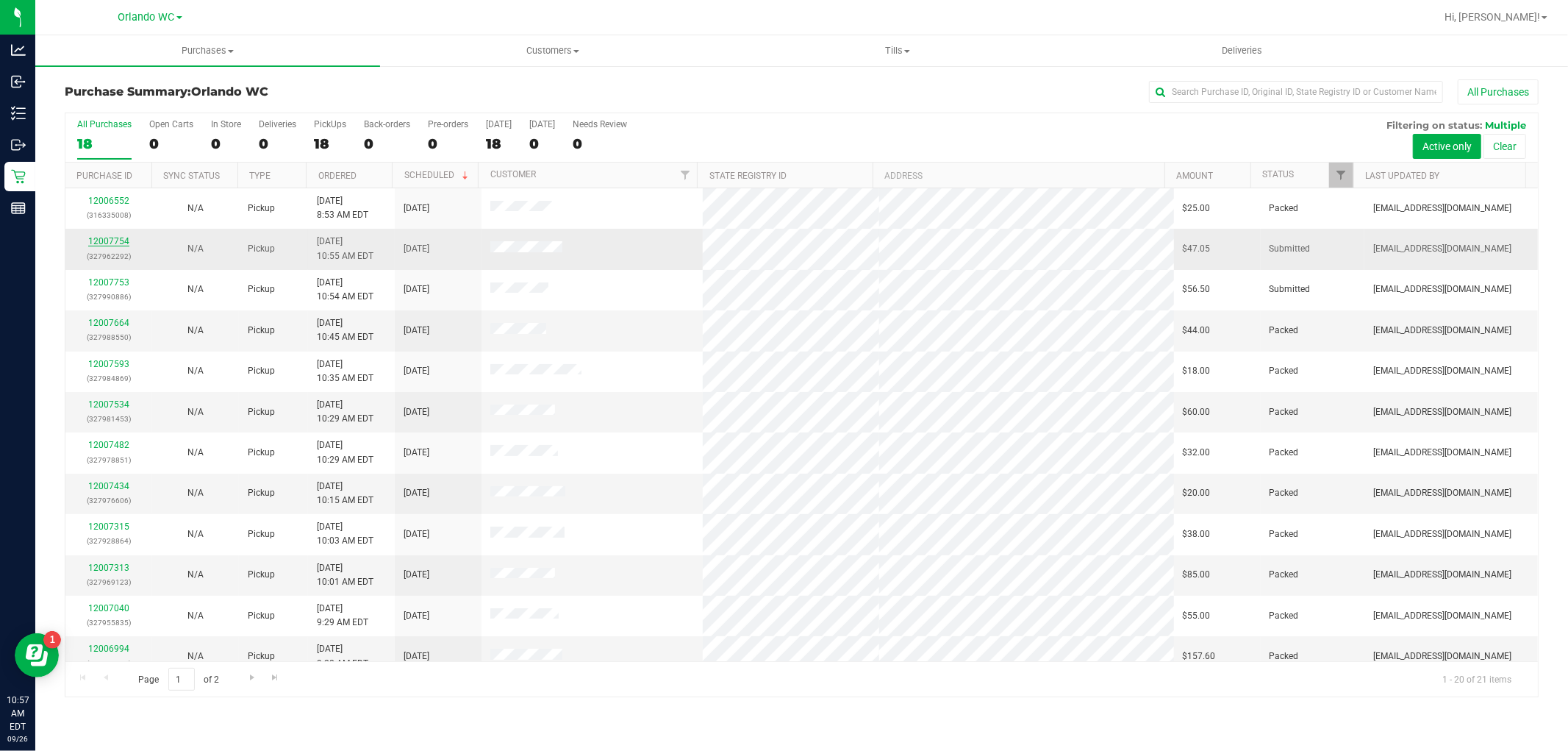
click at [106, 243] on link "12007754" at bounding box center [109, 241] width 41 height 10
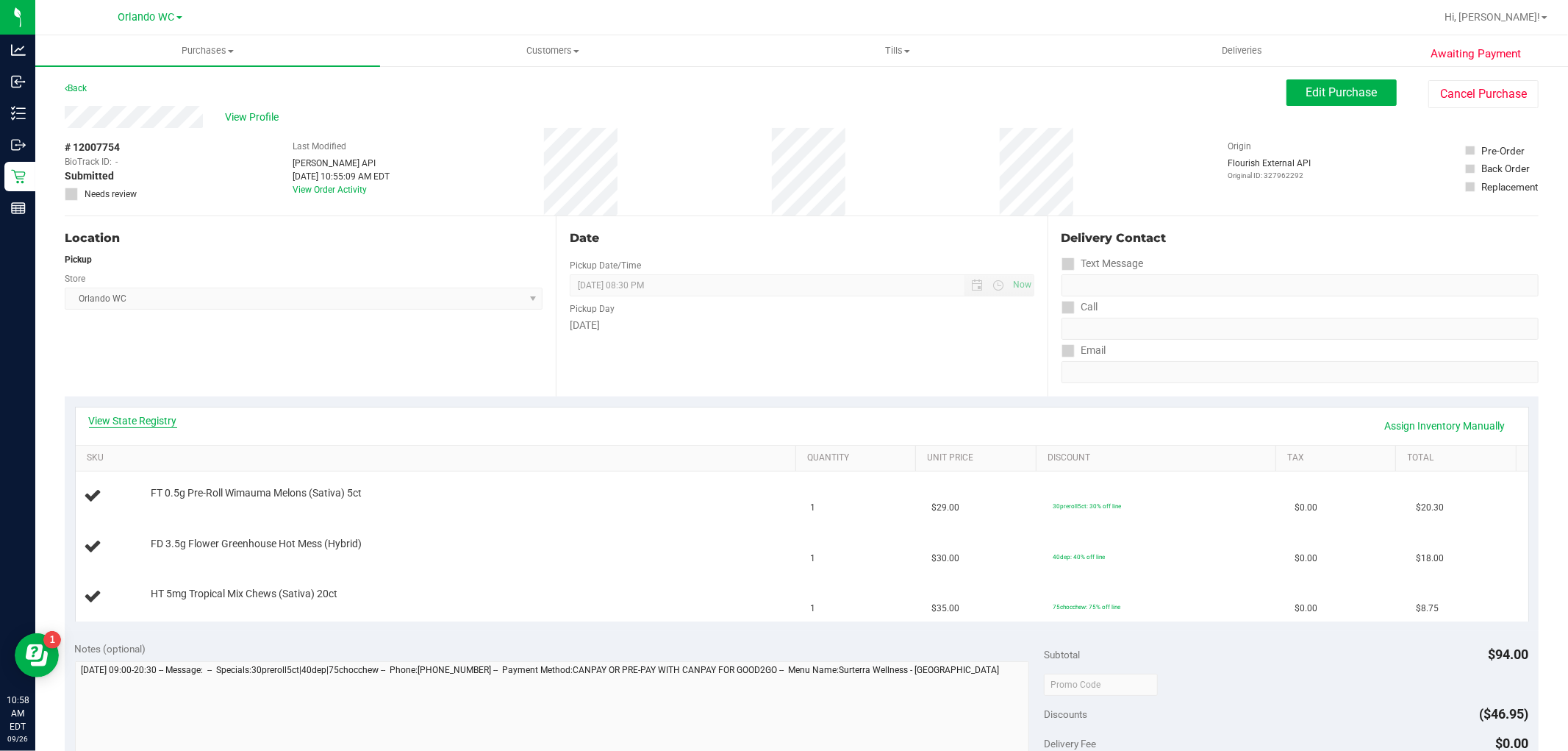
click at [154, 422] on link "View State Registry" at bounding box center [134, 421] width 88 height 15
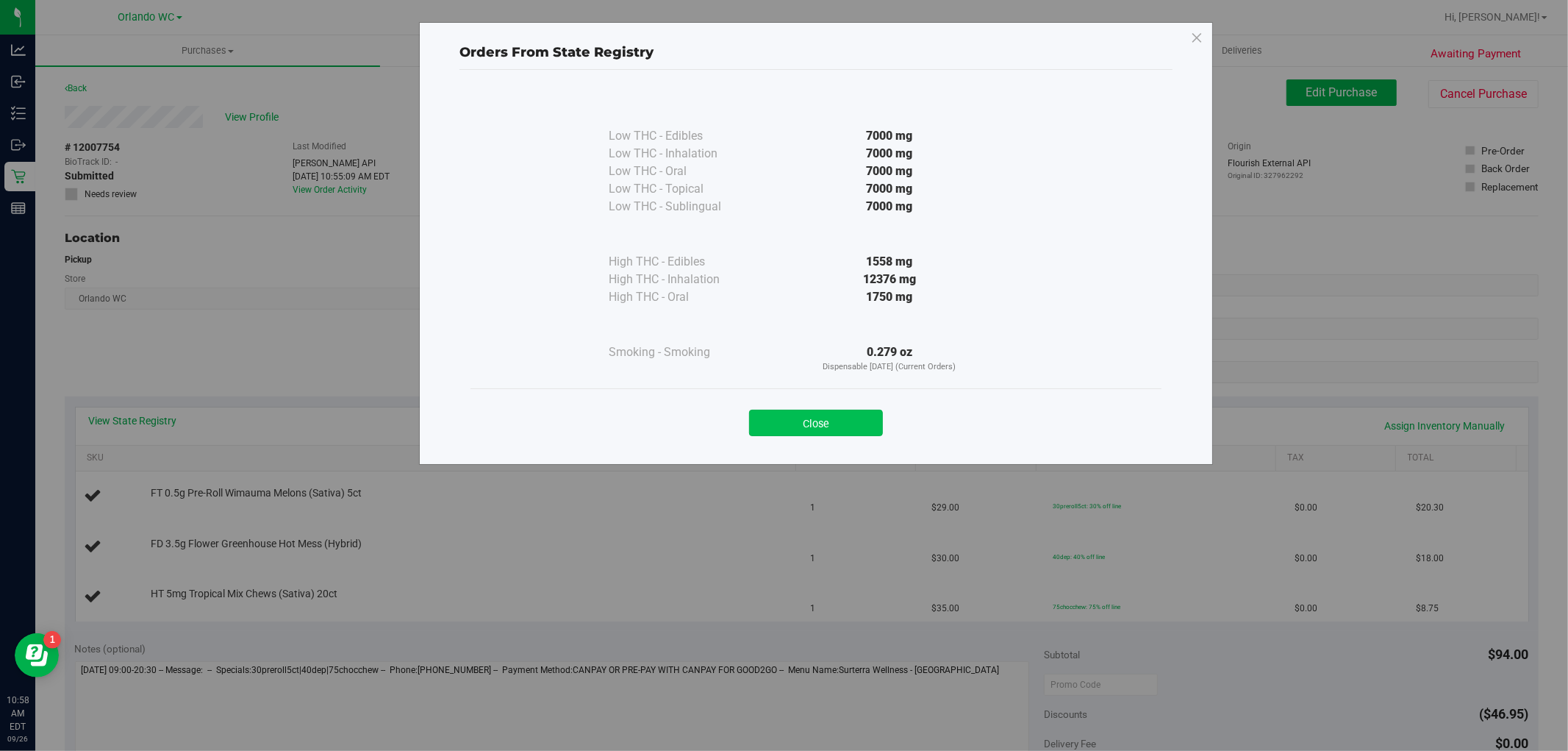
click at [856, 414] on button "Close" at bounding box center [816, 423] width 134 height 26
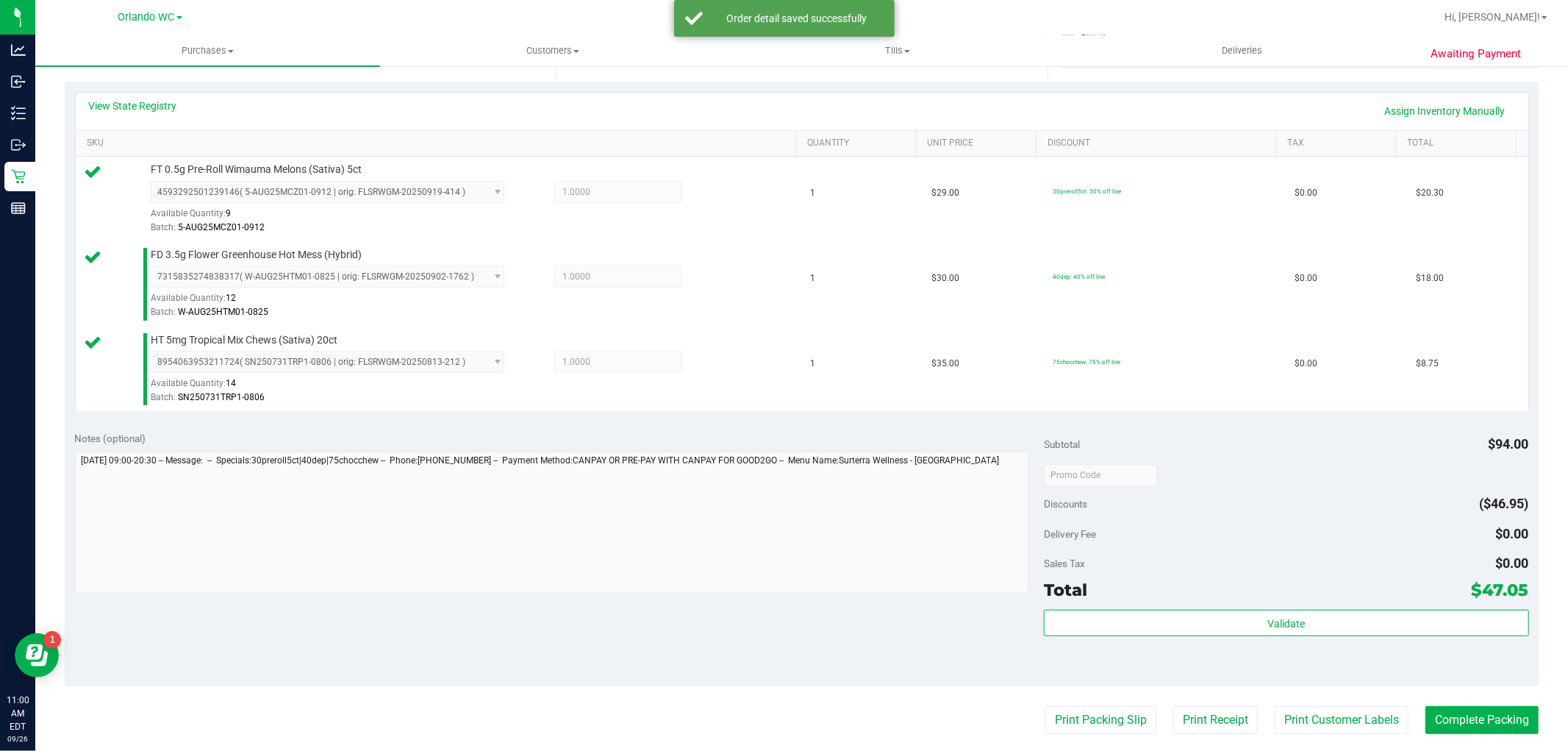
scroll to position [361, 0]
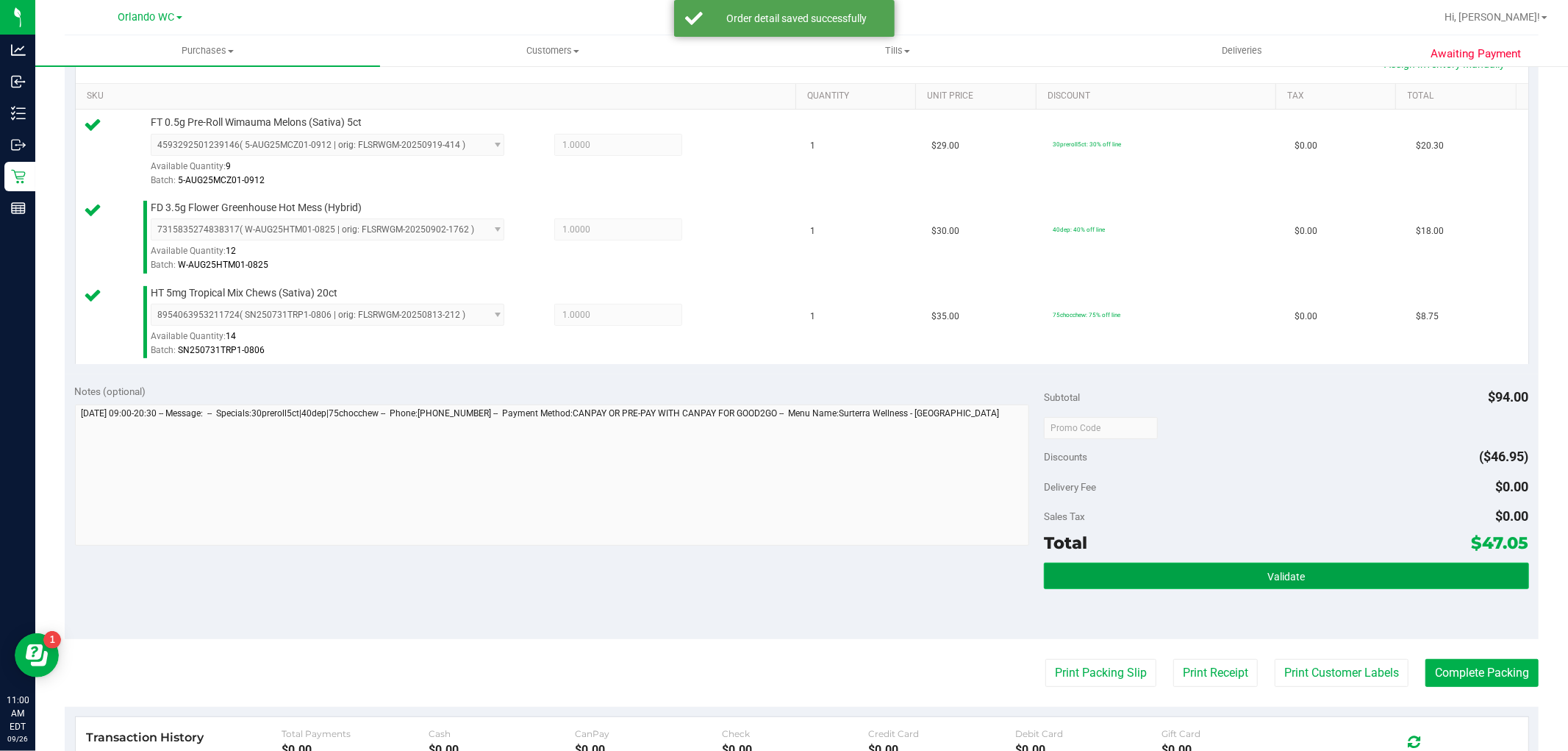
click at [1376, 585] on button "Validate" at bounding box center [1285, 576] width 484 height 26
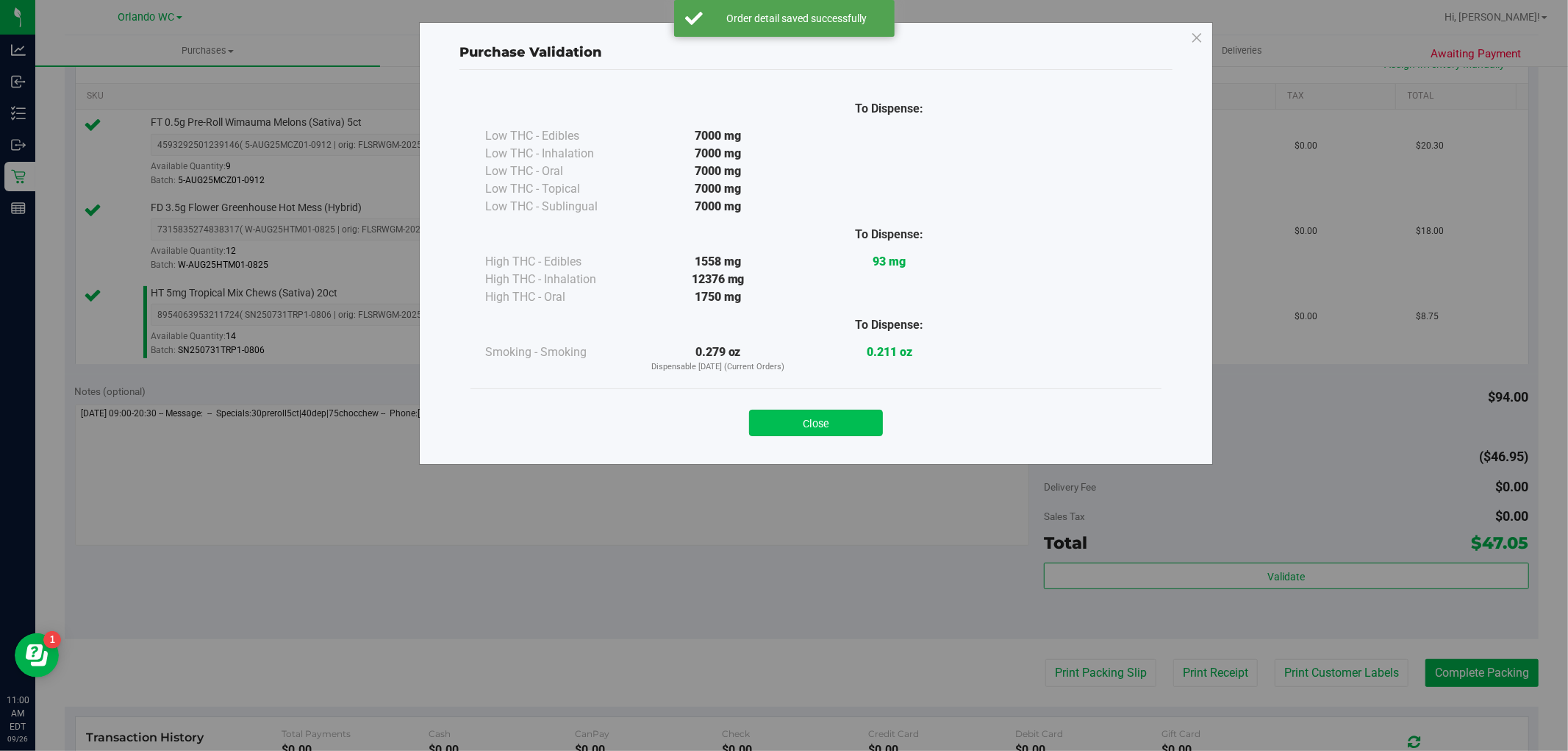
click at [857, 422] on button "Close" at bounding box center [816, 423] width 134 height 26
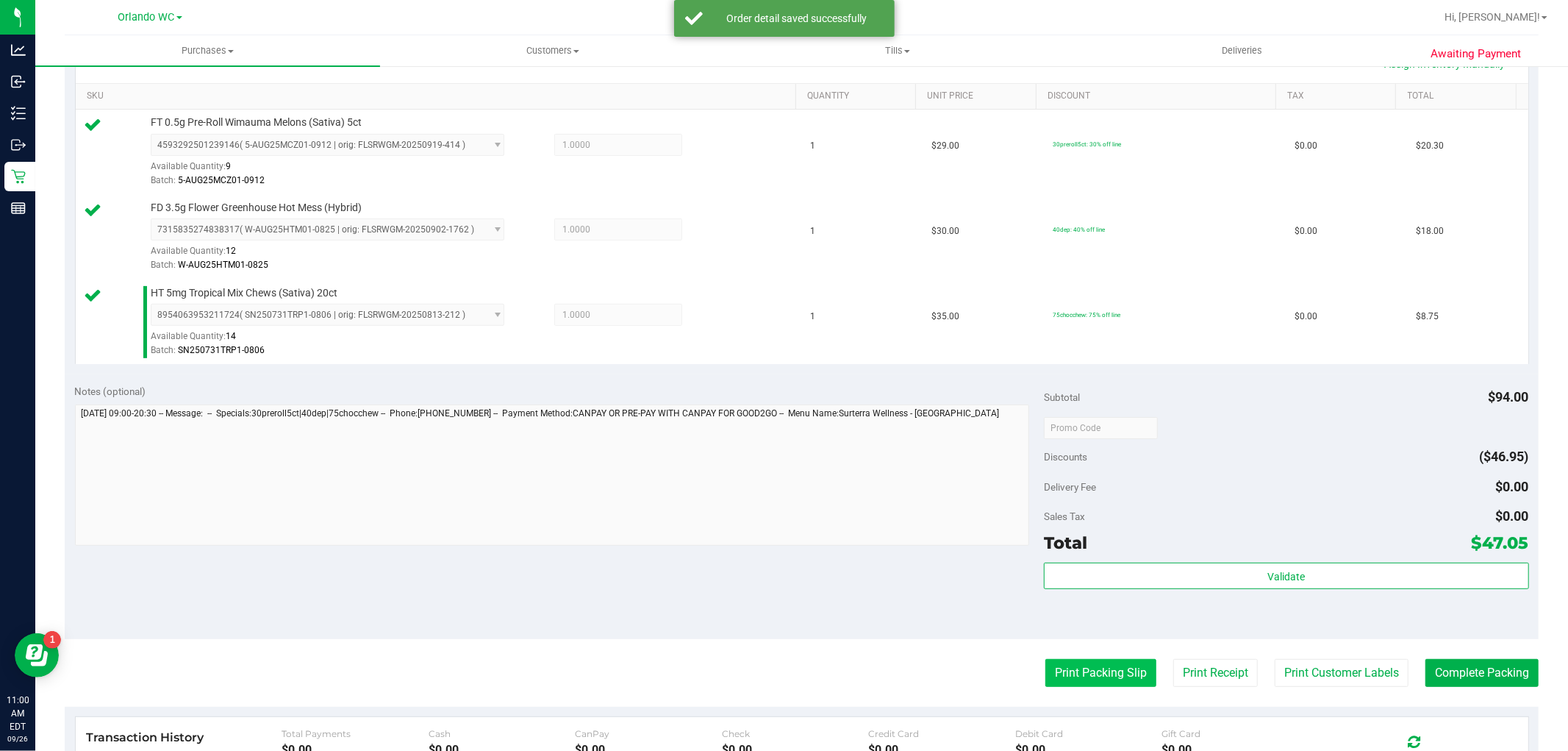
click at [1074, 674] on button "Print Packing Slip" at bounding box center [1101, 673] width 111 height 28
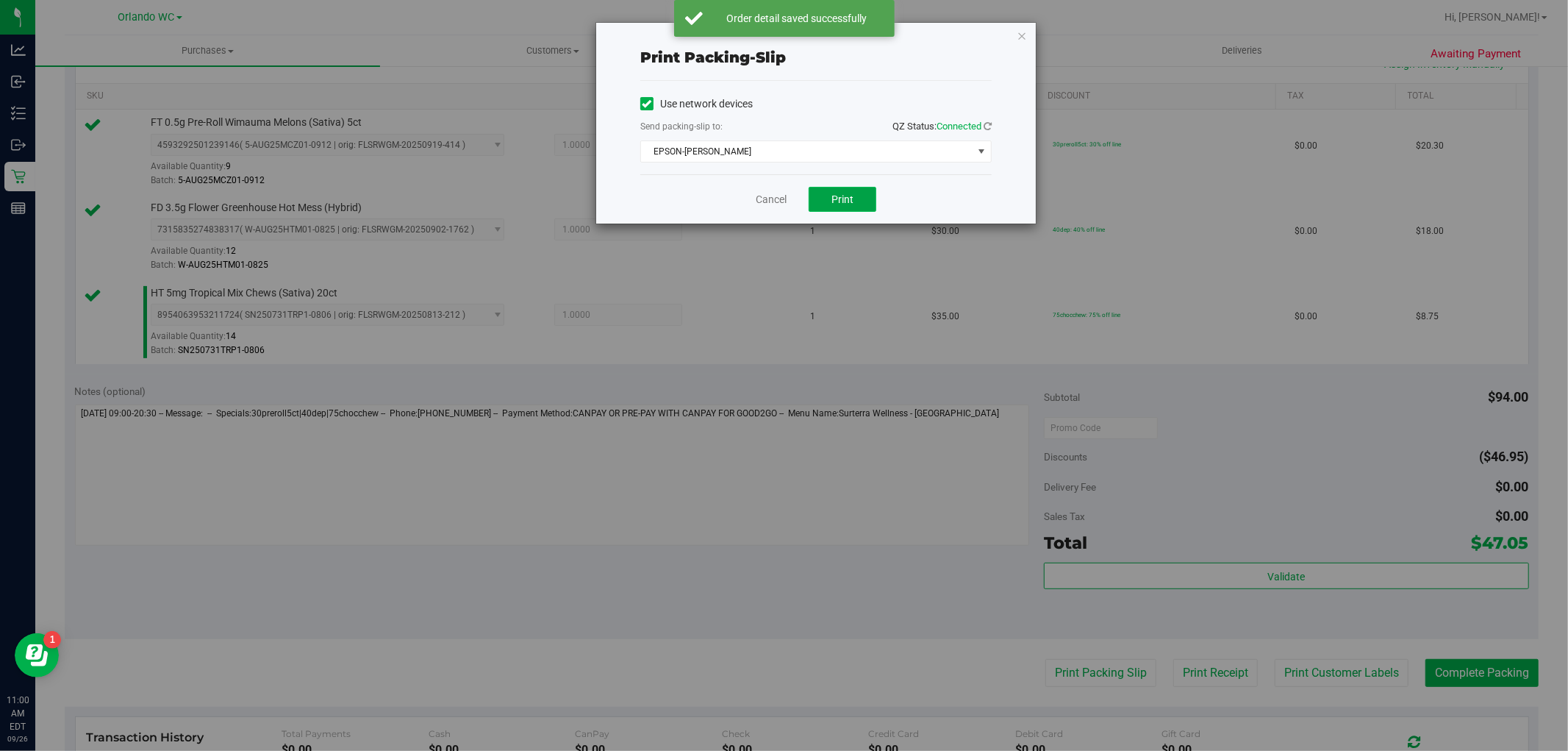
click at [865, 194] on button "Print" at bounding box center [842, 199] width 68 height 25
click at [758, 197] on link "Cancel" at bounding box center [770, 200] width 31 height 15
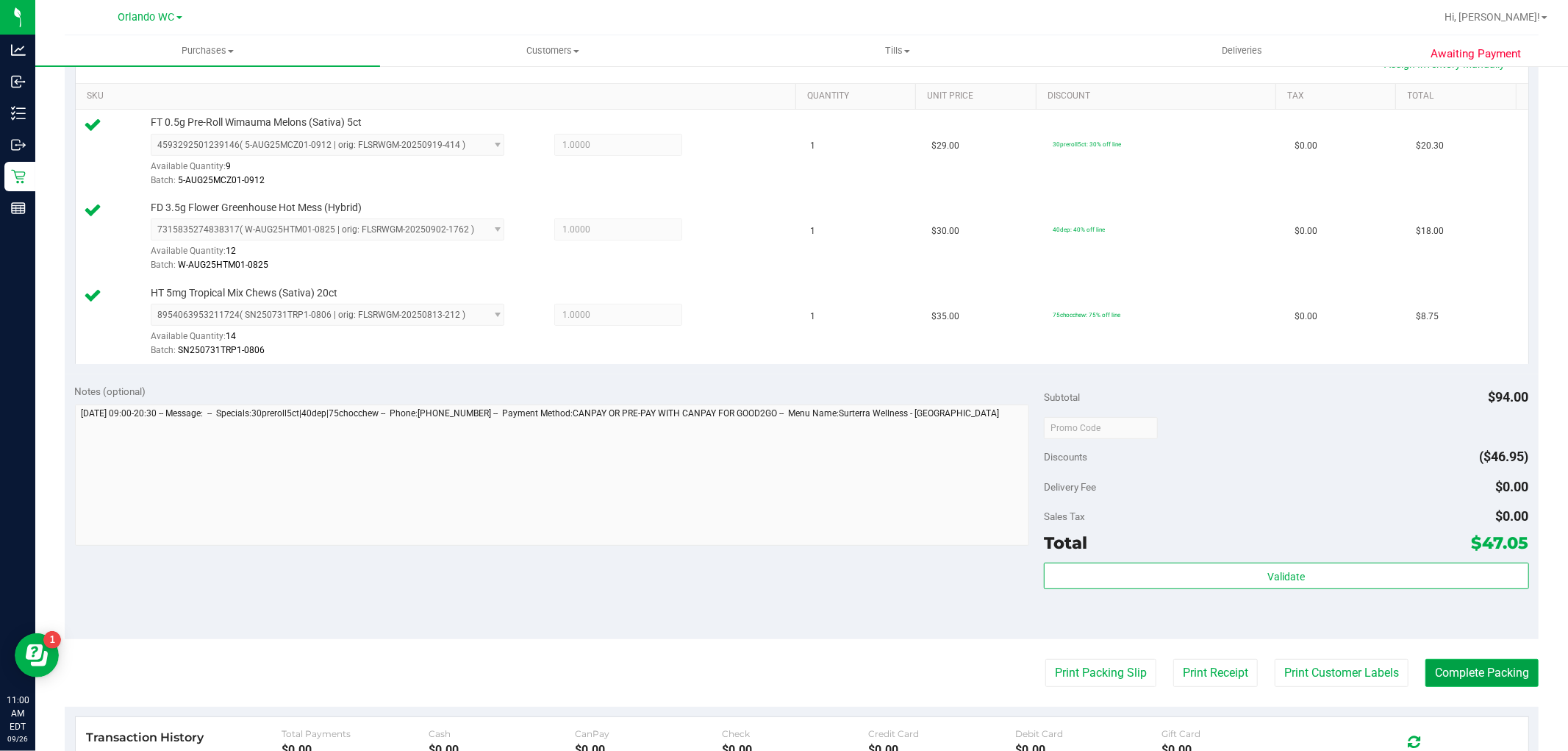
click at [1502, 678] on button "Complete Packing" at bounding box center [1481, 673] width 113 height 28
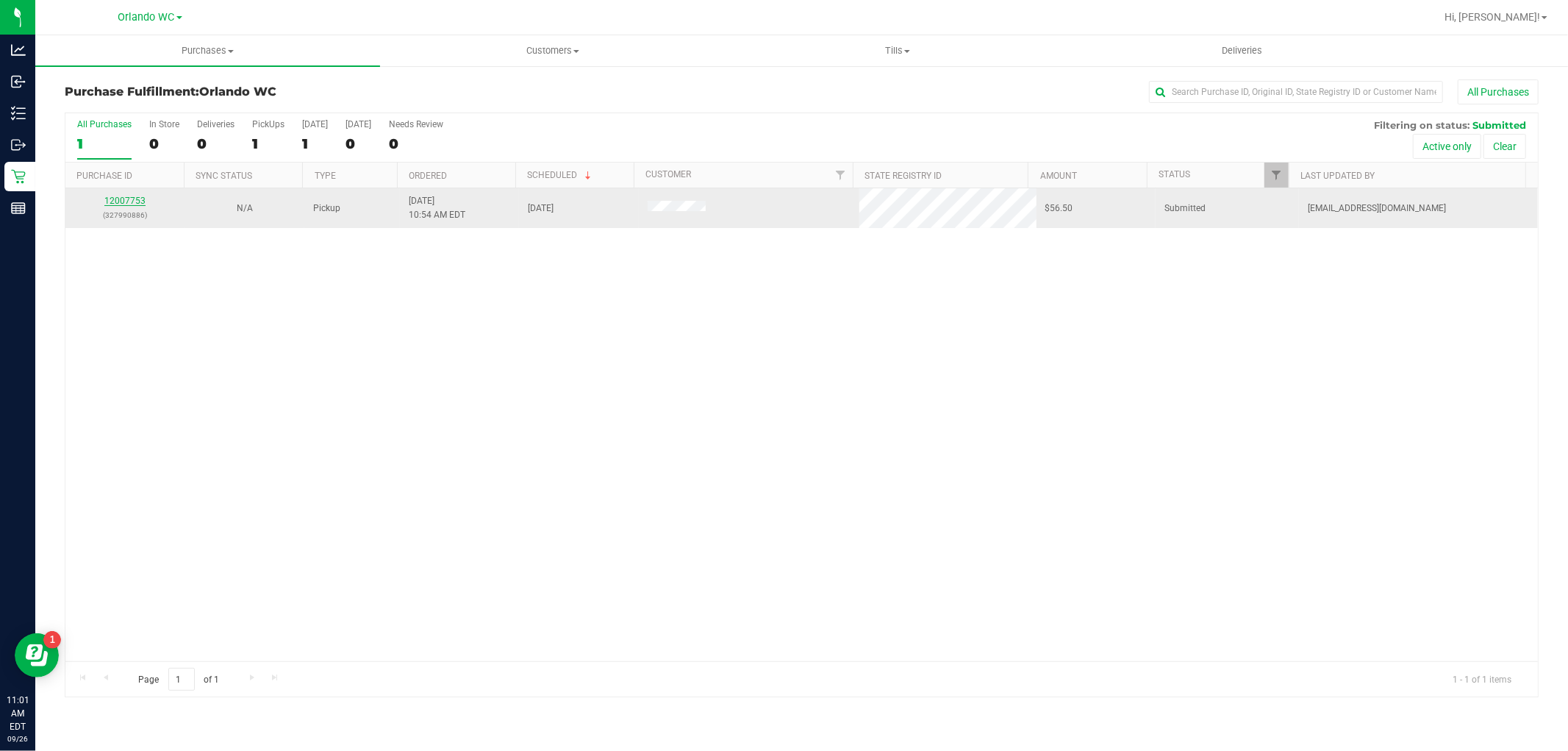
click at [116, 203] on link "12007753" at bounding box center [125, 200] width 41 height 10
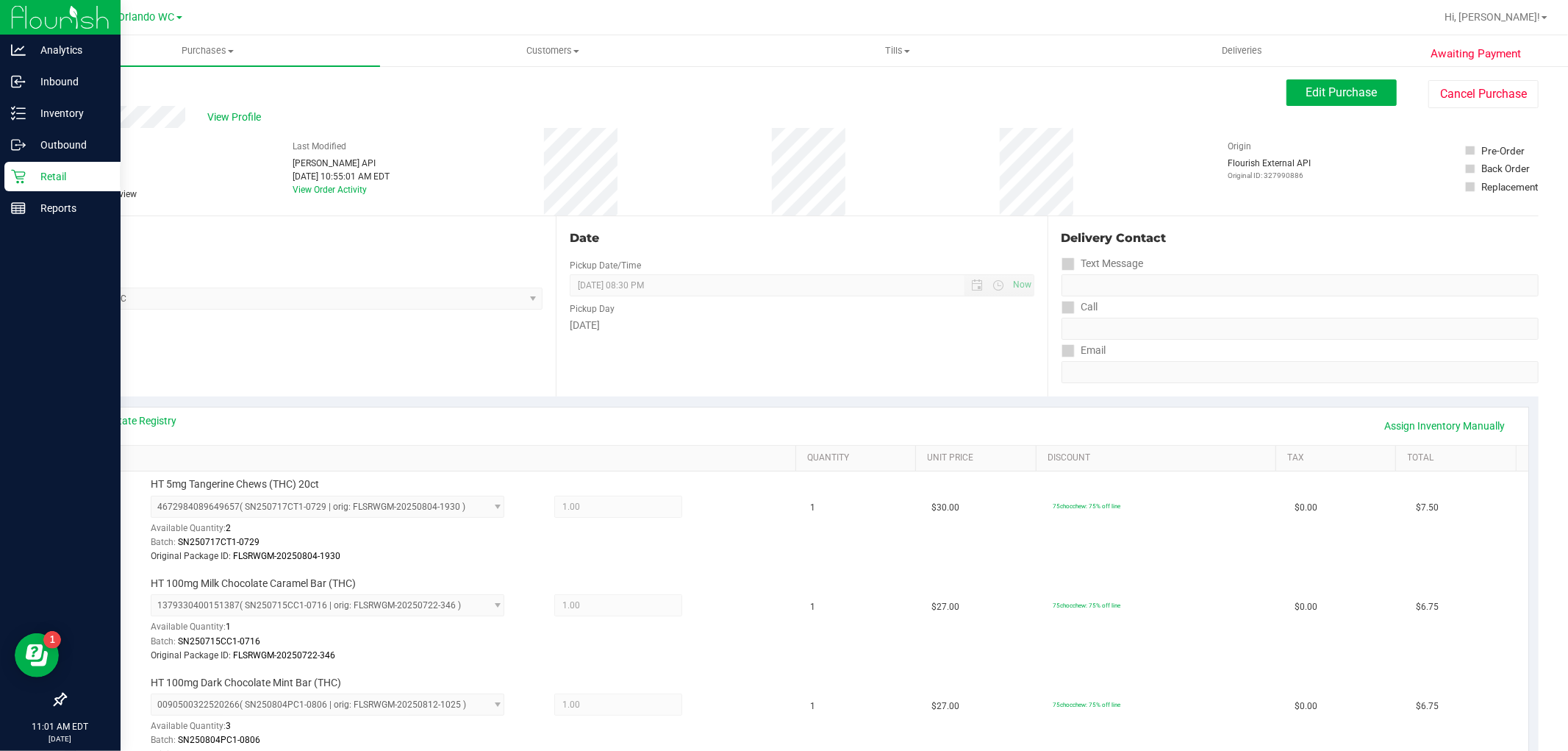
click at [12, 163] on div "Retail" at bounding box center [62, 176] width 116 height 29
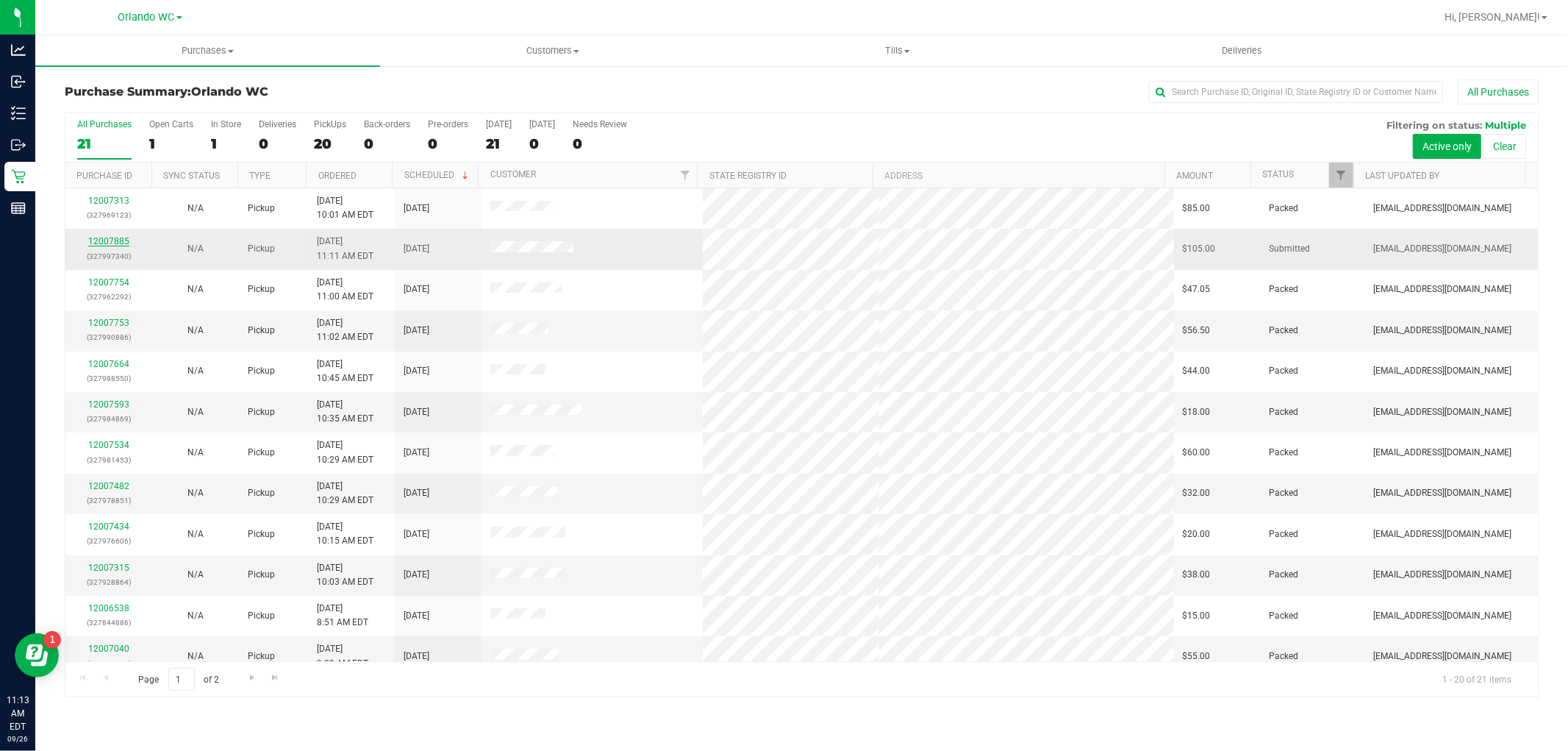
click at [108, 237] on link "12007885" at bounding box center [109, 241] width 41 height 10
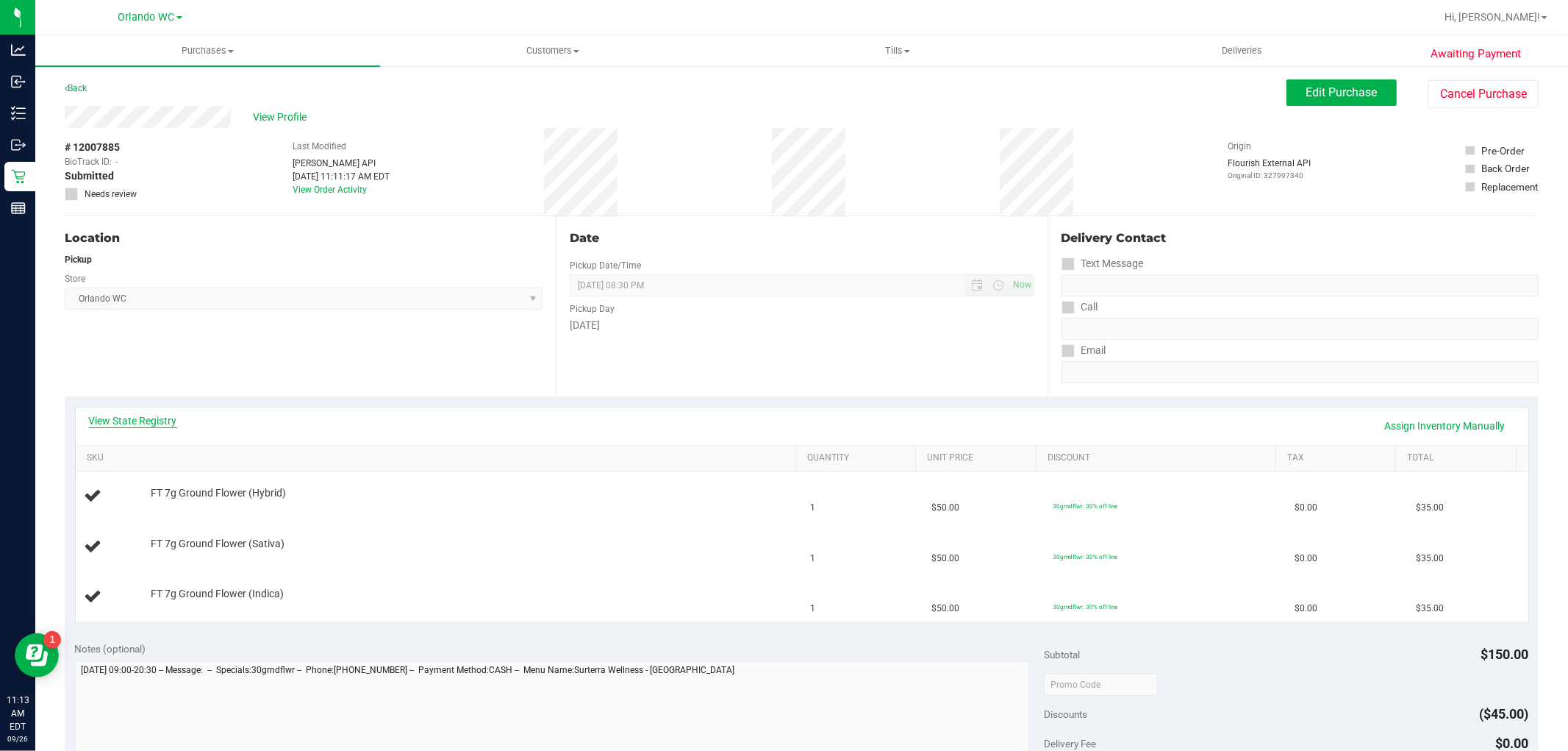
click at [121, 424] on link "View State Registry" at bounding box center [134, 421] width 88 height 15
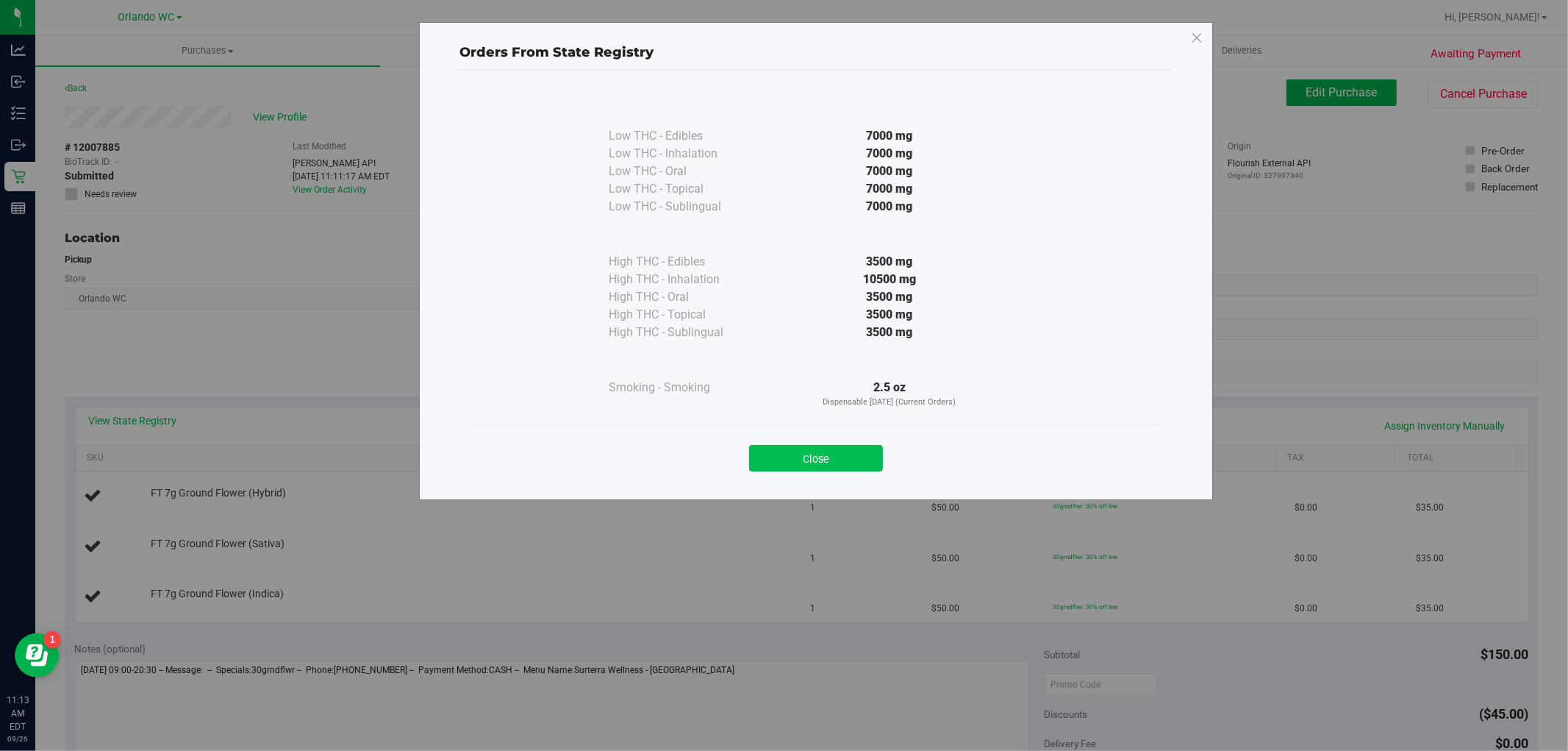
click at [818, 445] on button "Close" at bounding box center [816, 458] width 134 height 26
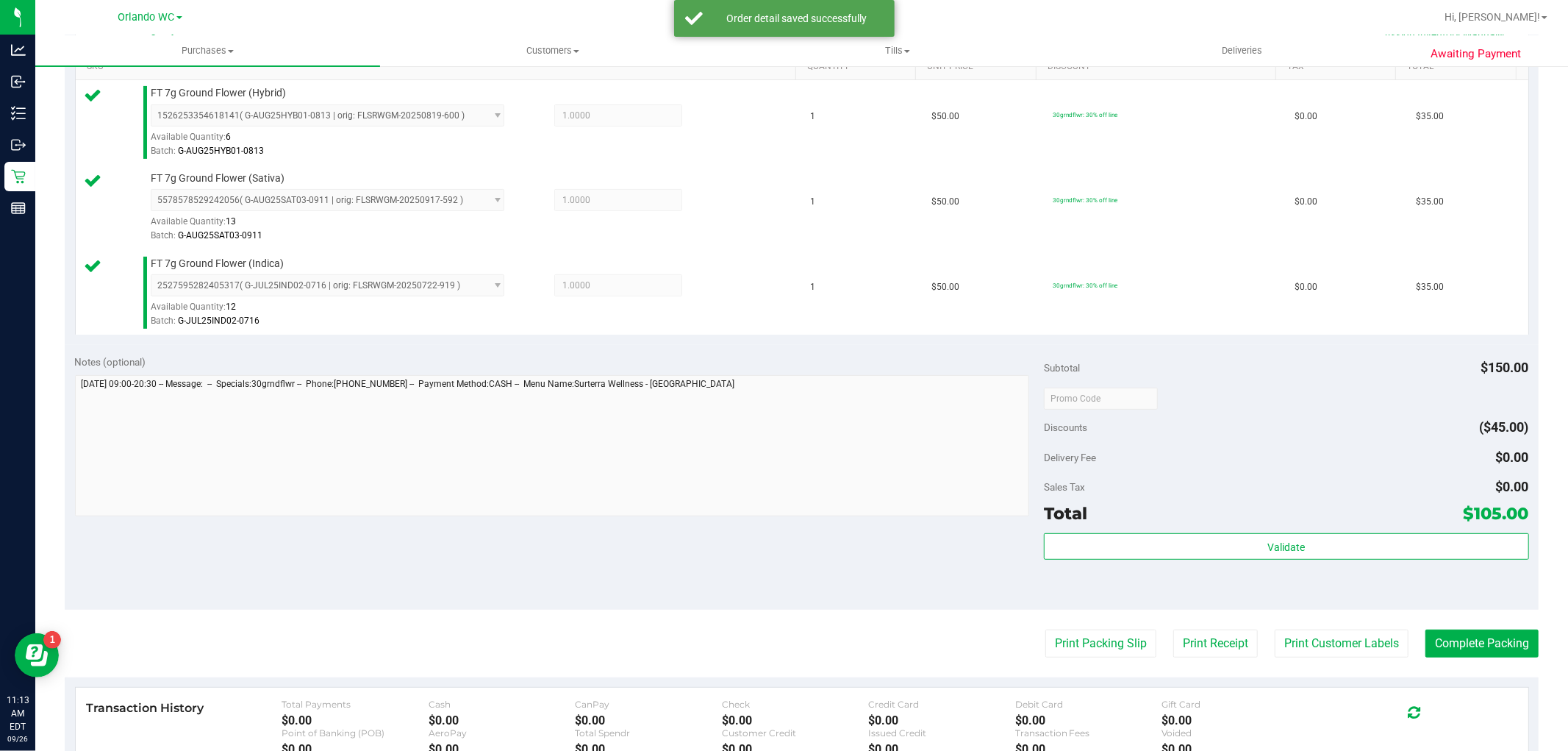
scroll to position [392, 0]
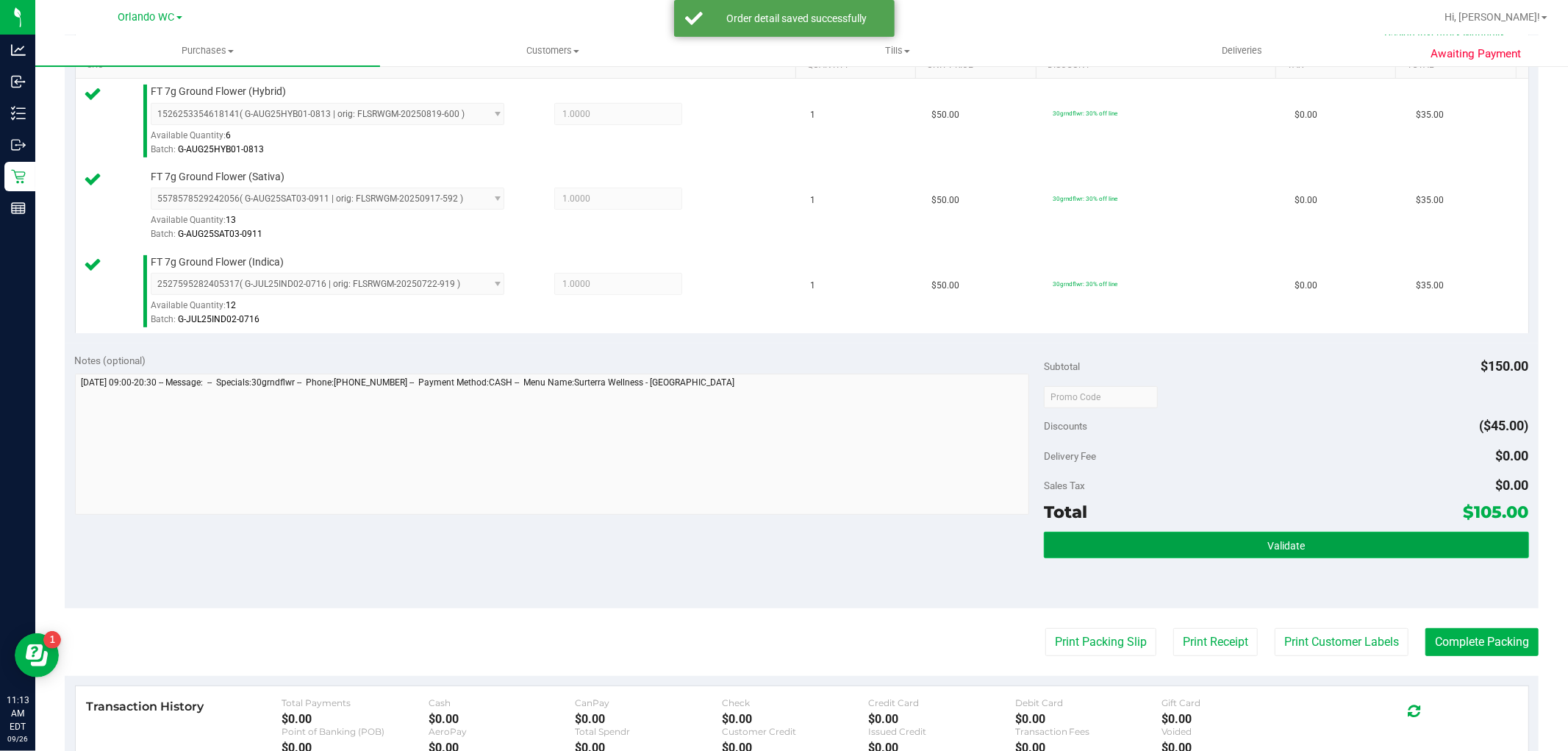
click at [1355, 552] on button "Validate" at bounding box center [1285, 545] width 484 height 26
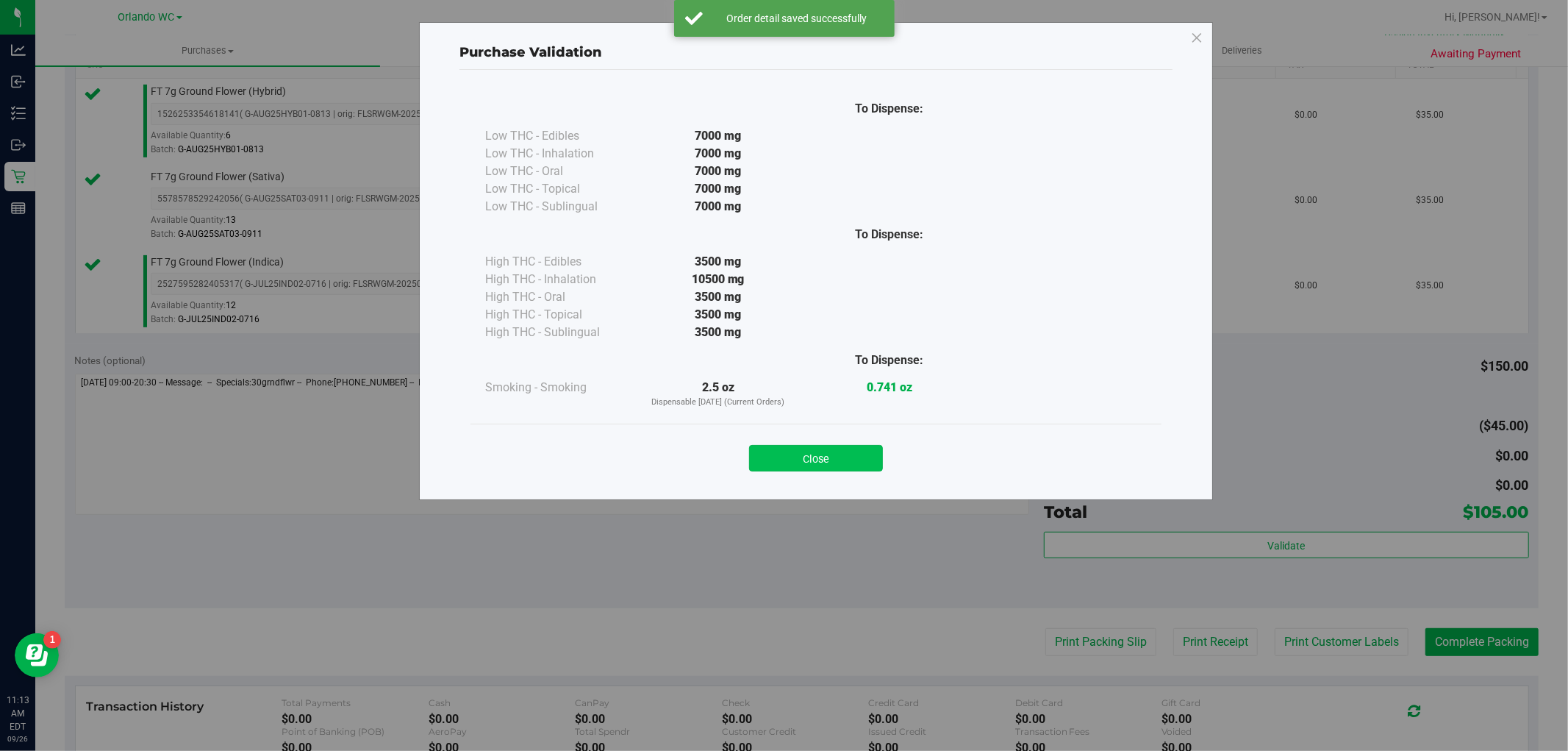
click at [832, 445] on button "Close" at bounding box center [816, 458] width 134 height 26
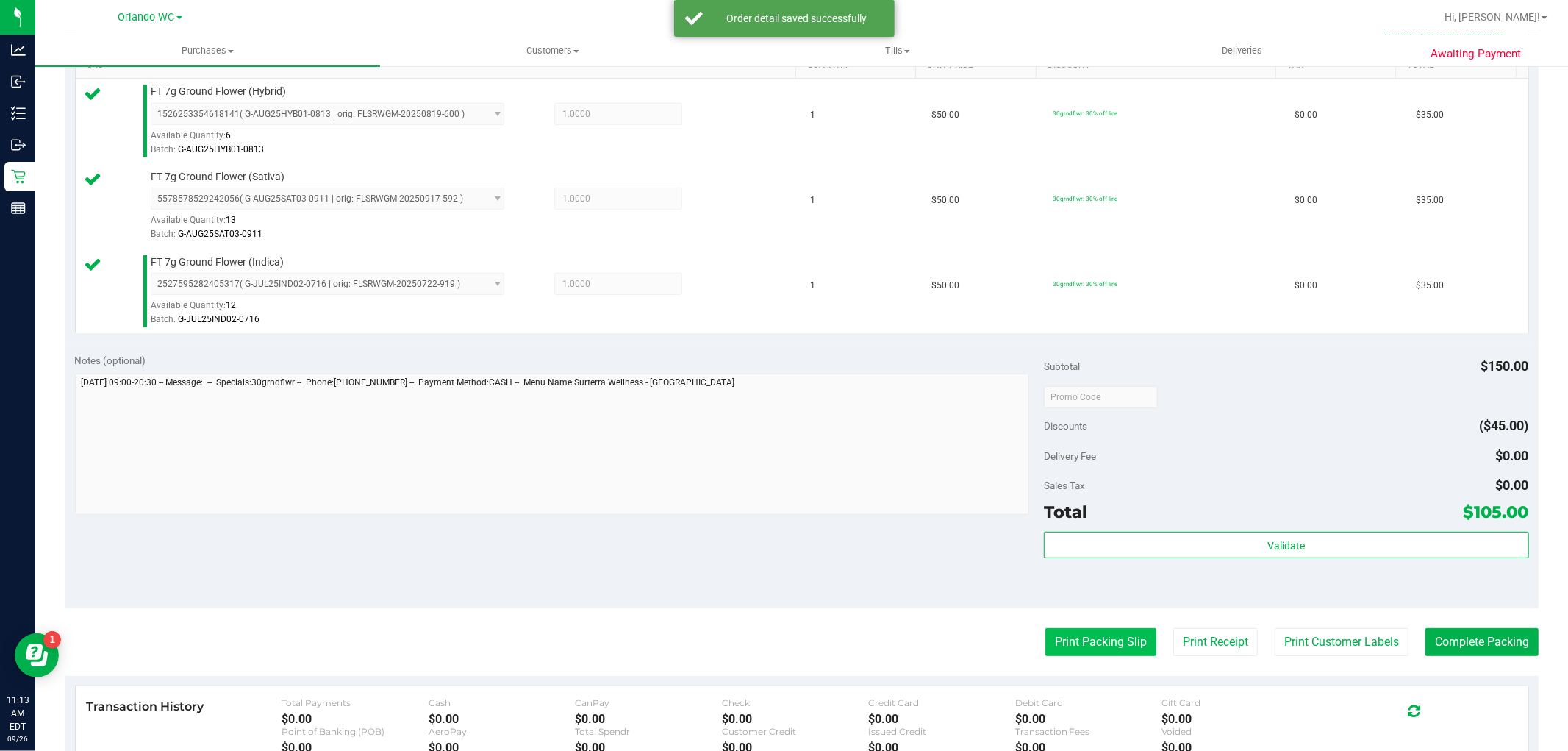
click at [1073, 643] on button "Print Packing Slip" at bounding box center [1101, 642] width 111 height 28
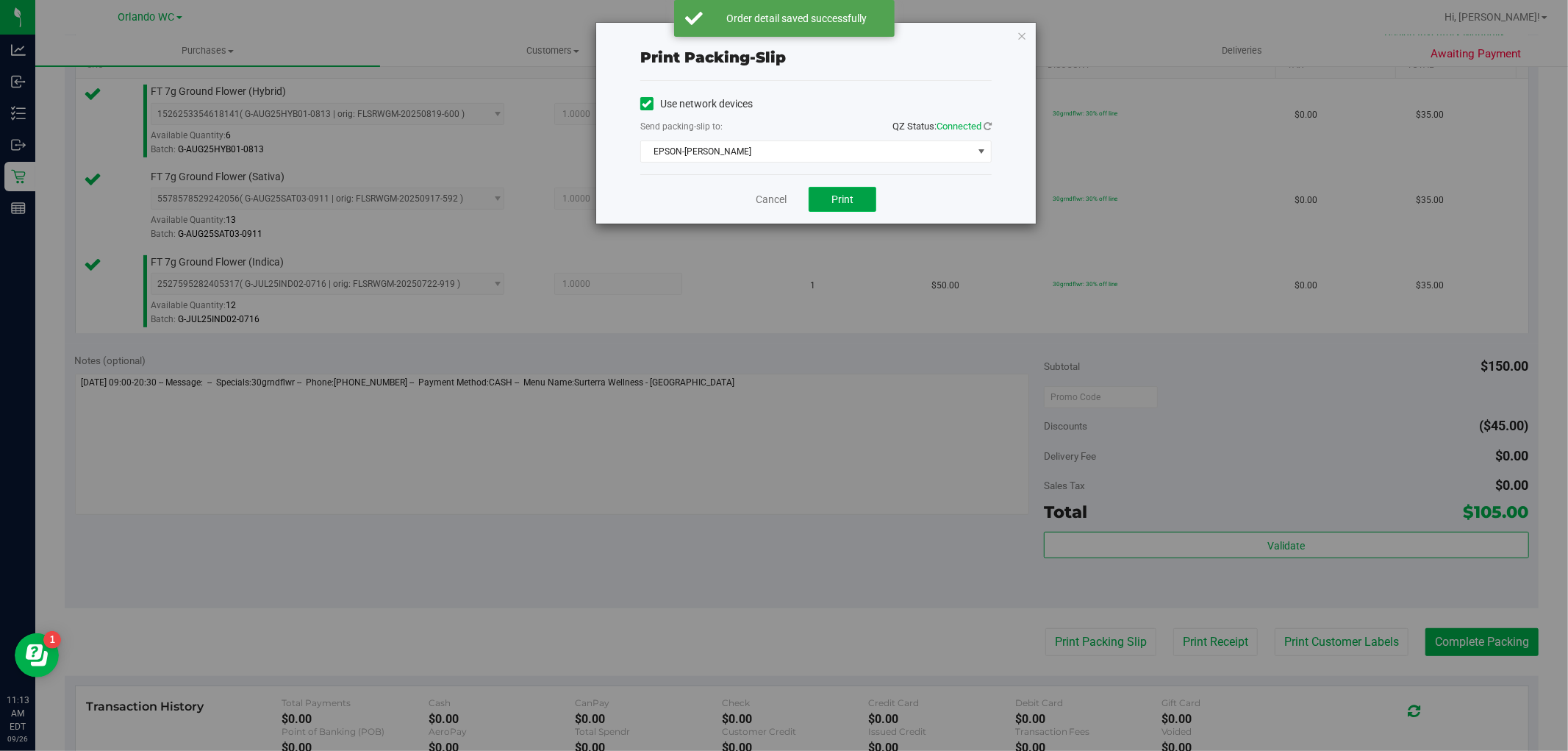
click at [864, 210] on button "Print" at bounding box center [842, 199] width 68 height 25
click at [769, 197] on link "Cancel" at bounding box center [770, 200] width 31 height 15
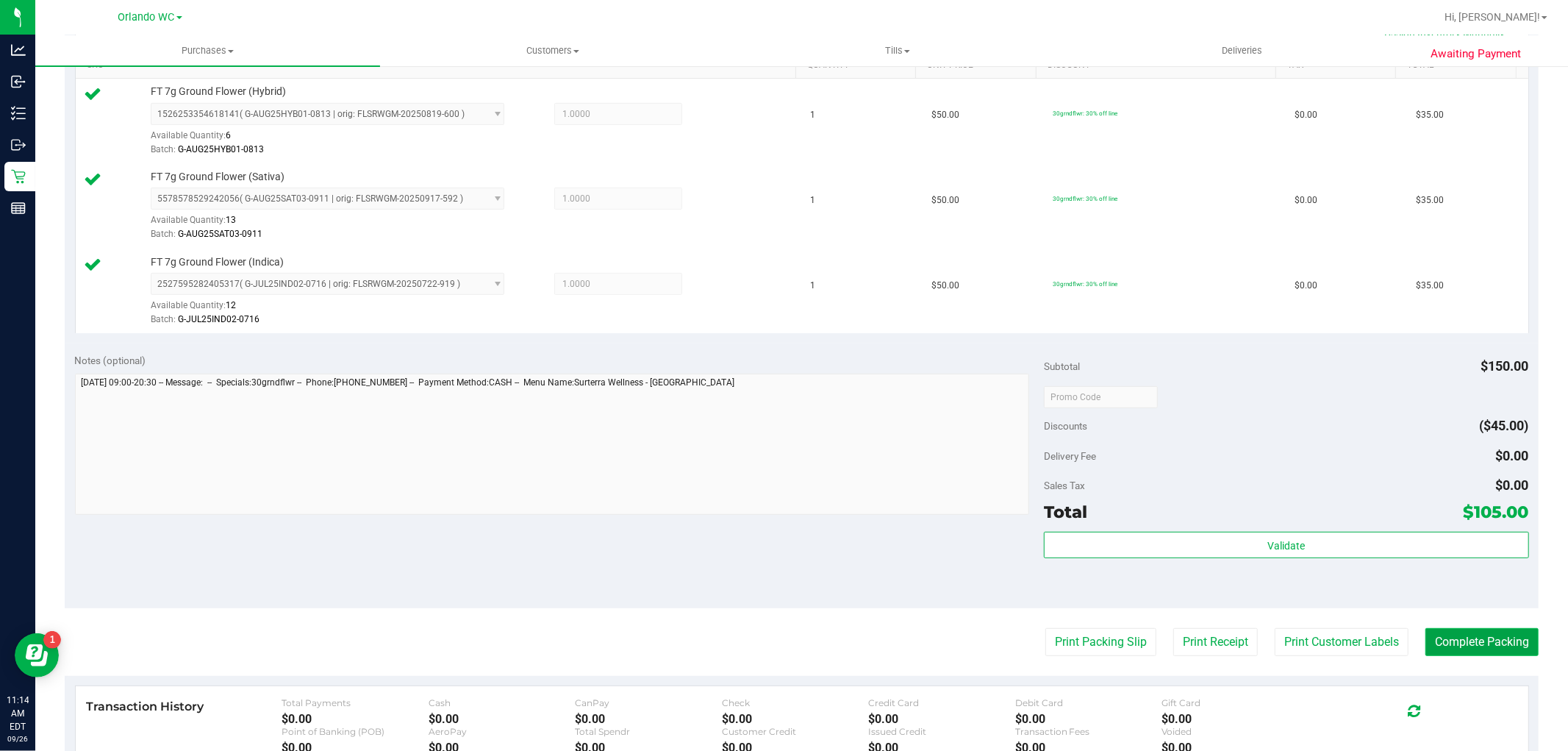
click at [1448, 633] on button "Complete Packing" at bounding box center [1481, 642] width 113 height 28
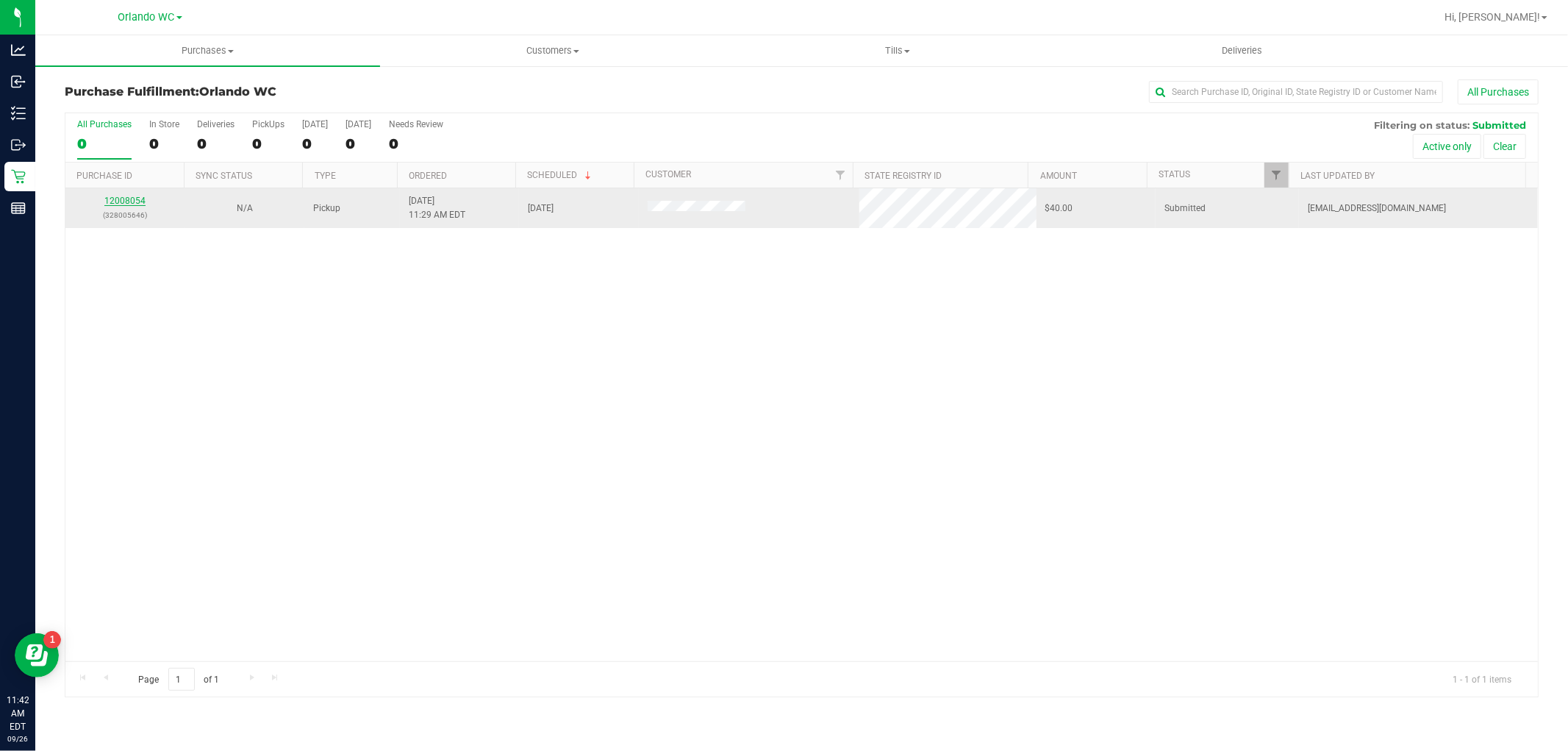
click at [133, 197] on link "12008054" at bounding box center [125, 200] width 41 height 10
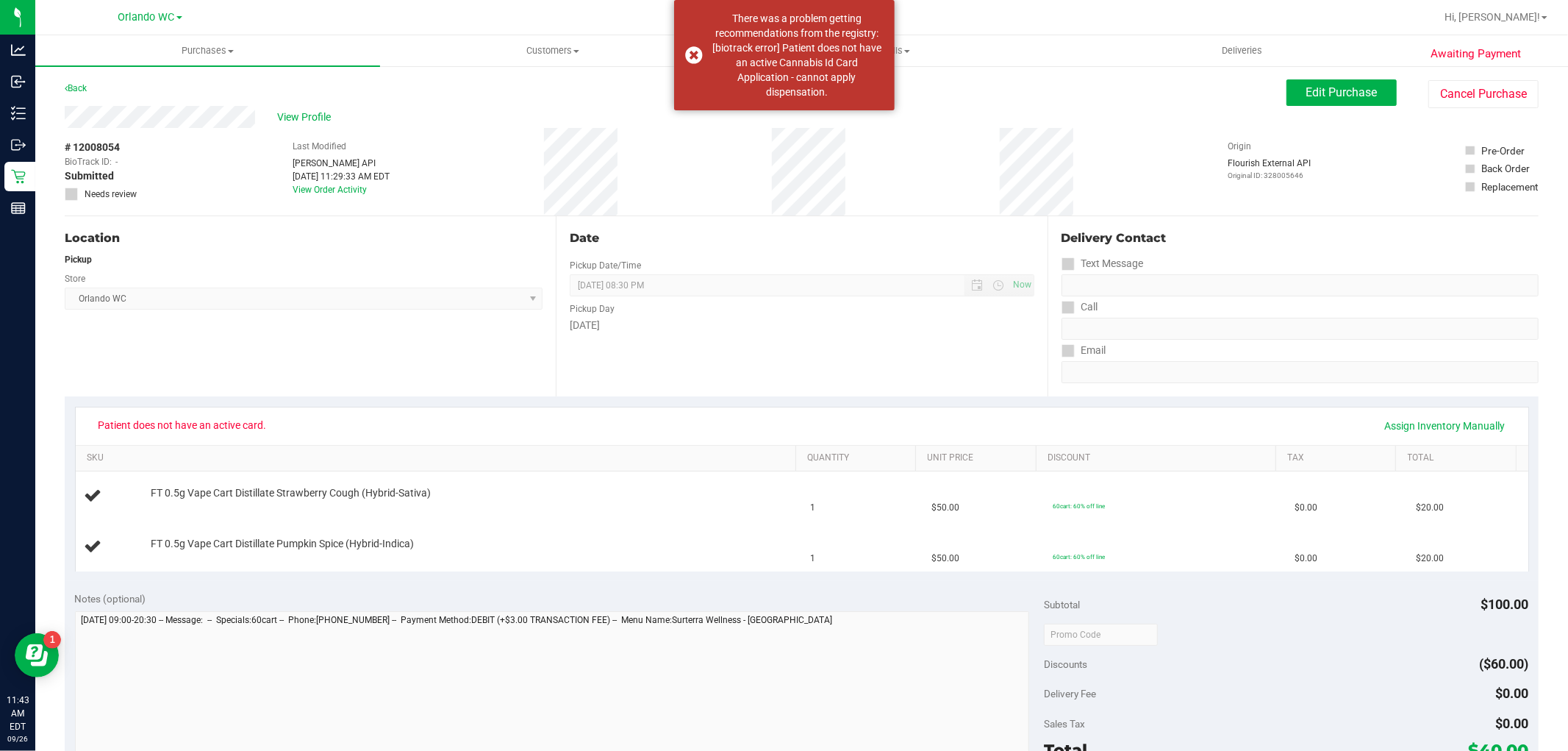
click at [96, 144] on span "# 12008054" at bounding box center [92, 147] width 55 height 15
copy span "12008054"
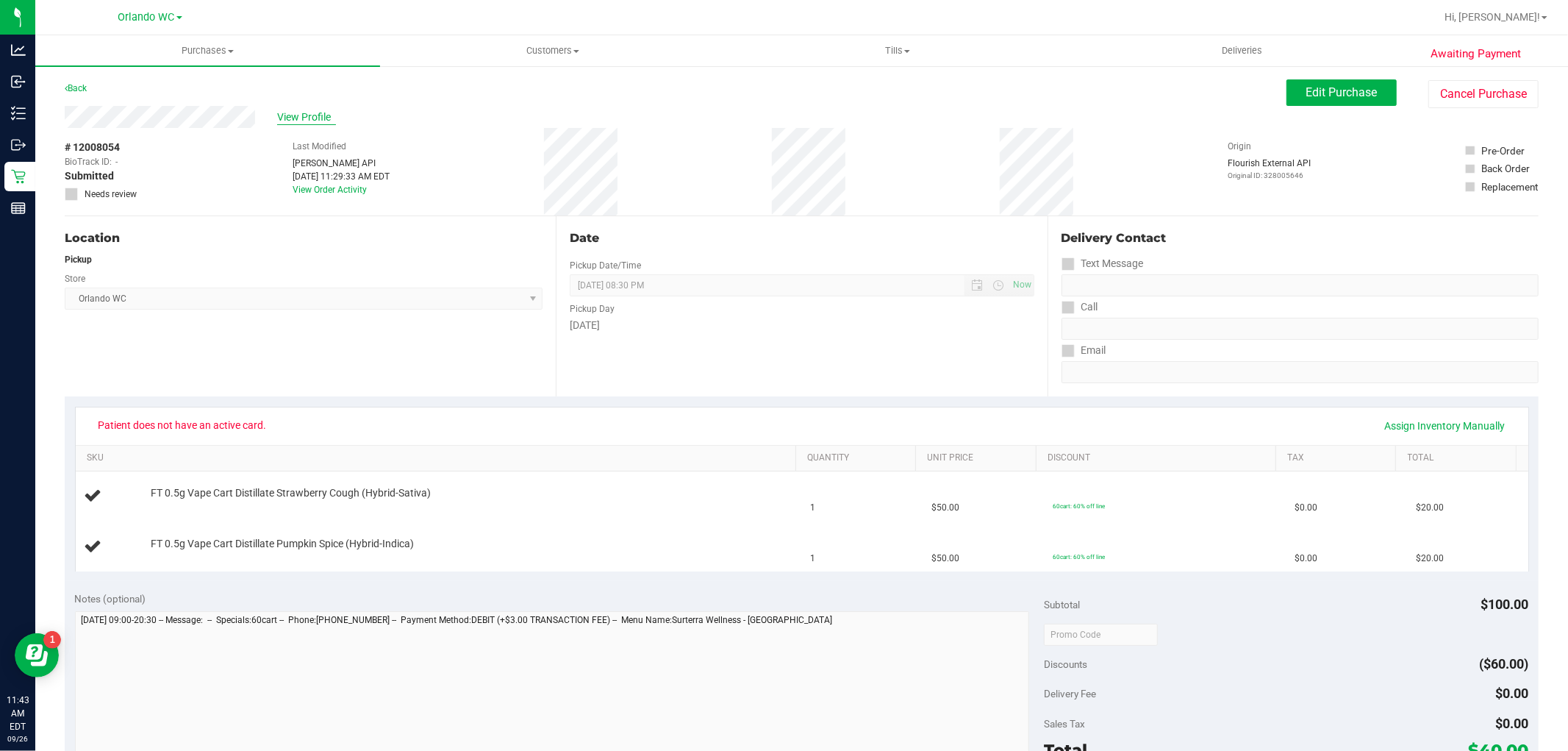
click at [304, 118] on span "View Profile" at bounding box center [307, 117] width 59 height 15
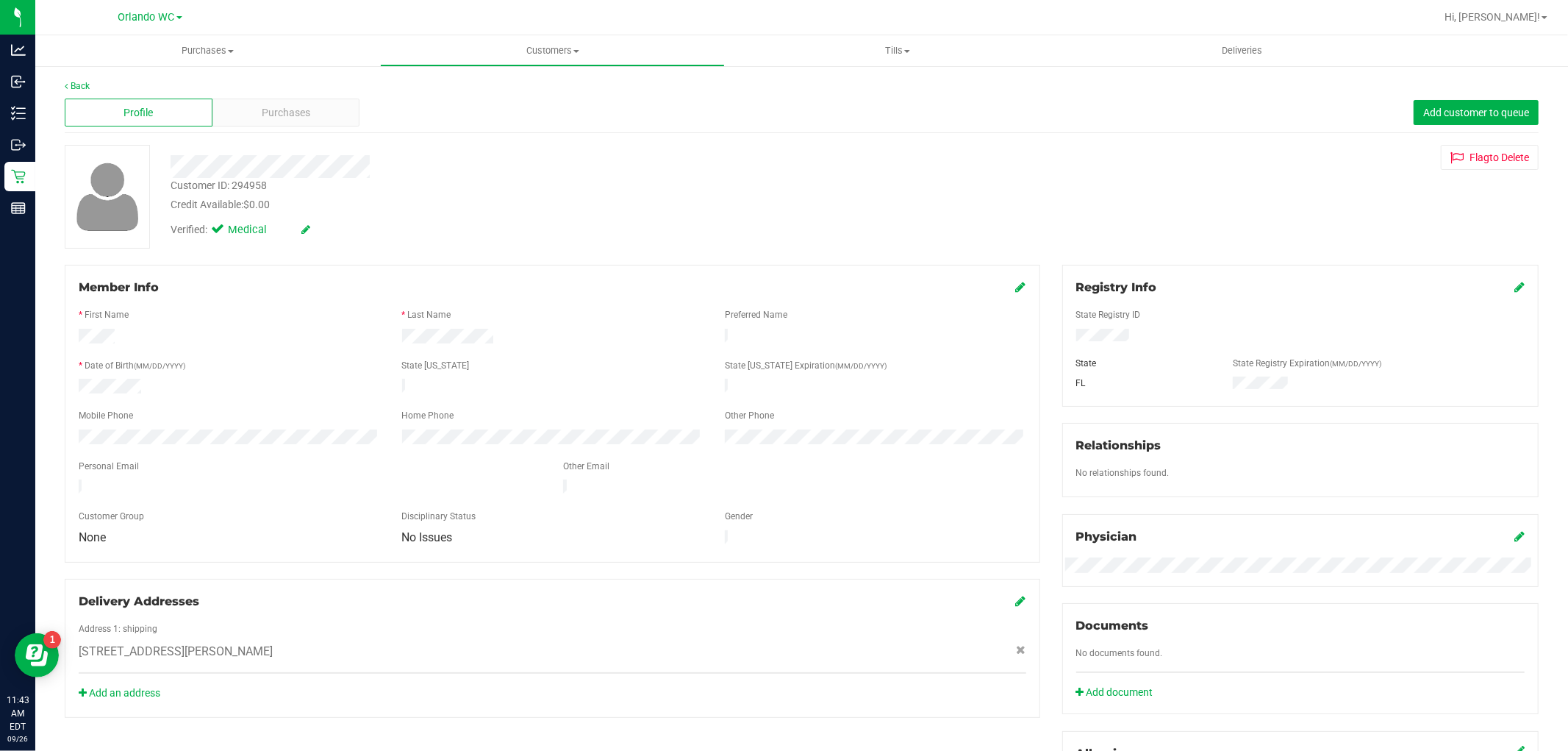
click at [254, 189] on div "Customer ID: 294958" at bounding box center [218, 185] width 96 height 15
copy div "294958"
click at [341, 126] on div "Purchases" at bounding box center [286, 113] width 148 height 28
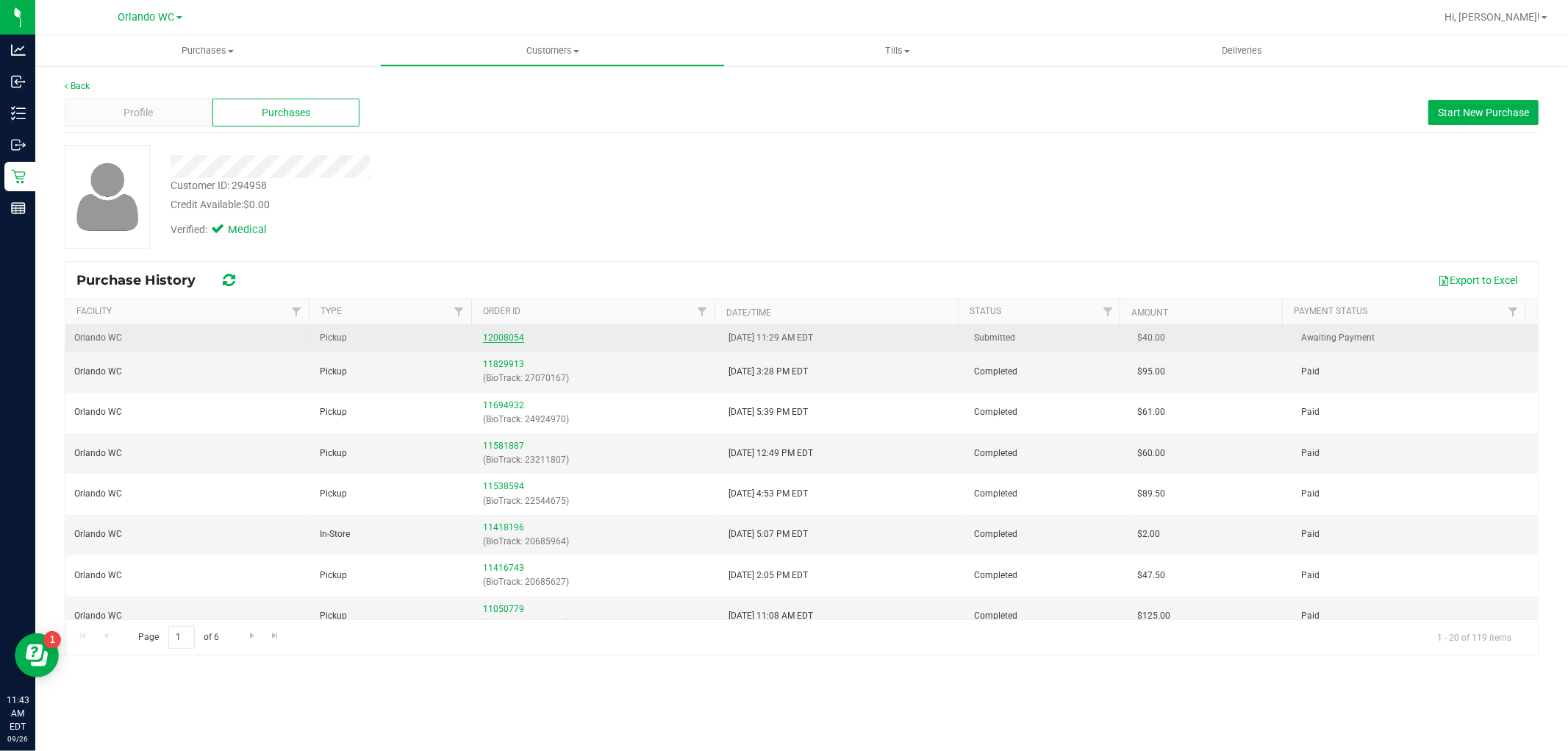
click at [504, 334] on link "12008054" at bounding box center [503, 337] width 41 height 10
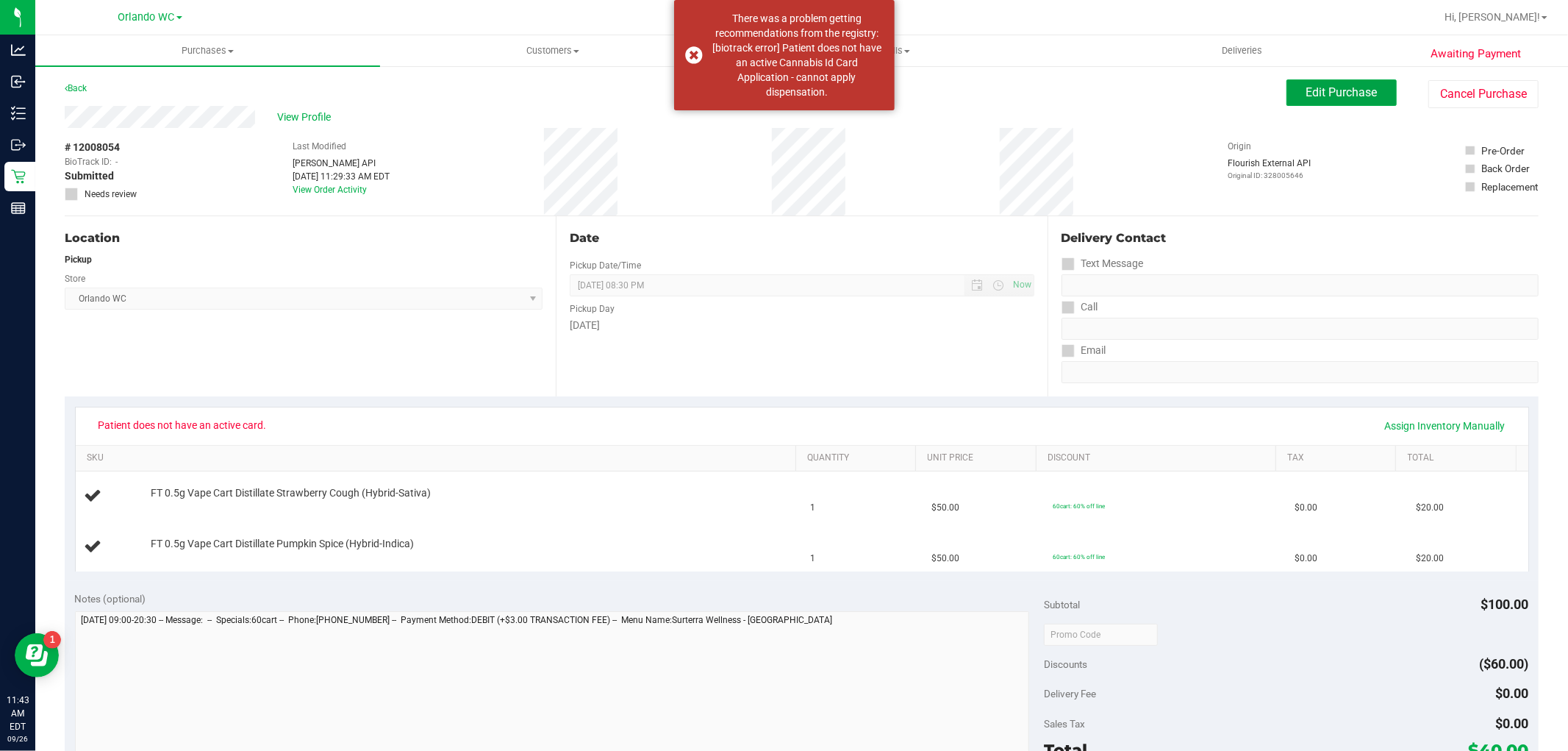
click at [1306, 93] on span "Edit Purchase" at bounding box center [1341, 92] width 71 height 14
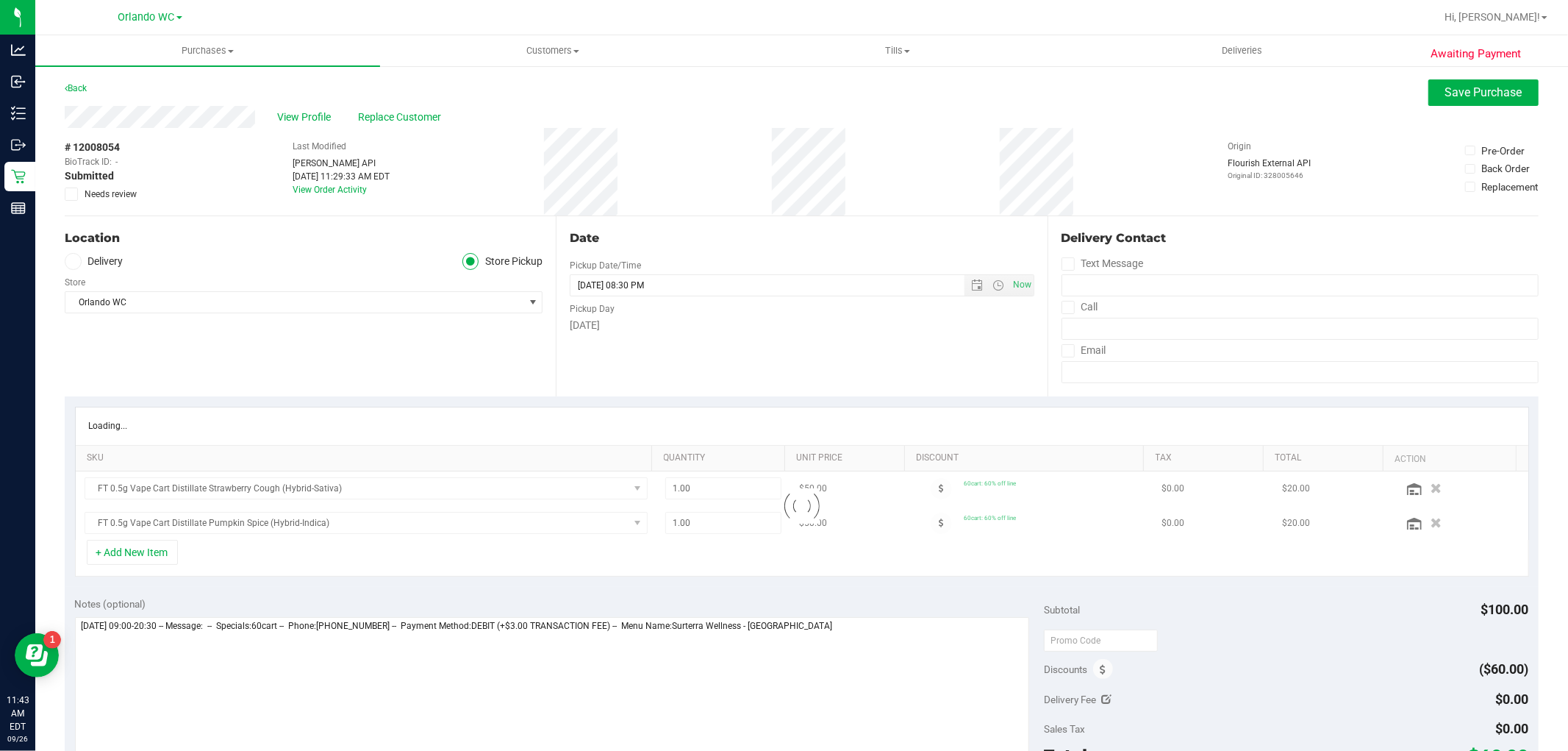
click at [99, 194] on span "Needs review" at bounding box center [110, 194] width 52 height 13
click at [0, 0] on input "Needs review" at bounding box center [0, 0] width 0 height 0
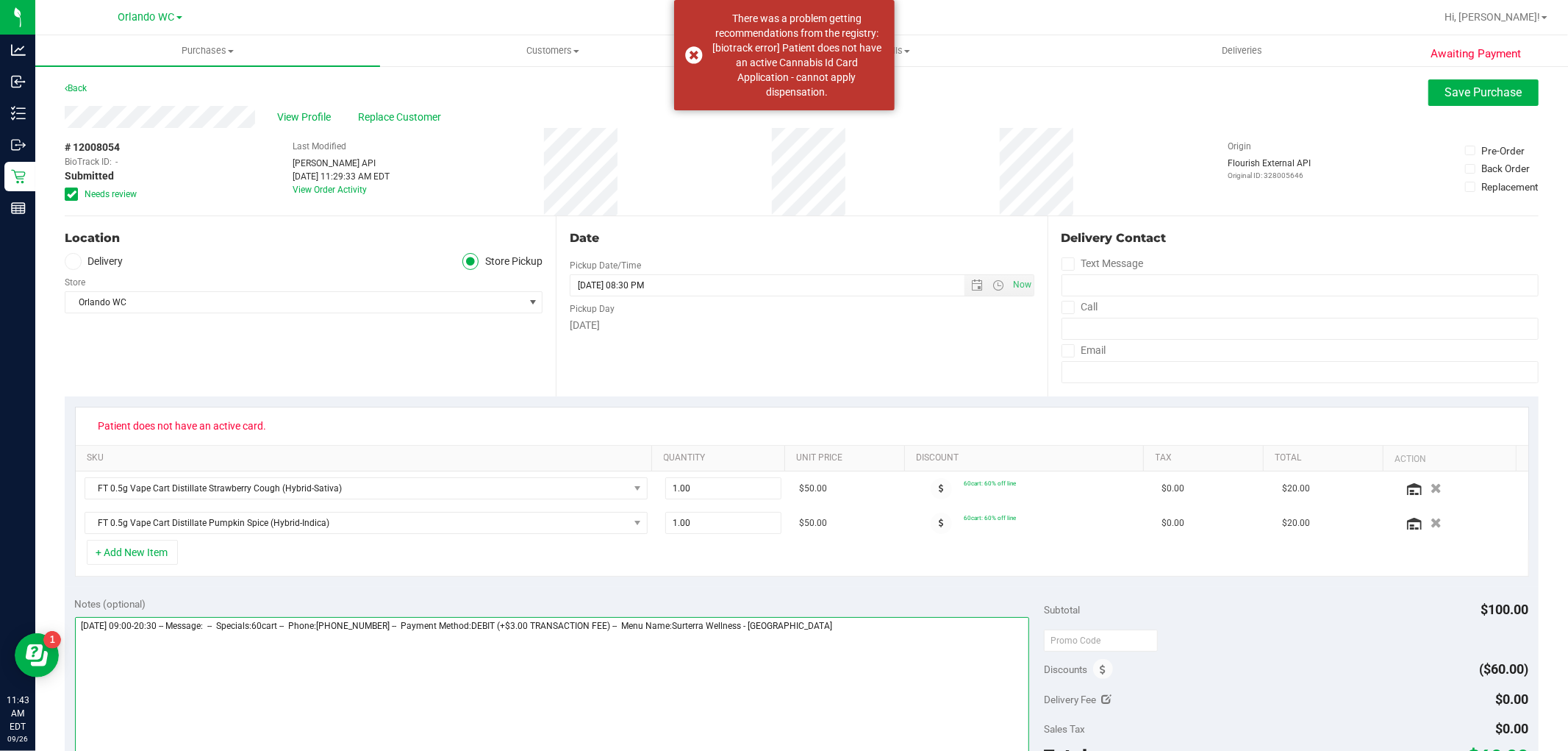
click at [835, 620] on textarea at bounding box center [552, 688] width 955 height 141
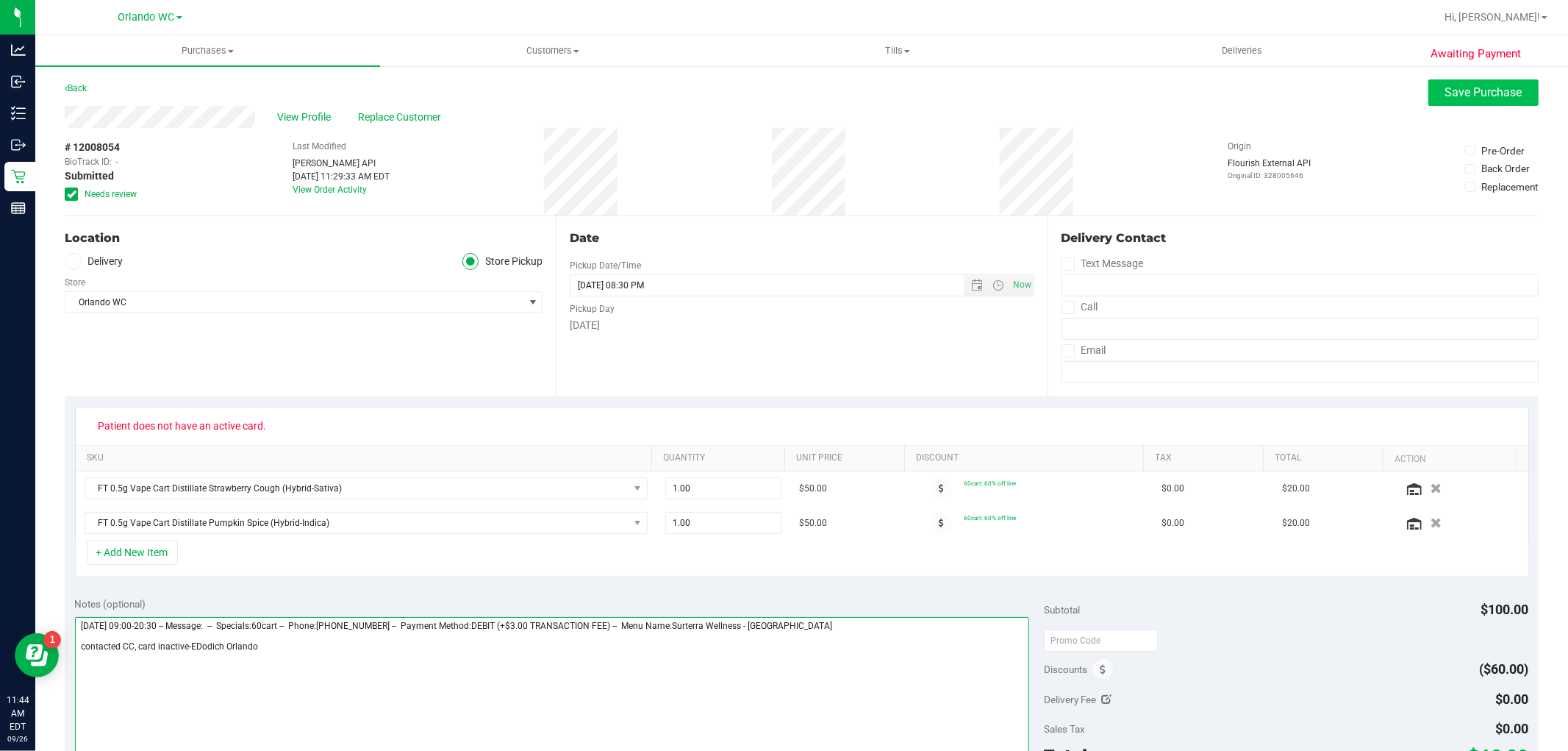
type textarea "Friday 09/26/2025 09:00-20:30 -- Message: -- Specials:60cart -- Phone:321525163…"
click at [1488, 90] on span "Save Purchase" at bounding box center [1483, 92] width 77 height 14
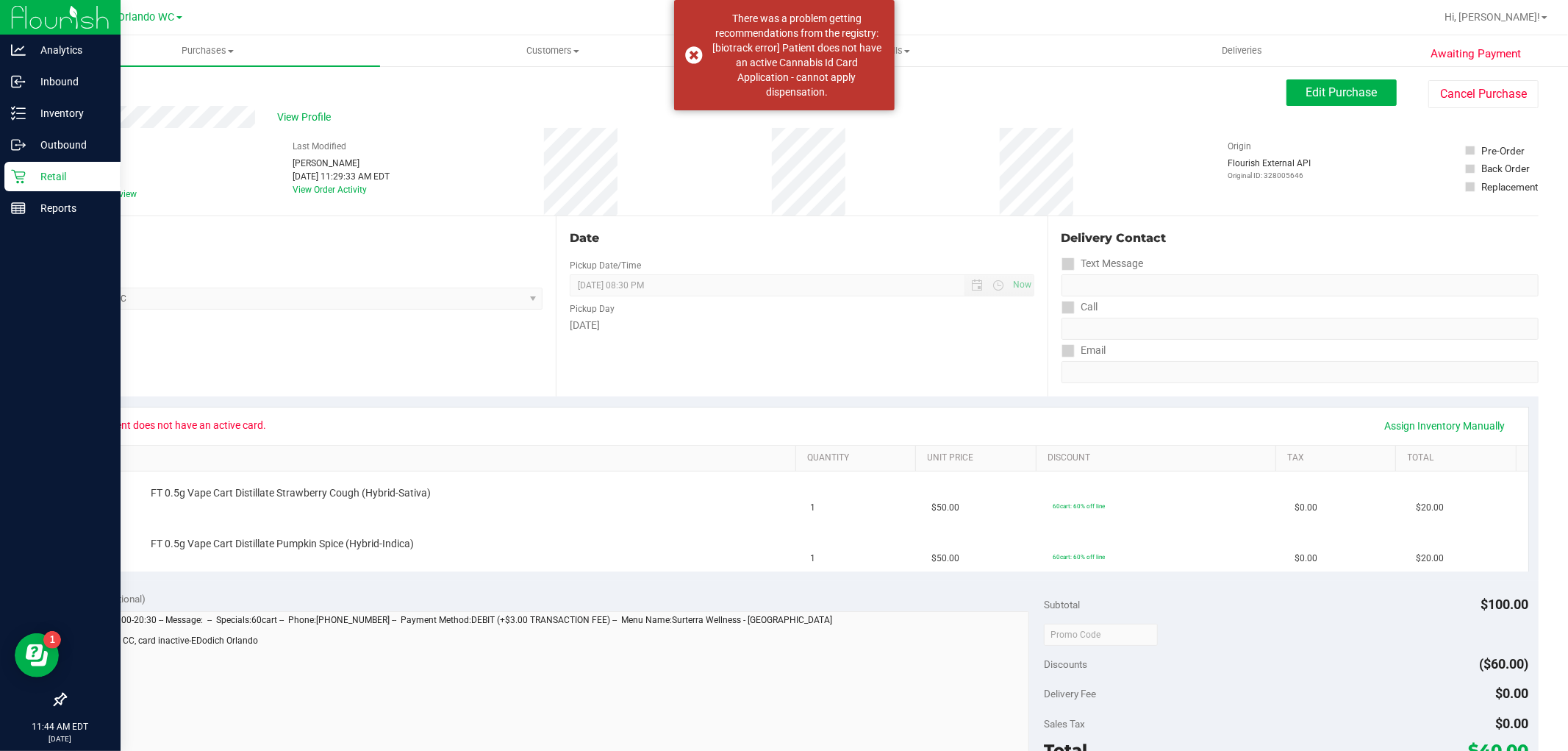
click at [34, 173] on p "Retail" at bounding box center [70, 176] width 88 height 18
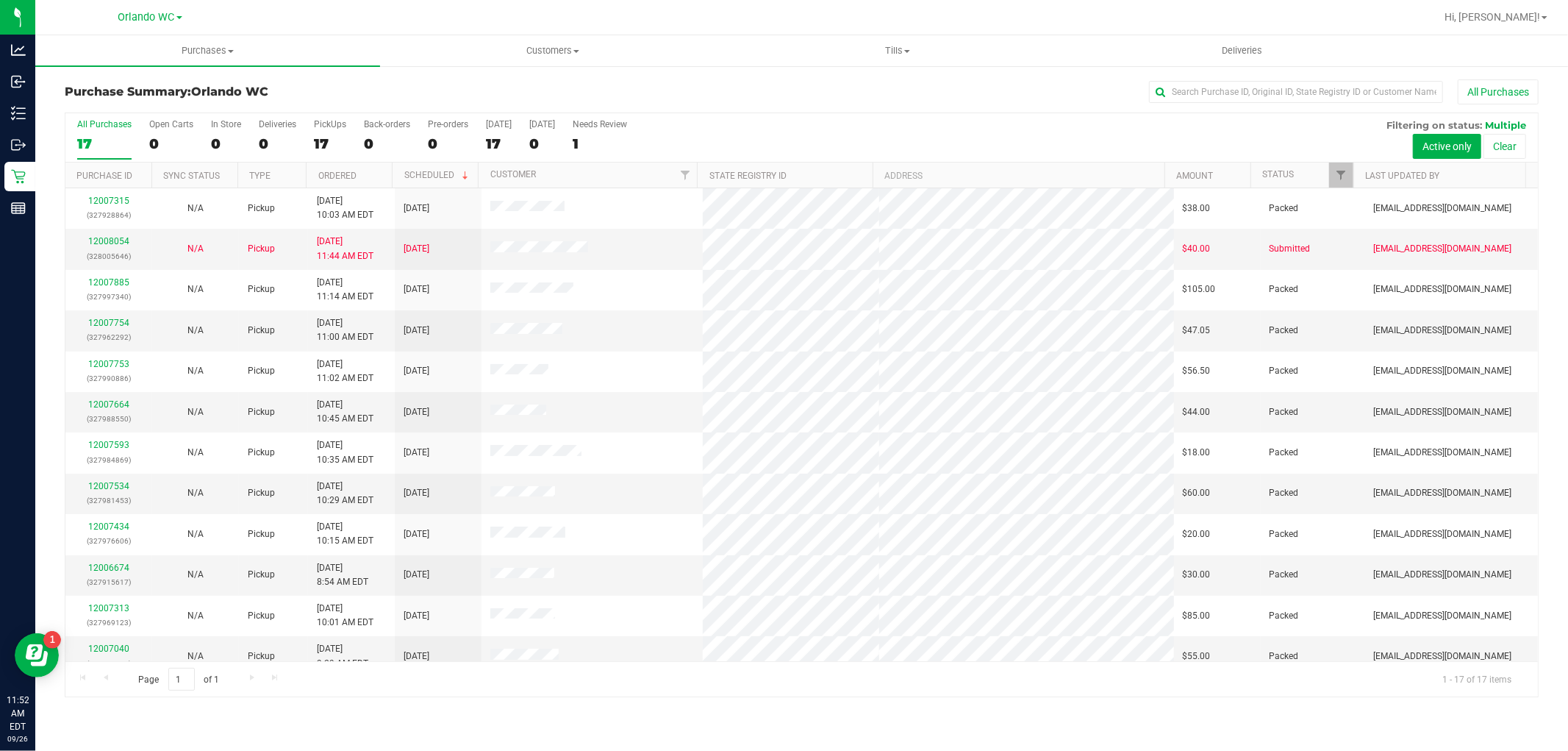
click at [97, 142] on div "17" at bounding box center [104, 144] width 55 height 17
click at [0, 0] on input "All Purchases 17" at bounding box center [0, 0] width 0 height 0
click at [97, 134] on label "All Purchases 17" at bounding box center [104, 139] width 55 height 40
click at [0, 0] on input "All Purchases 17" at bounding box center [0, 0] width 0 height 0
click at [90, 135] on label "All Purchases 20" at bounding box center [104, 139] width 55 height 40
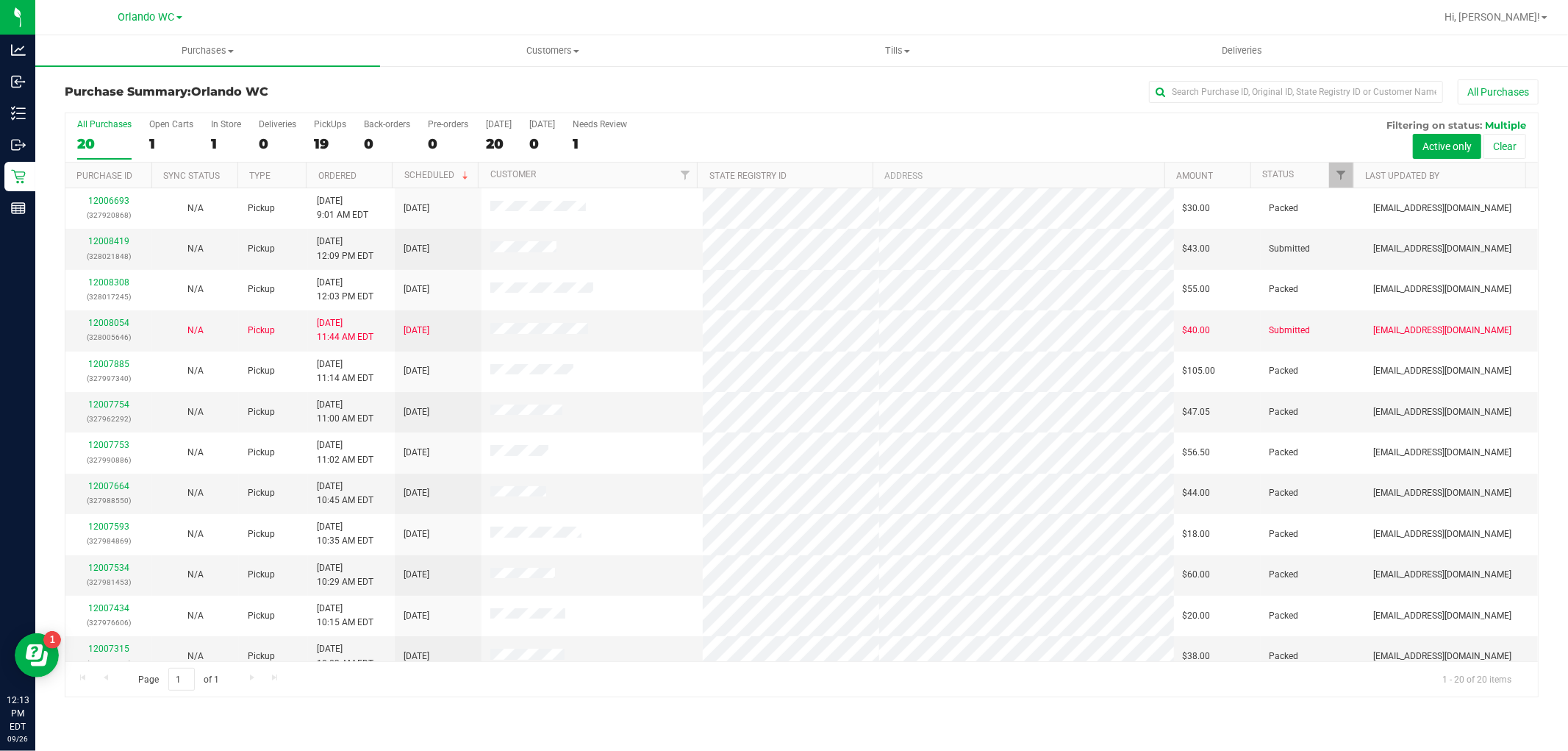
click at [0, 0] on input "All Purchases 20" at bounding box center [0, 0] width 0 height 0
click at [103, 247] on link "12008419" at bounding box center [109, 241] width 41 height 10
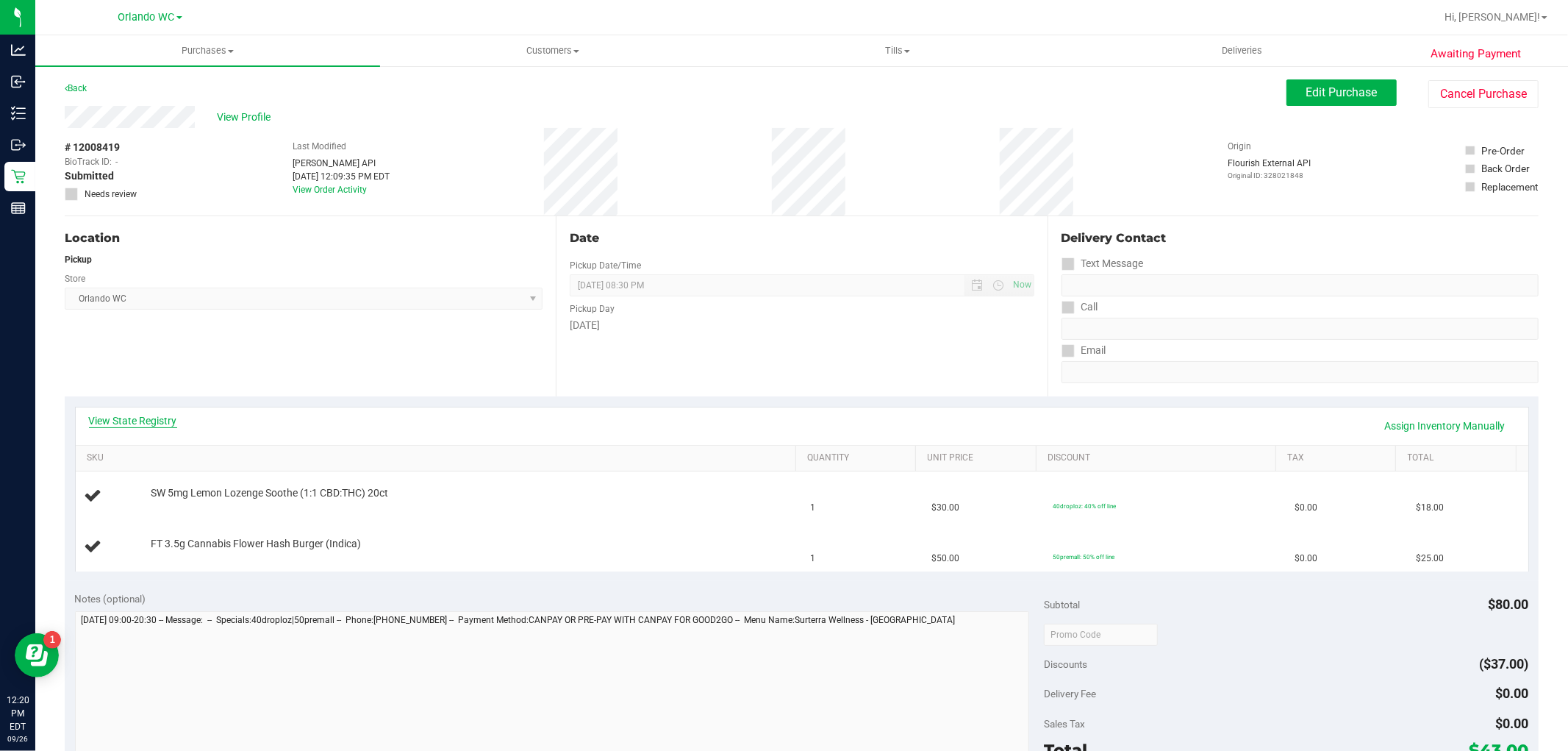
click at [116, 414] on link "View State Registry" at bounding box center [134, 421] width 88 height 15
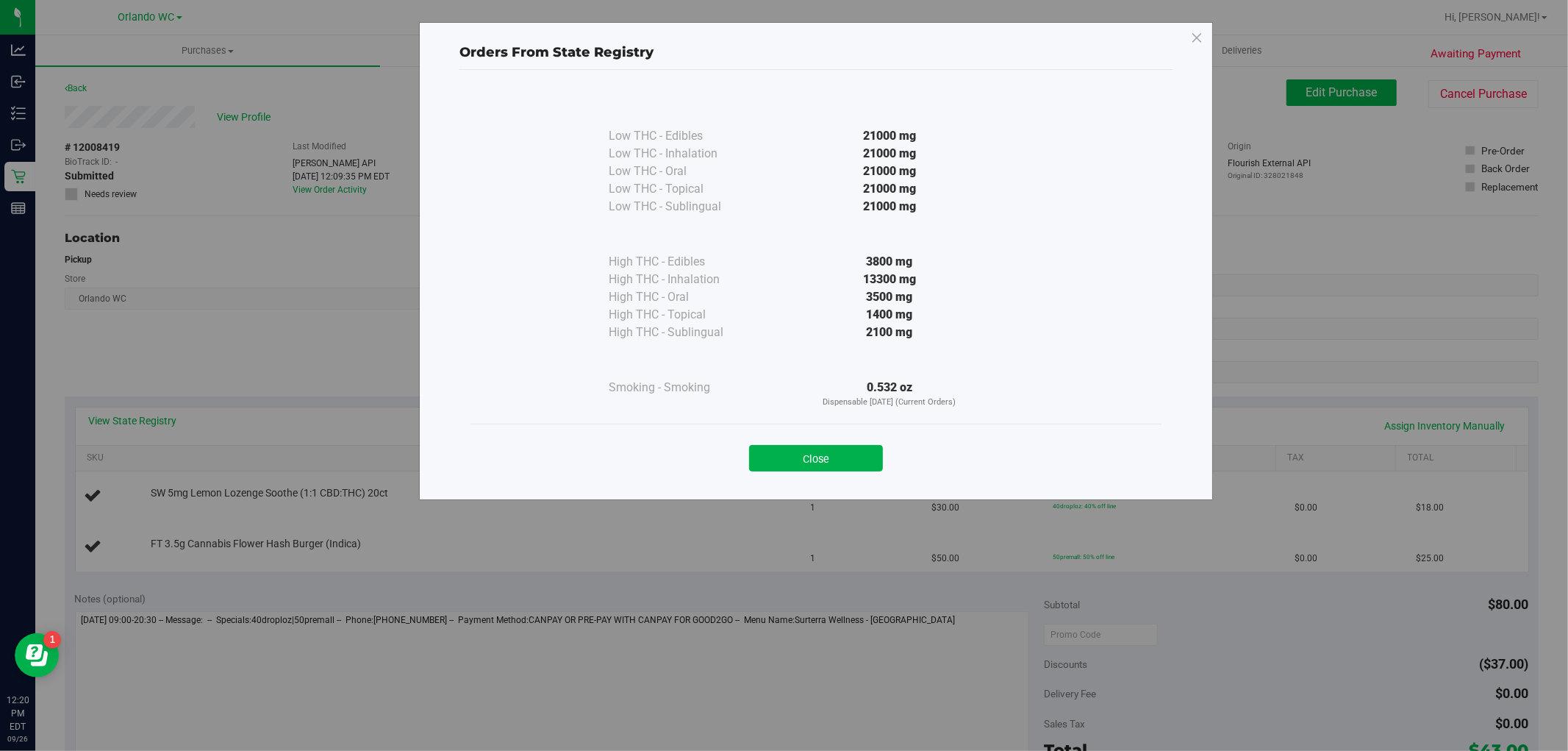
click at [849, 442] on div "Close" at bounding box center [816, 454] width 669 height 37
click at [840, 467] on button "Close" at bounding box center [816, 458] width 134 height 26
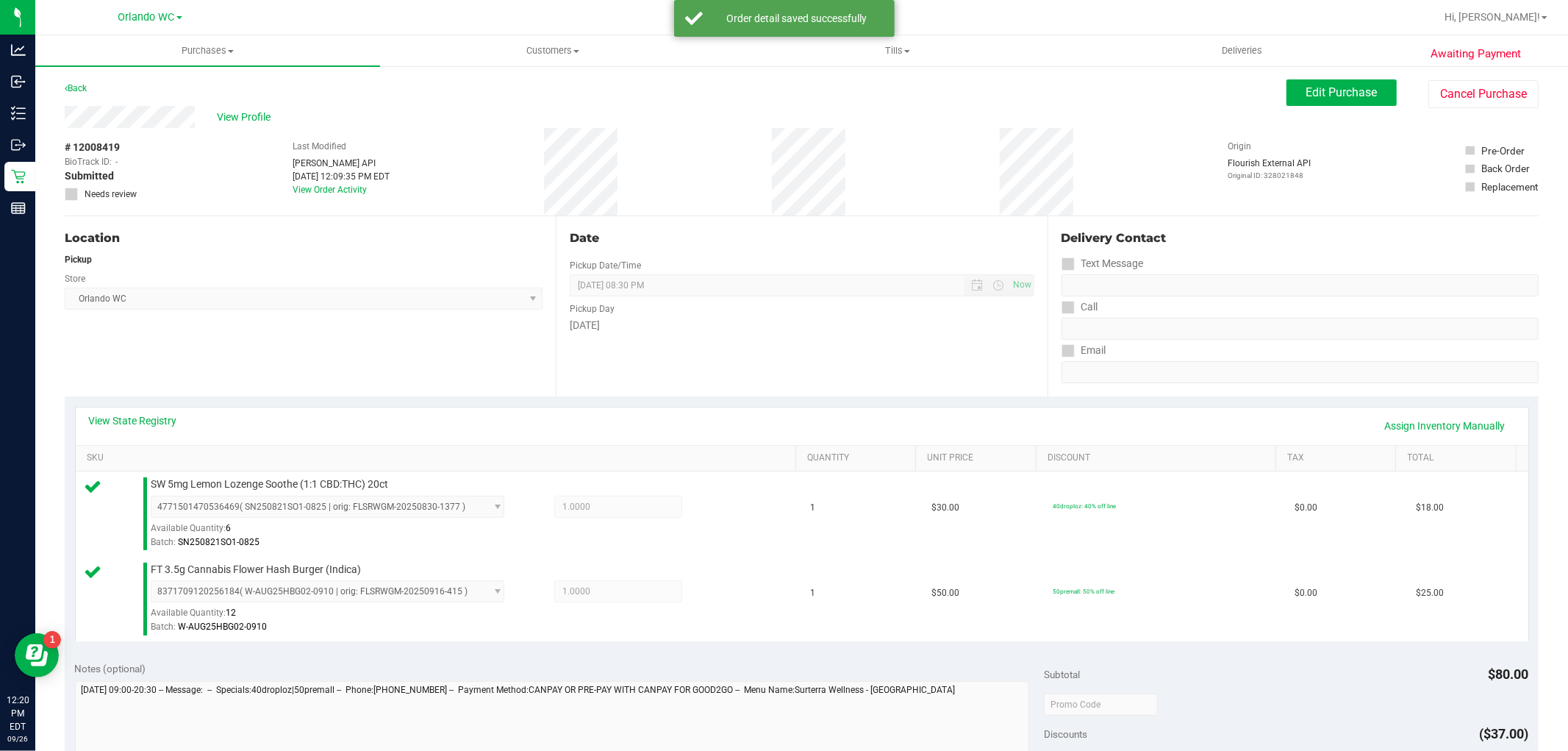
scroll to position [538, 0]
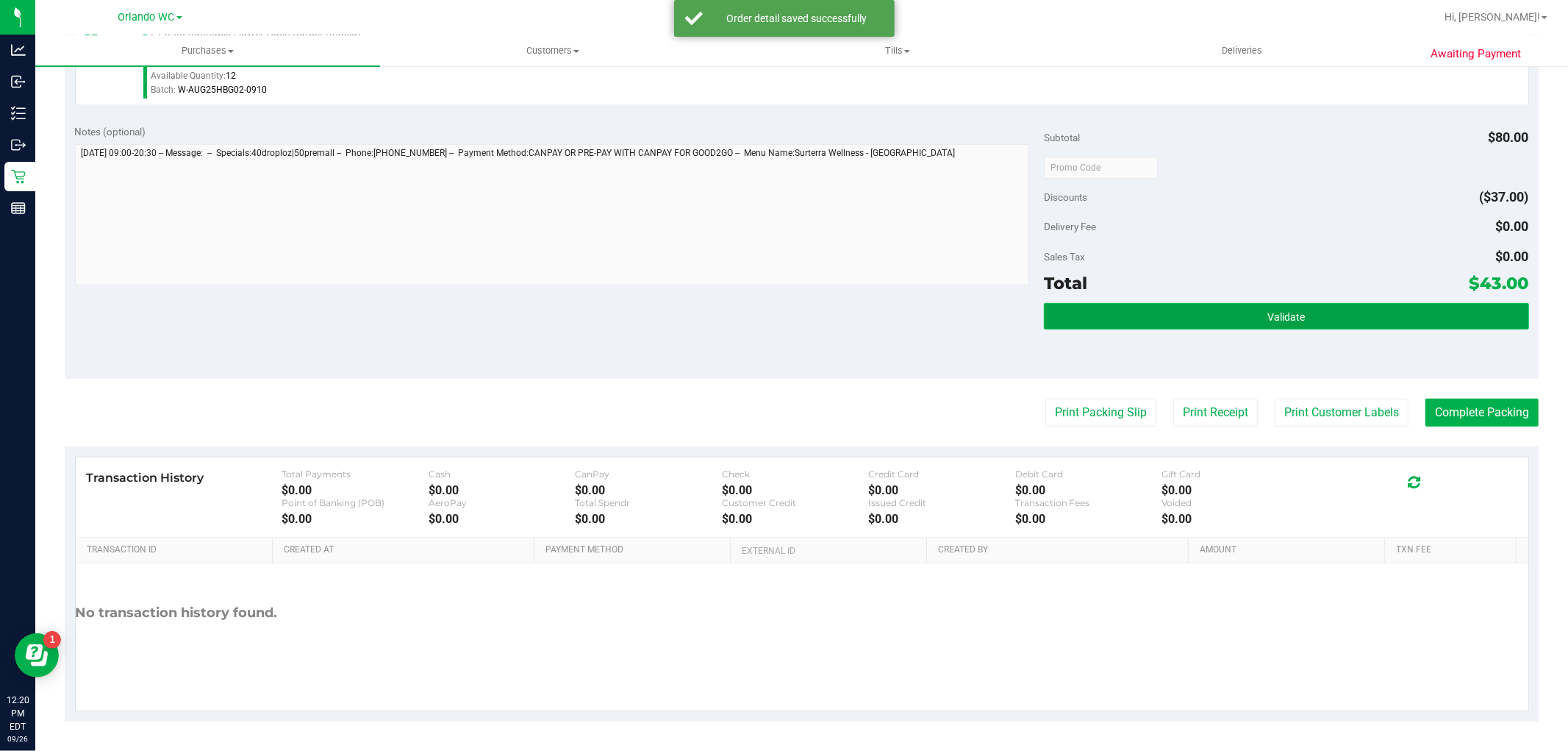
click at [1170, 321] on button "Validate" at bounding box center [1285, 316] width 484 height 26
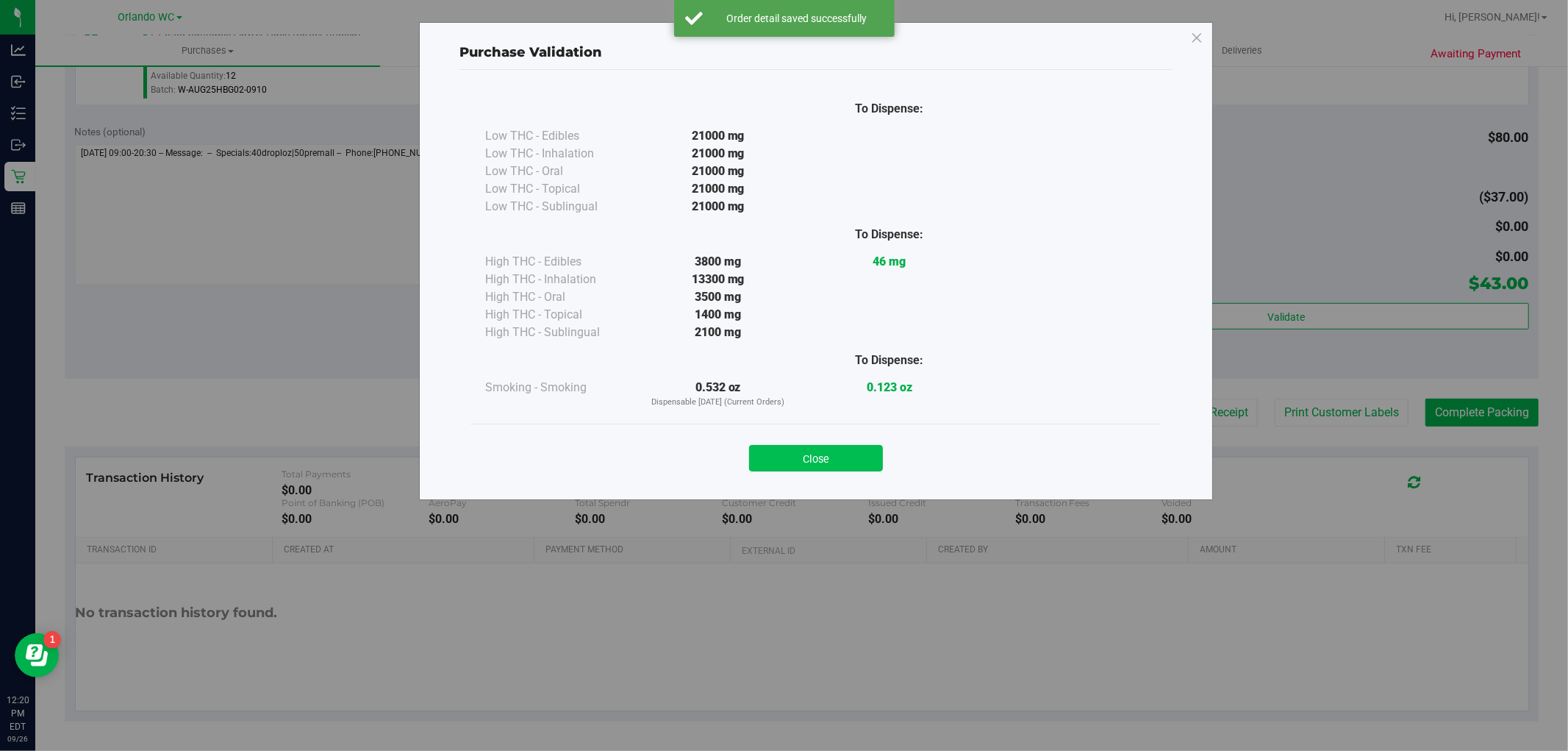
click at [865, 461] on button "Close" at bounding box center [816, 458] width 134 height 26
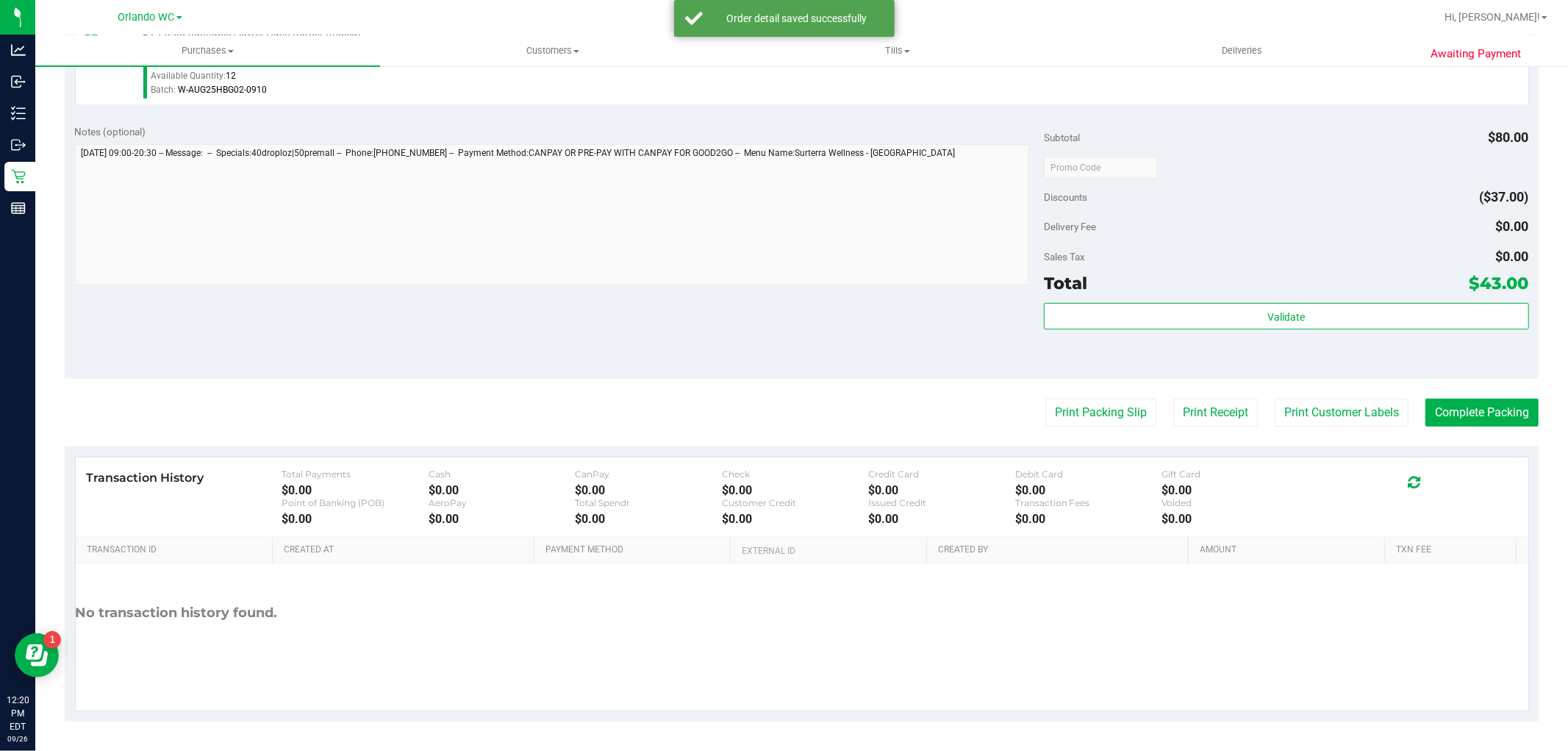
click at [1025, 406] on div "Print Packing Slip Print Receipt Print Customer Labels Complete Packing" at bounding box center [801, 412] width 1474 height 28
click at [1060, 406] on button "Print Packing Slip" at bounding box center [1101, 412] width 111 height 28
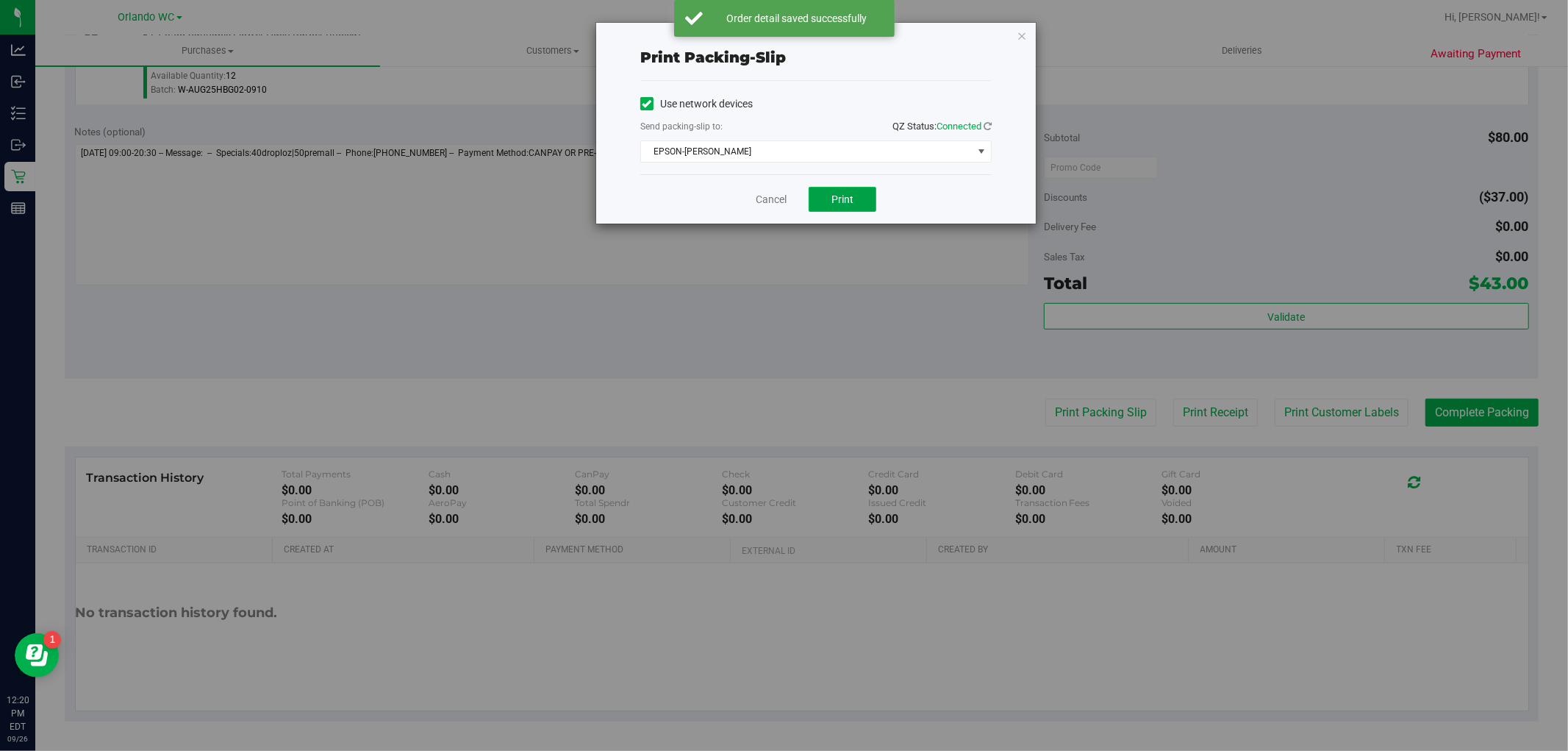
click at [865, 210] on button "Print" at bounding box center [842, 199] width 68 height 25
click at [736, 204] on div "Cancel Print" at bounding box center [816, 199] width 351 height 49
click at [770, 204] on link "Cancel" at bounding box center [770, 200] width 31 height 15
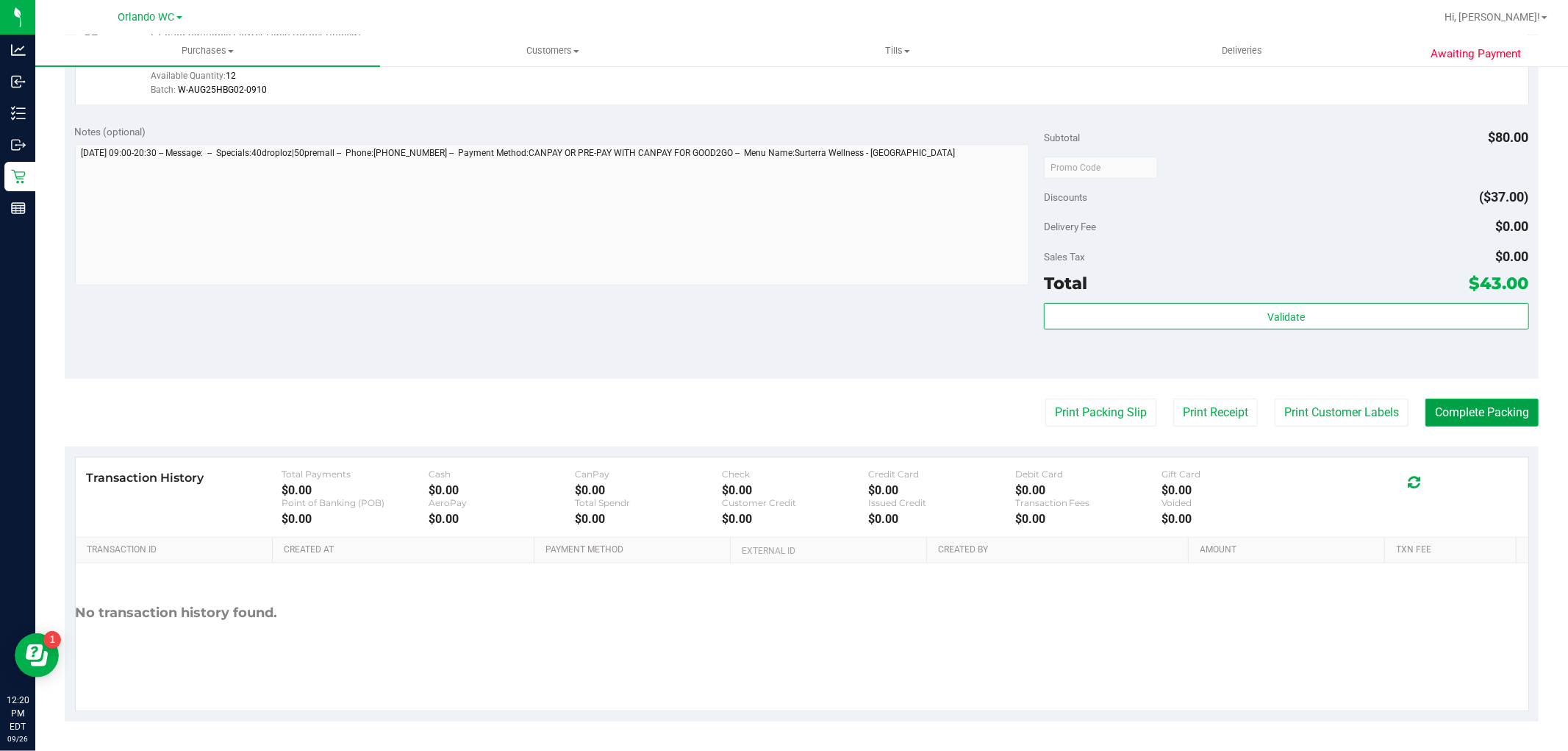
click at [1510, 420] on button "Complete Packing" at bounding box center [1481, 412] width 113 height 28
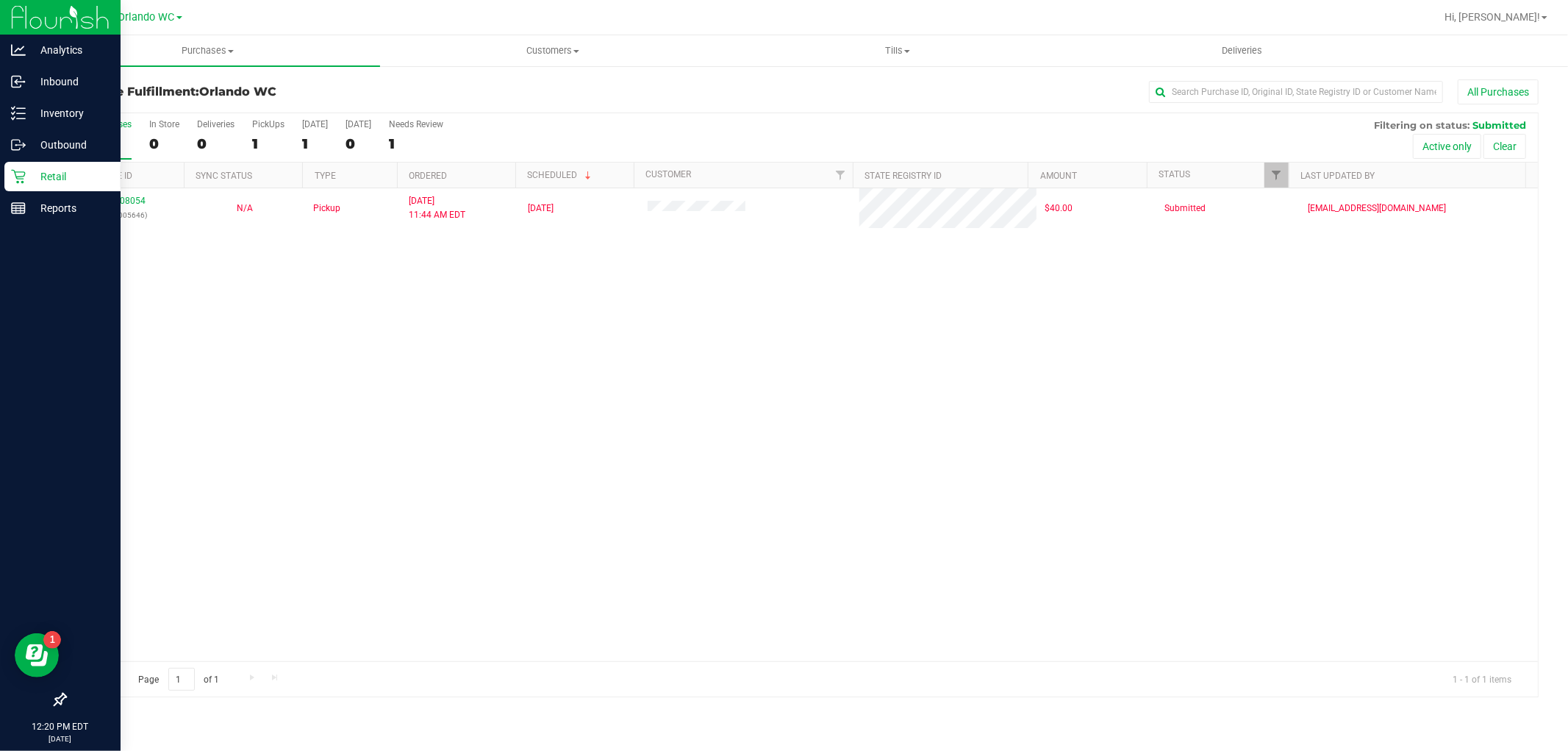
click at [24, 166] on div "Retail" at bounding box center [62, 176] width 116 height 29
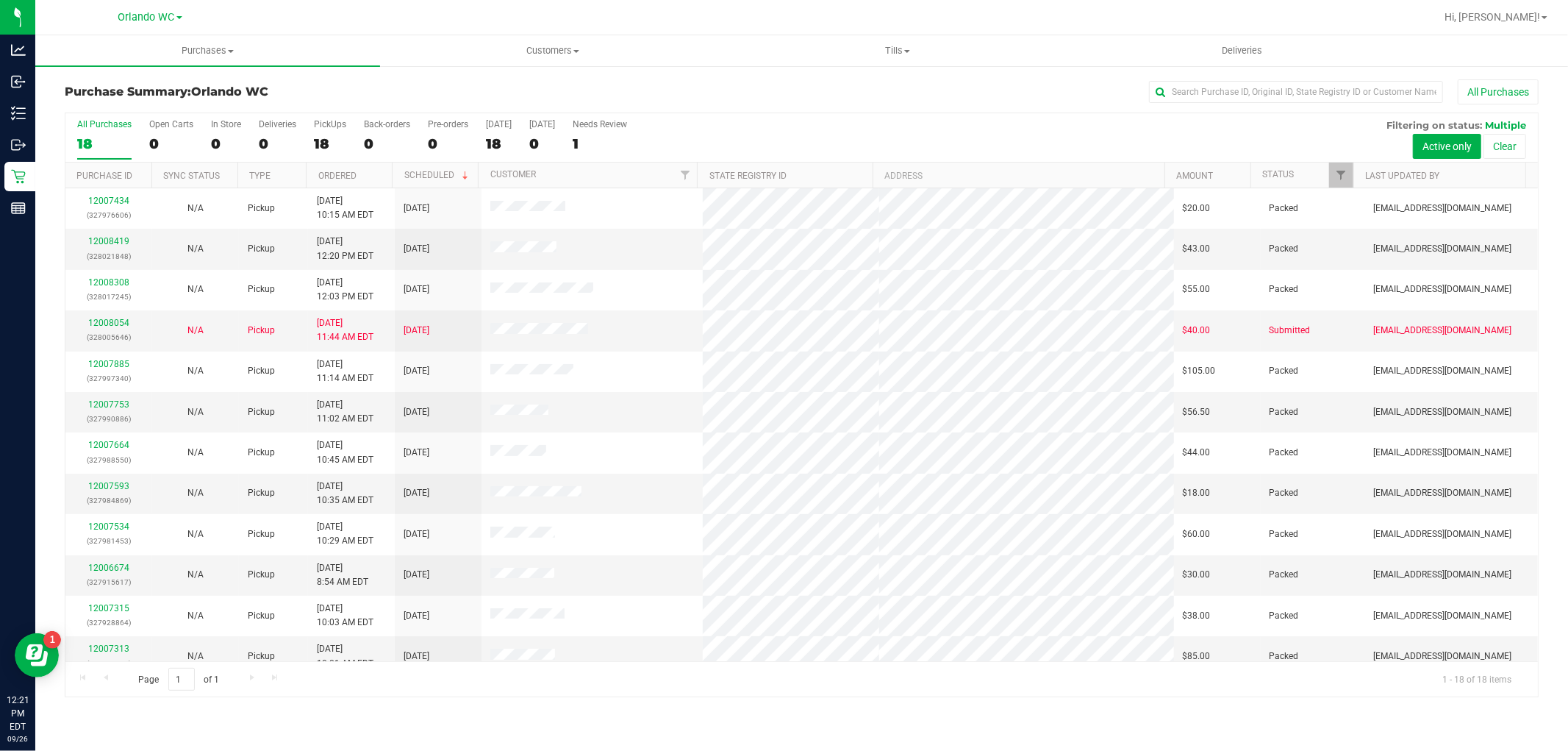
click at [107, 134] on label "All Purchases 18" at bounding box center [104, 139] width 55 height 40
click at [0, 0] on input "All Purchases 18" at bounding box center [0, 0] width 0 height 0
click at [125, 238] on link "12008654" at bounding box center [109, 241] width 41 height 10
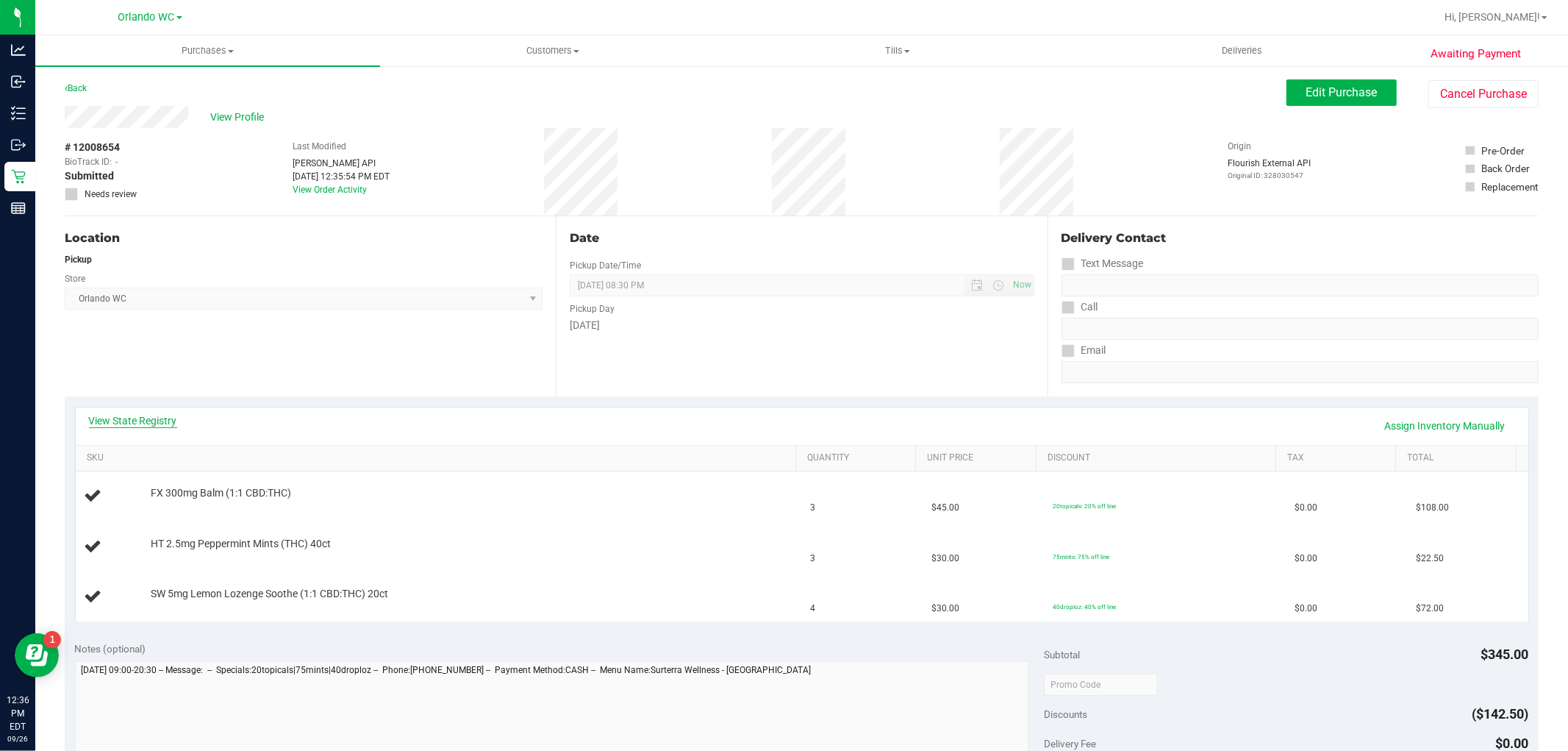
click at [169, 416] on link "View State Registry" at bounding box center [134, 421] width 88 height 15
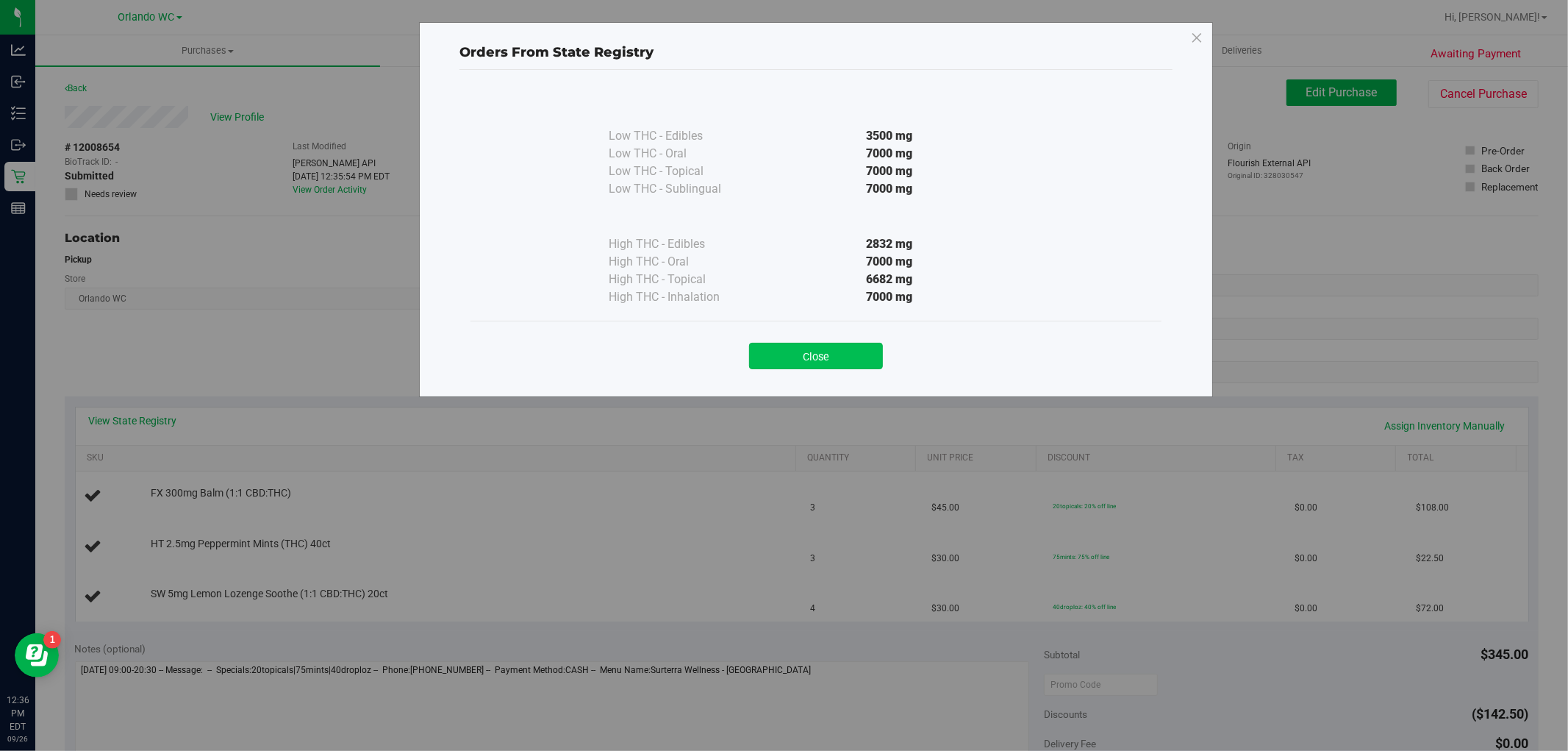
click at [807, 360] on button "Close" at bounding box center [816, 356] width 134 height 26
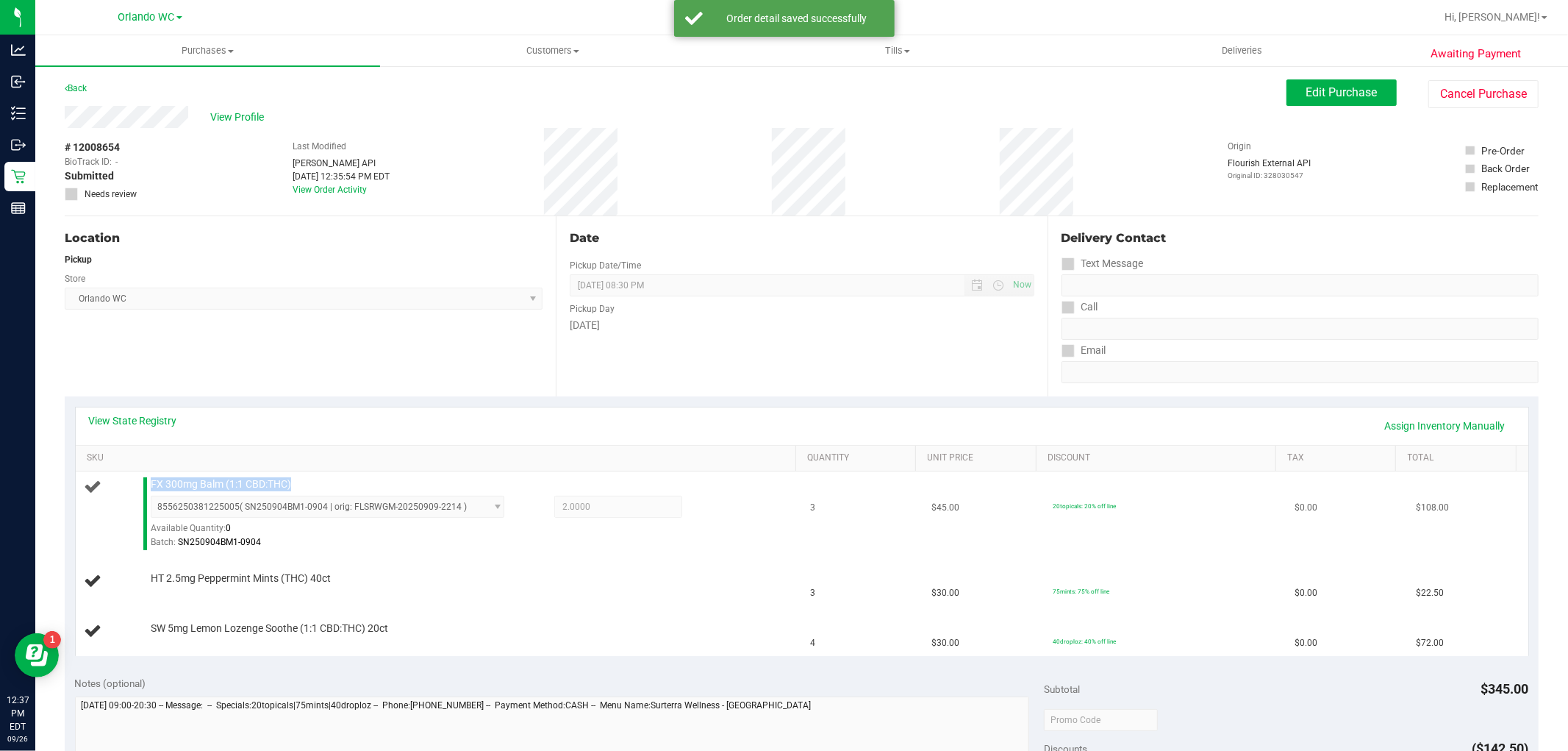
drag, startPoint x: 301, startPoint y: 483, endPoint x: 122, endPoint y: 482, distance: 179.0
click at [122, 482] on div "FX 300mg Balm (1:1 CBD:THC) 8556250381225005 ( SN250904BM1-0904 | orig: FLSRWGM…" at bounding box center [438, 513] width 708 height 72
copy div "FX 300mg Balm (1:1 CBD:THC)"
click at [476, 334] on div "Location Pickup Store Orlando WC Select Store Bonita Springs WC Boynton Beach W…" at bounding box center [310, 306] width 491 height 180
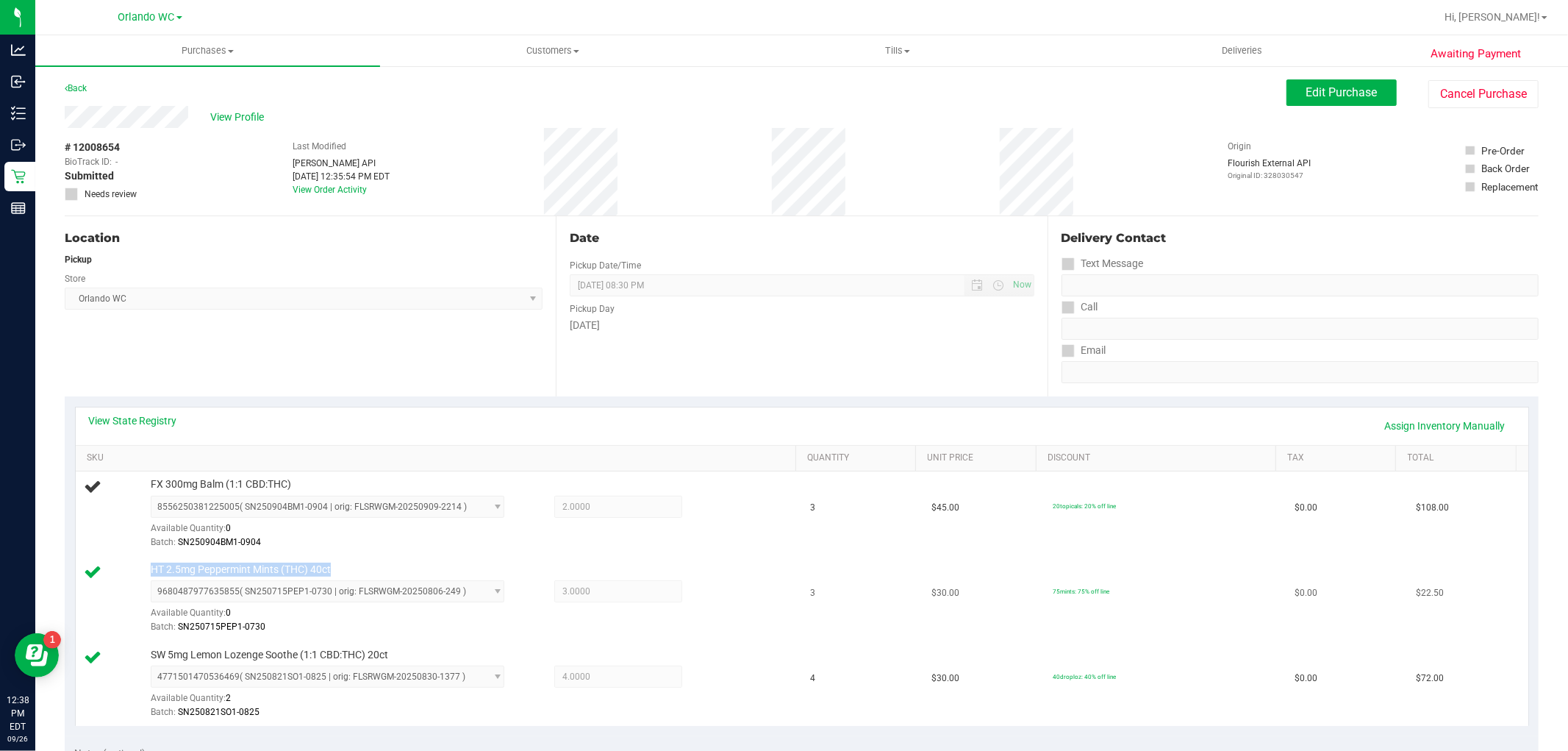
drag, startPoint x: 334, startPoint y: 575, endPoint x: 150, endPoint y: 575, distance: 184.0
click at [150, 575] on div "HT 2.5mg Peppermint Mints (THC) 40ct 9680487977635855 ( SN250715PEP1-0730 | ori…" at bounding box center [466, 599] width 645 height 72
click at [284, 284] on div "Store" at bounding box center [304, 277] width 478 height 22
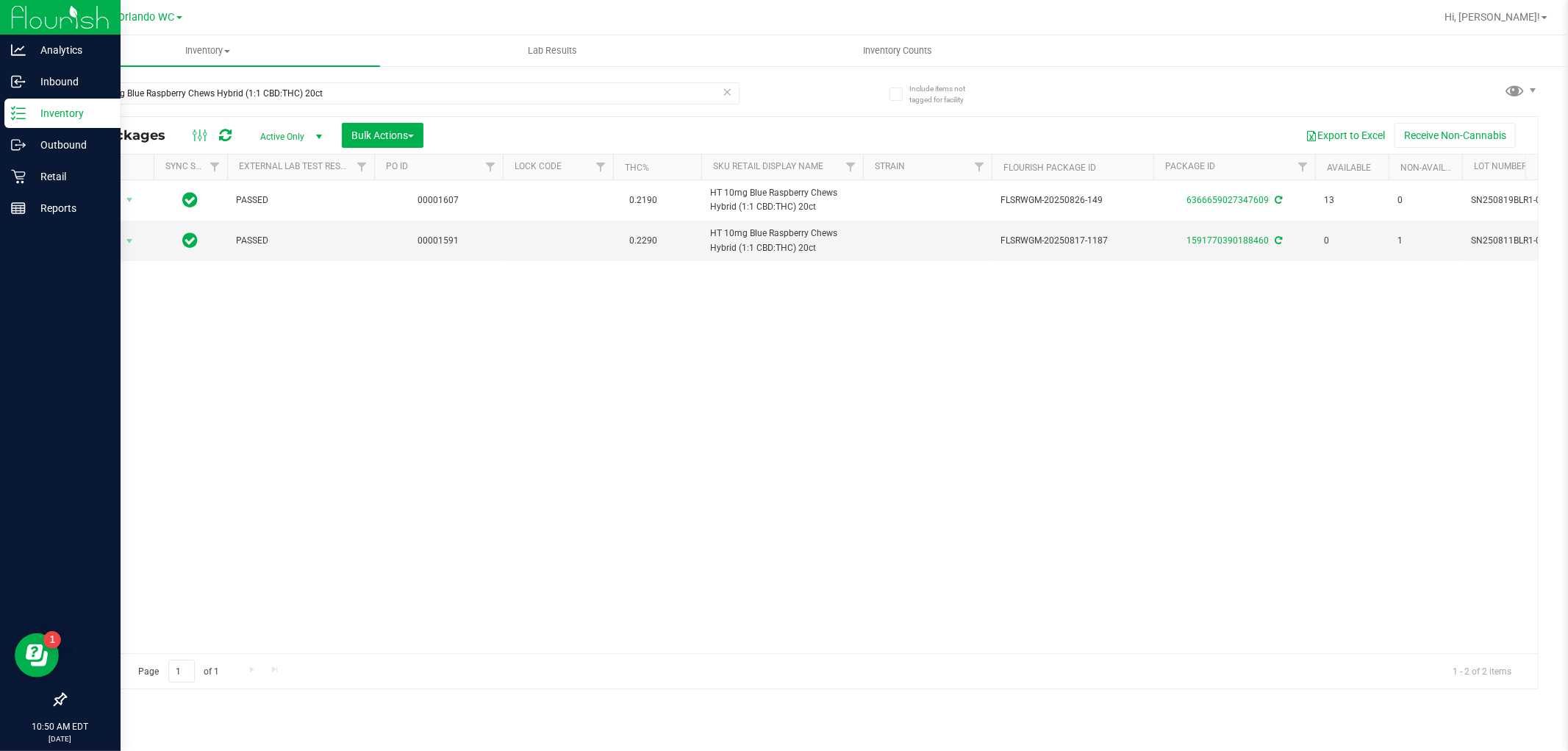
drag, startPoint x: 372, startPoint y: 88, endPoint x: 8, endPoint y: 108, distance: 364.5
click at [0, 89] on div "Analytics Inbound Inventory Outbound Retail Reports 10:50 AM EDT [DATE] 09/26 O…" at bounding box center [784, 376] width 1568 height 751
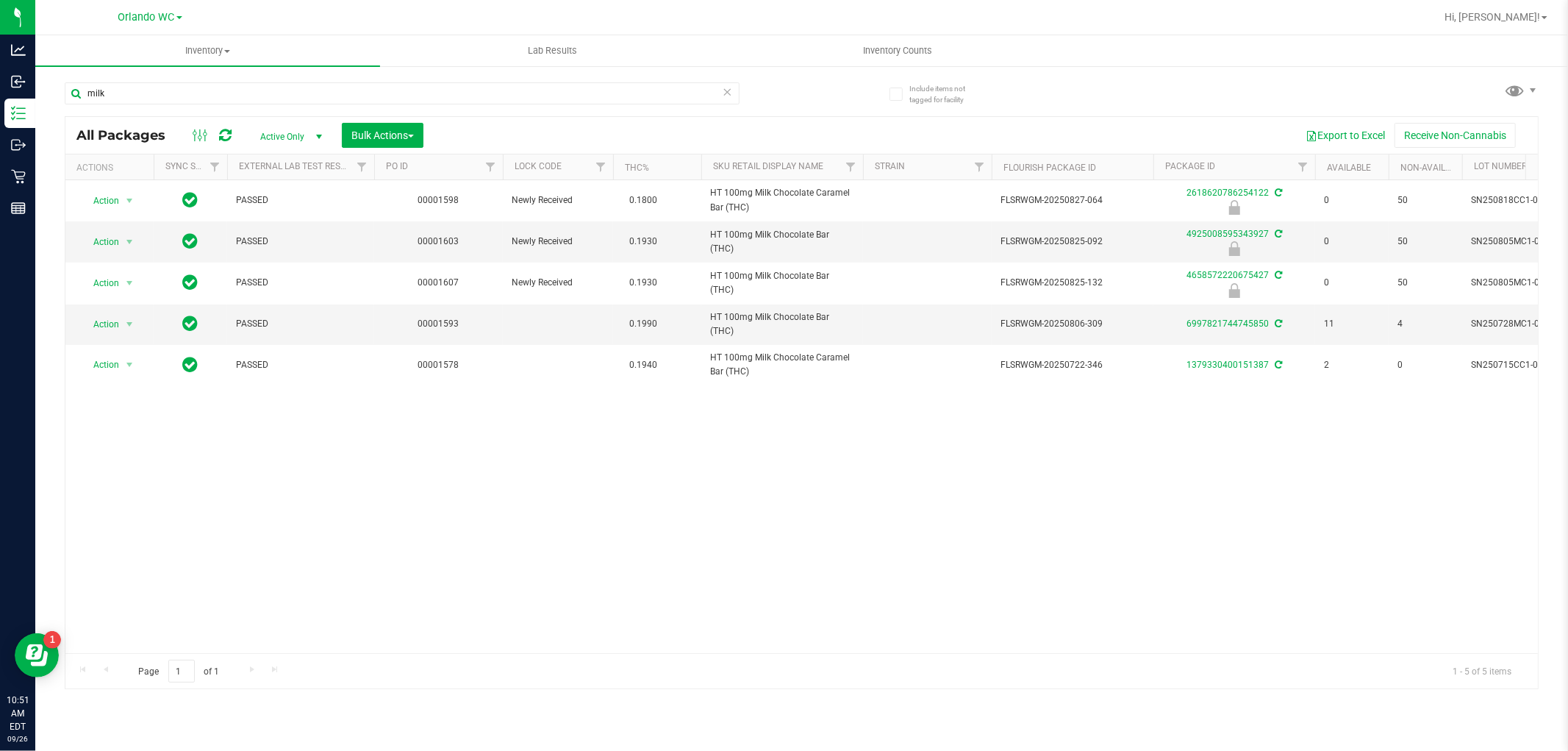
type input "milk"
click at [212, 88] on input "milk" at bounding box center [402, 93] width 674 height 22
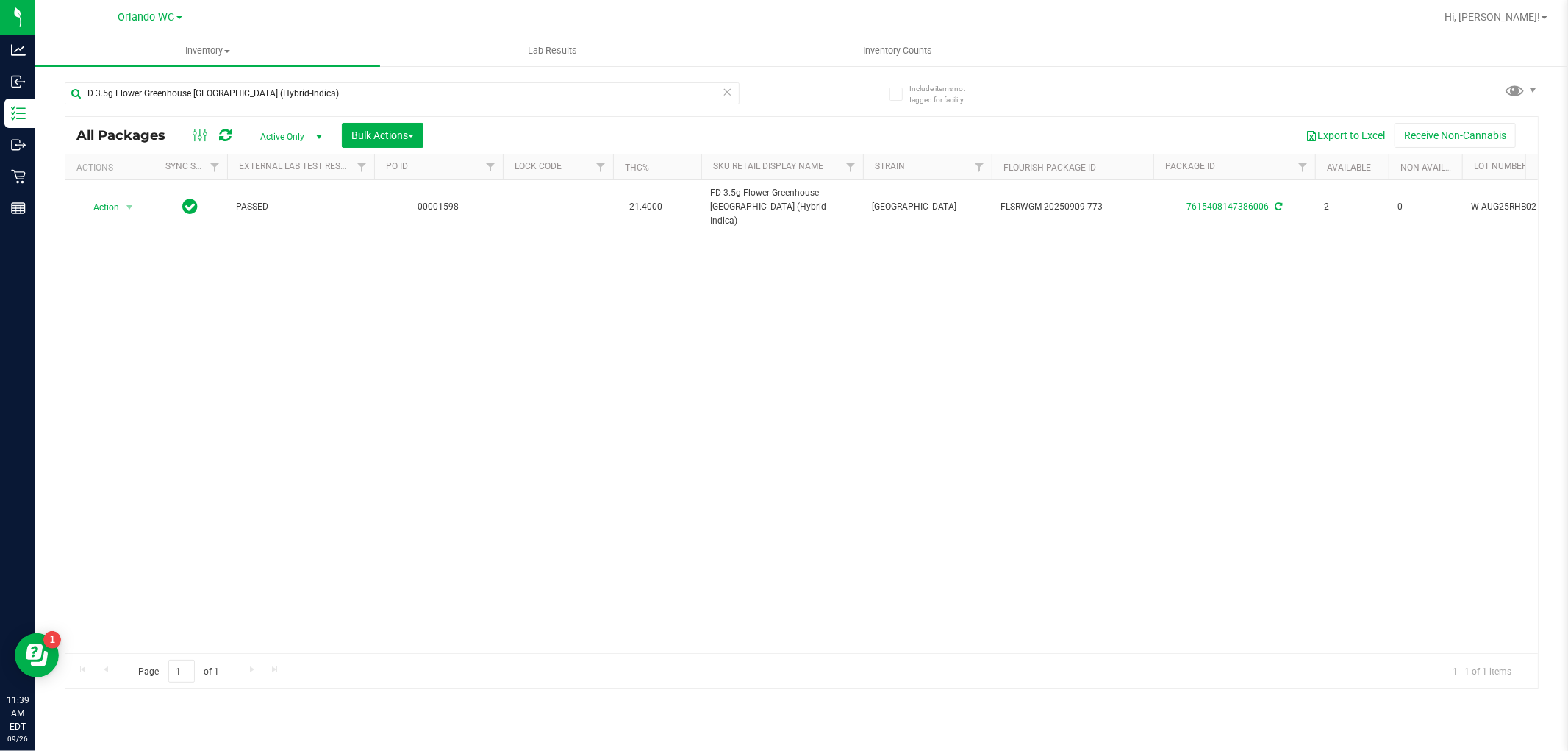
type input "D 3.5g Flower Greenhouse Rainbow Harbor (Hybrid-Indica)"
click at [169, 83] on input "D 3.5g Flower Greenhouse [GEOGRAPHIC_DATA] (Hybrid-Indica)" at bounding box center [402, 93] width 674 height 22
click at [169, 83] on input "D 3.5g Flower Greenhouse Rainbow Harbor (Hybrid-Indica)" at bounding box center [402, 93] width 674 height 22
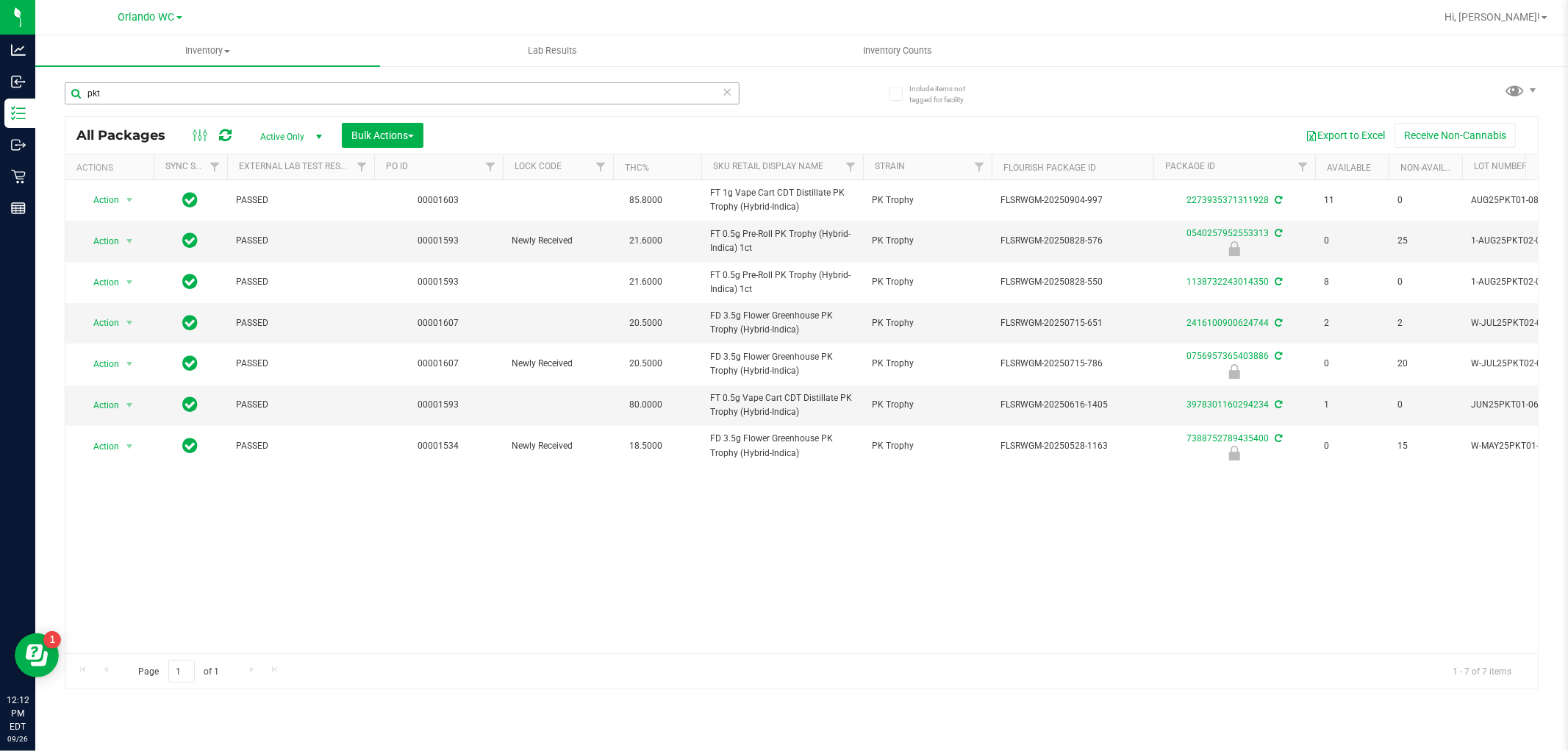
click at [250, 86] on input "pkt" at bounding box center [402, 93] width 674 height 22
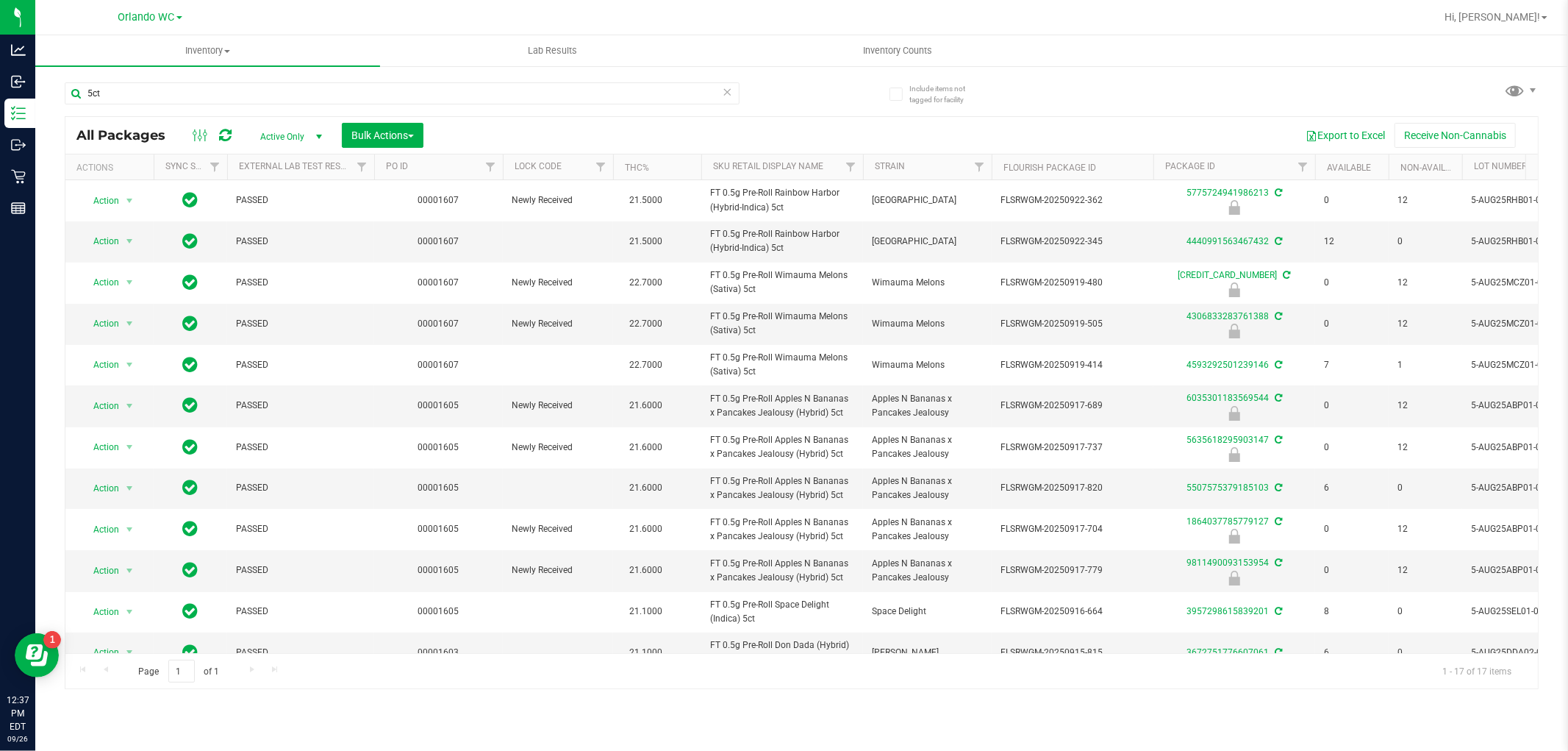
click at [139, 104] on div "5ct" at bounding box center [402, 100] width 674 height 34
click at [138, 92] on input "5ct" at bounding box center [402, 93] width 674 height 22
paste input "FX 300mg Balm (1:1 CBD:THC)"
click at [138, 92] on input "5ct" at bounding box center [402, 93] width 674 height 22
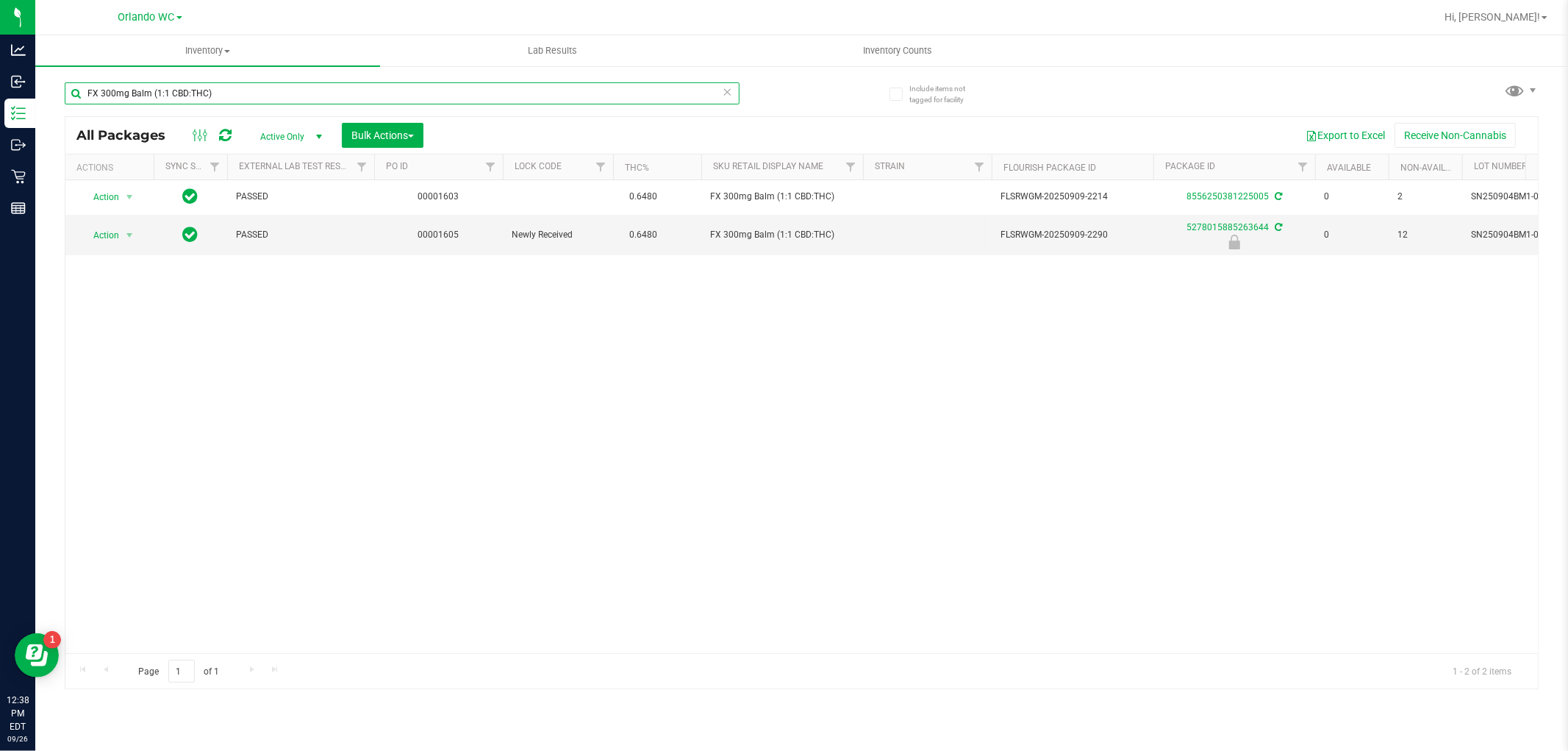
click at [192, 89] on input "FX 300mg Balm (1:1 CBD:THC)" at bounding box center [402, 93] width 674 height 22
paste input "HT 2.5mg Peppermint Mints (THC) 40ct"
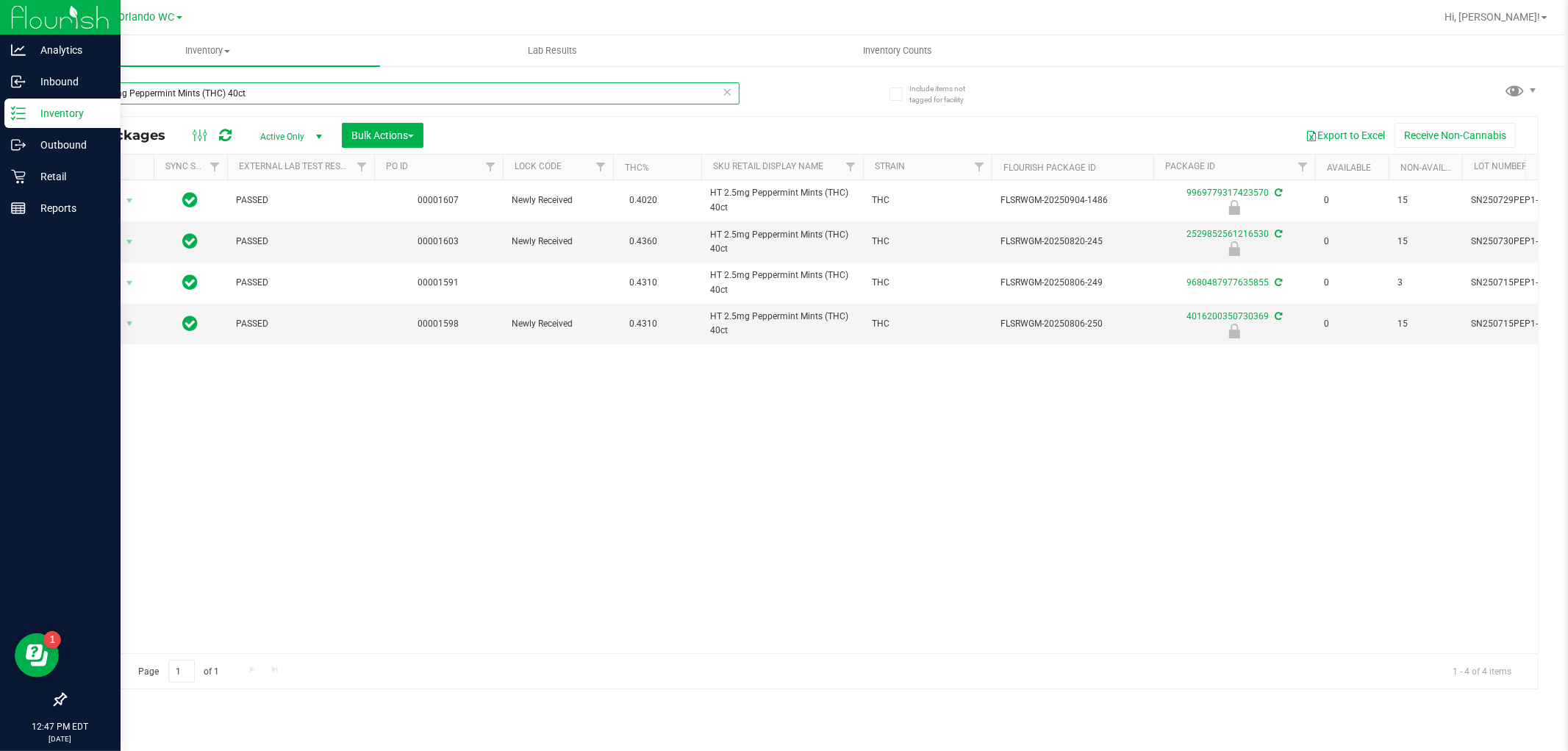
drag, startPoint x: 262, startPoint y: 100, endPoint x: 0, endPoint y: 12, distance: 276.4
click at [0, 28] on div "Analytics Inbound Inventory Outbound Retail Reports 12:47 PM EDT 09/26/2025 09/…" at bounding box center [784, 376] width 1568 height 751
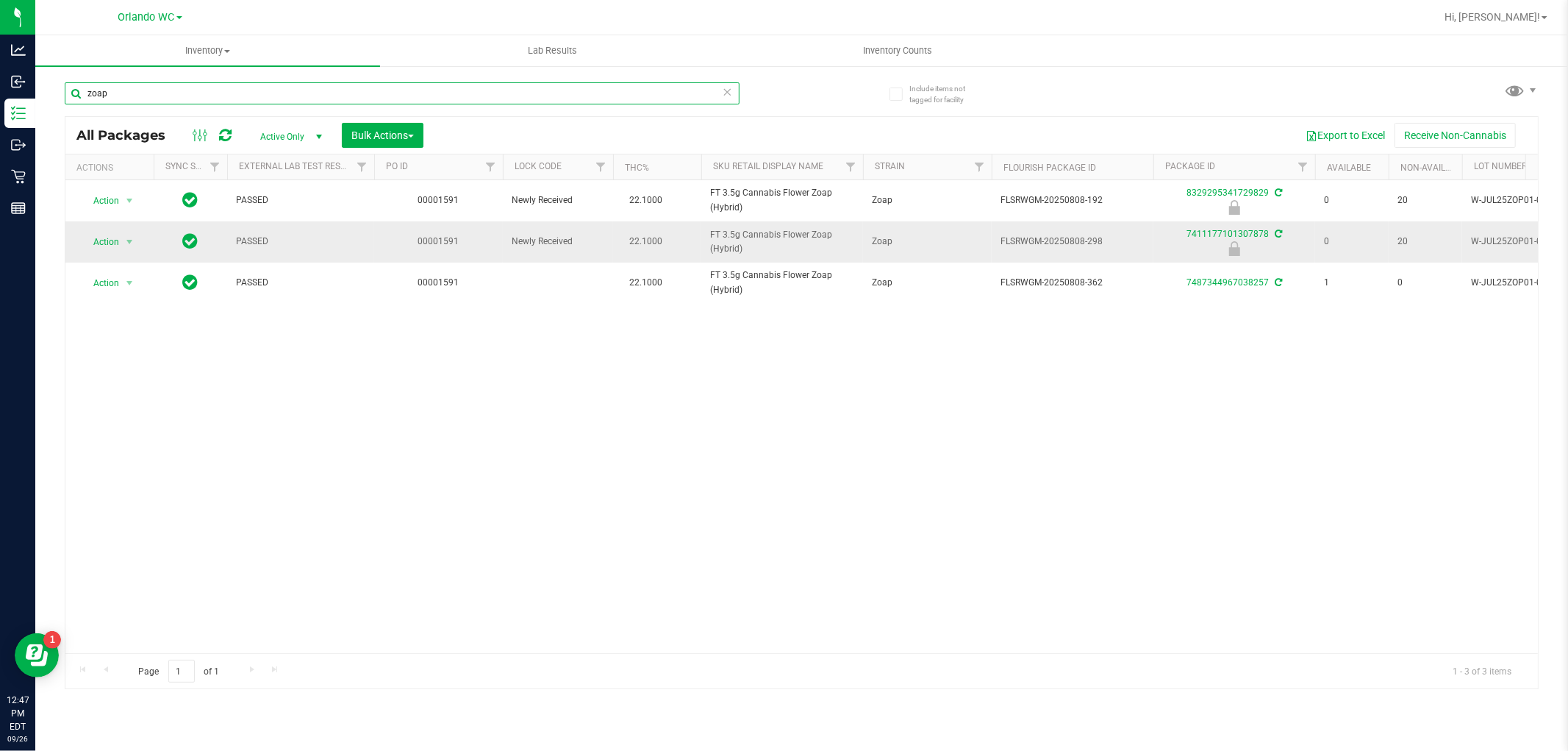
type input "zoap"
drag, startPoint x: 762, startPoint y: 250, endPoint x: 682, endPoint y: 226, distance: 83.5
click at [682, 226] on tr "Action Action Edit attributes Global inventory Locate package Package audit log…" at bounding box center [1142, 242] width 2153 height 41
copy tr "FT 3.5g Cannabis Flower Zoap (Hybrid)"
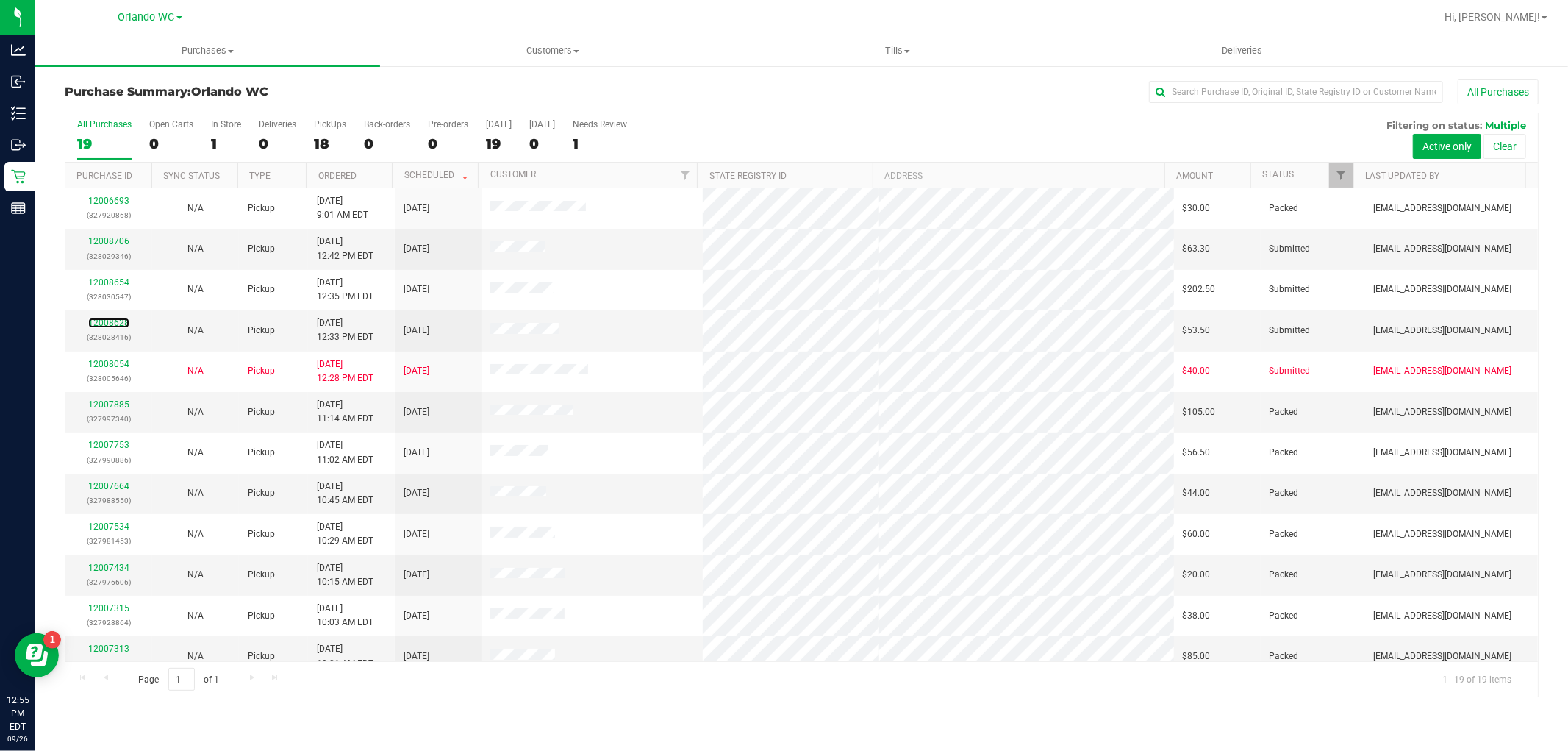
click at [110, 328] on link "12008628" at bounding box center [109, 323] width 41 height 10
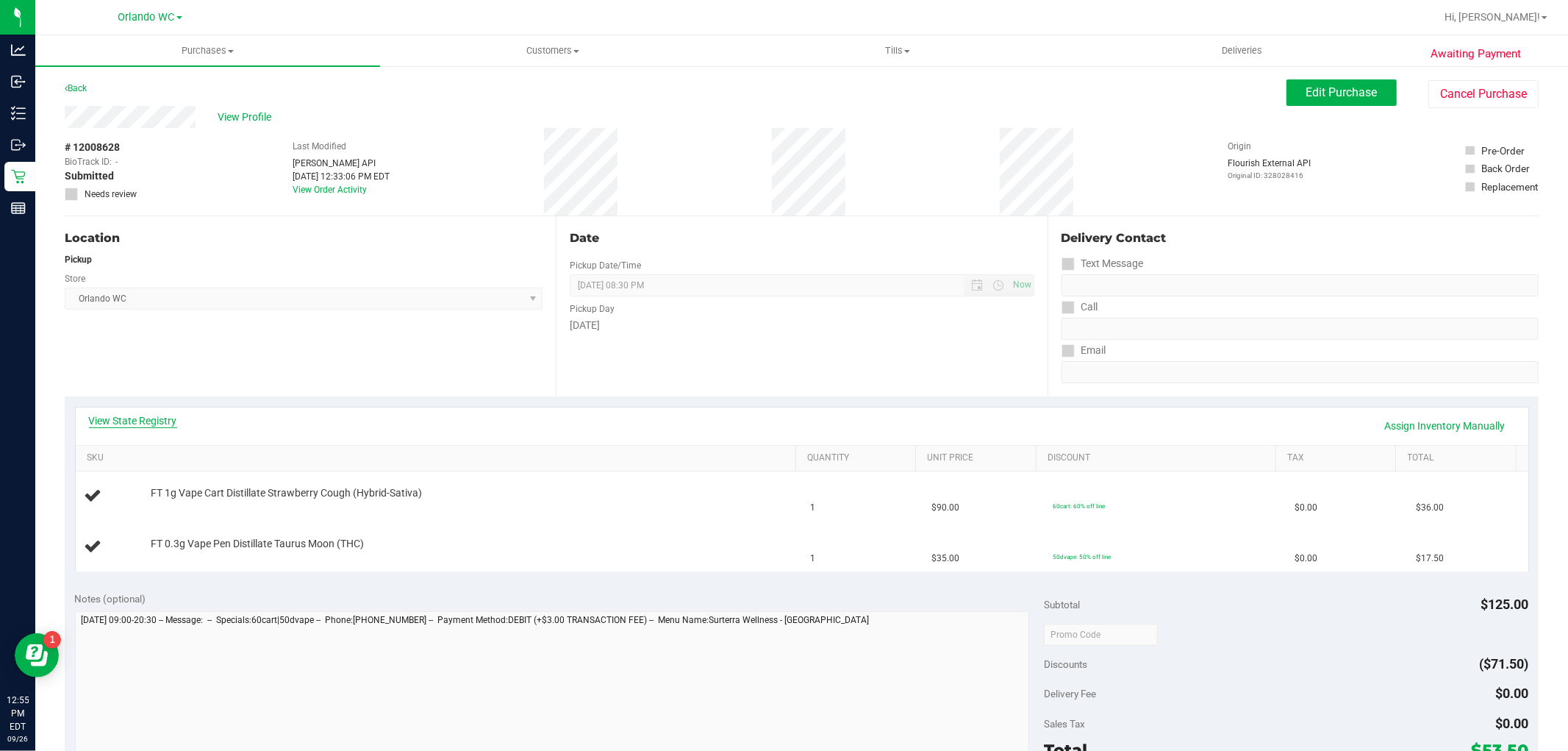
click at [150, 422] on link "View State Registry" at bounding box center [134, 421] width 88 height 15
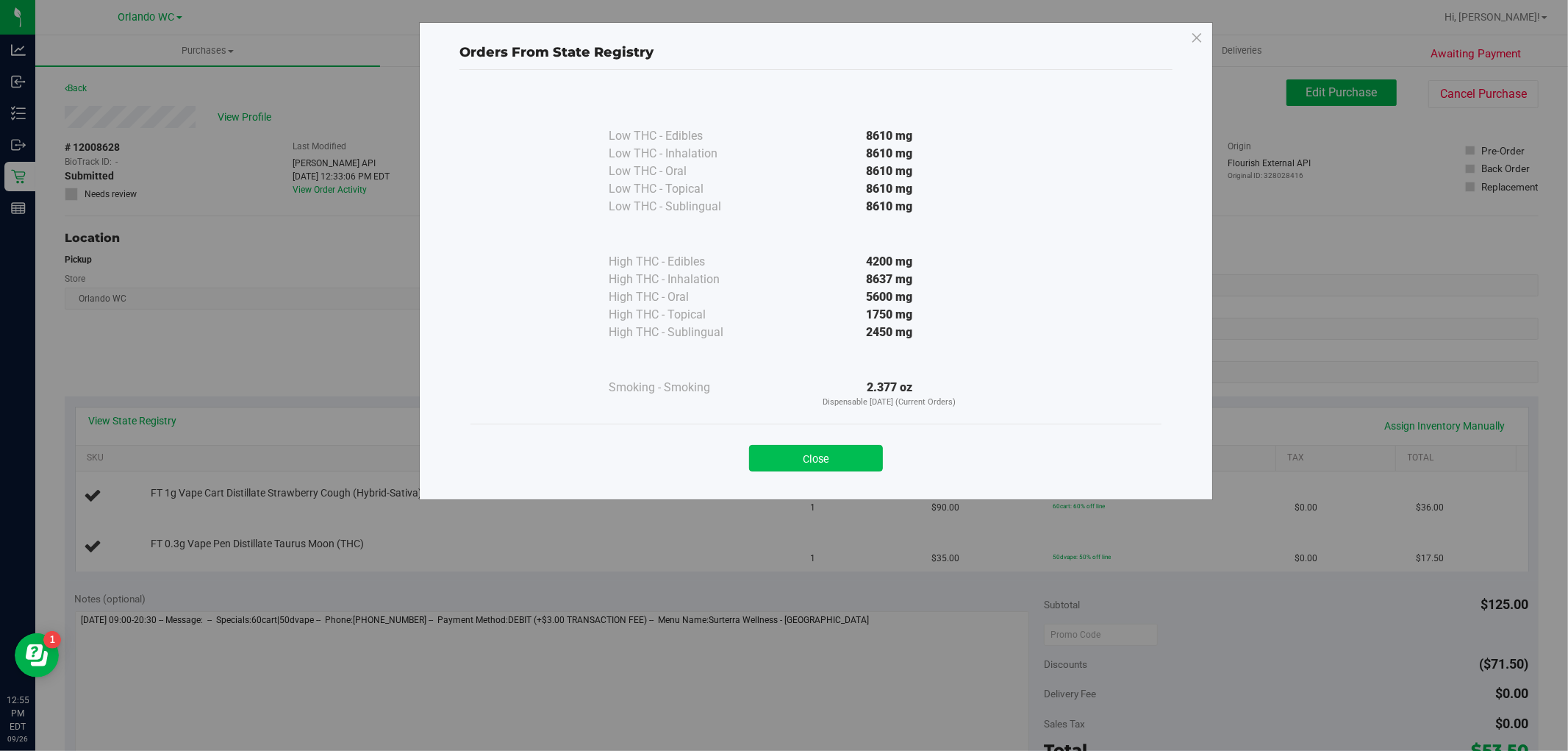
click at [826, 451] on button "Close" at bounding box center [816, 458] width 134 height 26
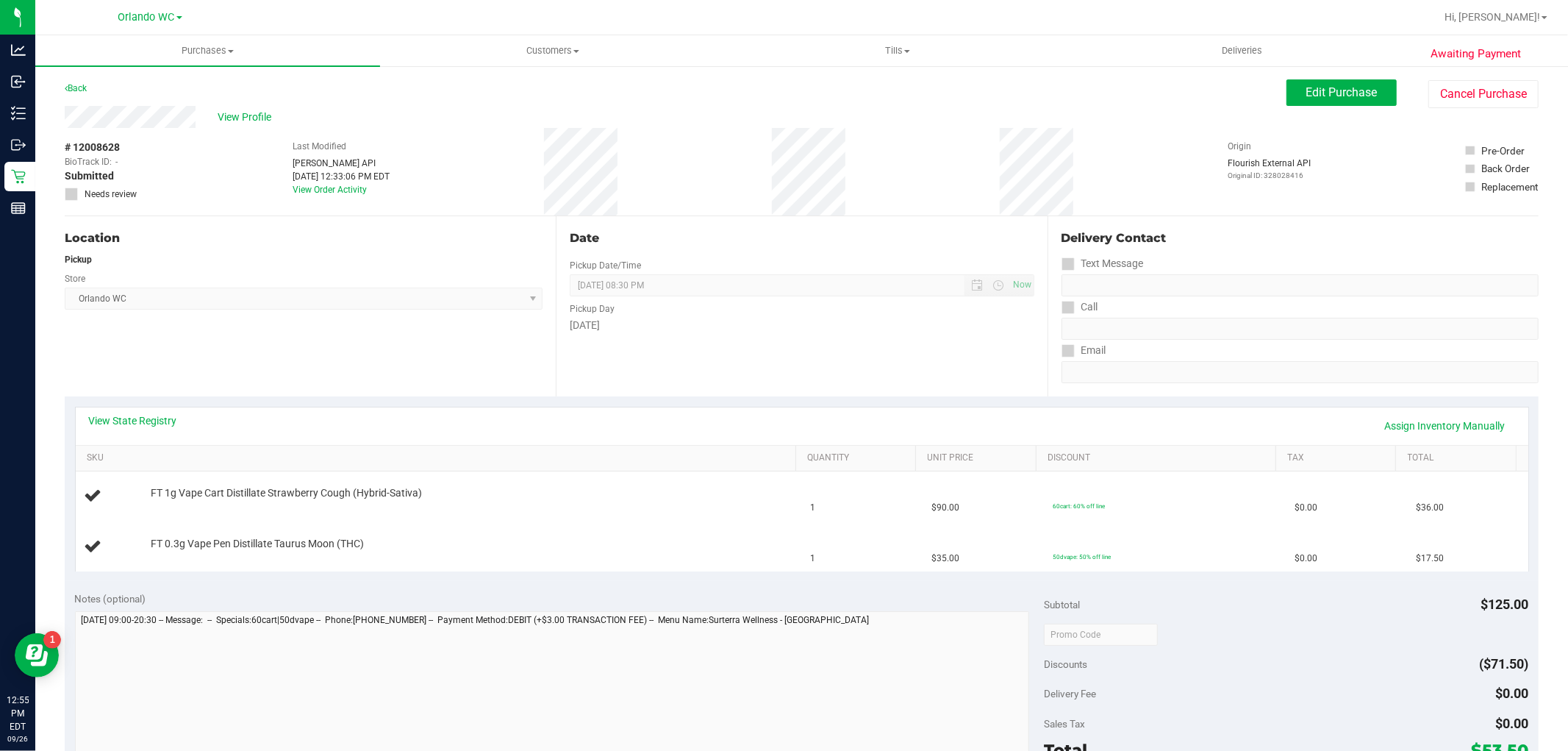
click at [633, 348] on div "Date Pickup Date/Time [DATE] Now [DATE] 08:30 PM Now Pickup Day [DATE]" at bounding box center [801, 306] width 491 height 180
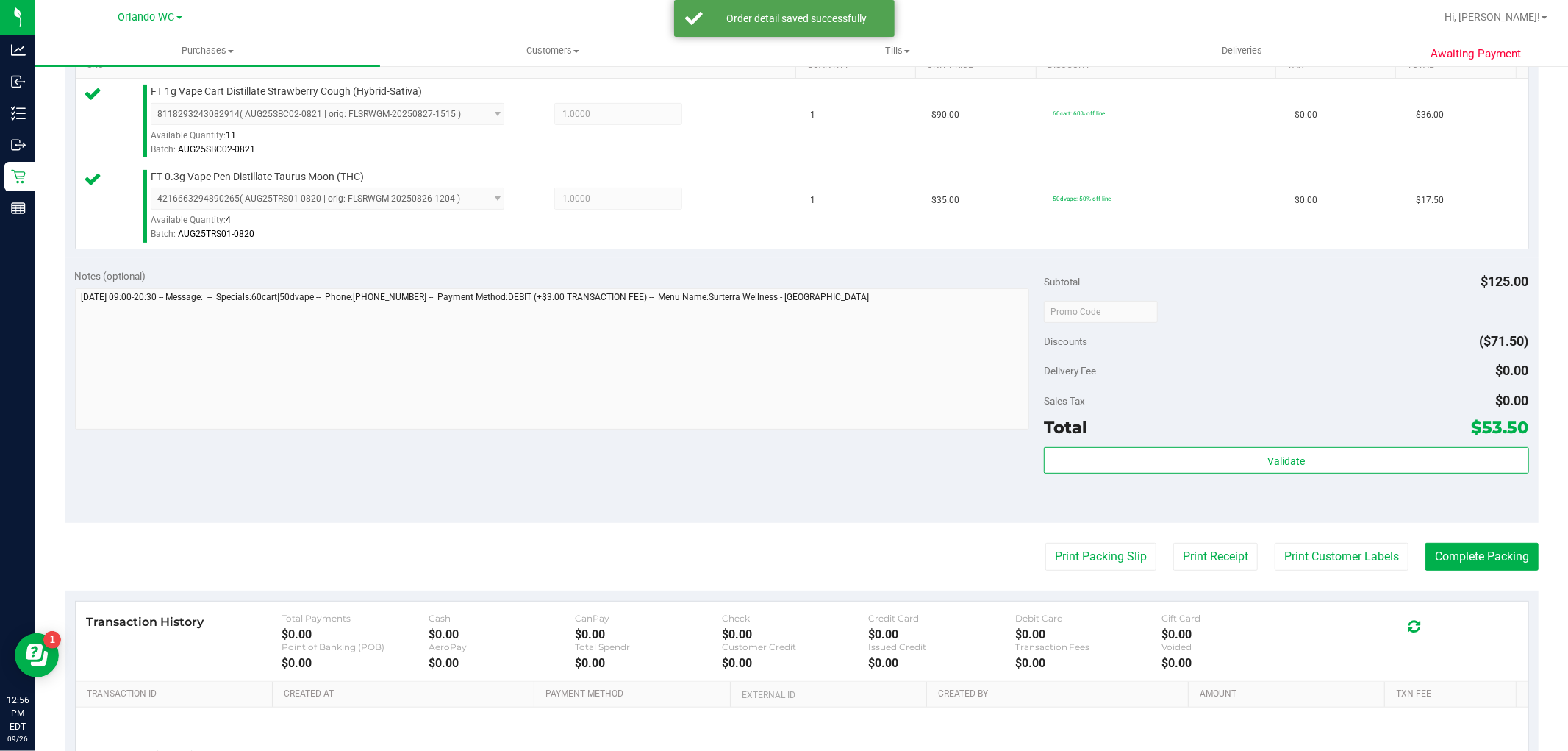
scroll to position [408, 0]
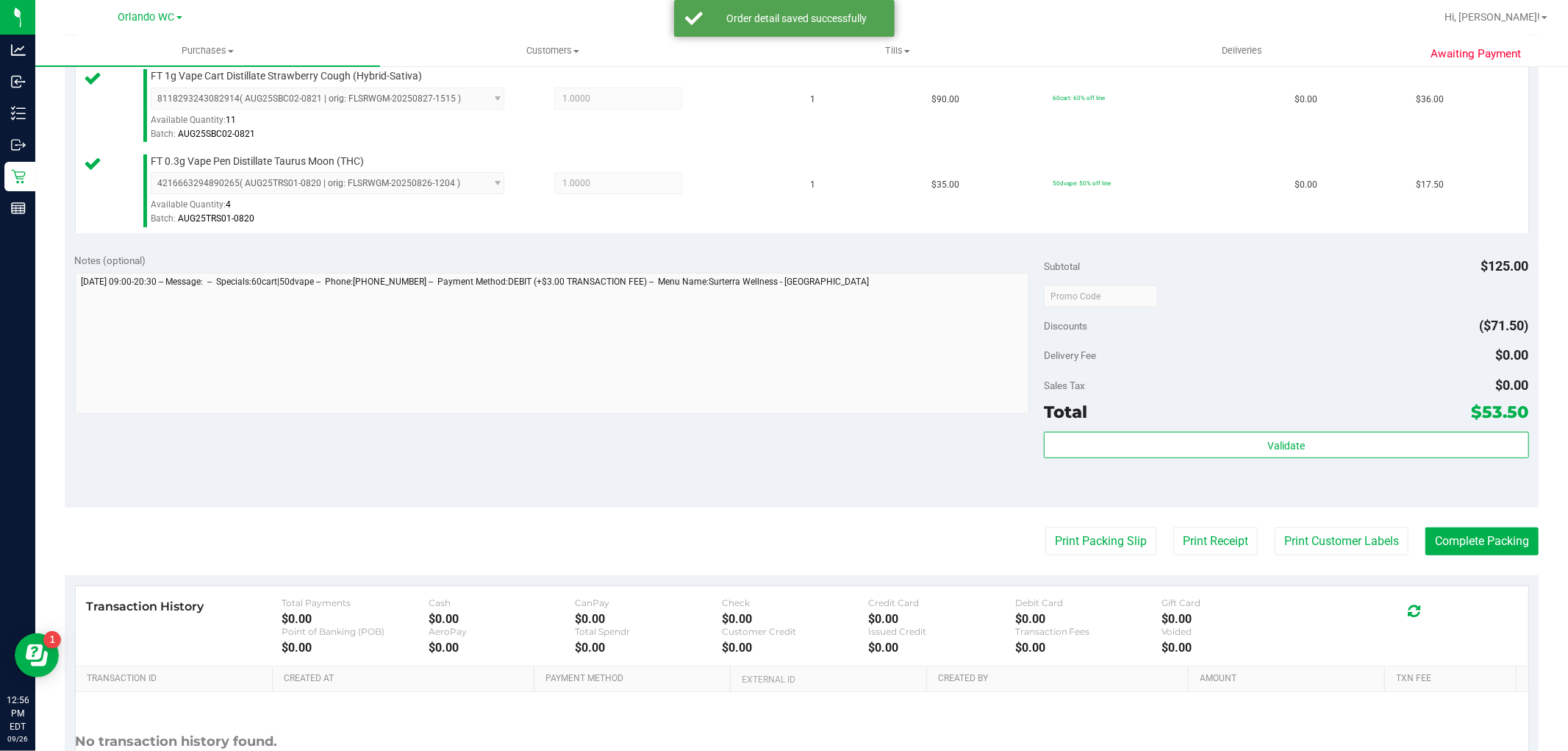
click at [1236, 465] on div "Validate" at bounding box center [1285, 465] width 484 height 66
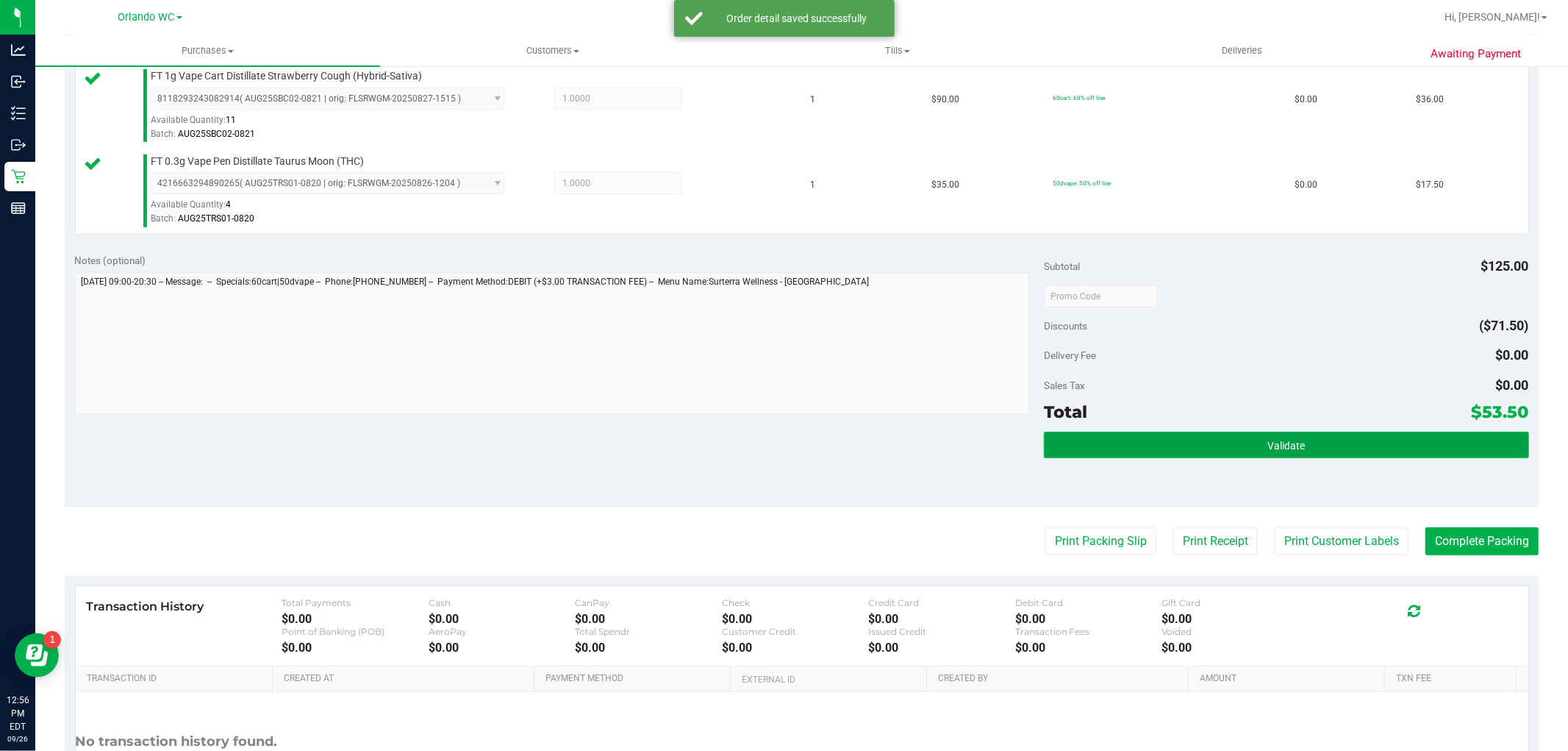
click at [1243, 447] on button "Validate" at bounding box center [1285, 445] width 484 height 26
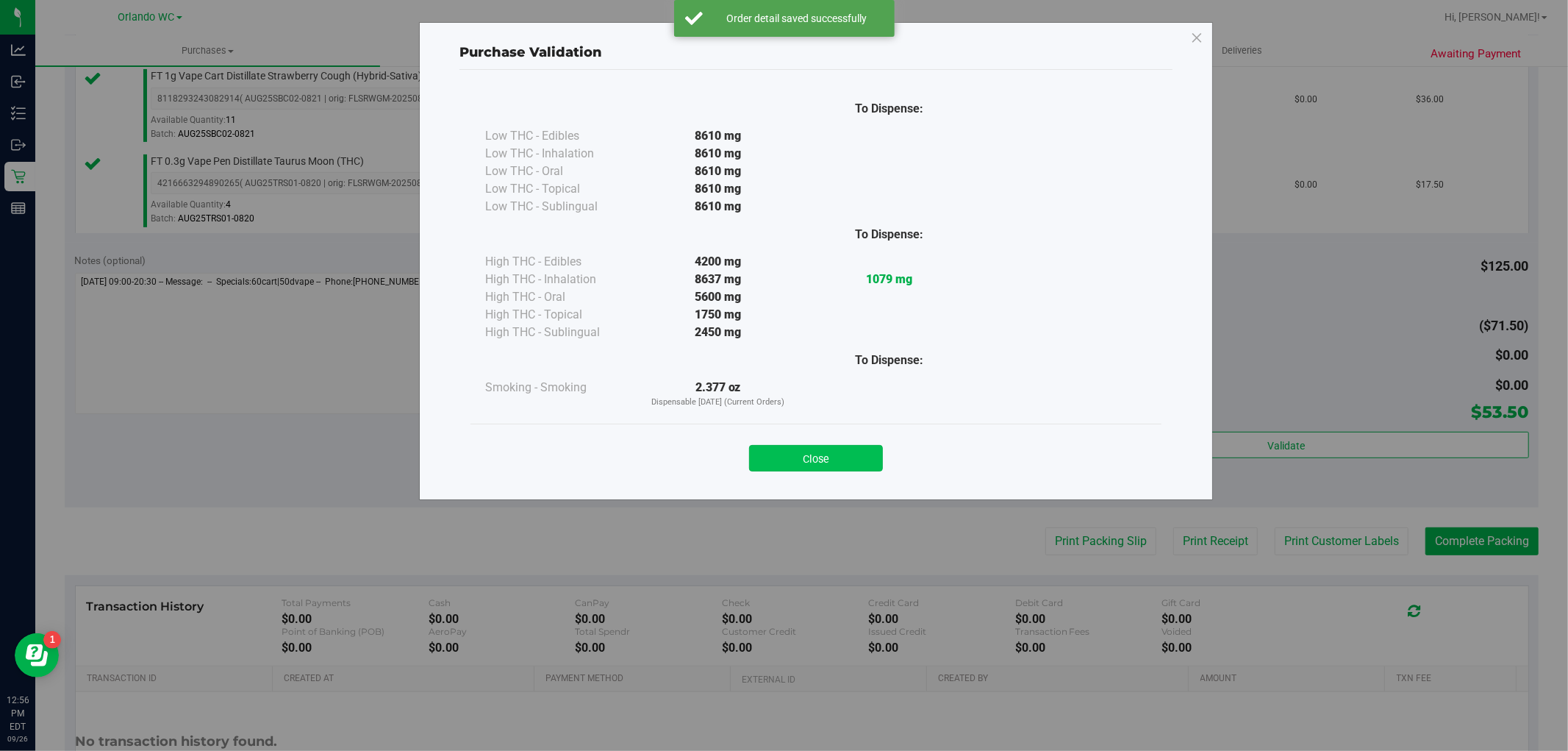
click at [822, 452] on button "Close" at bounding box center [816, 458] width 134 height 26
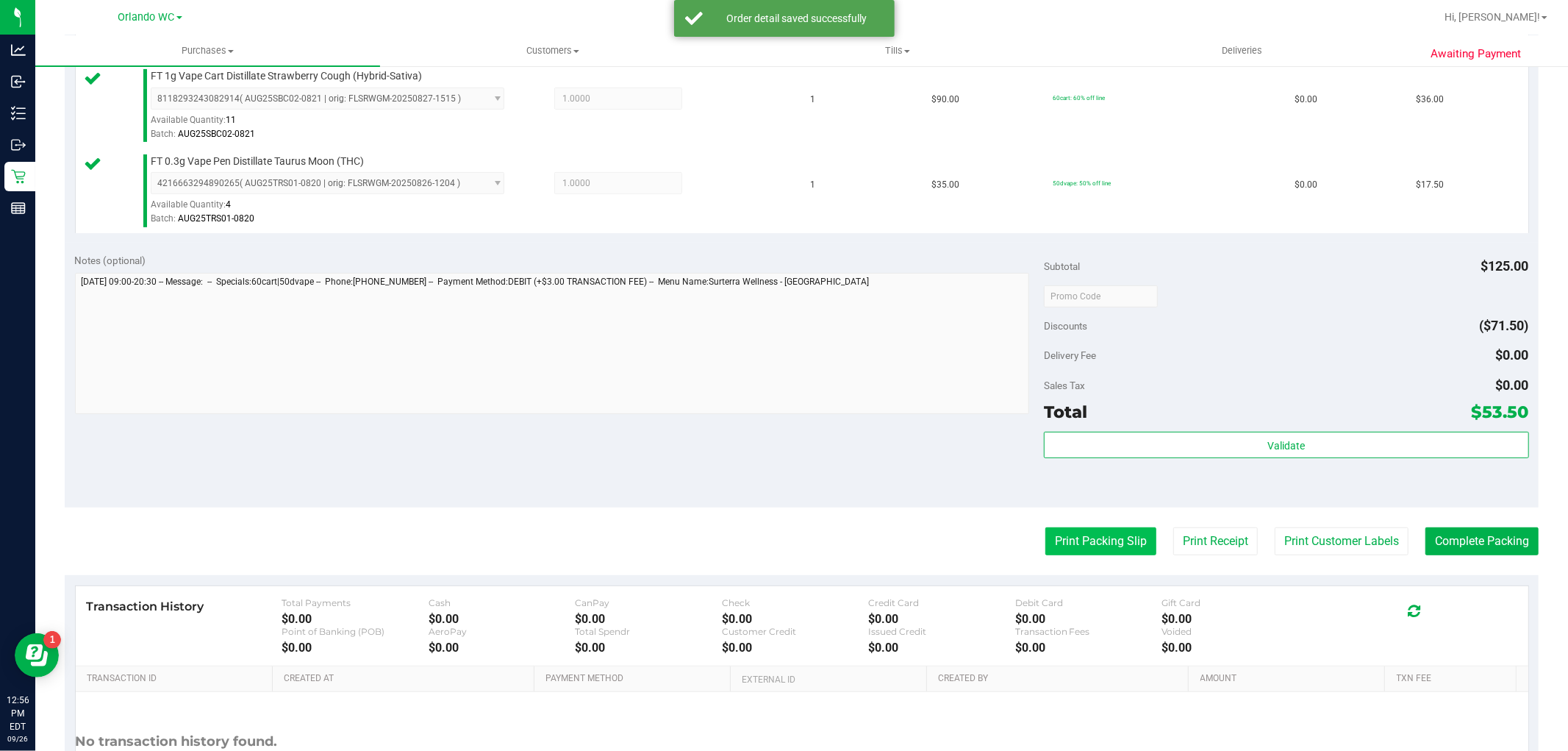
click at [1058, 533] on button "Print Packing Slip" at bounding box center [1101, 541] width 111 height 28
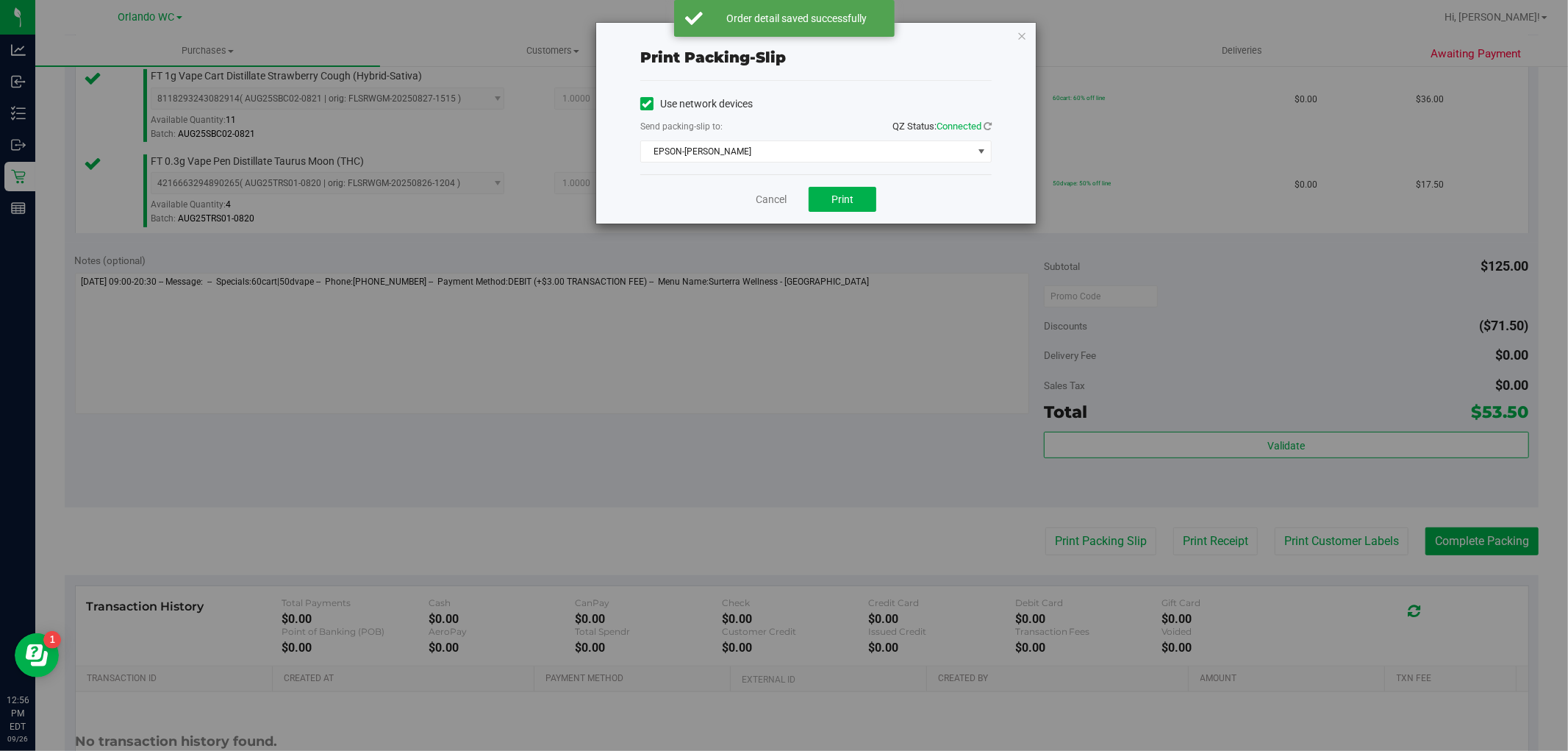
click at [838, 170] on div "Use network devices Send packing-slip to: QZ Status: Connected EPSON-[PERSON_NA…" at bounding box center [816, 127] width 351 height 93
click at [836, 199] on span "Print" at bounding box center [842, 199] width 22 height 12
click at [772, 197] on link "Cancel" at bounding box center [770, 200] width 31 height 15
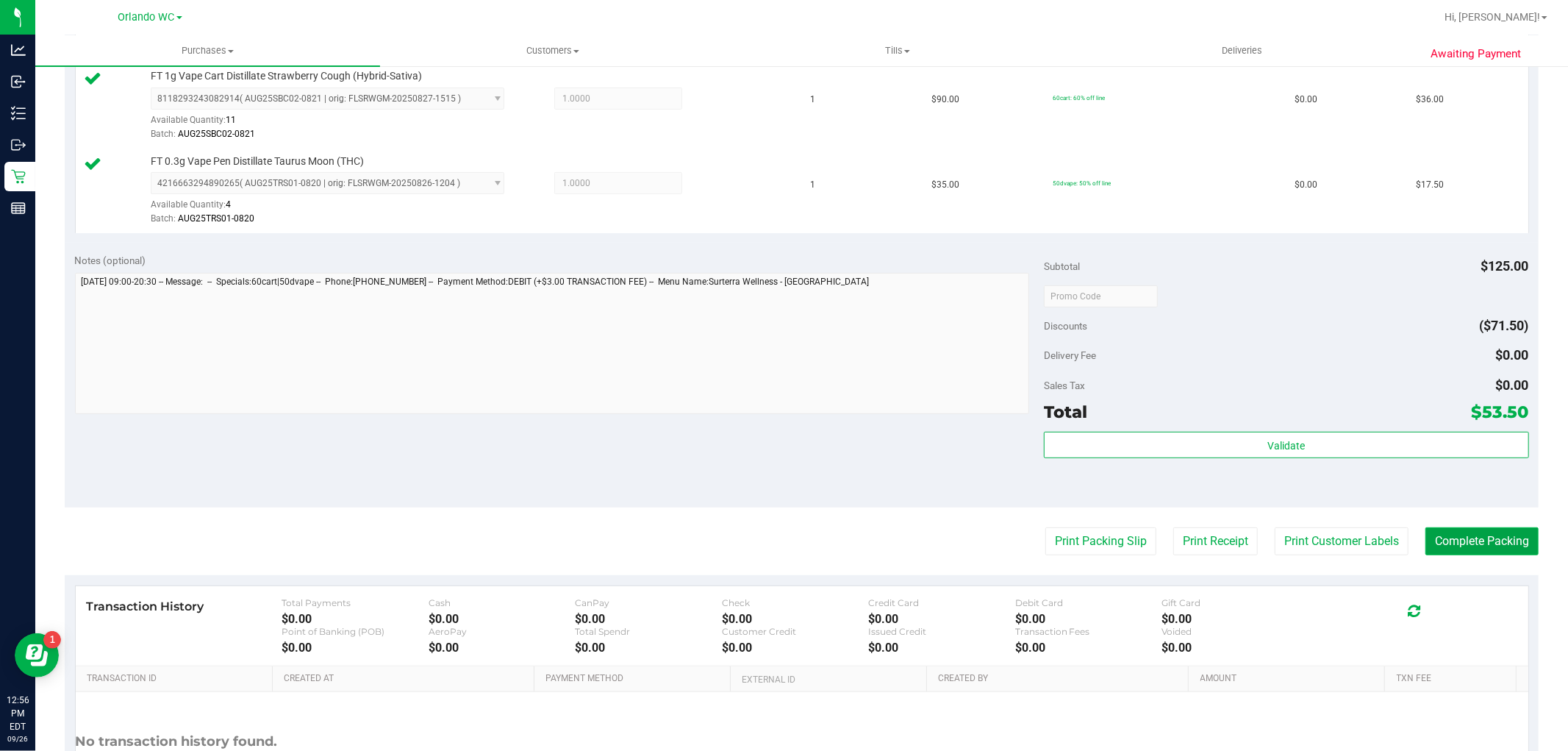
click at [1519, 542] on button "Complete Packing" at bounding box center [1481, 541] width 113 height 28
